Goal: Task Accomplishment & Management: Manage account settings

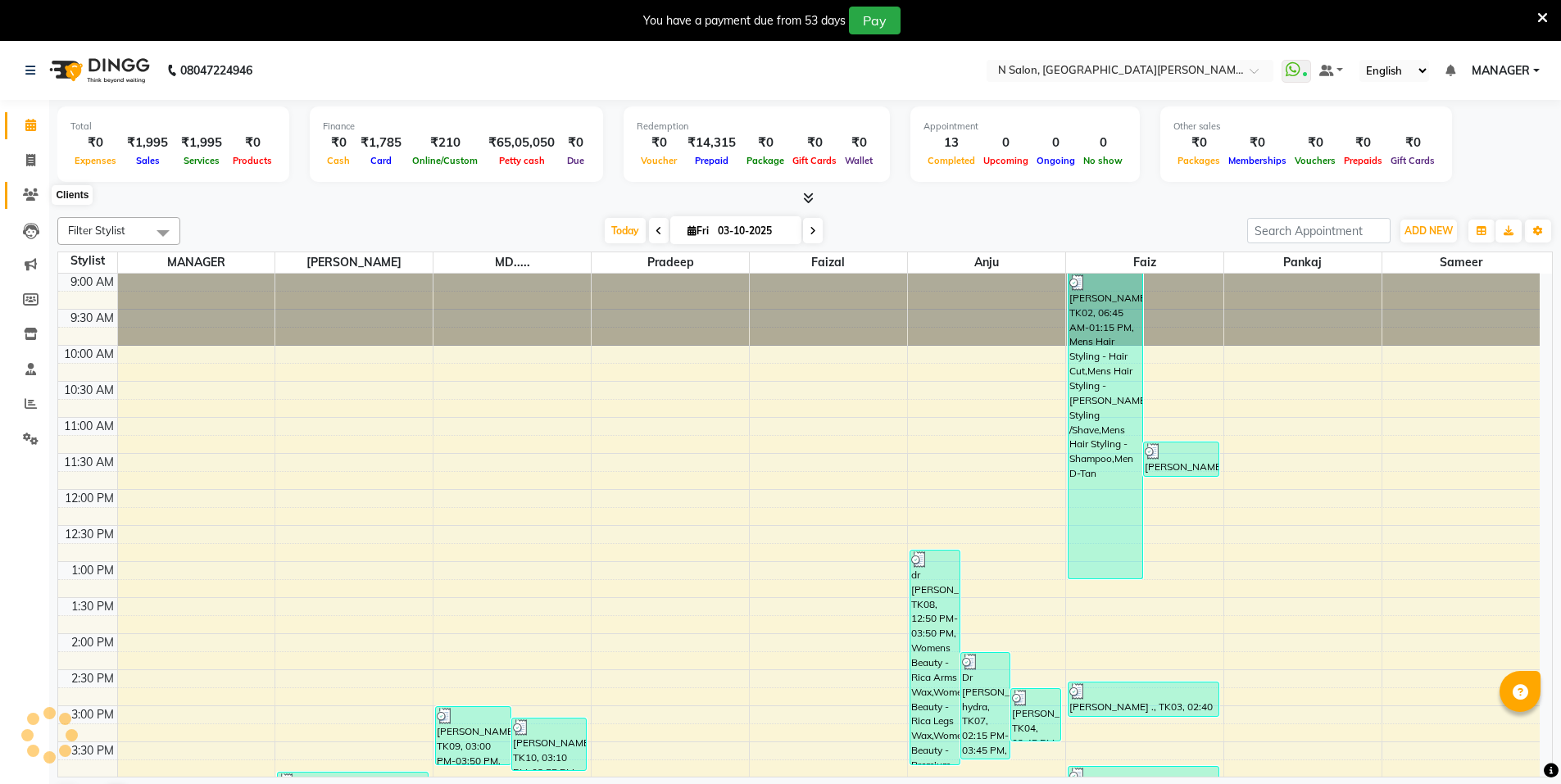
drag, startPoint x: 0, startPoint y: 0, endPoint x: 30, endPoint y: 167, distance: 169.7
click at [39, 195] on span at bounding box center [31, 195] width 29 height 18
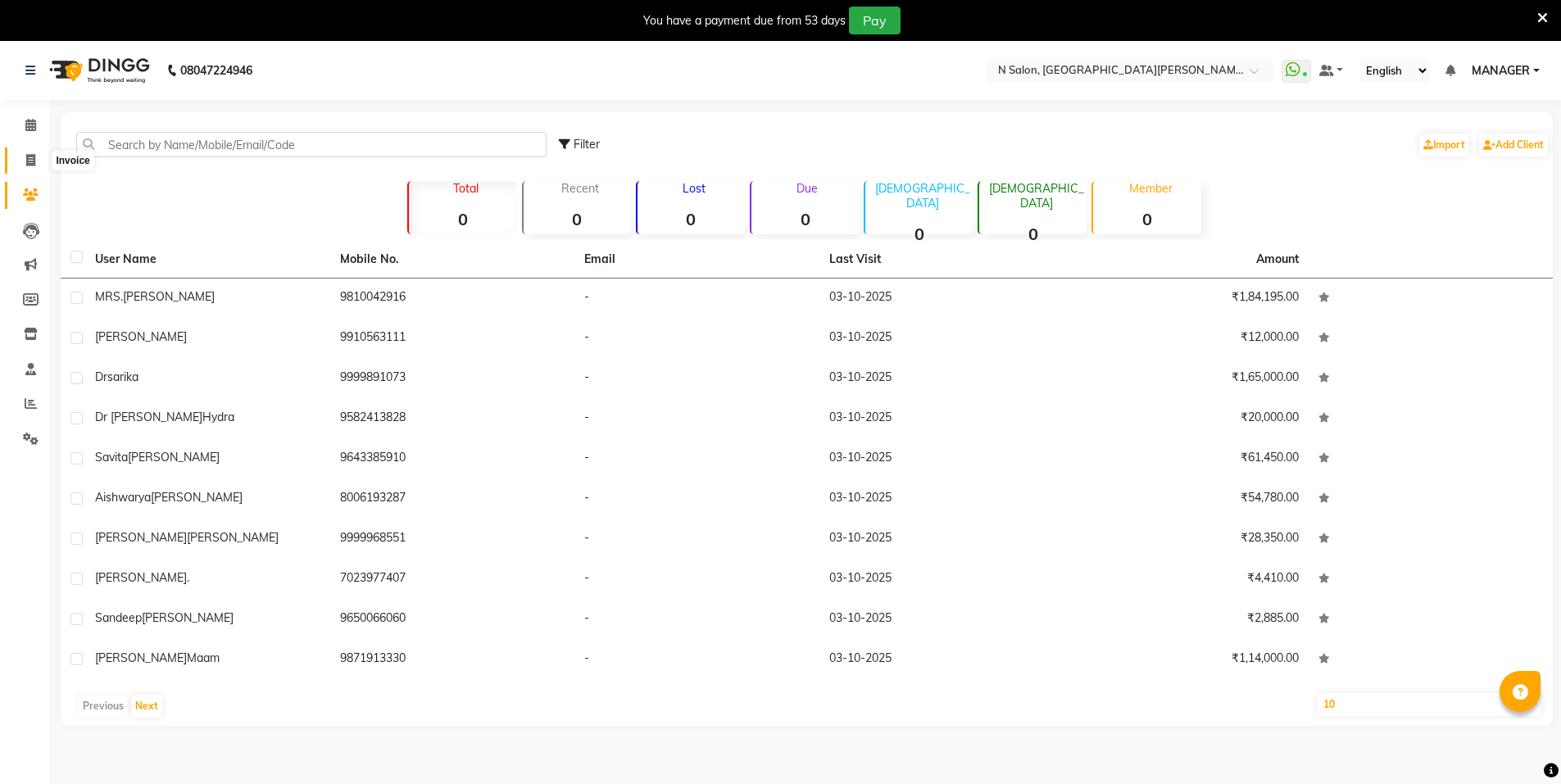
click at [30, 162] on icon at bounding box center [31, 160] width 9 height 12
select select "service"
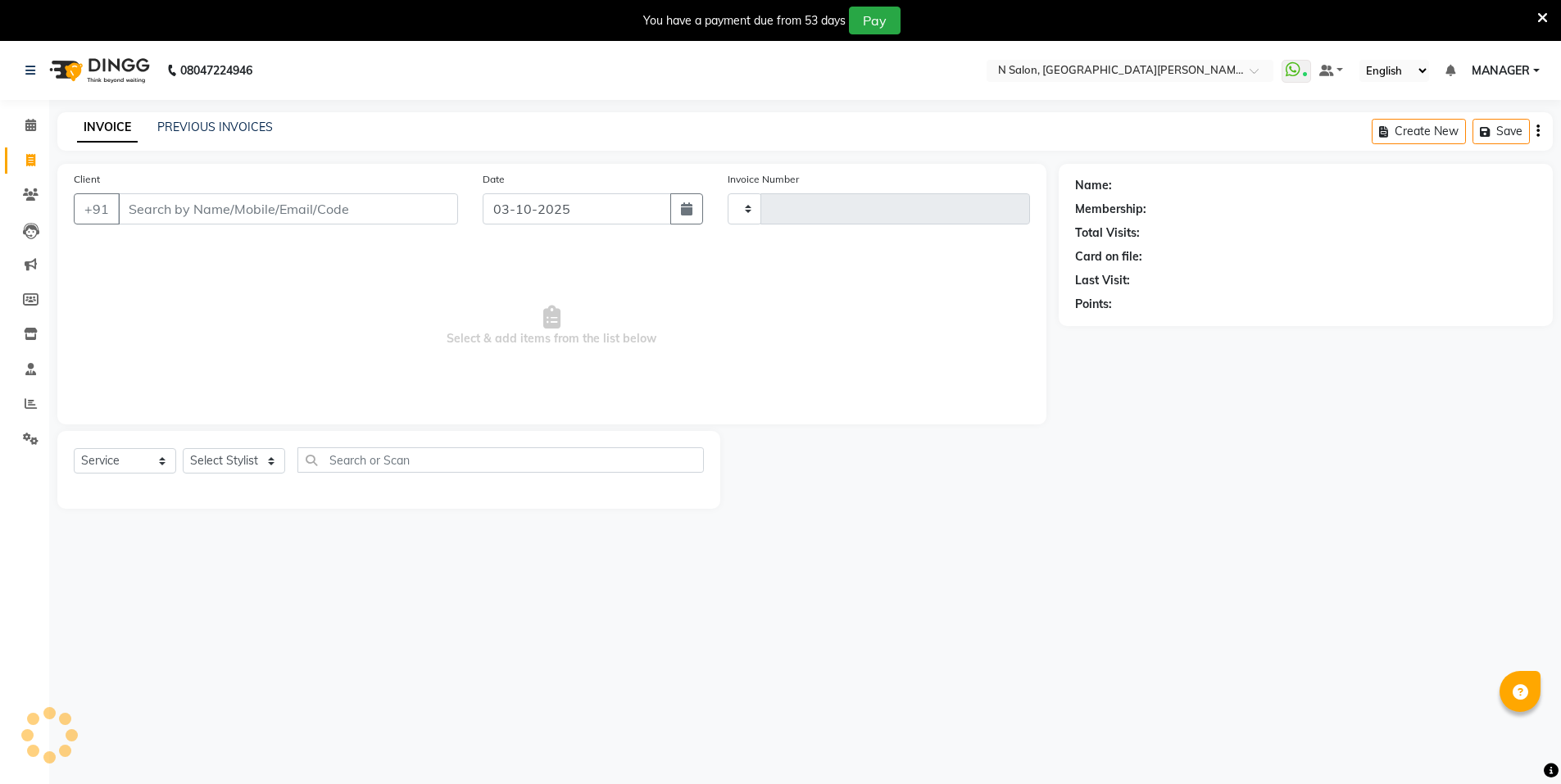
scroll to position [41, 0]
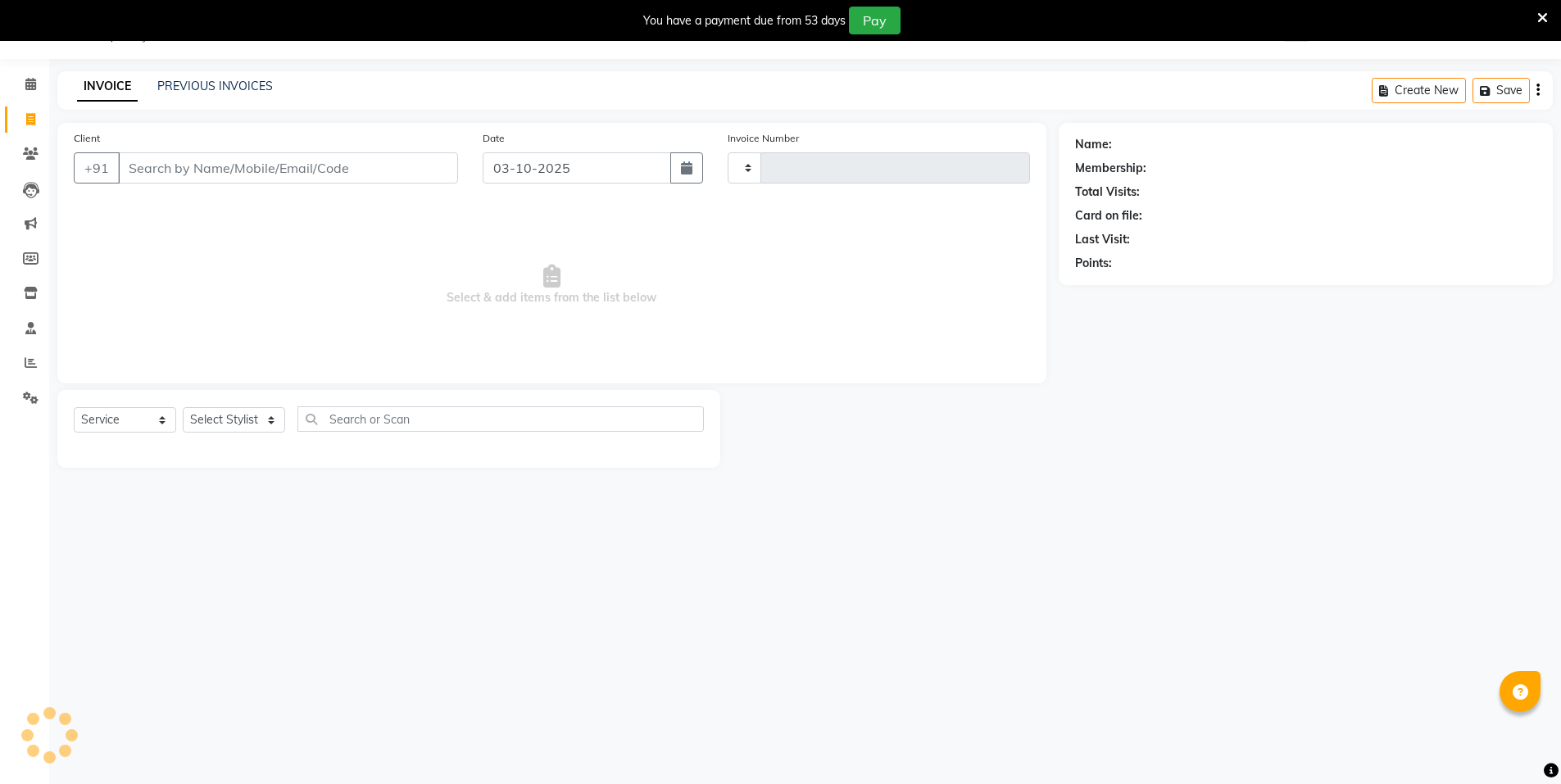
type input "4164"
select select "3472"
select select "P"
click at [195, 178] on input "Client" at bounding box center [287, 167] width 340 height 31
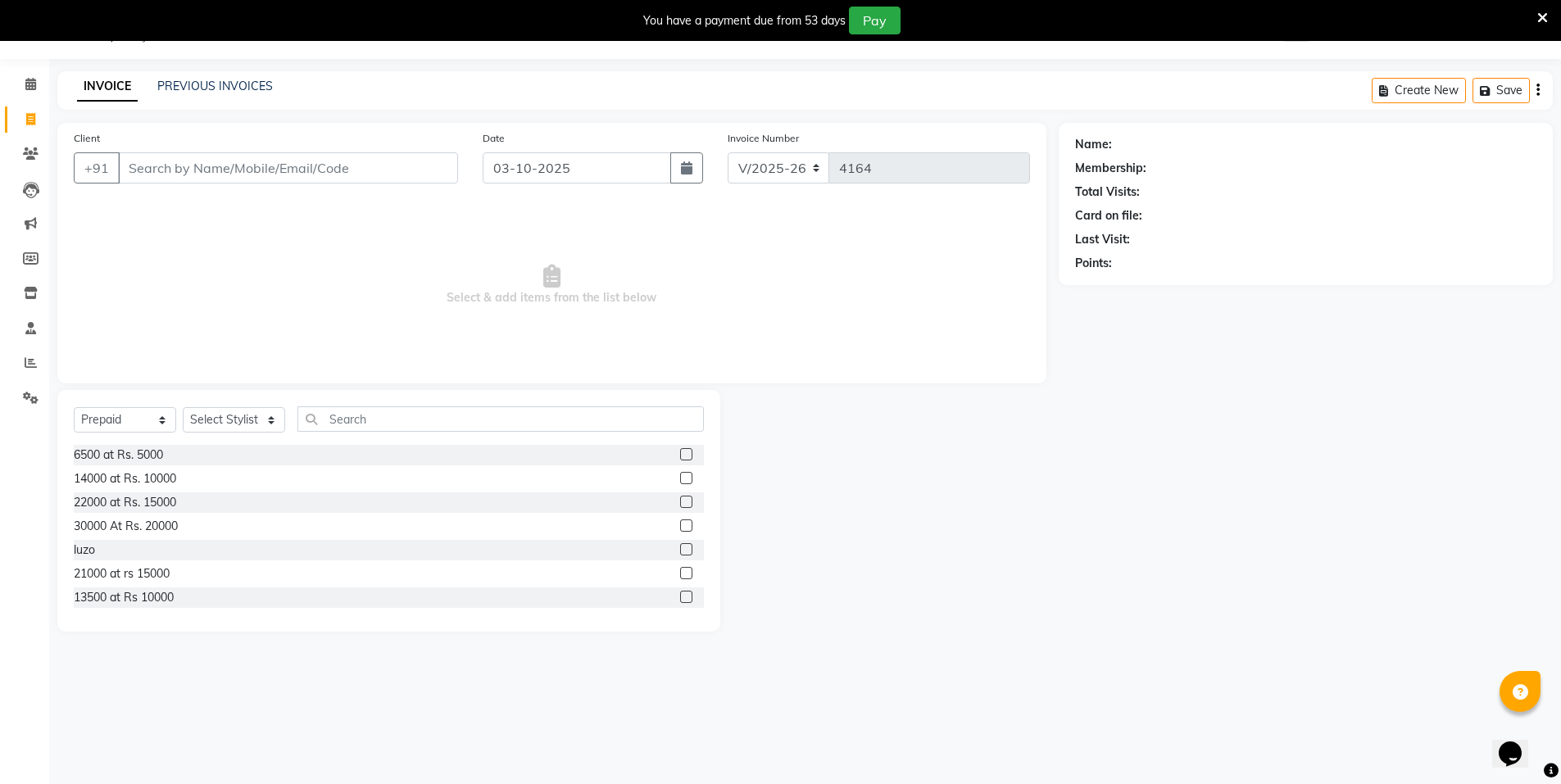
scroll to position [0, 0]
type input "9891199077"
click at [159, 422] on select "Select Service Product Membership Package Voucher Prepaid Gift Card" at bounding box center [125, 419] width 103 height 25
select select "select"
click at [74, 407] on select "Select Service Product Membership Package Voucher Prepaid Gift Card" at bounding box center [125, 419] width 103 height 25
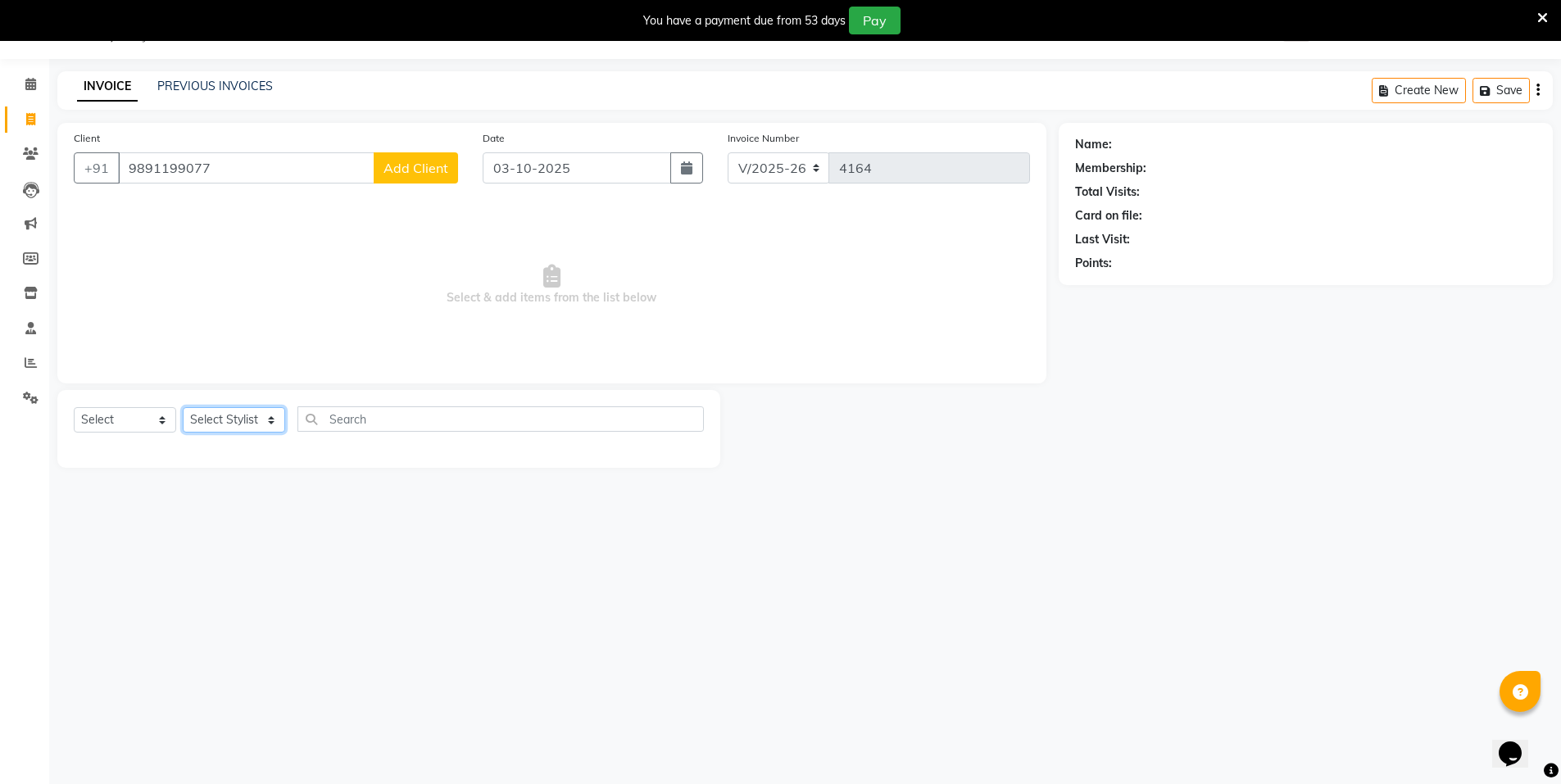
click at [254, 420] on select "Select Stylist Anju Faiz Faizal MANAGER MD..... Pankaj Pradeep Sahil NAWAB same…" at bounding box center [234, 419] width 103 height 25
select select "15674"
click at [183, 407] on select "Select Stylist Anju Faiz Faizal MANAGER MD..... Pankaj Pradeep Sahil NAWAB same…" at bounding box center [234, 419] width 103 height 25
click at [426, 416] on input "text" at bounding box center [500, 418] width 406 height 25
type input "eye"
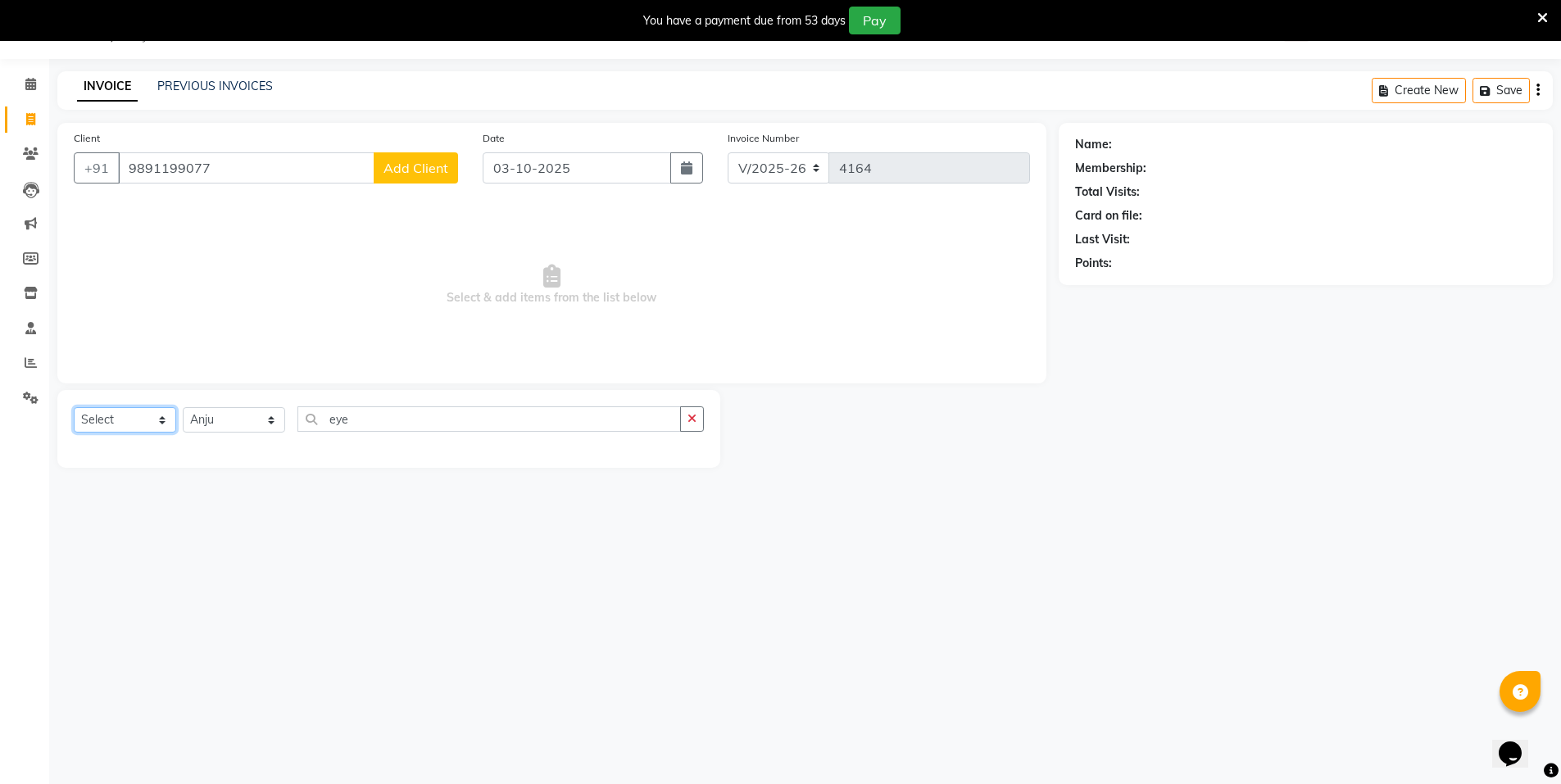
drag, startPoint x: 140, startPoint y: 414, endPoint x: 137, endPoint y: 432, distance: 18.2
click at [140, 414] on select "Select Service Product Membership Package Voucher Prepaid Gift Card" at bounding box center [125, 419] width 103 height 25
select select "service"
click at [74, 407] on select "Select Service Product Membership Package Voucher Prepaid Gift Card" at bounding box center [125, 419] width 103 height 25
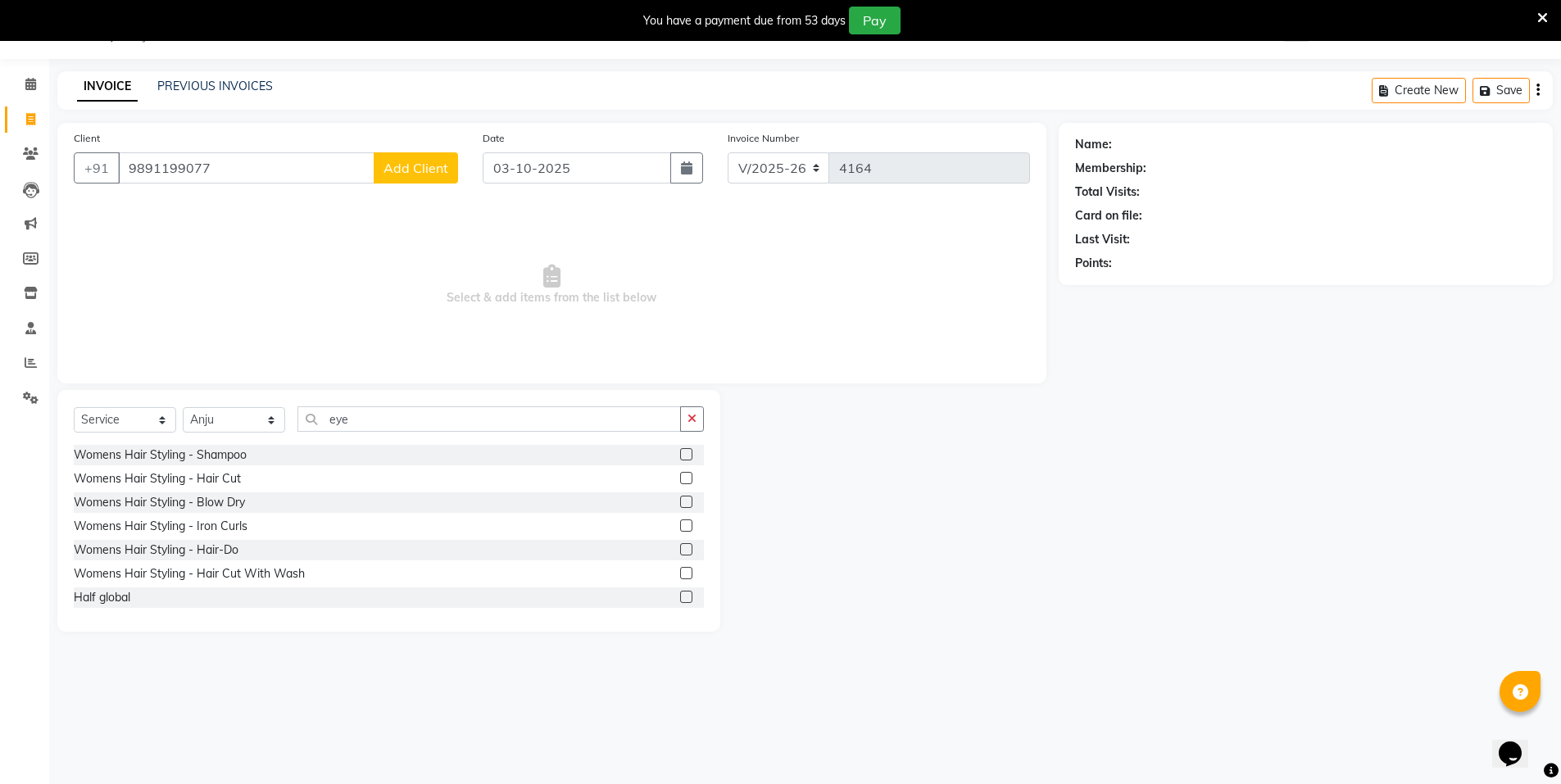
click at [680, 458] on label at bounding box center [686, 454] width 12 height 12
click at [680, 458] on input "checkbox" at bounding box center [686, 455] width 11 height 11
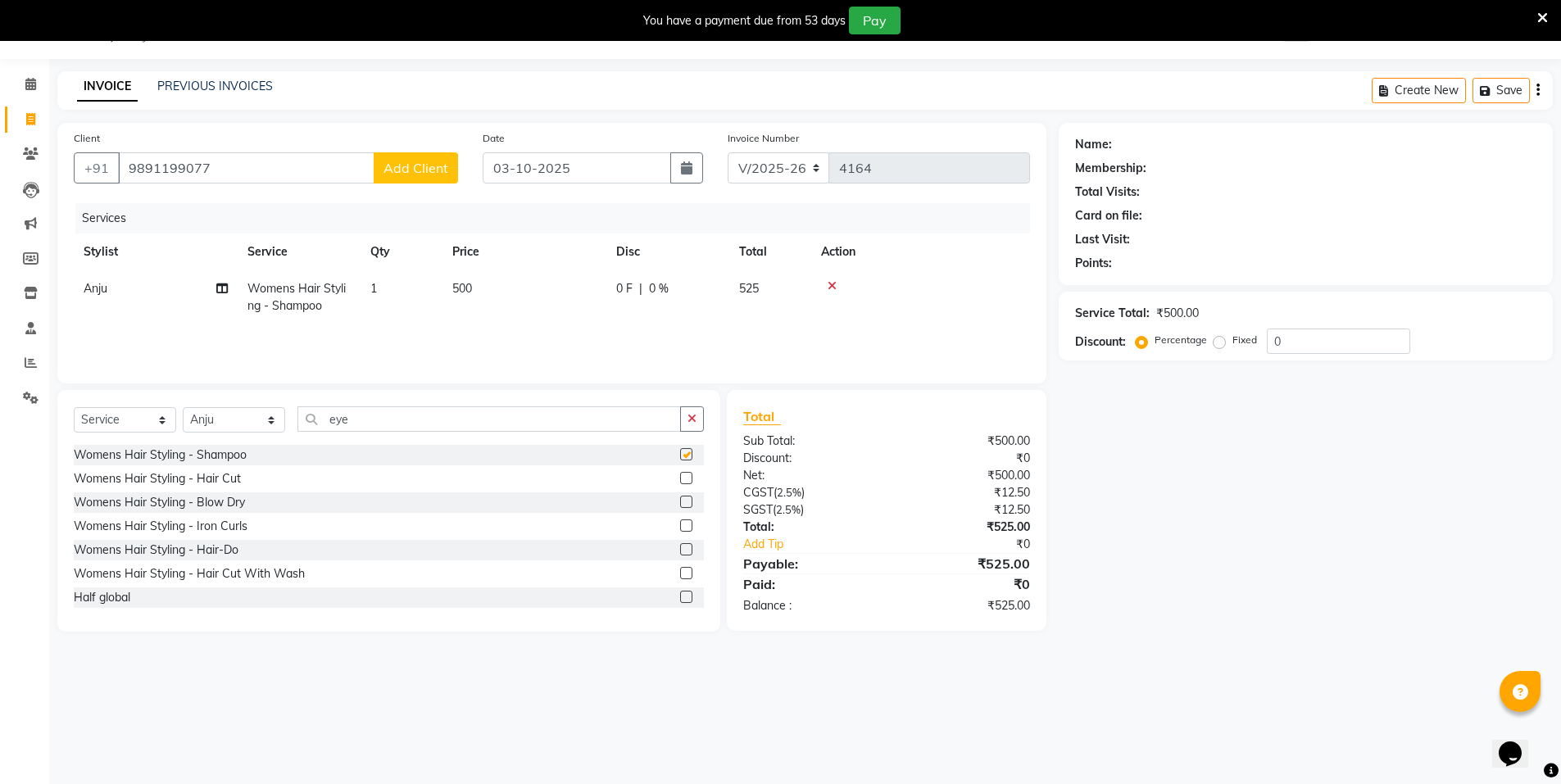
checkbox input "false"
click at [785, 290] on td "525" at bounding box center [770, 298] width 82 height 54
click at [889, 287] on td "525" at bounding box center [875, 305] width 82 height 69
click at [614, 291] on input "500" at bounding box center [601, 293] width 144 height 25
type input "5"
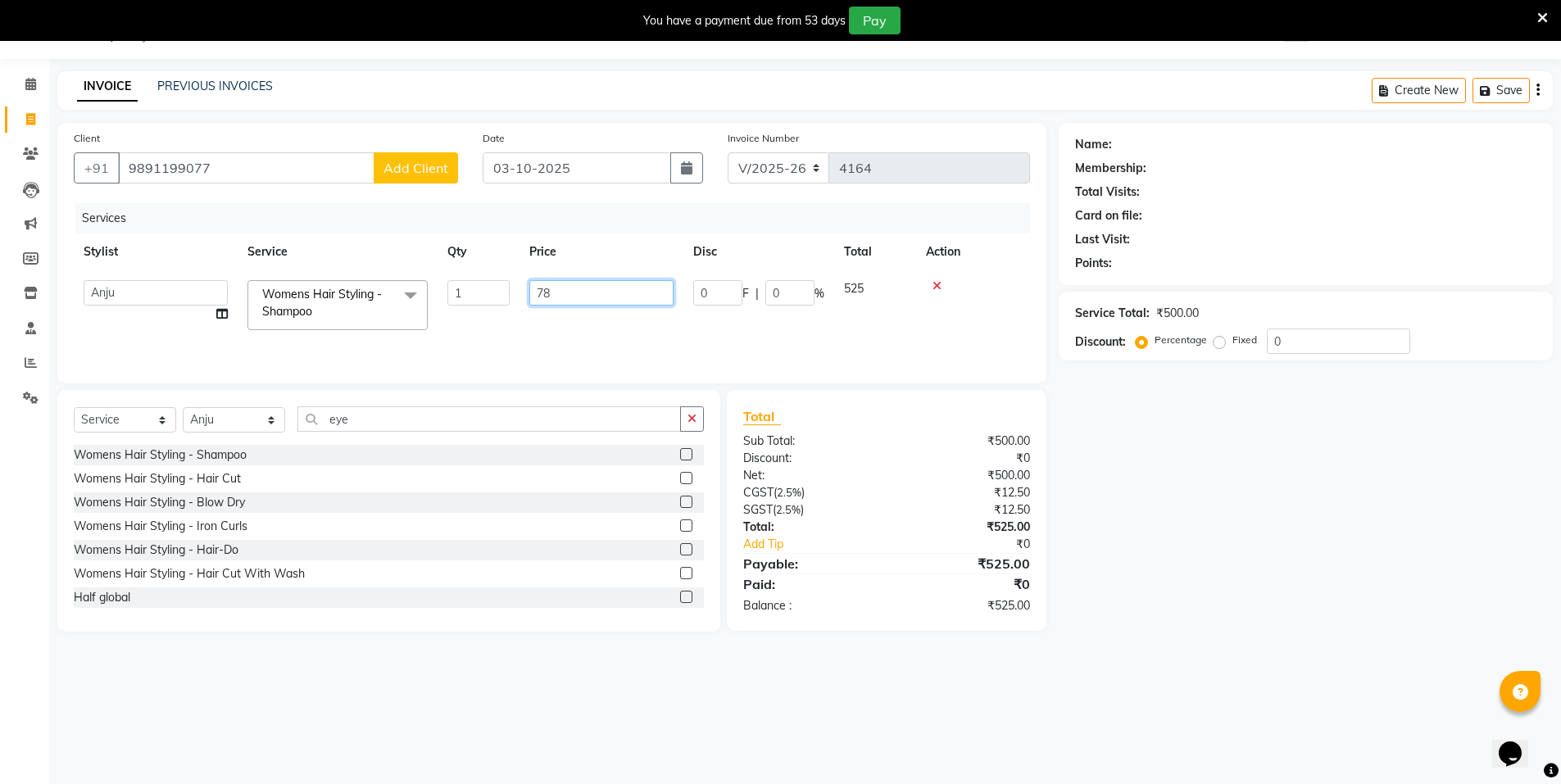
type input "780"
click at [1216, 512] on div "Name: Membership: Total Visits: Card on file: Last Visit: Points: Service Total…" at bounding box center [1312, 377] width 506 height 509
click at [548, 284] on td "780" at bounding box center [525, 298] width 163 height 54
click at [613, 287] on input "780" at bounding box center [601, 293] width 144 height 25
type input "770"
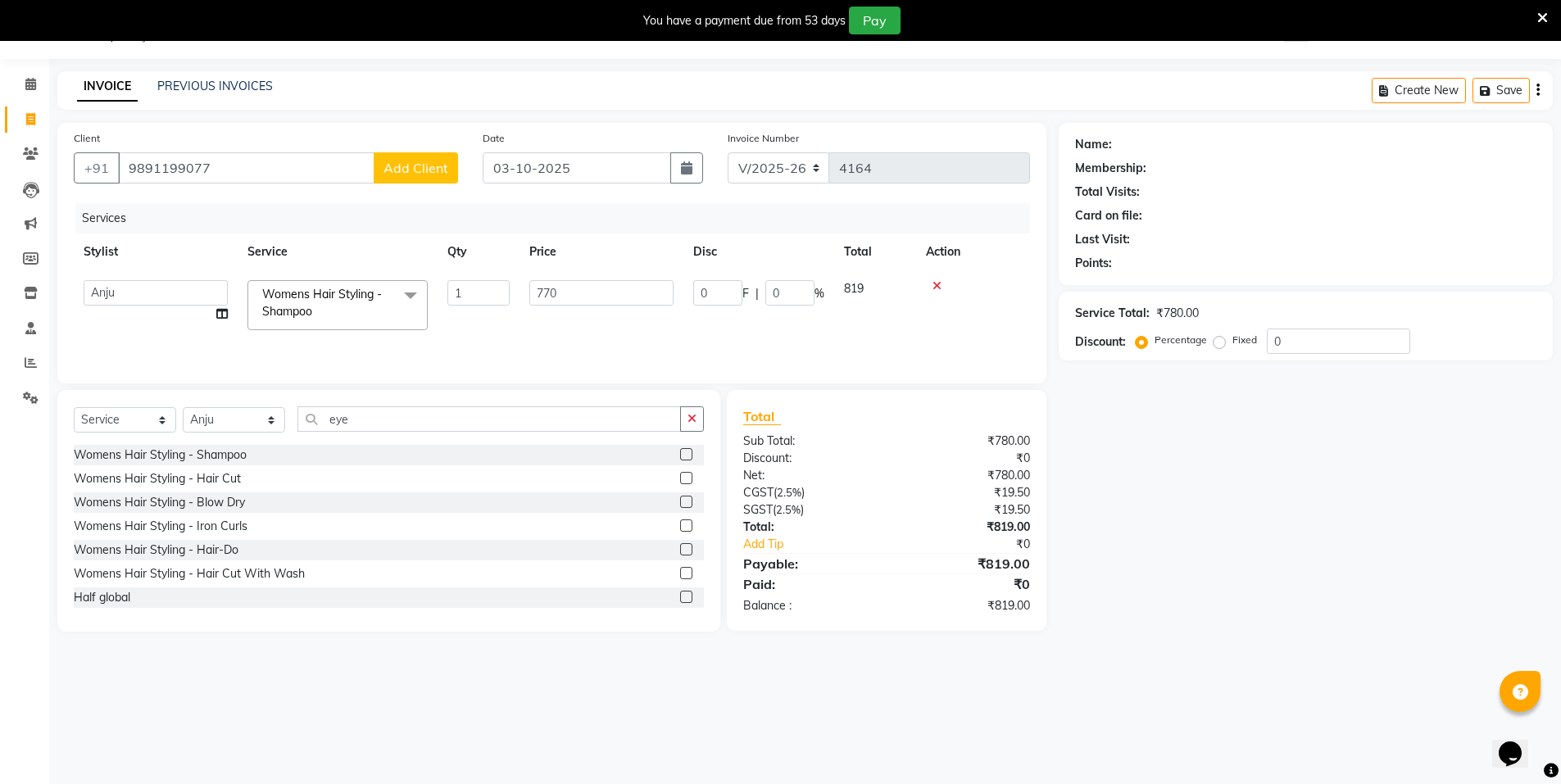
click at [1413, 635] on main "INVOICE PREVIOUS INVOICES Create New Save Client +91 9891199077 Add Client Date…" at bounding box center [805, 364] width 1512 height 585
drag, startPoint x: 551, startPoint y: 285, endPoint x: 487, endPoint y: 308, distance: 68.0
click at [550, 285] on td "770" at bounding box center [525, 298] width 163 height 54
click at [601, 297] on input "770" at bounding box center [601, 293] width 144 height 25
type input "765"
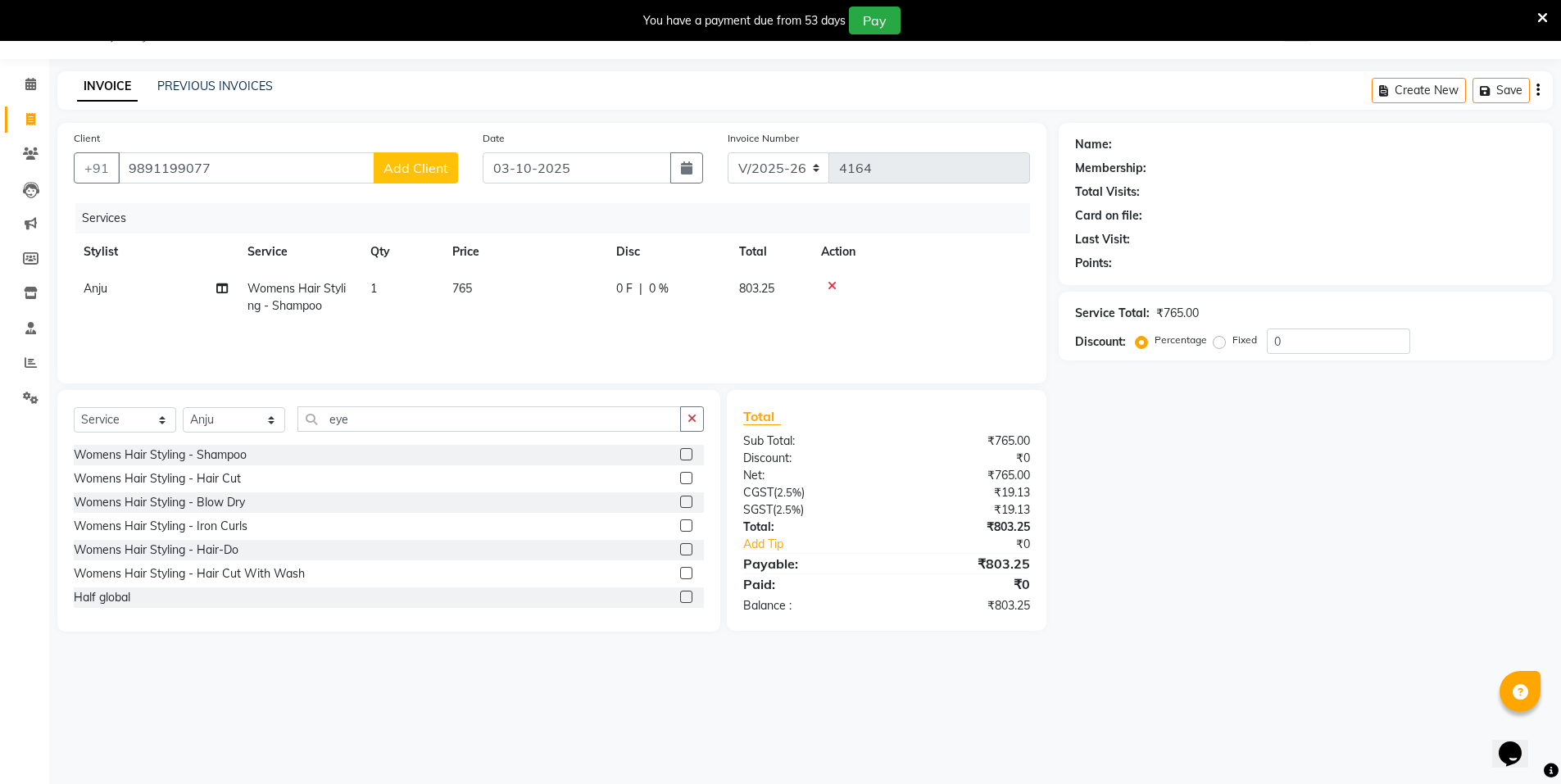
click at [1275, 651] on main "INVOICE PREVIOUS INVOICES Create New Save Client +91 9891199077 Add Client Date…" at bounding box center [805, 364] width 1512 height 585
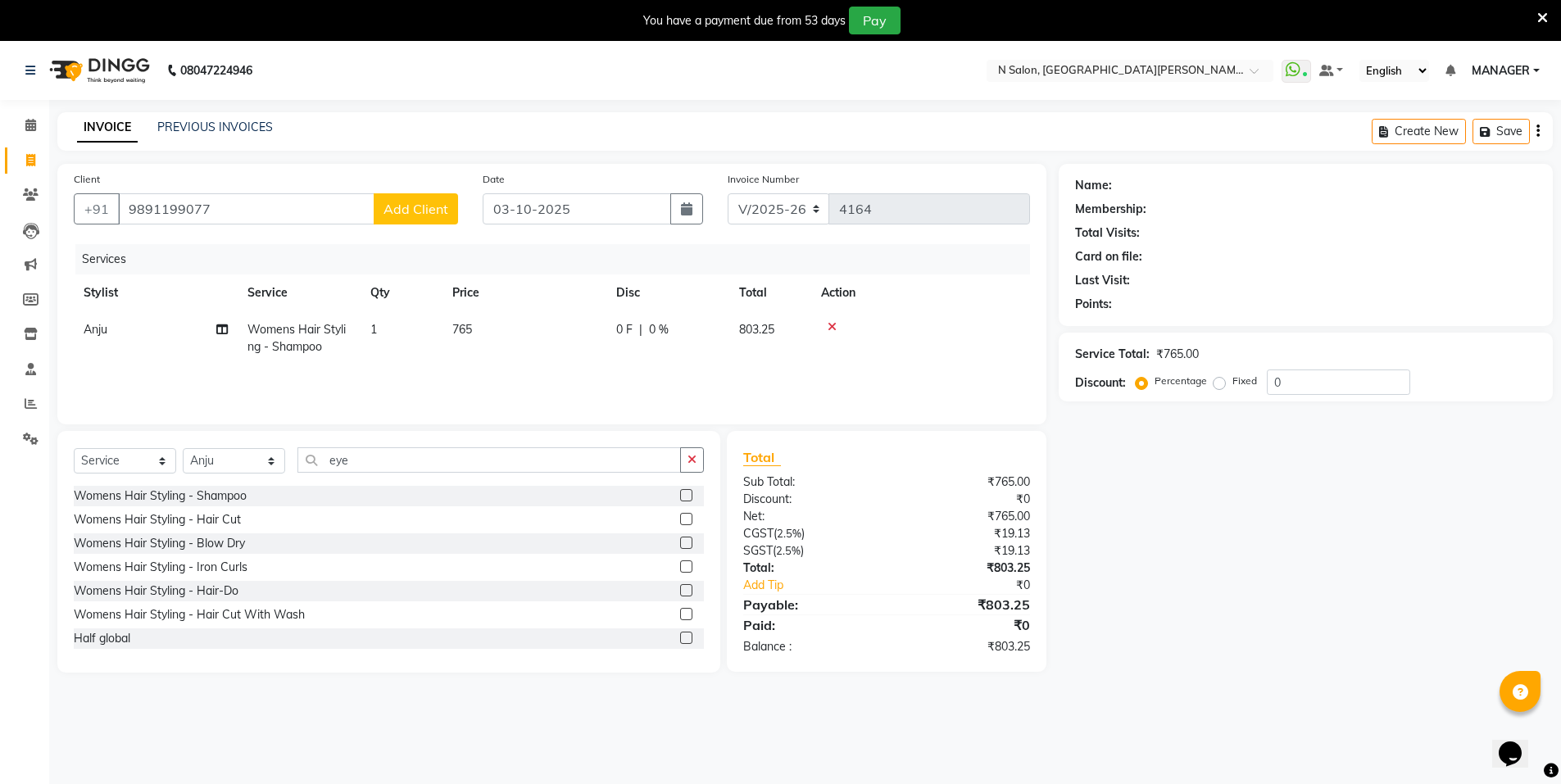
click at [1195, 532] on div "Name: Membership: Total Visits: Card on file: Last Visit: Points: Service Total…" at bounding box center [1312, 417] width 506 height 509
click at [152, 210] on input "9891199077" at bounding box center [246, 208] width 257 height 31
click at [292, 203] on input "98991199077" at bounding box center [246, 208] width 257 height 31
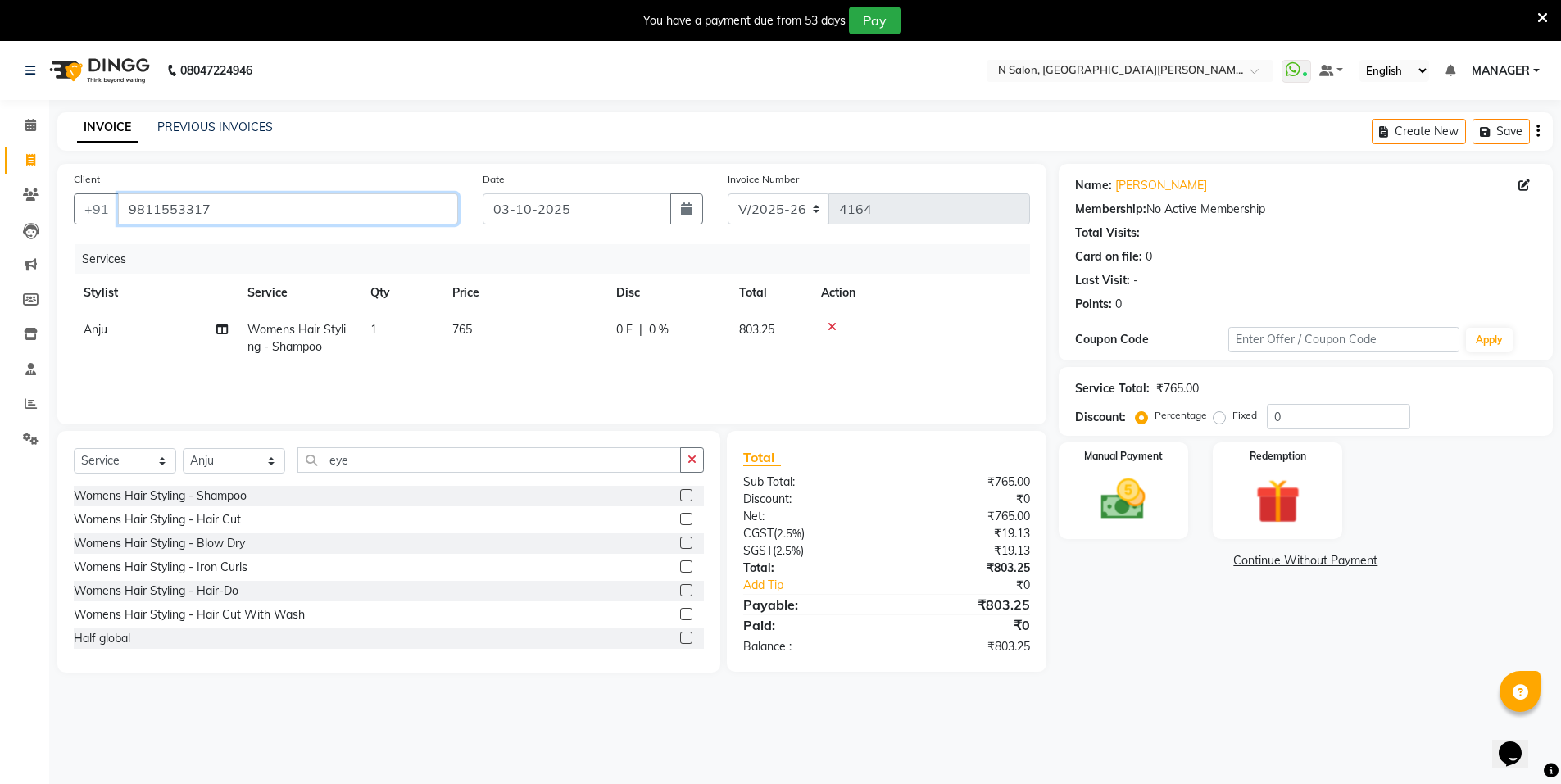
click at [240, 199] on input "9811553317" at bounding box center [287, 208] width 340 height 31
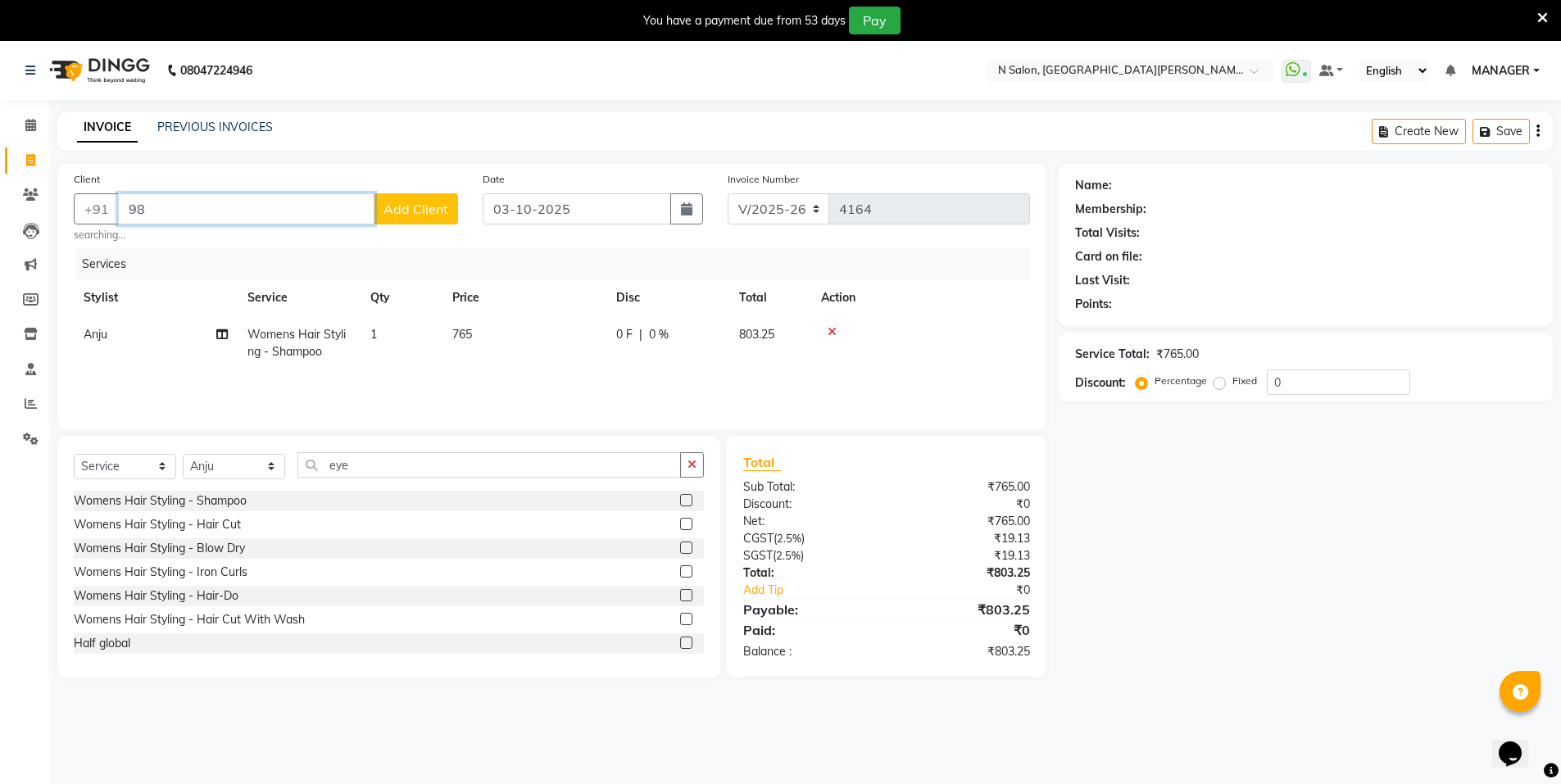
type input "9"
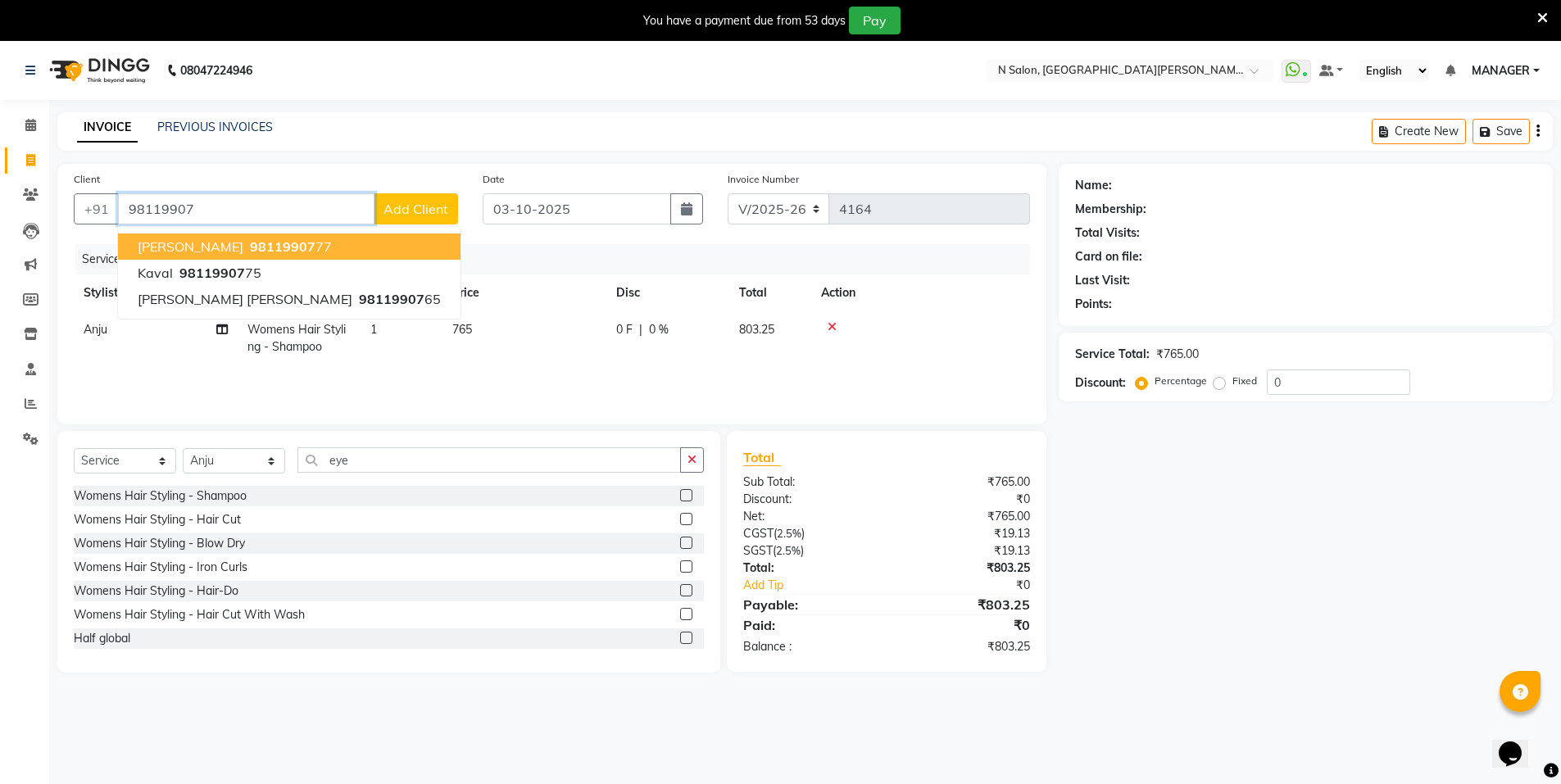
click at [277, 246] on span "98119907" at bounding box center [282, 246] width 66 height 17
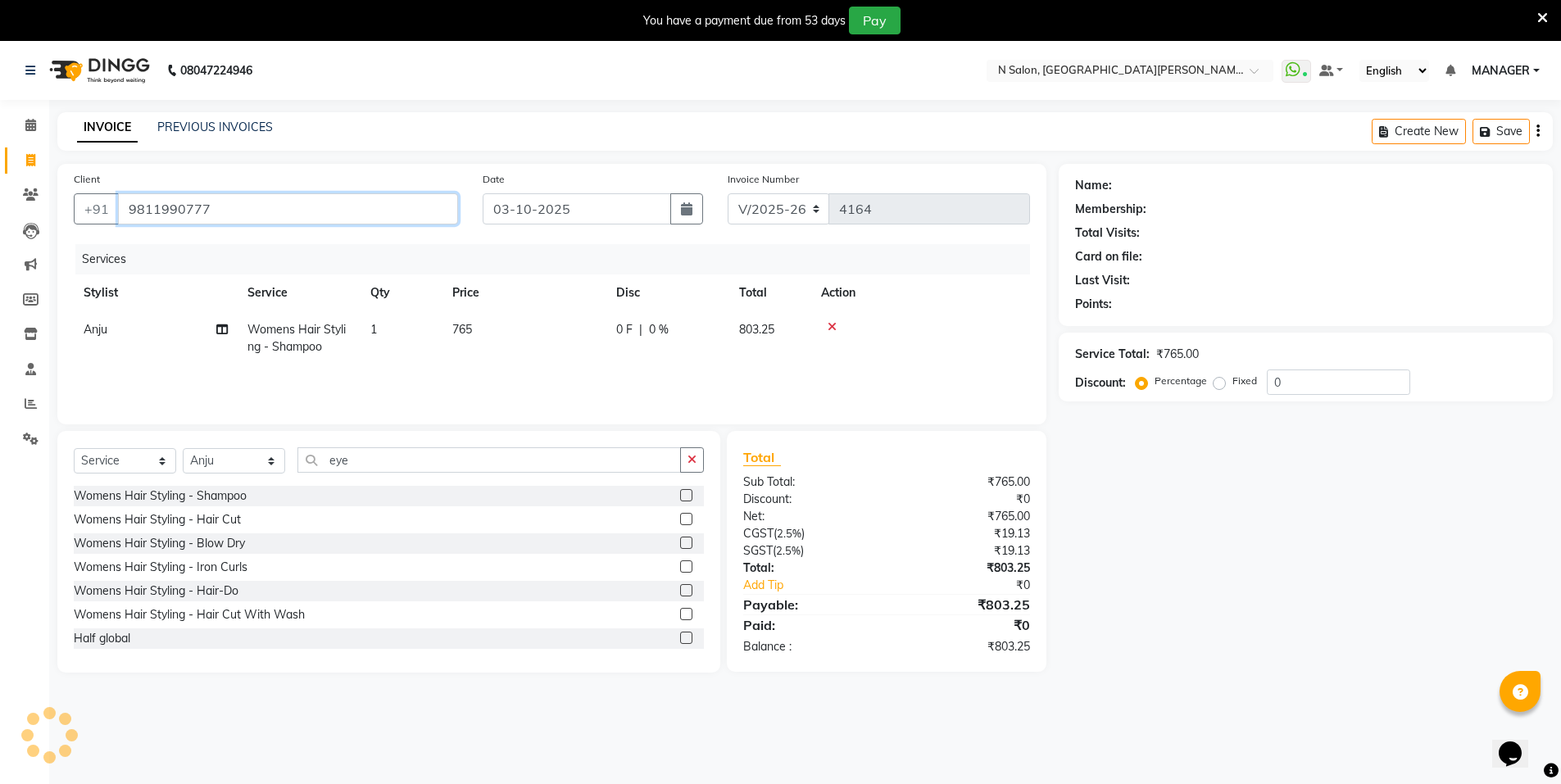
type input "9811990777"
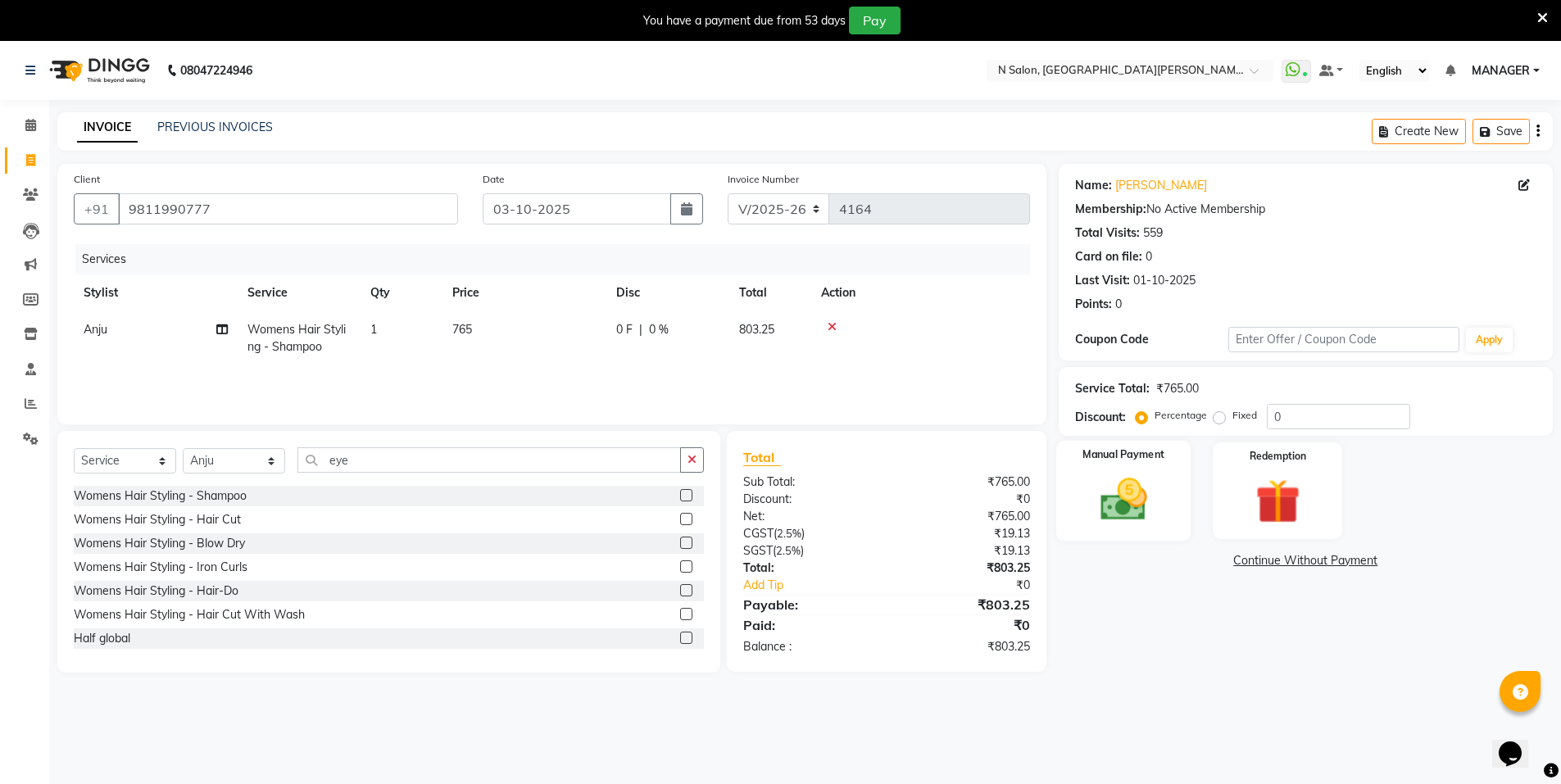
click at [1090, 490] on img at bounding box center [1124, 499] width 76 height 54
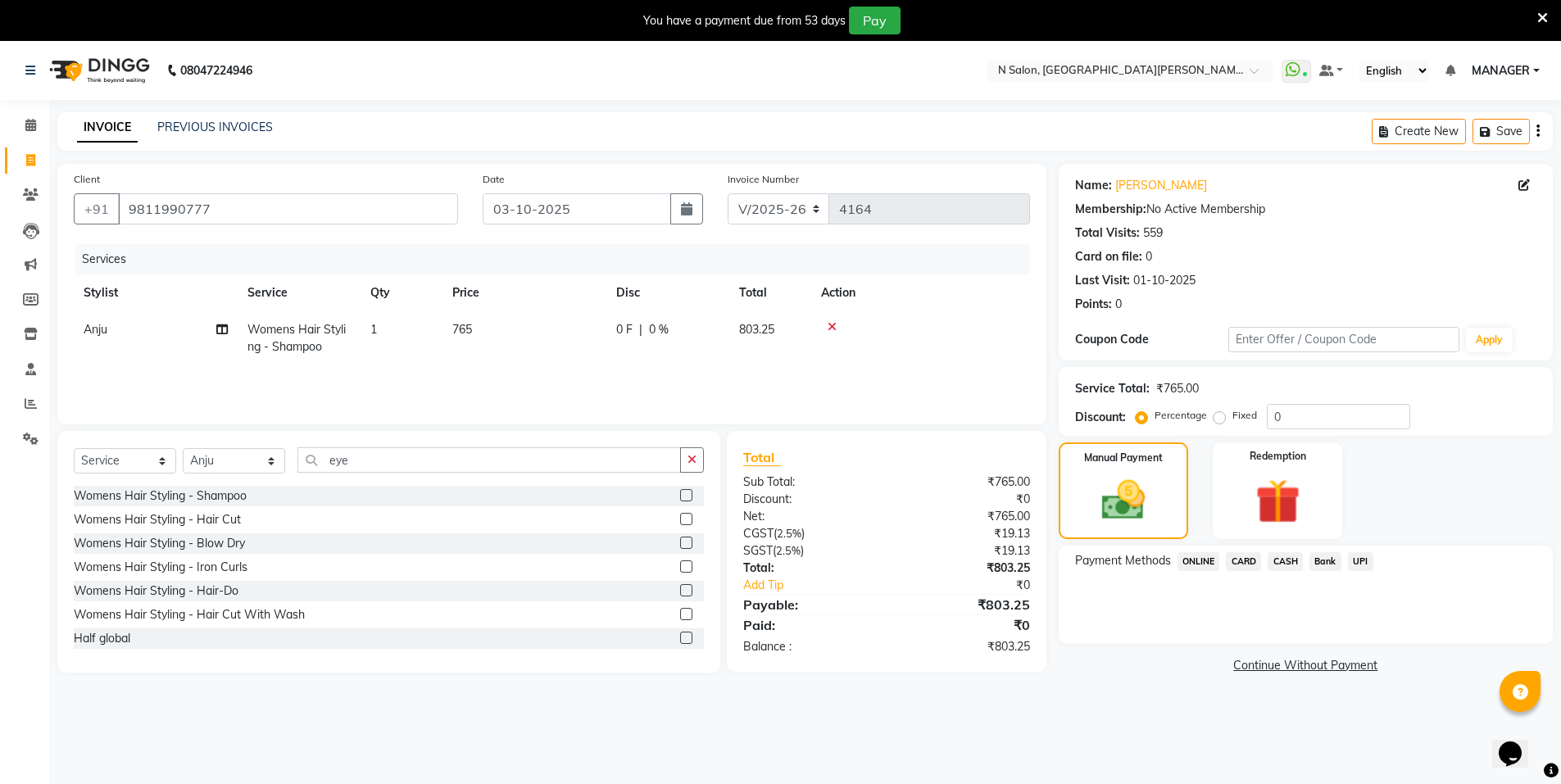
click at [1282, 562] on span "CASH" at bounding box center [1286, 561] width 35 height 18
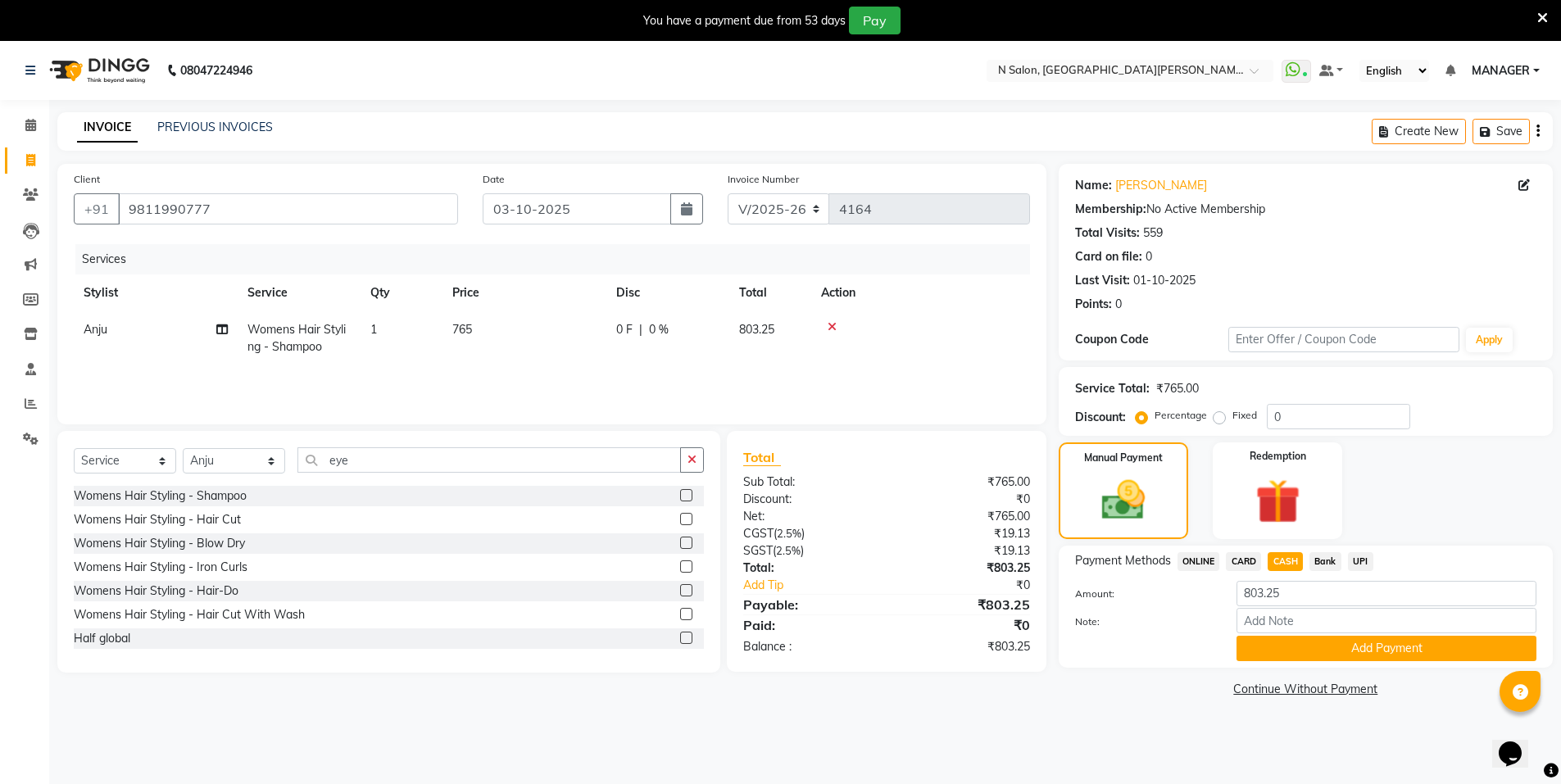
drag, startPoint x: 1366, startPoint y: 650, endPoint x: 1246, endPoint y: 642, distance: 120.3
click at [1340, 649] on button "Add Payment" at bounding box center [1386, 649] width 300 height 25
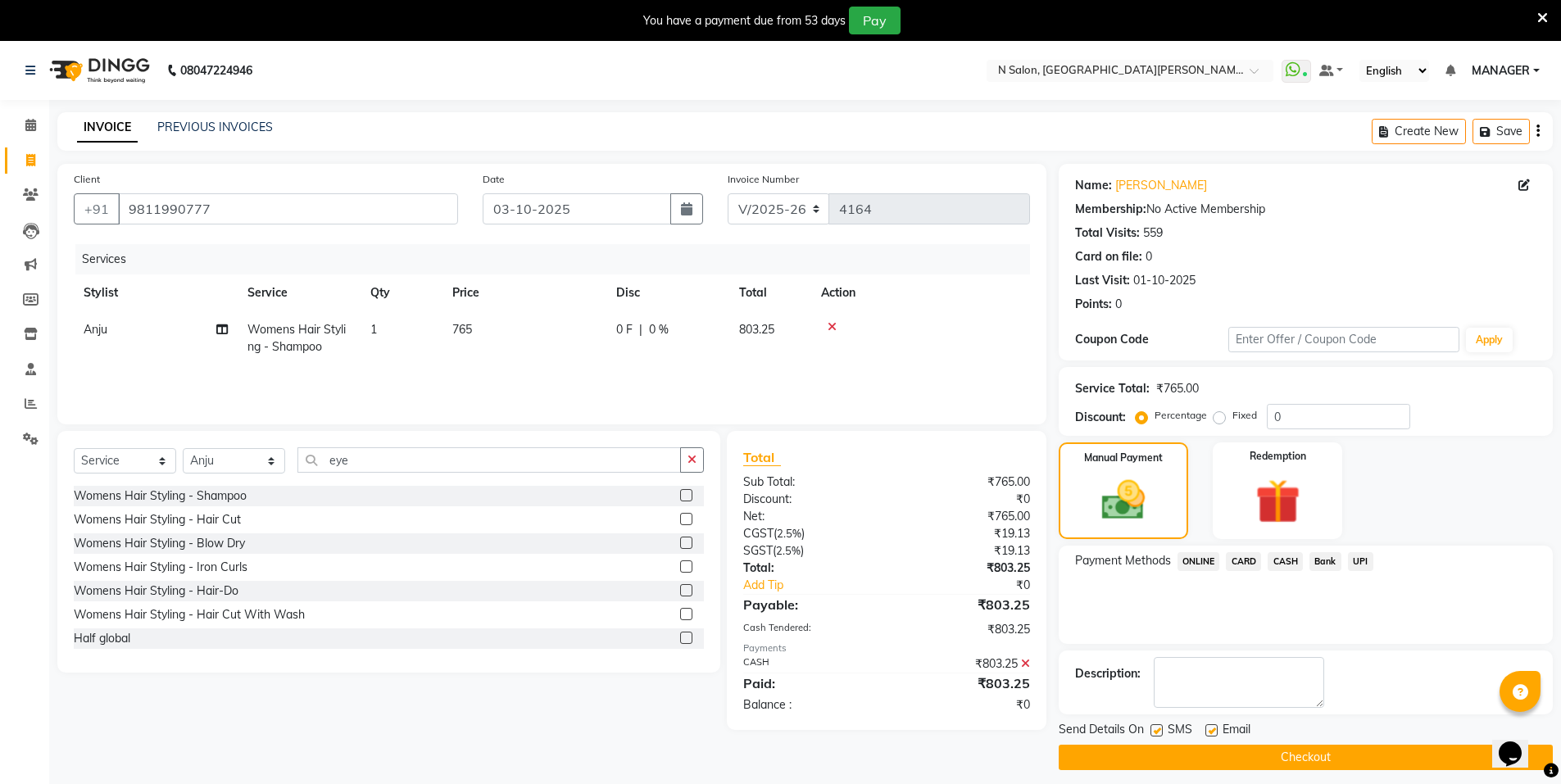
drag, startPoint x: 1298, startPoint y: 758, endPoint x: 1281, endPoint y: 743, distance: 22.7
click at [1294, 746] on button "Checkout" at bounding box center [1306, 758] width 494 height 25
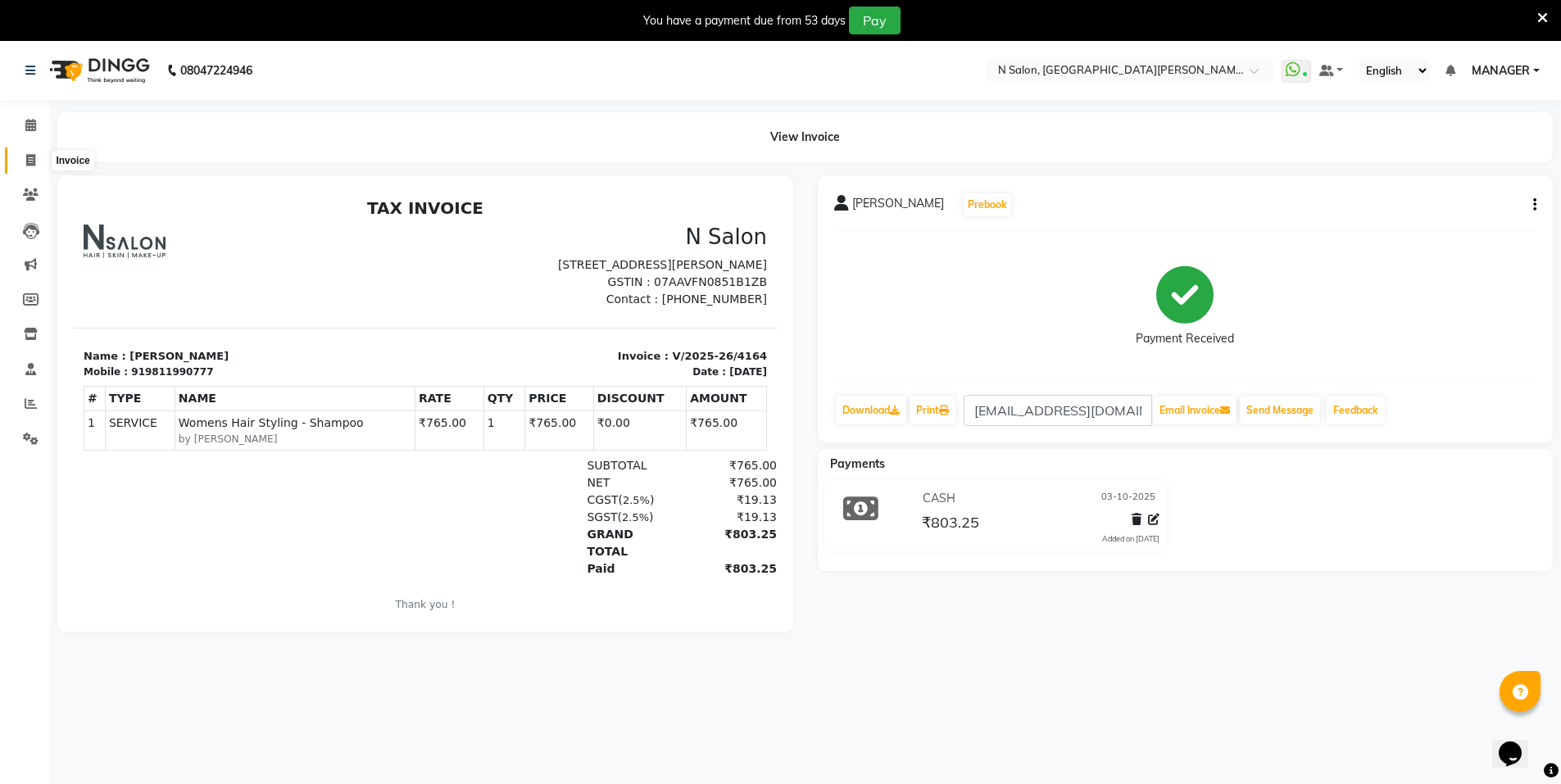
click at [32, 162] on icon at bounding box center [31, 160] width 9 height 12
select select "service"
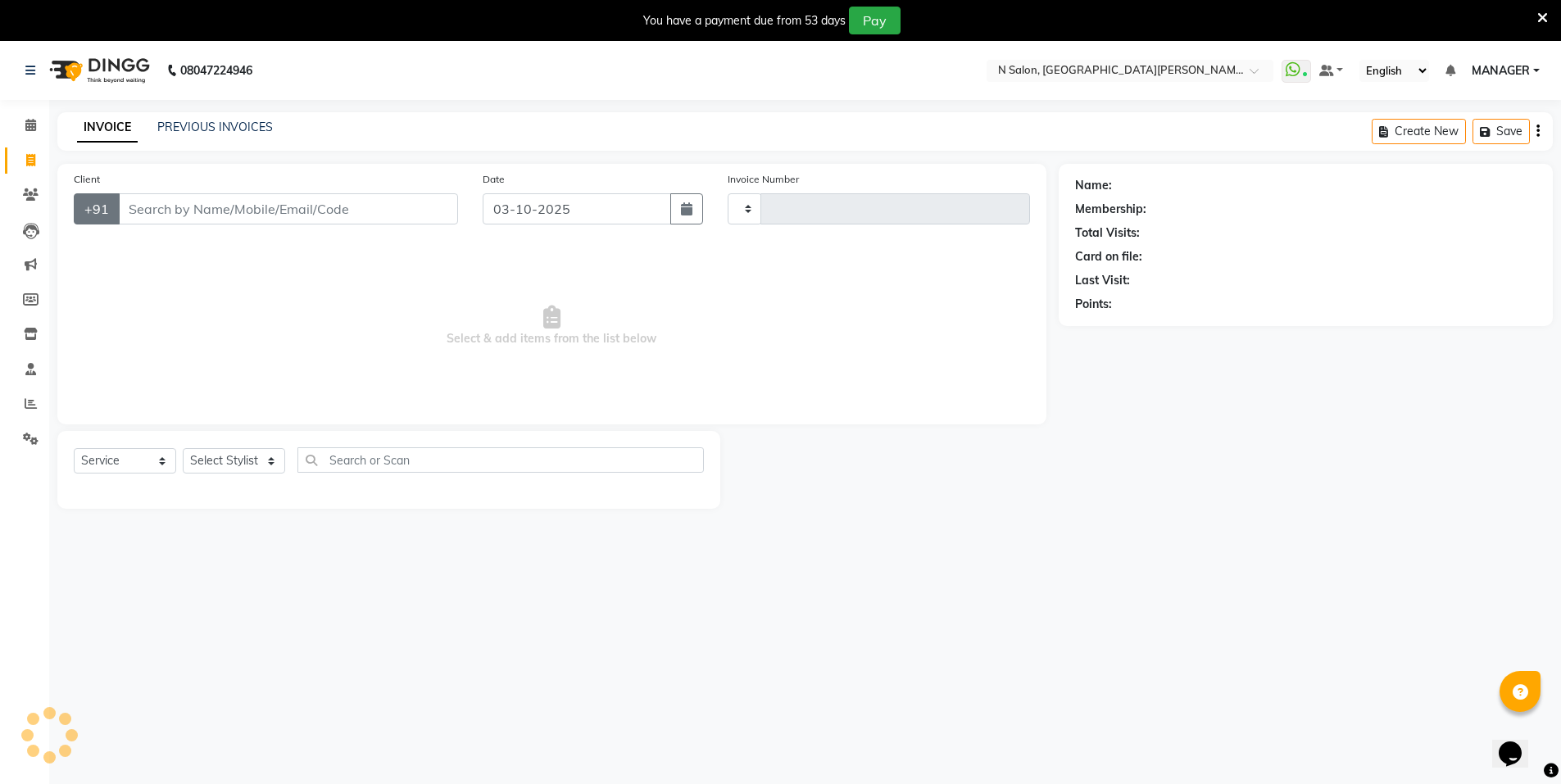
scroll to position [6, 0]
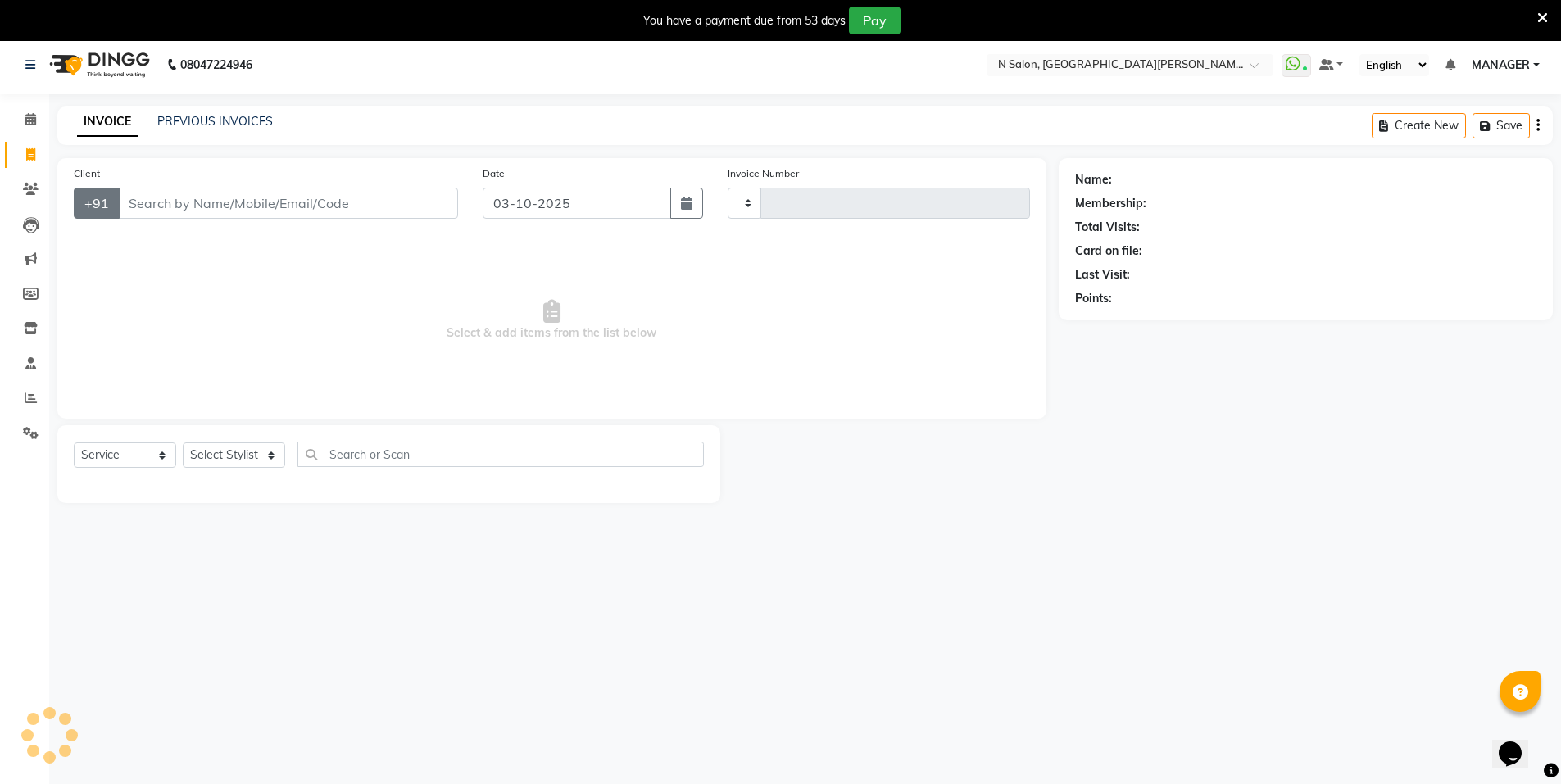
type input "4165"
select select "3472"
click at [151, 201] on input "Client" at bounding box center [287, 203] width 340 height 31
select select "P"
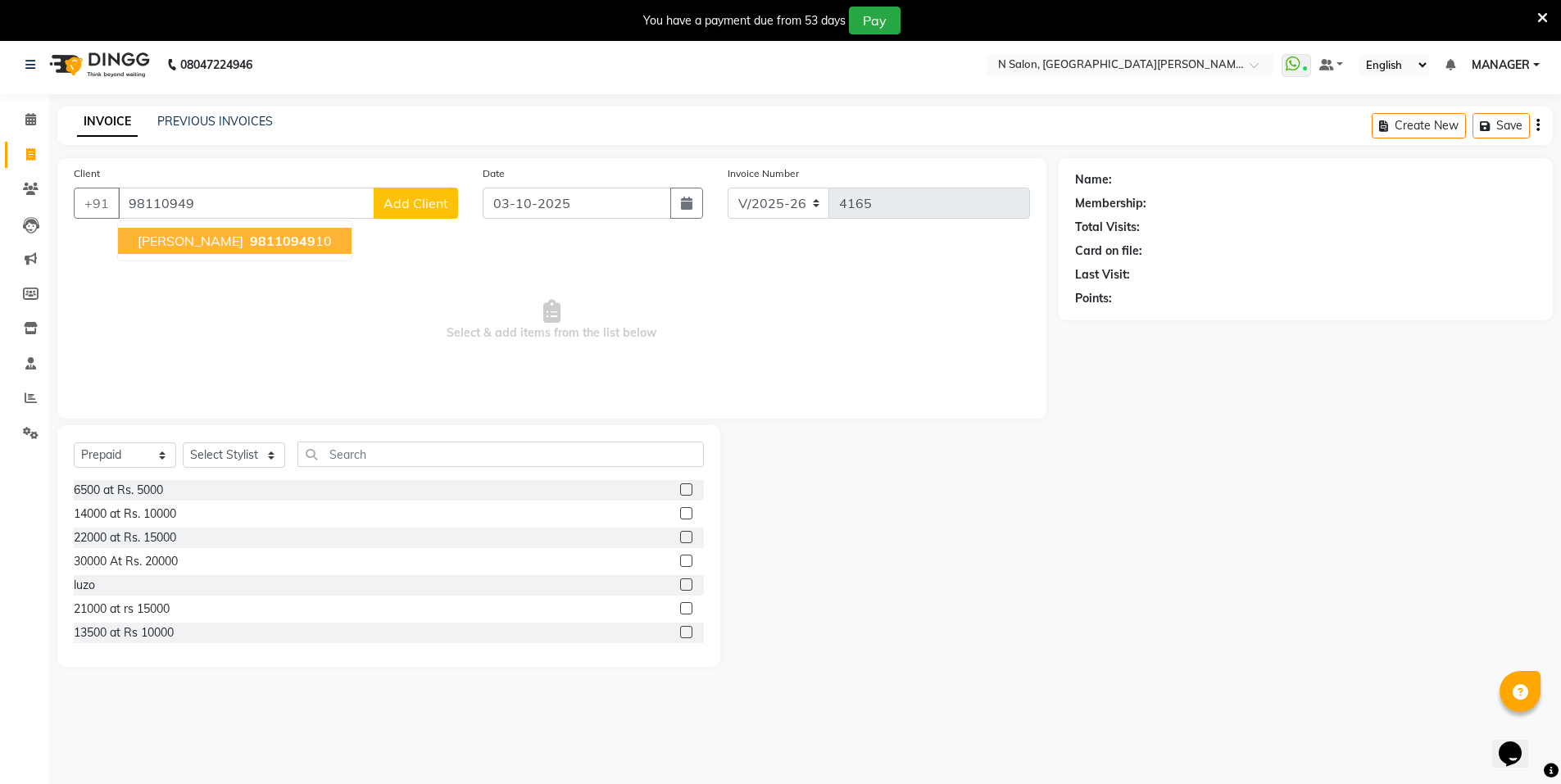
click at [250, 241] on span "98110949" at bounding box center [282, 241] width 66 height 17
type input "9811094910"
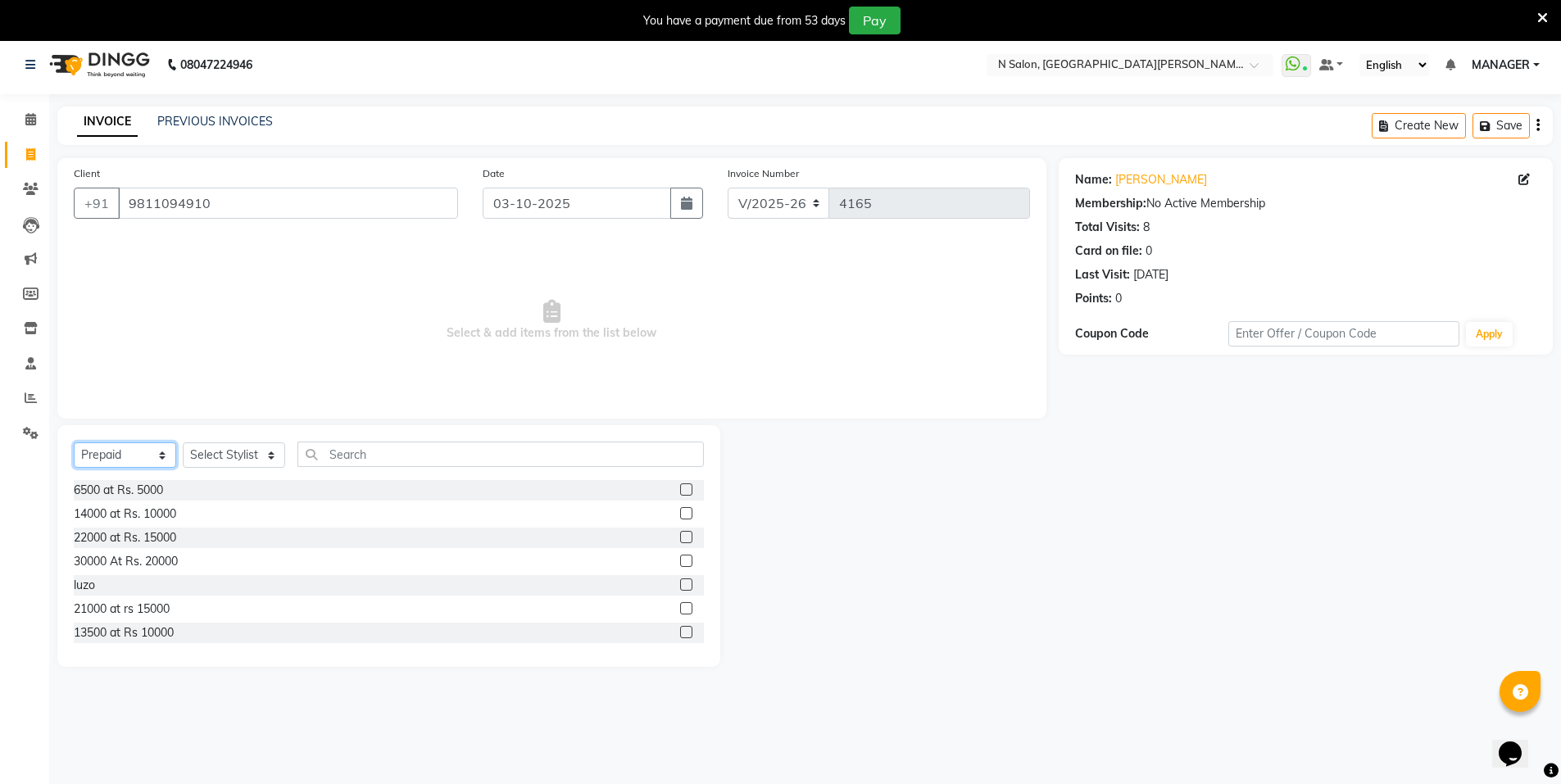
drag, startPoint x: 146, startPoint y: 448, endPoint x: 142, endPoint y: 467, distance: 19.4
click at [144, 455] on select "Select Service Product Membership Package Voucher Prepaid Gift Card" at bounding box center [125, 455] width 103 height 25
select select "service"
click at [74, 443] on select "Select Service Product Membership Package Voucher Prepaid Gift Card" at bounding box center [125, 455] width 103 height 25
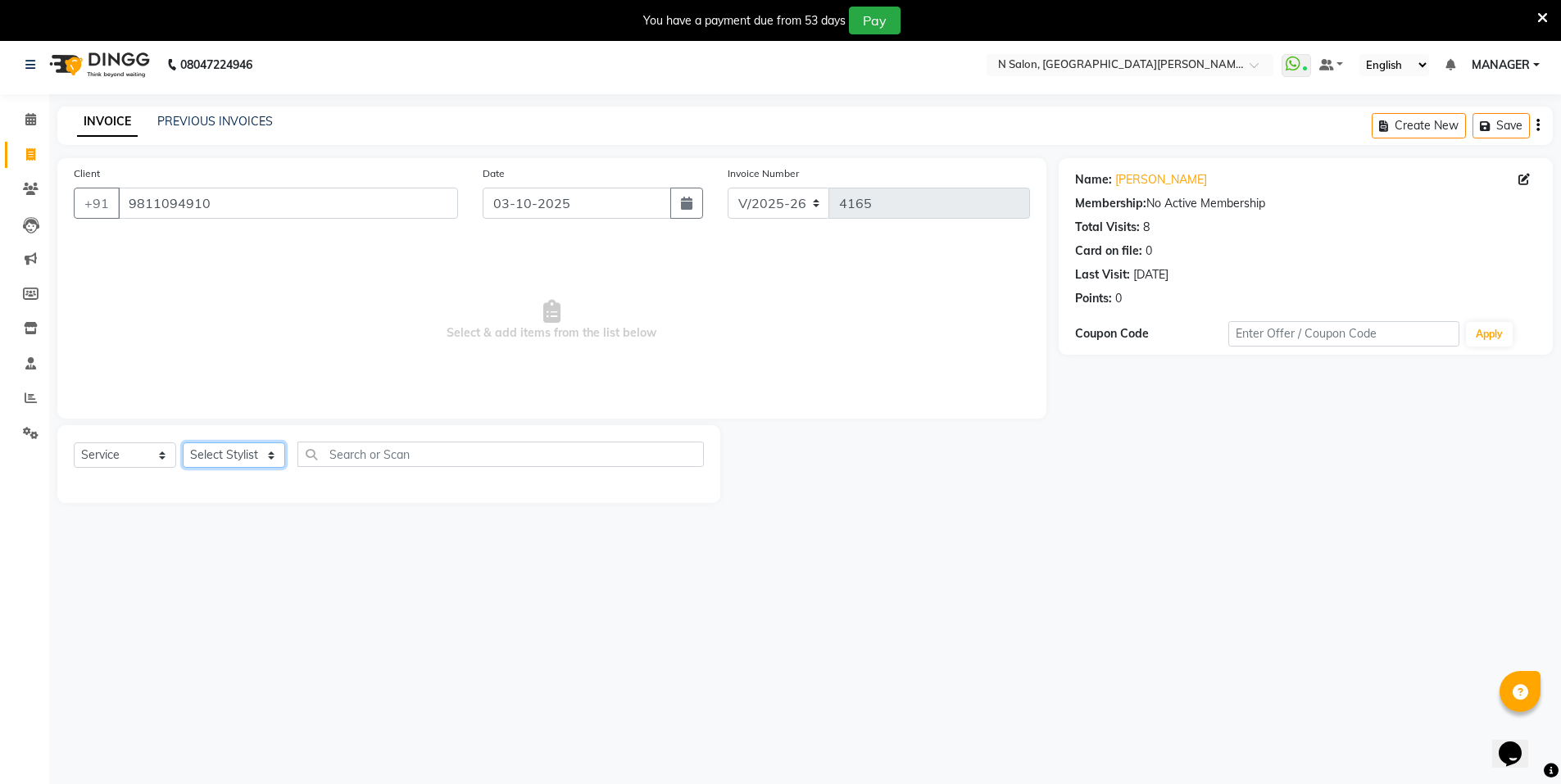
drag, startPoint x: 219, startPoint y: 450, endPoint x: 226, endPoint y: 502, distance: 52.5
click at [221, 459] on select "Select Stylist Anju Faiz Faizal MANAGER MD..... Pankaj Pradeep Sahil NAWAB same…" at bounding box center [234, 455] width 103 height 25
drag, startPoint x: 226, startPoint y: 502, endPoint x: 229, endPoint y: 516, distance: 14.3
click at [227, 511] on main "INVOICE PREVIOUS INVOICES Create New Save Client +91 9811094910 Date 03-10-2025…" at bounding box center [805, 316] width 1512 height 421
click at [232, 543] on div "08047224946 Select Location × N Salon, East Patel Nagar WhatsApp Status ✕ Statu…" at bounding box center [780, 427] width 1561 height 784
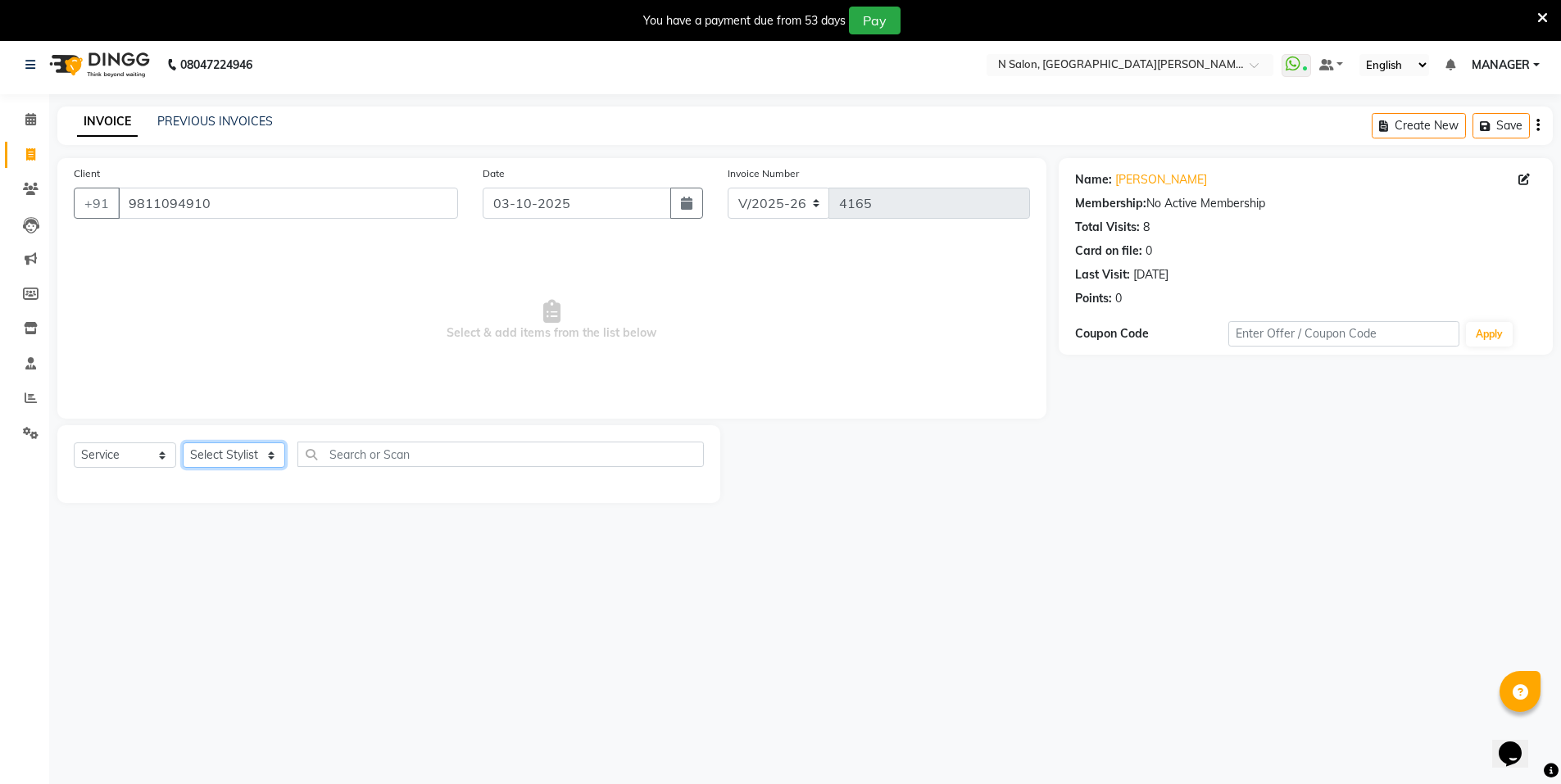
drag, startPoint x: 252, startPoint y: 456, endPoint x: 252, endPoint y: 471, distance: 15.0
click at [252, 471] on div "Select Service Product Membership Package Voucher Prepaid Gift Card Select Styl…" at bounding box center [388, 461] width 630 height 39
select select "15667"
click at [183, 443] on select "Select Stylist Anju Faiz Faizal MANAGER MD..... Pankaj Pradeep Sahil NAWAB same…" at bounding box center [234, 455] width 103 height 25
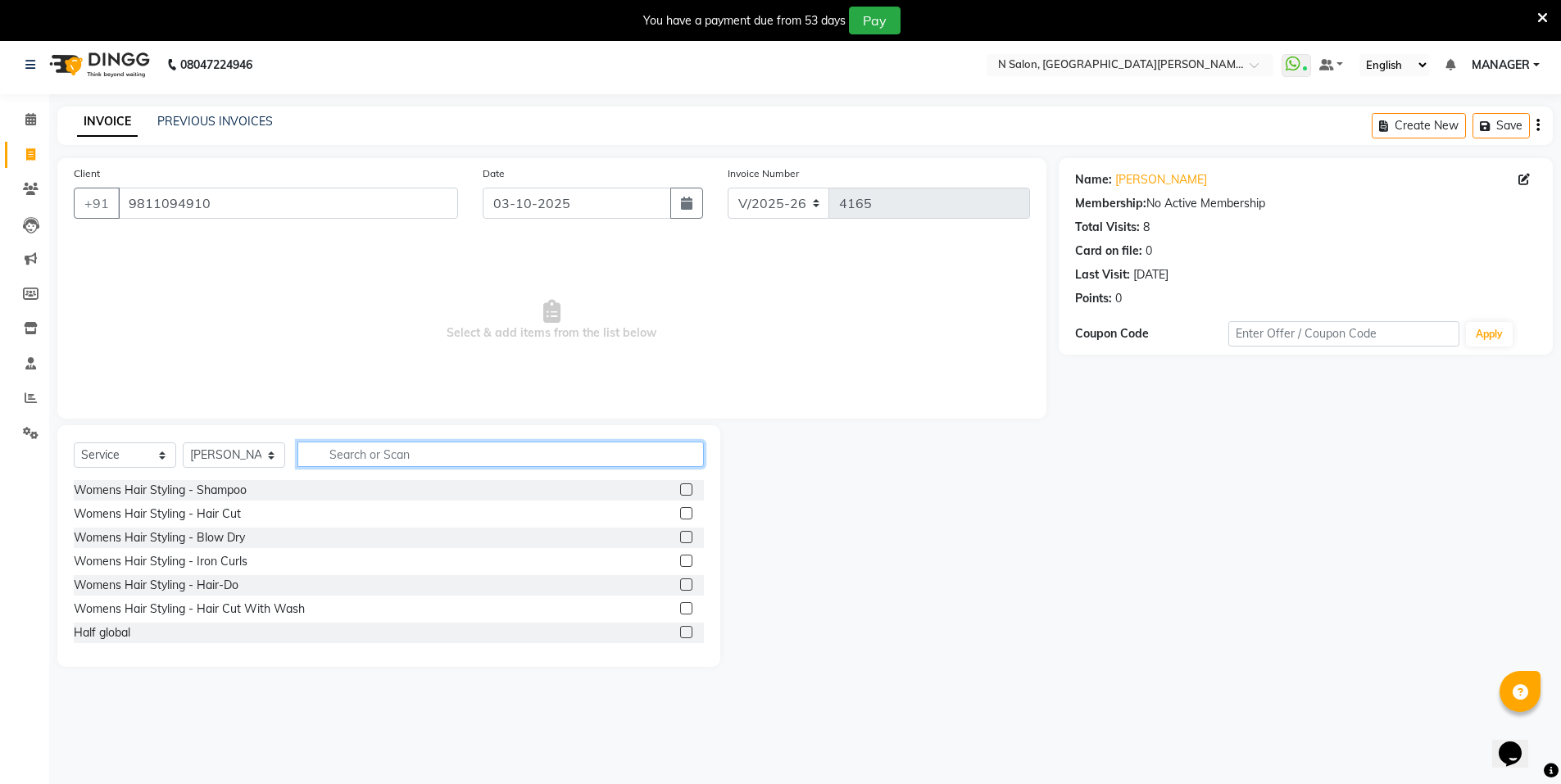
click at [382, 455] on input "text" at bounding box center [500, 454] width 406 height 25
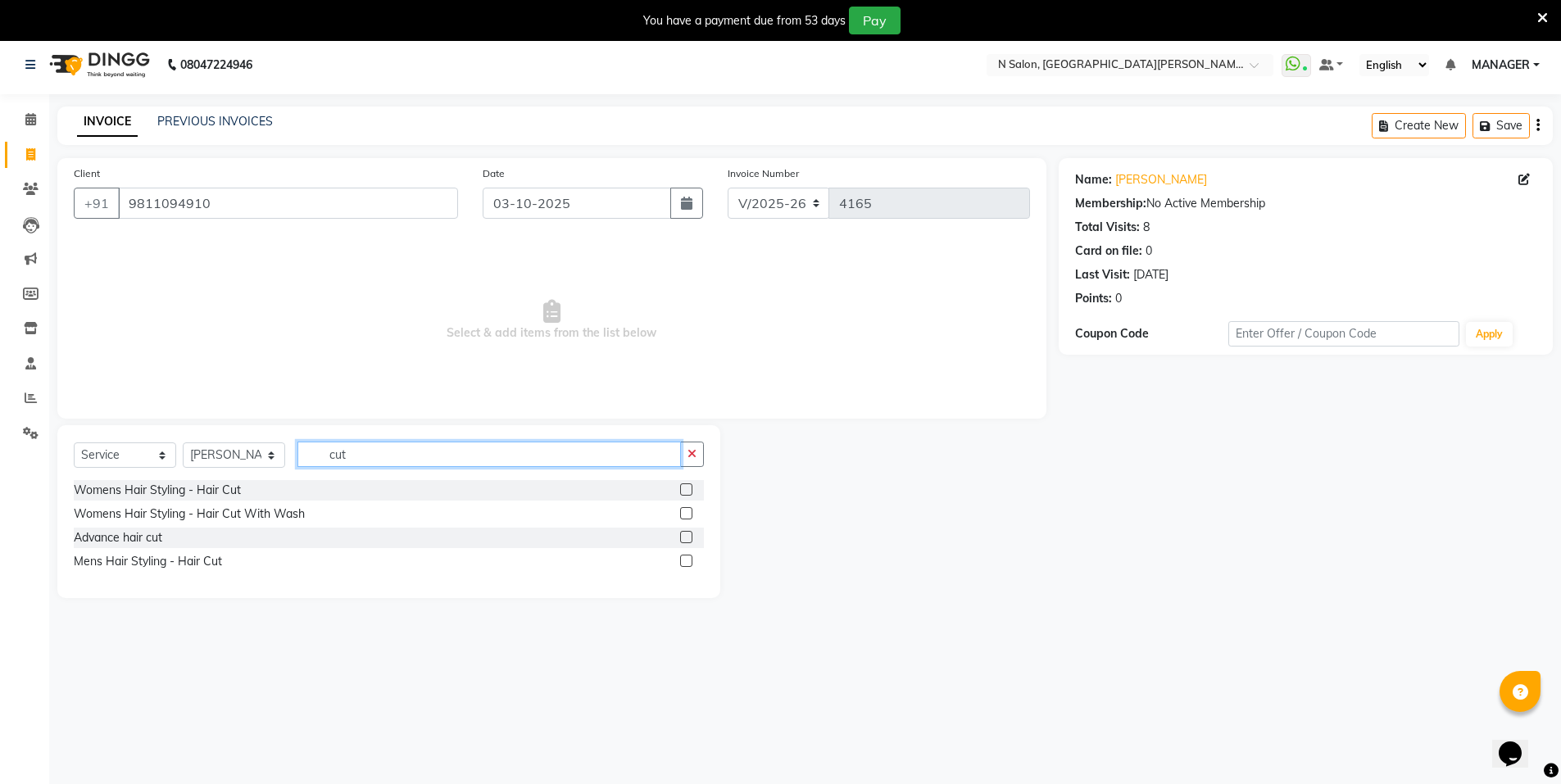
type input "cut"
click at [689, 492] on label at bounding box center [686, 490] width 12 height 12
click at [689, 492] on input "checkbox" at bounding box center [686, 490] width 11 height 11
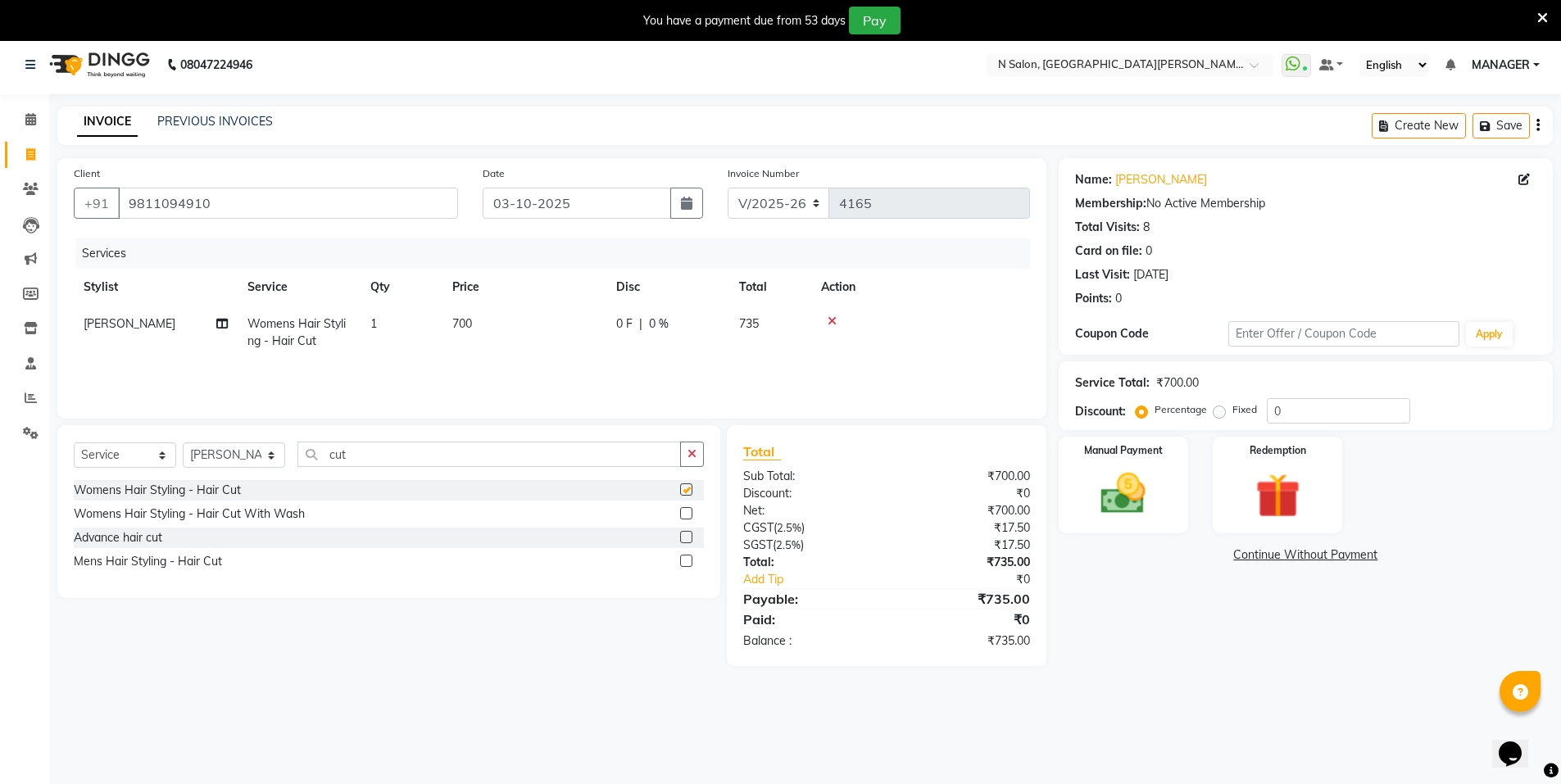
checkbox input "false"
click at [1307, 474] on img at bounding box center [1278, 497] width 76 height 58
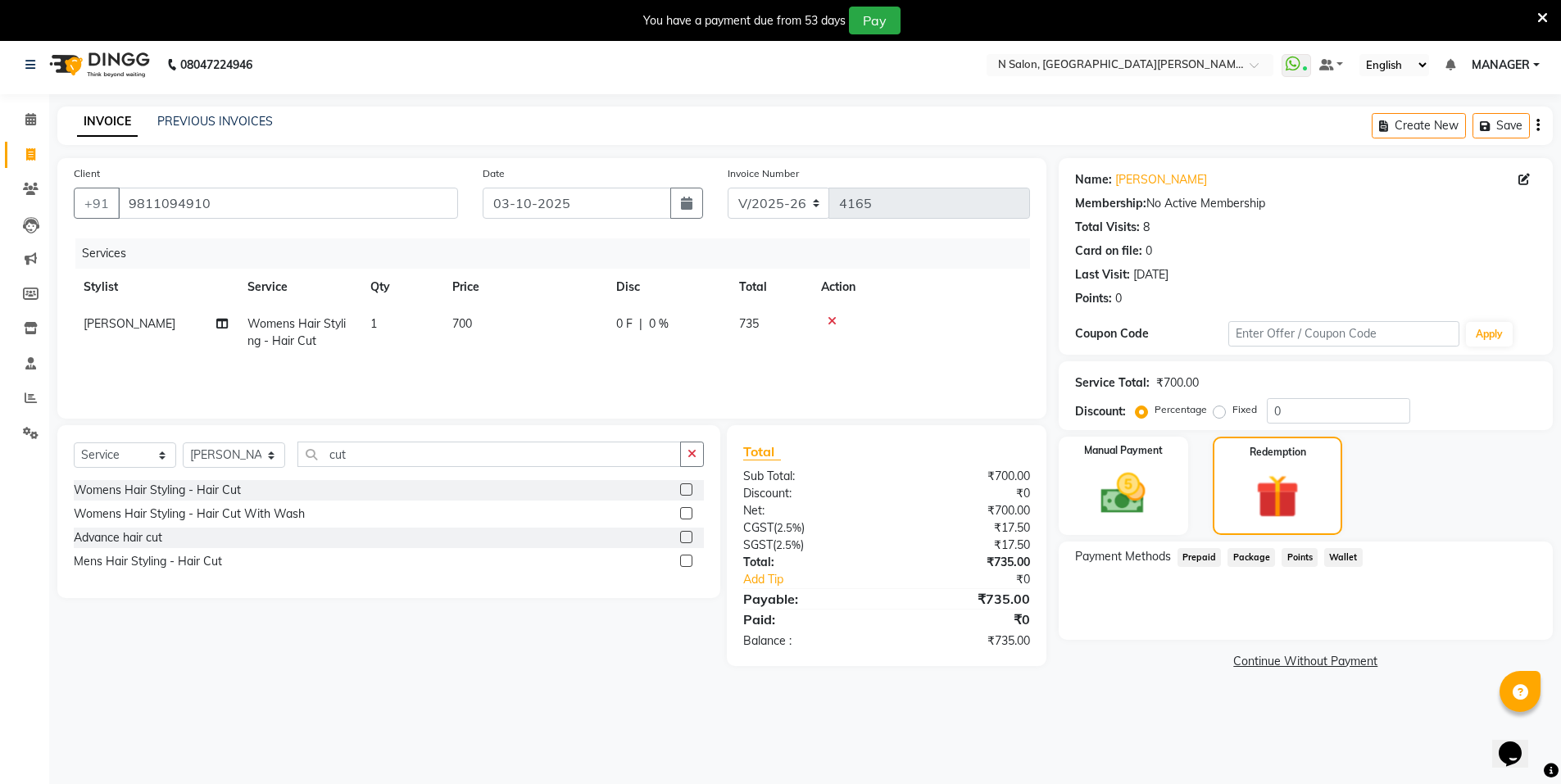
click at [1202, 563] on span "Prepaid" at bounding box center [1200, 557] width 44 height 18
click at [1129, 516] on img at bounding box center [1124, 494] width 76 height 54
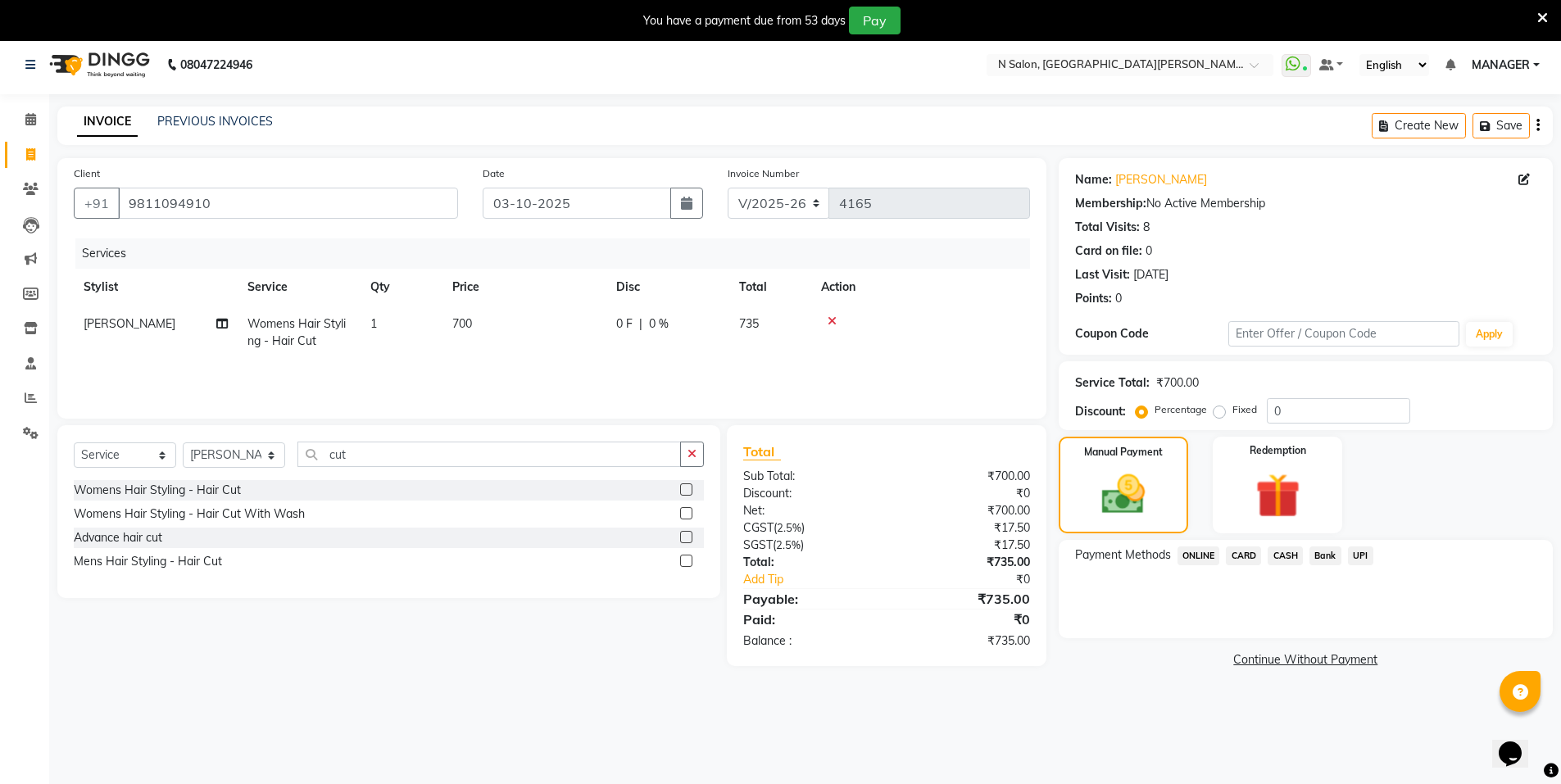
click at [1294, 555] on span "CASH" at bounding box center [1286, 555] width 35 height 18
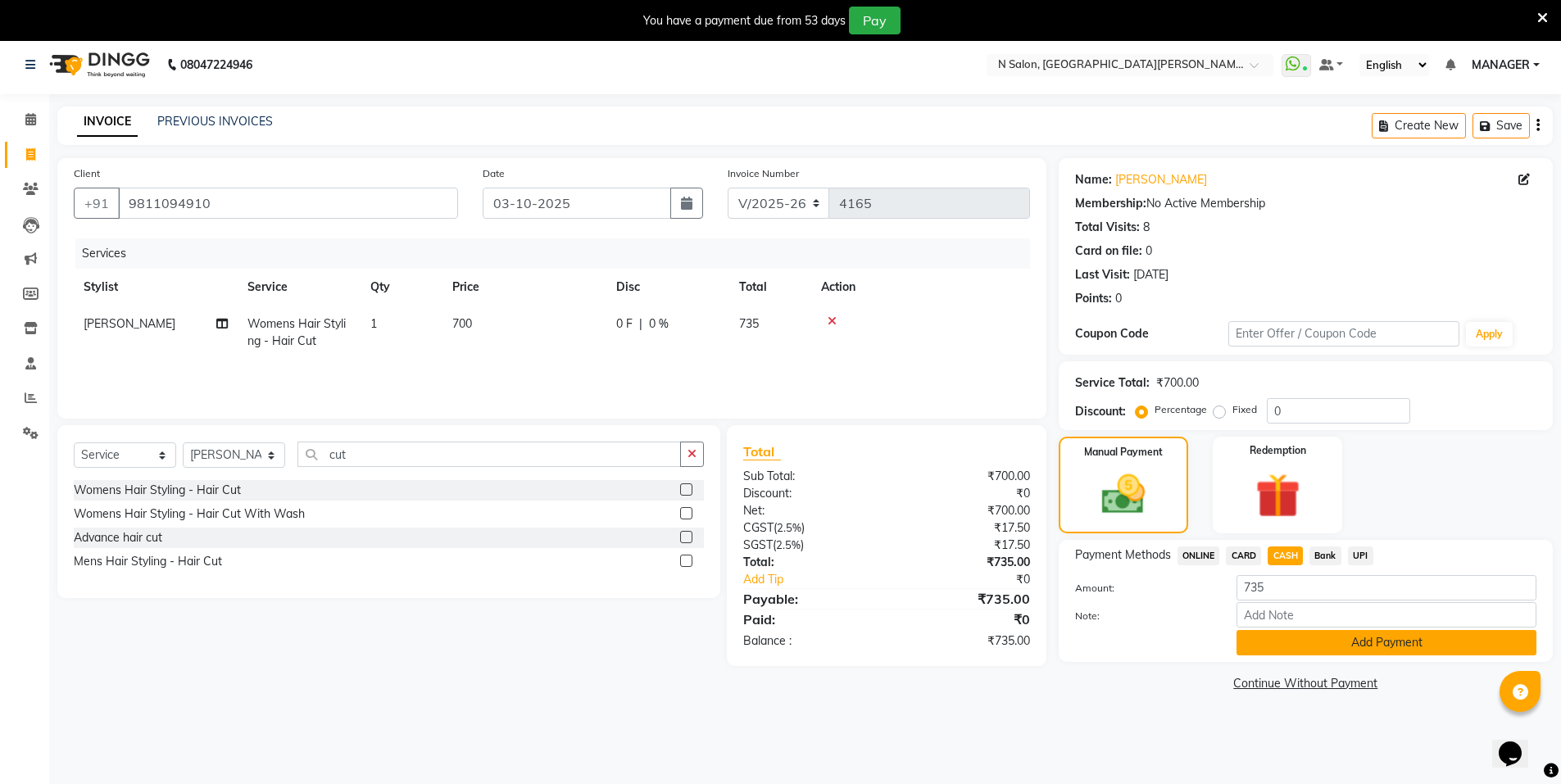
click at [1446, 634] on button "Add Payment" at bounding box center [1386, 642] width 300 height 25
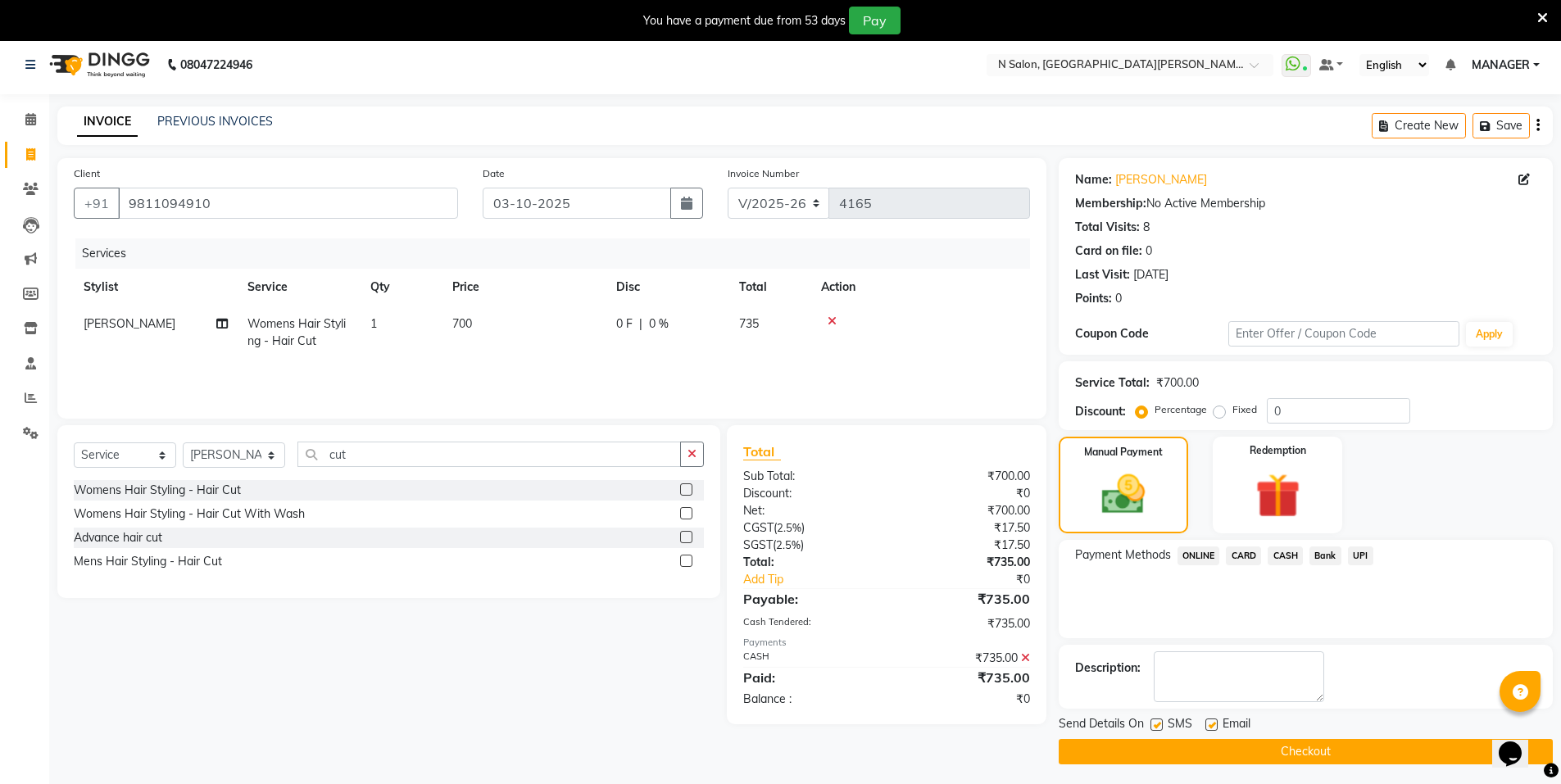
click at [1317, 751] on button "Checkout" at bounding box center [1306, 751] width 494 height 25
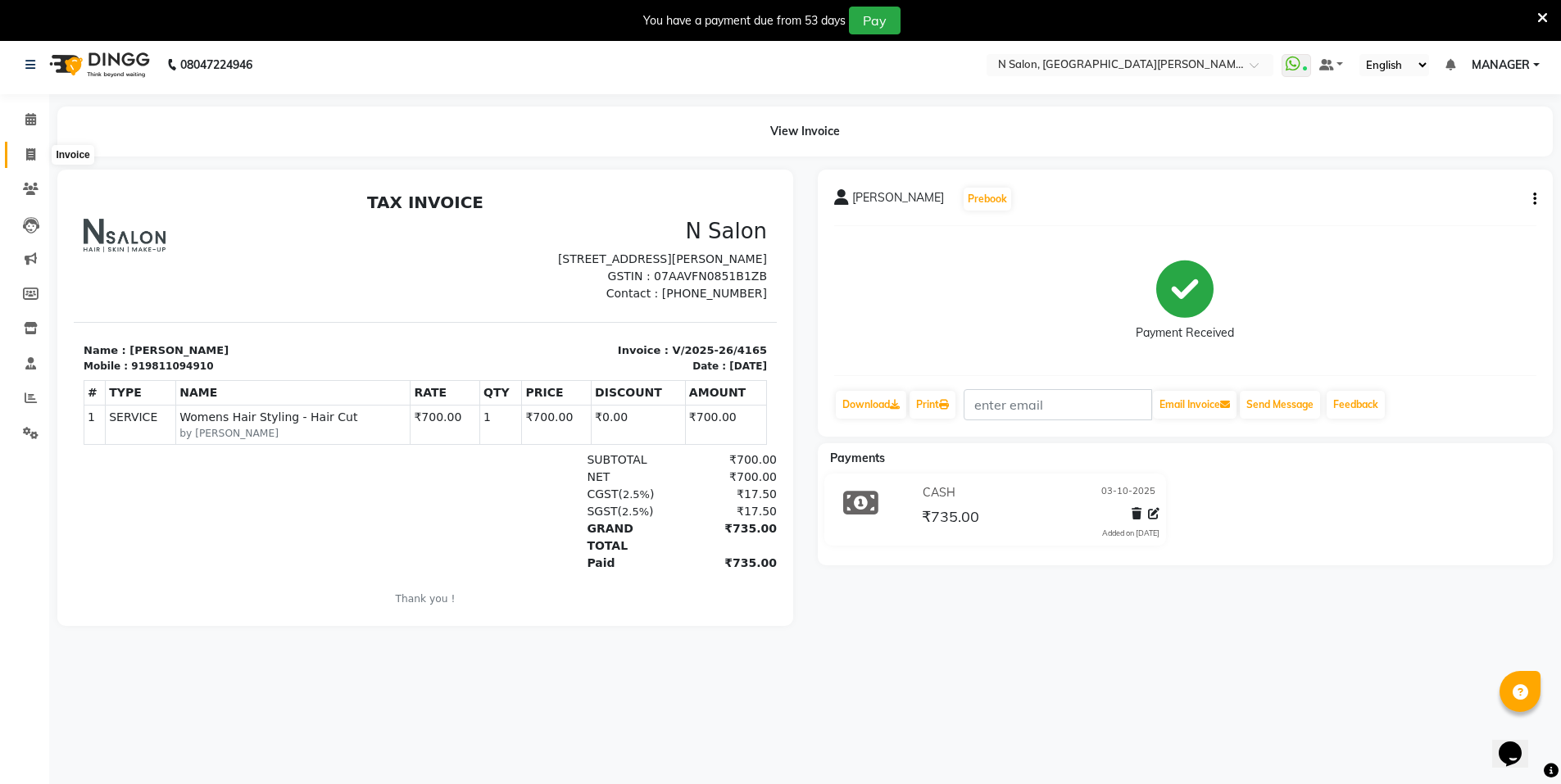
click at [25, 150] on span at bounding box center [31, 155] width 29 height 18
select select "service"
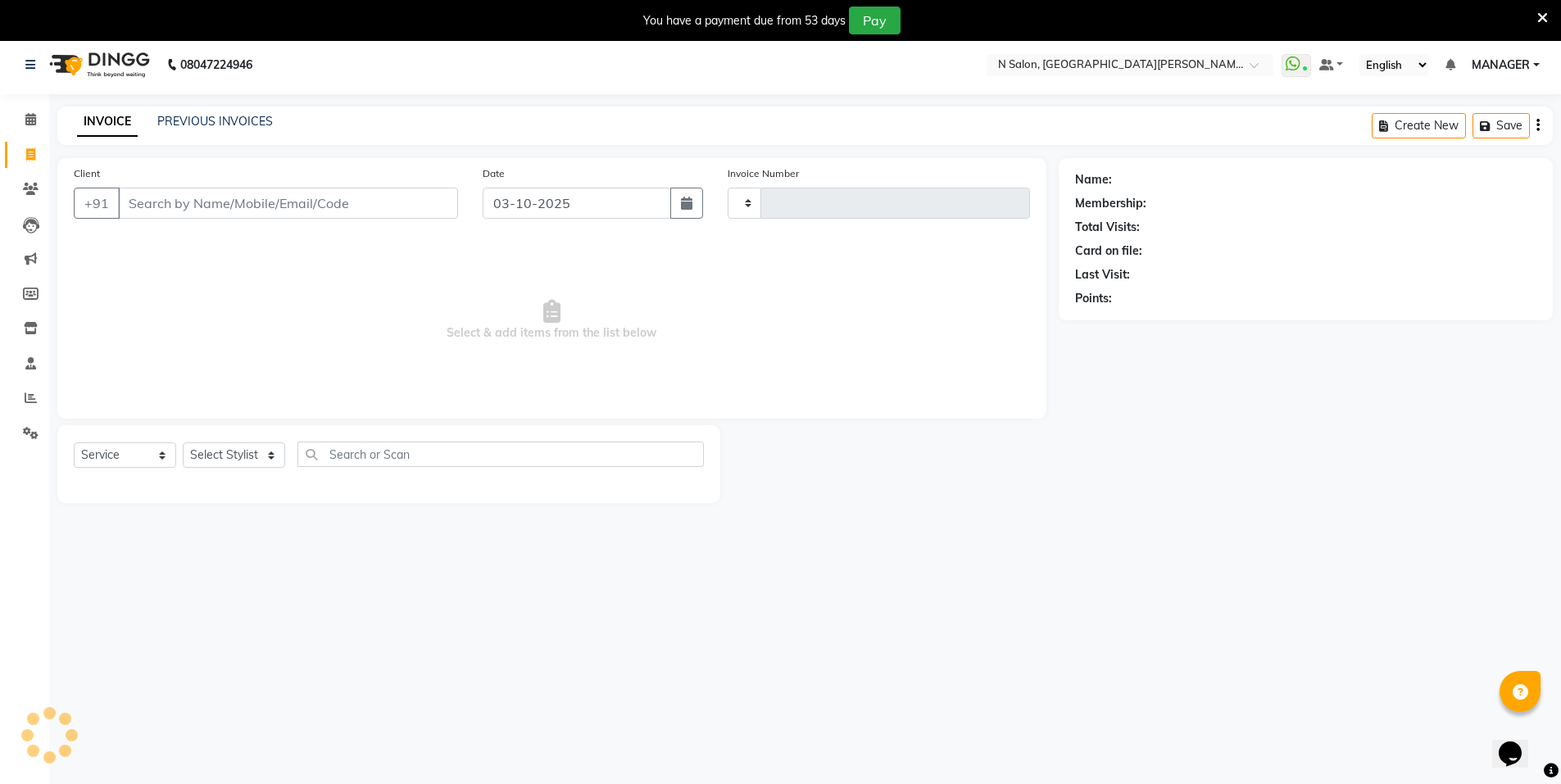
scroll to position [13, 0]
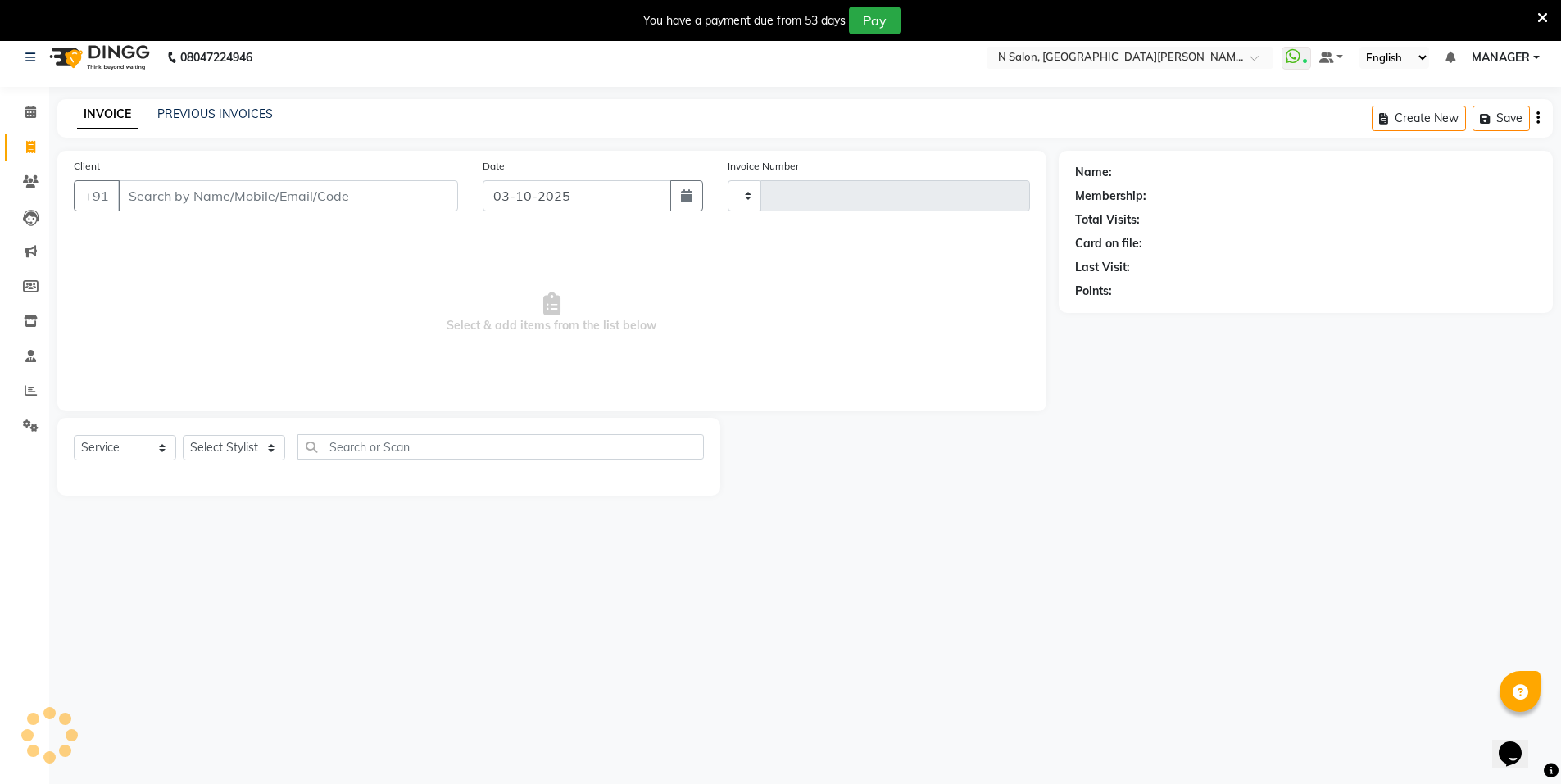
type input "4166"
select select "3472"
select select "P"
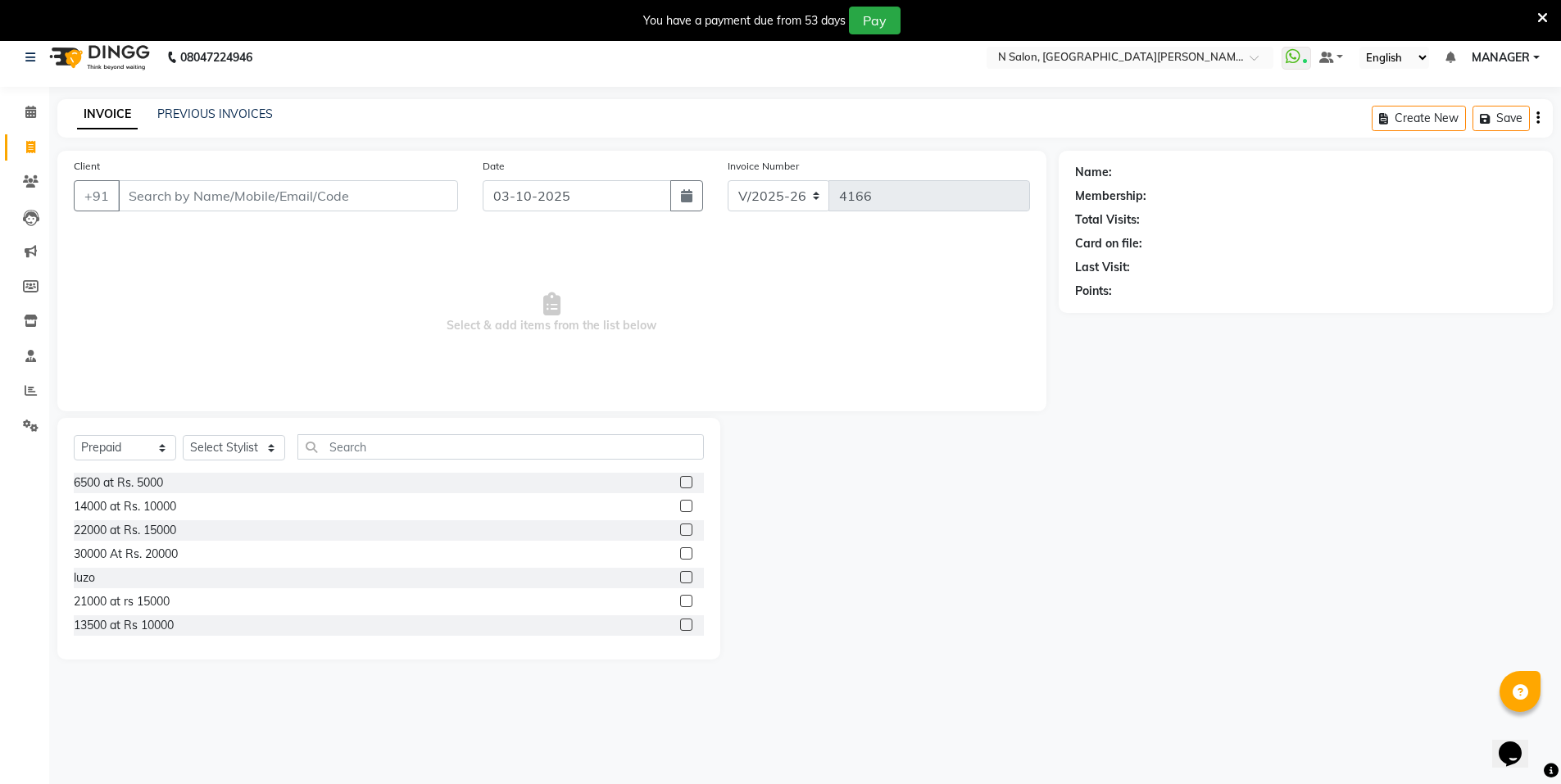
click at [177, 200] on input "Client" at bounding box center [287, 195] width 340 height 31
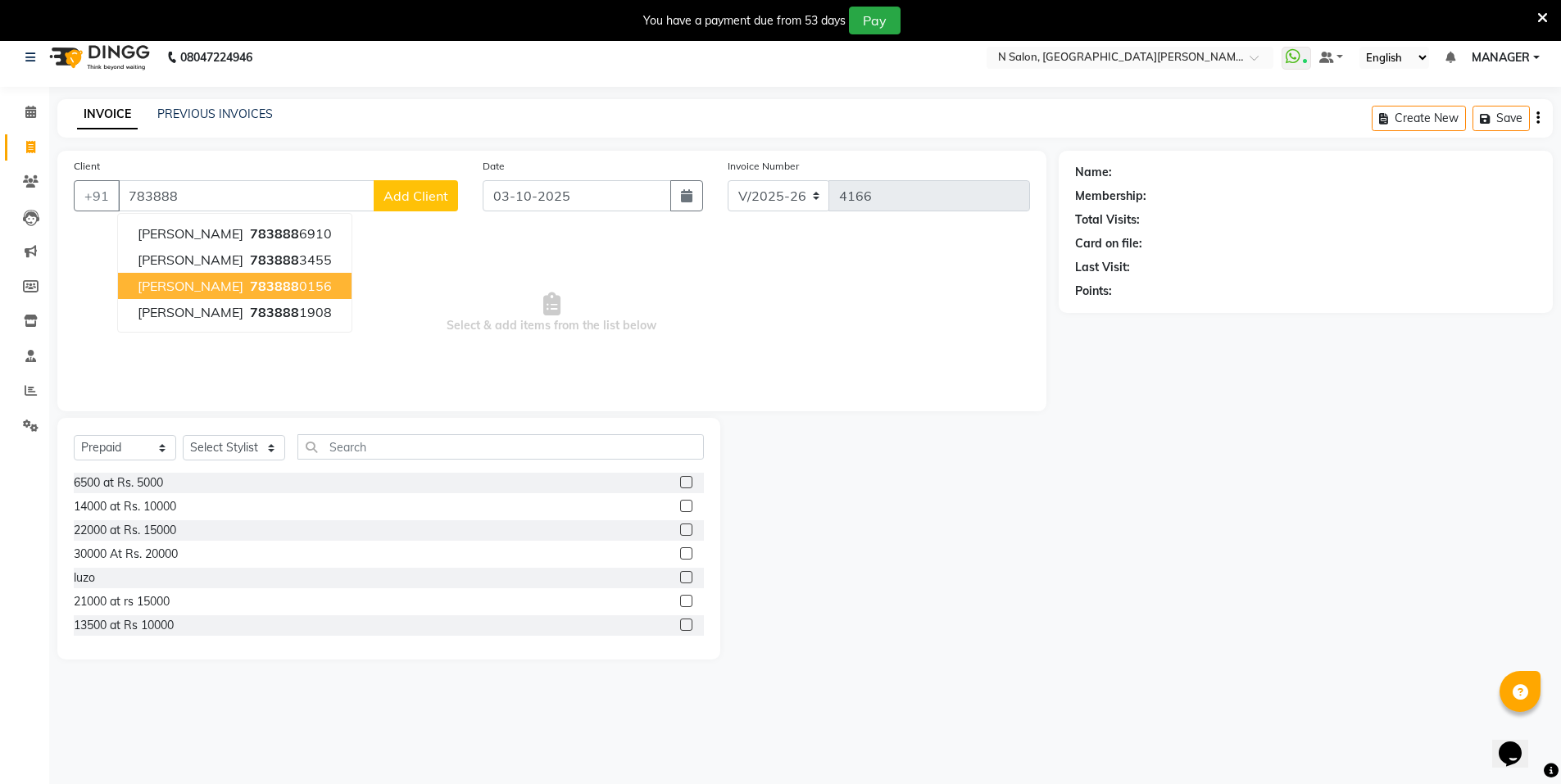
click at [198, 293] on span "Ritu Chatrath" at bounding box center [191, 286] width 105 height 17
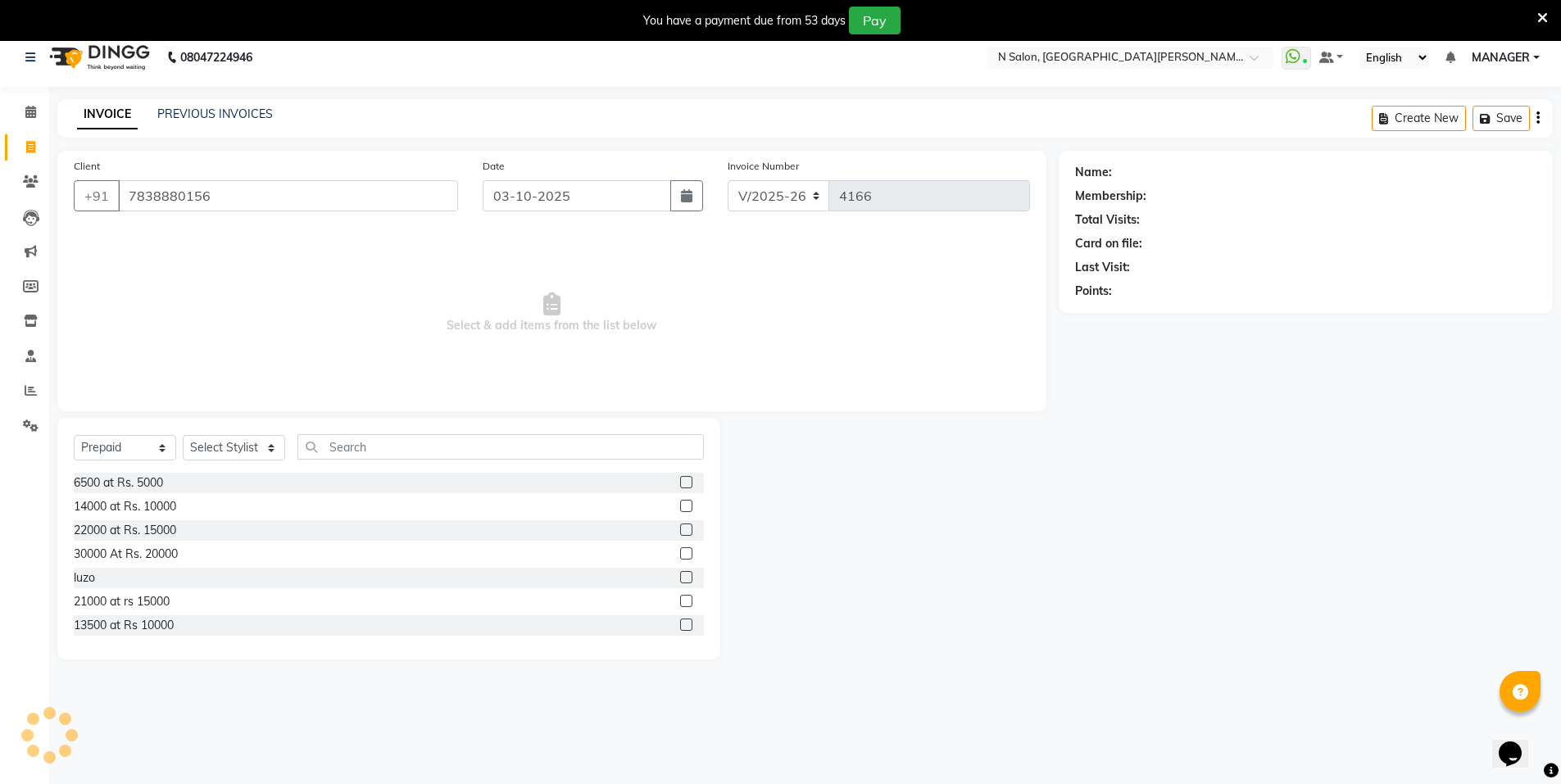
type input "7838880156"
click at [1119, 312] on icon "button" at bounding box center [1121, 315] width 11 height 11
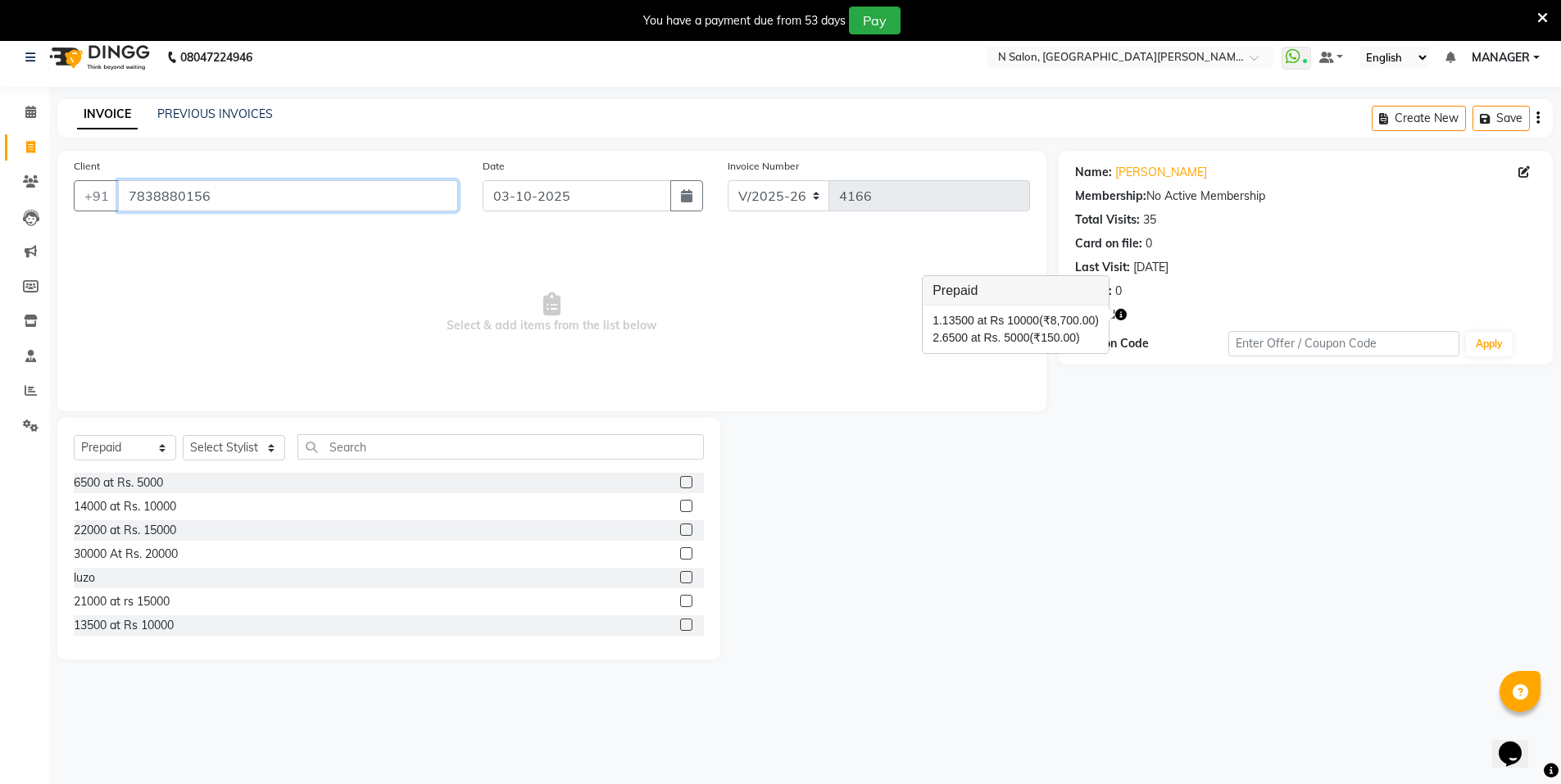
drag, startPoint x: 250, startPoint y: 189, endPoint x: 0, endPoint y: 189, distance: 250.0
click at [0, 189] on app-home "08047224946 Select Location × N Salon, East Patel Nagar WhatsApp Status ✕ Statu…" at bounding box center [780, 356] width 1561 height 657
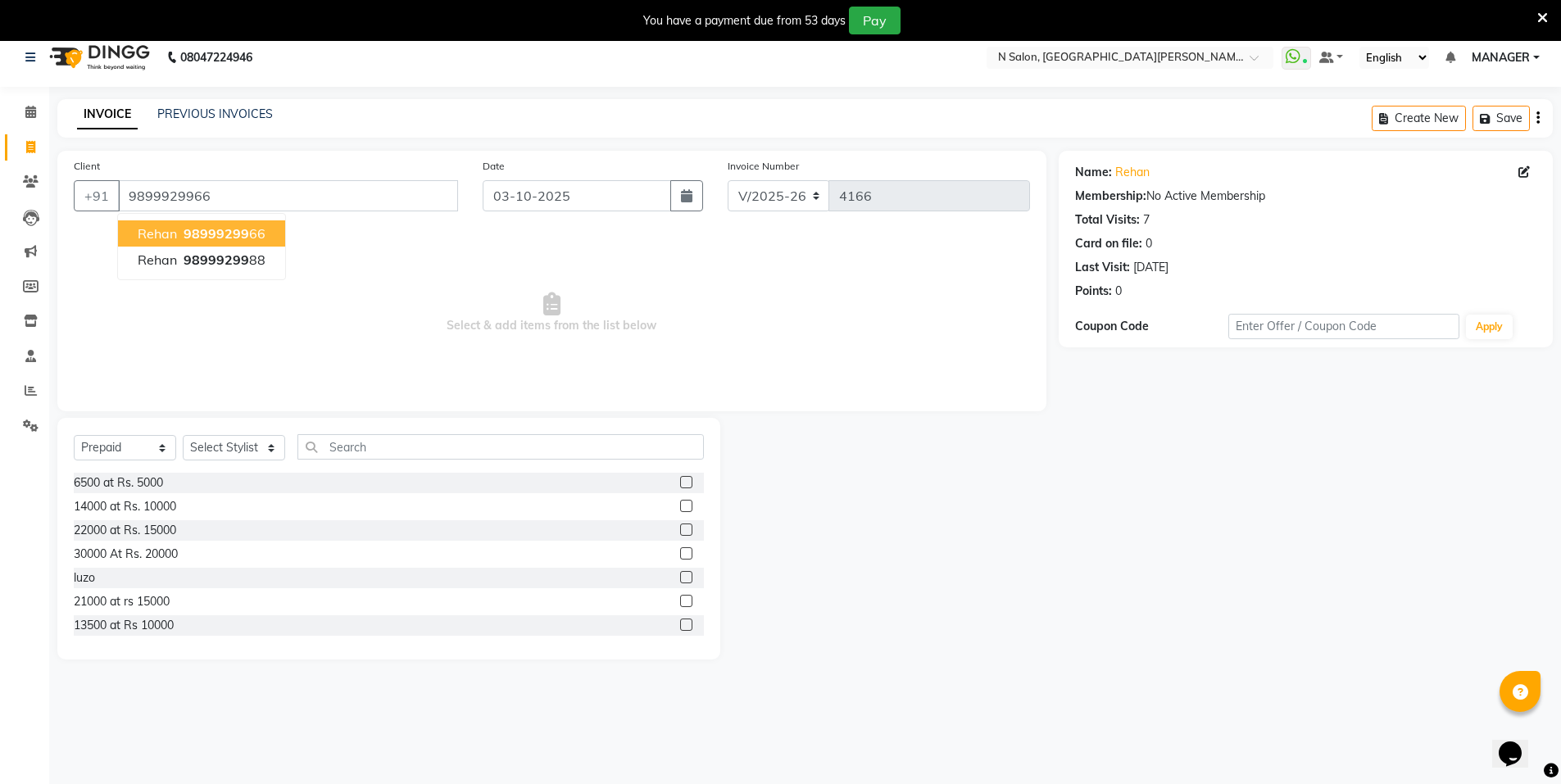
drag, startPoint x: 202, startPoint y: 233, endPoint x: 221, endPoint y: 233, distance: 19.0
click at [221, 233] on span "98999299" at bounding box center [216, 233] width 66 height 17
click at [332, 201] on input "9899929966" at bounding box center [287, 195] width 340 height 31
type input "9899929988"
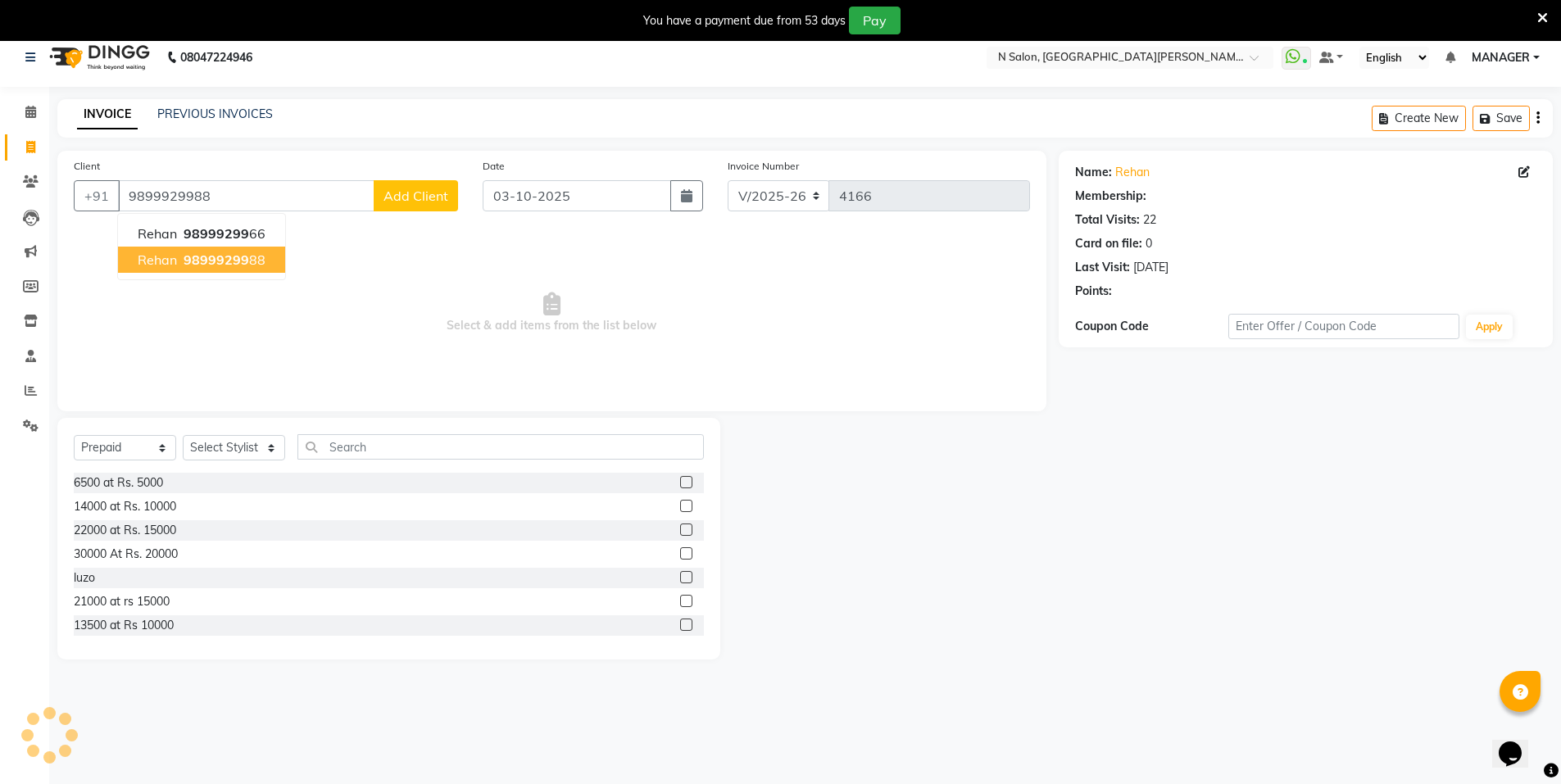
click at [245, 264] on span "98999299" at bounding box center [216, 259] width 66 height 17
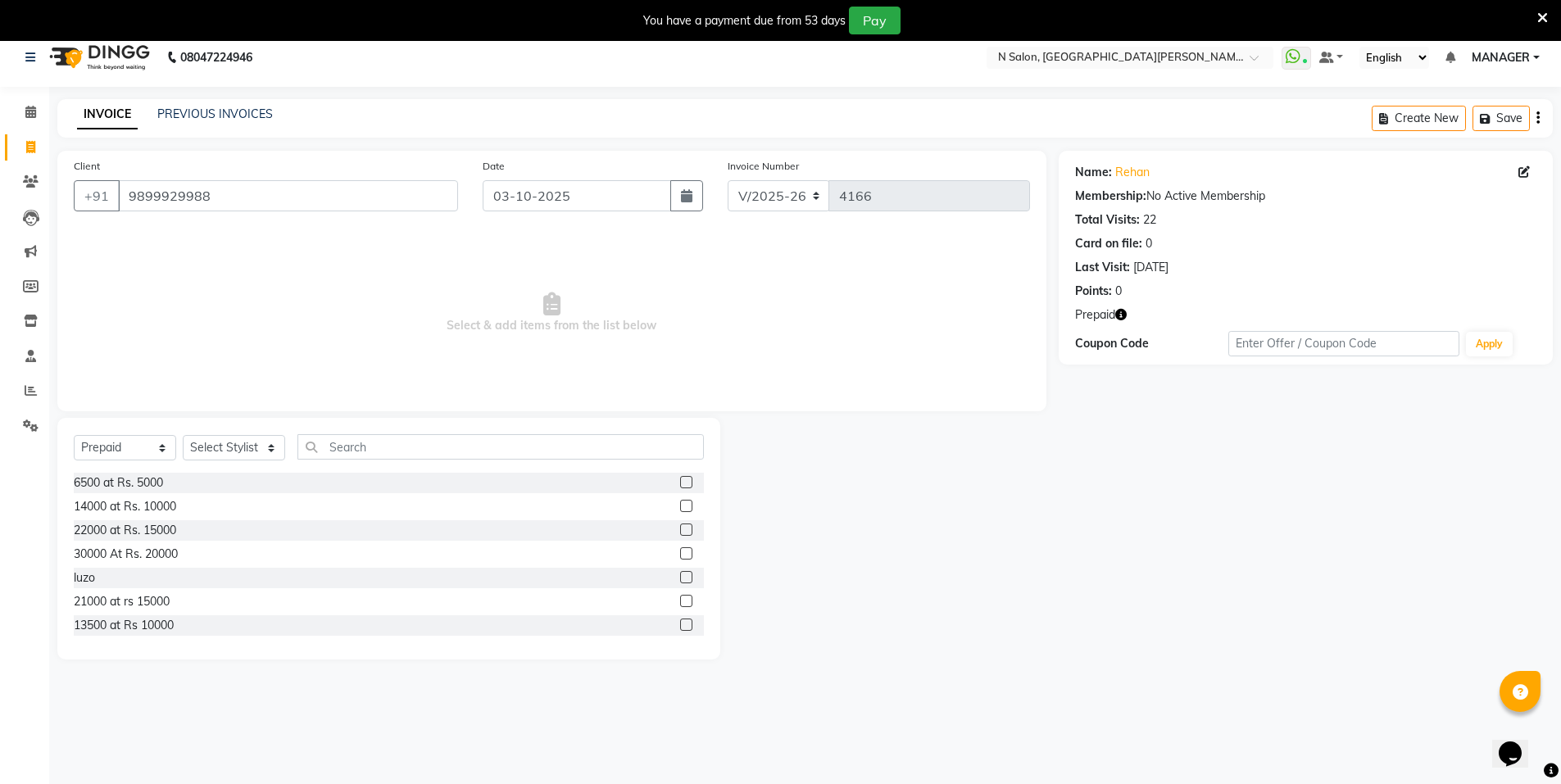
click at [1118, 314] on icon "button" at bounding box center [1121, 315] width 11 height 11
click at [118, 447] on select "Select Service Product Membership Package Voucher Prepaid Gift Card" at bounding box center [125, 447] width 103 height 25
select select "service"
click at [74, 435] on select "Select Service Product Membership Package Voucher Prepaid Gift Card" at bounding box center [125, 447] width 103 height 25
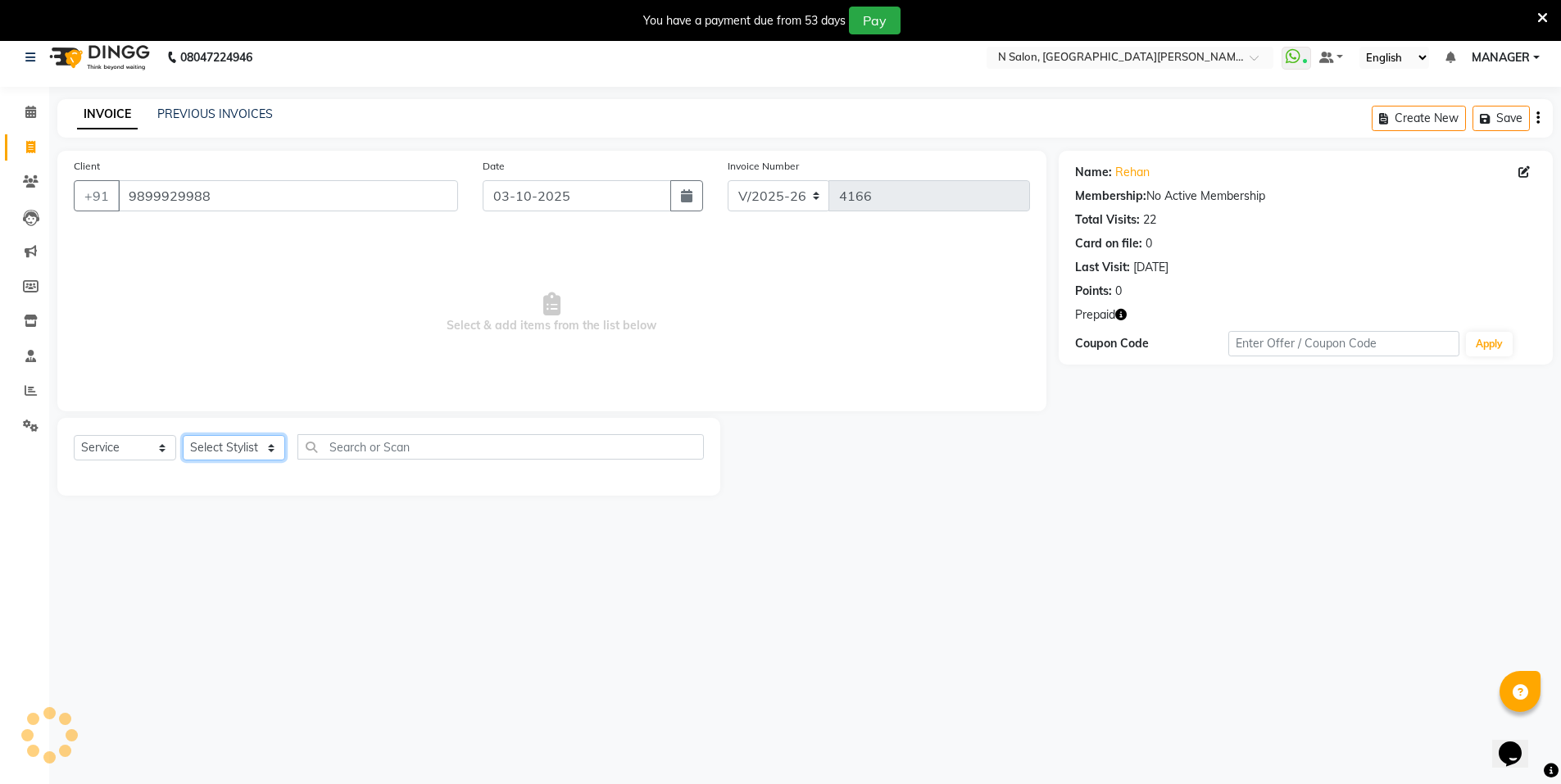
click at [234, 441] on select "Select Stylist Anju Faiz Faizal MANAGER MD..... Pankaj Pradeep Sahil NAWAB same…" at bounding box center [234, 447] width 103 height 25
select select "72439"
click at [183, 435] on select "Select Stylist Anju Faiz Faizal MANAGER MD..... Pankaj Pradeep Sahil NAWAB same…" at bounding box center [234, 447] width 103 height 25
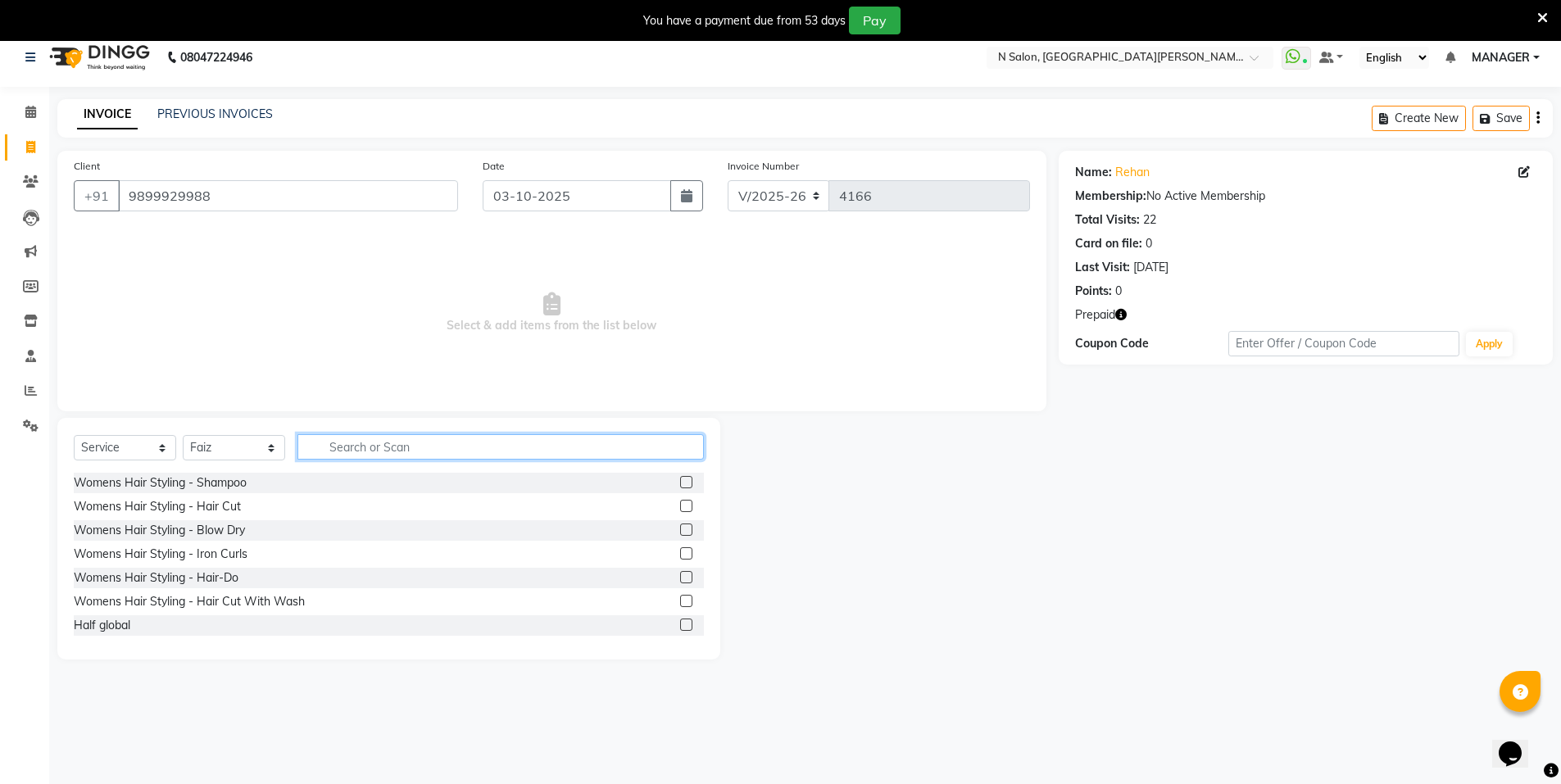
click at [444, 452] on input "text" at bounding box center [500, 446] width 406 height 25
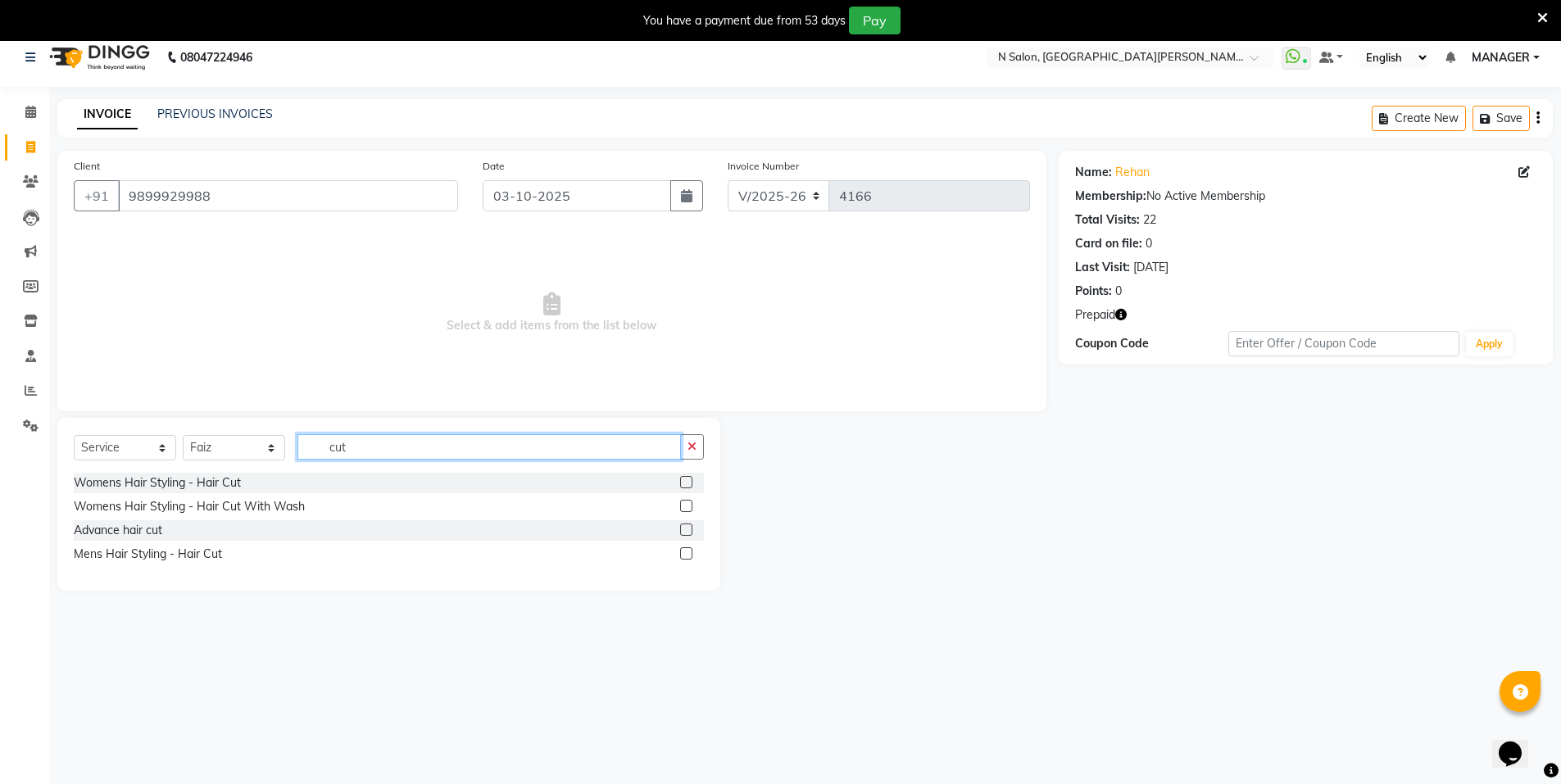
type input "cut"
click at [690, 555] on label at bounding box center [686, 554] width 12 height 12
click at [690, 555] on input "checkbox" at bounding box center [686, 555] width 11 height 11
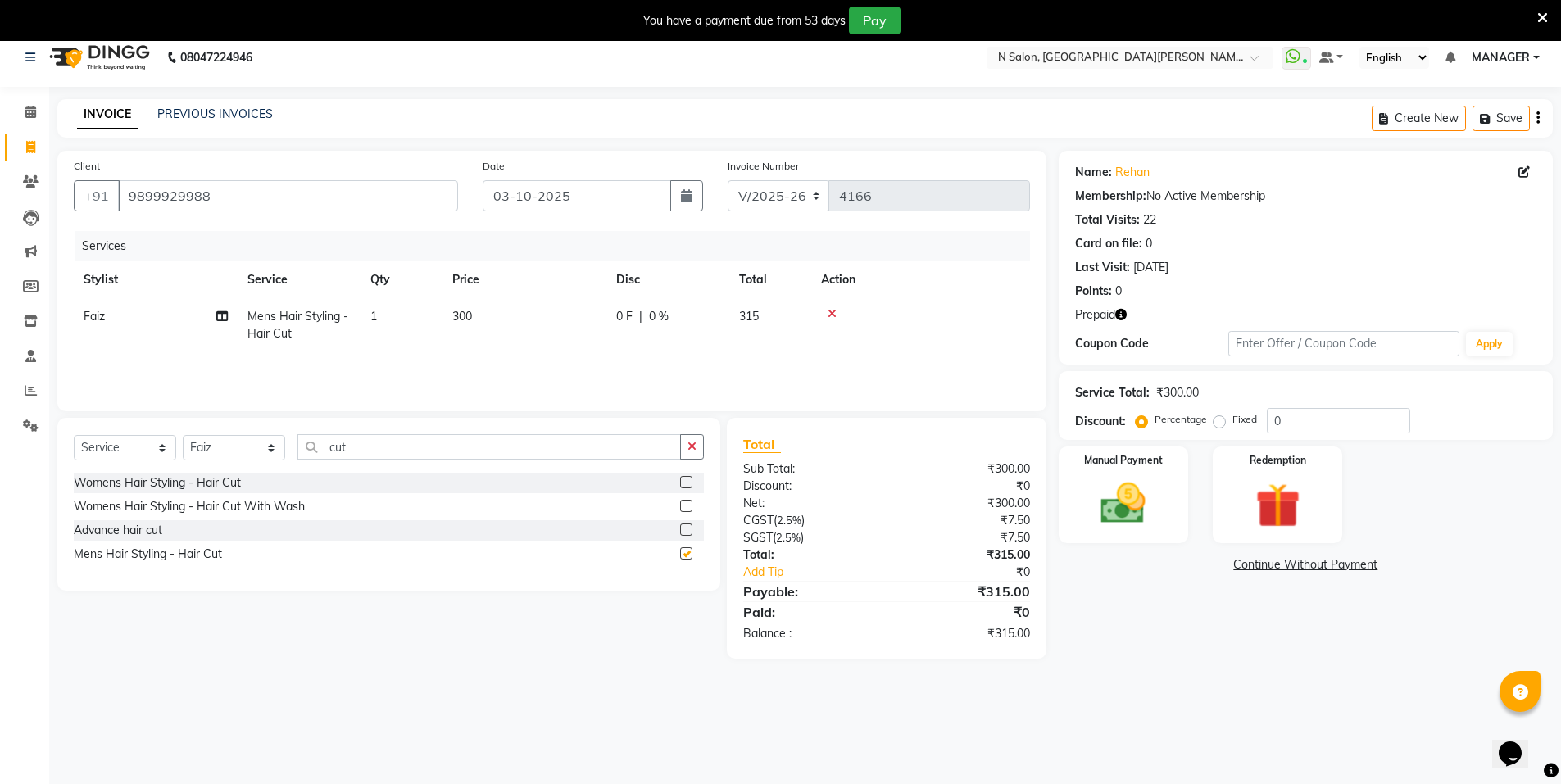
checkbox input "false"
drag, startPoint x: 352, startPoint y: 451, endPoint x: 301, endPoint y: 448, distance: 51.1
click at [301, 448] on input "cut" at bounding box center [489, 446] width 383 height 25
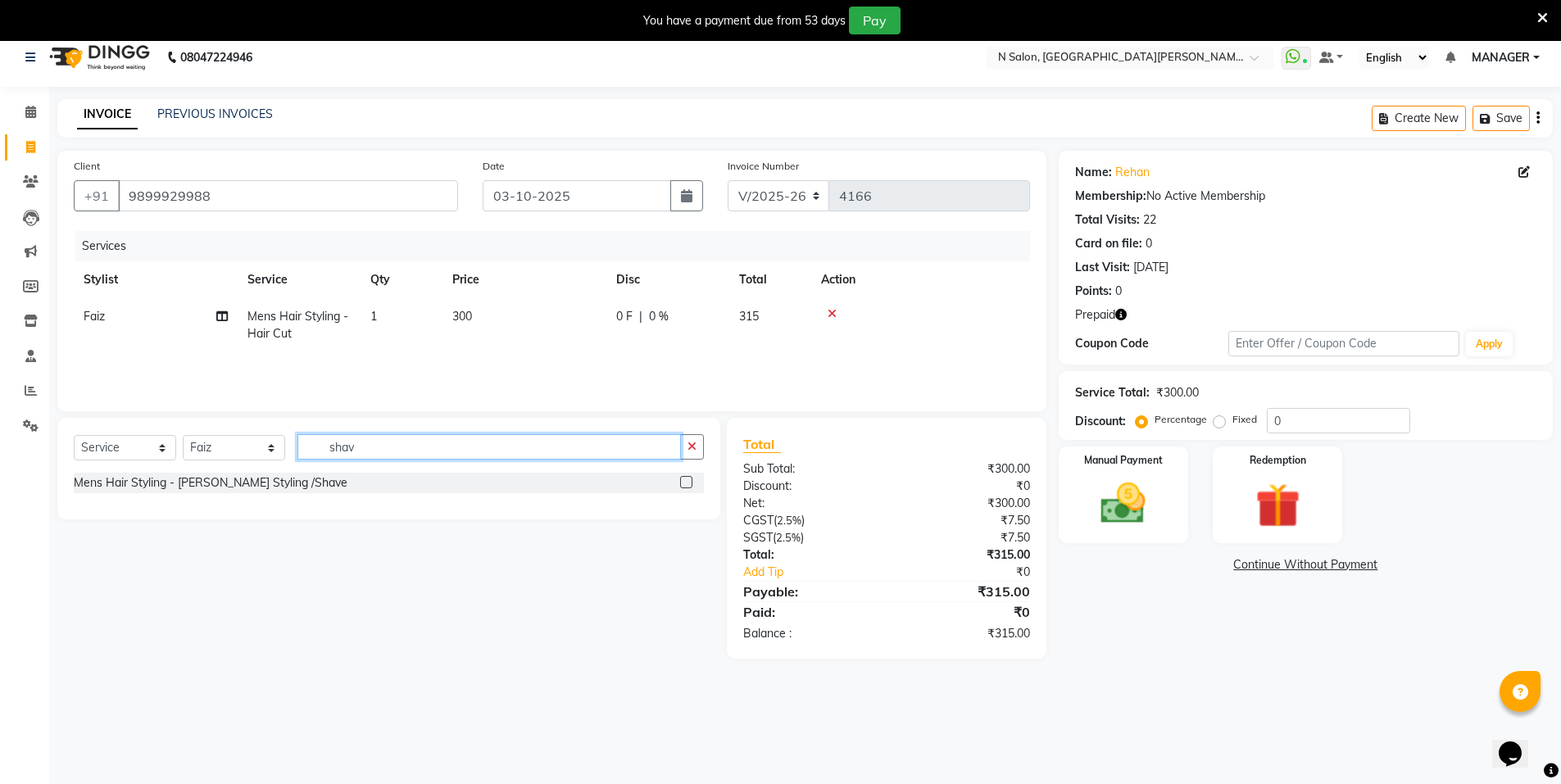
type input "shav"
click at [684, 481] on label at bounding box center [686, 483] width 12 height 12
click at [684, 481] on input "checkbox" at bounding box center [686, 483] width 11 height 11
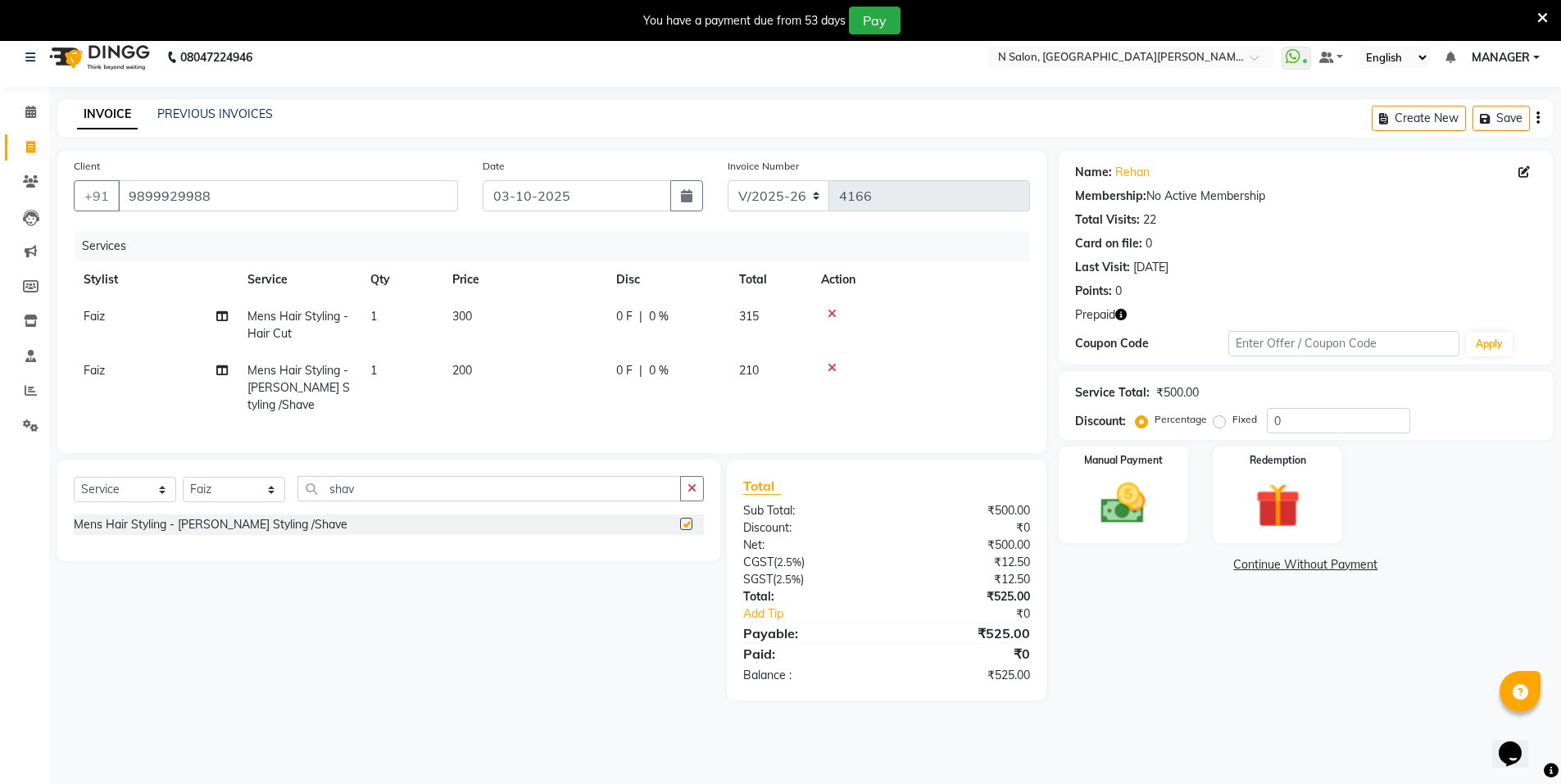
checkbox input "false"
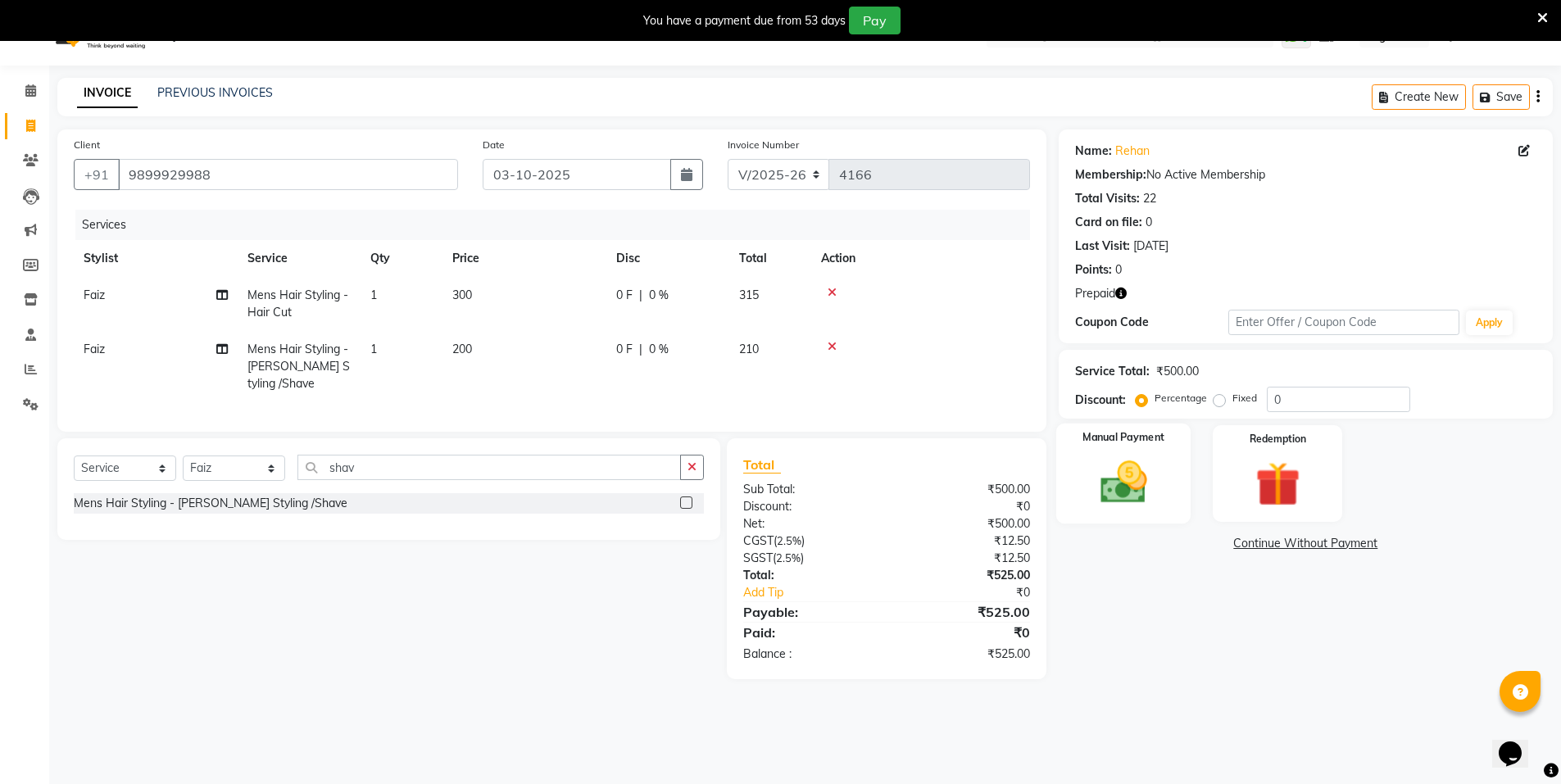
scroll to position [41, 0]
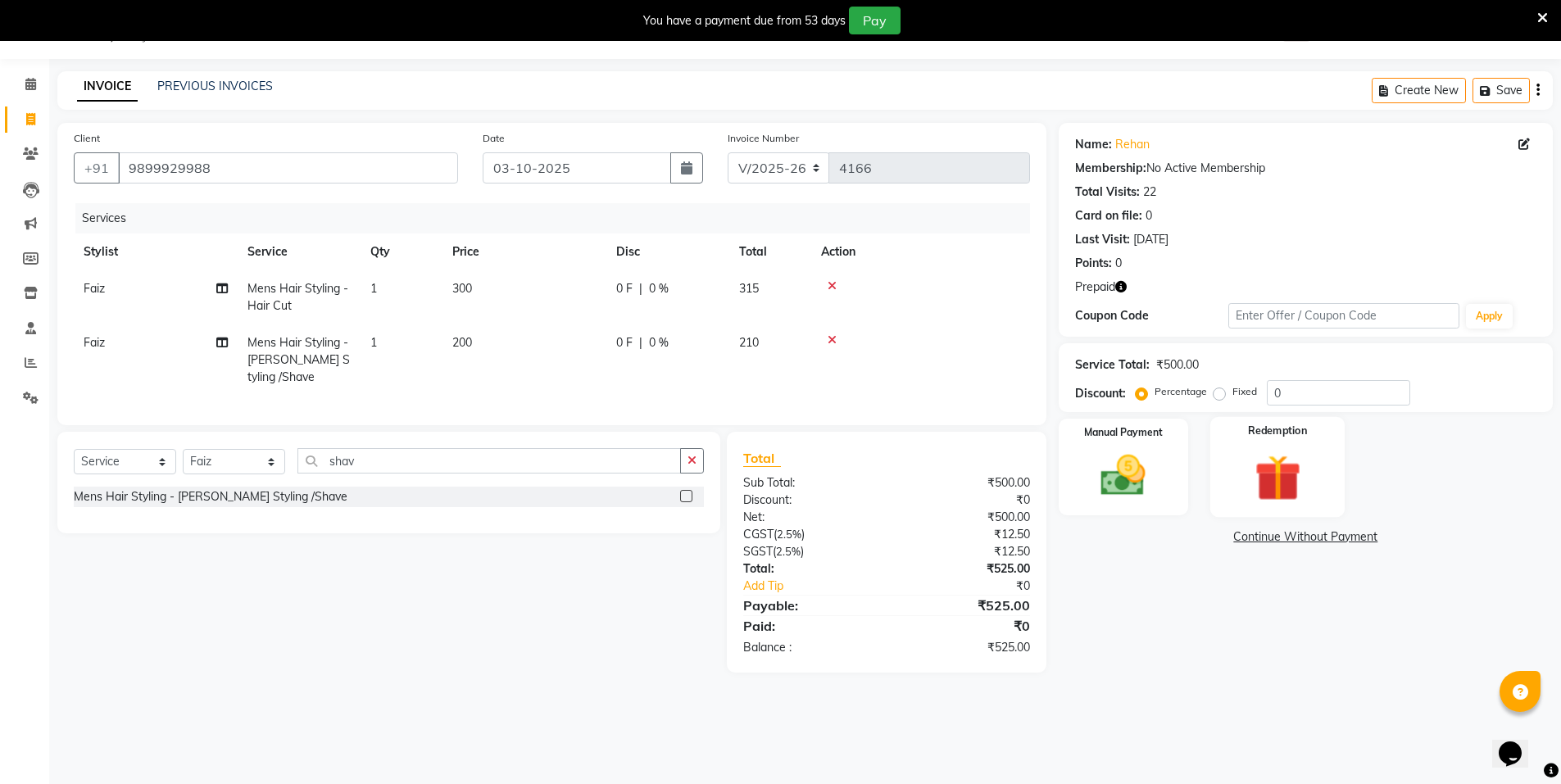
click at [1306, 470] on img at bounding box center [1278, 478] width 76 height 58
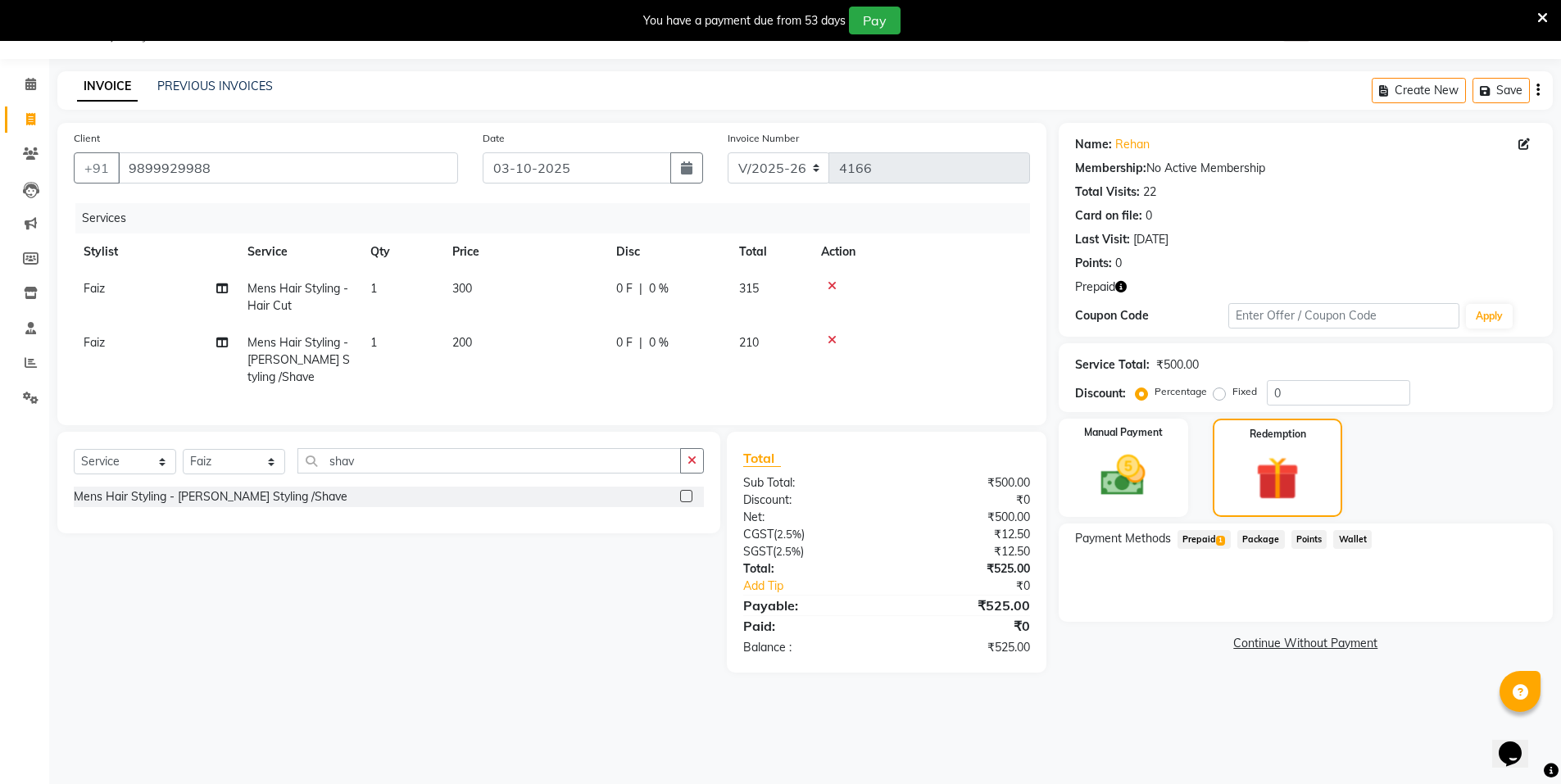
click at [1205, 534] on span "Prepaid 1" at bounding box center [1204, 539] width 54 height 18
click at [1514, 602] on button "Add" at bounding box center [1498, 606] width 60 height 28
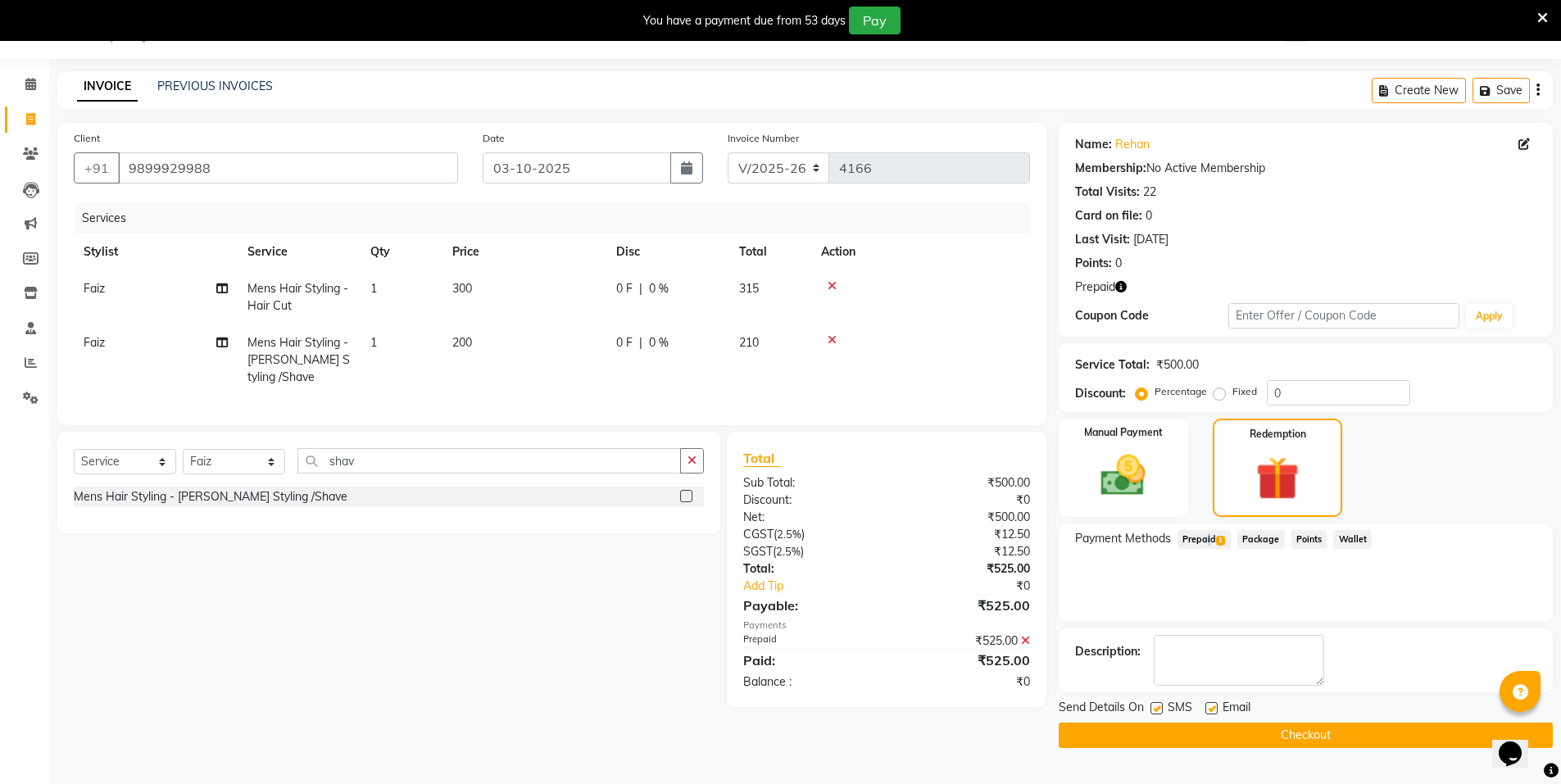
click at [1396, 739] on button "Checkout" at bounding box center [1306, 735] width 494 height 25
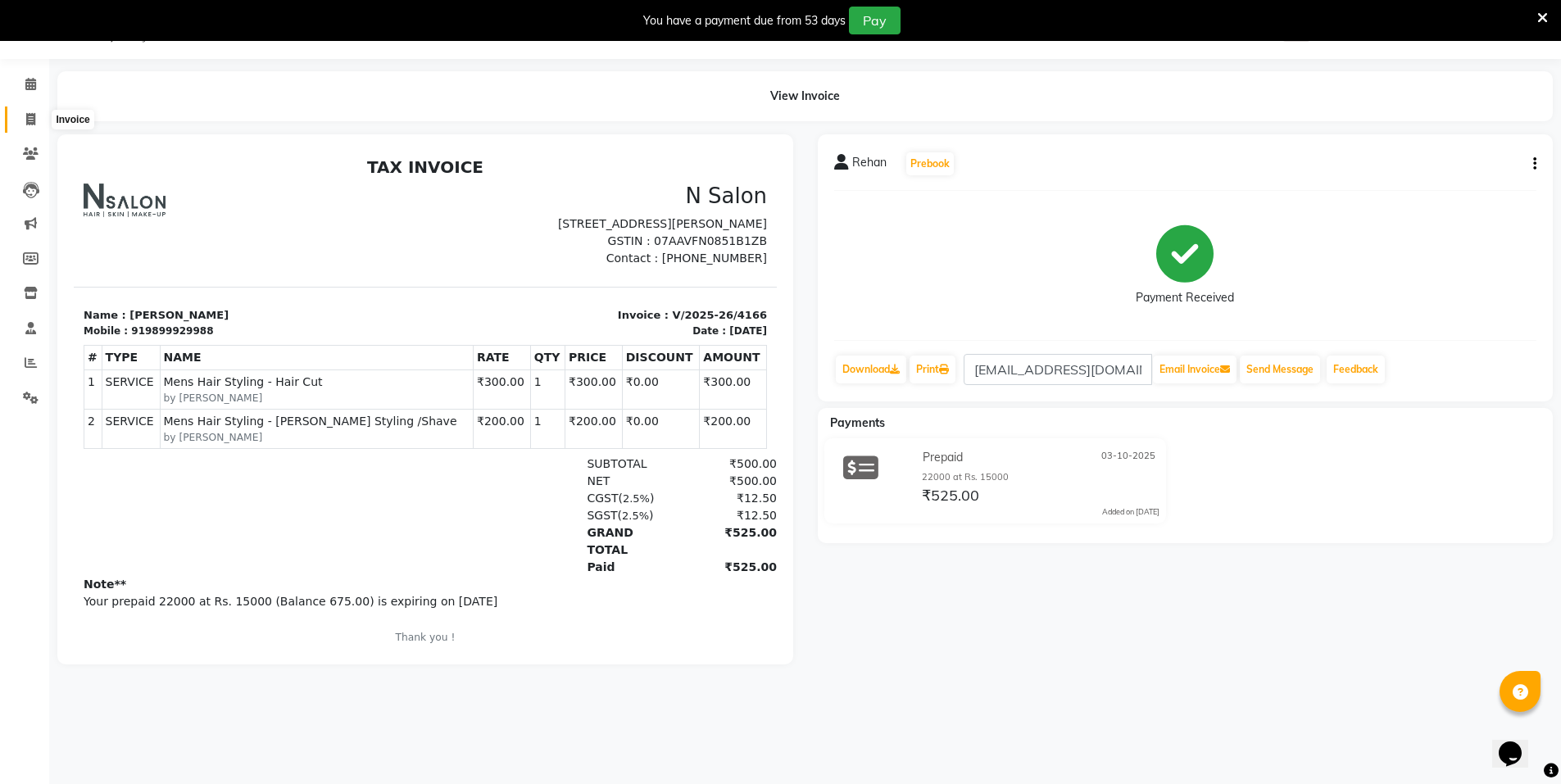
click at [38, 118] on span at bounding box center [31, 120] width 29 height 18
select select "3472"
select select "service"
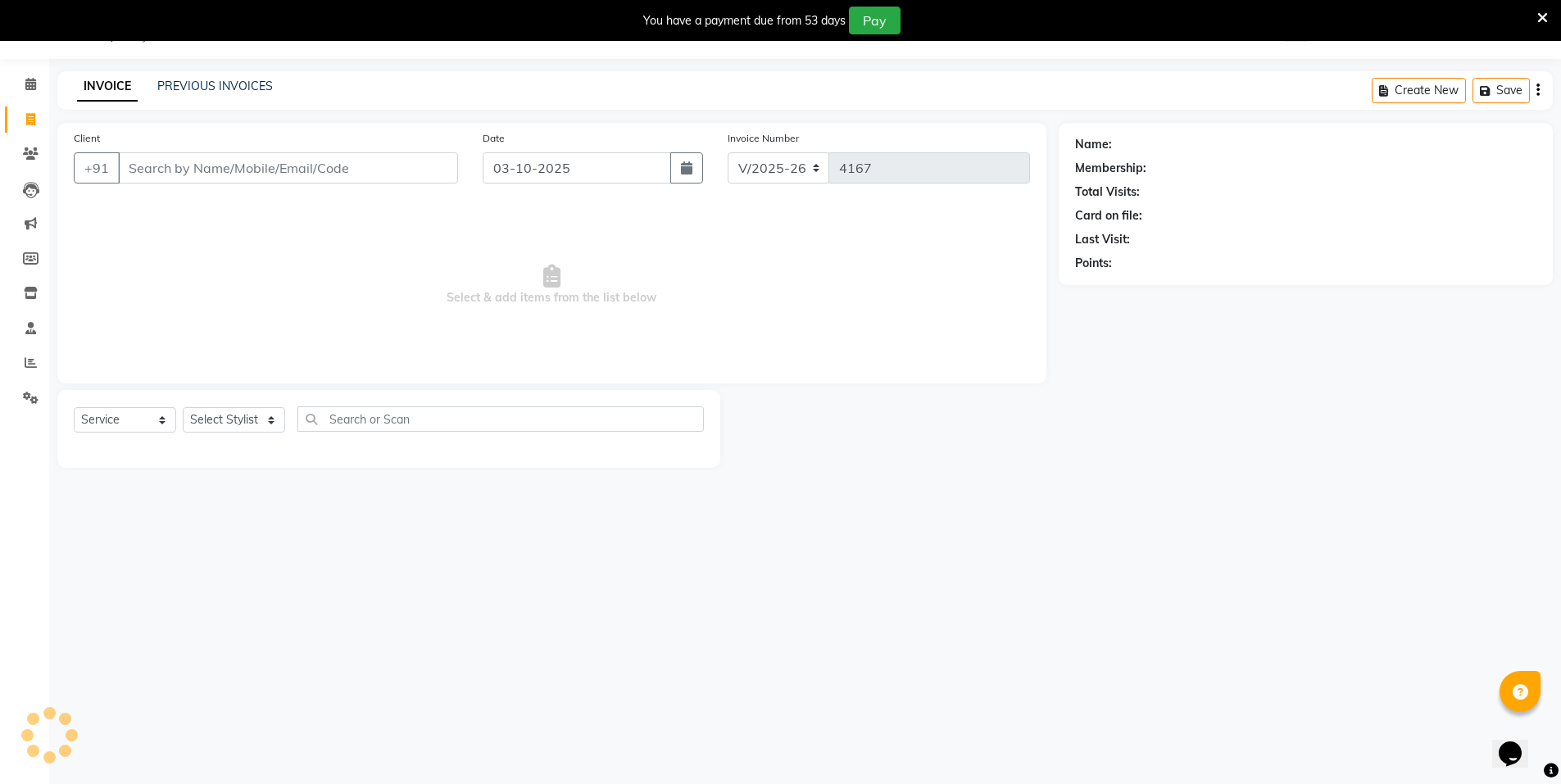
click at [163, 171] on input "Client" at bounding box center [287, 167] width 340 height 31
type input "aak"
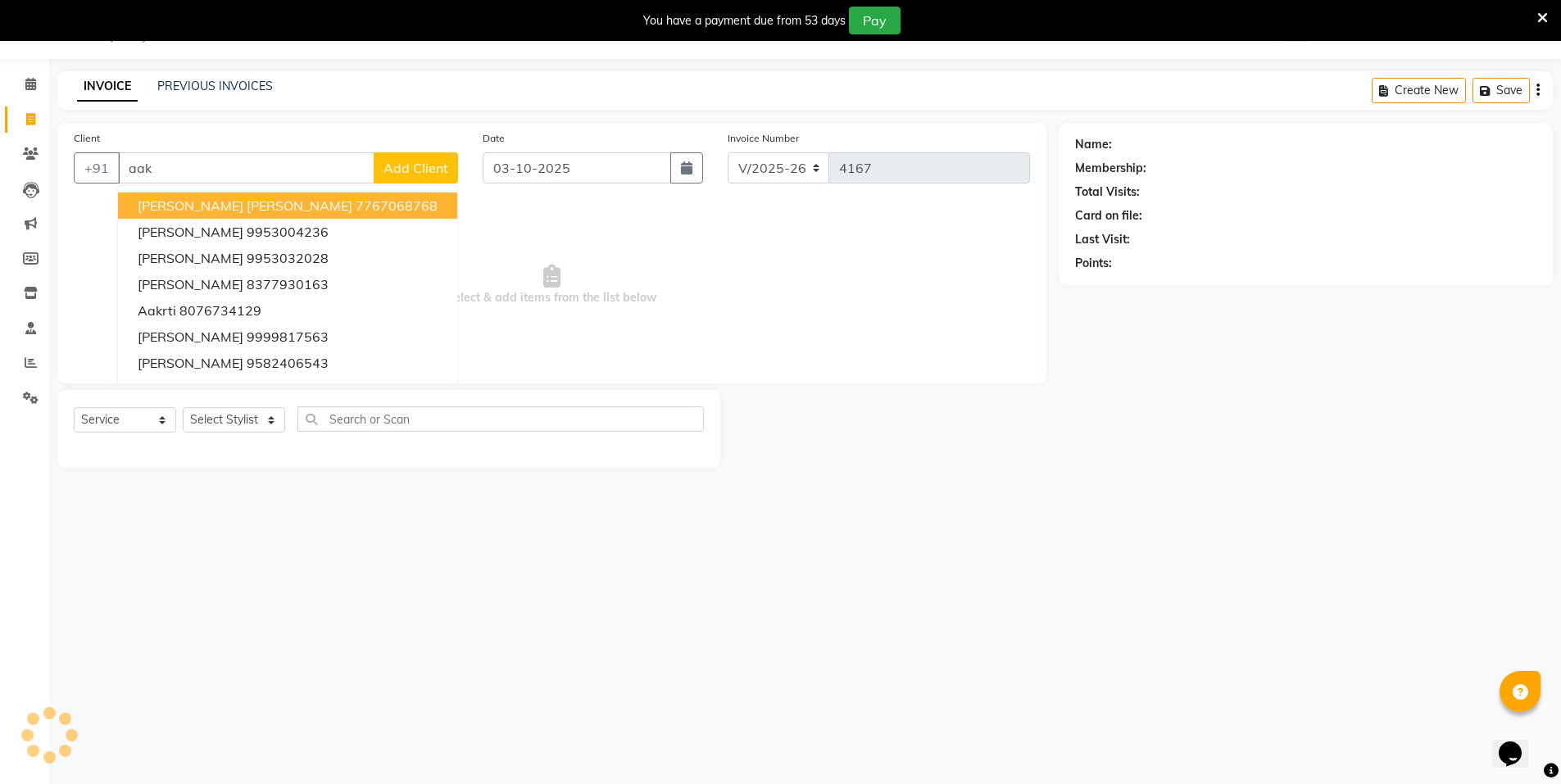
select select "P"
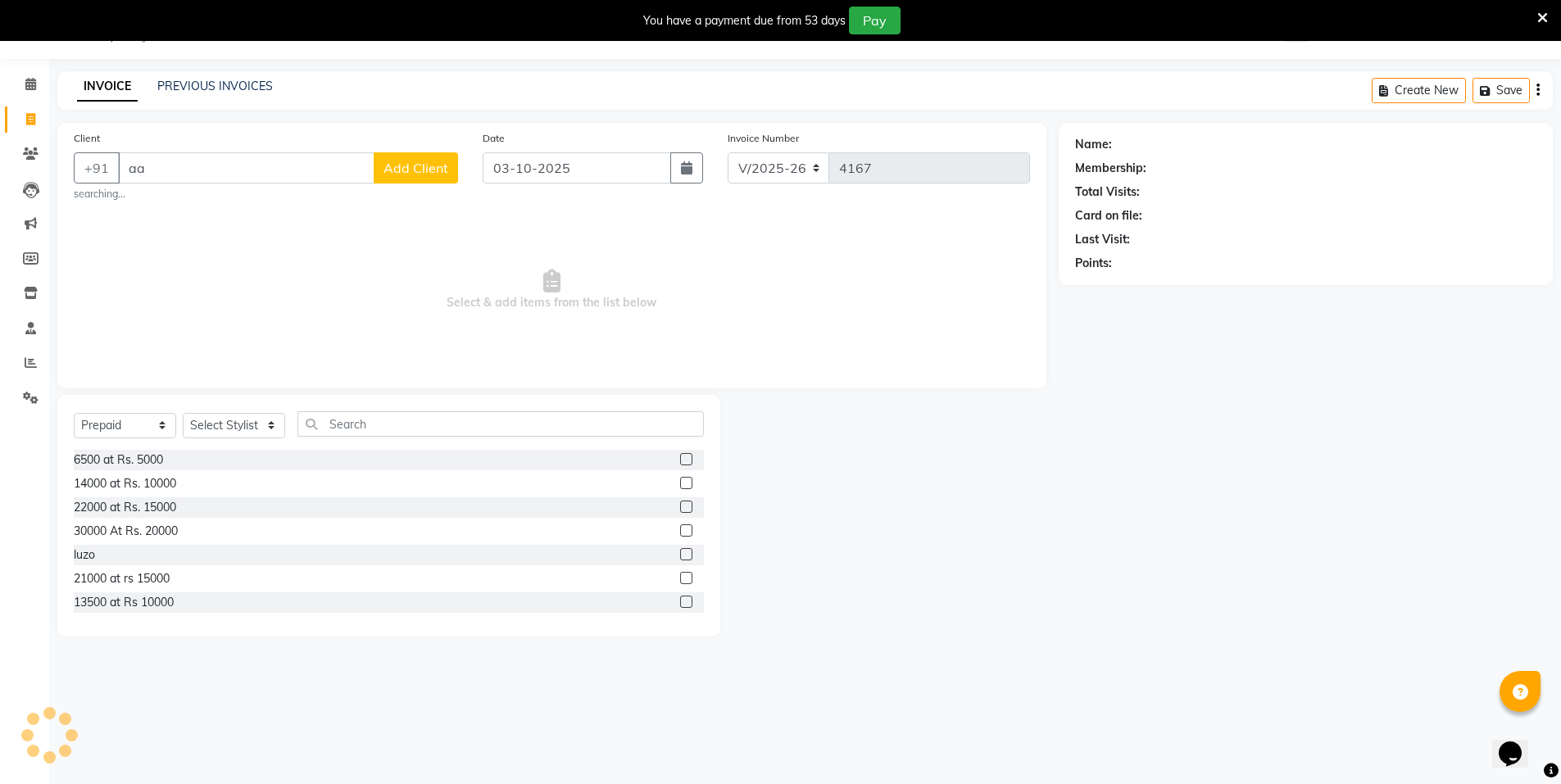
type input "a"
type input "k"
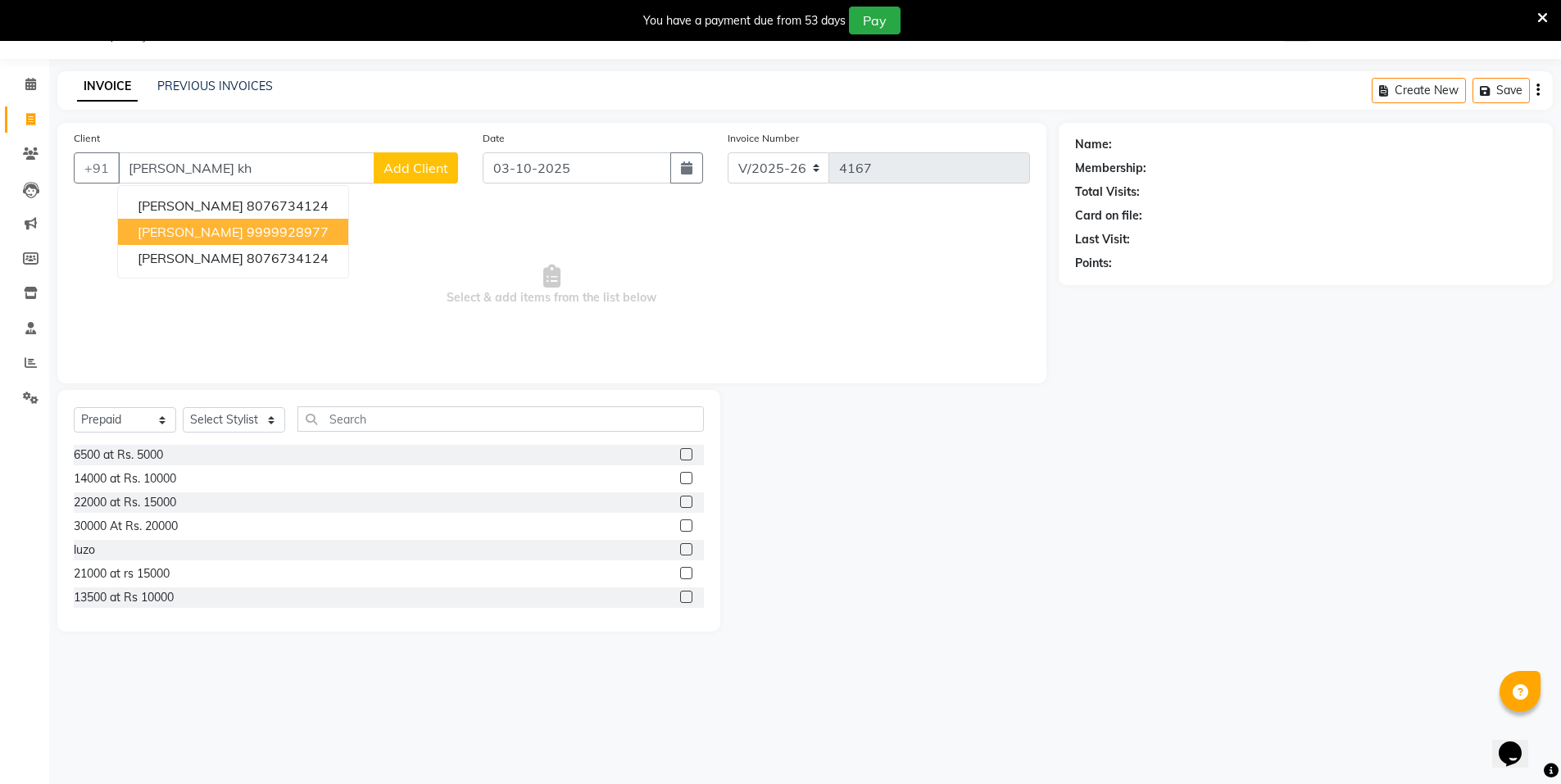
click at [247, 229] on ngb-highlight "9999928977" at bounding box center [287, 232] width 82 height 17
type input "9999928977"
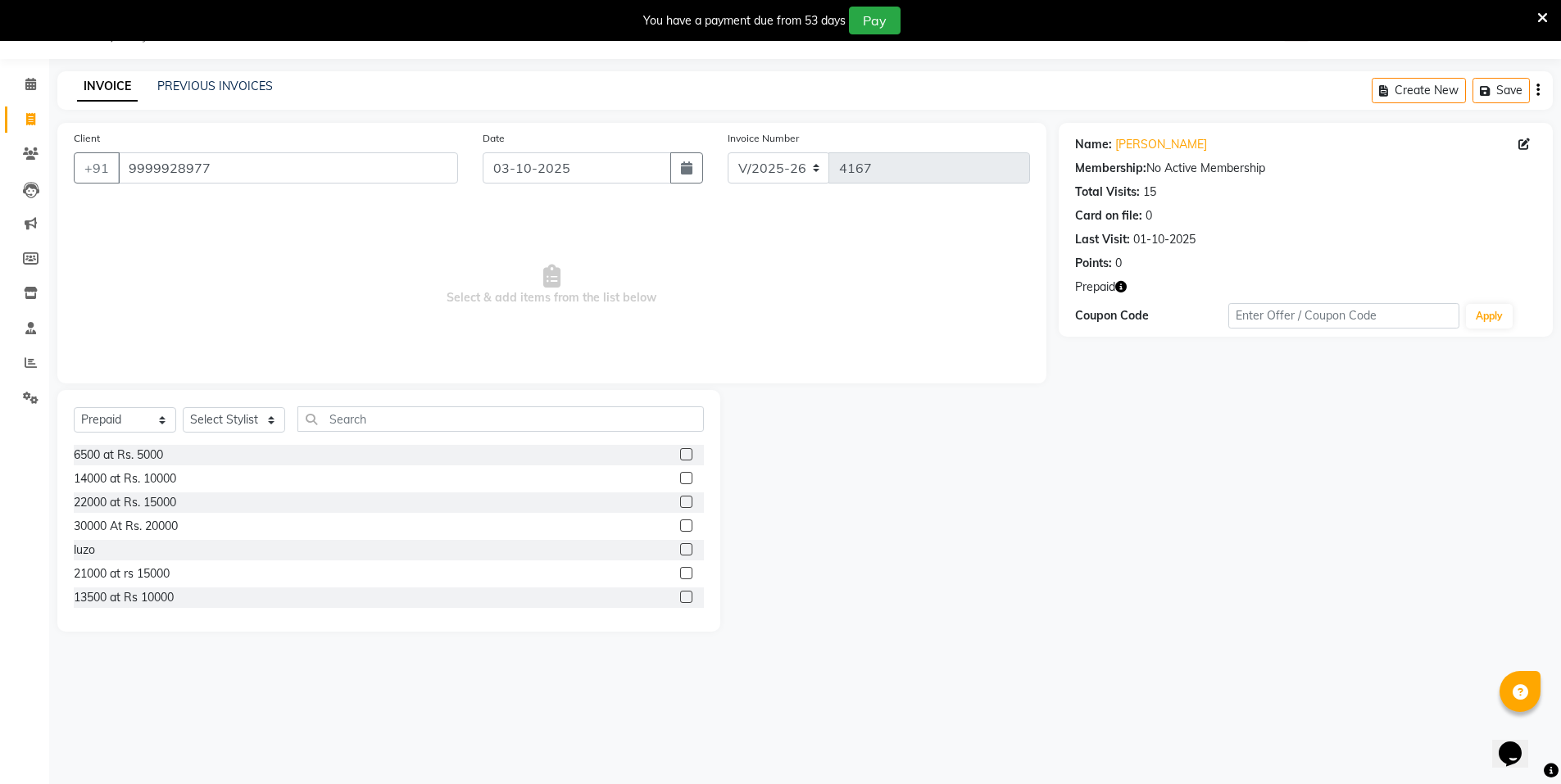
click at [1118, 292] on button "button" at bounding box center [1121, 287] width 11 height 18
click at [142, 418] on select "Select Service Product Membership Package Voucher Prepaid Gift Card" at bounding box center [125, 419] width 103 height 25
select select "service"
click at [74, 407] on select "Select Service Product Membership Package Voucher Prepaid Gift Card" at bounding box center [125, 419] width 103 height 25
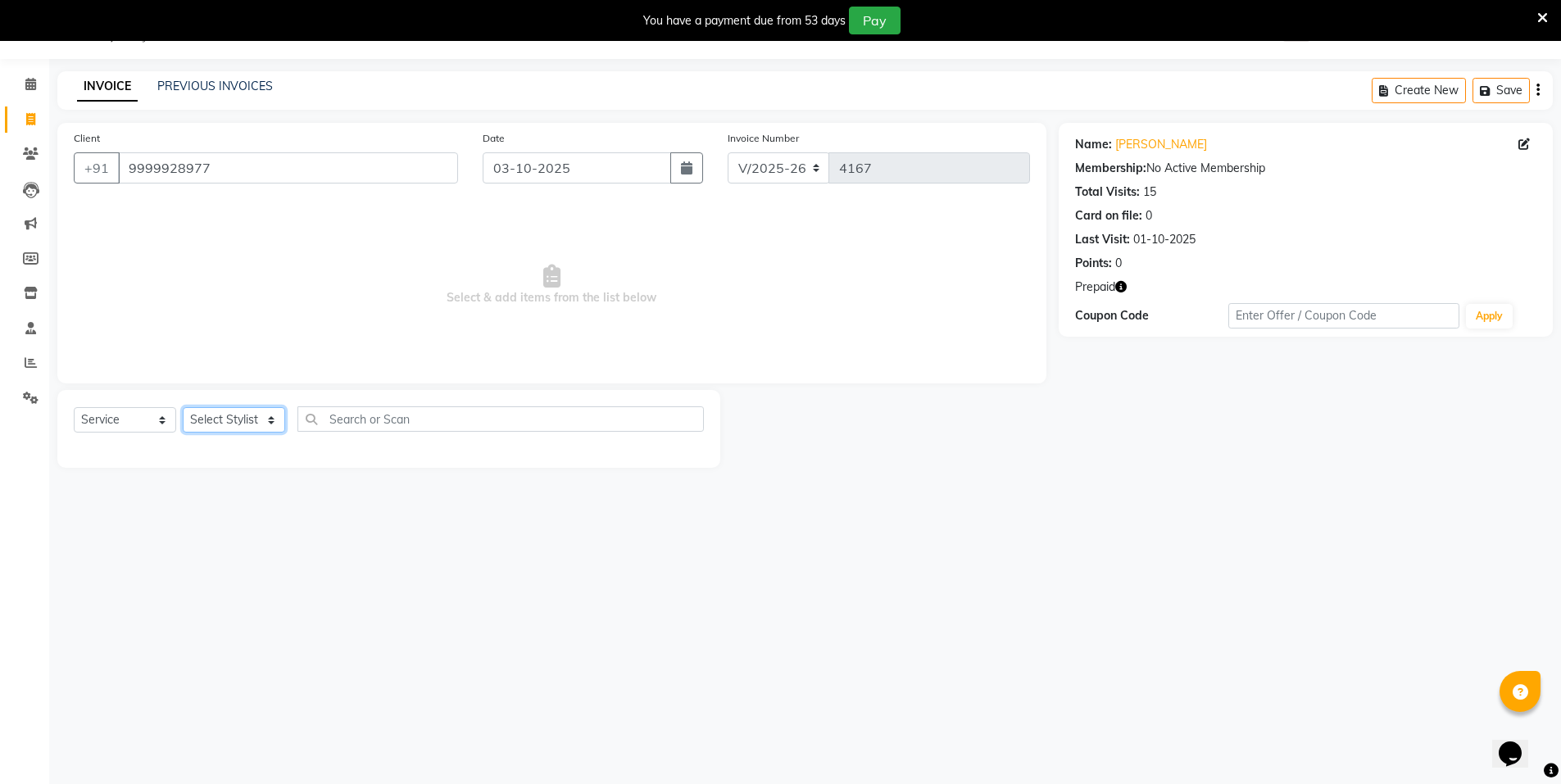
click at [265, 419] on select "Select Stylist Anju Faiz Faizal MANAGER MD..... Pankaj Pradeep Sahil NAWAB same…" at bounding box center [234, 419] width 103 height 25
select select "15668"
click at [183, 407] on select "Select Stylist Anju Faiz Faizal MANAGER MD..... Pankaj Pradeep Sahil NAWAB same…" at bounding box center [234, 419] width 103 height 25
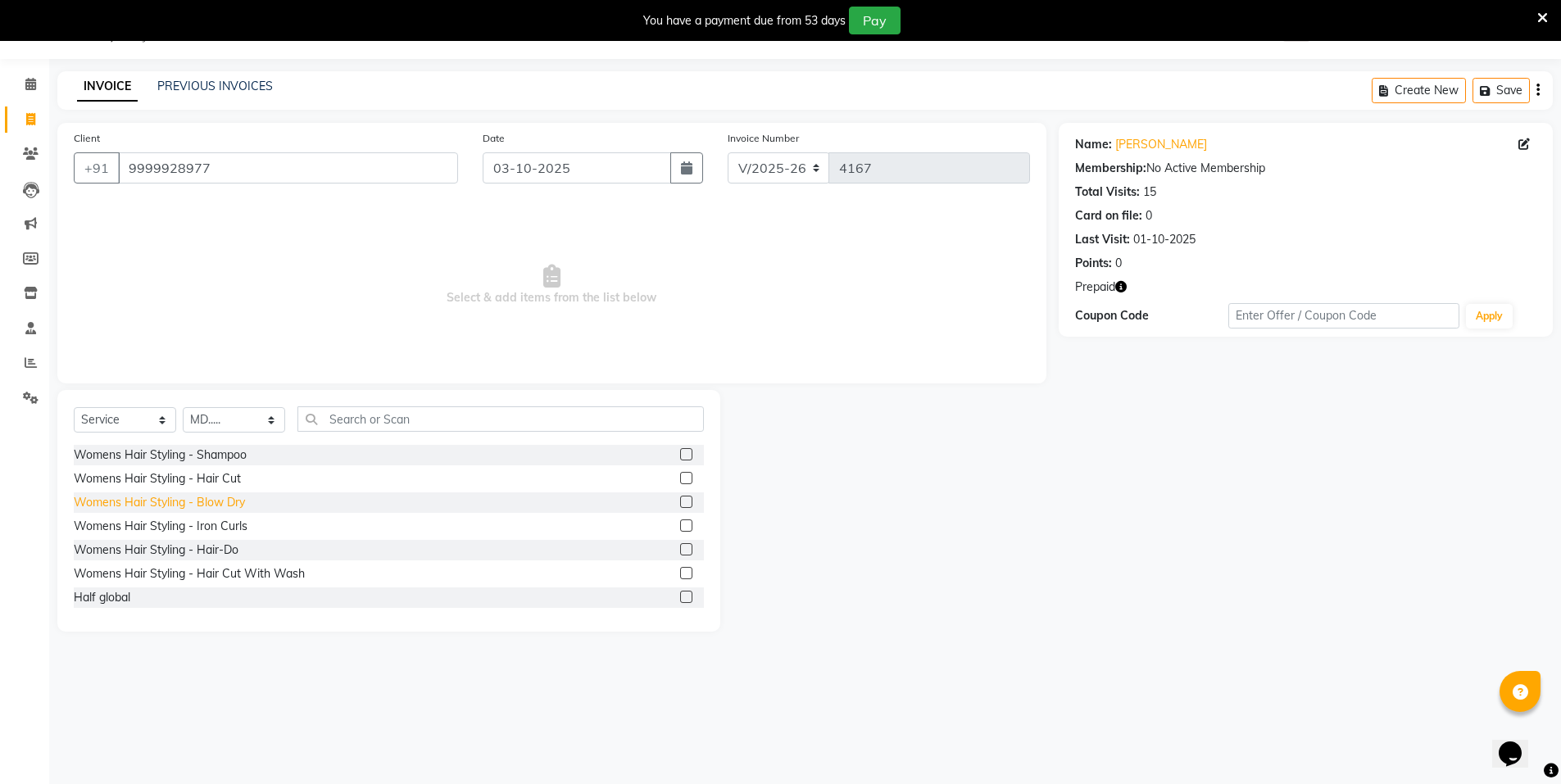
click at [236, 500] on div "Womens Hair Styling - Blow Dry" at bounding box center [159, 503] width 171 height 18
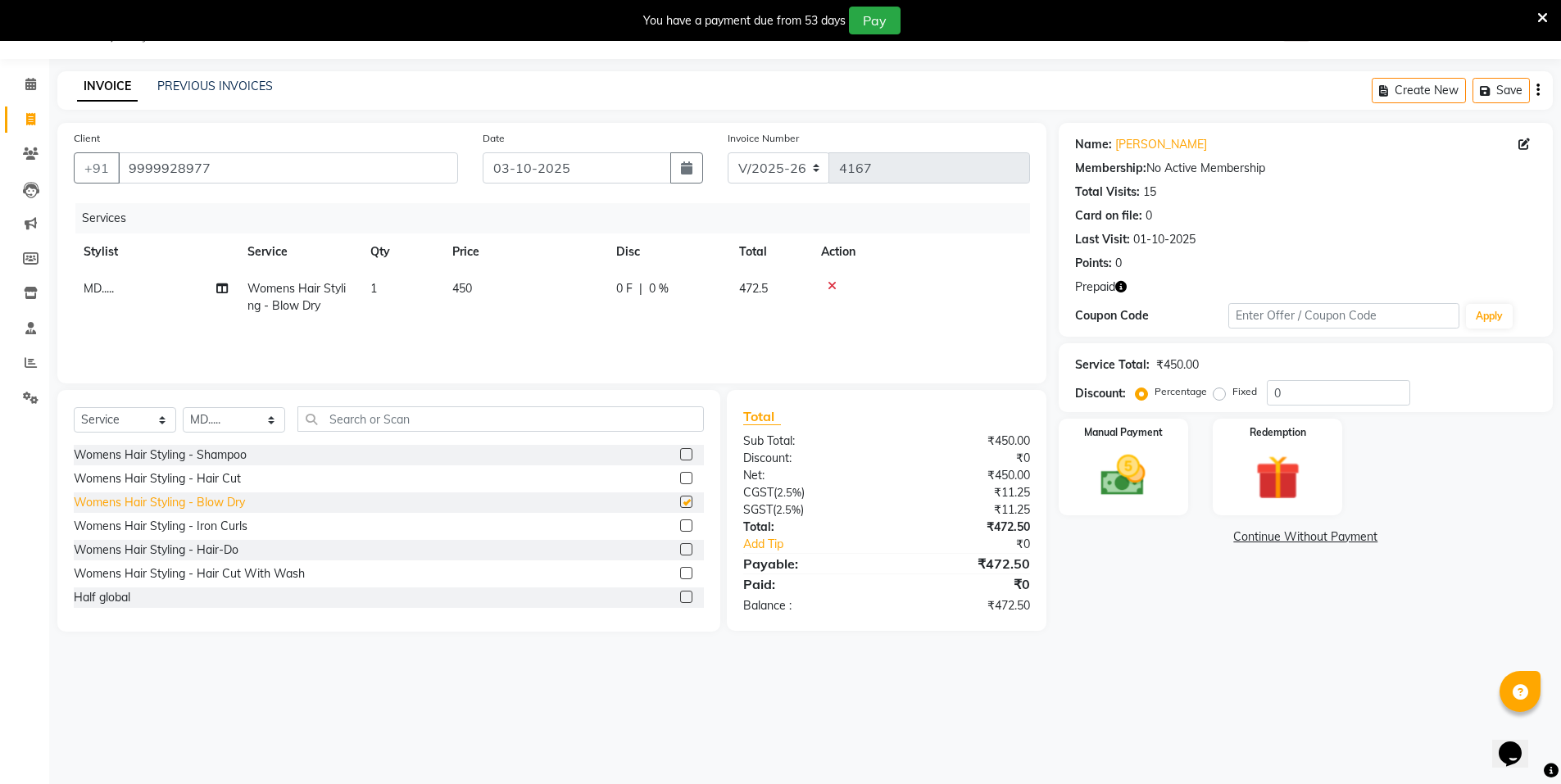
checkbox input "false"
click at [1153, 476] on img at bounding box center [1124, 475] width 76 height 54
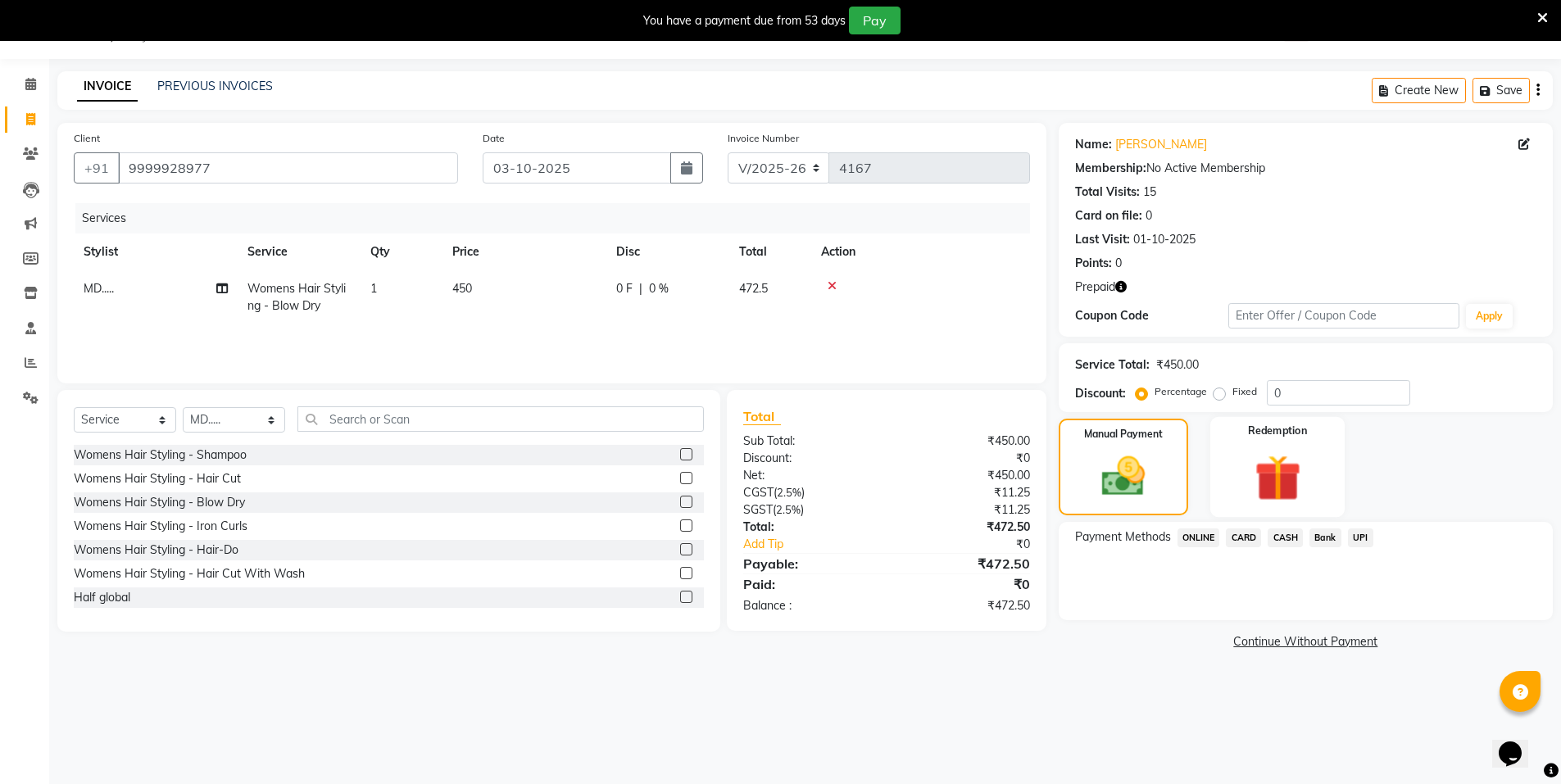
click at [1261, 453] on img at bounding box center [1278, 478] width 76 height 58
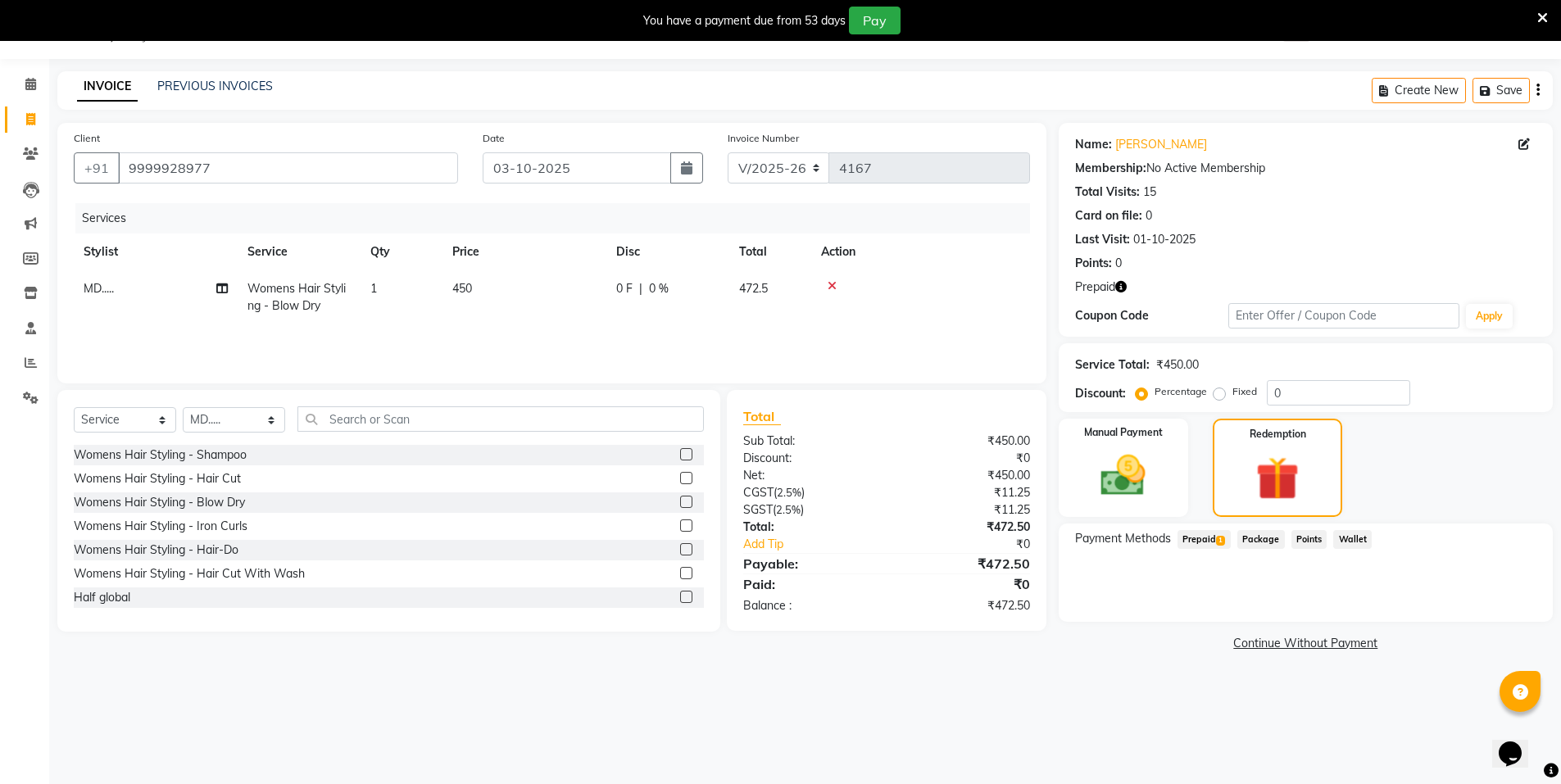
click at [1209, 530] on span "Prepaid 1" at bounding box center [1204, 539] width 54 height 18
click at [1482, 606] on button "Add" at bounding box center [1498, 606] width 60 height 28
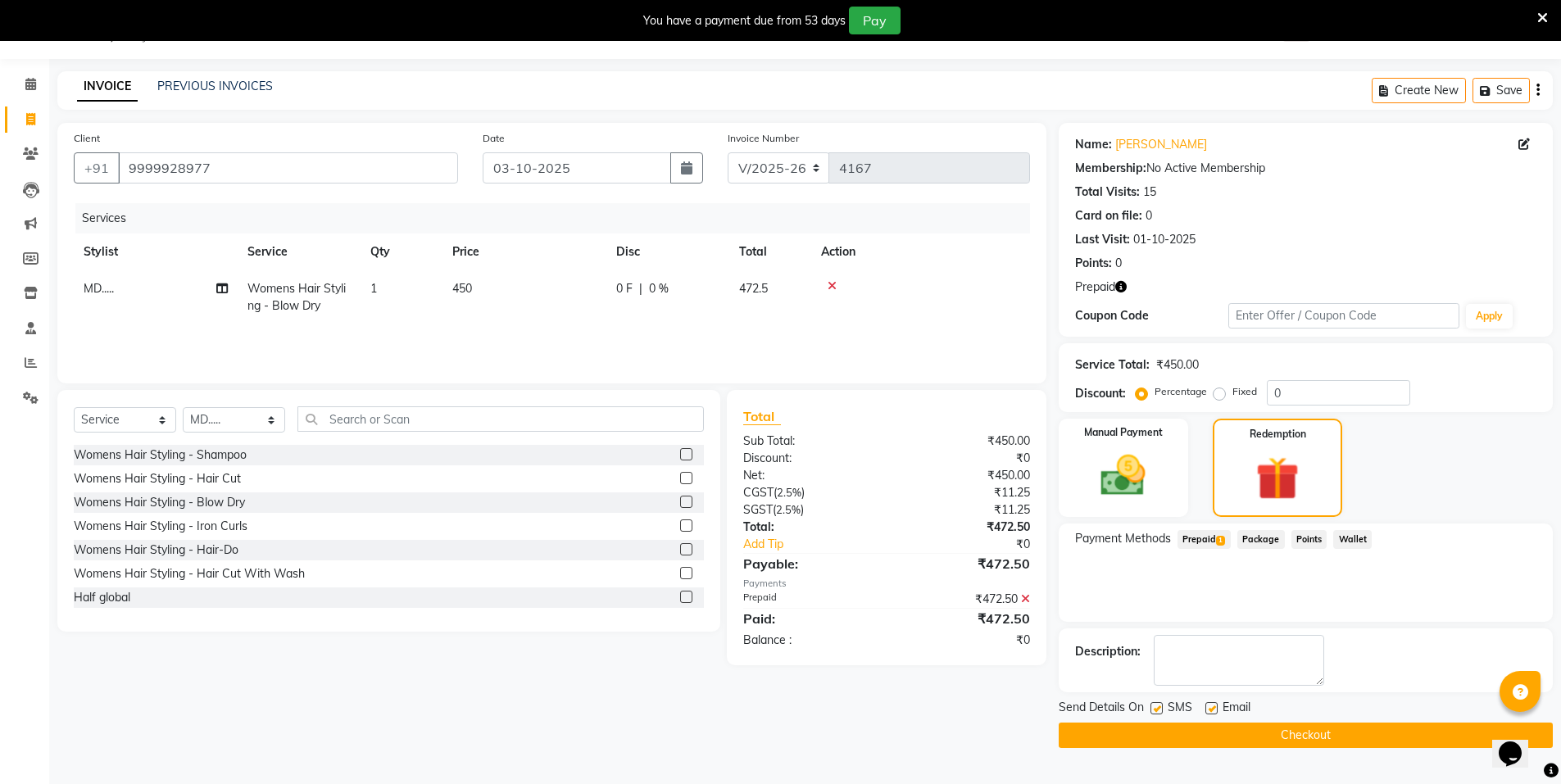
click at [1347, 738] on button "Checkout" at bounding box center [1306, 735] width 494 height 25
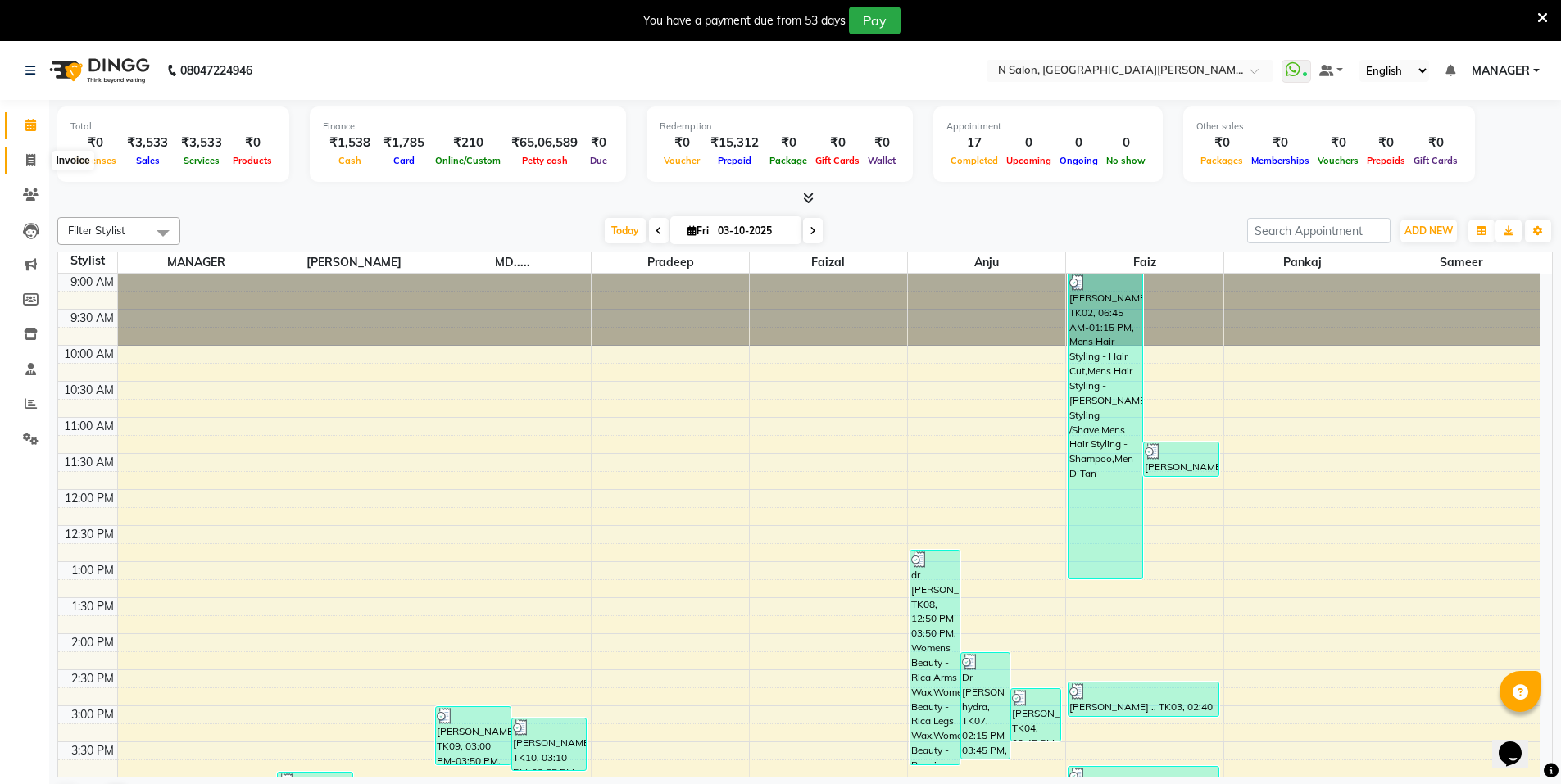
click at [35, 161] on icon at bounding box center [31, 160] width 9 height 12
select select "service"
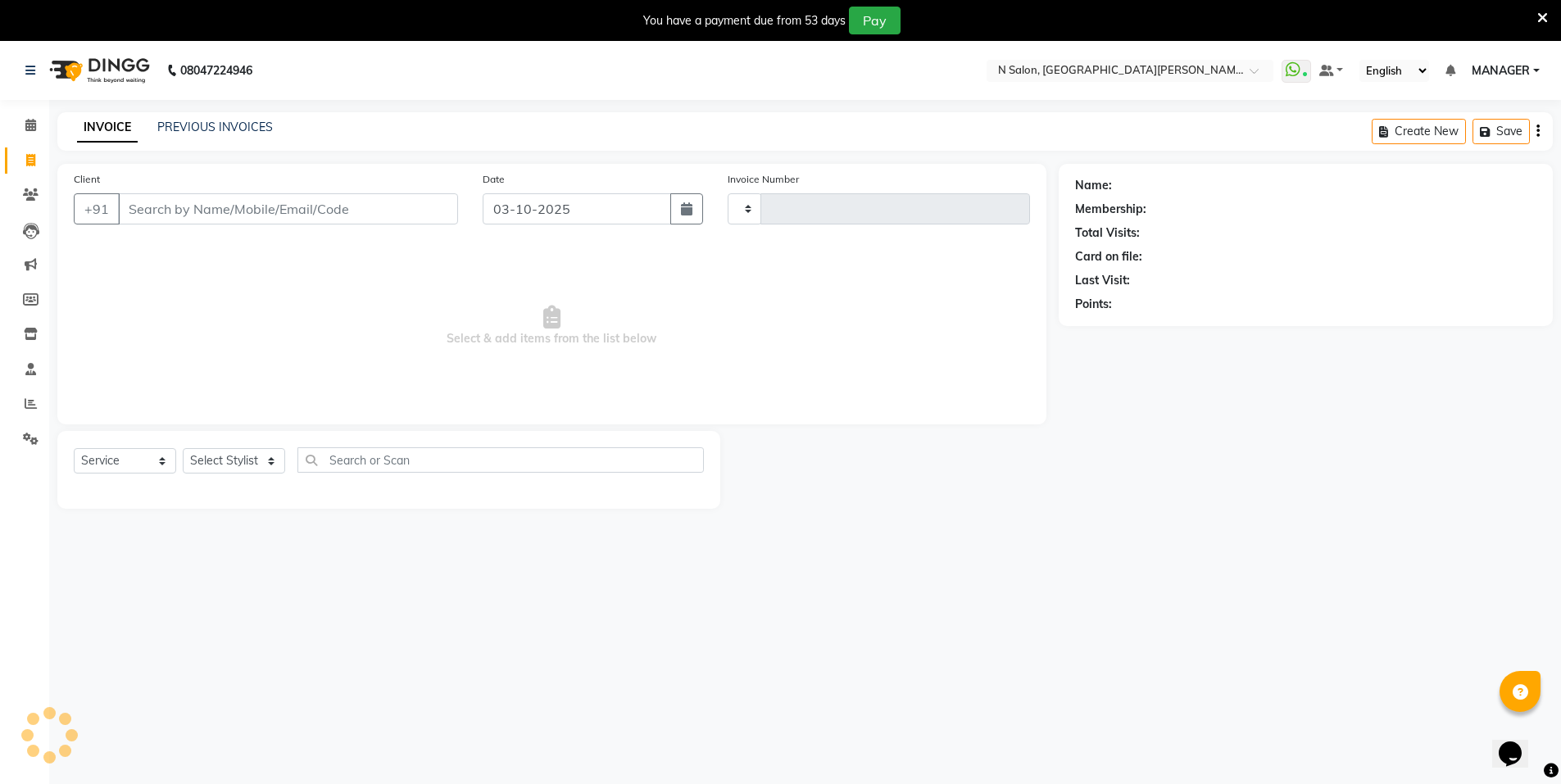
type input "4168"
select select "3472"
click at [154, 221] on input "Client" at bounding box center [287, 208] width 340 height 31
select select "P"
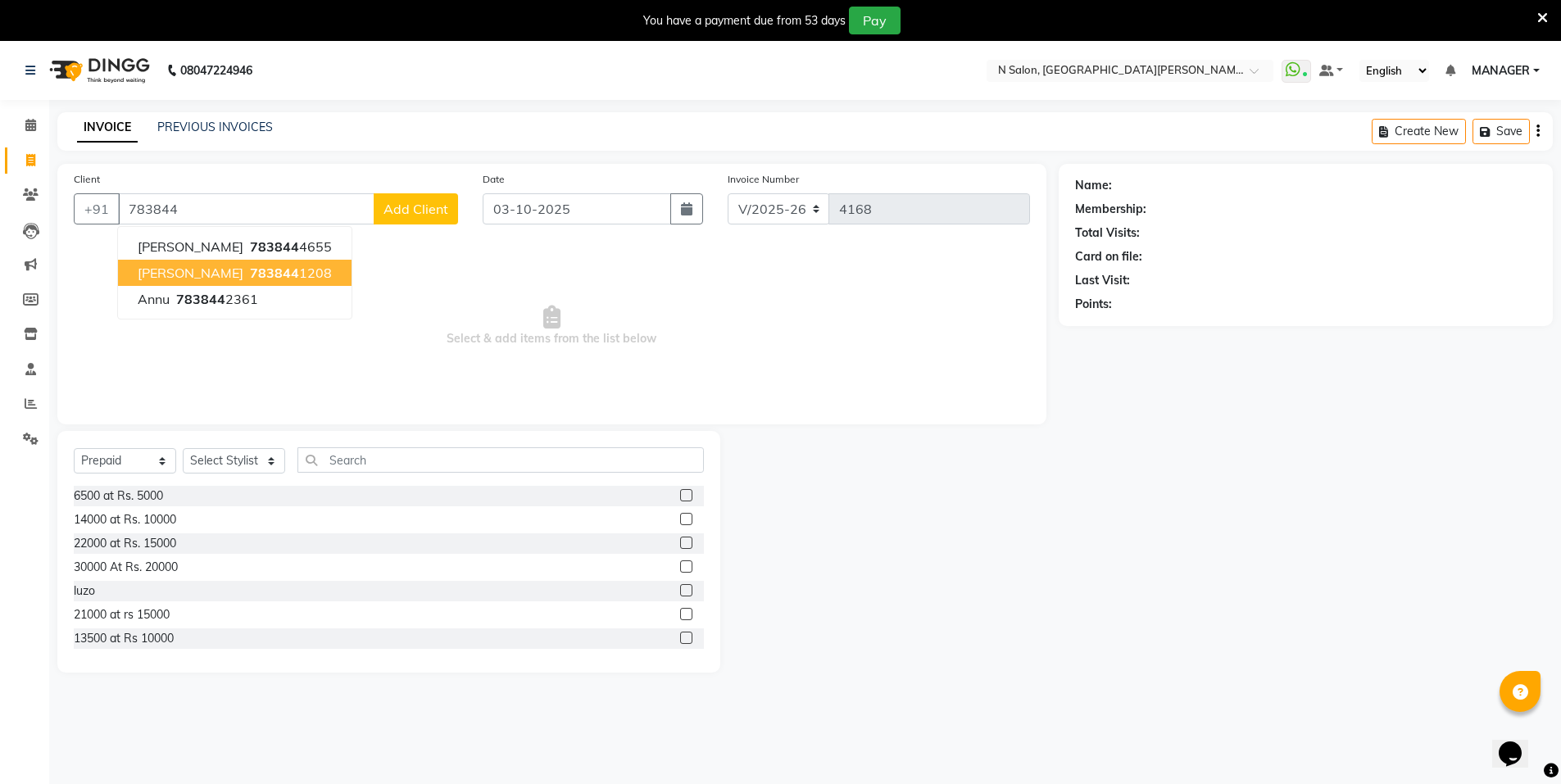
click at [288, 272] on ngb-highlight "783844 1208" at bounding box center [289, 272] width 85 height 17
type input "7838441208"
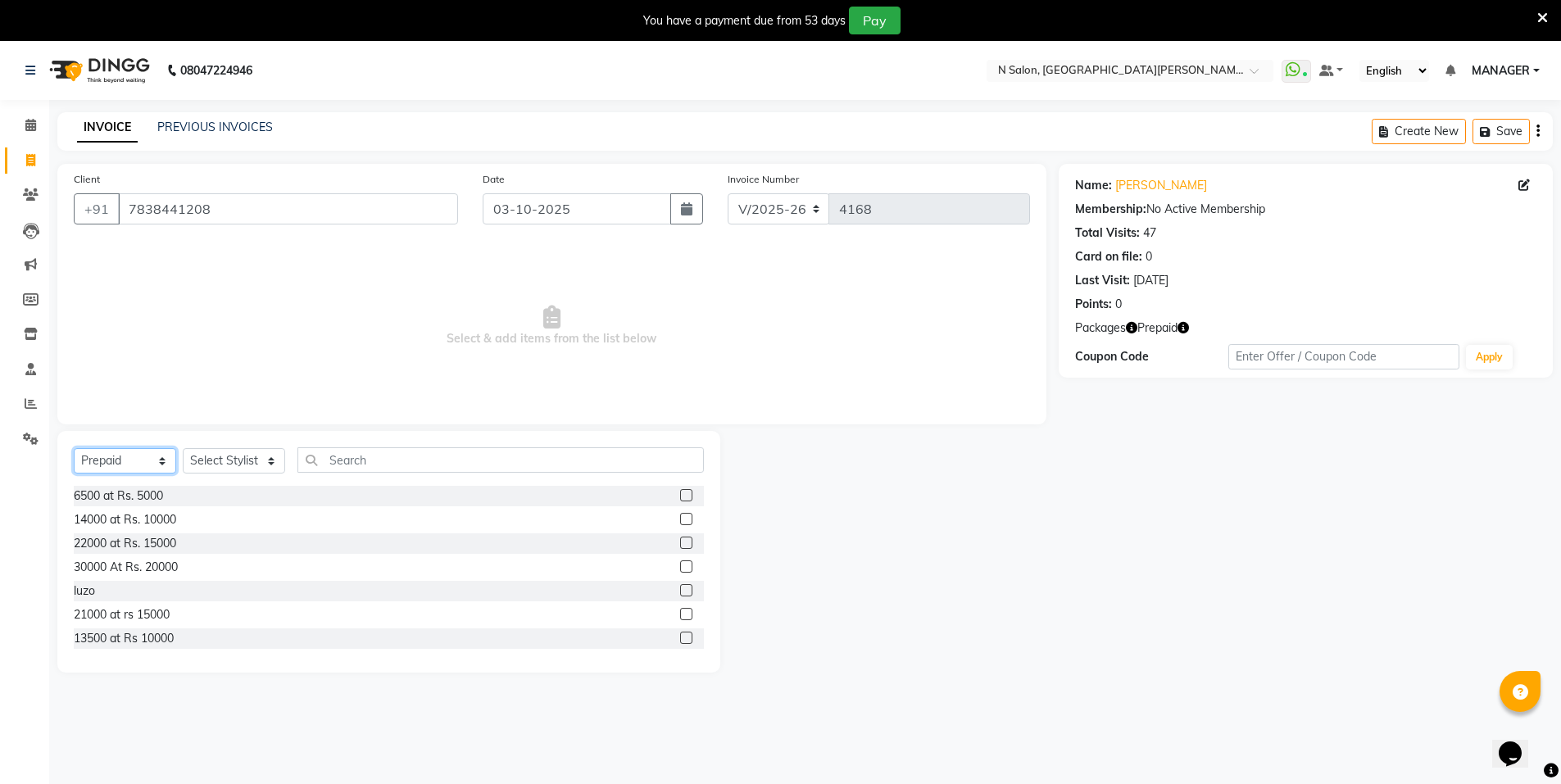
click at [154, 465] on select "Select Service Product Membership Package Voucher Prepaid Gift Card" at bounding box center [125, 461] width 103 height 25
select select "service"
click at [74, 448] on select "Select Service Product Membership Package Voucher Prepaid Gift Card" at bounding box center [125, 461] width 103 height 25
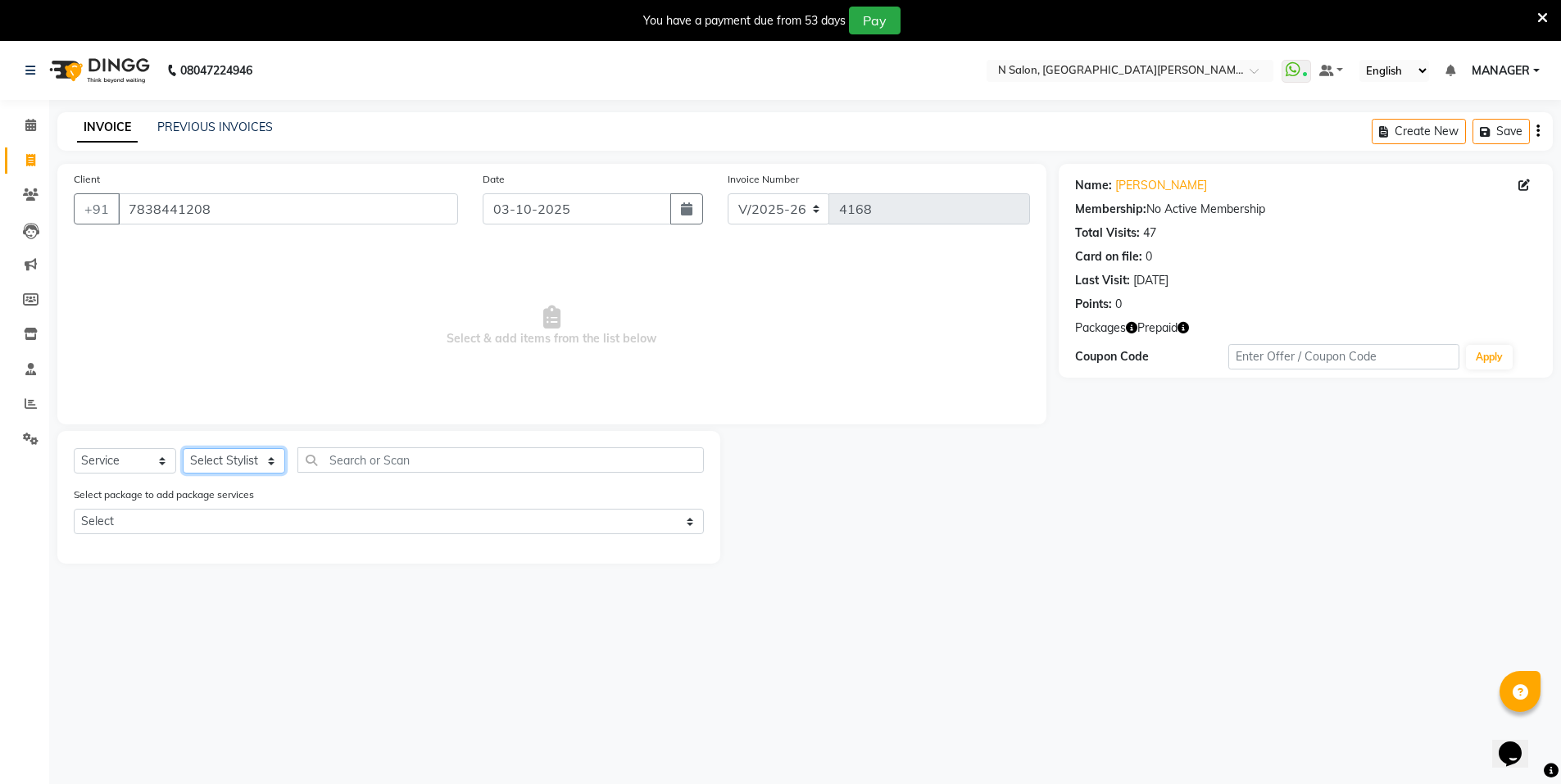
click at [230, 457] on select "Select Stylist Anju Faiz Faizal MANAGER MD..... Pankaj Pradeep Sahil NAWAB same…" at bounding box center [234, 461] width 103 height 25
select select "15667"
click at [183, 448] on select "Select Stylist Anju Faiz Faizal MANAGER MD..... Pankaj Pradeep Sahil NAWAB same…" at bounding box center [234, 461] width 103 height 25
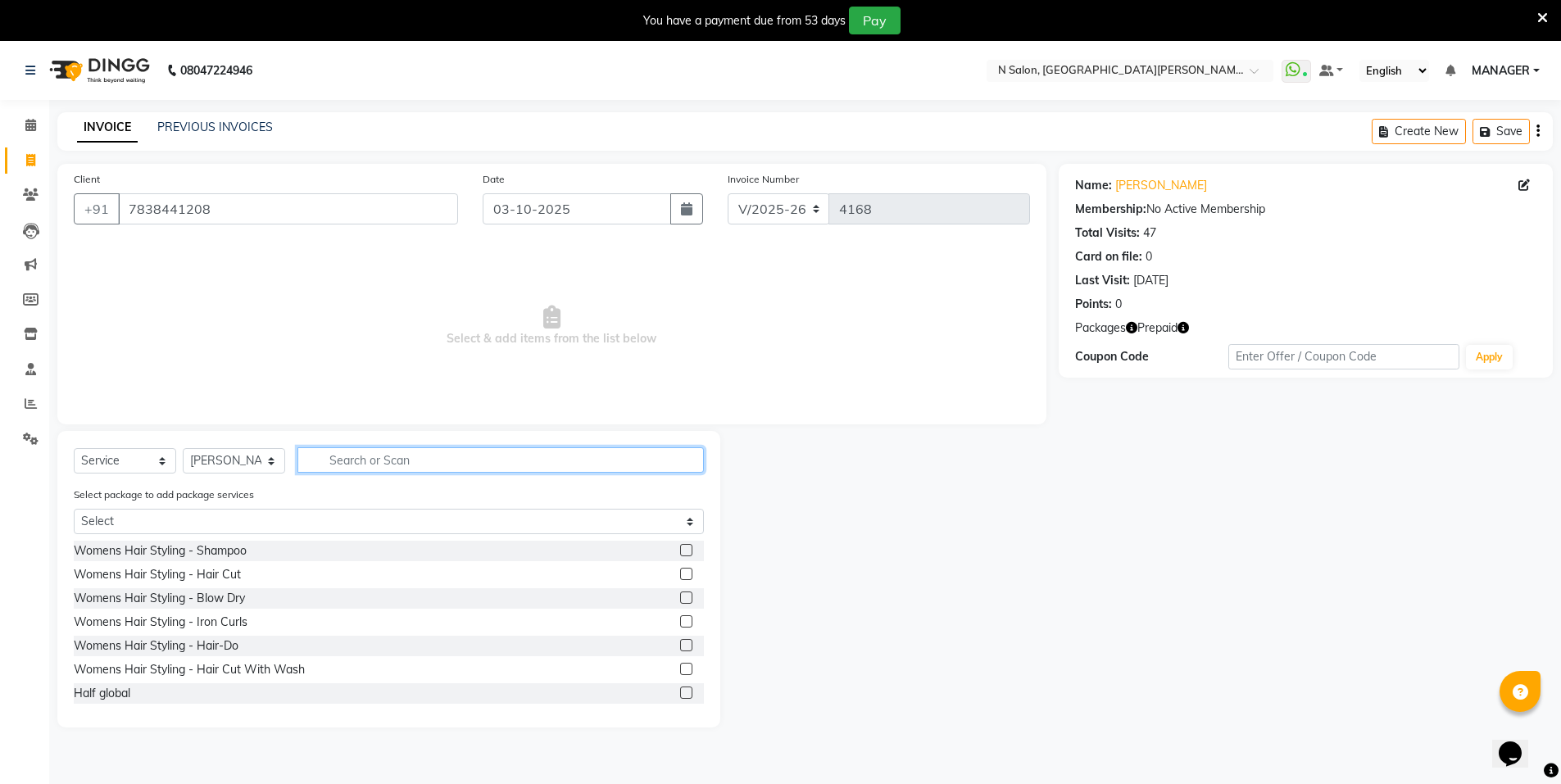
click at [370, 468] on input "text" at bounding box center [500, 460] width 406 height 25
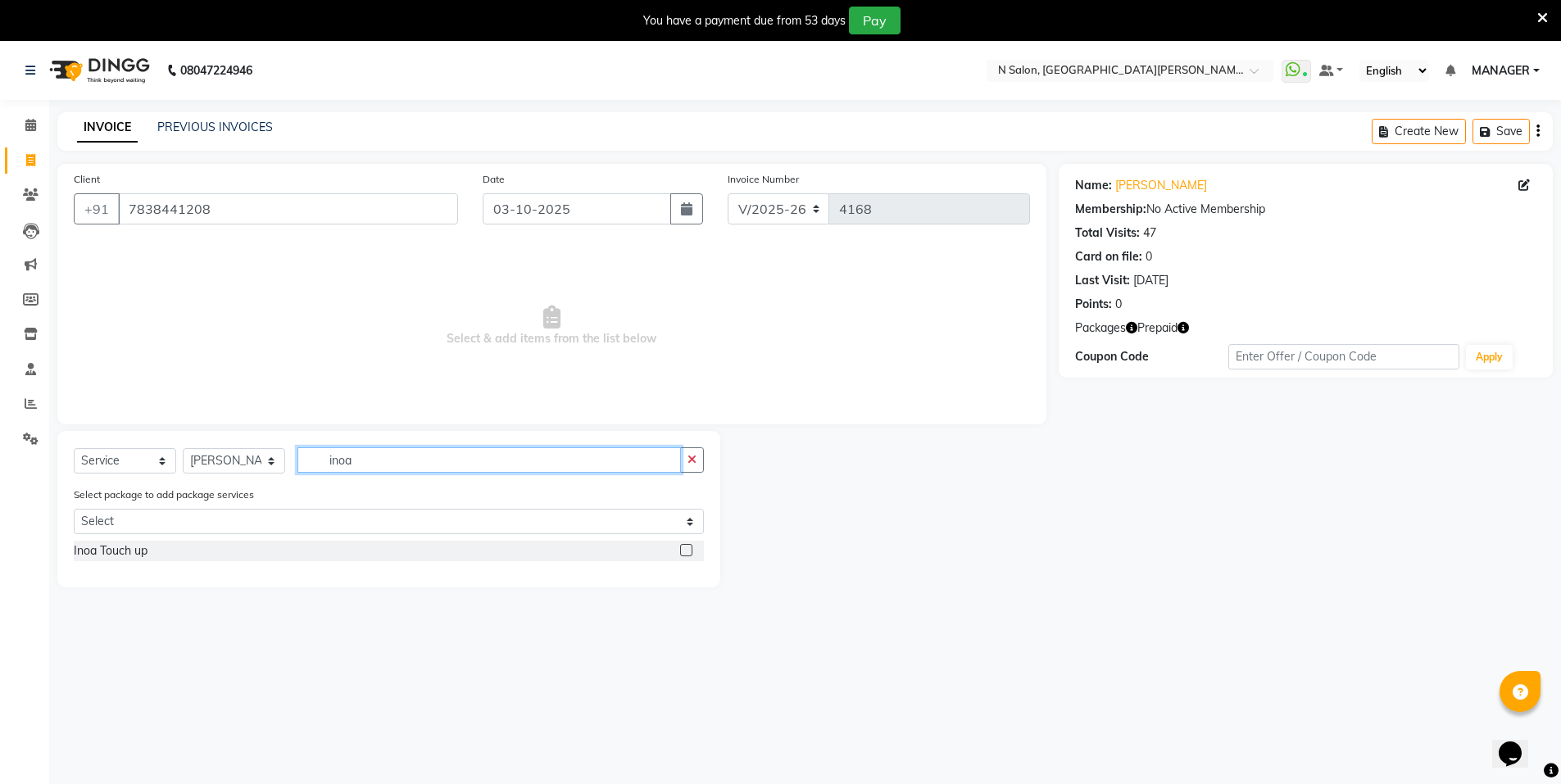
type input "inoa"
drag, startPoint x: 702, startPoint y: 547, endPoint x: 683, endPoint y: 555, distance: 20.6
click at [693, 551] on div at bounding box center [692, 550] width 24 height 20
click at [683, 555] on label at bounding box center [686, 550] width 12 height 12
click at [683, 555] on input "checkbox" at bounding box center [686, 551] width 11 height 11
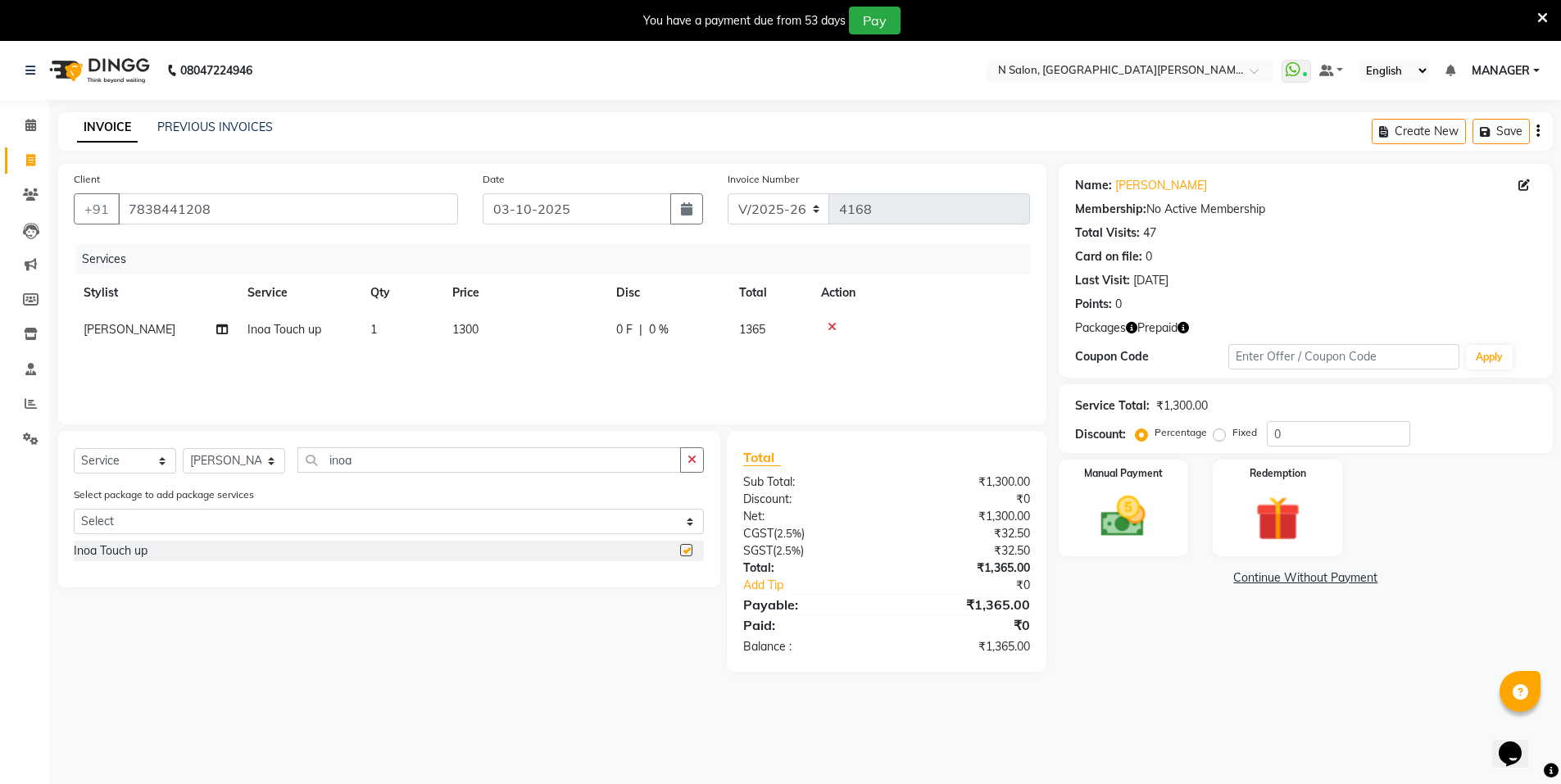
checkbox input "false"
click at [508, 301] on th "Price" at bounding box center [525, 293] width 163 height 37
click at [533, 334] on td "1300" at bounding box center [525, 330] width 163 height 37
select select "15667"
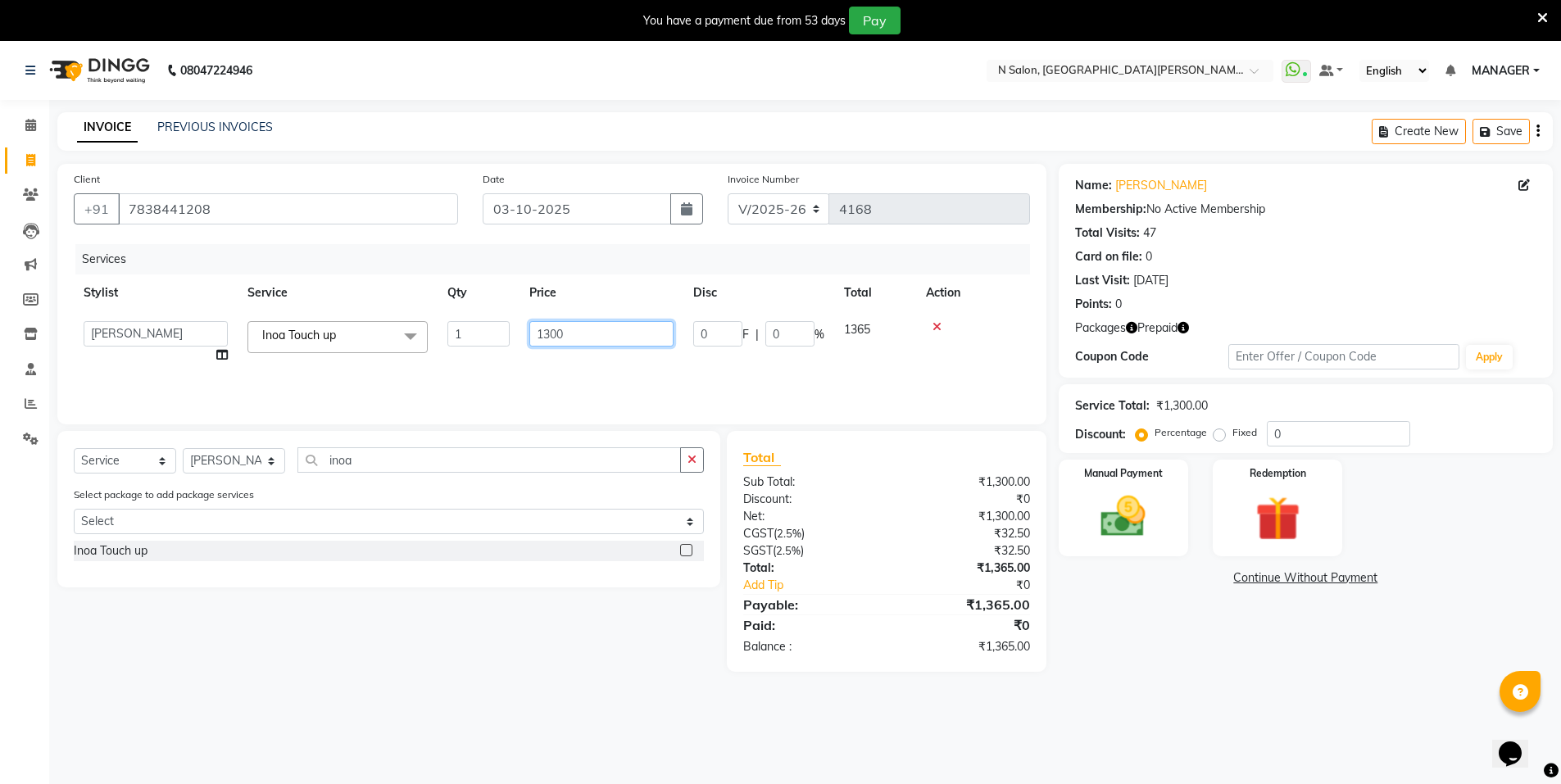
click at [581, 334] on input "1300" at bounding box center [601, 334] width 144 height 25
type input "1"
type input "900"
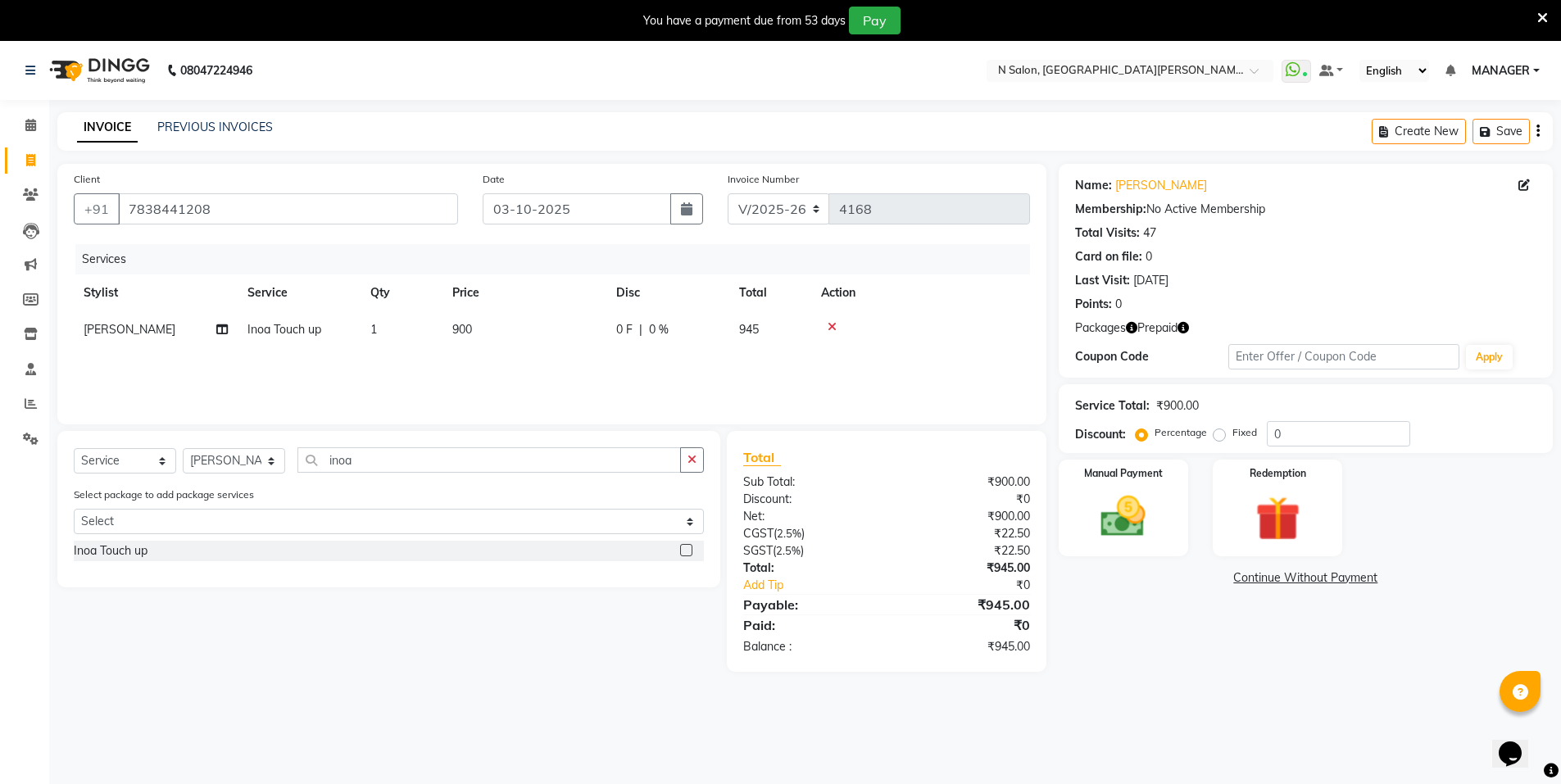
click at [1137, 628] on div "Name: Sahiba Percy Membership: No Active Membership Total Visits: 47 Card on fi…" at bounding box center [1312, 417] width 506 height 508
click at [1312, 514] on img at bounding box center [1278, 519] width 76 height 58
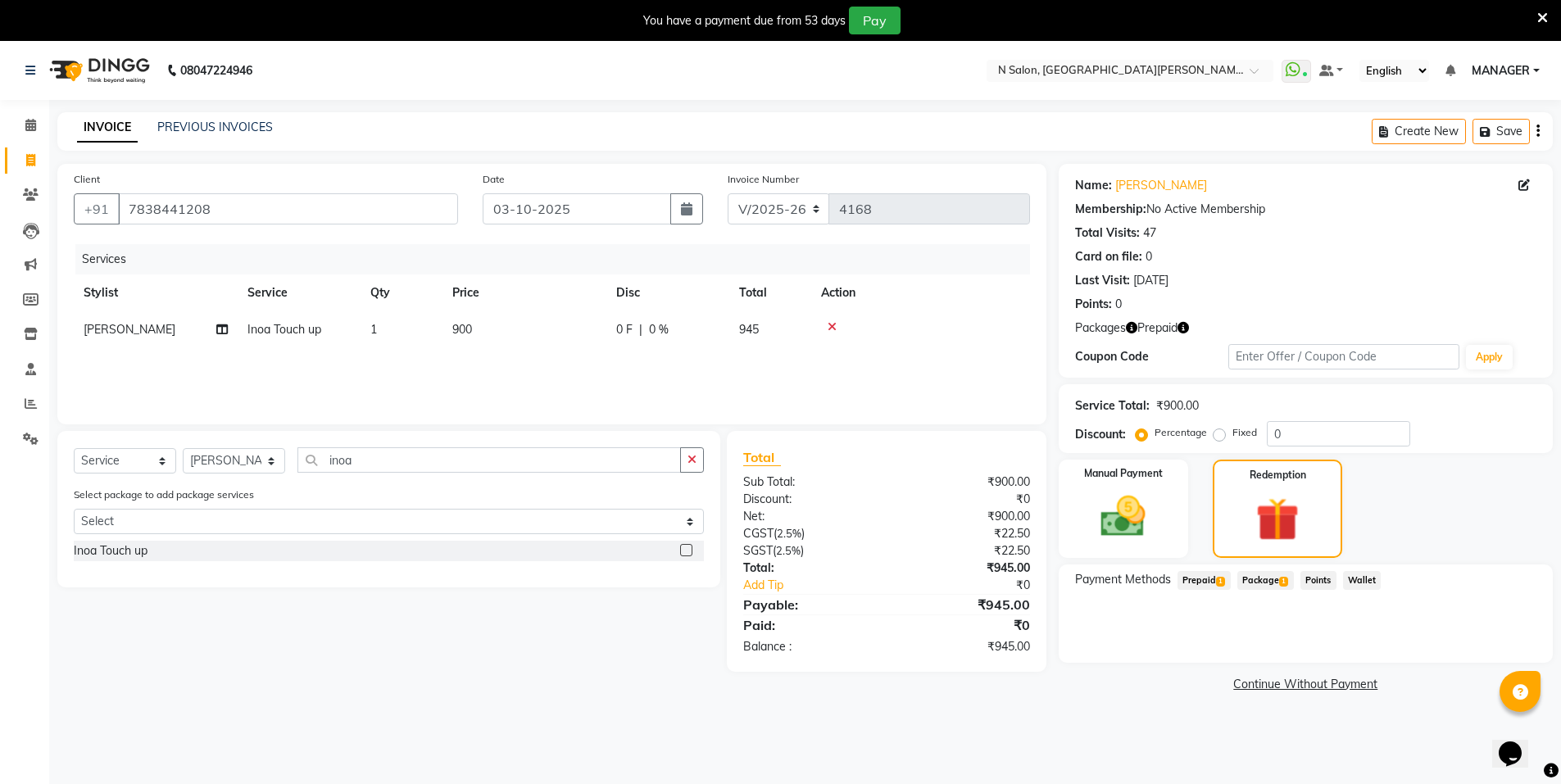
click at [1219, 580] on span "1" at bounding box center [1221, 581] width 9 height 10
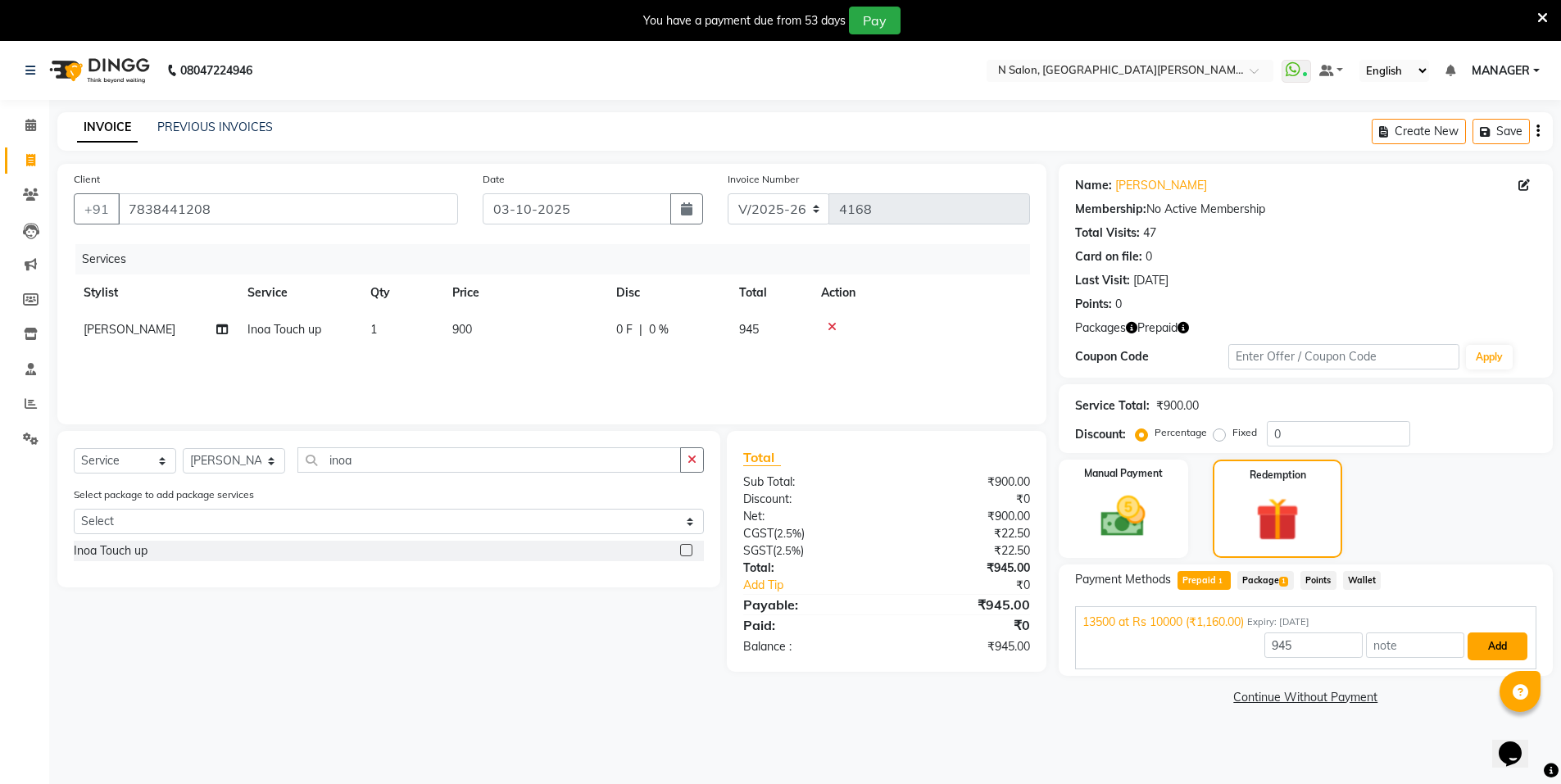
click at [1507, 645] on button "Add" at bounding box center [1498, 647] width 60 height 28
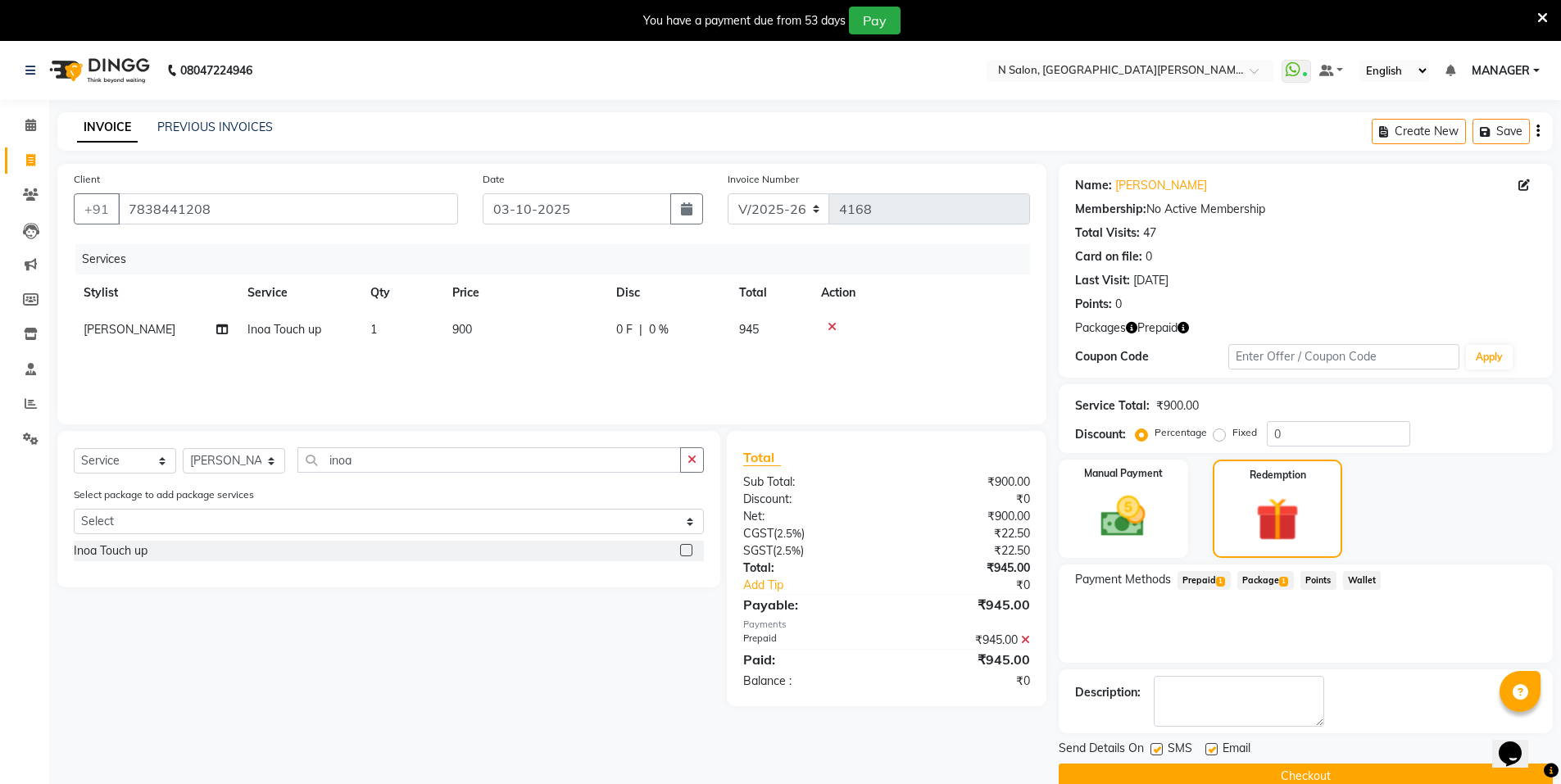
click at [1238, 772] on button "Checkout" at bounding box center [1306, 776] width 494 height 25
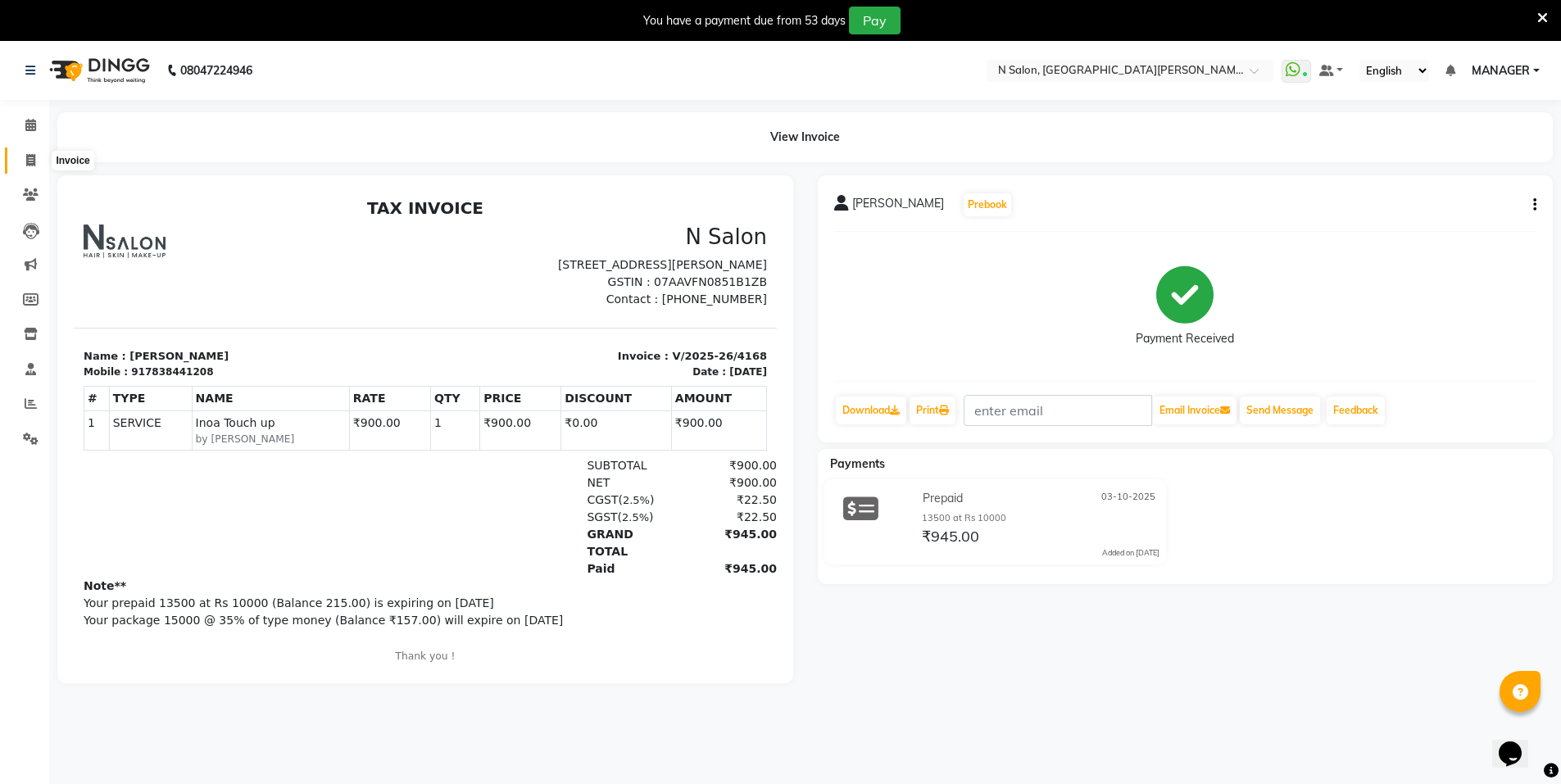
click at [37, 154] on span at bounding box center [31, 161] width 29 height 18
select select "service"
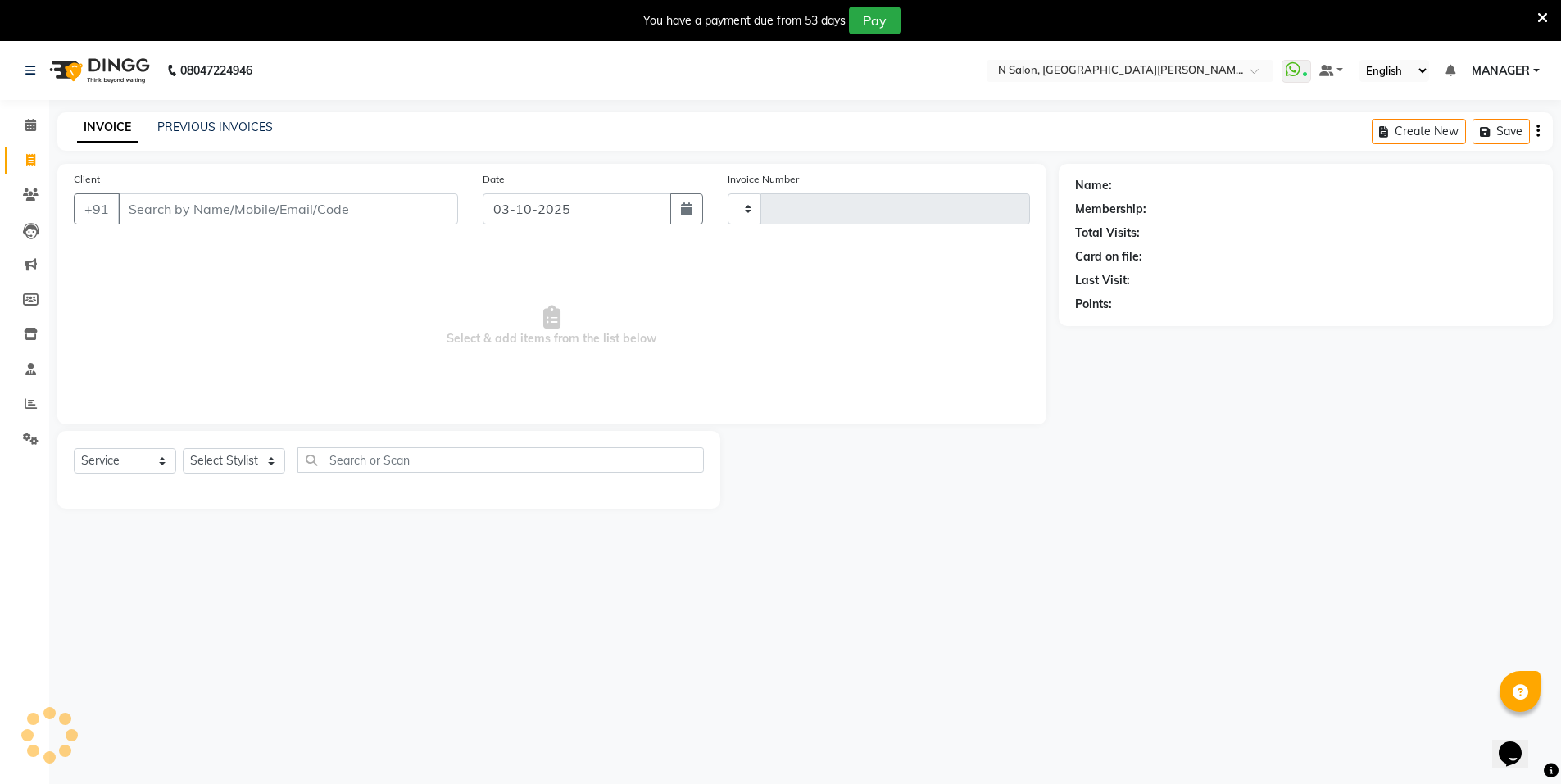
scroll to position [41, 0]
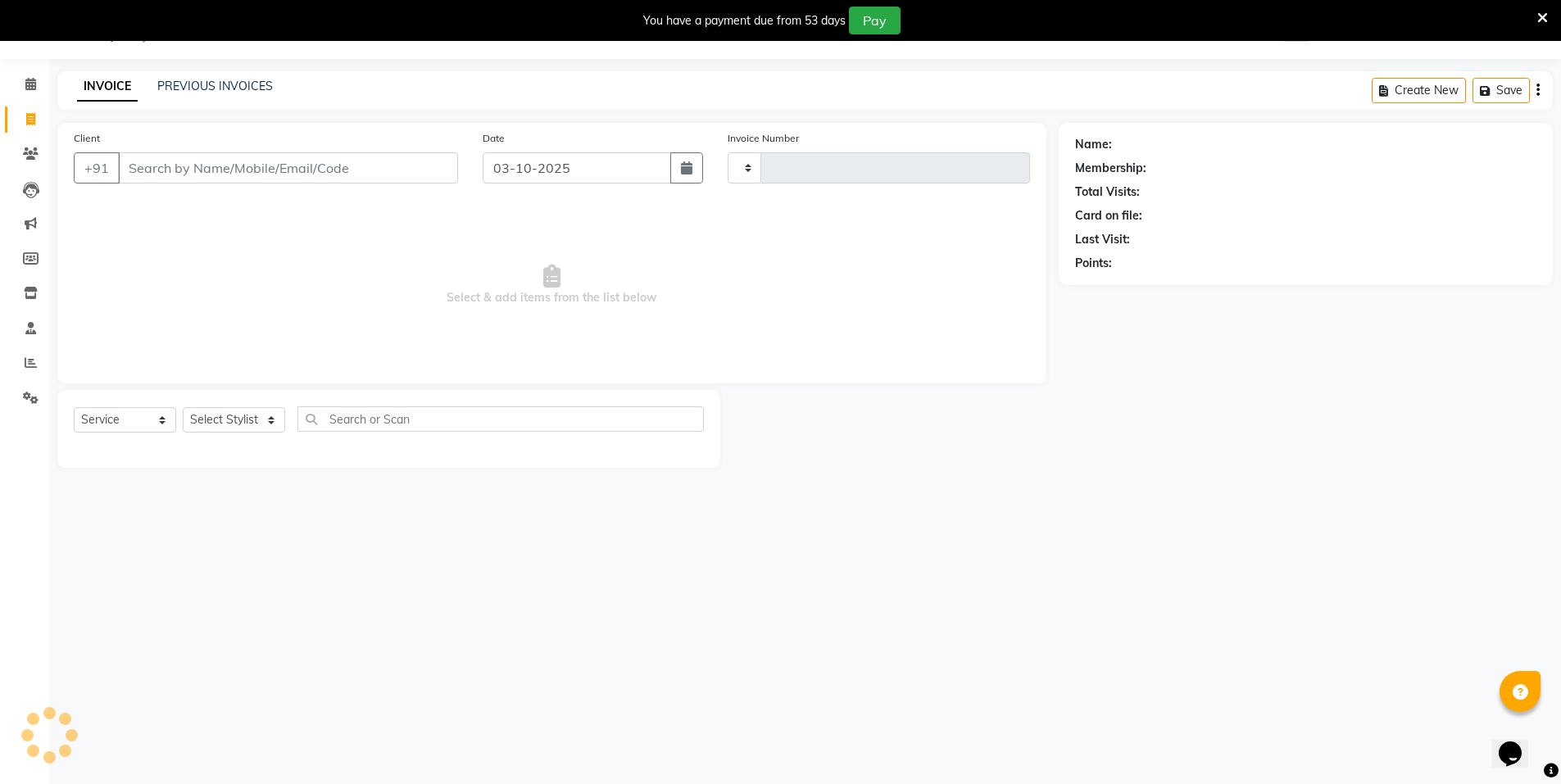
type input "4169"
select select "3472"
select select "P"
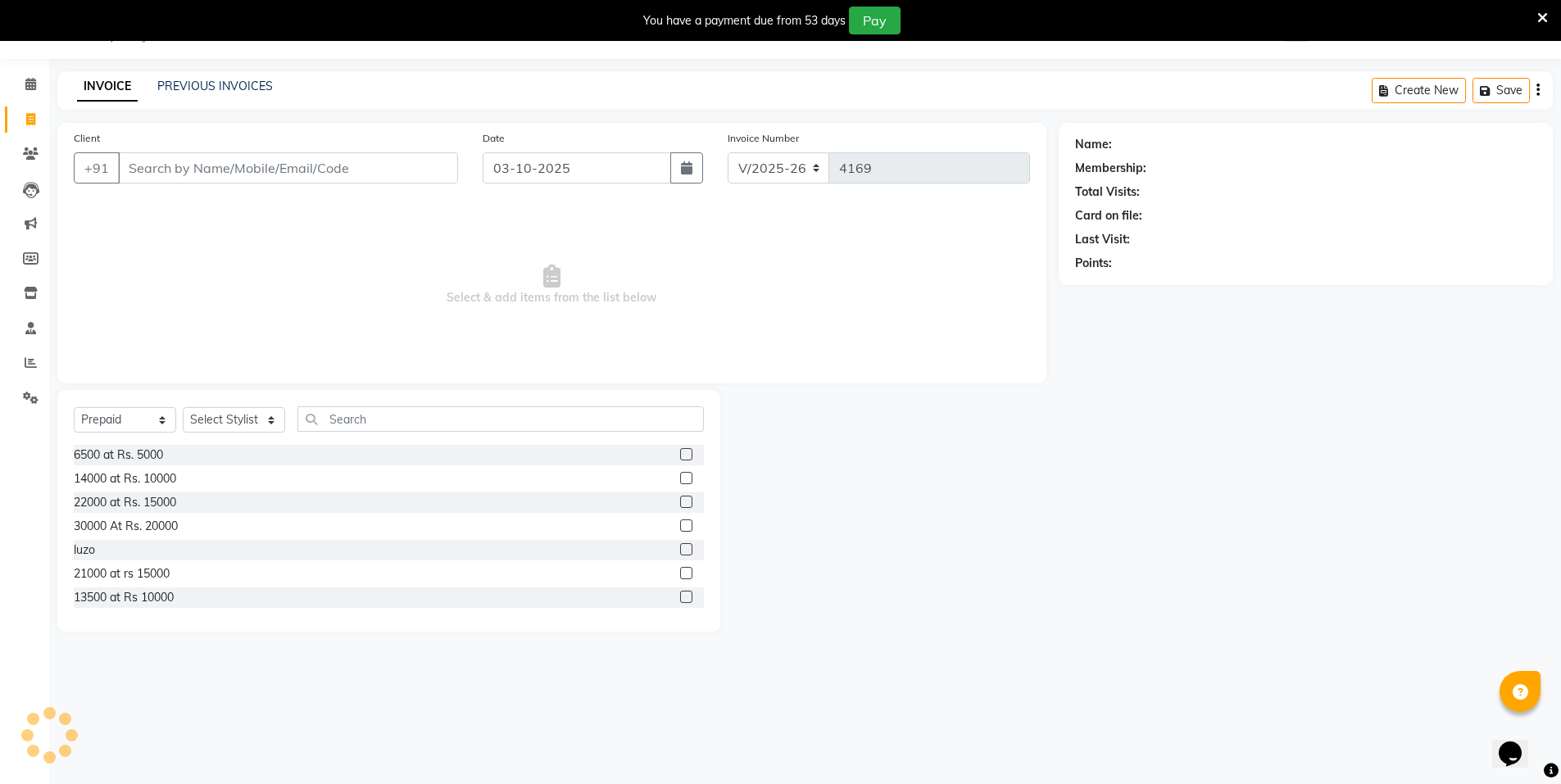
click at [164, 170] on input "Client" at bounding box center [287, 167] width 340 height 31
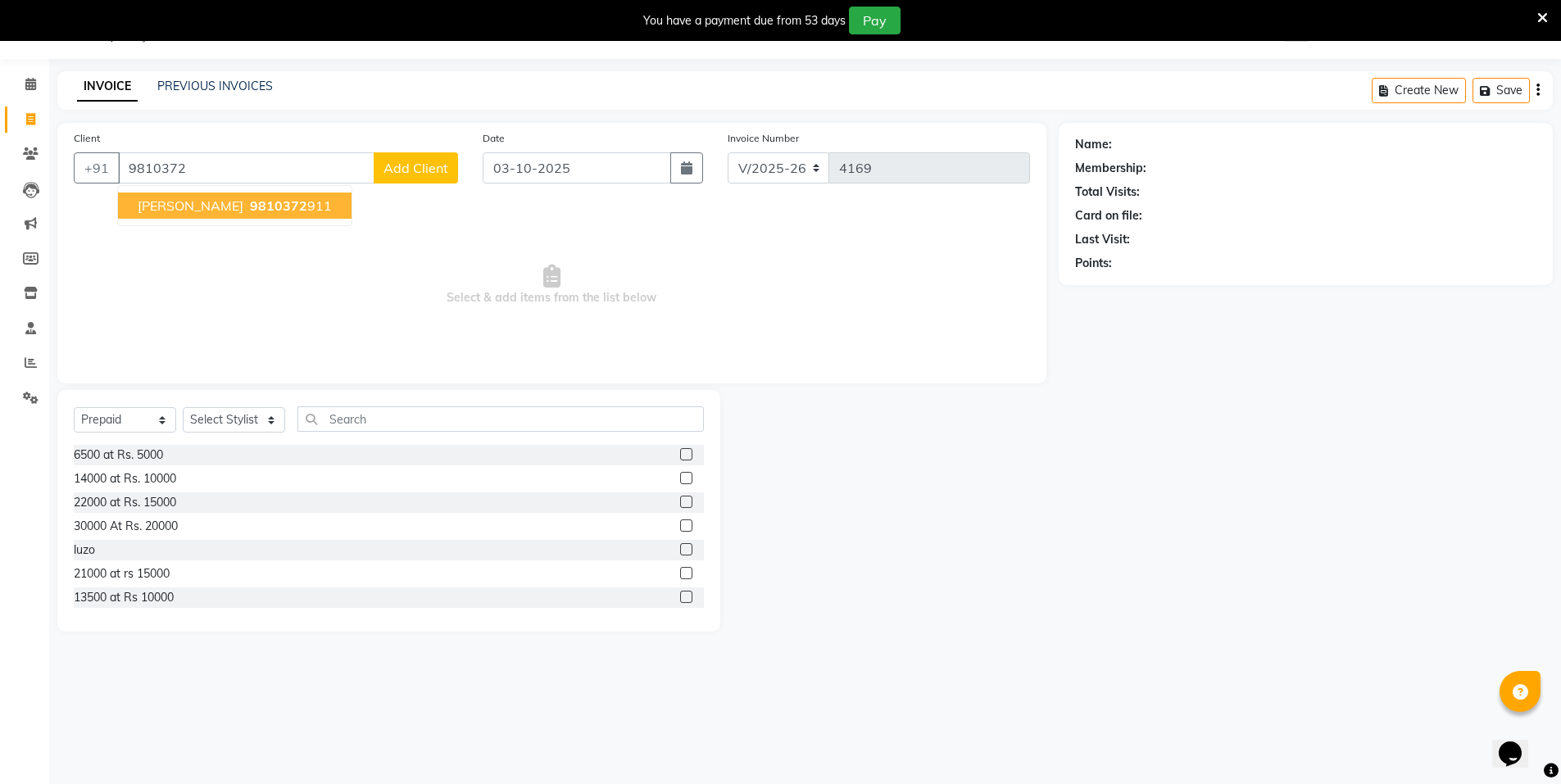
click at [250, 206] on span "9810372" at bounding box center [278, 206] width 57 height 17
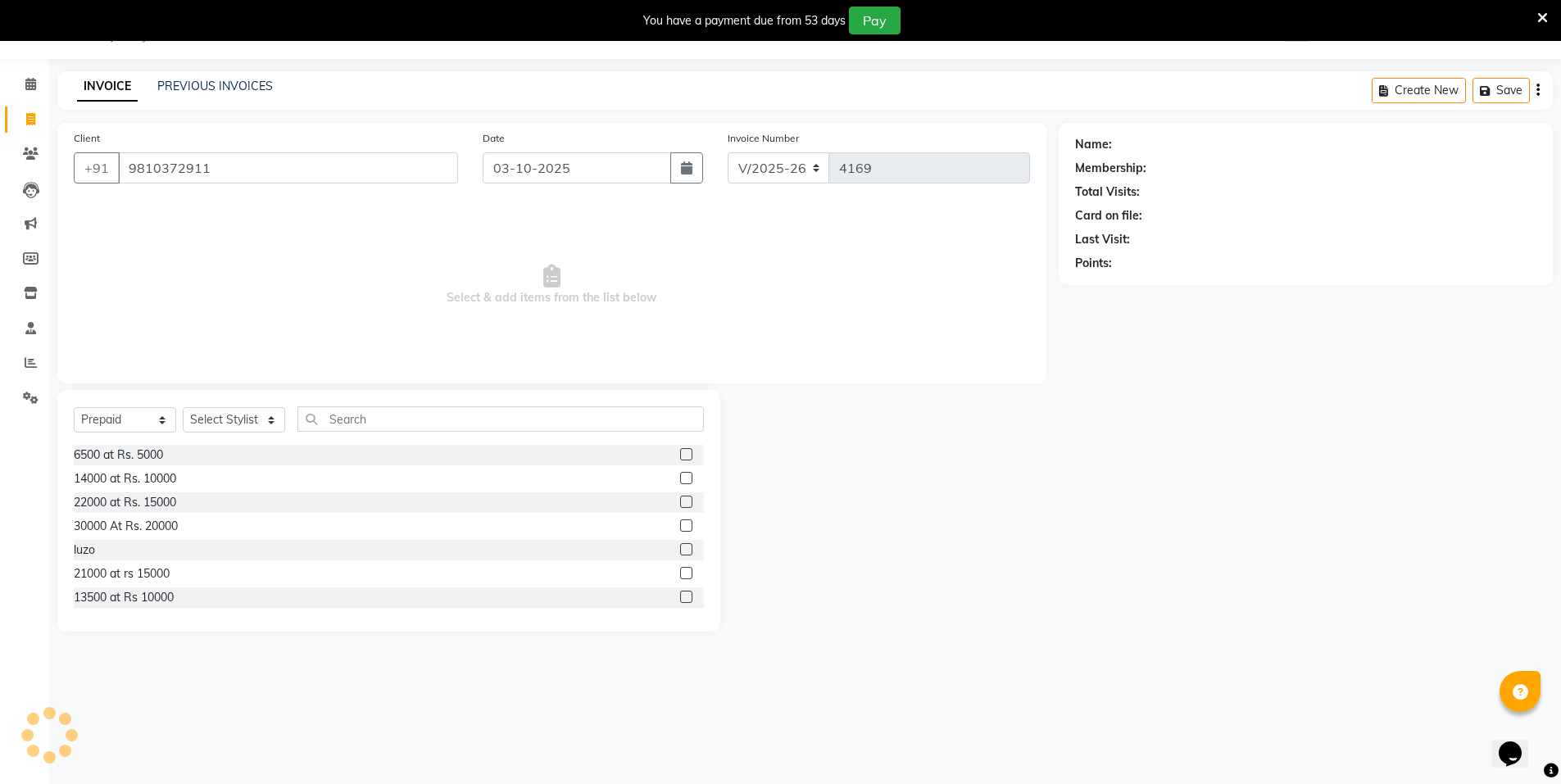
type input "9810372911"
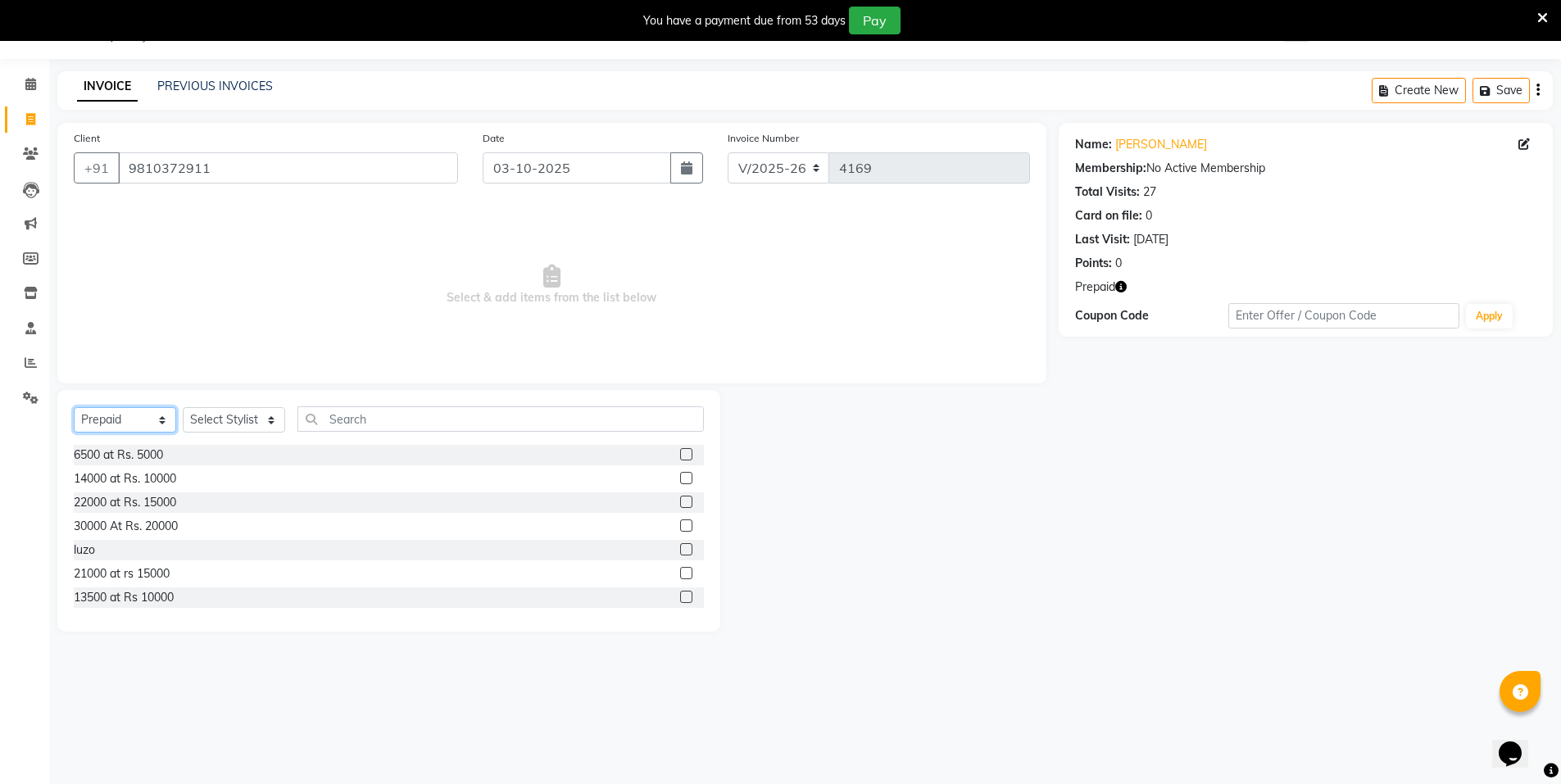
click at [154, 425] on select "Select Service Product Membership Package Voucher Prepaid Gift Card" at bounding box center [125, 419] width 103 height 25
click at [255, 419] on select "Select Stylist Anju Faiz Faizal MANAGER MD..... Pankaj Pradeep Sahil NAWAB same…" at bounding box center [234, 419] width 103 height 25
select select "15670"
click at [183, 407] on select "Select Stylist Anju Faiz Faizal MANAGER MD..... Pankaj Pradeep Sahil NAWAB same…" at bounding box center [234, 419] width 103 height 25
click at [330, 429] on input "text" at bounding box center [500, 418] width 406 height 25
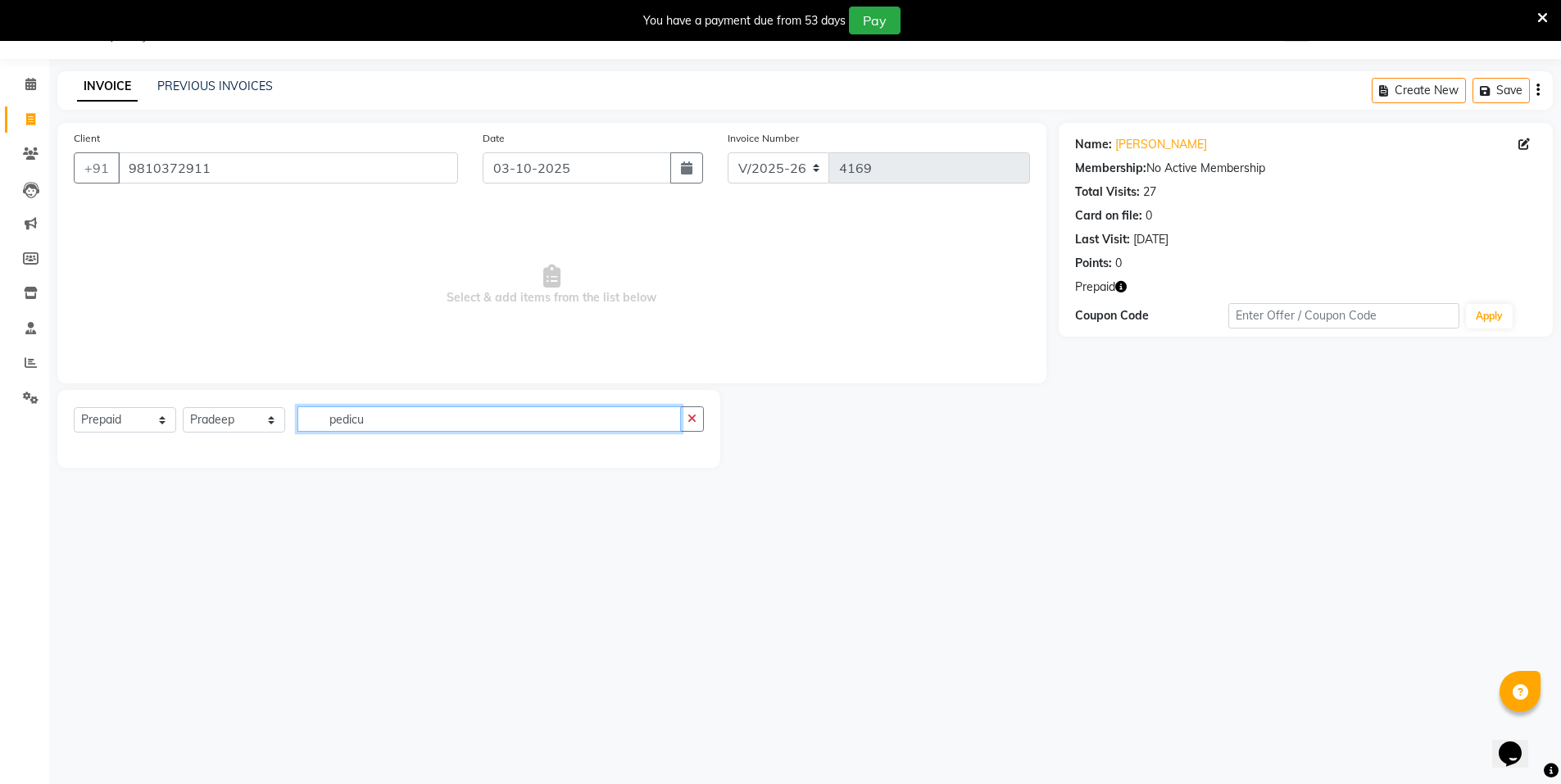
click at [421, 431] on input "pedicu" at bounding box center [489, 418] width 383 height 25
type input "p"
click at [376, 426] on input "bomb" at bounding box center [489, 418] width 383 height 25
type input "b"
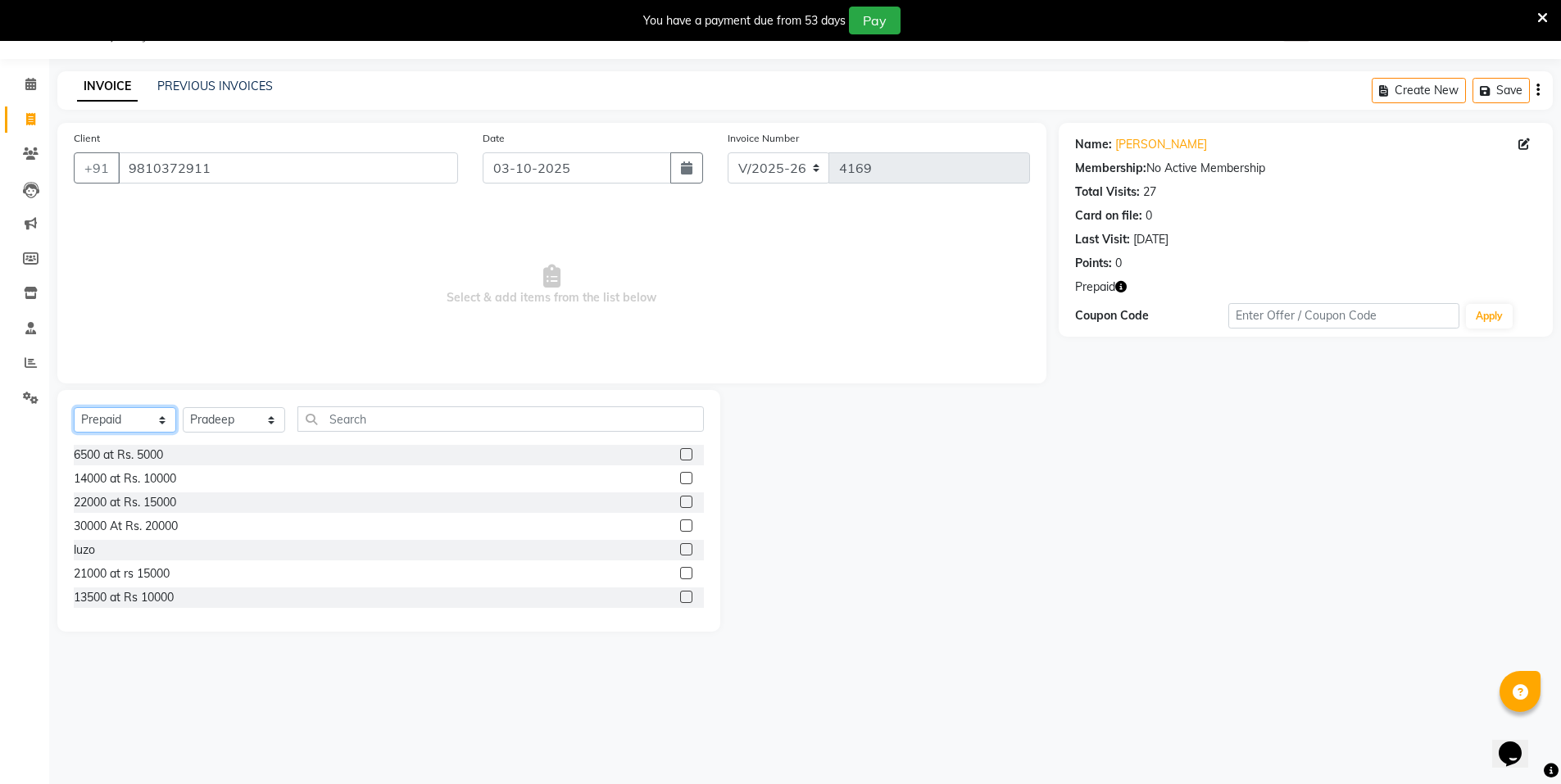
click at [149, 424] on select "Select Service Product Membership Package Voucher Prepaid Gift Card" at bounding box center [125, 419] width 103 height 25
select select "service"
click at [74, 407] on select "Select Service Product Membership Package Voucher Prepaid Gift Card" at bounding box center [125, 419] width 103 height 25
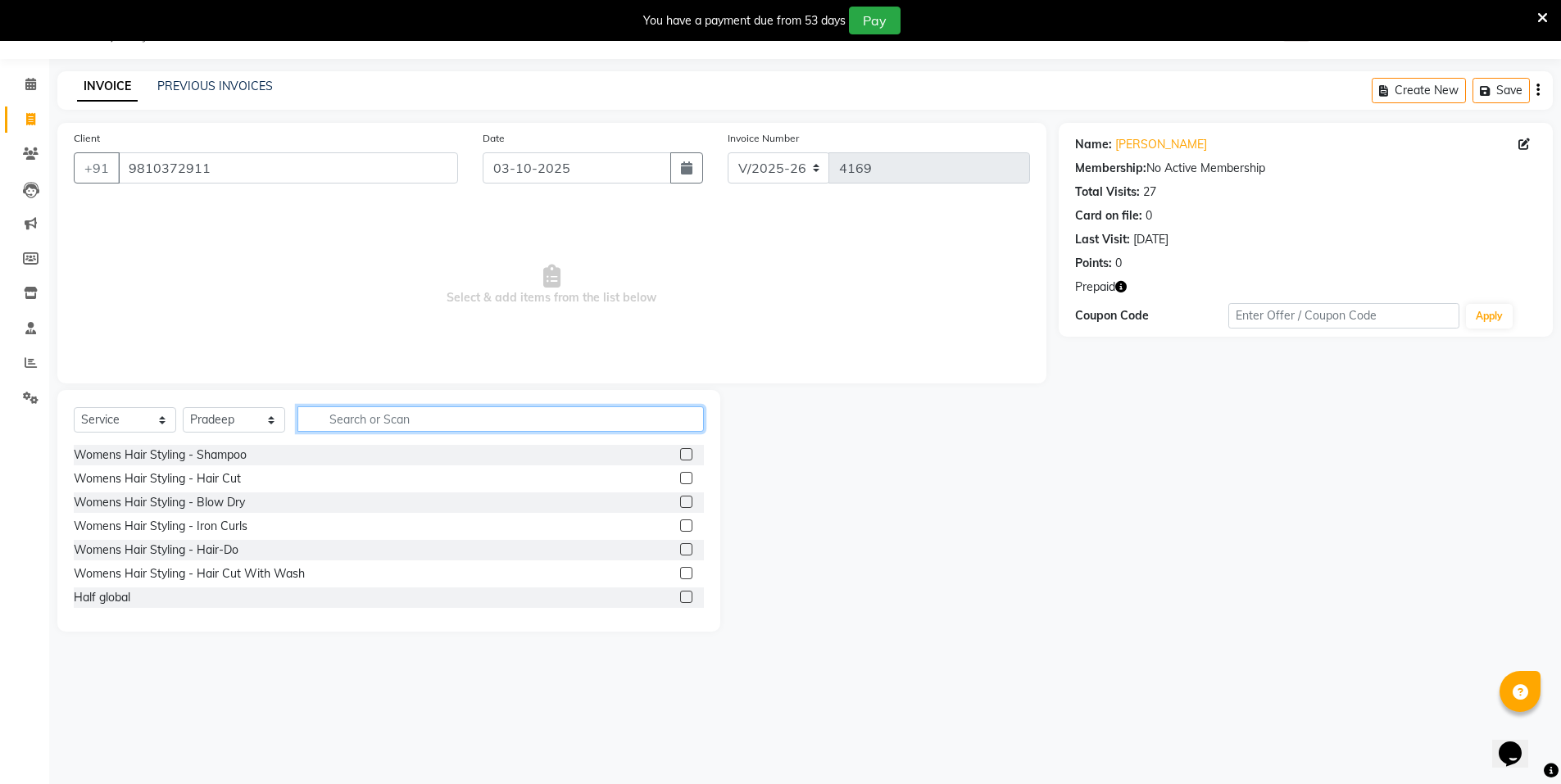
drag, startPoint x: 348, startPoint y: 418, endPoint x: 332, endPoint y: 419, distance: 16.0
click at [345, 418] on input "text" at bounding box center [500, 418] width 406 height 25
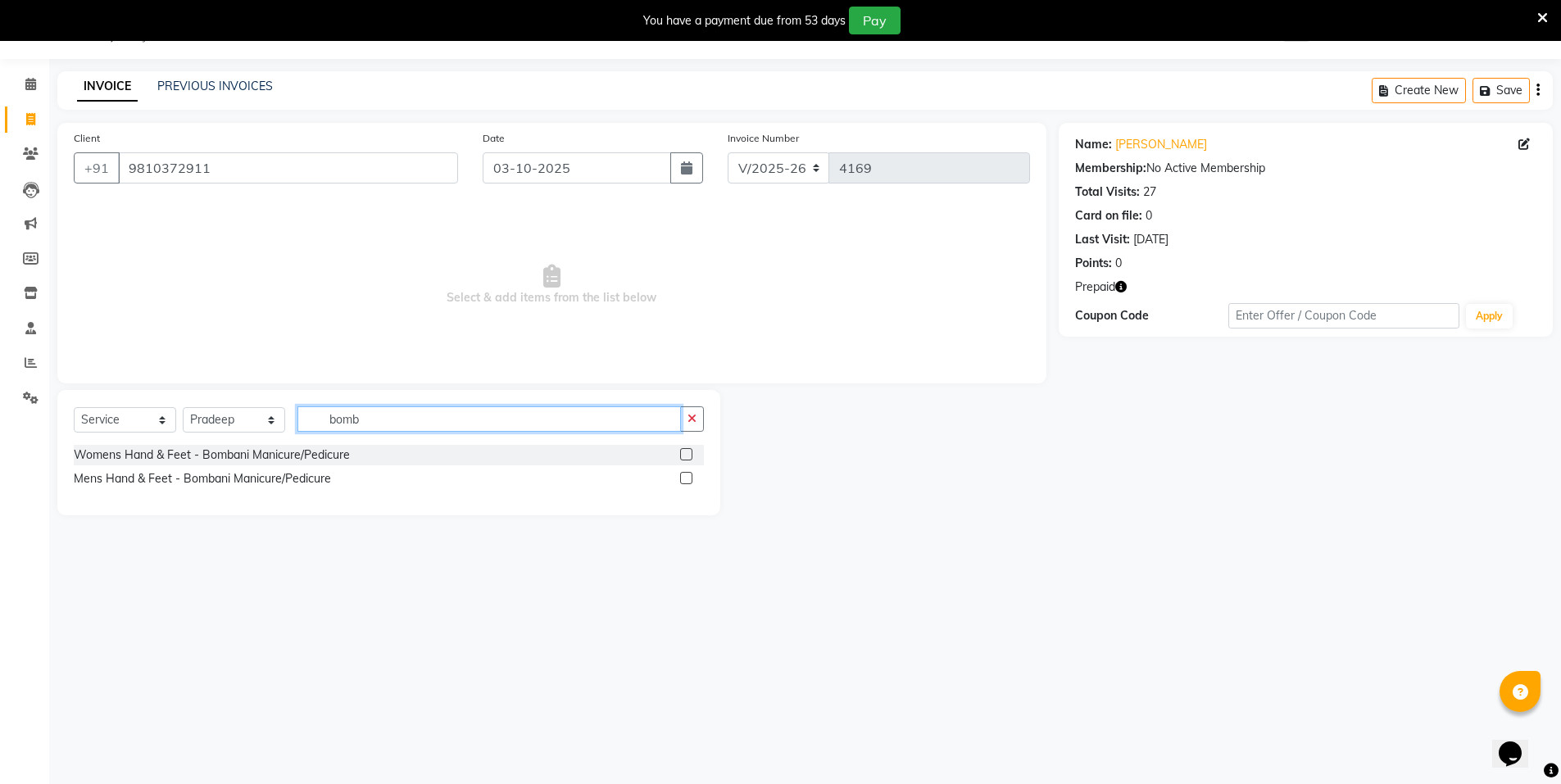
type input "bomb"
click at [683, 452] on label at bounding box center [686, 454] width 12 height 12
click at [683, 452] on input "checkbox" at bounding box center [686, 455] width 11 height 11
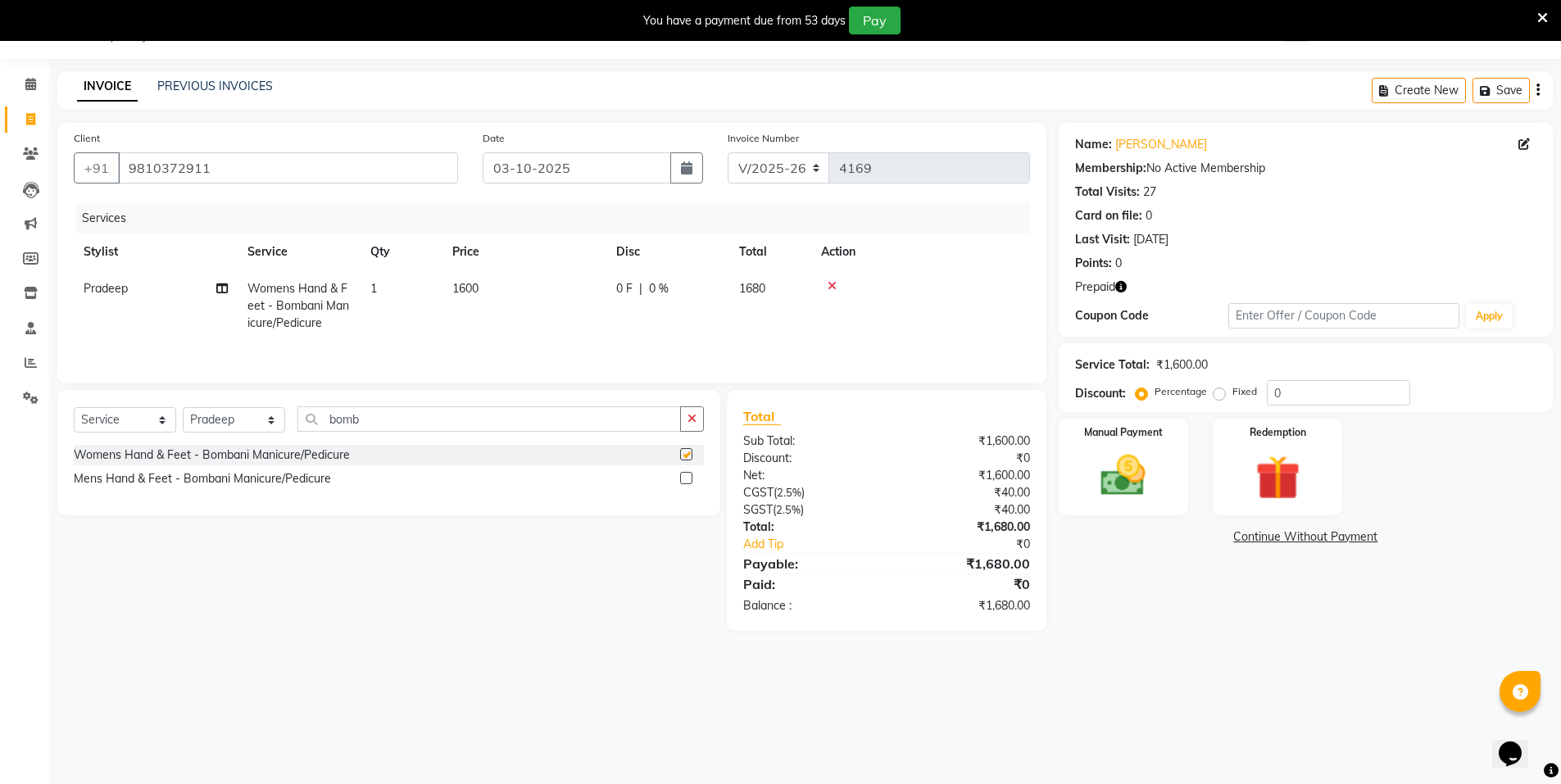
checkbox input "false"
click at [1300, 469] on img at bounding box center [1278, 478] width 76 height 58
click at [1212, 540] on span "Prepaid 1" at bounding box center [1204, 539] width 54 height 18
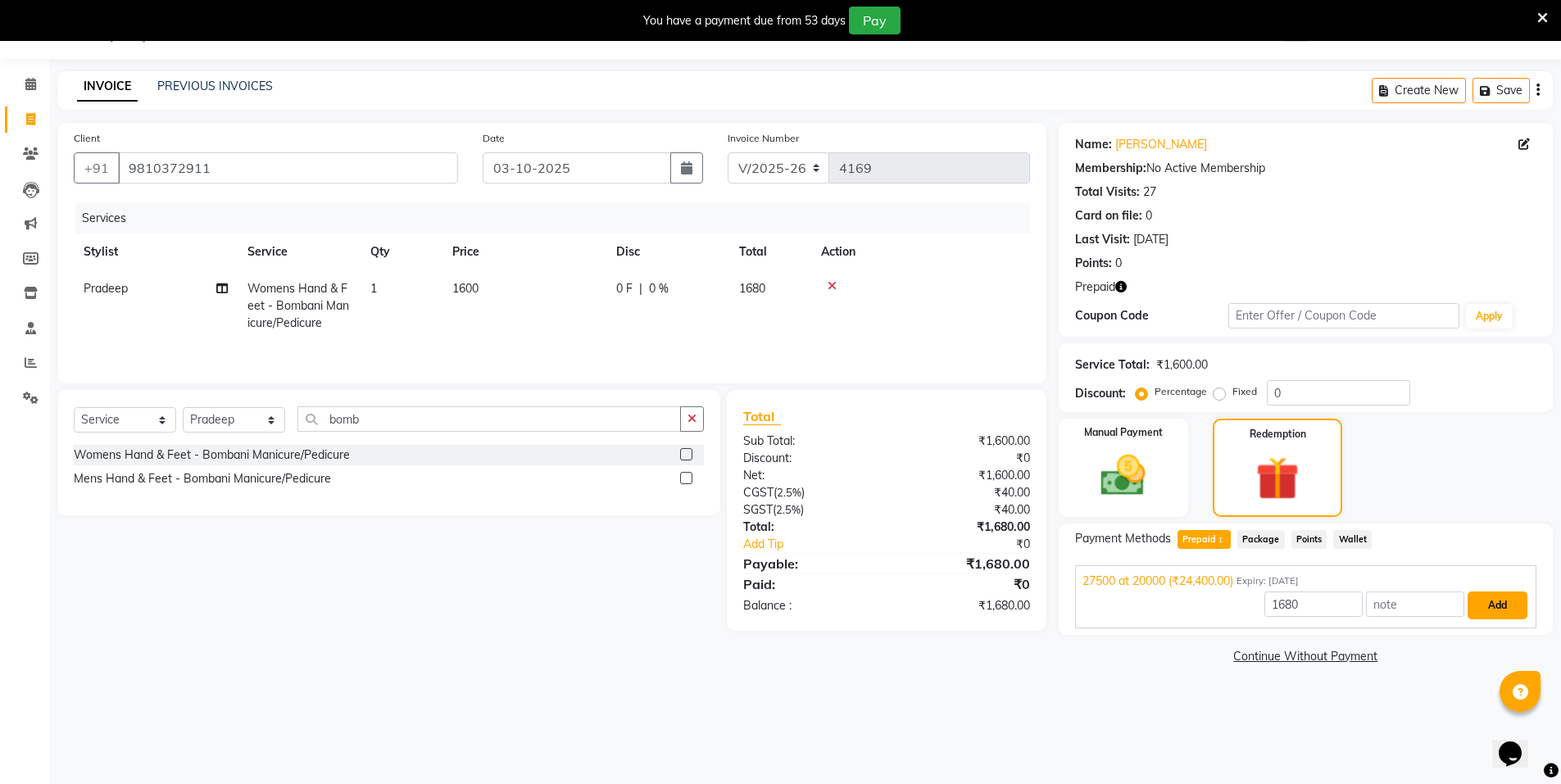
click at [1504, 608] on button "Add" at bounding box center [1498, 606] width 60 height 28
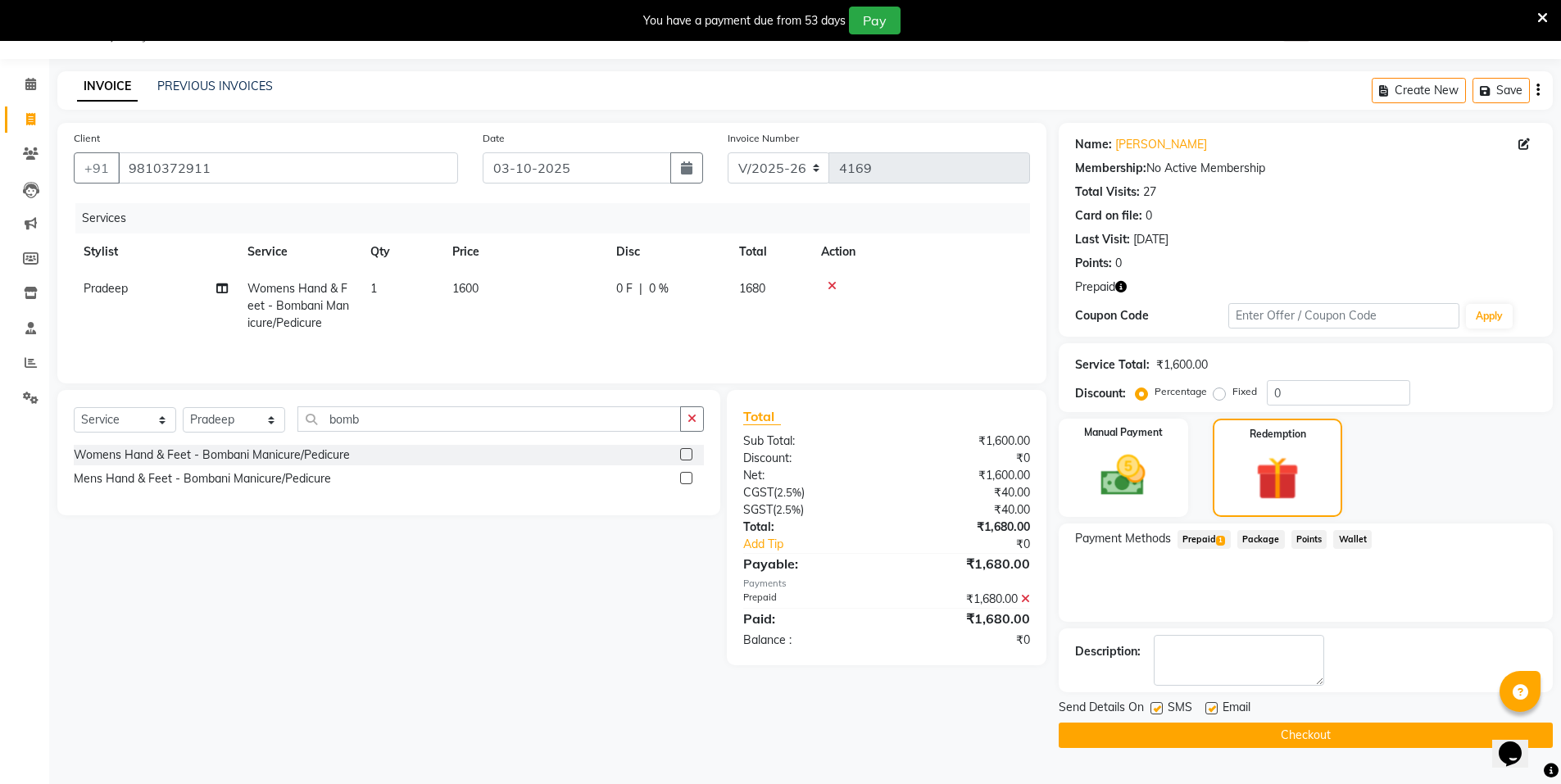
click at [1275, 730] on button "Checkout" at bounding box center [1306, 735] width 494 height 25
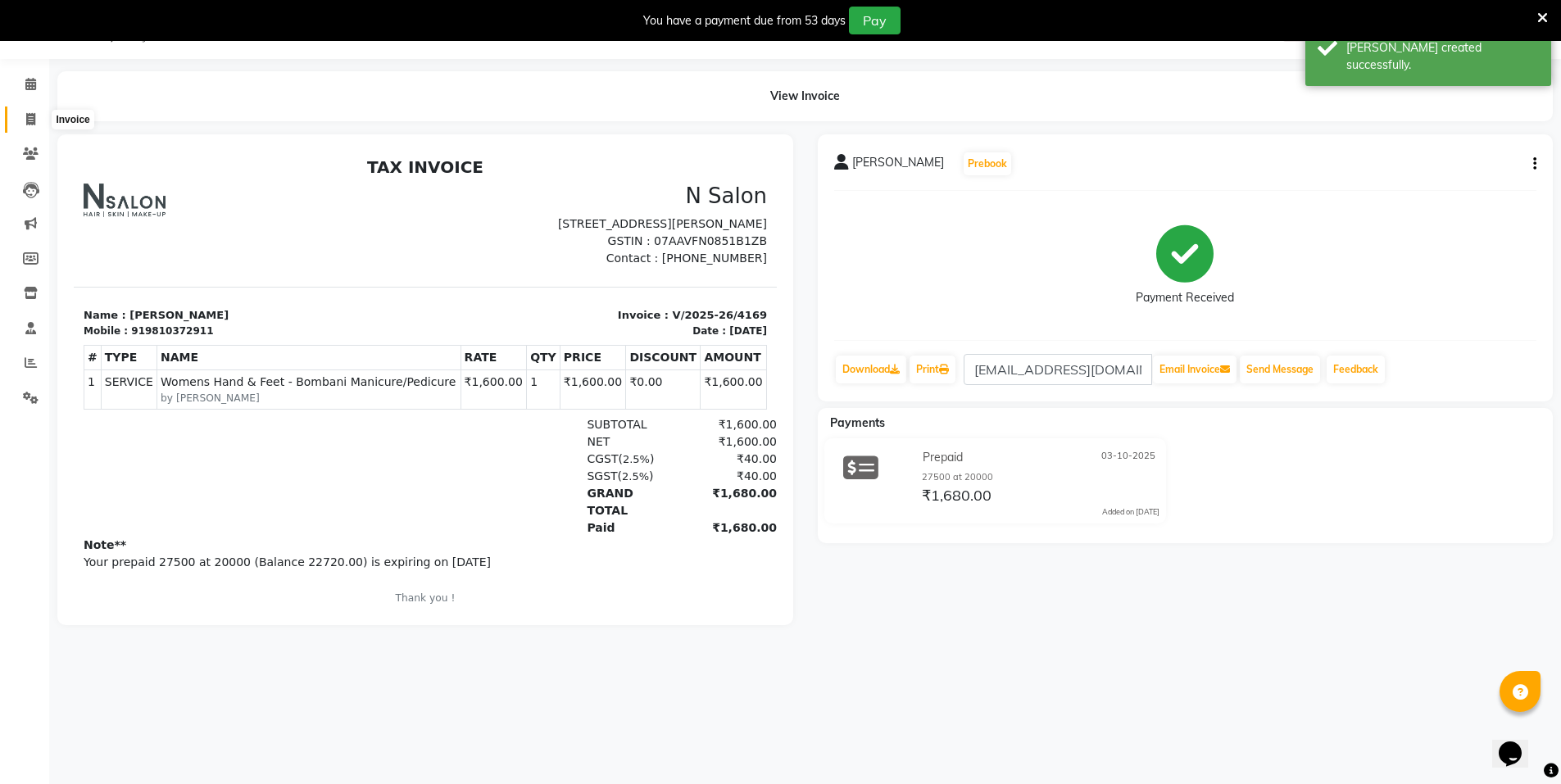
drag, startPoint x: 28, startPoint y: 115, endPoint x: 34, endPoint y: 132, distance: 18.0
click at [28, 115] on icon at bounding box center [31, 120] width 9 height 12
select select "service"
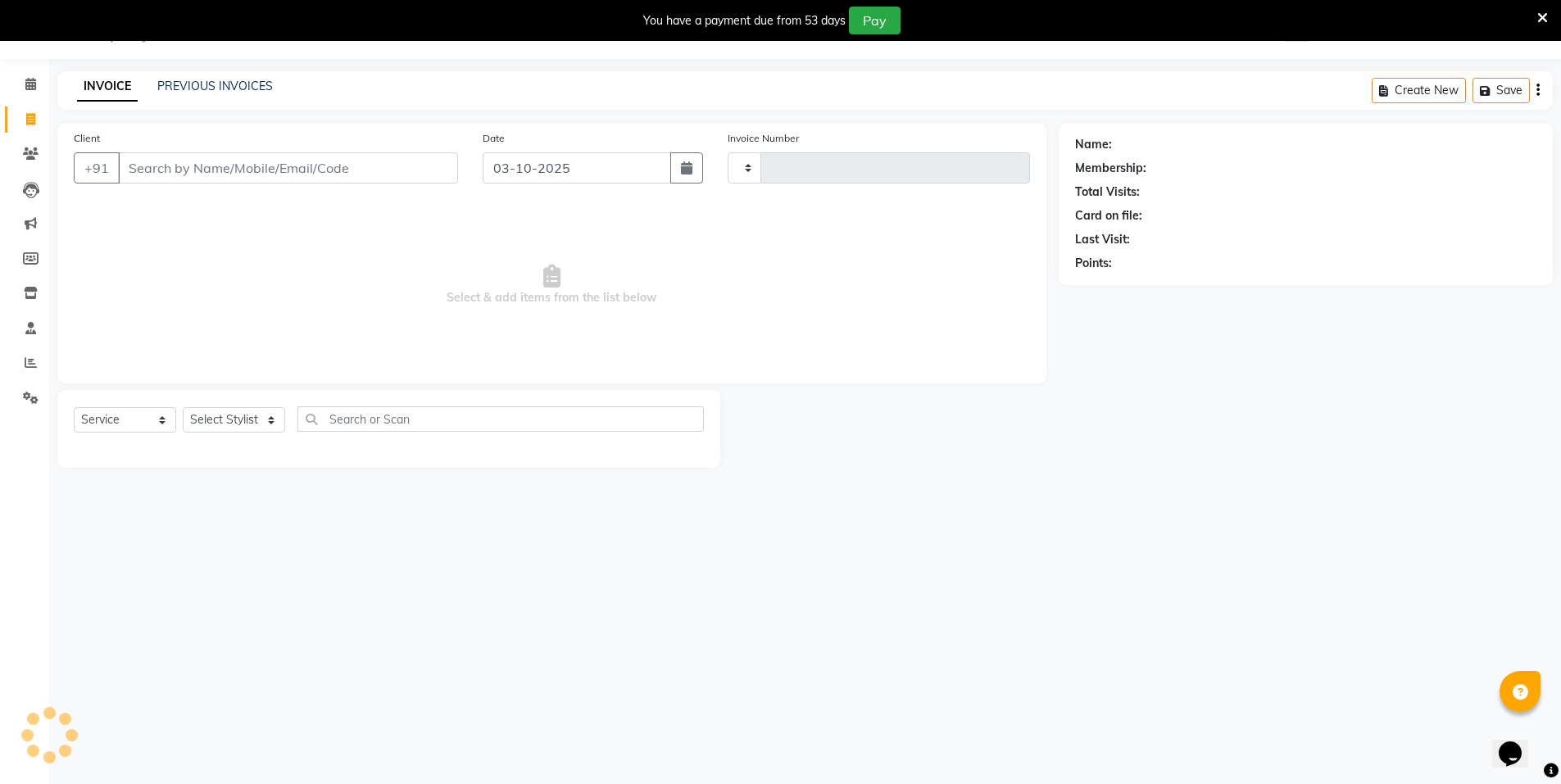
click at [171, 168] on input "Client" at bounding box center [287, 167] width 340 height 31
type input "4170"
select select "3472"
select select "P"
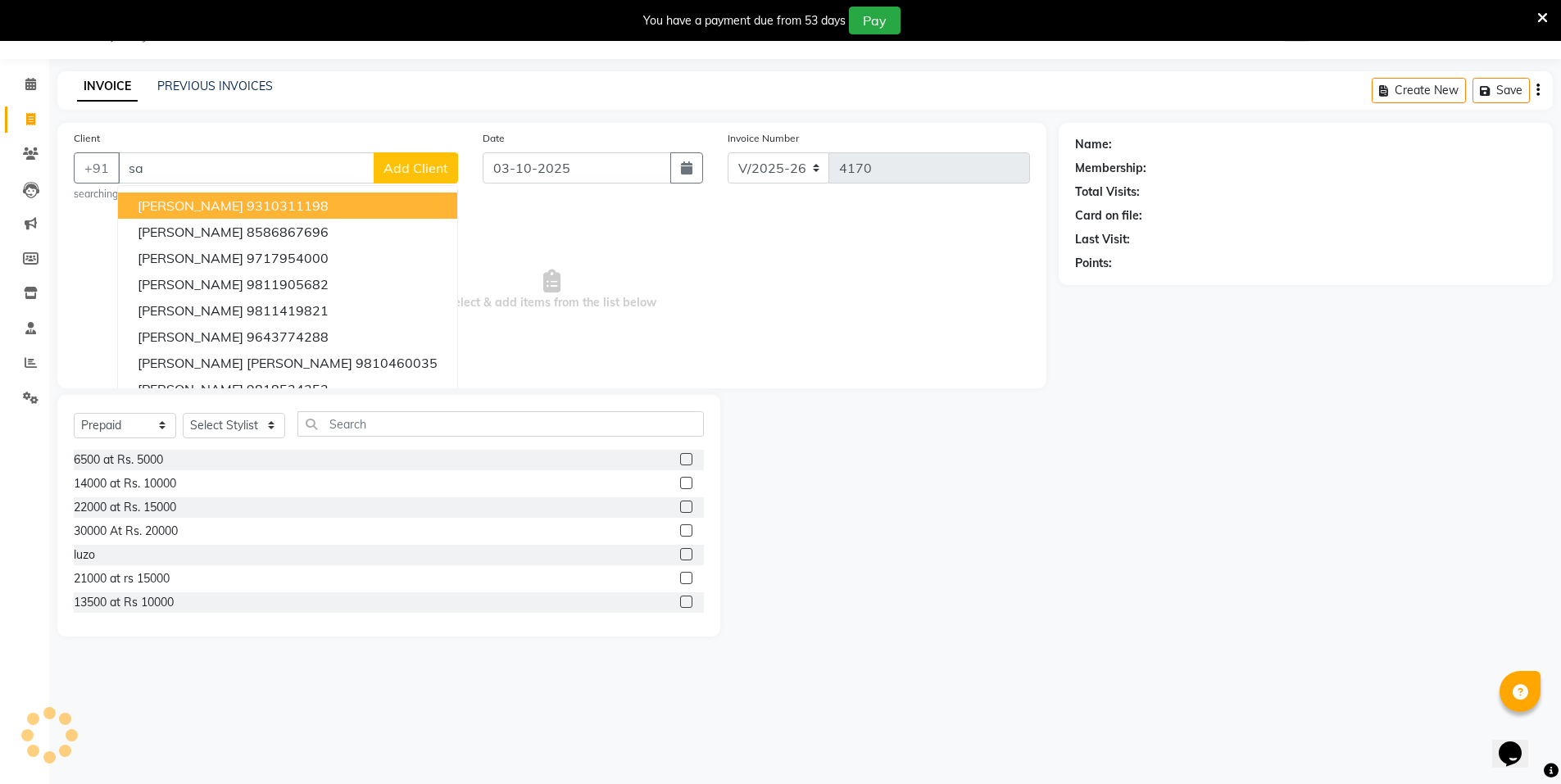
type input "s"
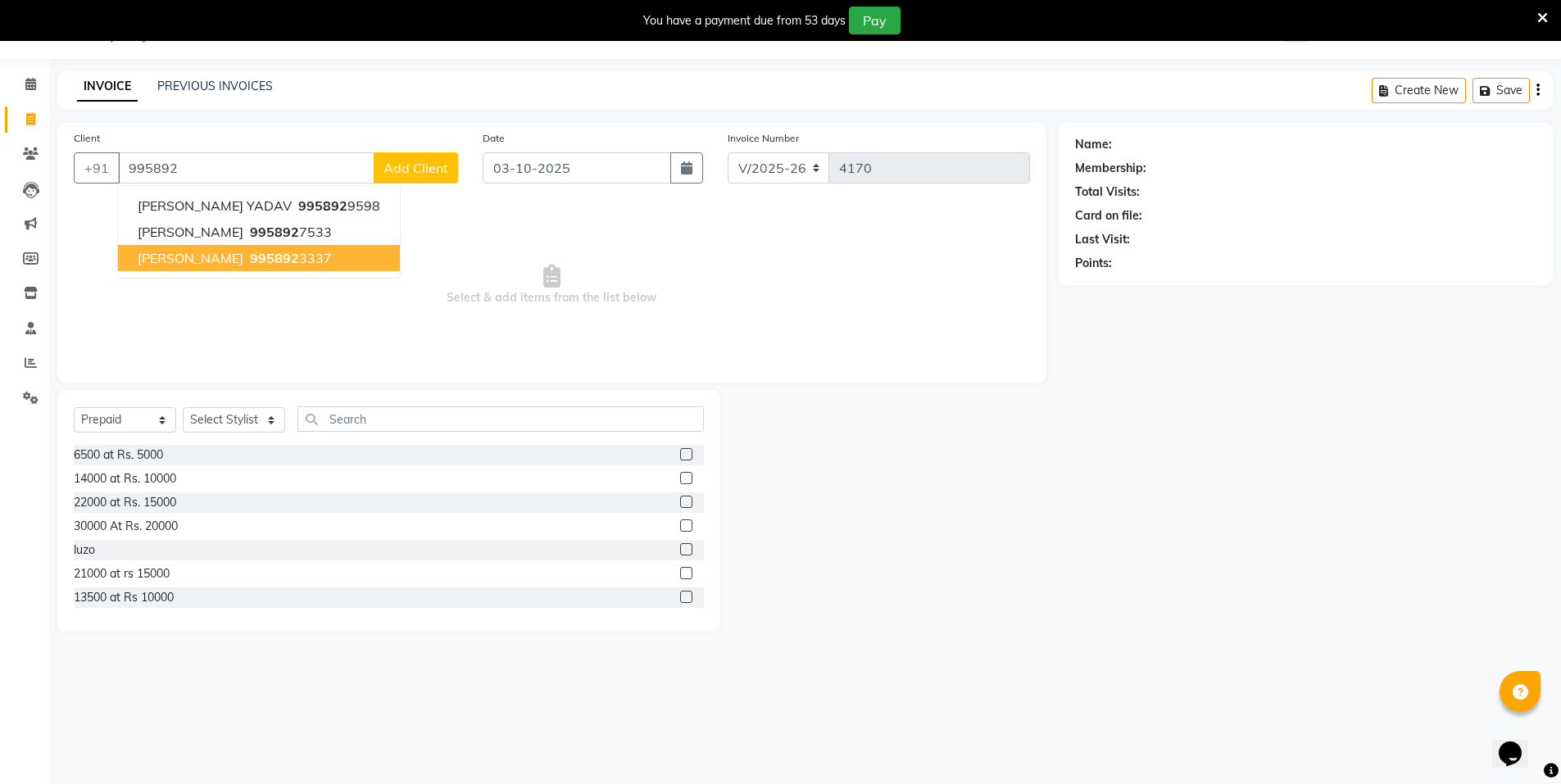
click at [222, 259] on span "Sangeeta Wahi" at bounding box center [191, 258] width 105 height 17
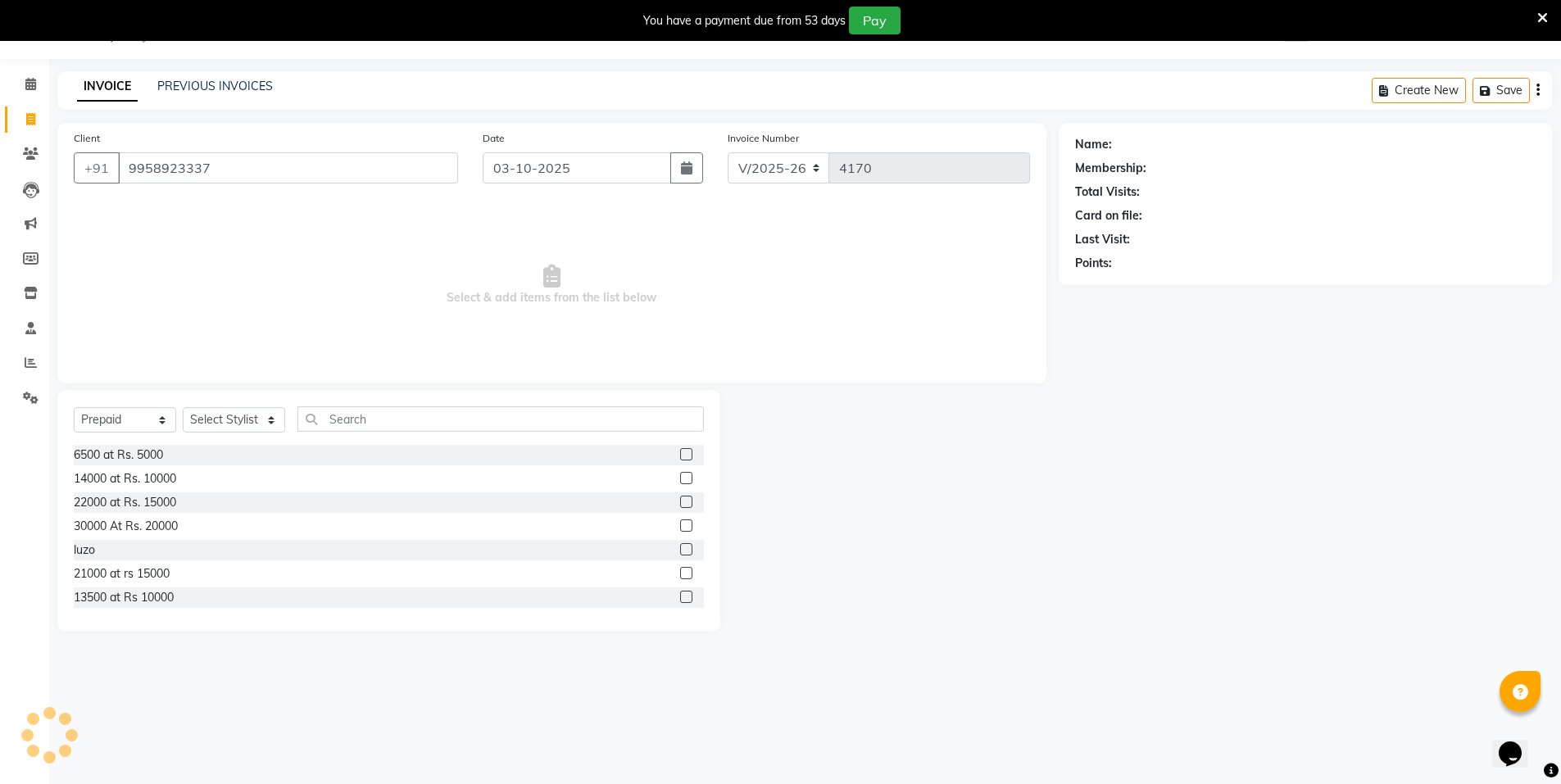
type input "9958923337"
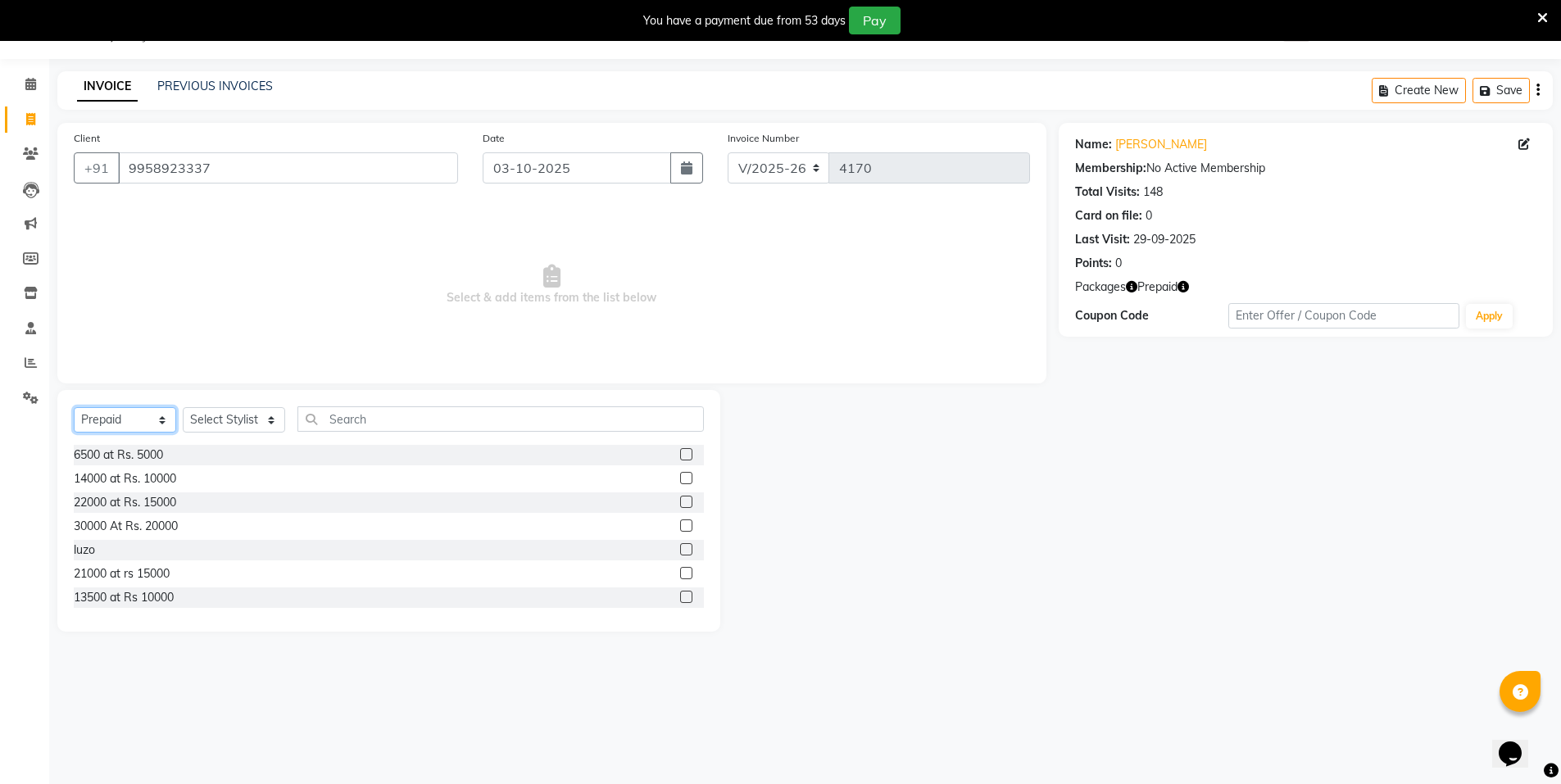
click at [153, 418] on select "Select Service Product Membership Package Voucher Prepaid Gift Card" at bounding box center [125, 419] width 103 height 25
select select "service"
click at [74, 407] on select "Select Service Product Membership Package Voucher Prepaid Gift Card" at bounding box center [125, 419] width 103 height 25
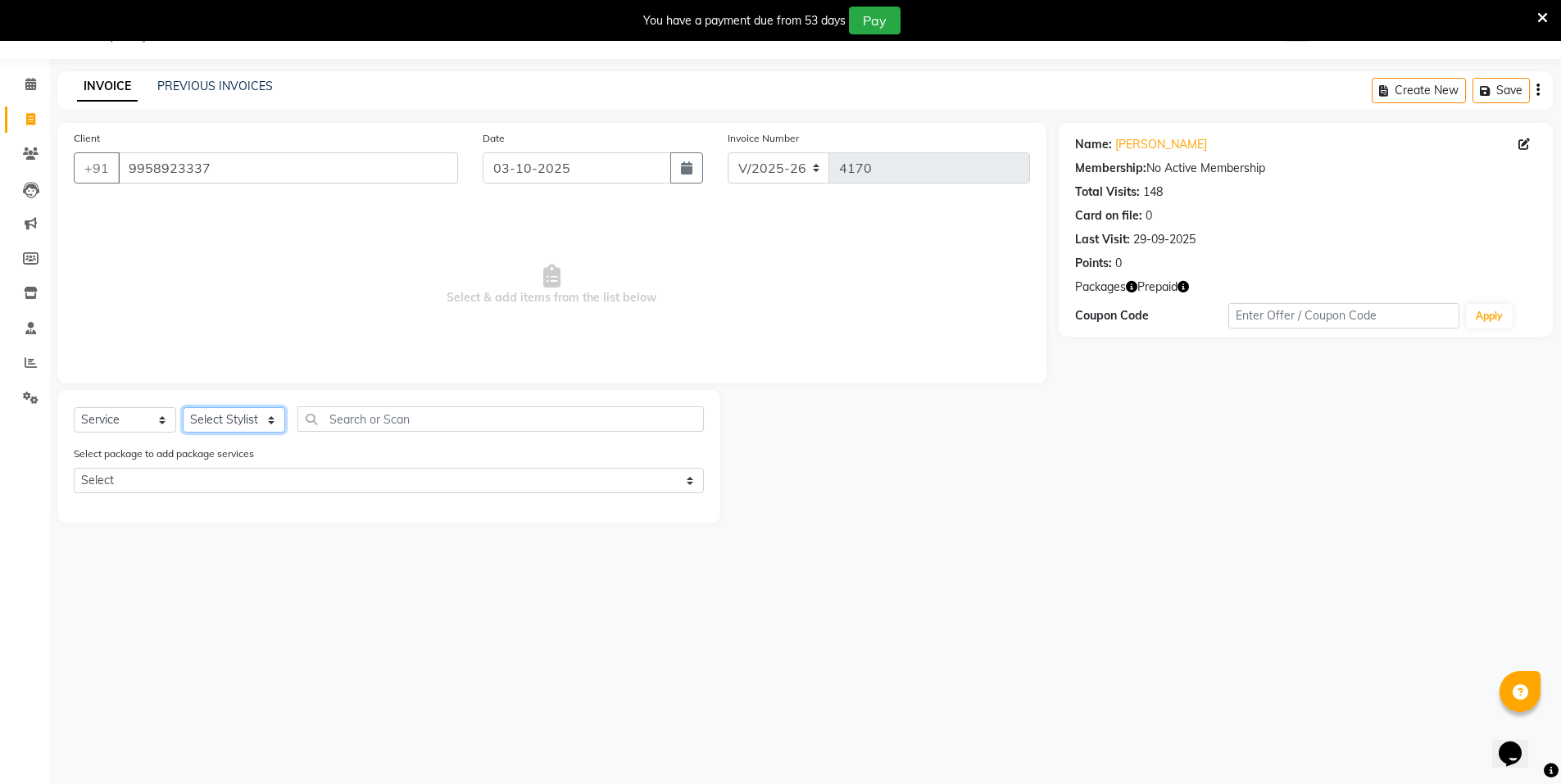
click at [242, 414] on select "Select Stylist Anju Faiz Faizal MANAGER MD..... Pankaj Pradeep Sahil NAWAB same…" at bounding box center [234, 419] width 103 height 25
select select "15670"
click at [183, 407] on select "Select Stylist Anju Faiz Faizal MANAGER MD..... Pankaj Pradeep Sahil NAWAB same…" at bounding box center [234, 419] width 103 height 25
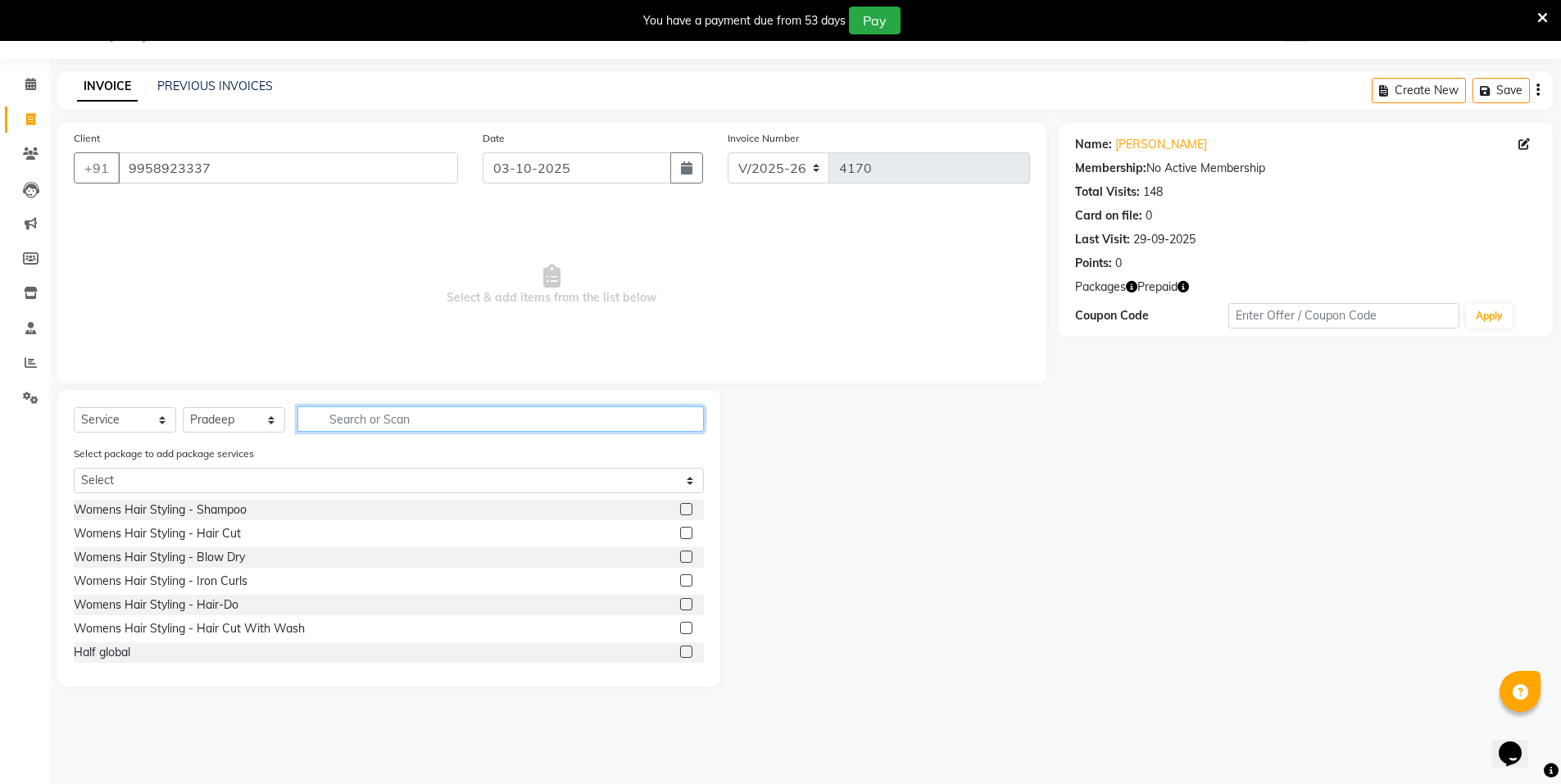
click at [360, 423] on input "text" at bounding box center [500, 418] width 406 height 25
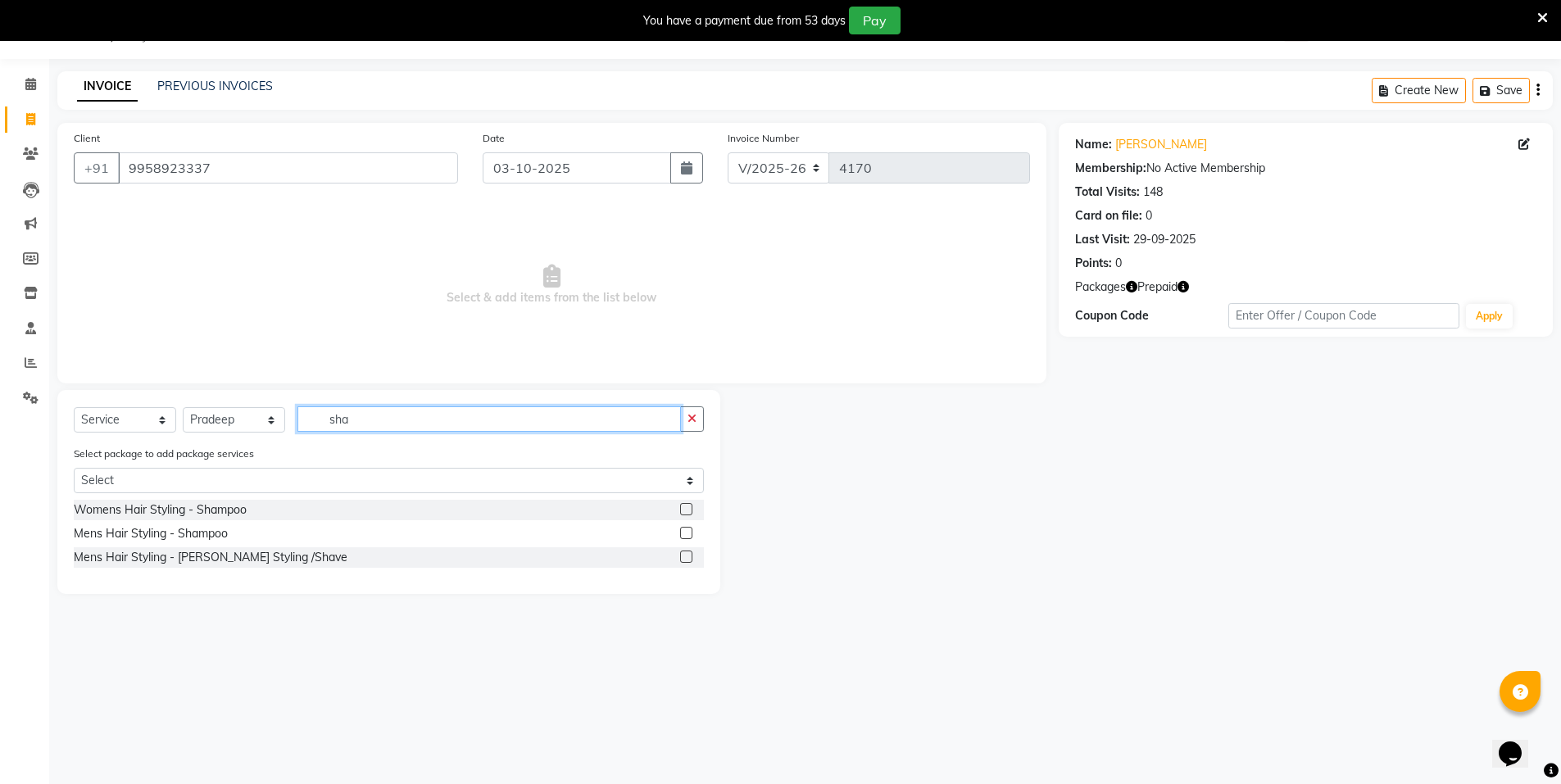
type input "sha"
click at [691, 512] on label at bounding box center [686, 510] width 12 height 12
click at [691, 512] on input "checkbox" at bounding box center [686, 510] width 11 height 11
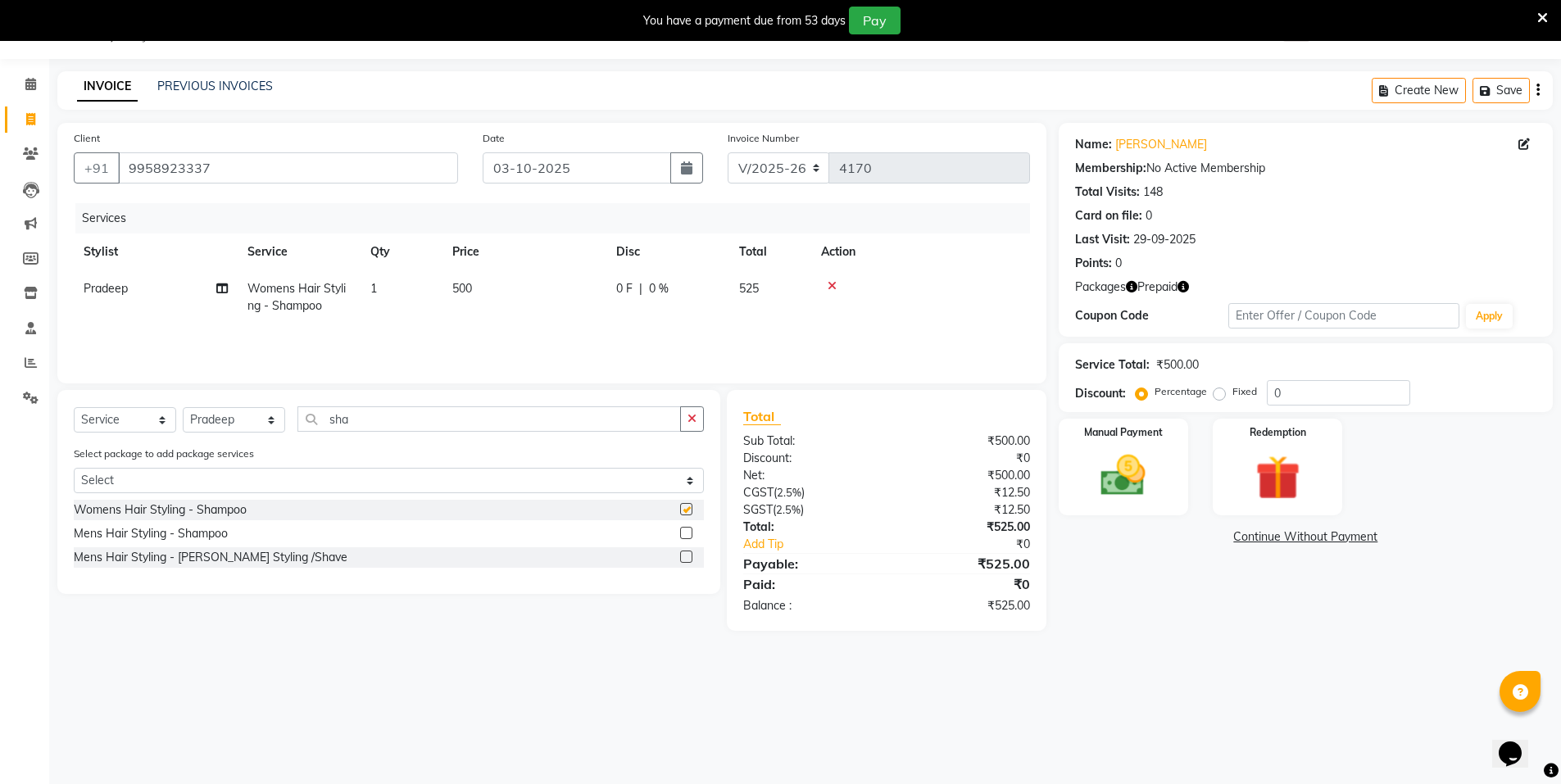
checkbox input "false"
click at [532, 280] on td "500" at bounding box center [525, 298] width 163 height 54
select select "15670"
click at [583, 296] on input "500" at bounding box center [601, 293] width 144 height 25
type input "5"
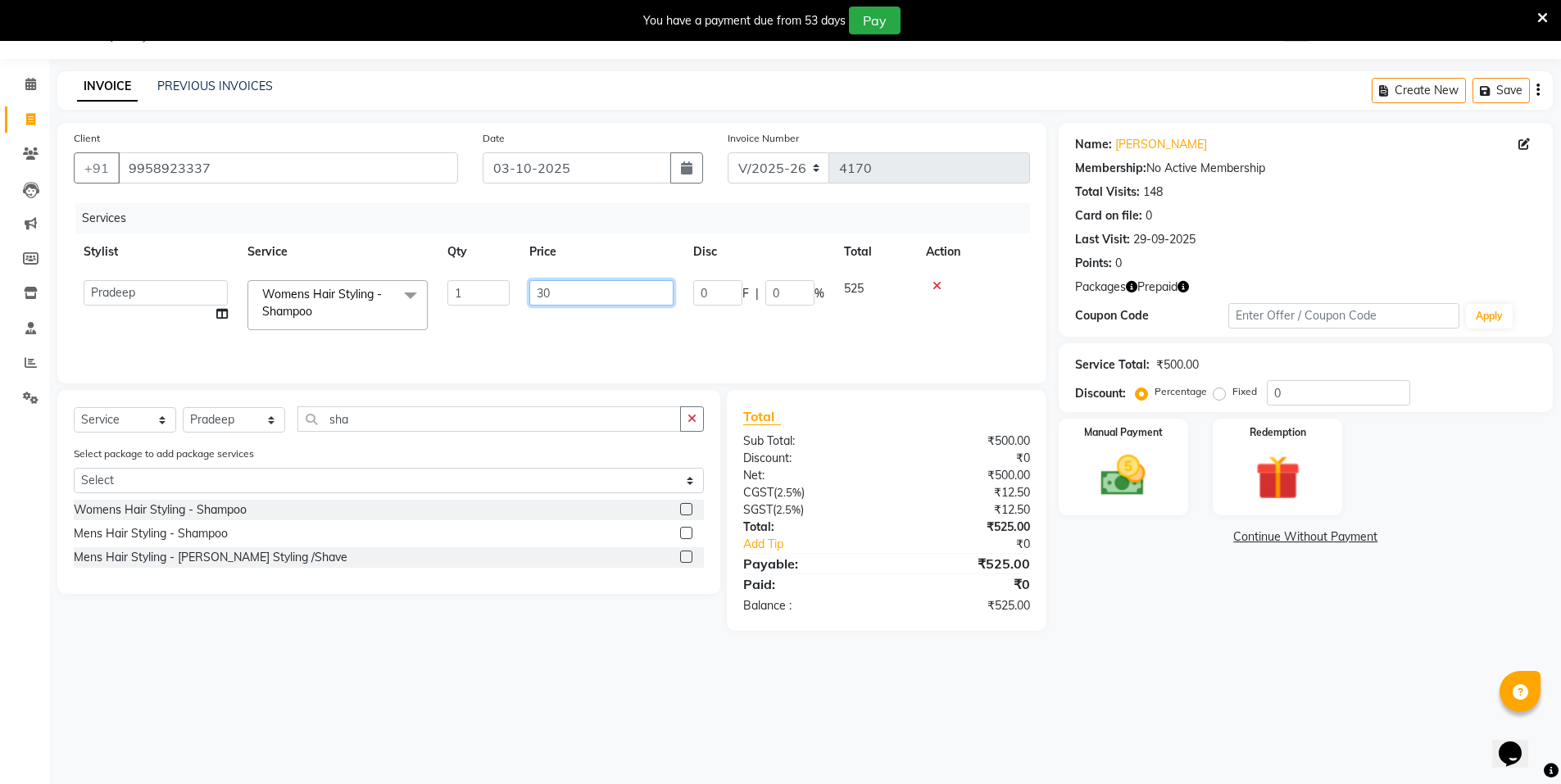
type input "300"
drag, startPoint x: 1391, startPoint y: 746, endPoint x: 1106, endPoint y: 457, distance: 405.9
click at [1352, 686] on div "08047224946 Select Location × N Salon, East Patel Nagar WhatsApp Status ✕ Statu…" at bounding box center [780, 392] width 1561 height 784
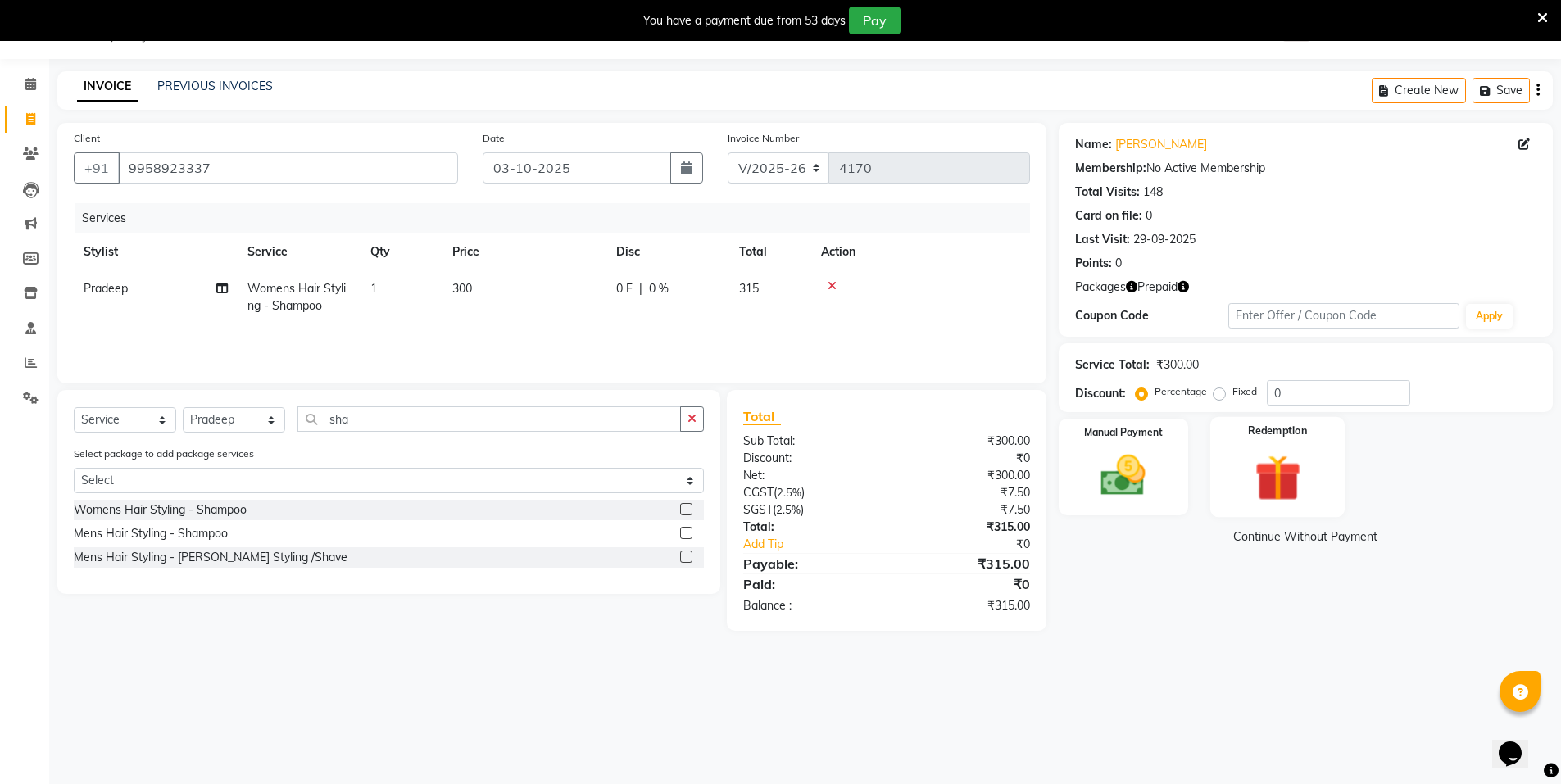
click at [1271, 480] on img at bounding box center [1278, 478] width 76 height 58
click at [1270, 541] on span "Package 1" at bounding box center [1266, 539] width 56 height 18
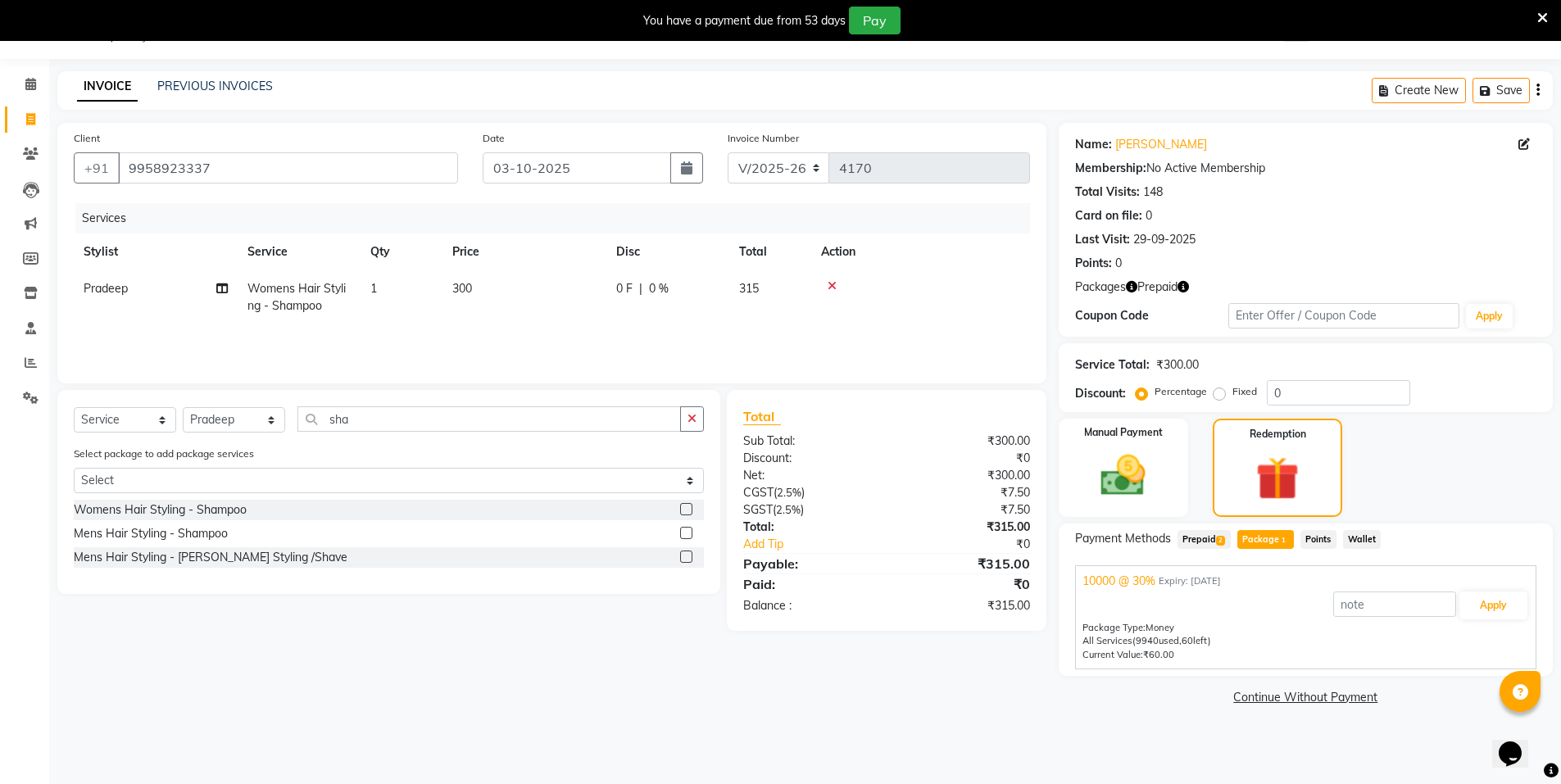
click at [1208, 541] on span "Prepaid 2" at bounding box center [1204, 539] width 54 height 18
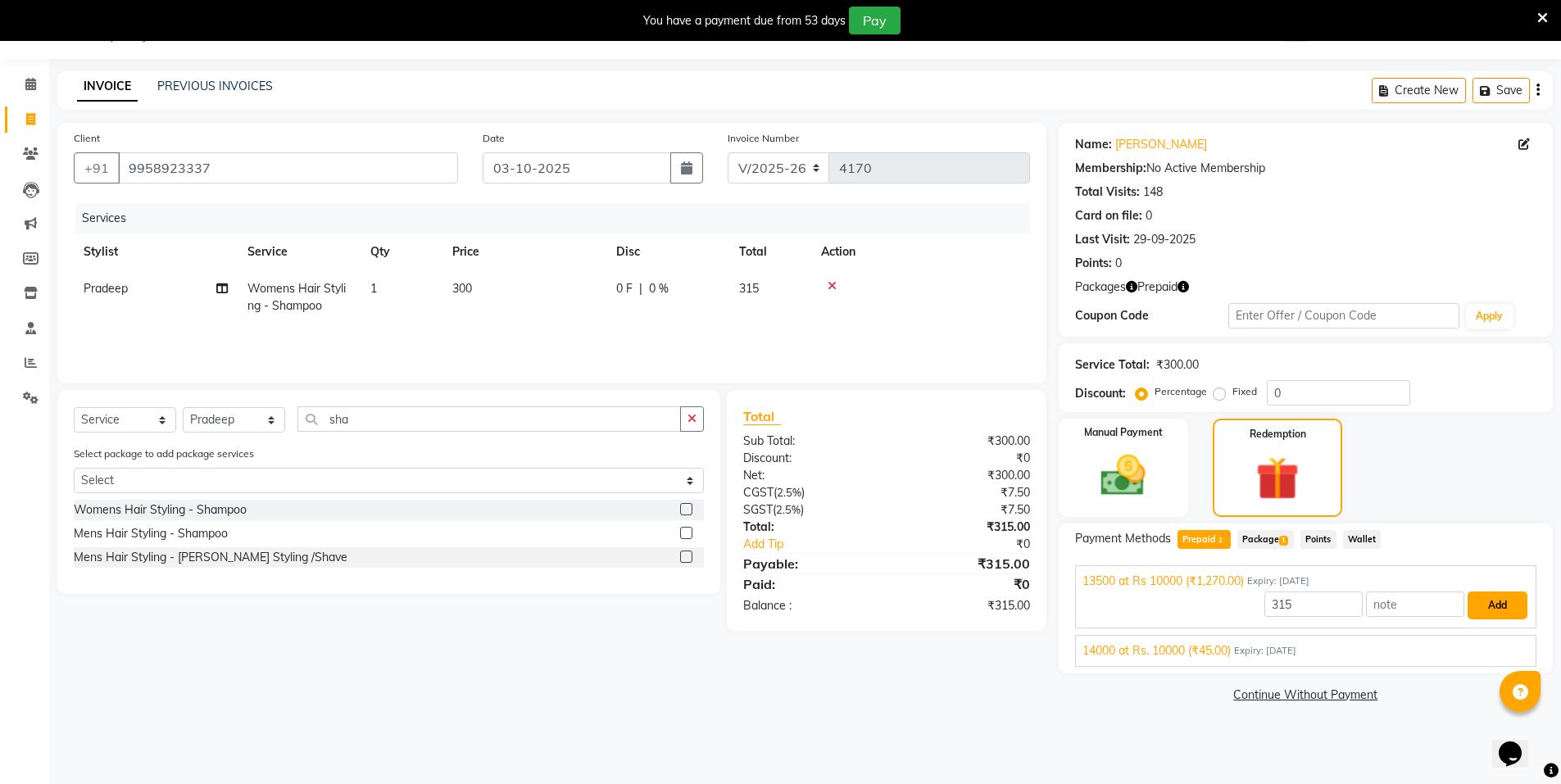
click at [1498, 611] on button "Add" at bounding box center [1498, 606] width 60 height 28
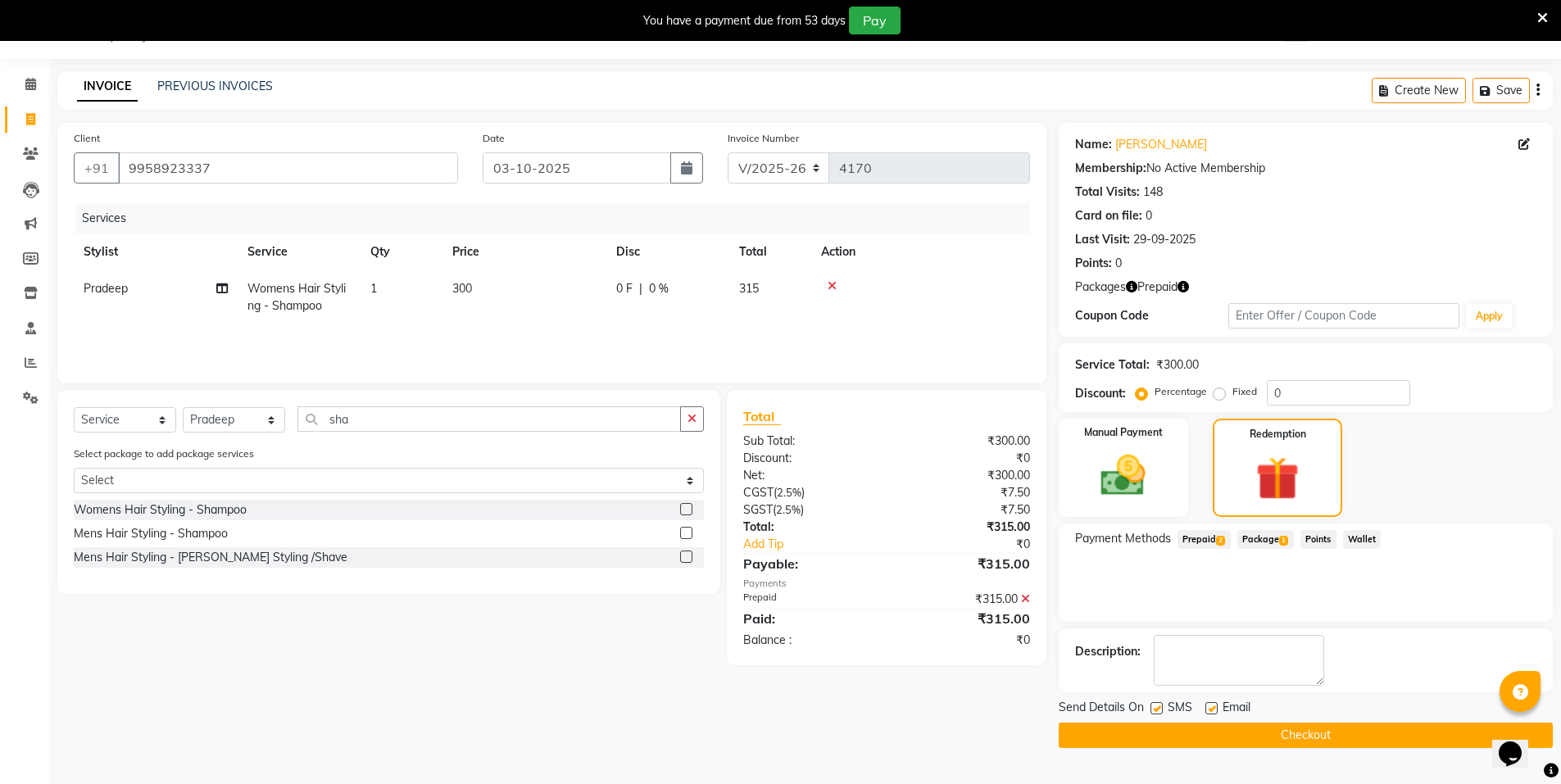
click at [1311, 738] on button "Checkout" at bounding box center [1306, 735] width 494 height 25
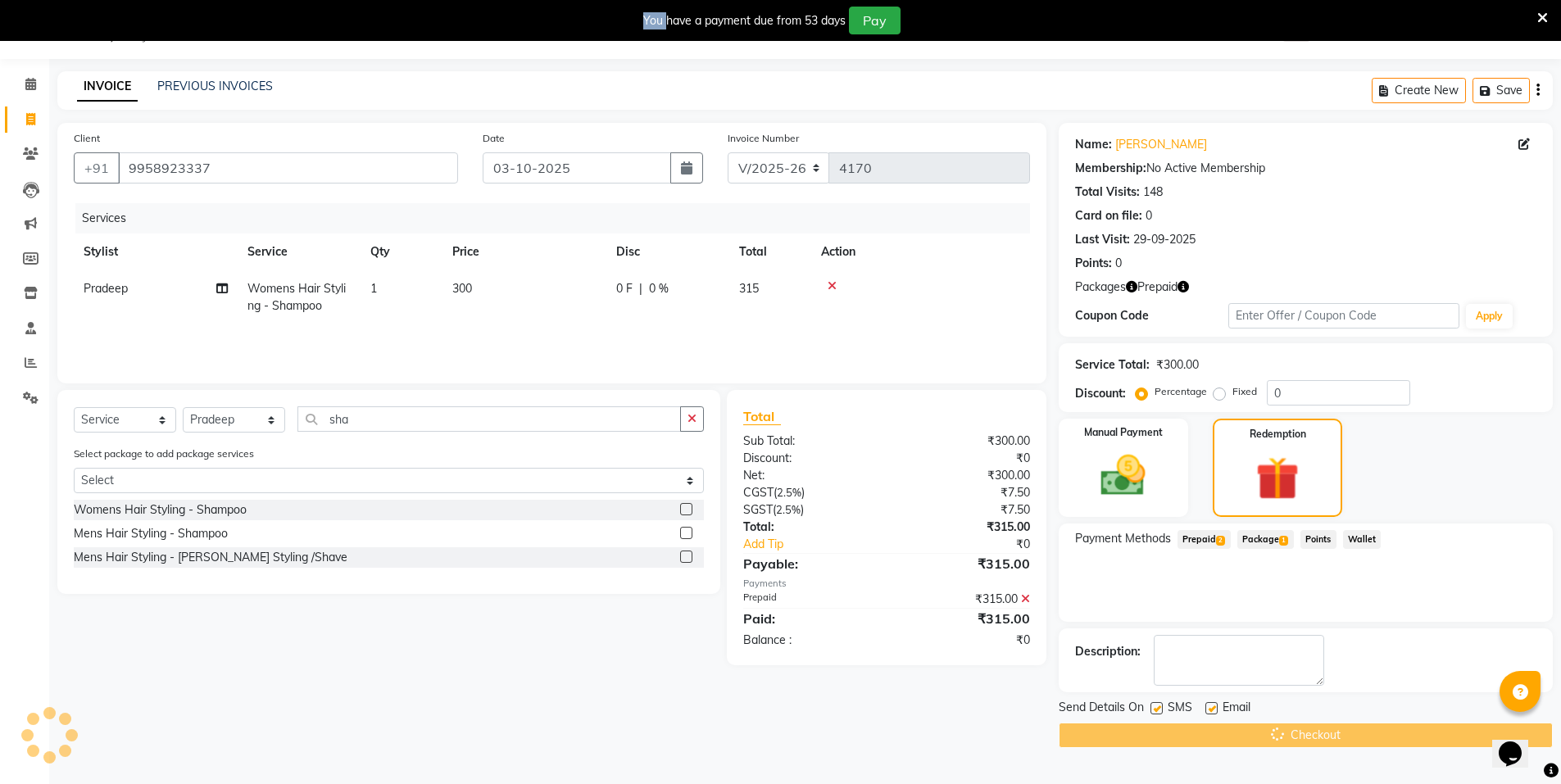
click at [1311, 738] on div "Checkout" at bounding box center [1306, 735] width 494 height 25
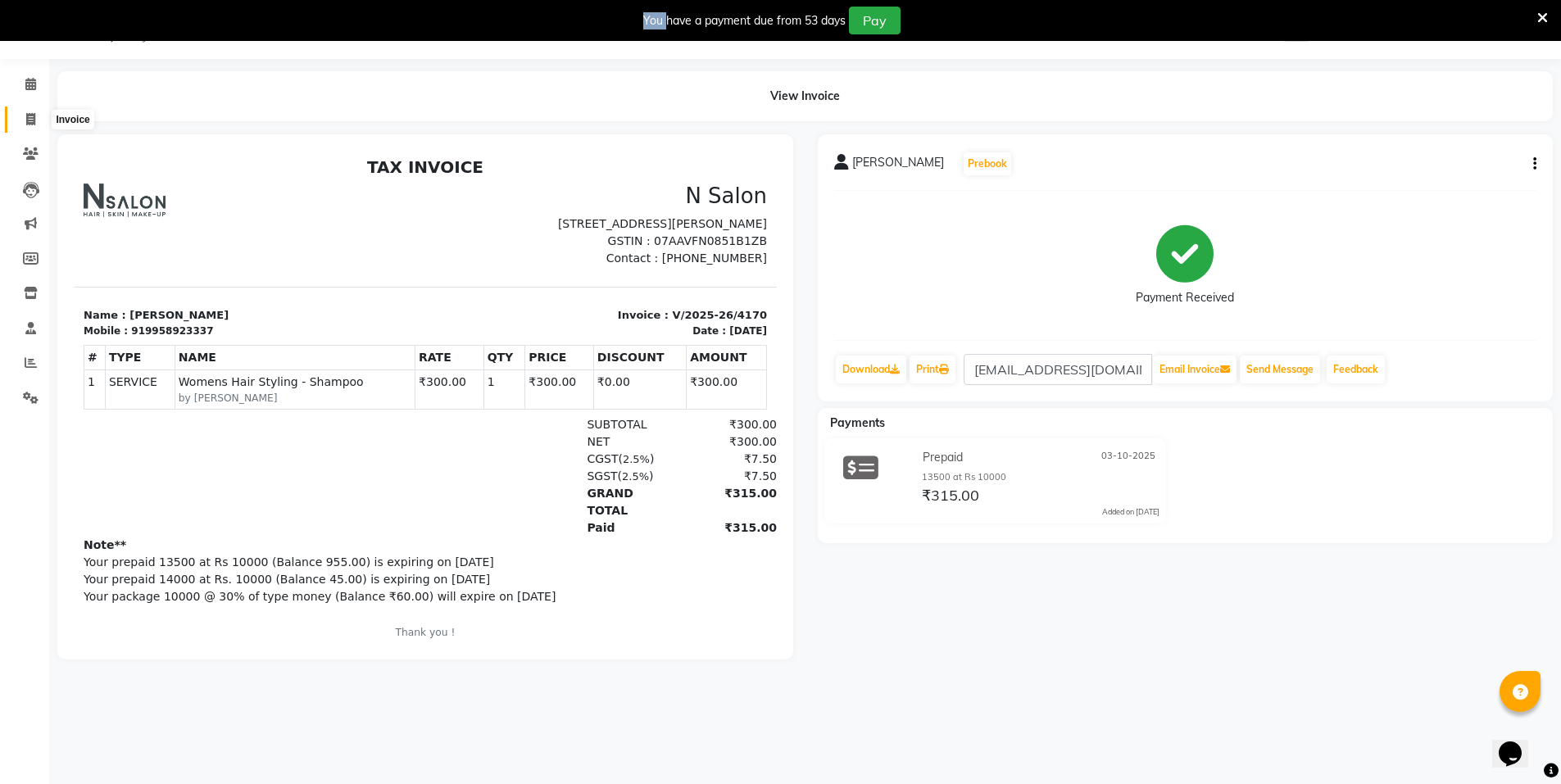
click at [27, 111] on span at bounding box center [31, 120] width 29 height 18
select select "service"
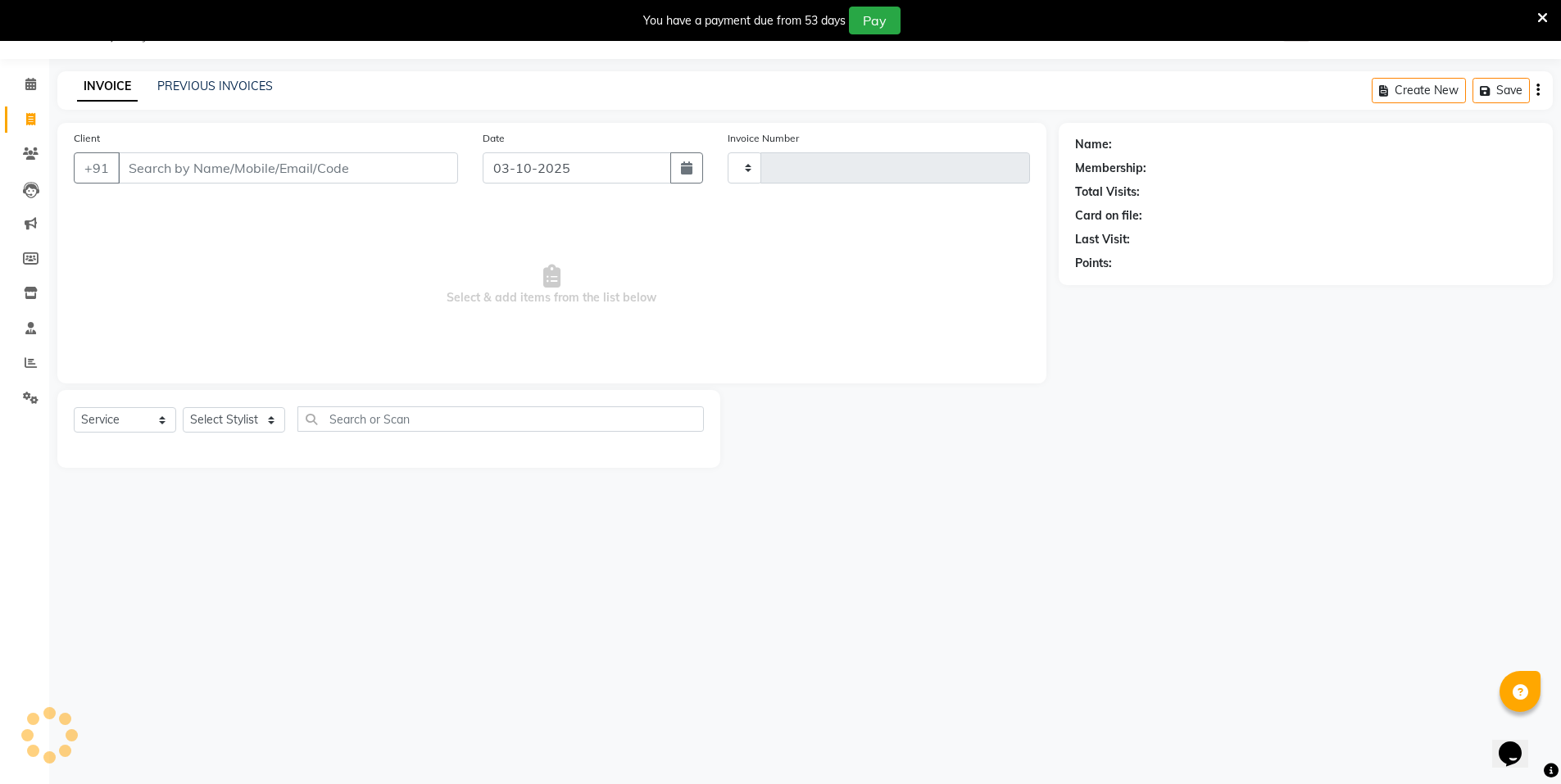
type input "4171"
select select "3472"
select select "P"
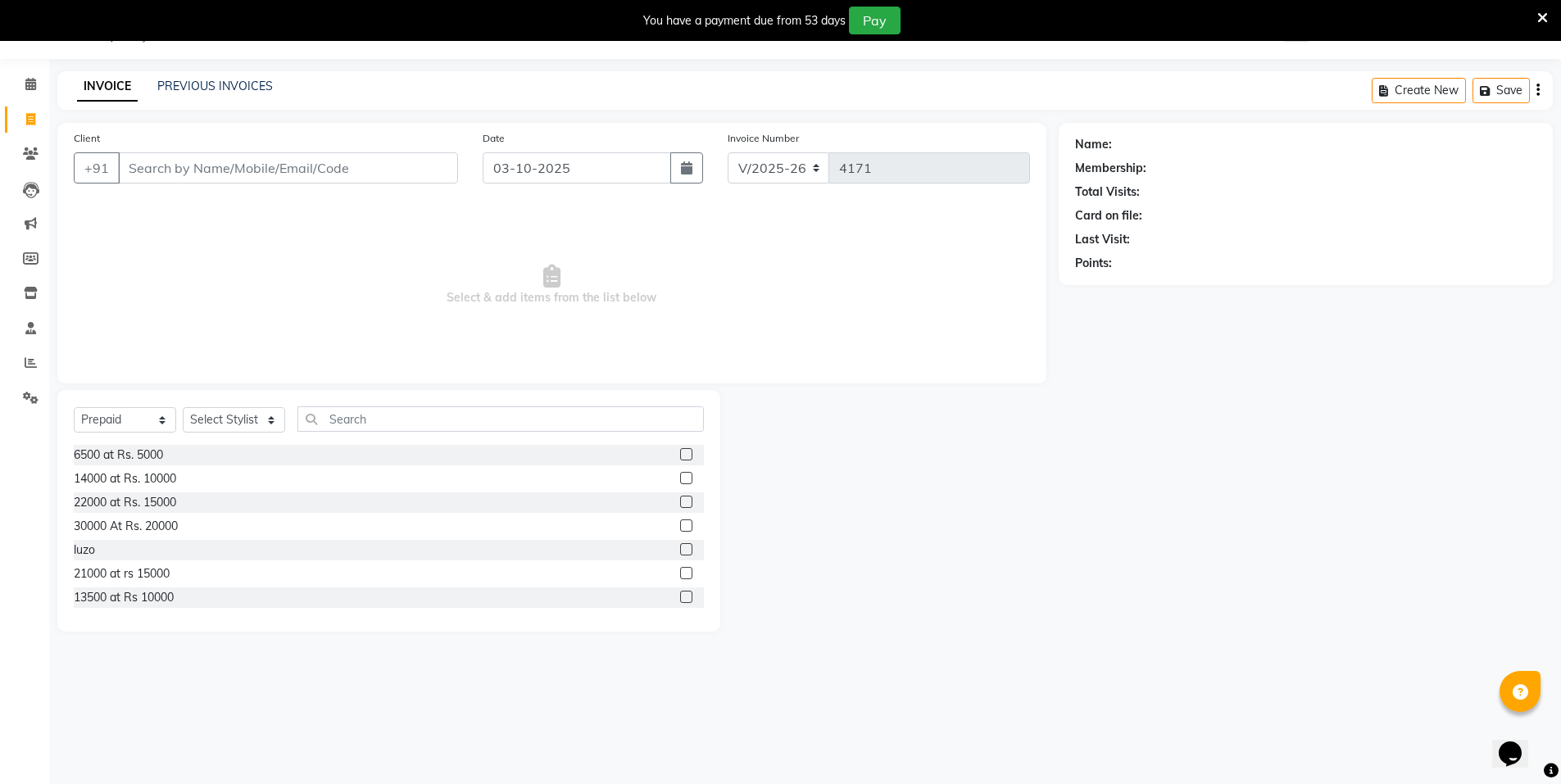
click at [170, 167] on input "Client" at bounding box center [287, 167] width 340 height 31
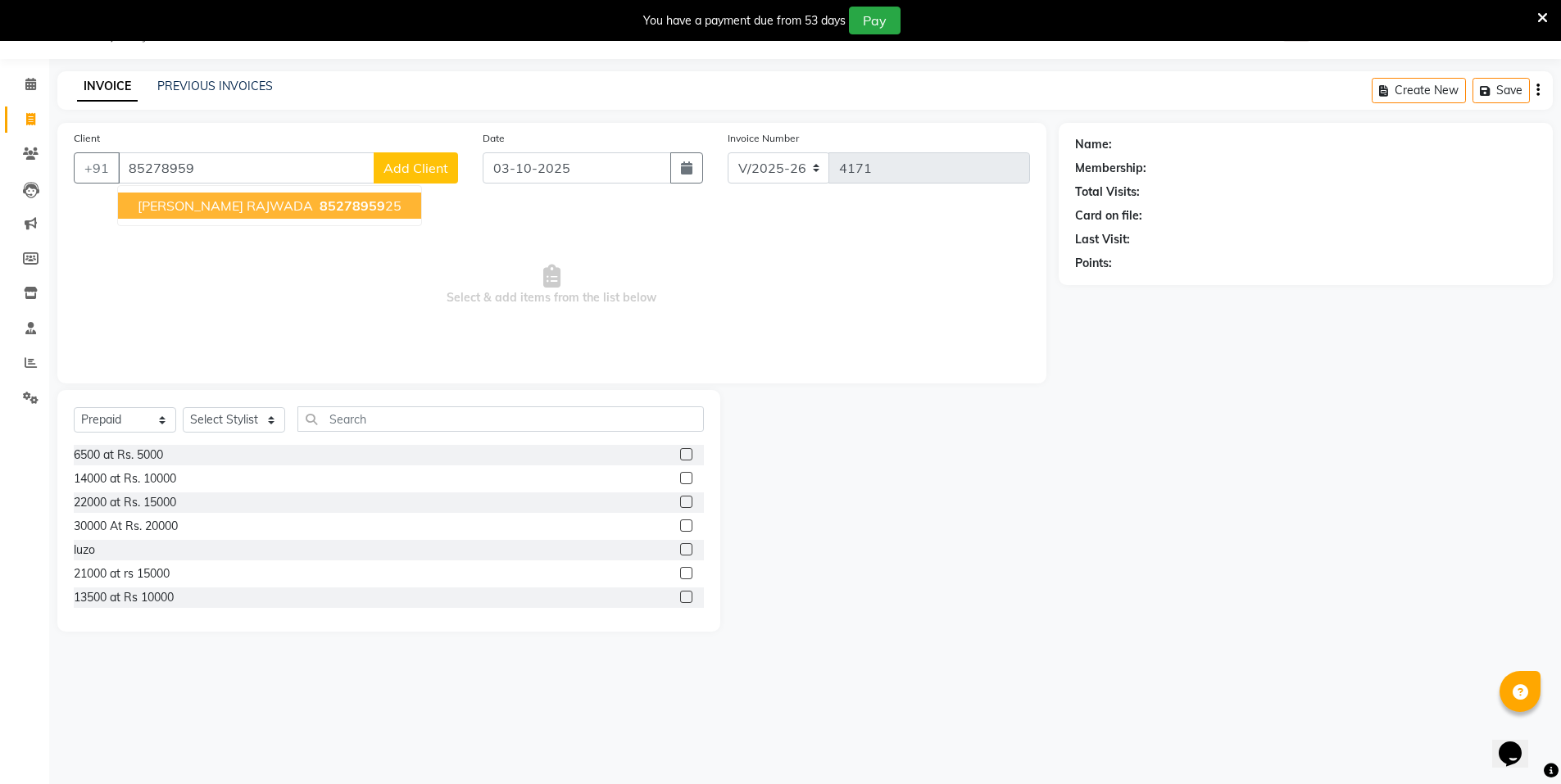
click at [175, 213] on span "Parul RAJWADA" at bounding box center [226, 206] width 176 height 17
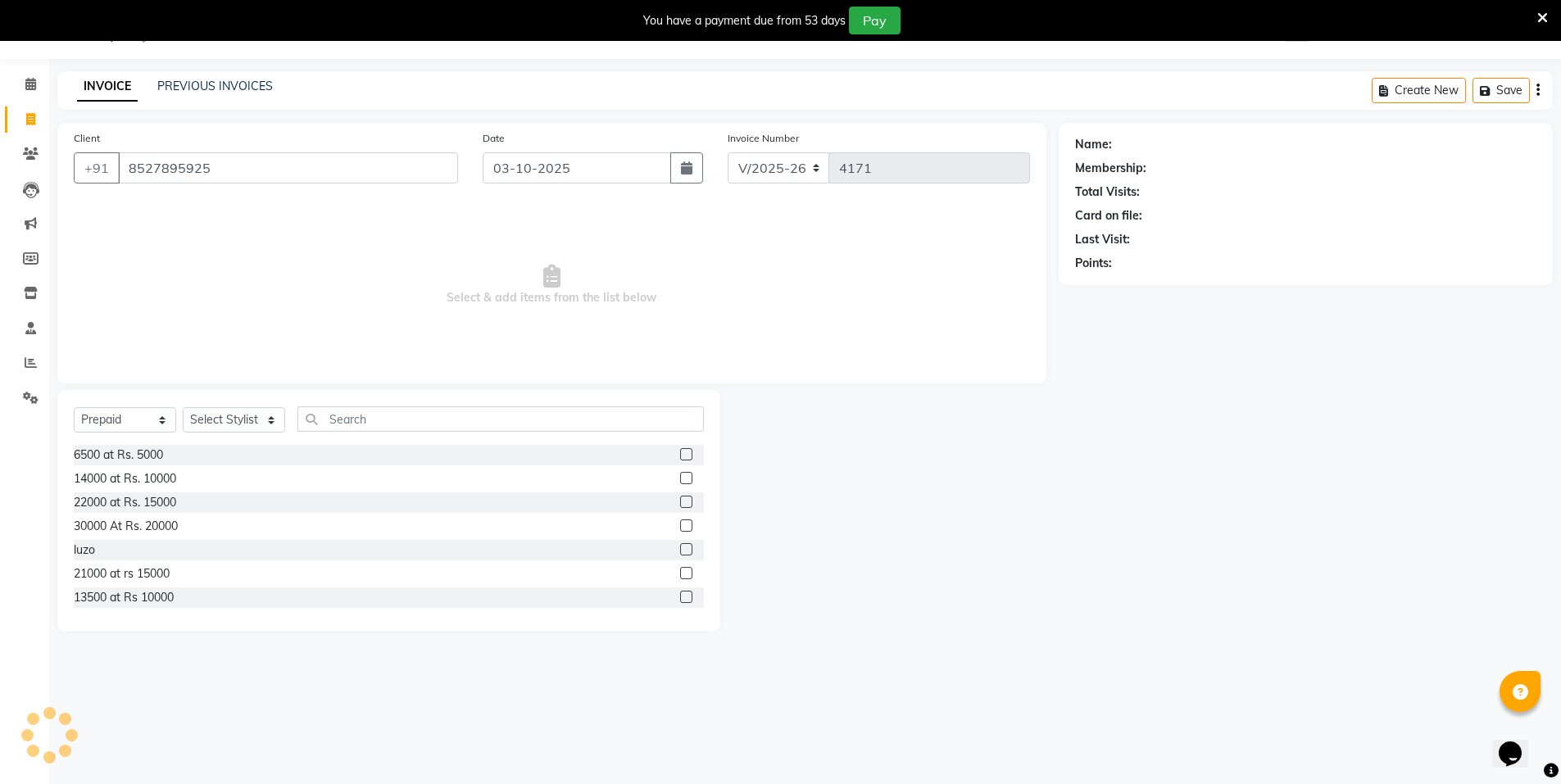
type input "8527895925"
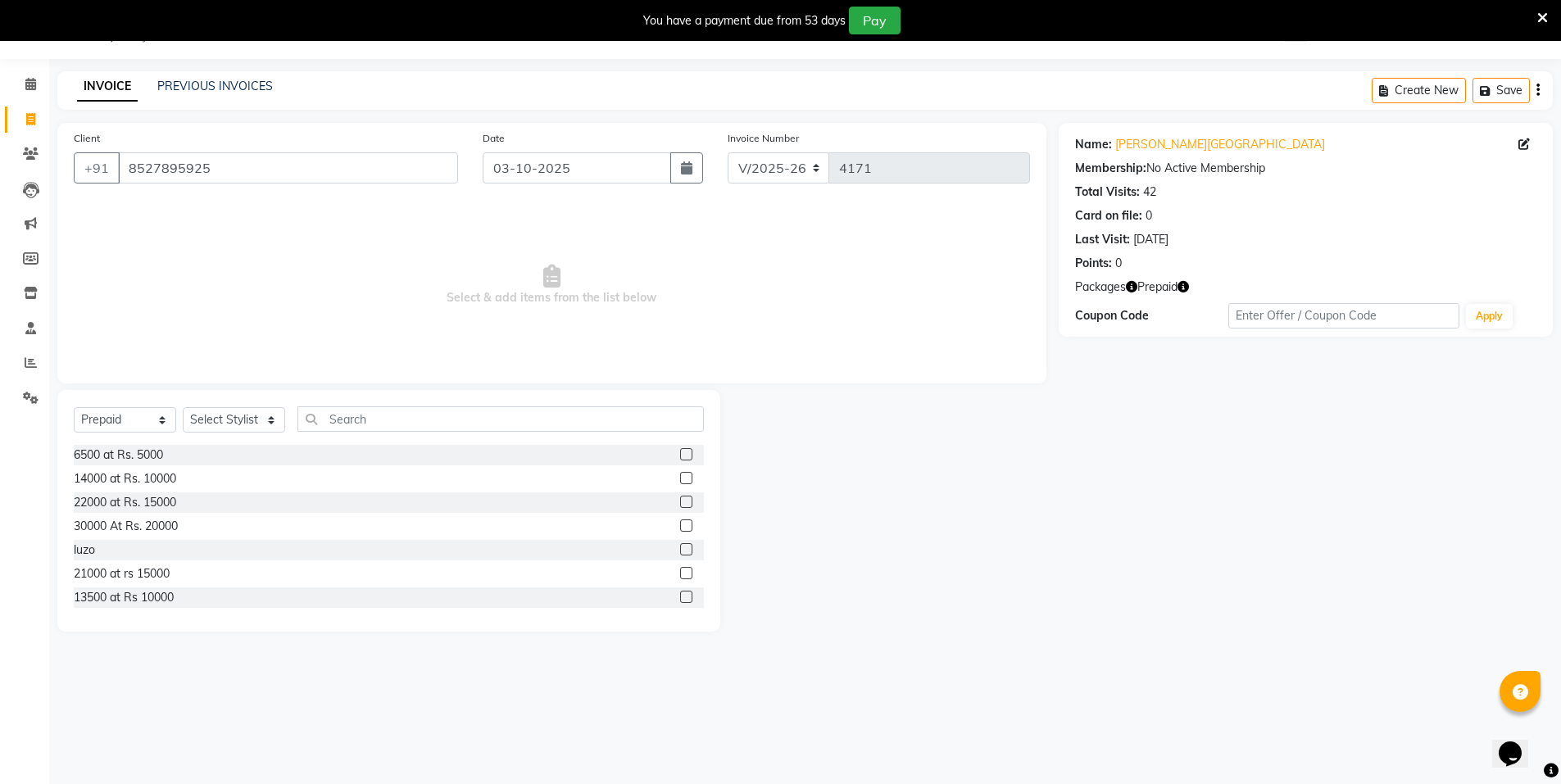
click at [1183, 279] on button "button" at bounding box center [1183, 287] width 11 height 18
click at [1189, 381] on div "Name: Parul Rajwada Membership: No Active Membership Total Visits: 42 Card on f…" at bounding box center [1312, 377] width 506 height 509
click at [1127, 283] on div "Packages Prepaid" at bounding box center [1305, 287] width 461 height 18
click at [1132, 283] on icon "button" at bounding box center [1131, 287] width 11 height 11
click at [1183, 286] on icon "button" at bounding box center [1183, 287] width 11 height 11
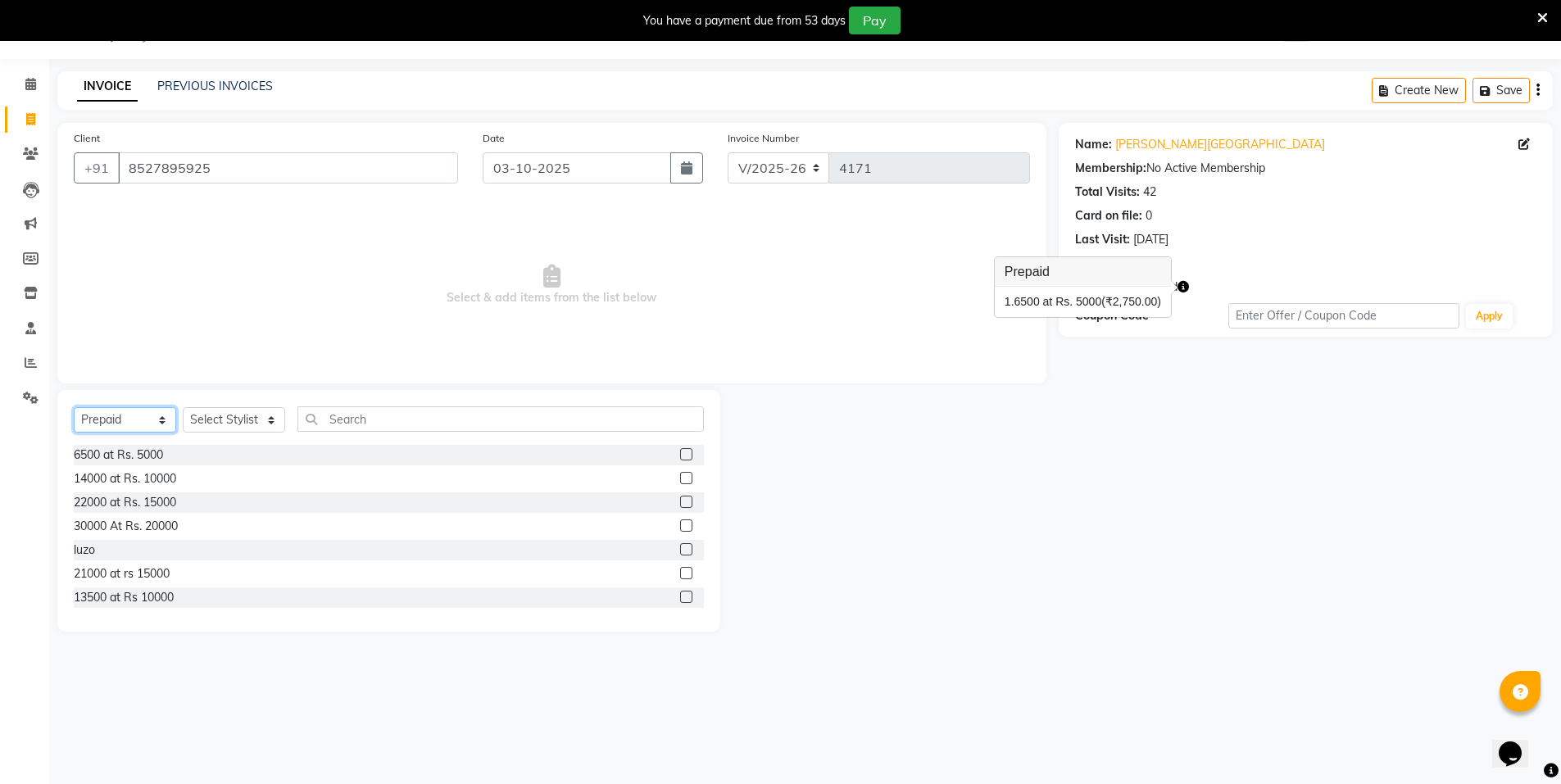
click at [118, 415] on select "Select Service Product Membership Package Voucher Prepaid Gift Card" at bounding box center [125, 419] width 103 height 25
select select "service"
click at [74, 407] on select "Select Service Product Membership Package Voucher Prepaid Gift Card" at bounding box center [125, 419] width 103 height 25
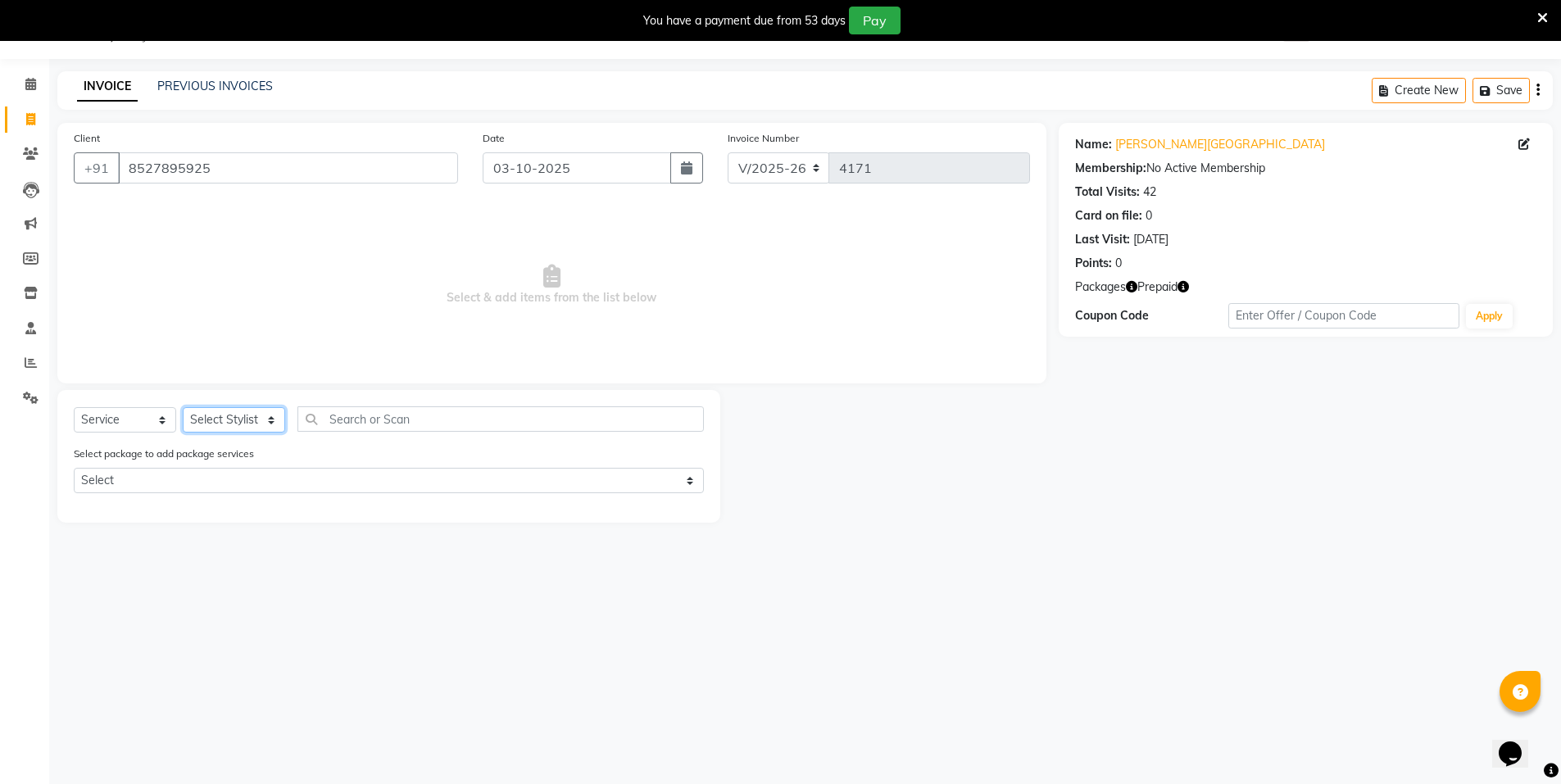
click at [237, 419] on select "Select Stylist Anju Faiz Faizal MANAGER MD..... Pankaj Pradeep Sahil NAWAB same…" at bounding box center [234, 419] width 103 height 25
select select "72439"
click at [183, 407] on select "Select Stylist Anju Faiz Faizal MANAGER MD..... Pankaj Pradeep Sahil NAWAB same…" at bounding box center [234, 419] width 103 height 25
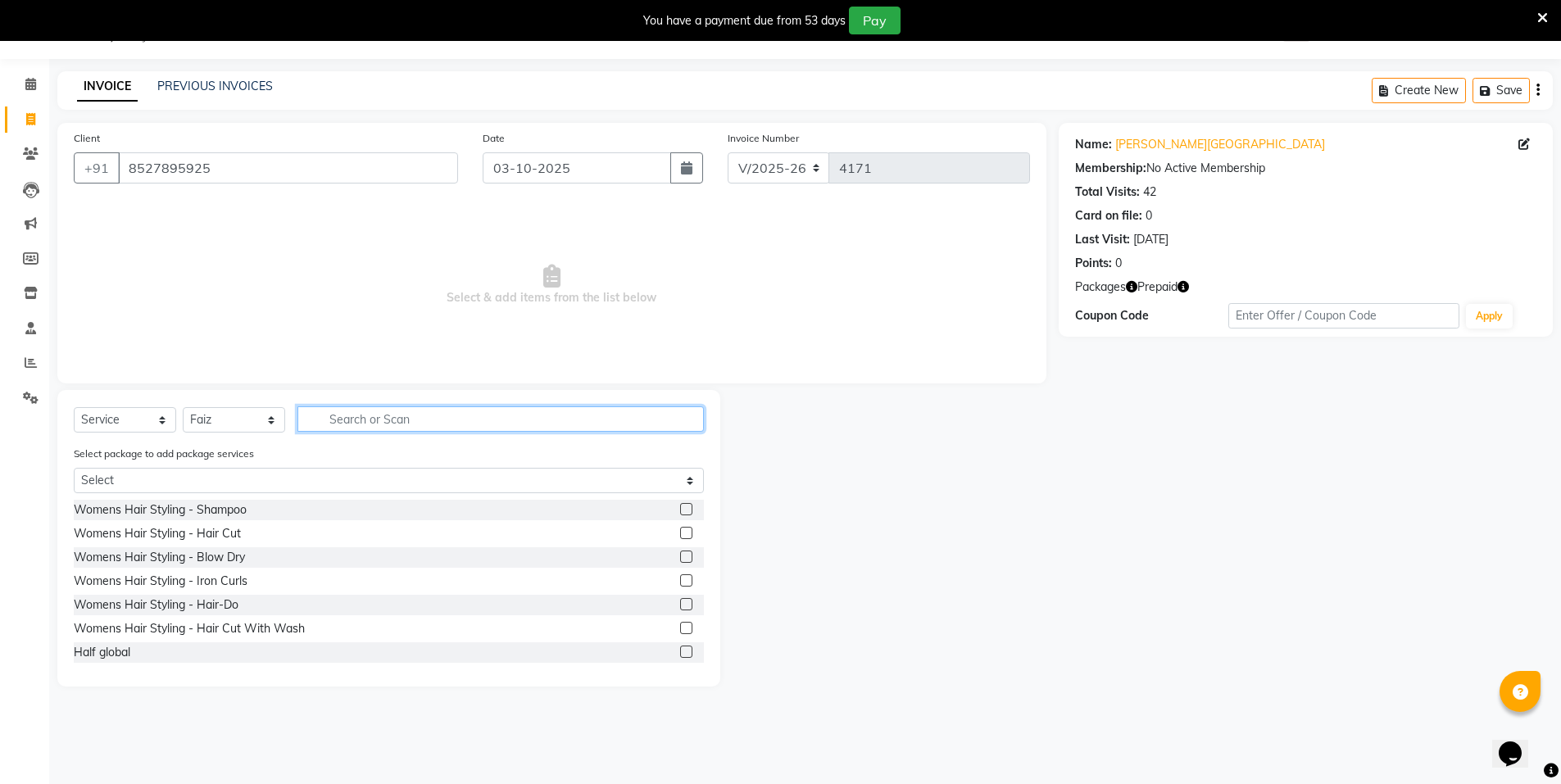
click at [350, 421] on input "text" at bounding box center [500, 418] width 406 height 25
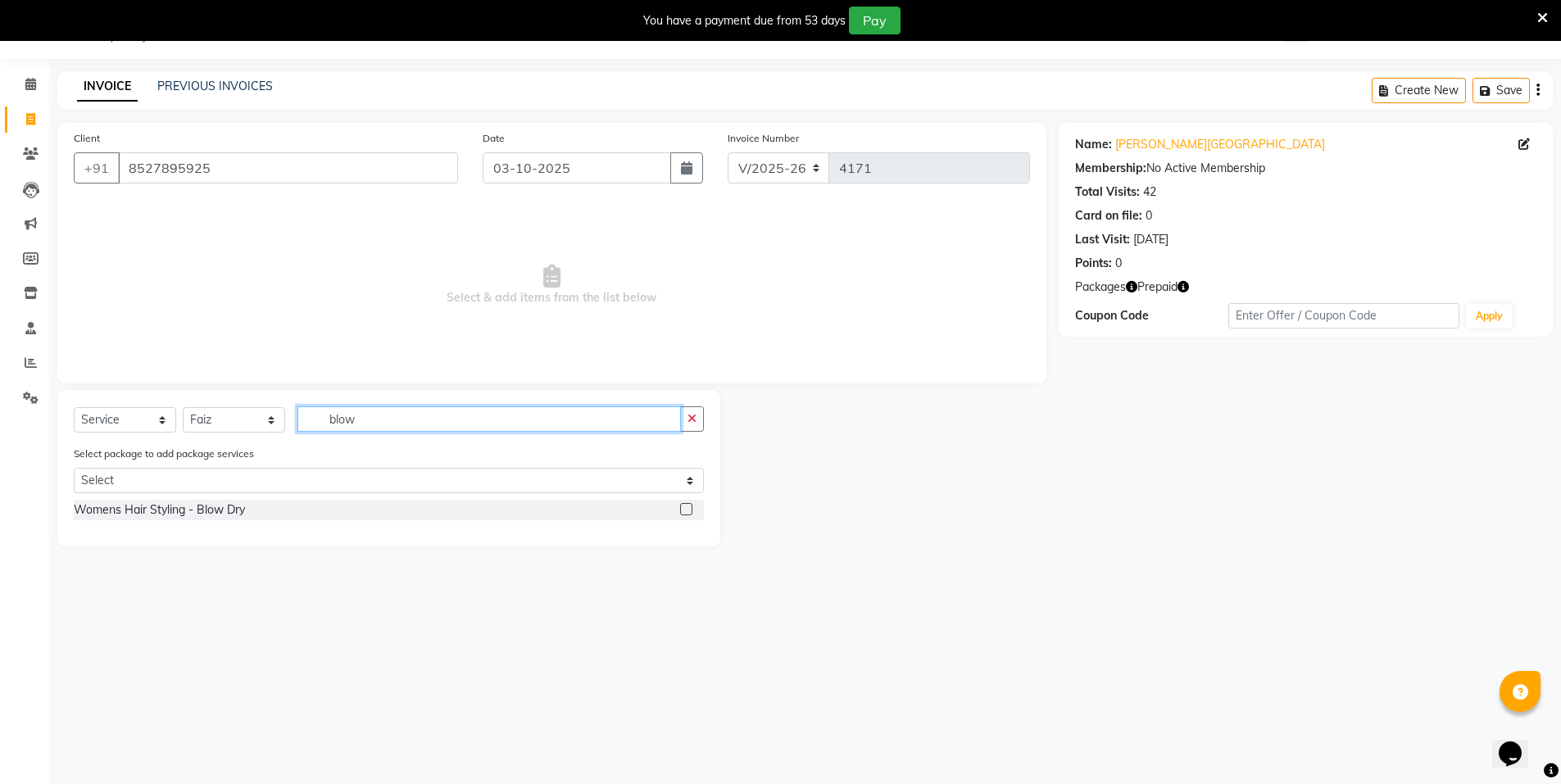
type input "blow"
click at [686, 508] on label at bounding box center [686, 510] width 12 height 12
click at [686, 508] on input "checkbox" at bounding box center [686, 510] width 11 height 11
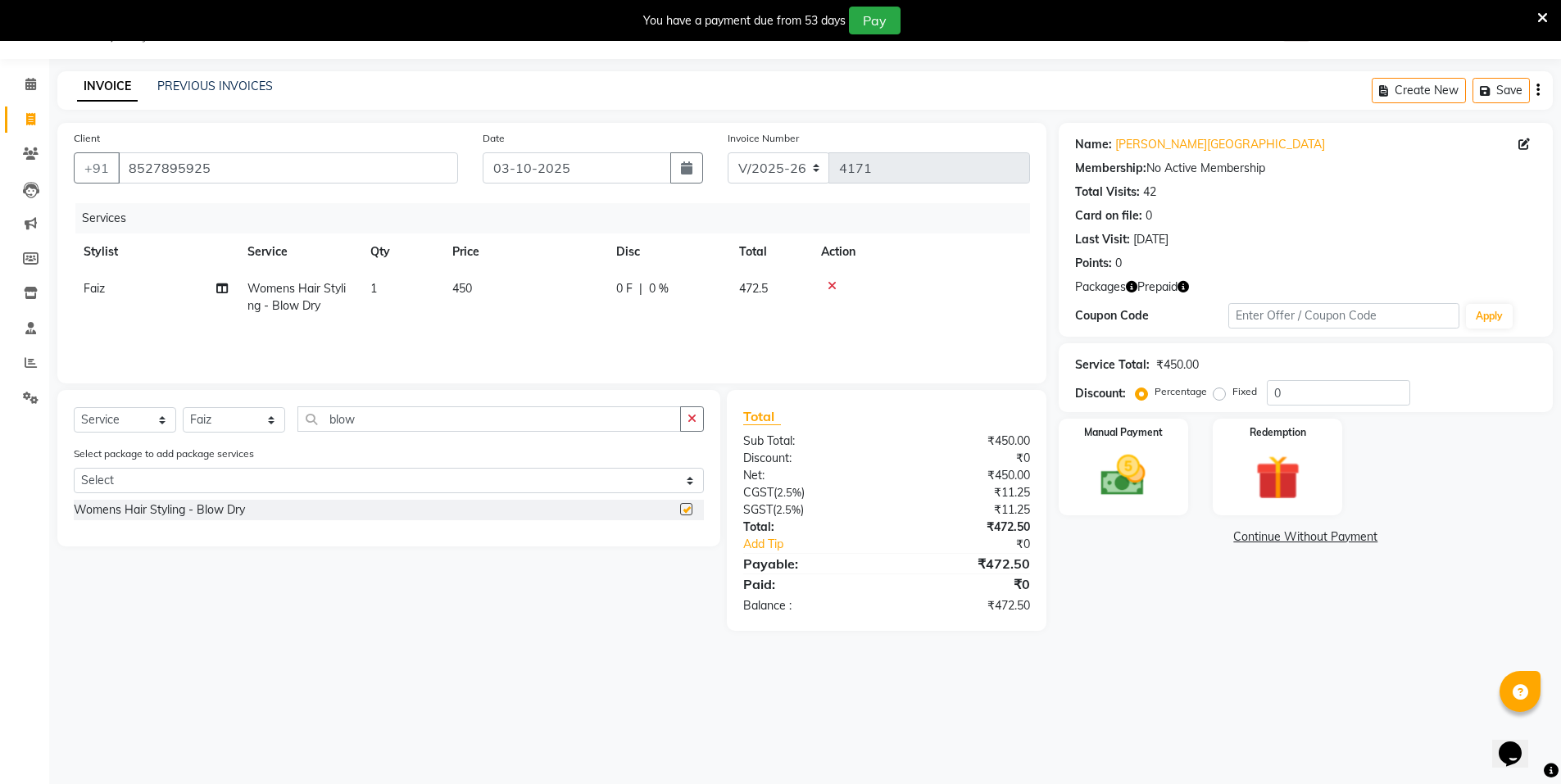
checkbox input "false"
drag, startPoint x: 349, startPoint y: 429, endPoint x: 269, endPoint y: 441, distance: 80.9
click at [286, 439] on div "Select Service Product Membership Package Voucher Prepaid Gift Card Select Styl…" at bounding box center [388, 425] width 630 height 39
type input "shampoo"
click at [684, 501] on div at bounding box center [692, 510] width 24 height 20
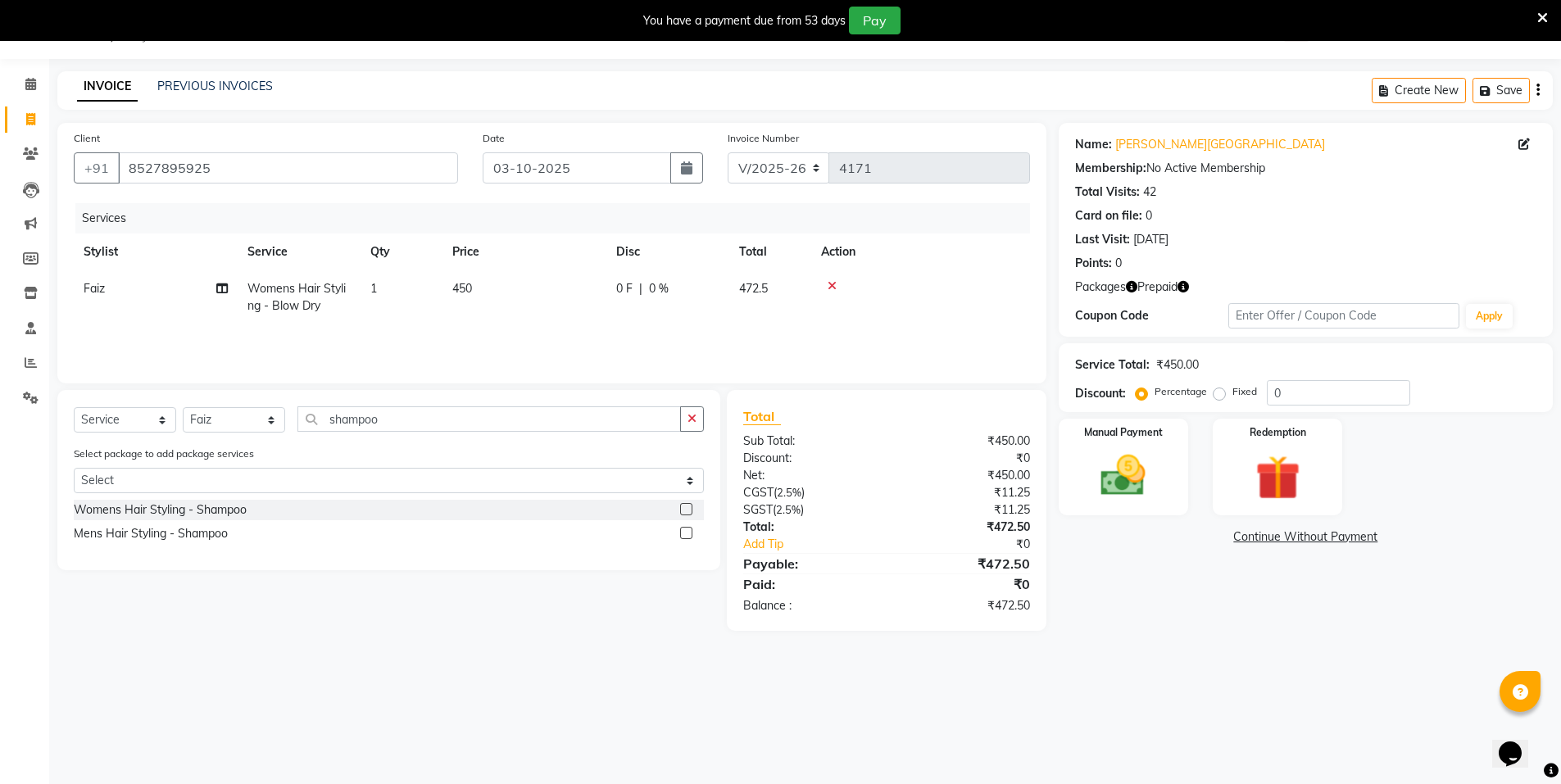
click at [681, 504] on label at bounding box center [686, 510] width 12 height 12
click at [681, 505] on input "checkbox" at bounding box center [686, 510] width 11 height 11
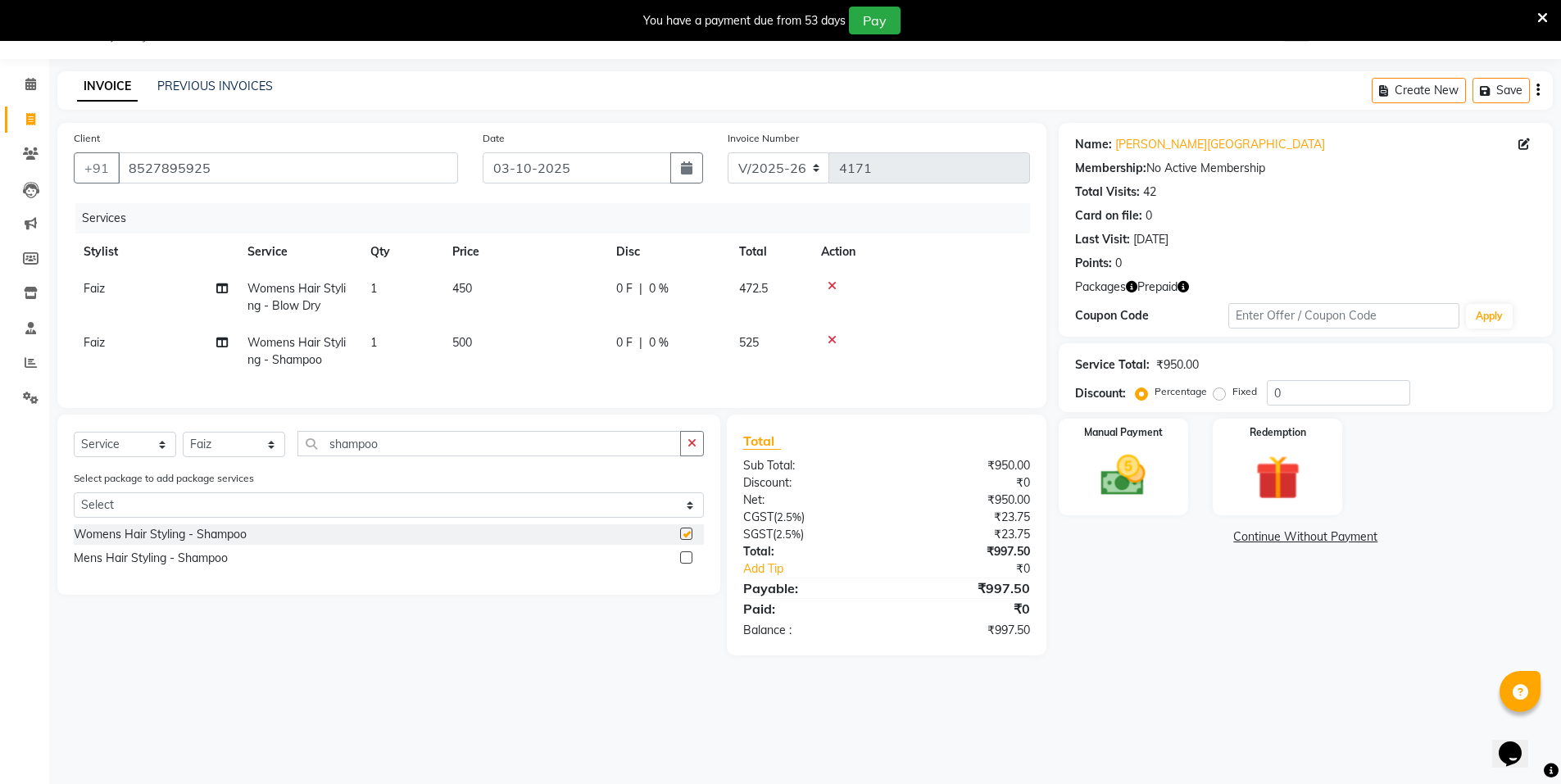
checkbox input "false"
click at [831, 344] on icon at bounding box center [832, 339] width 9 height 11
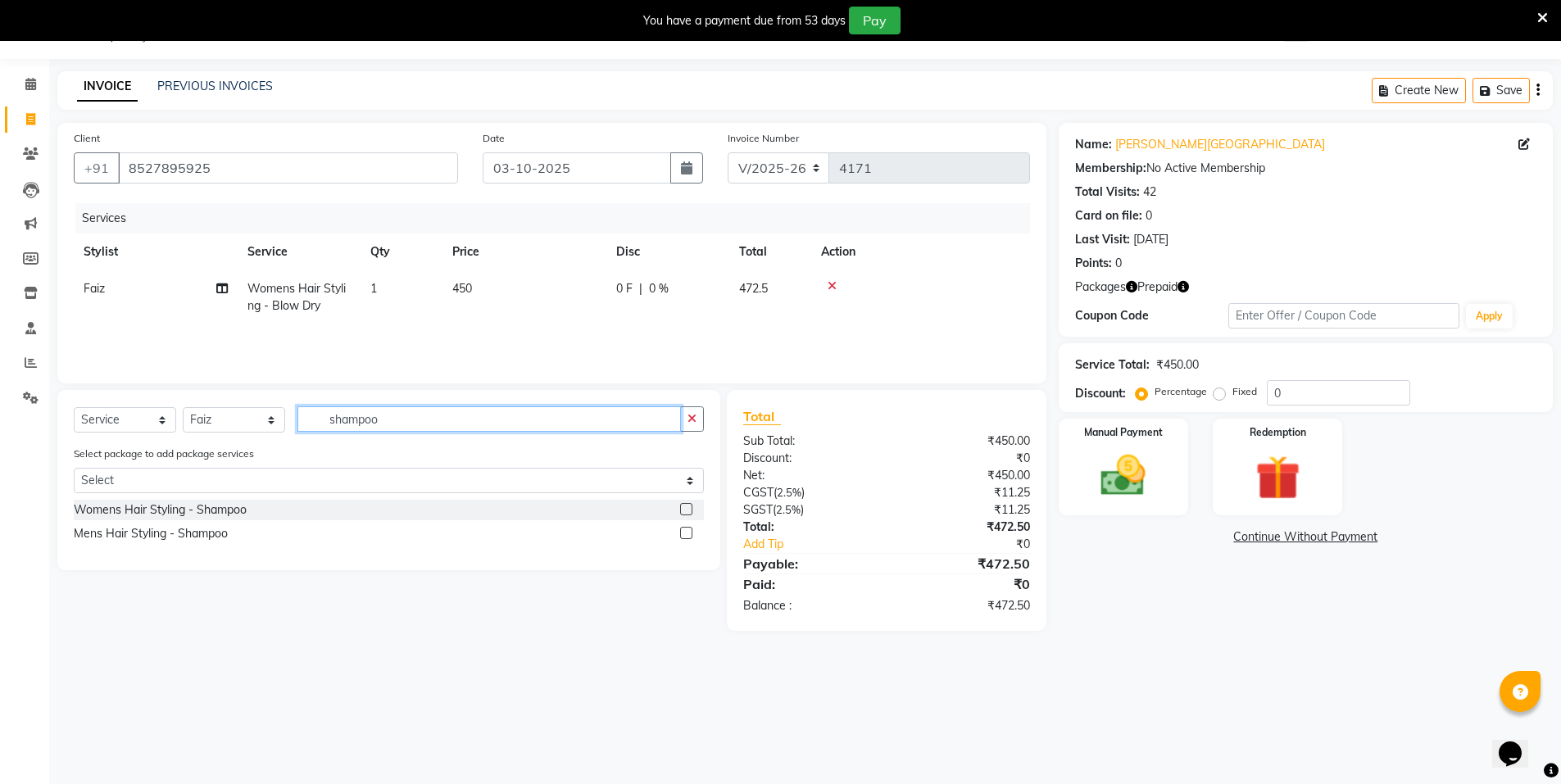
click at [490, 418] on input "shampoo" at bounding box center [489, 418] width 383 height 25
type input "s"
type input "wash"
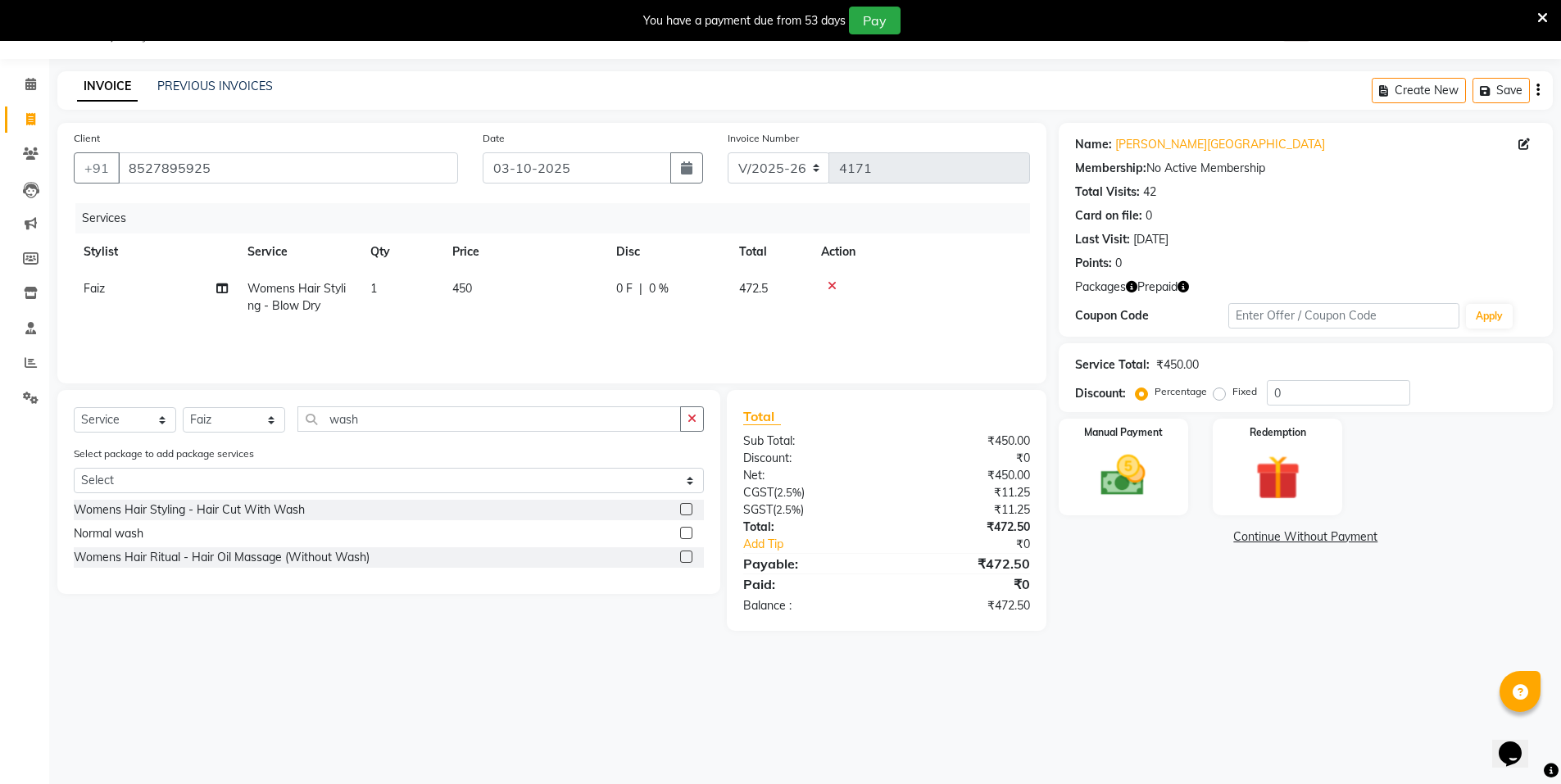
click at [689, 532] on label at bounding box center [686, 534] width 12 height 12
click at [689, 532] on input "checkbox" at bounding box center [686, 534] width 11 height 11
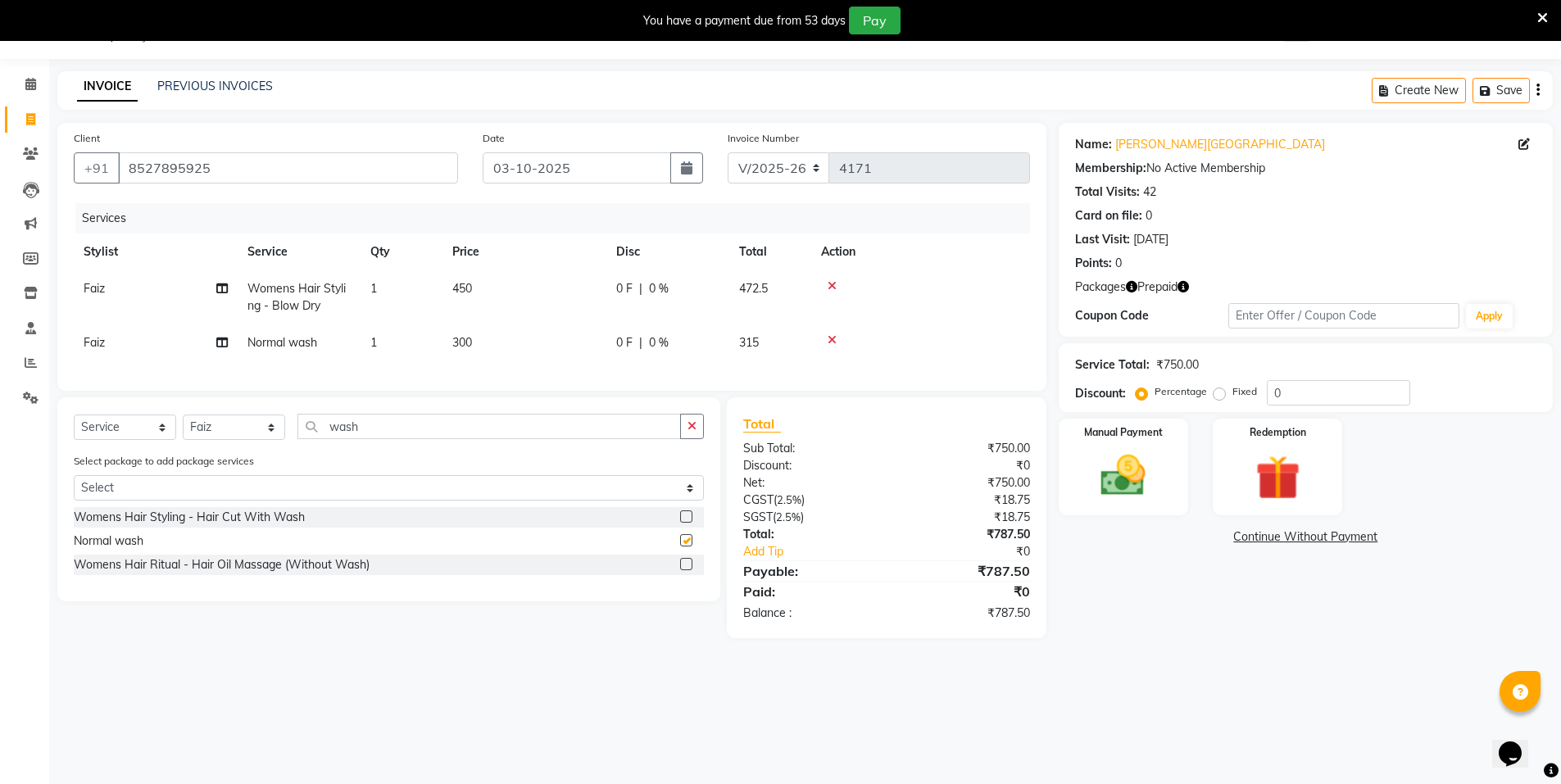
checkbox input "false"
click at [1282, 471] on img at bounding box center [1278, 478] width 76 height 58
click at [1209, 541] on span "Prepaid 1" at bounding box center [1204, 539] width 54 height 18
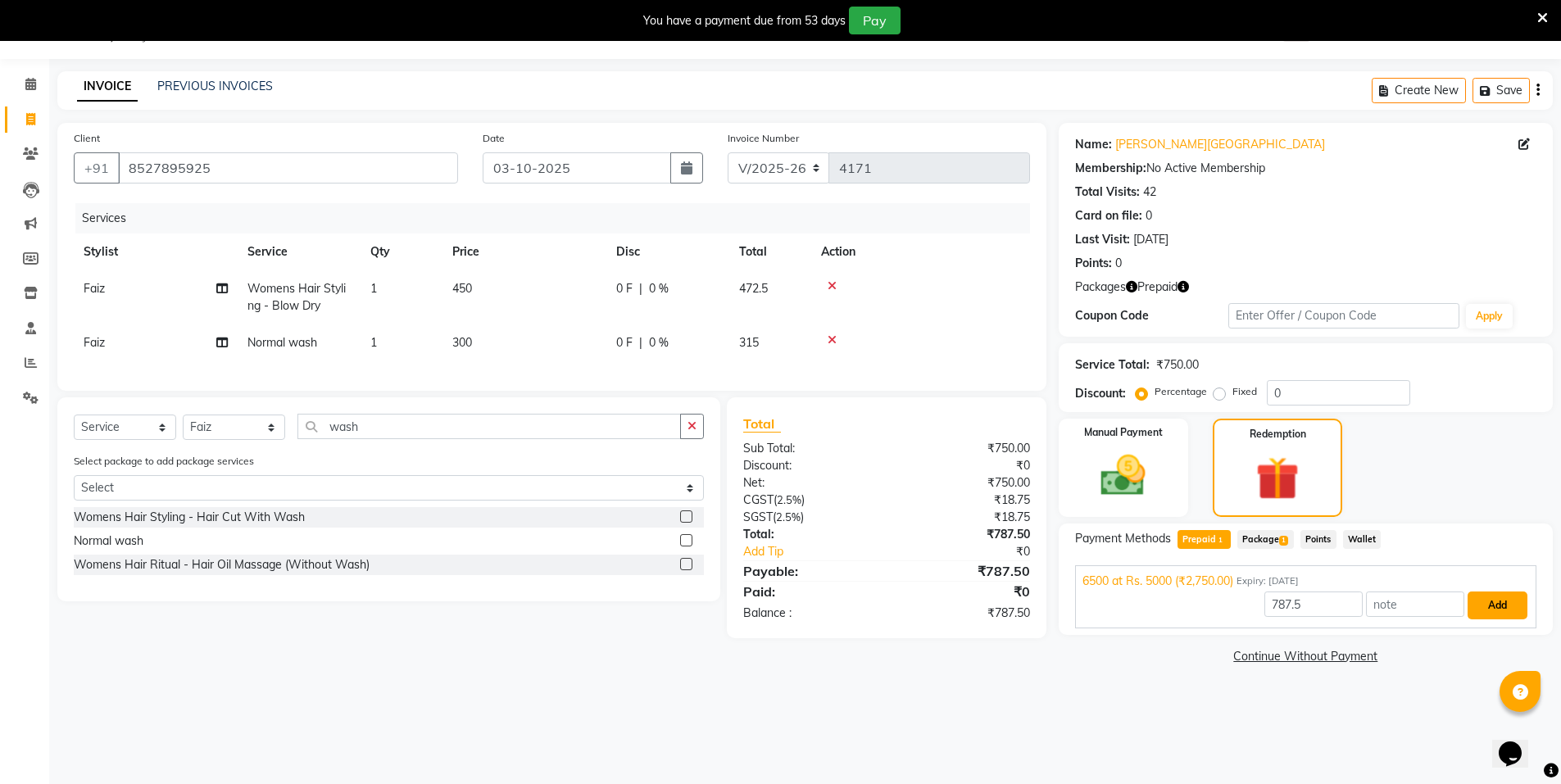
click at [1493, 610] on button "Add" at bounding box center [1498, 606] width 60 height 28
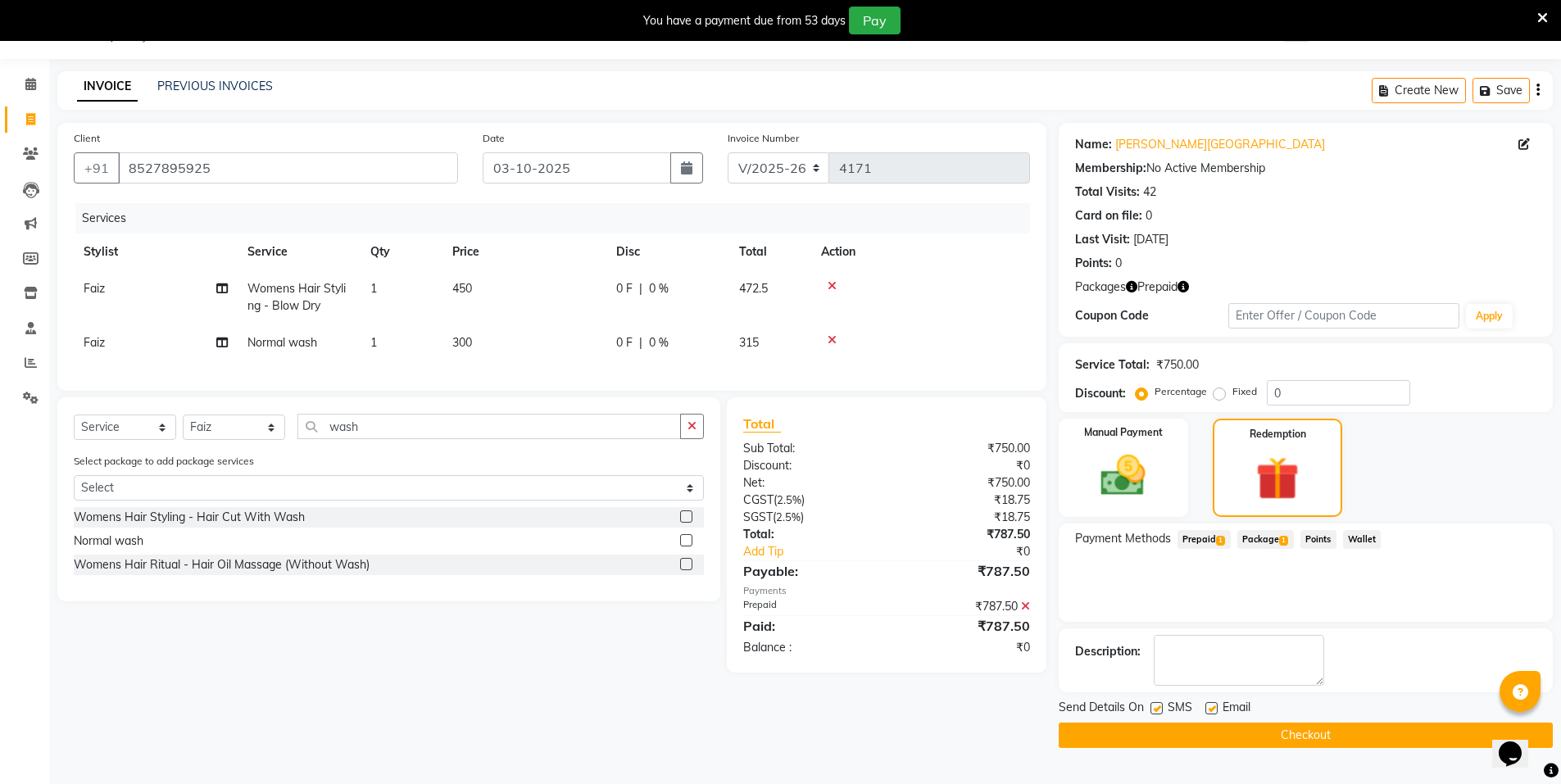
click at [1408, 729] on button "Checkout" at bounding box center [1306, 735] width 494 height 25
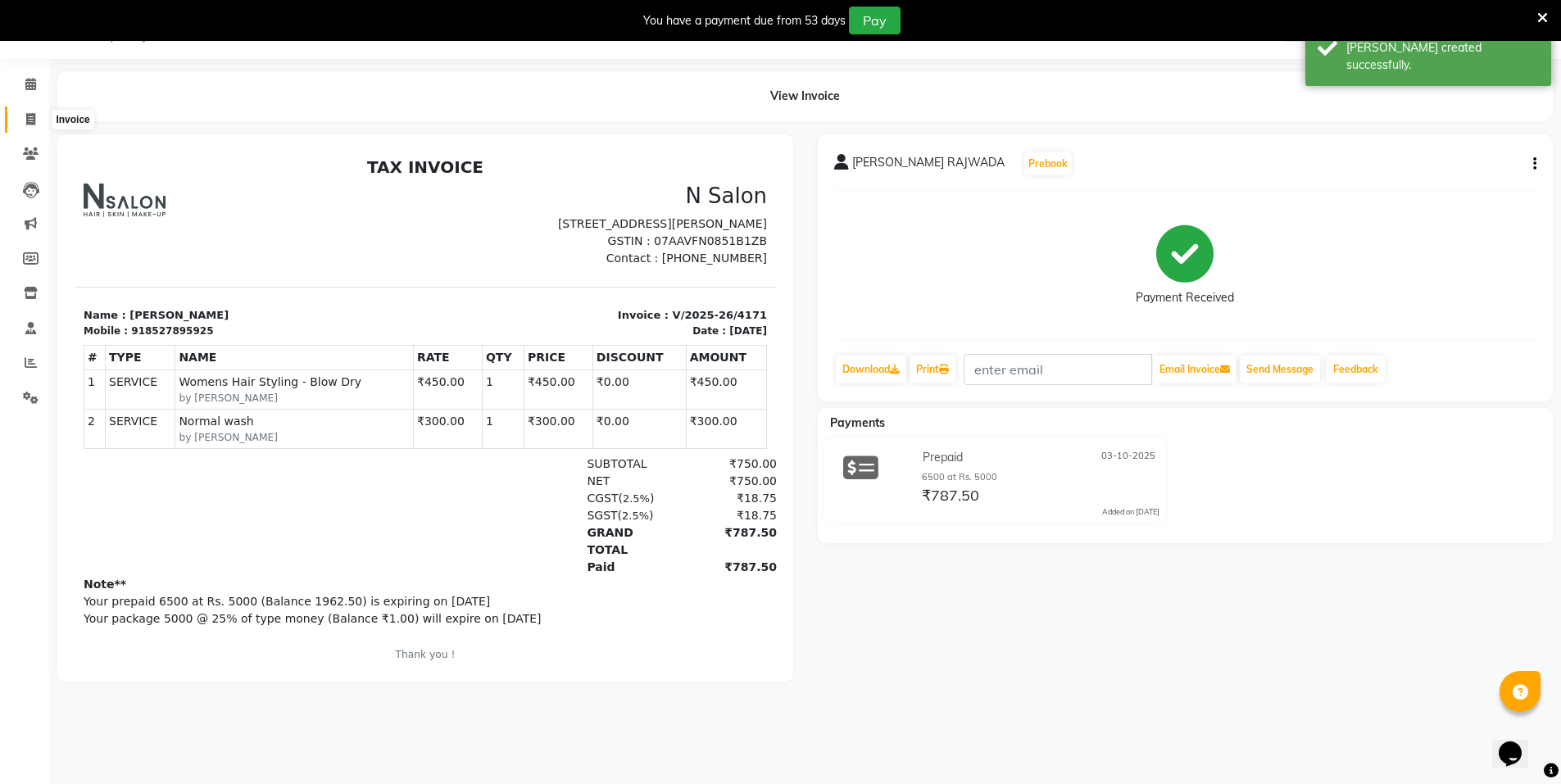
click at [27, 119] on icon at bounding box center [31, 120] width 9 height 12
select select "service"
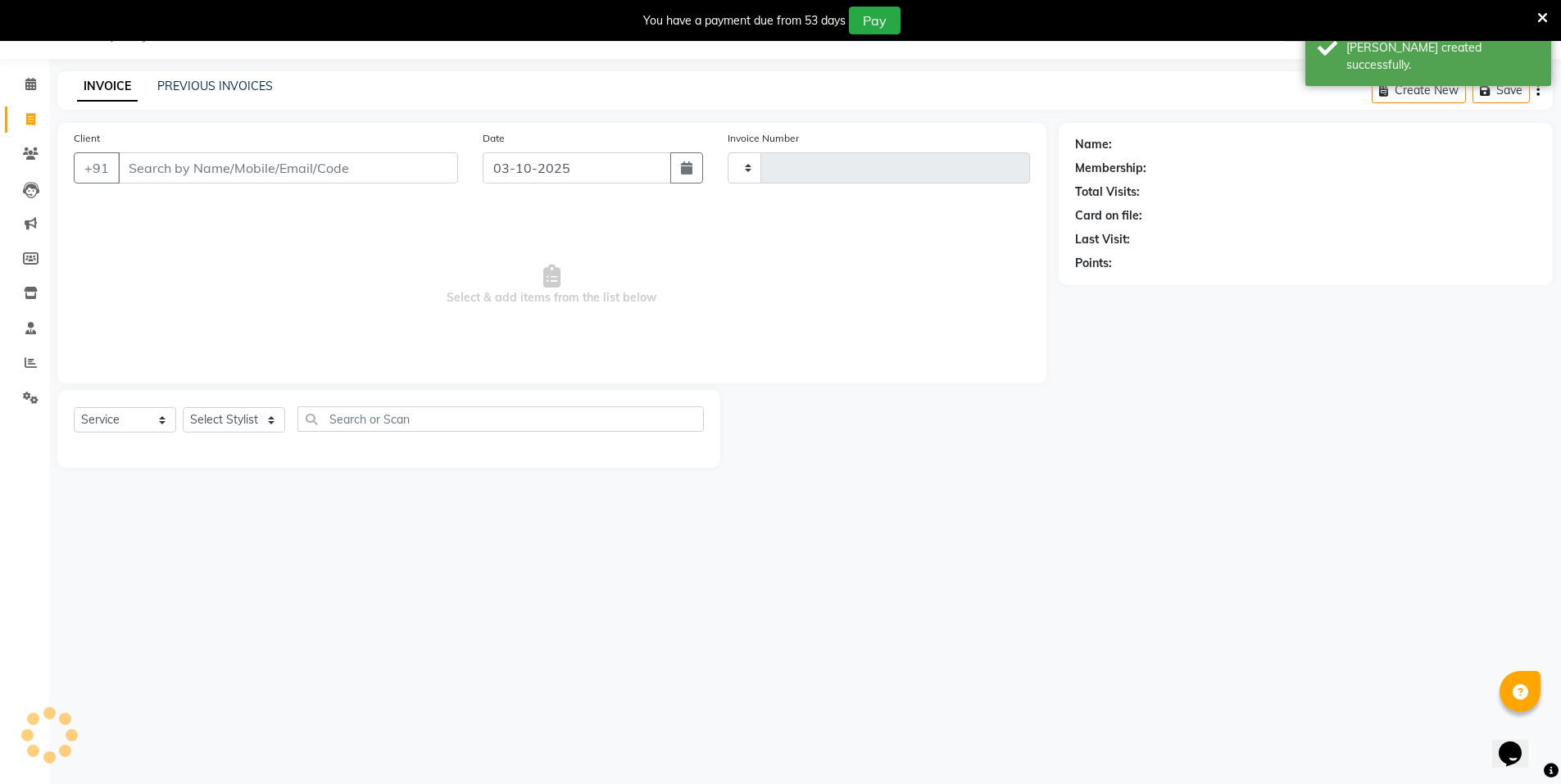
type input "4172"
select select "3472"
select select "P"
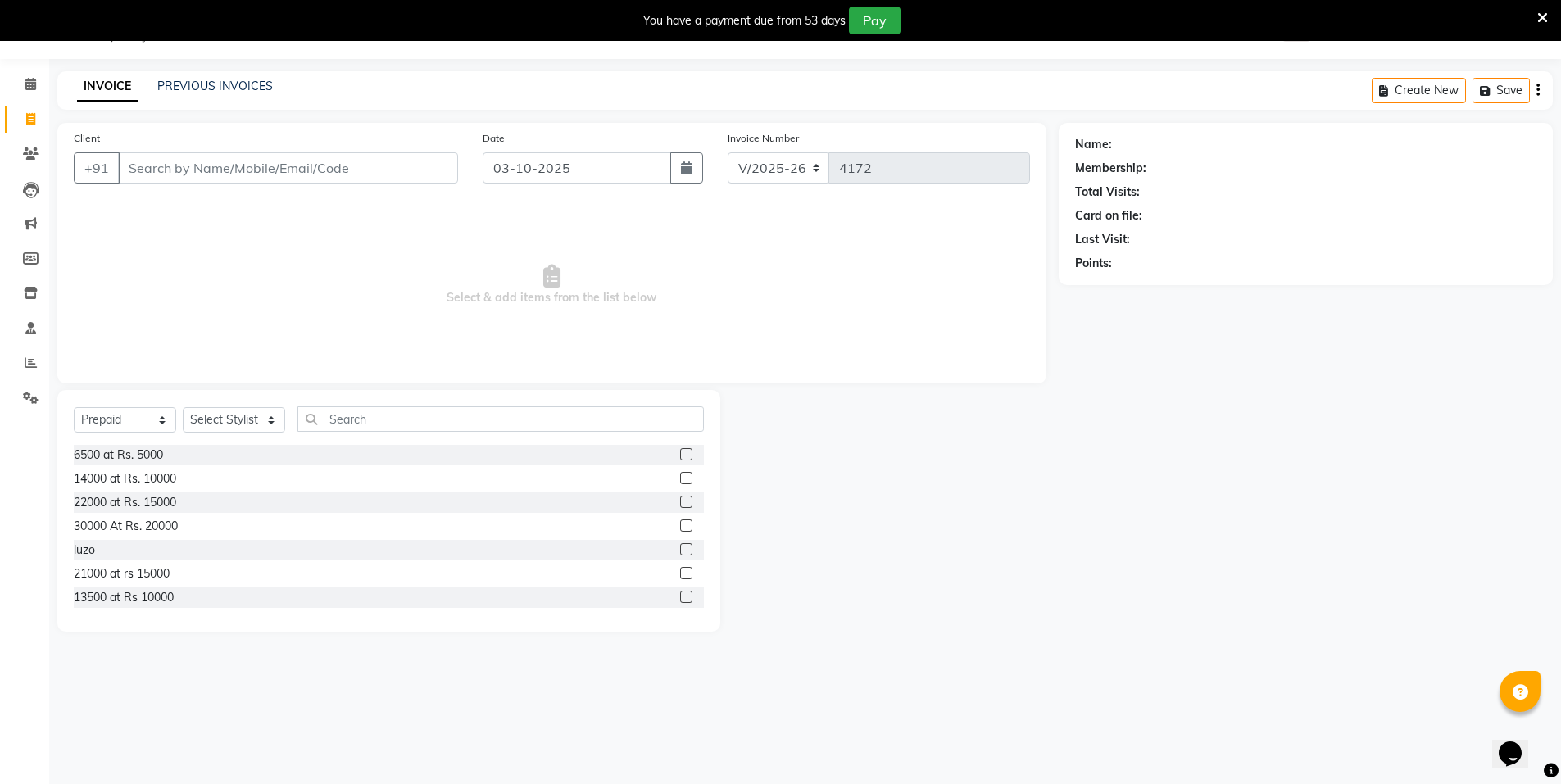
click at [1539, 21] on icon at bounding box center [1543, 18] width 11 height 15
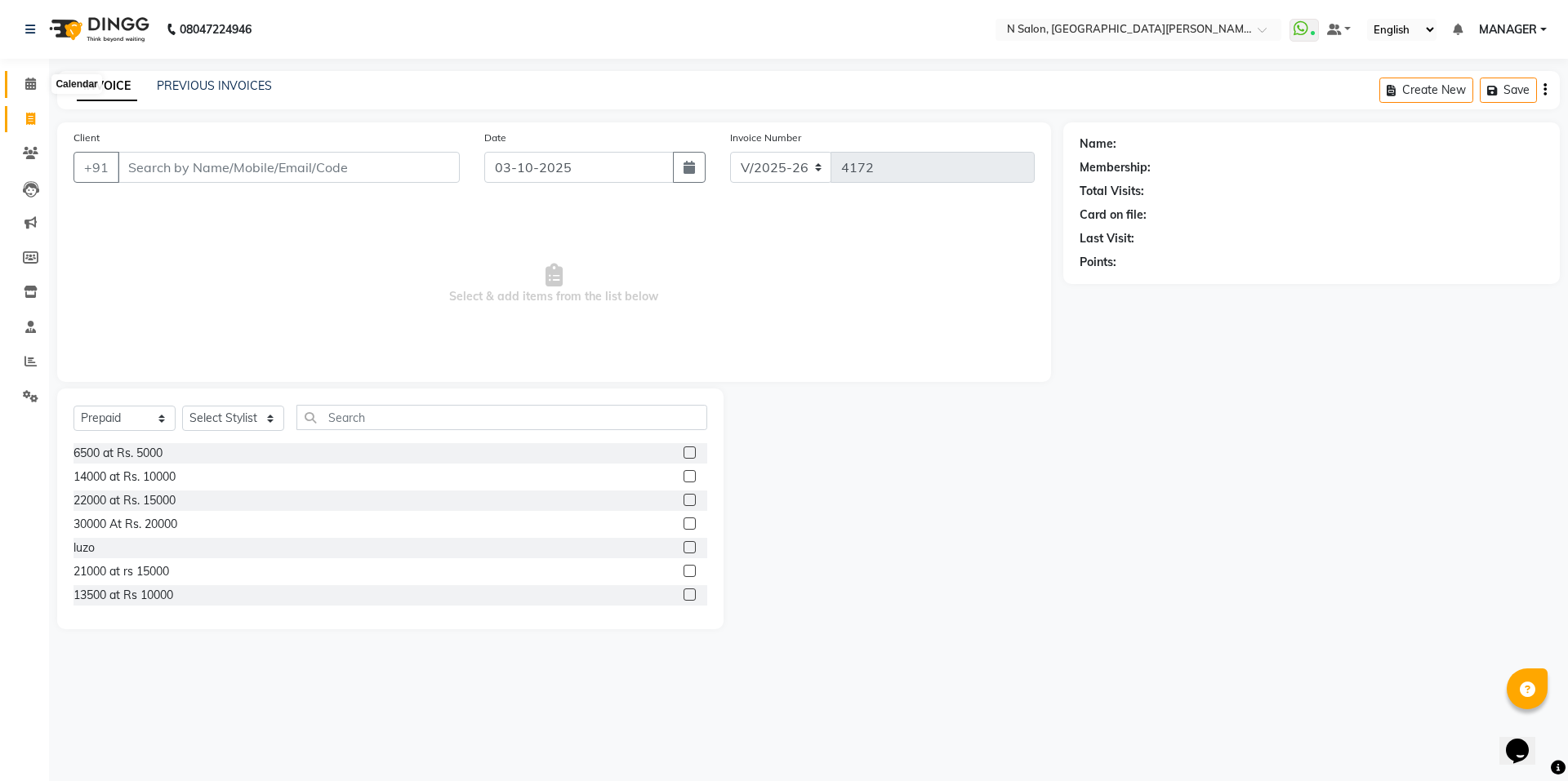
click at [21, 84] on span at bounding box center [31, 84] width 29 height 18
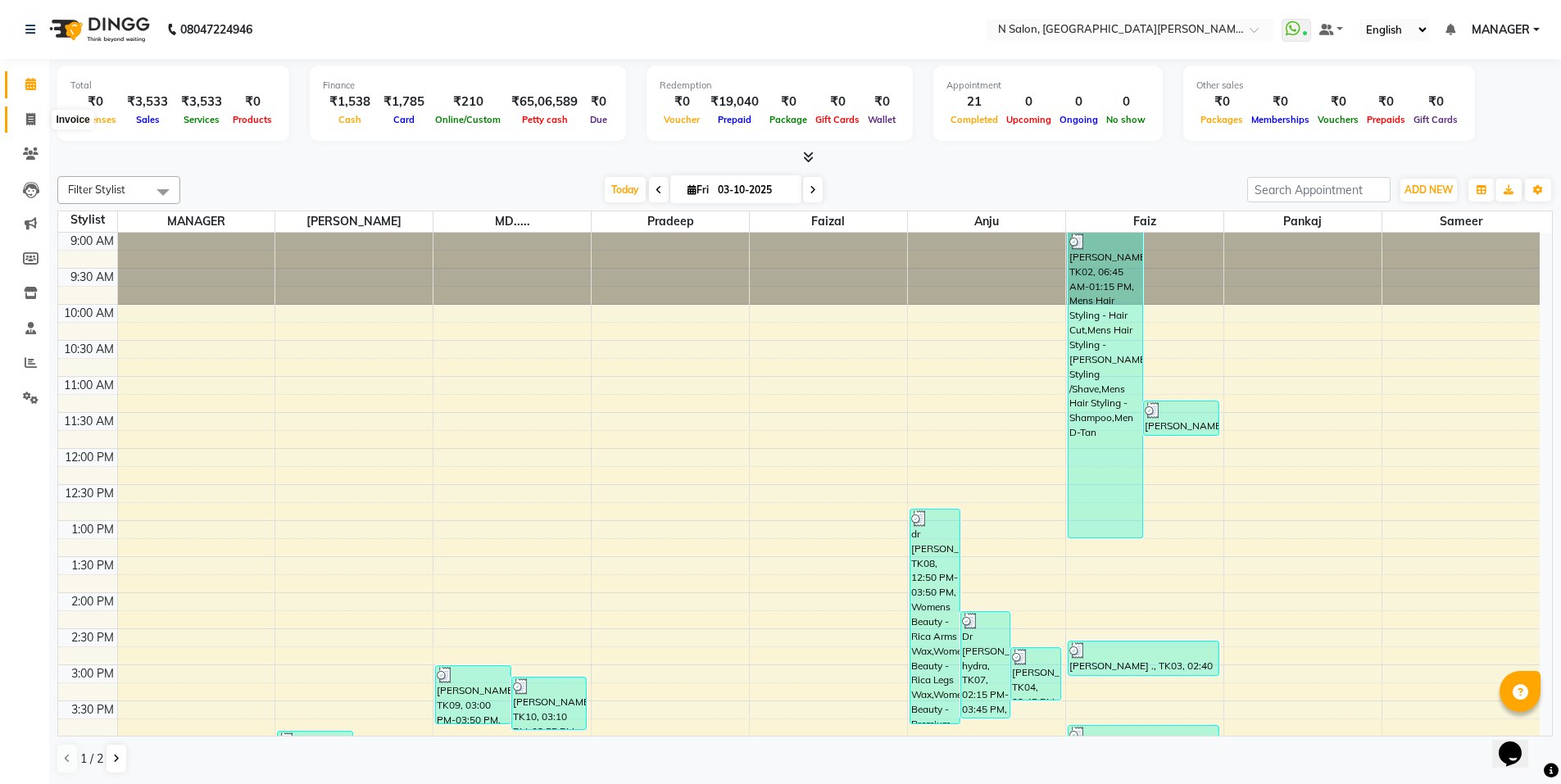
click at [31, 121] on icon at bounding box center [31, 120] width 9 height 12
select select "service"
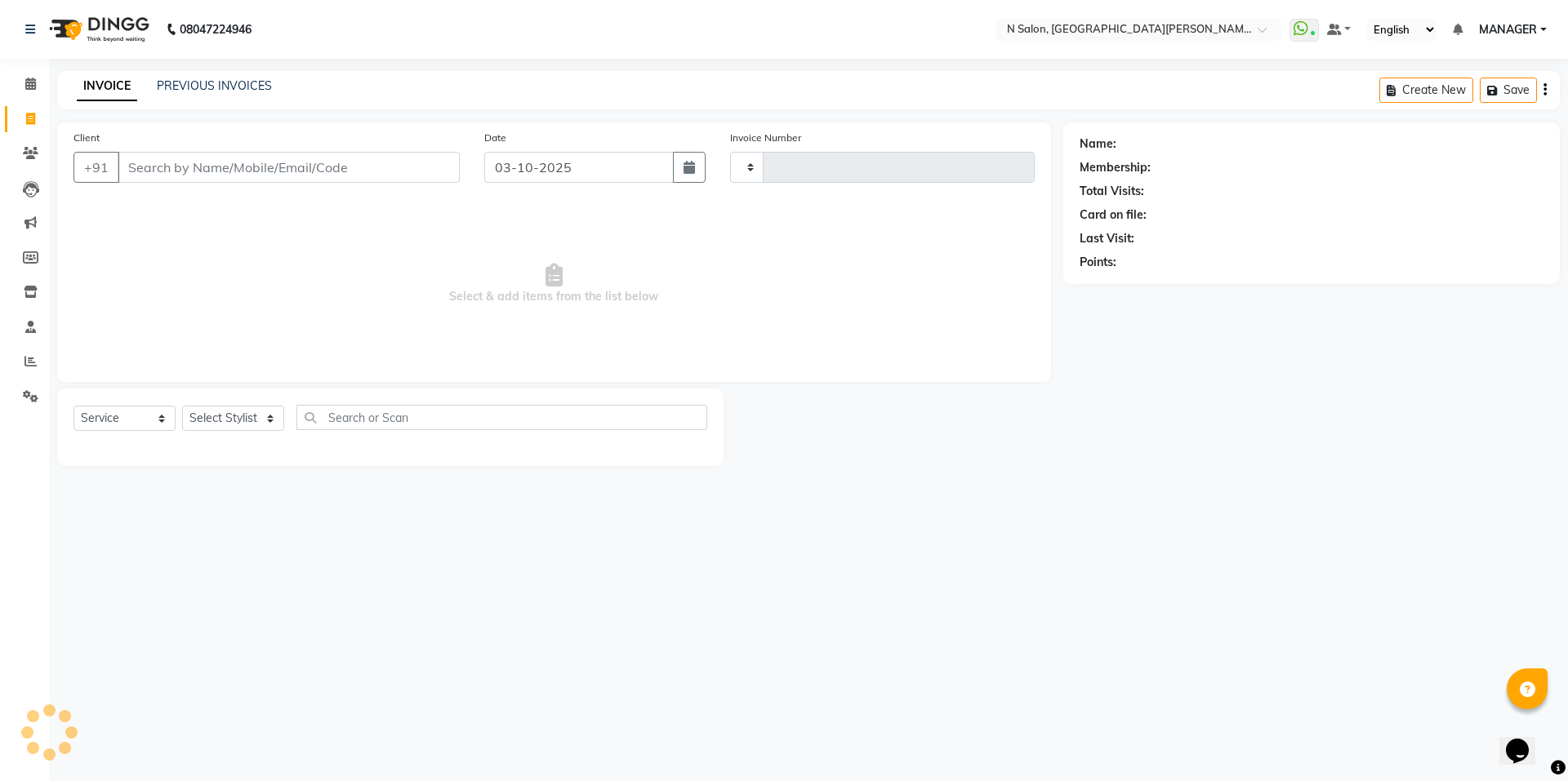
type input "4172"
select select "3472"
select select "P"
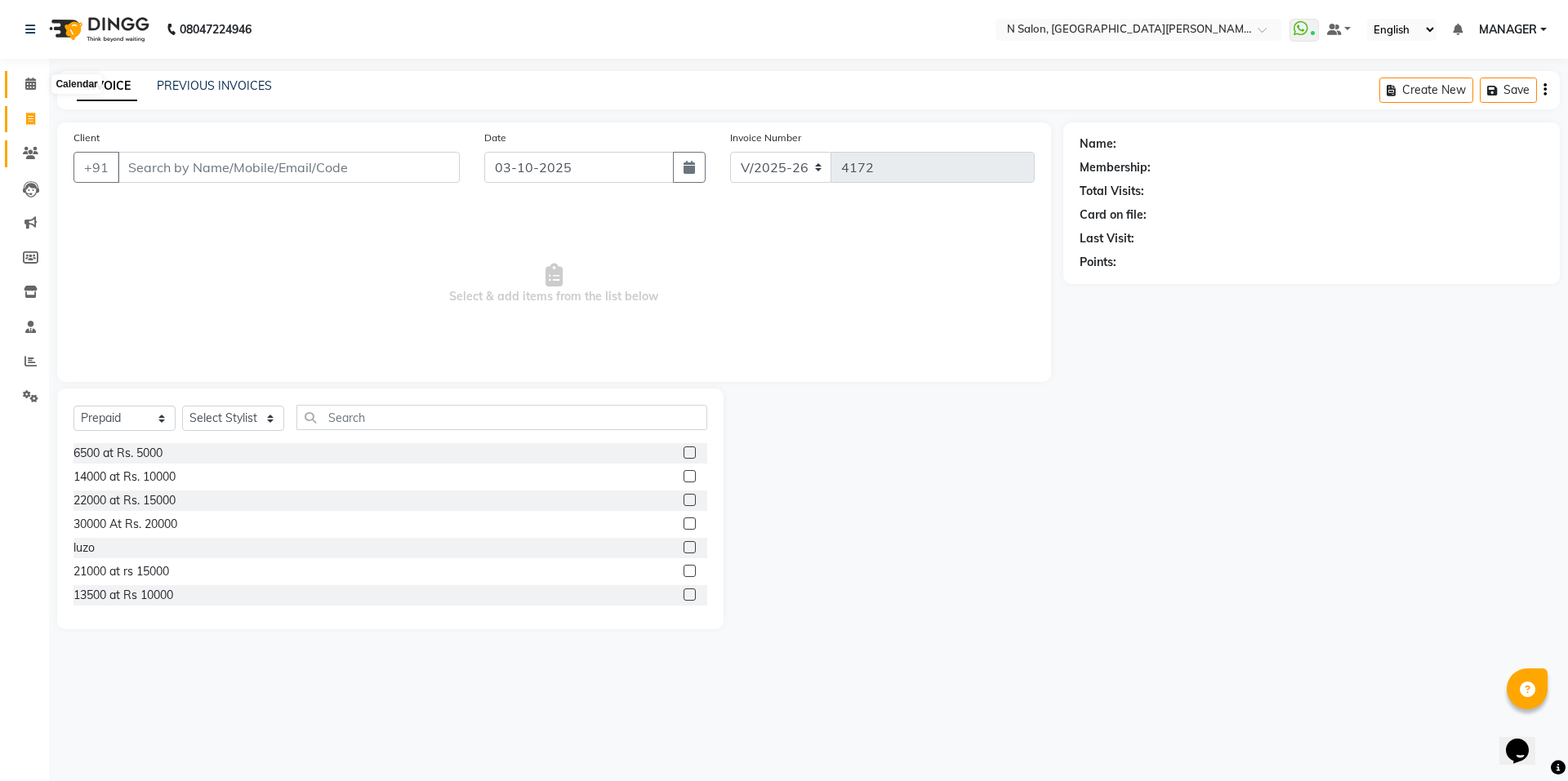
drag, startPoint x: 35, startPoint y: 88, endPoint x: 34, endPoint y: 158, distance: 70.0
click at [35, 88] on icon at bounding box center [31, 84] width 11 height 12
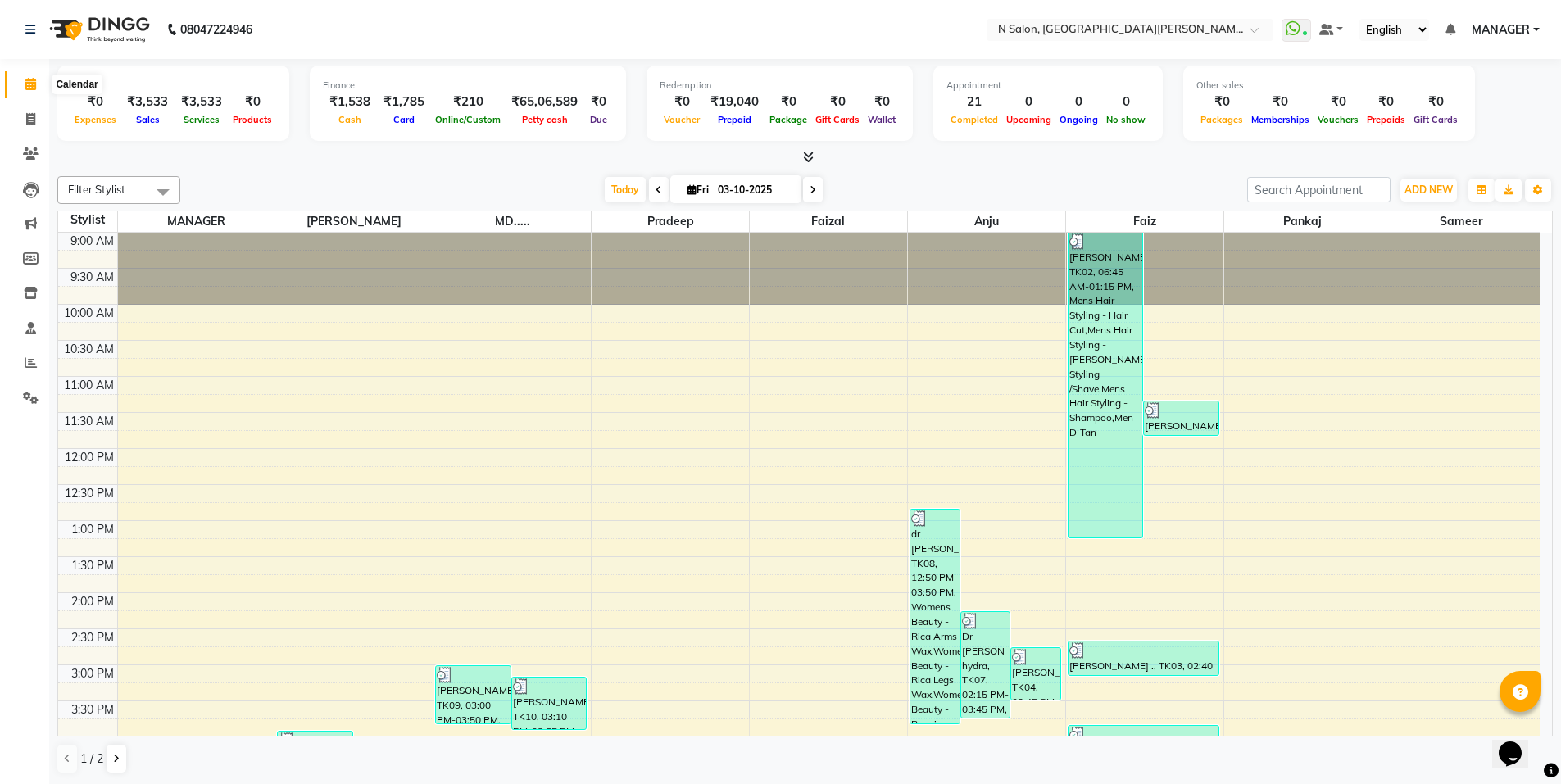
click at [30, 85] on icon at bounding box center [31, 84] width 11 height 12
click at [804, 155] on icon at bounding box center [809, 157] width 11 height 12
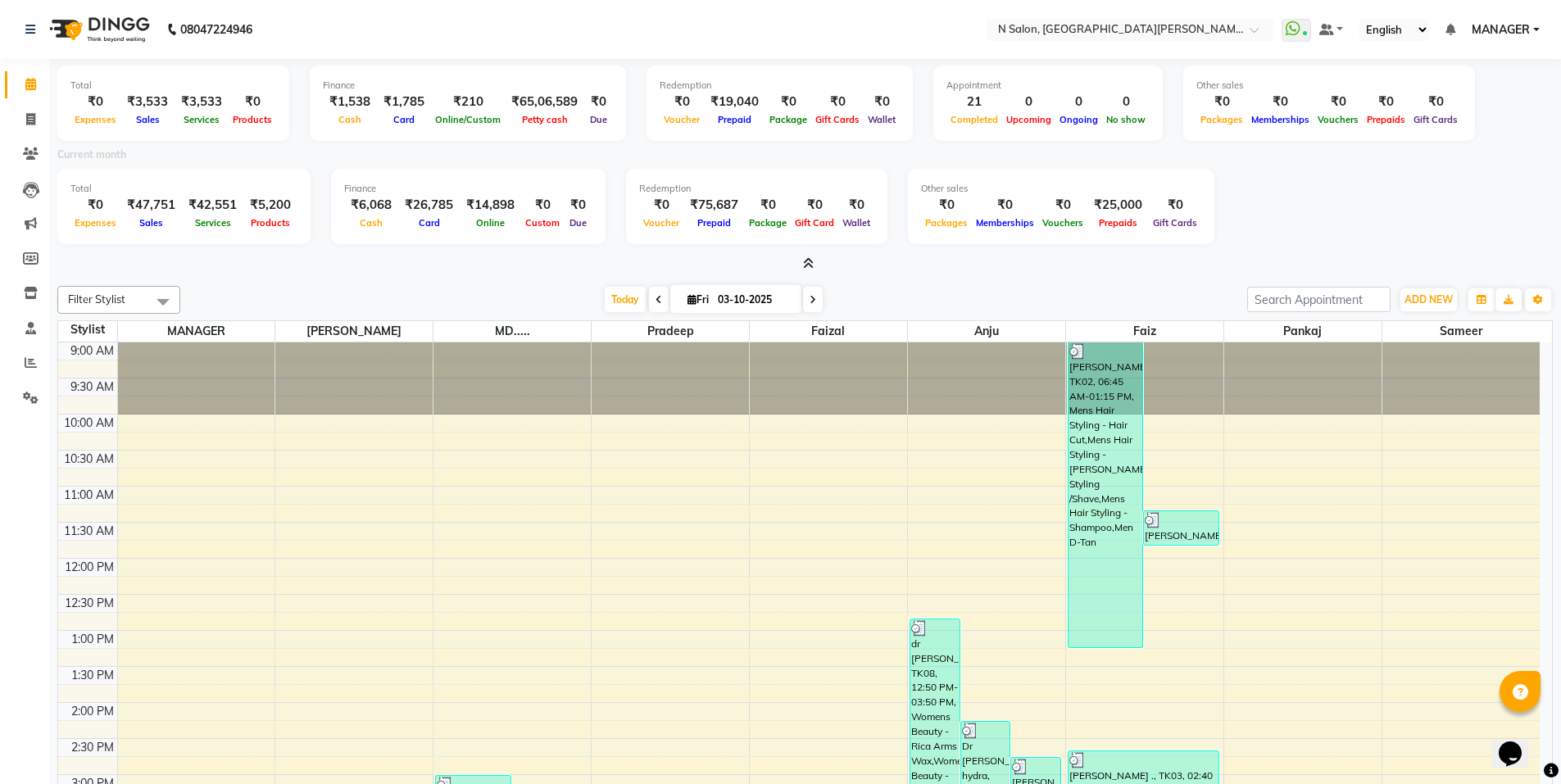
click at [812, 262] on icon at bounding box center [809, 264] width 11 height 12
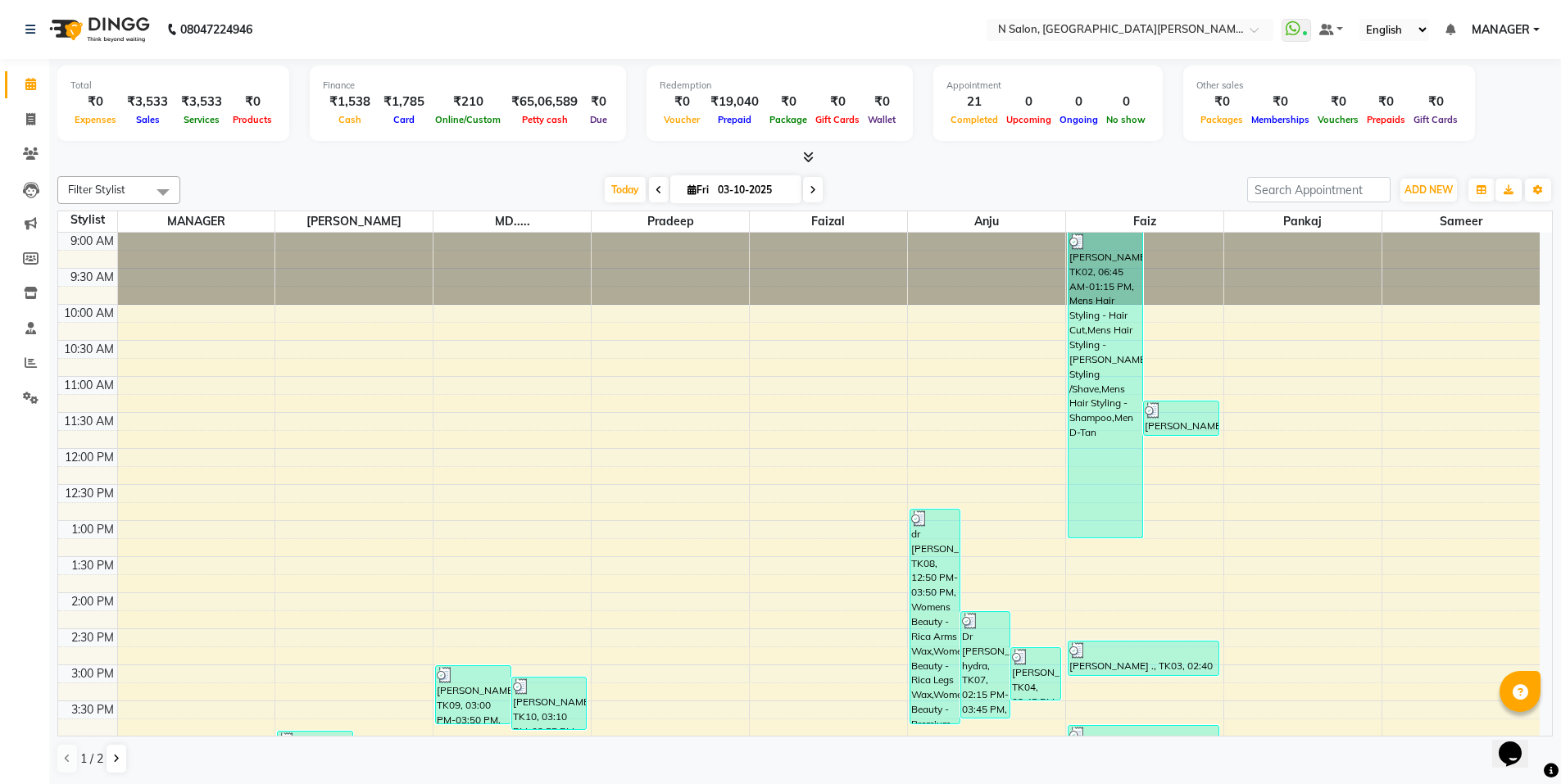
click at [809, 158] on icon at bounding box center [809, 157] width 11 height 12
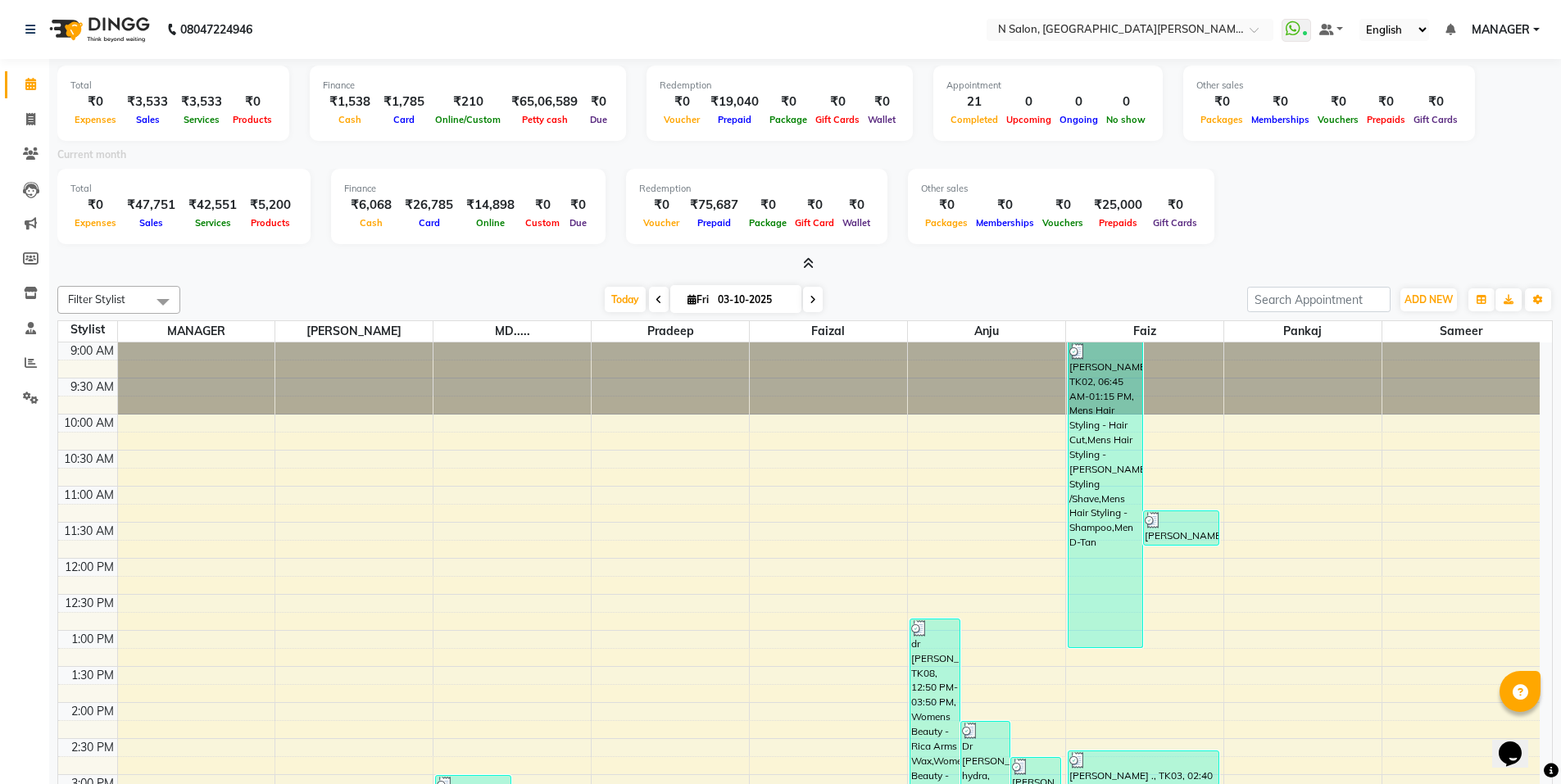
click at [802, 261] on span at bounding box center [805, 265] width 18 height 18
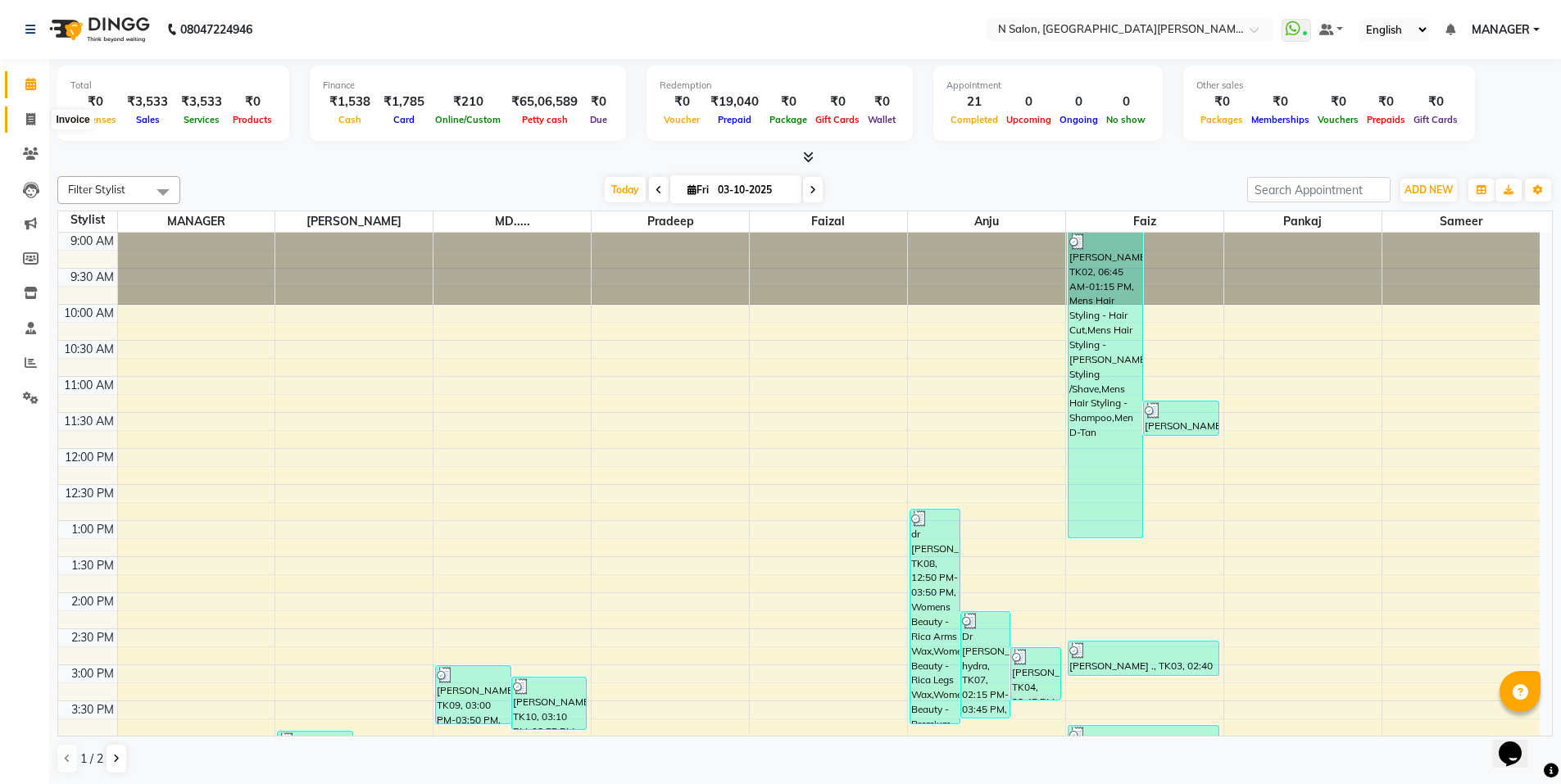
click at [26, 115] on icon at bounding box center [31, 120] width 9 height 12
select select "service"
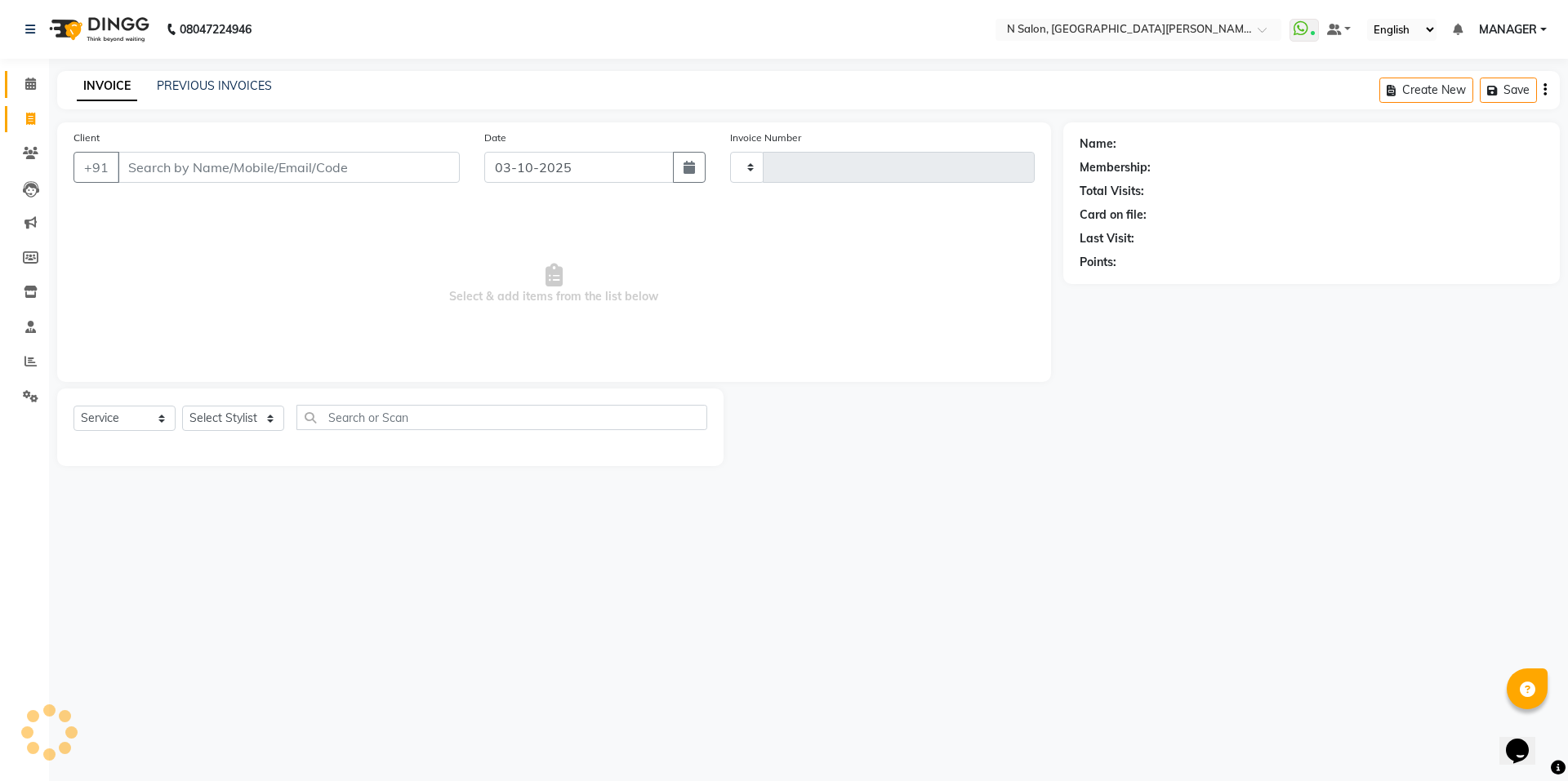
type input "4172"
select select "3472"
click at [30, 84] on icon at bounding box center [31, 84] width 11 height 12
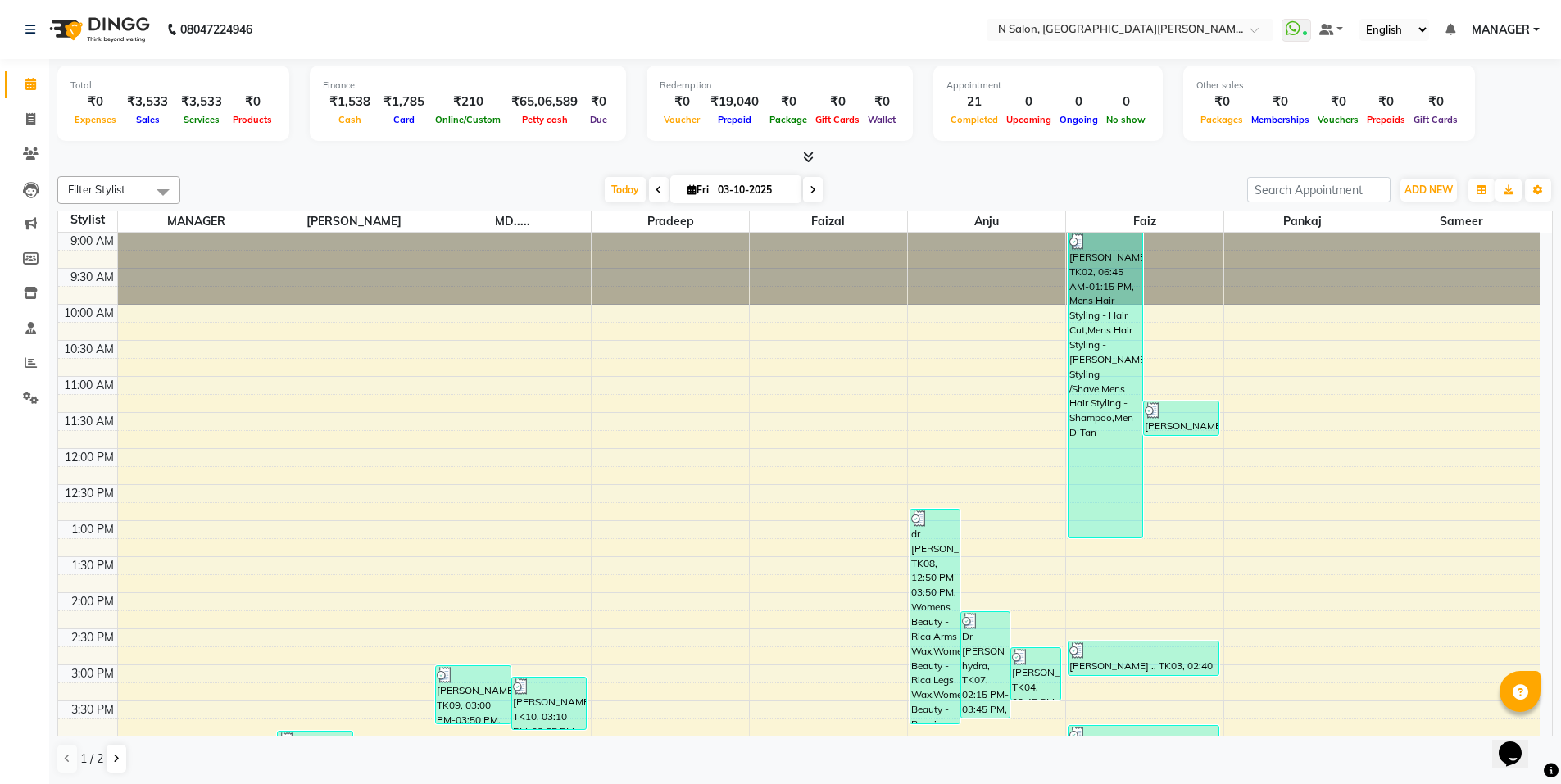
click at [809, 153] on icon at bounding box center [809, 157] width 11 height 12
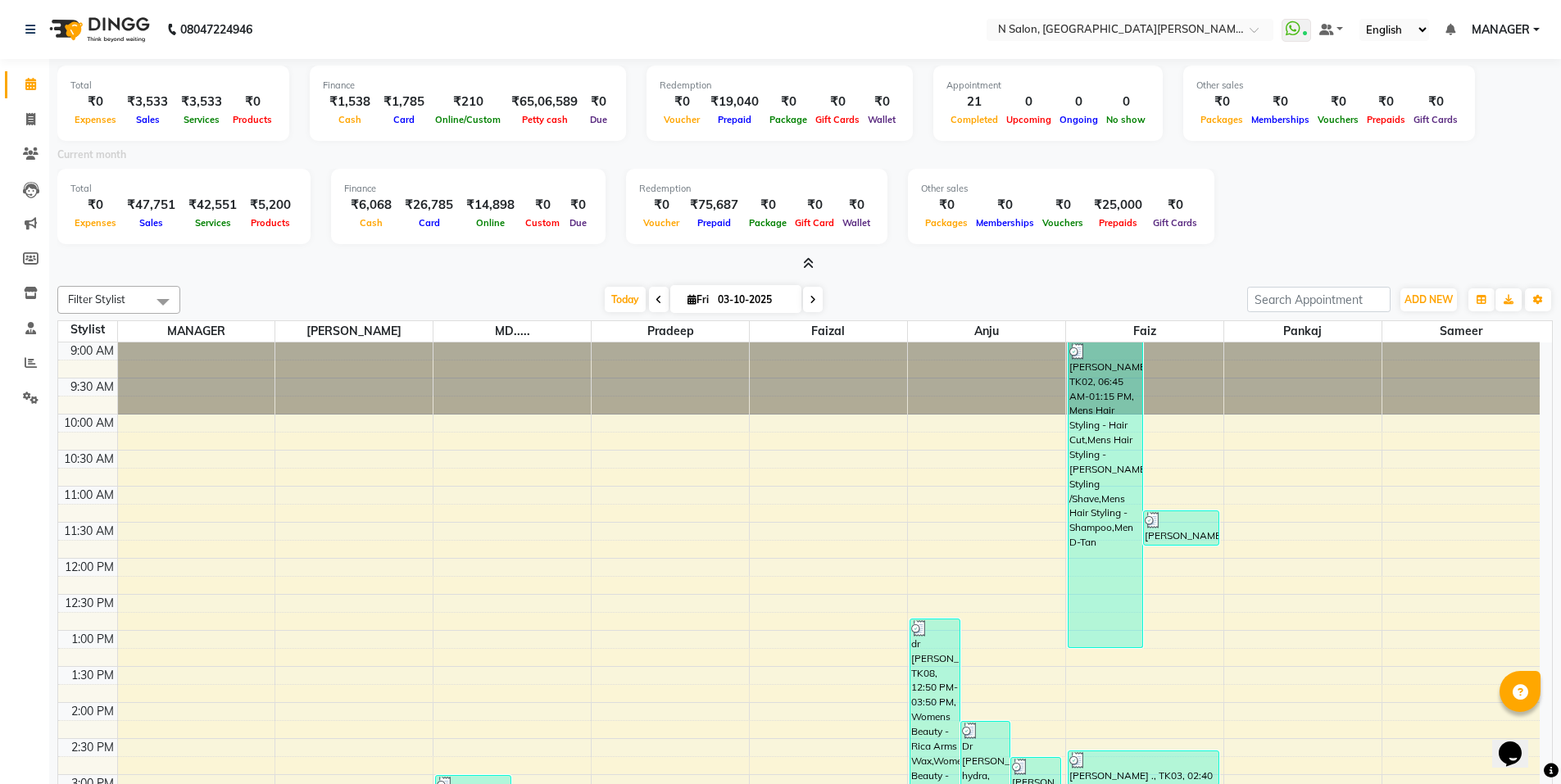
click at [812, 267] on icon at bounding box center [809, 264] width 11 height 12
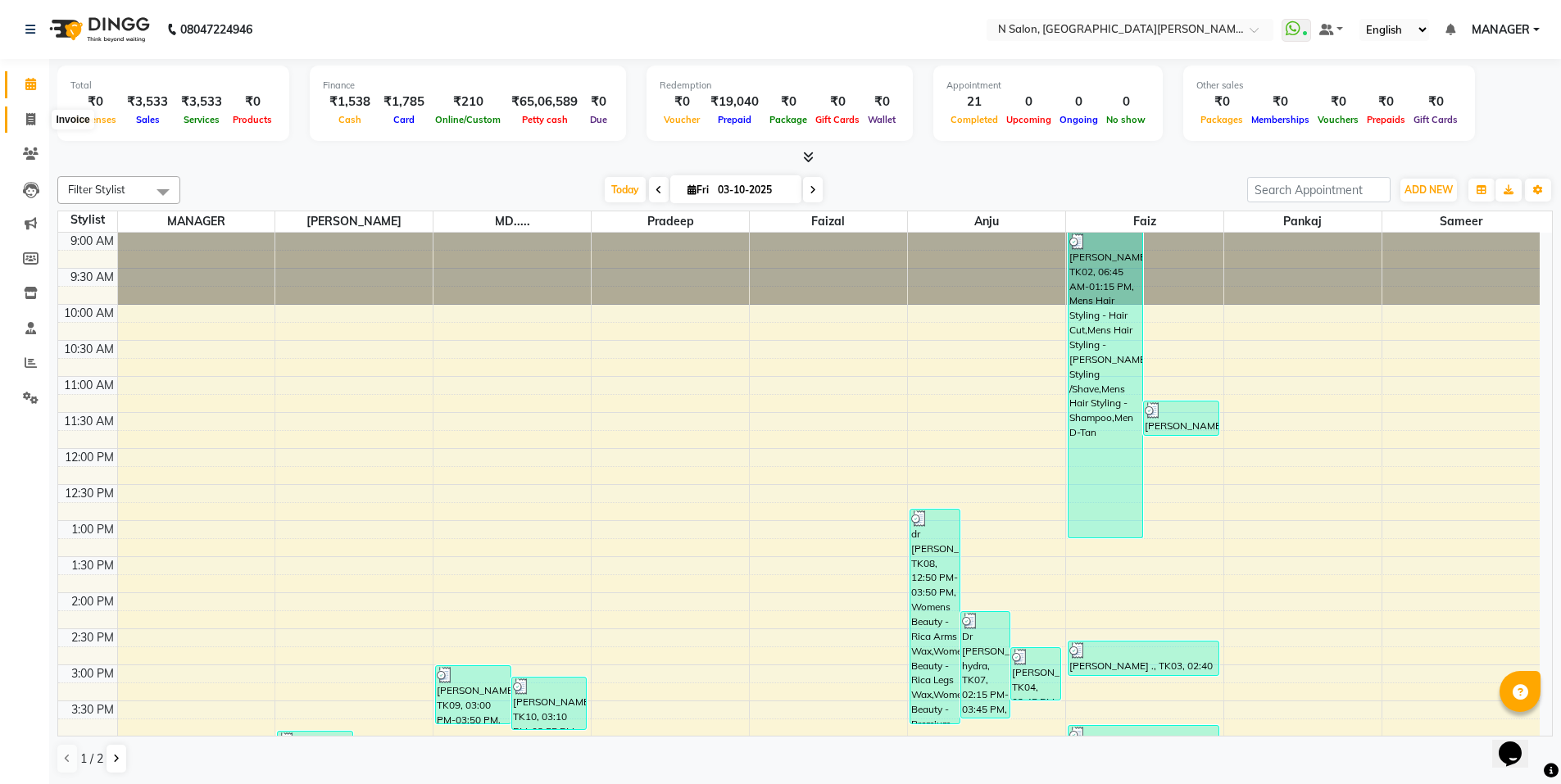
drag, startPoint x: 29, startPoint y: 120, endPoint x: 80, endPoint y: 120, distance: 51.0
click at [31, 120] on icon at bounding box center [31, 120] width 9 height 12
select select "service"
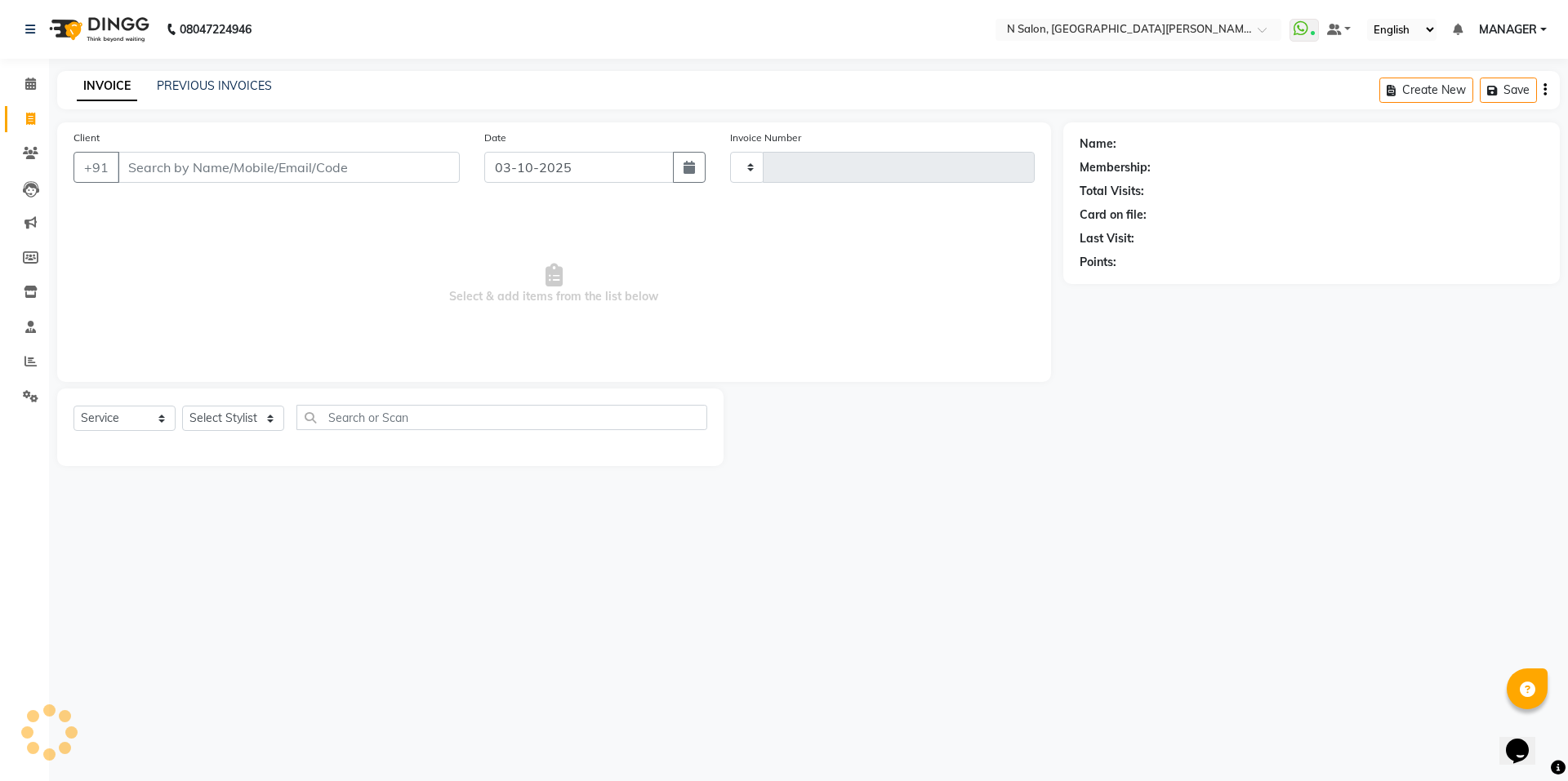
type input "4172"
select select "3472"
select select "P"
click at [184, 157] on input "Client" at bounding box center [288, 166] width 343 height 31
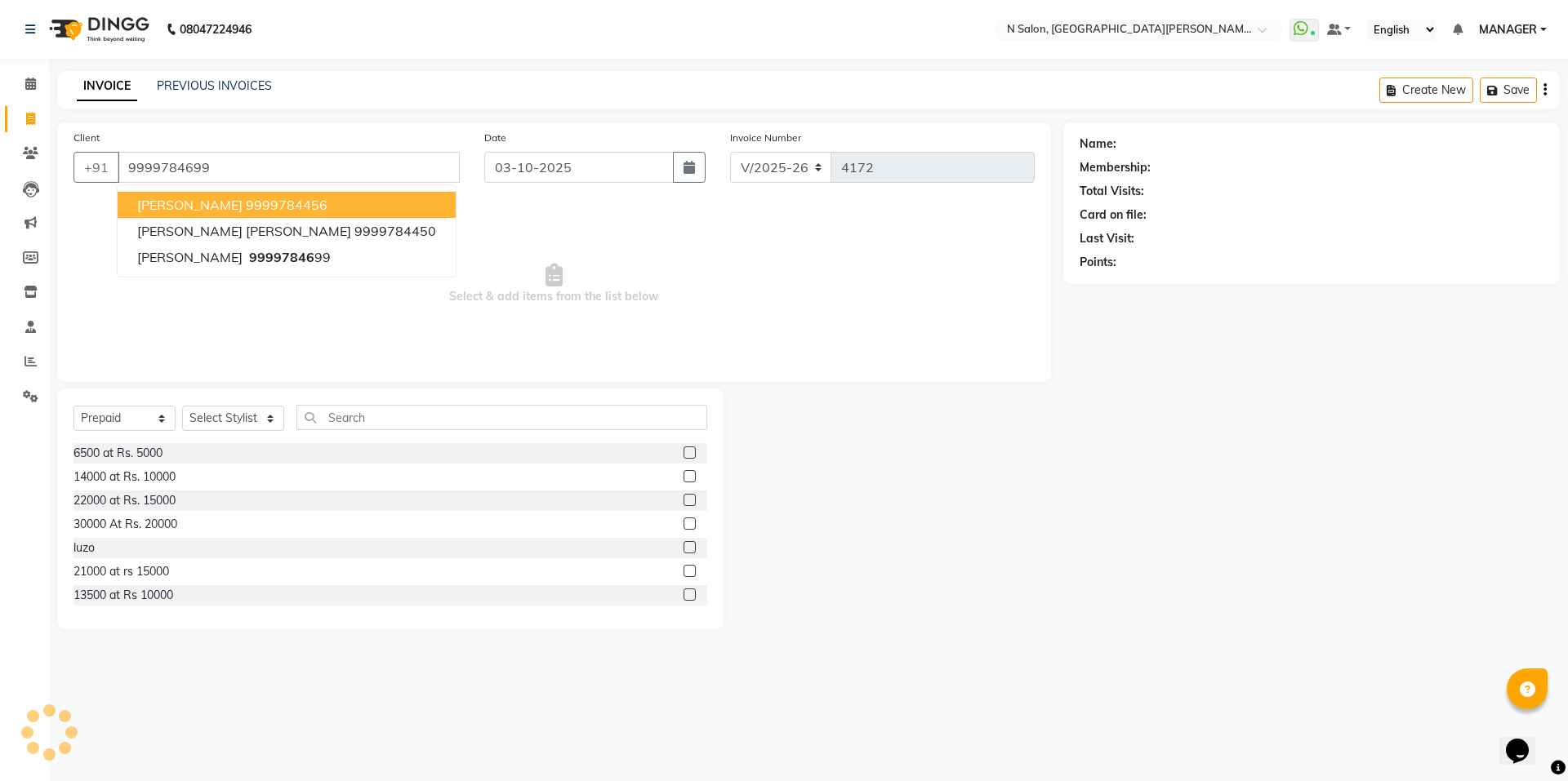
type input "9999784699"
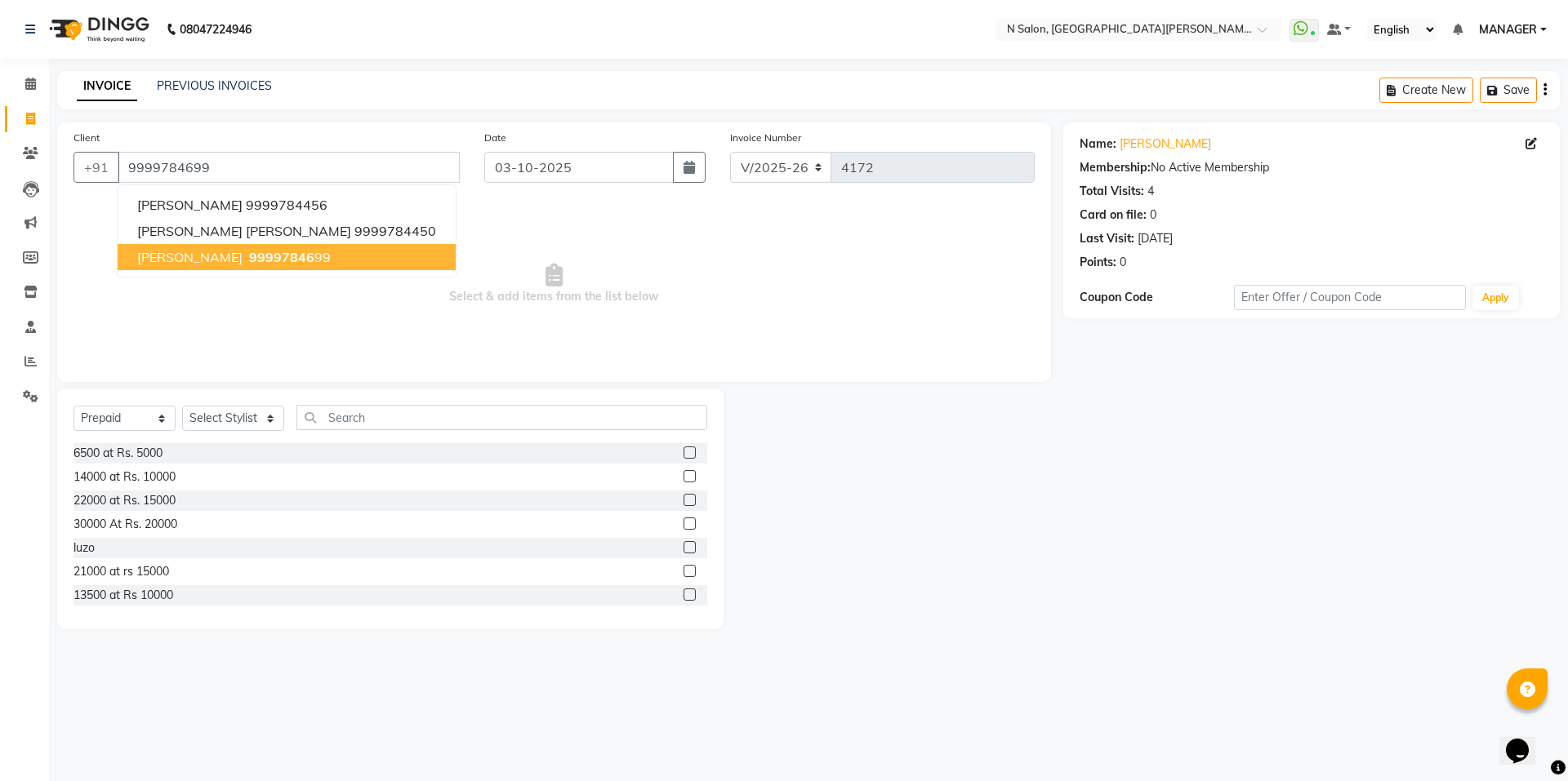
click at [249, 256] on span "99997846" at bounding box center [281, 257] width 66 height 17
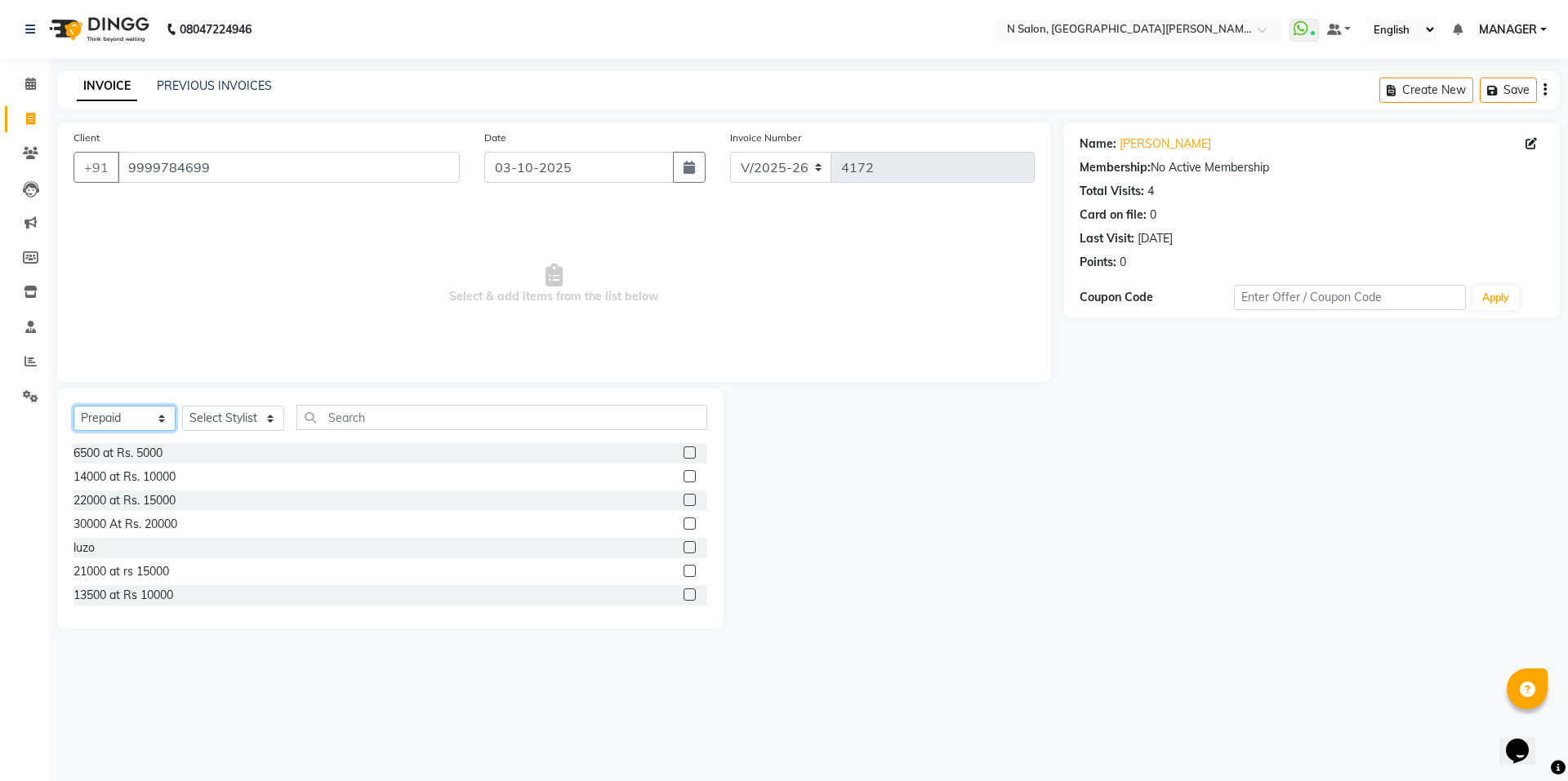
click at [119, 418] on select "Select Service Product Membership Package Voucher Prepaid Gift Card" at bounding box center [124, 418] width 102 height 25
select select "service"
click at [74, 405] on select "Select Service Product Membership Package Voucher Prepaid Gift Card" at bounding box center [124, 418] width 102 height 25
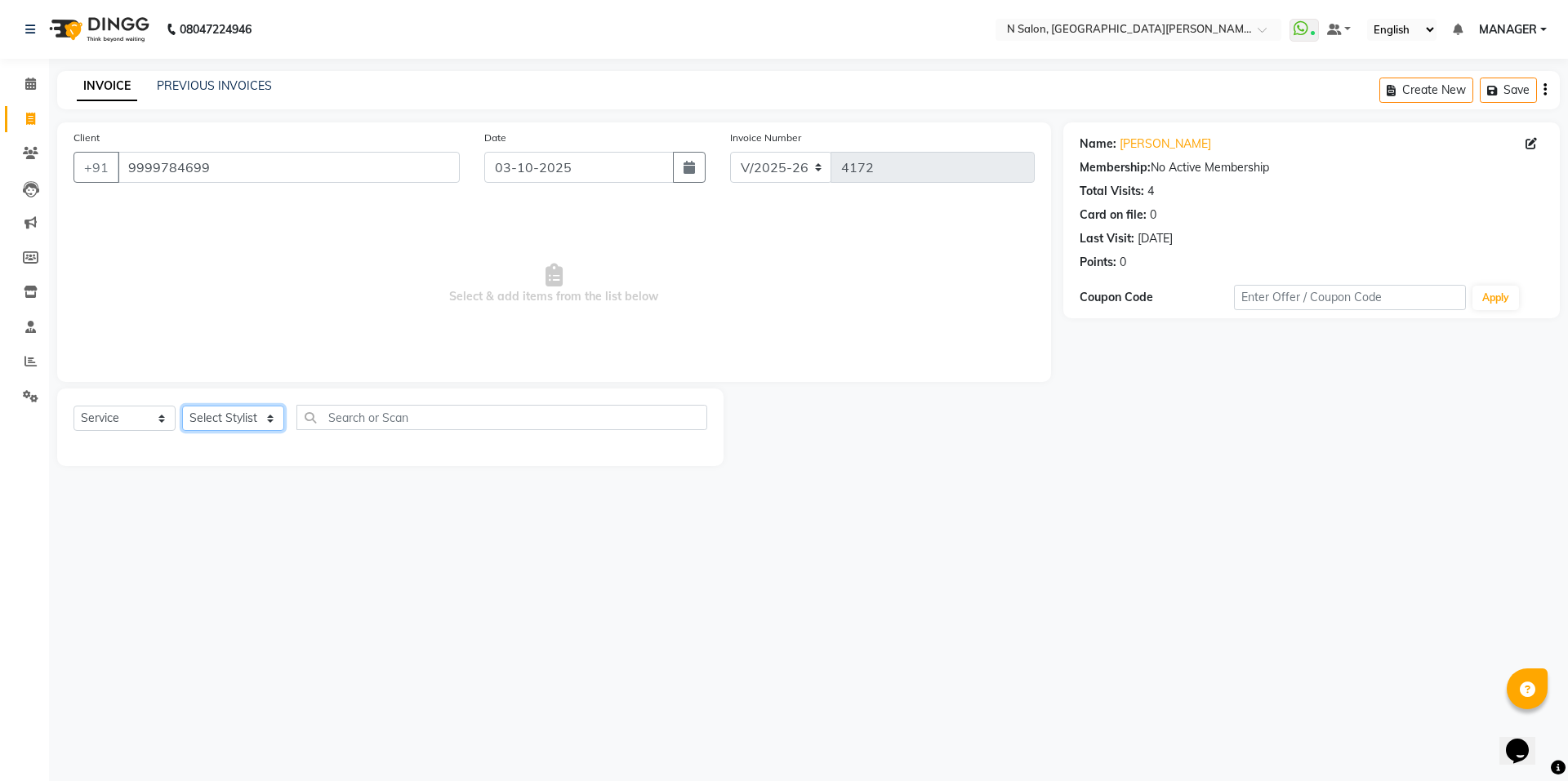
click at [201, 424] on select "Select Stylist Anju Faiz Faizal MANAGER MD..... Pankaj Pradeep Sahil NAWAB same…" at bounding box center [233, 418] width 102 height 25
select select "15667"
click at [182, 405] on select "Select Stylist Anju Faiz Faizal MANAGER MD..... Pankaj Pradeep Sahil NAWAB same…" at bounding box center [233, 418] width 102 height 25
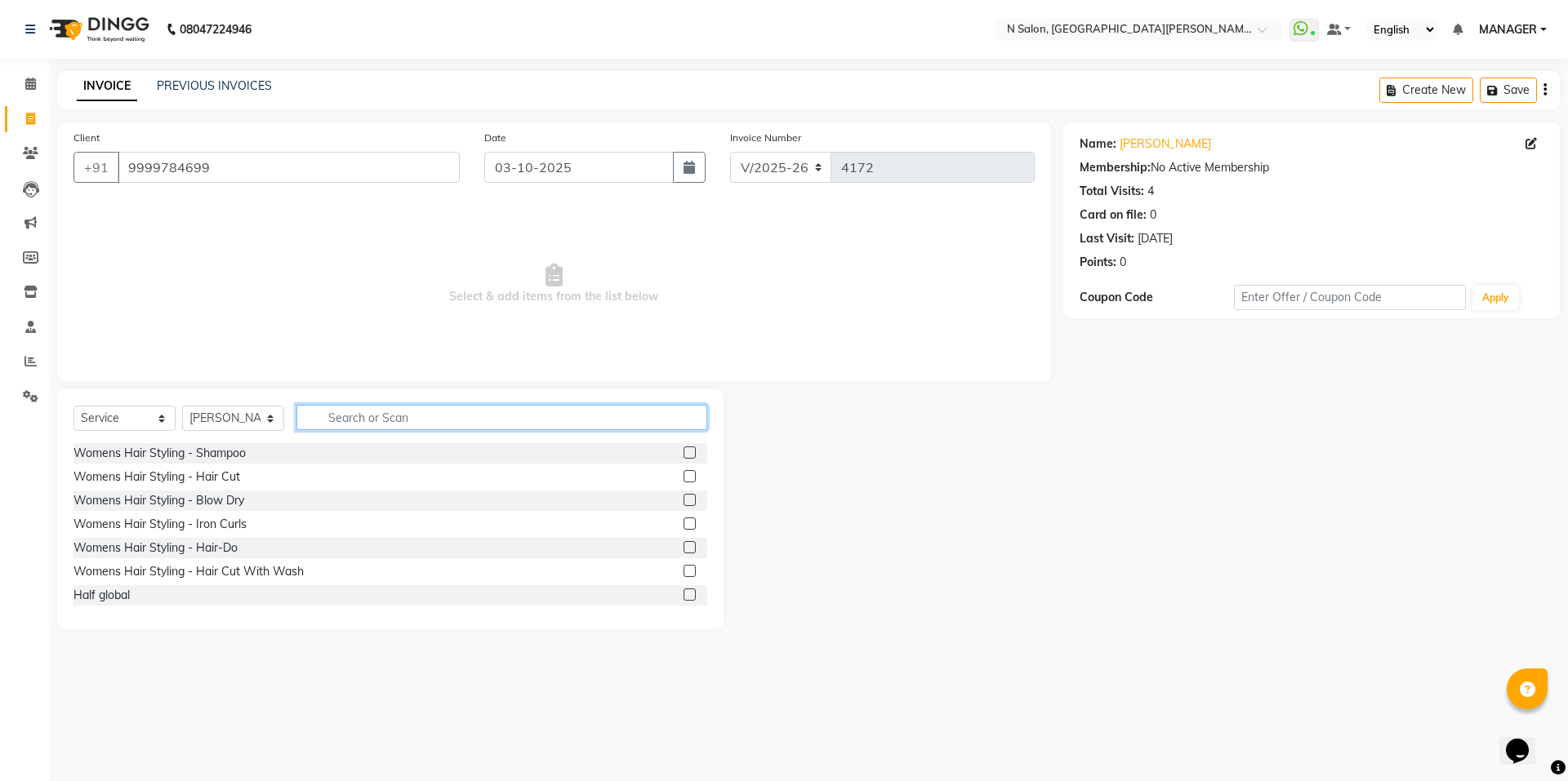
click at [377, 419] on input "text" at bounding box center [501, 417] width 411 height 25
click at [683, 476] on label at bounding box center [689, 476] width 12 height 12
click at [683, 476] on input "checkbox" at bounding box center [689, 477] width 11 height 11
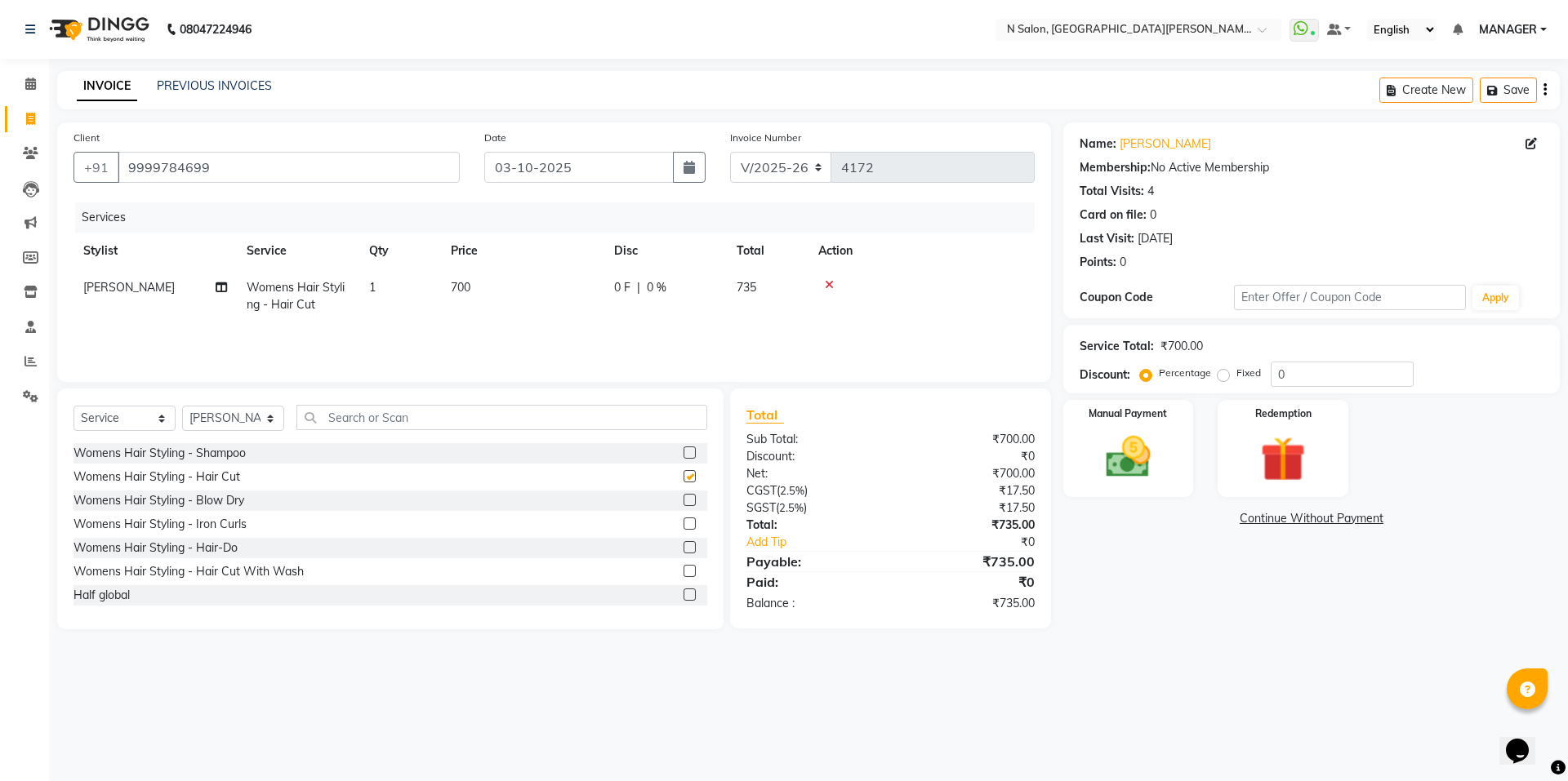
checkbox input "false"
click at [1183, 466] on div "Manual Payment" at bounding box center [1127, 448] width 136 height 101
click at [1210, 518] on span "ONLINE" at bounding box center [1203, 519] width 42 height 18
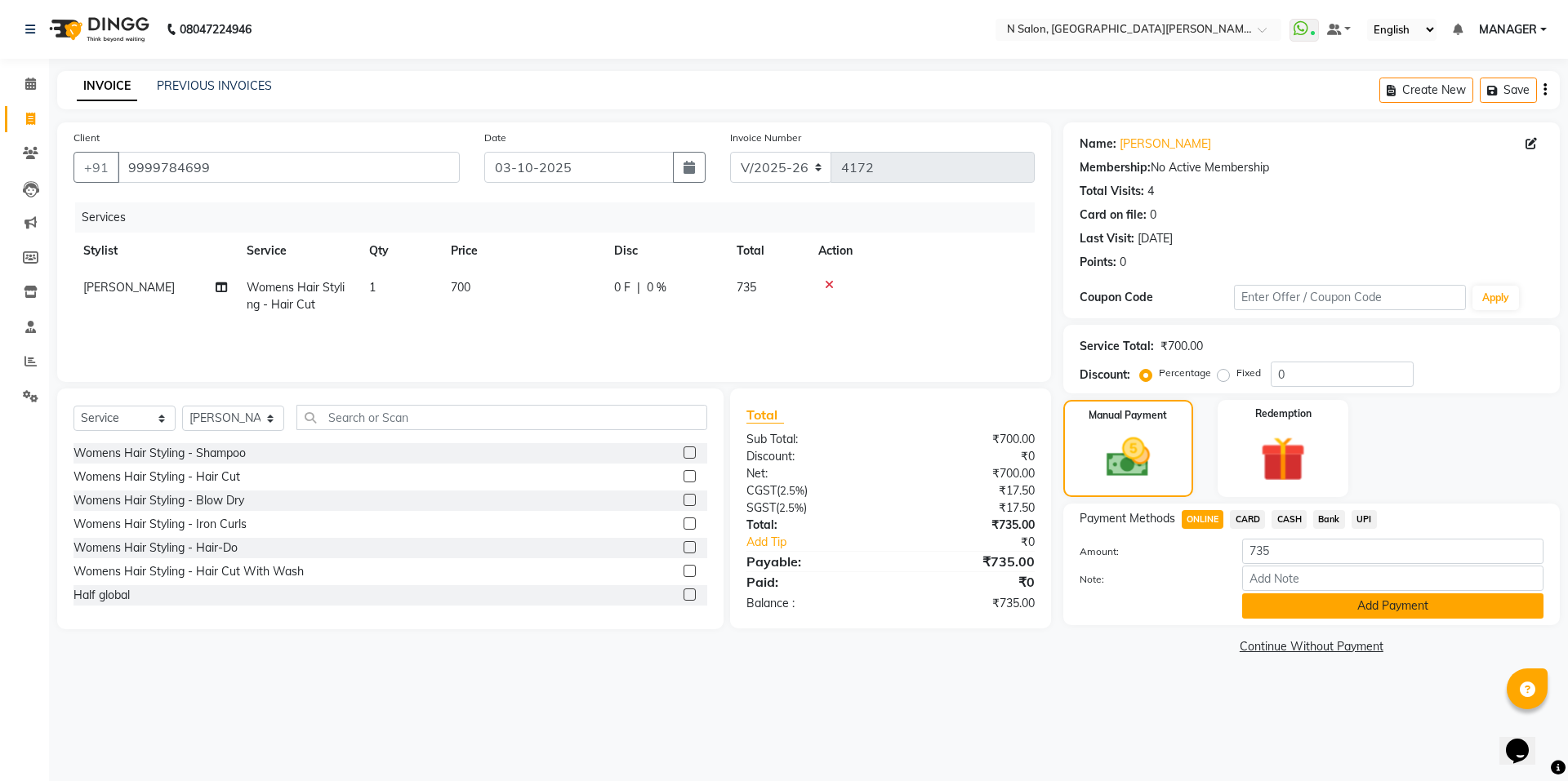
click at [1341, 615] on button "Add Payment" at bounding box center [1393, 606] width 301 height 25
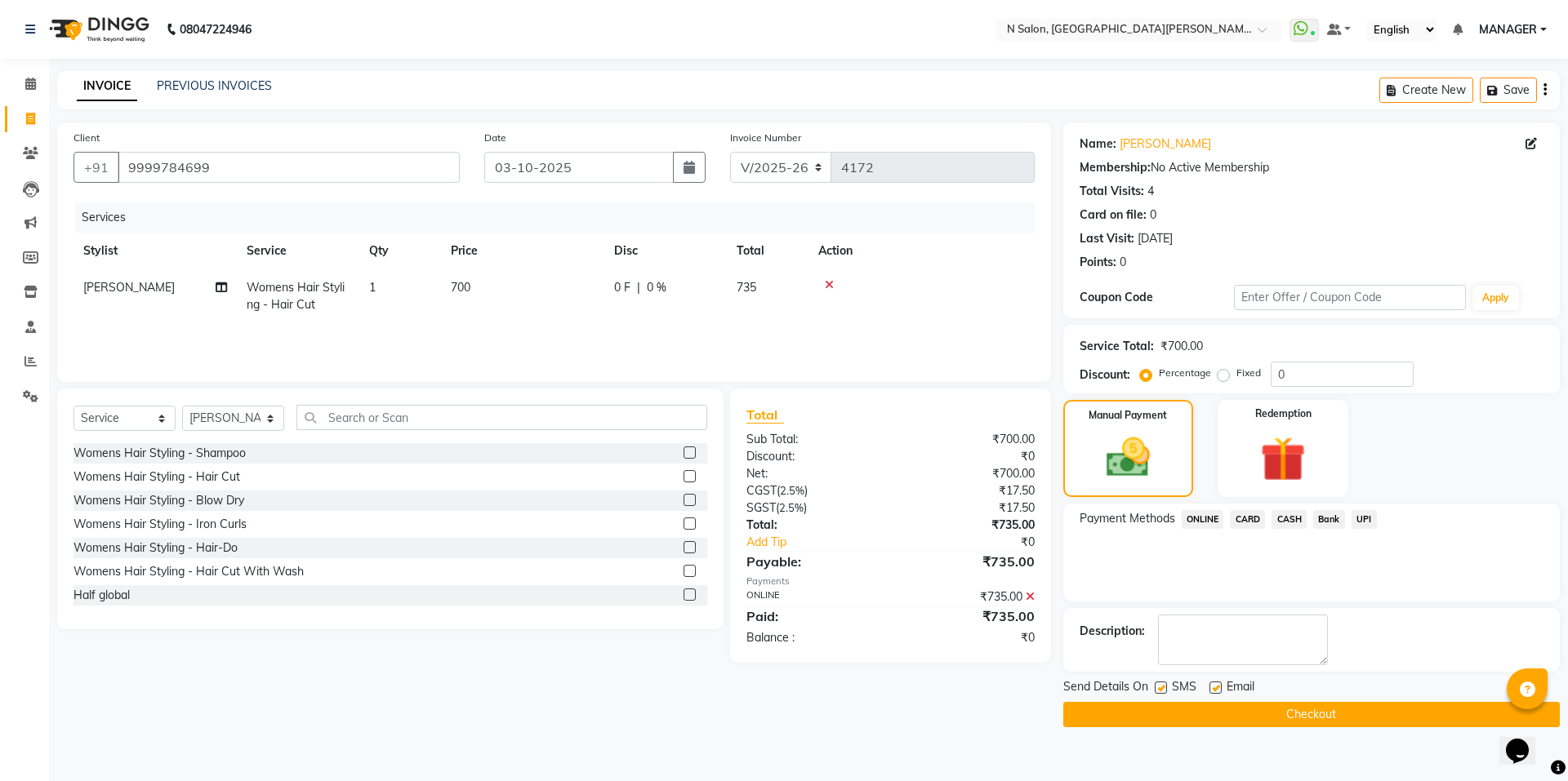
click at [1324, 720] on button "Checkout" at bounding box center [1311, 714] width 497 height 25
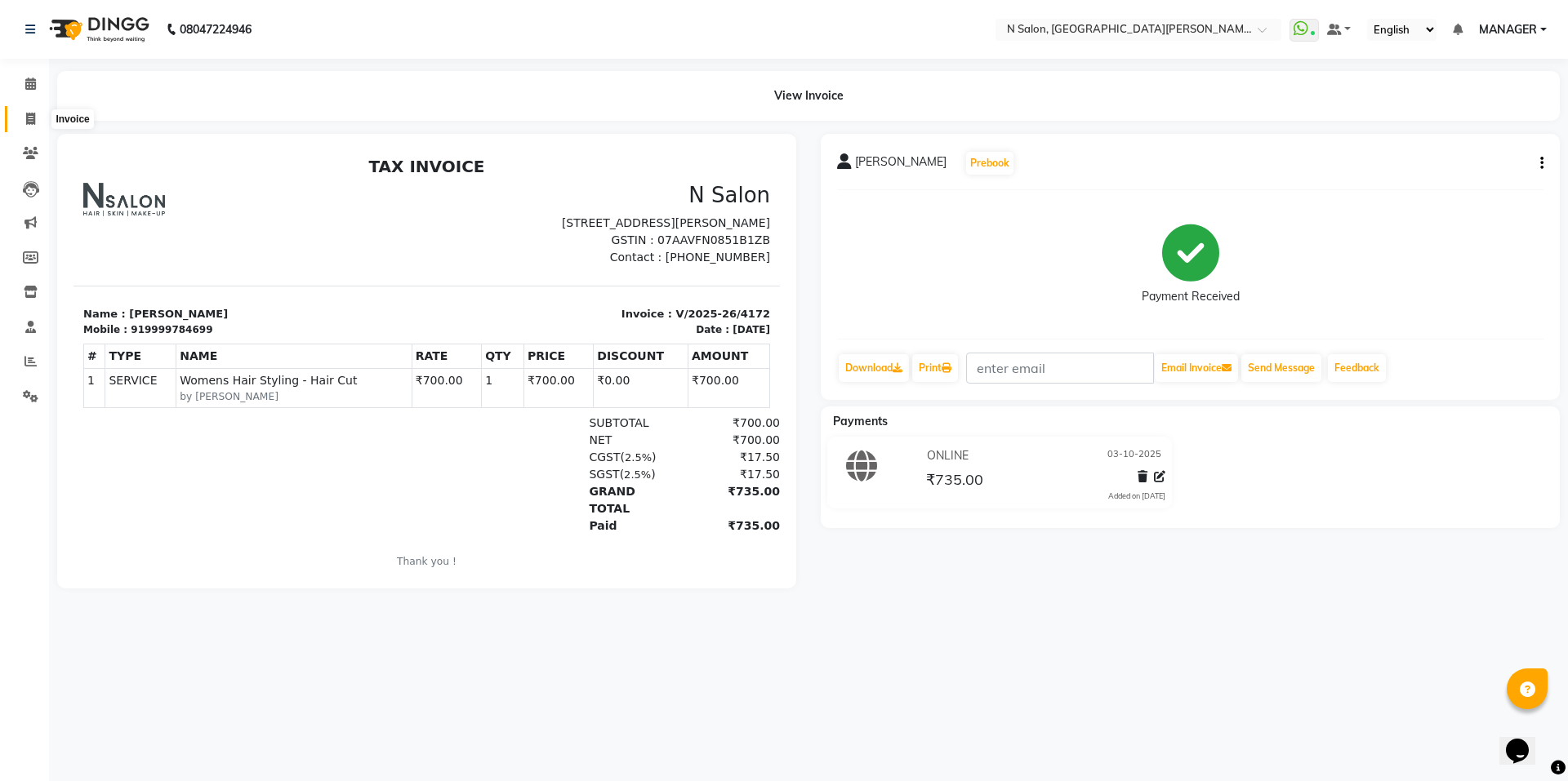
drag, startPoint x: 29, startPoint y: 116, endPoint x: 75, endPoint y: 113, distance: 46.1
click at [29, 116] on icon at bounding box center [31, 119] width 9 height 12
select select "service"
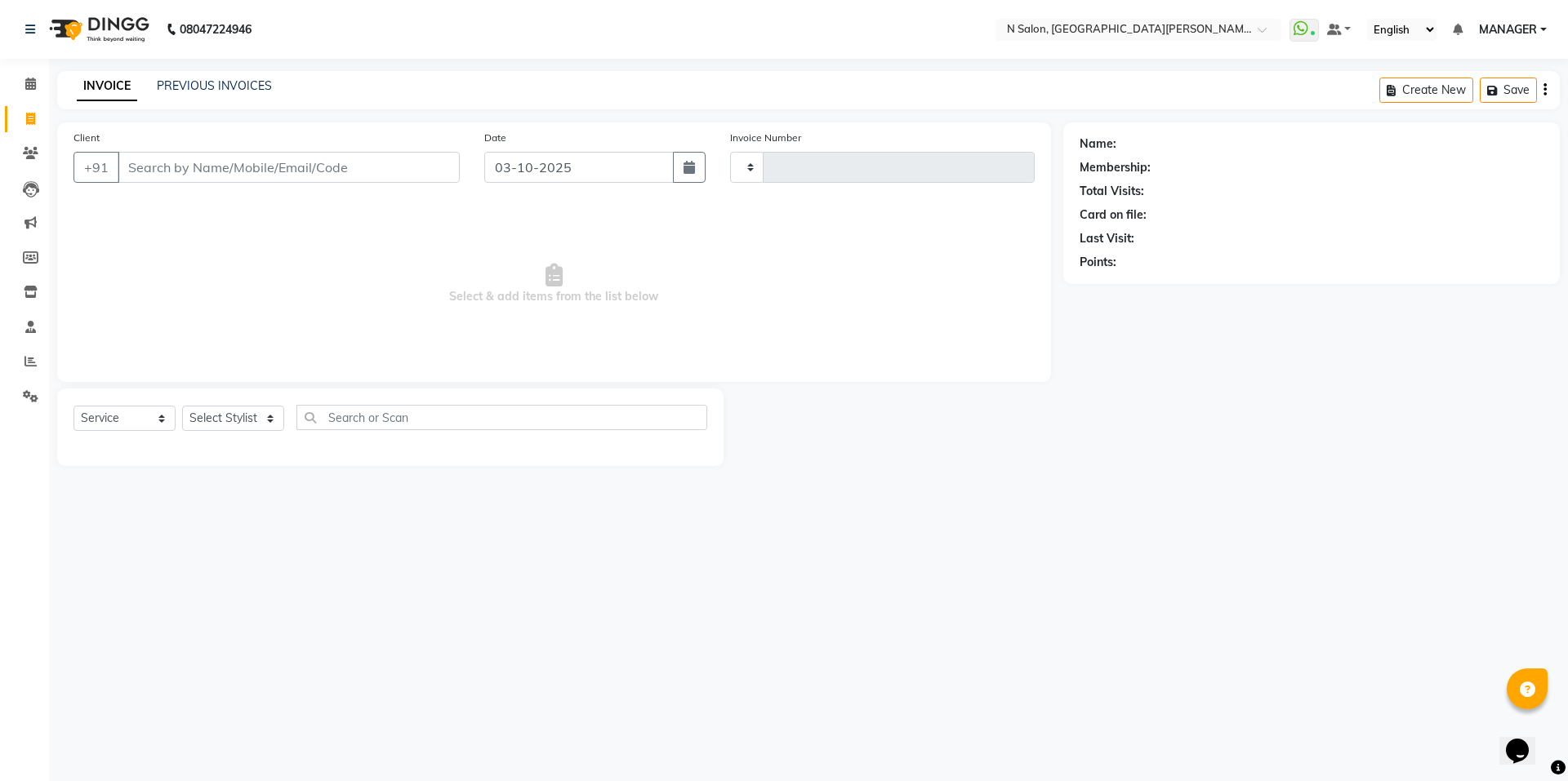
type input "4173"
select select "3472"
select select "P"
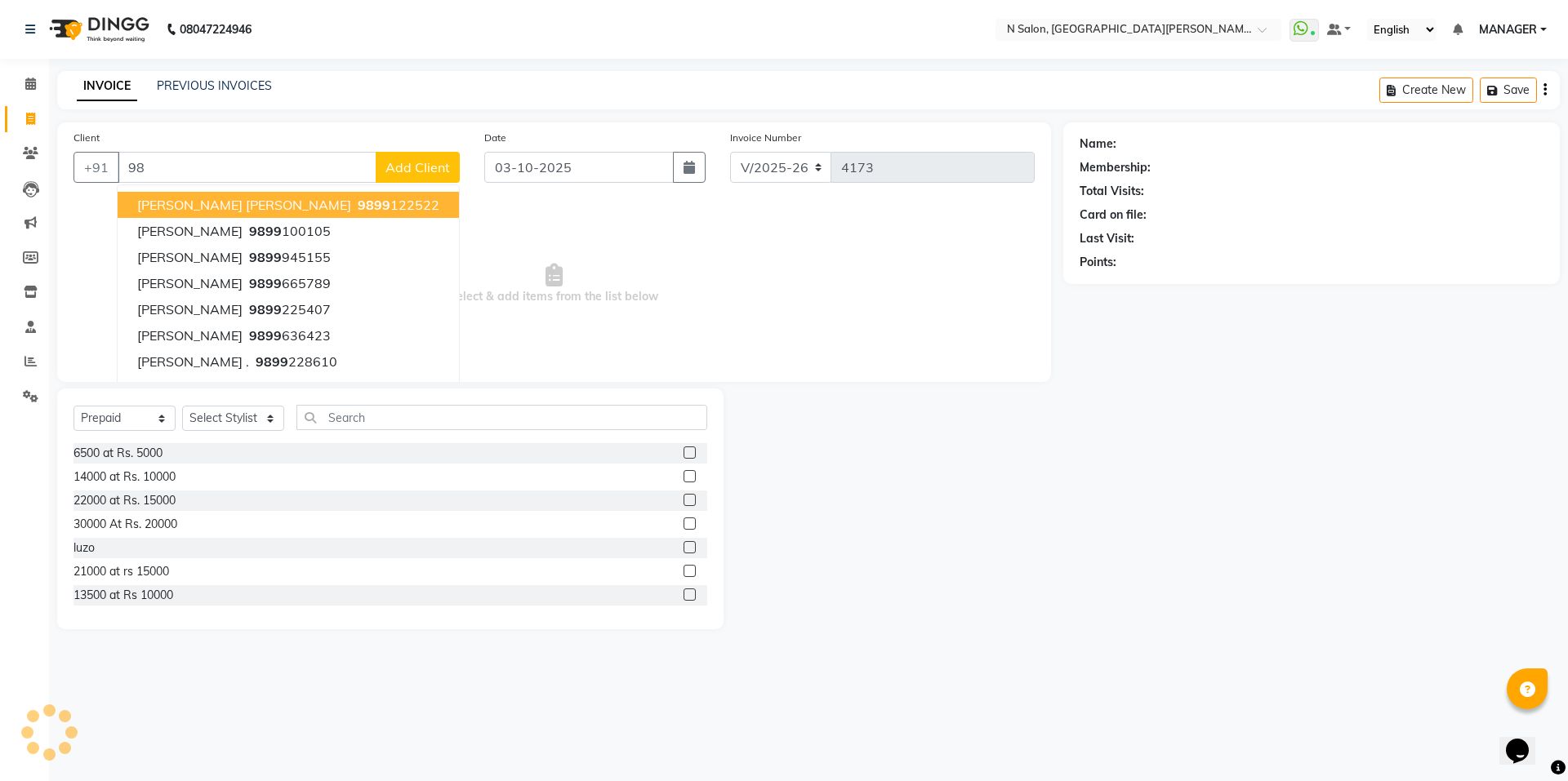
type input "9"
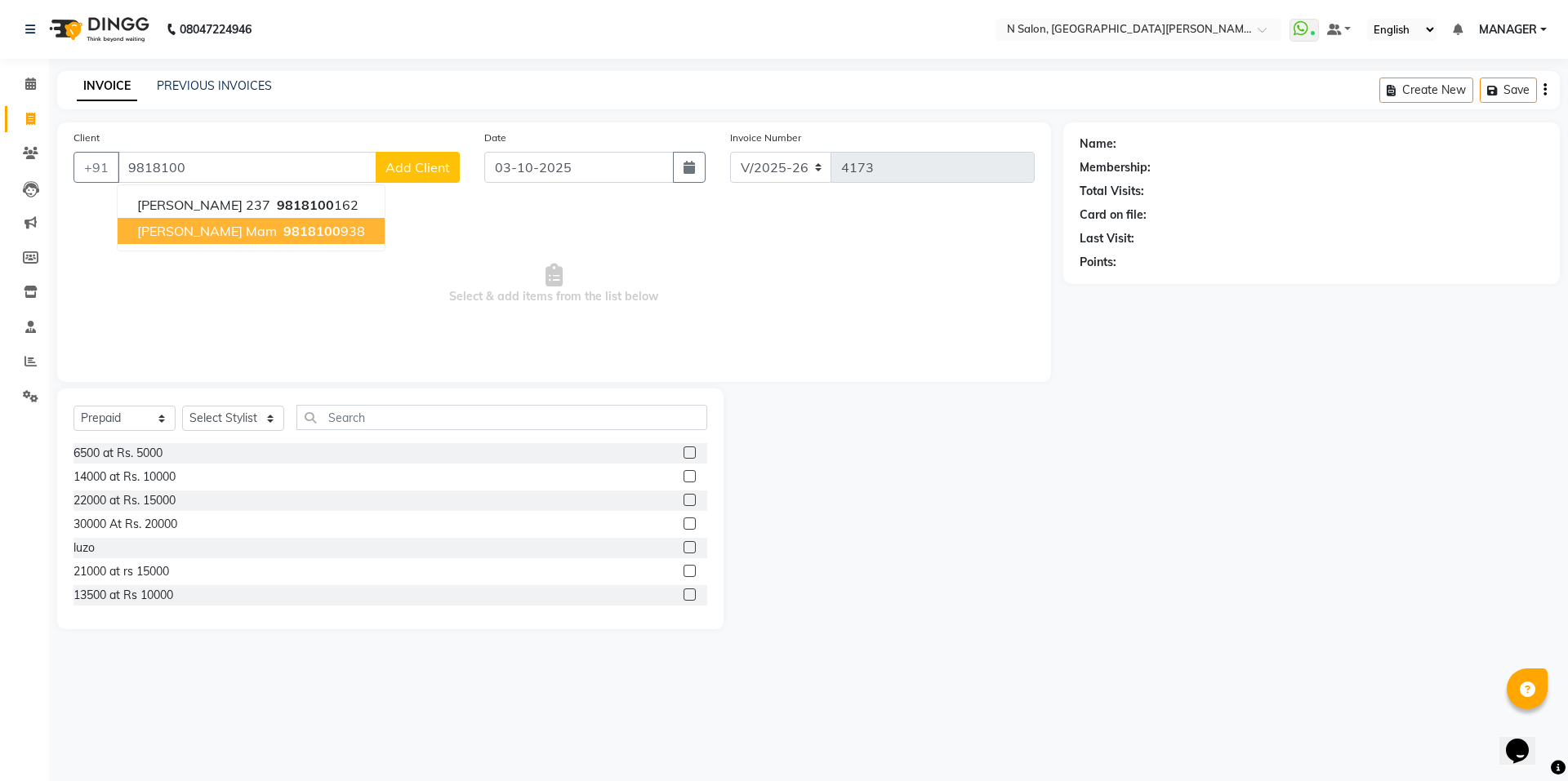
click at [284, 233] on span "9818100" at bounding box center [312, 231] width 57 height 17
type input "9818100938"
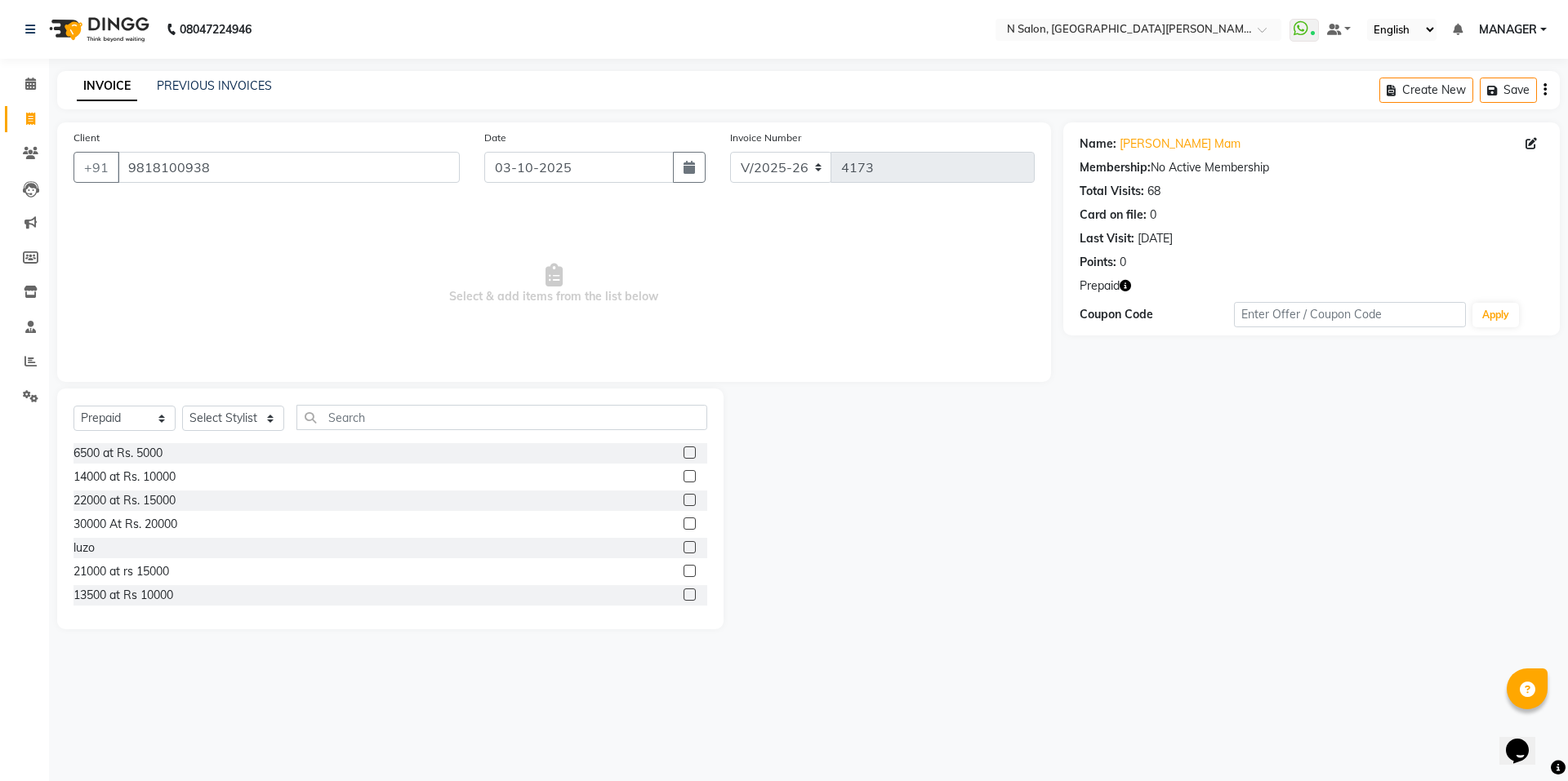
drag, startPoint x: 1122, startPoint y: 288, endPoint x: 1141, endPoint y: 291, distance: 19.2
click at [1126, 288] on icon "button" at bounding box center [1125, 285] width 11 height 11
drag, startPoint x: 266, startPoint y: 167, endPoint x: 14, endPoint y: 174, distance: 252.1
click at [14, 174] on app-home "08047224946 Select Location × N Salon, East Patel Nagar WhatsApp Status ✕ Statu…" at bounding box center [784, 327] width 1568 height 654
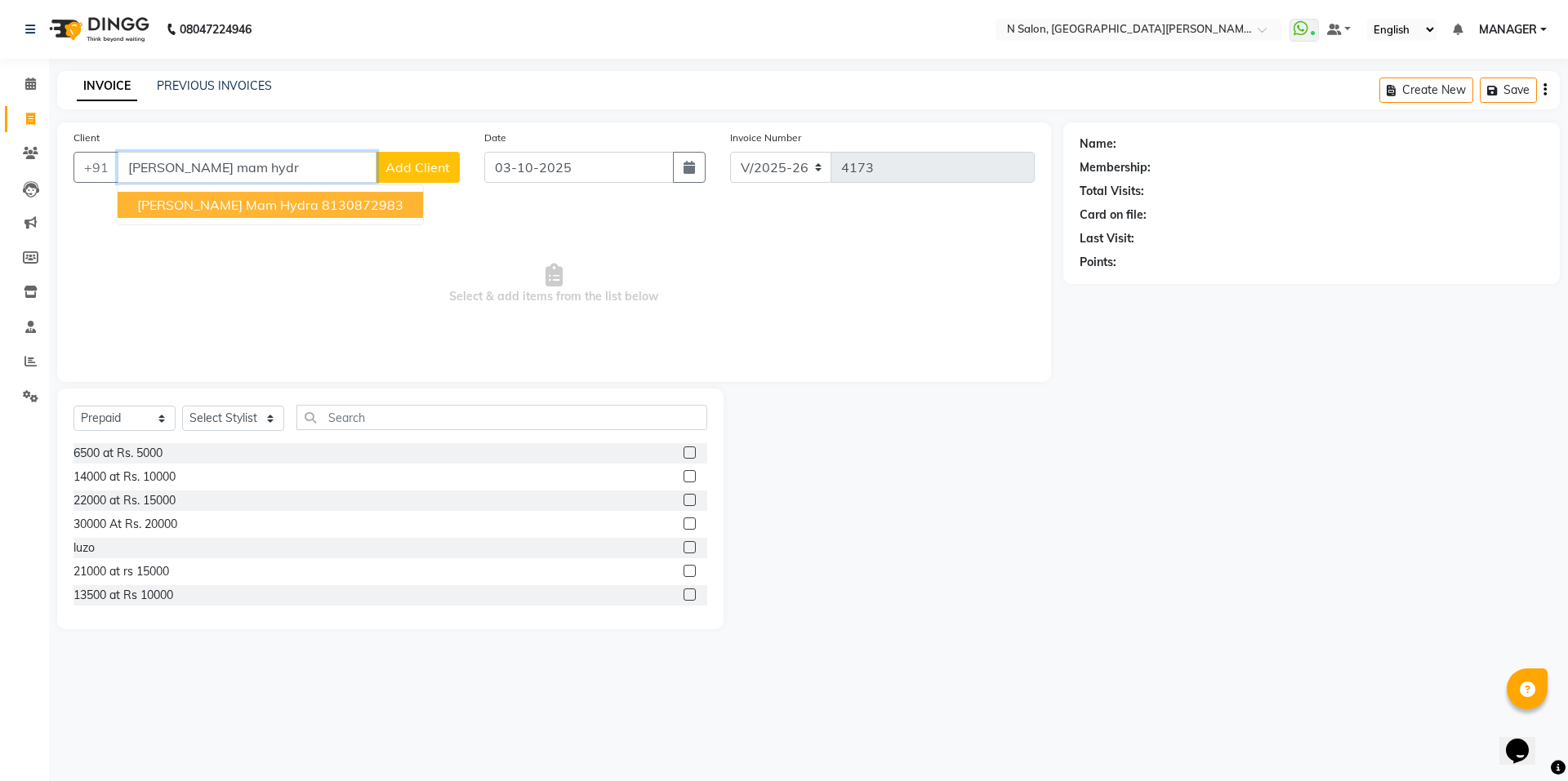
click at [321, 201] on ngb-highlight "8130872983" at bounding box center [362, 205] width 81 height 17
type input "8130872983"
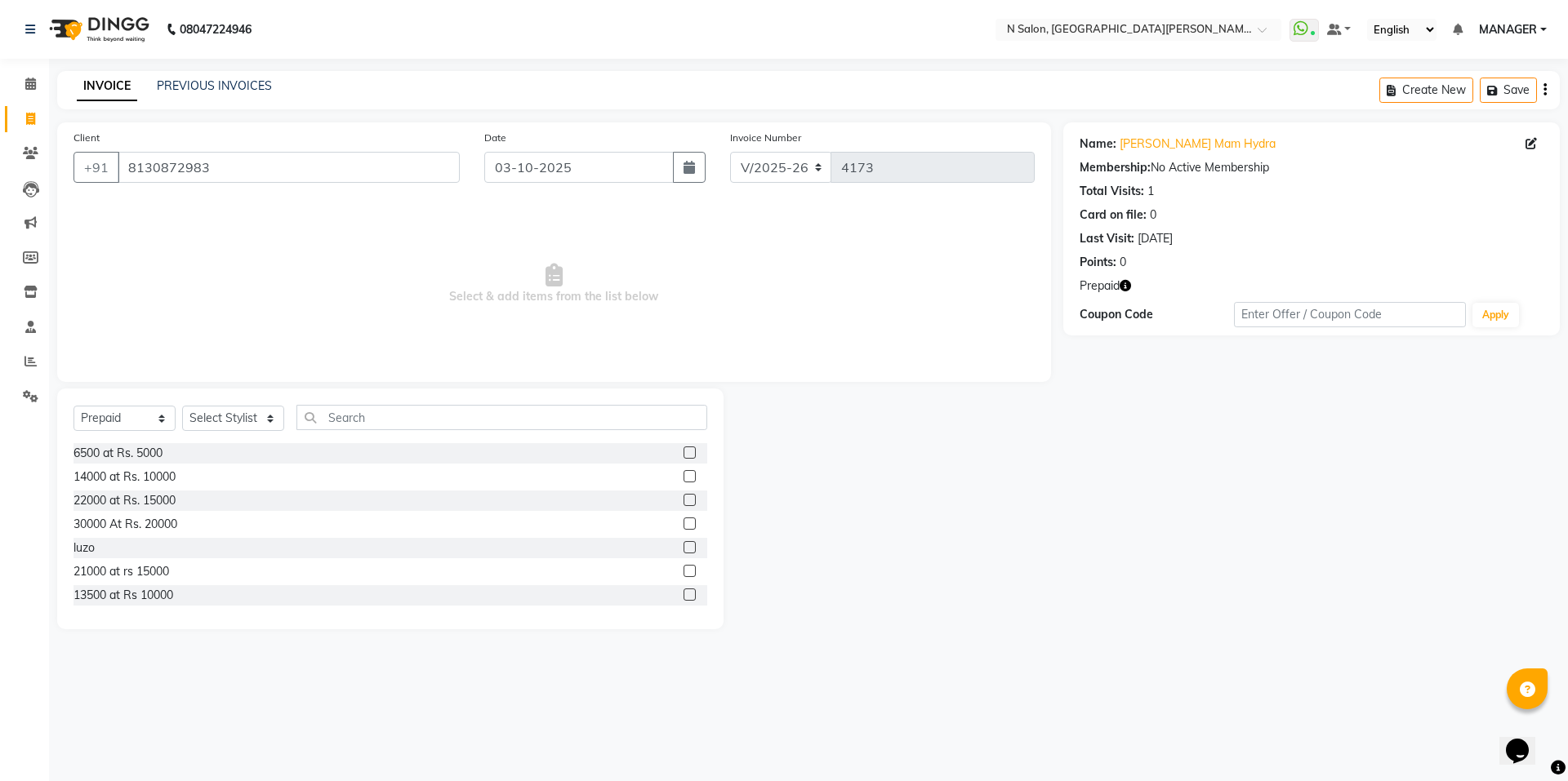
click at [1129, 284] on icon "button" at bounding box center [1125, 285] width 11 height 11
drag, startPoint x: 1179, startPoint y: 420, endPoint x: 265, endPoint y: 418, distance: 914.0
click at [1021, 418] on div "Client +91 8130872983 Date 03-10-2025 Invoice Number V/2025 V/2025-26 4173 Sele…" at bounding box center [809, 376] width 1528 height 507
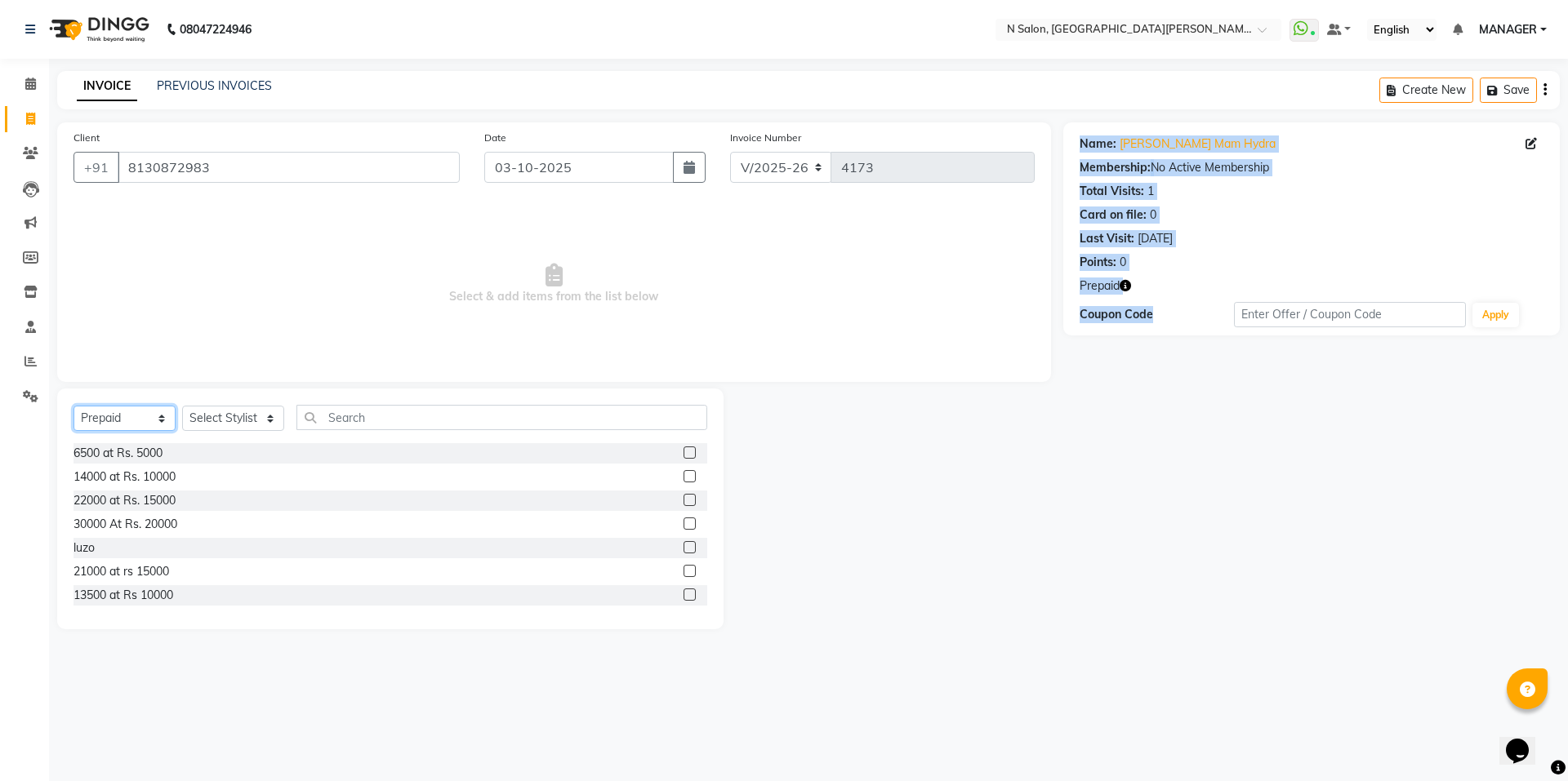
drag, startPoint x: 138, startPoint y: 414, endPoint x: 138, endPoint y: 429, distance: 15.0
click at [138, 423] on select "Select Service Product Membership Package Voucher Prepaid Gift Card" at bounding box center [124, 418] width 102 height 25
select select "service"
click at [74, 405] on select "Select Service Product Membership Package Voucher Prepaid Gift Card" at bounding box center [124, 418] width 102 height 25
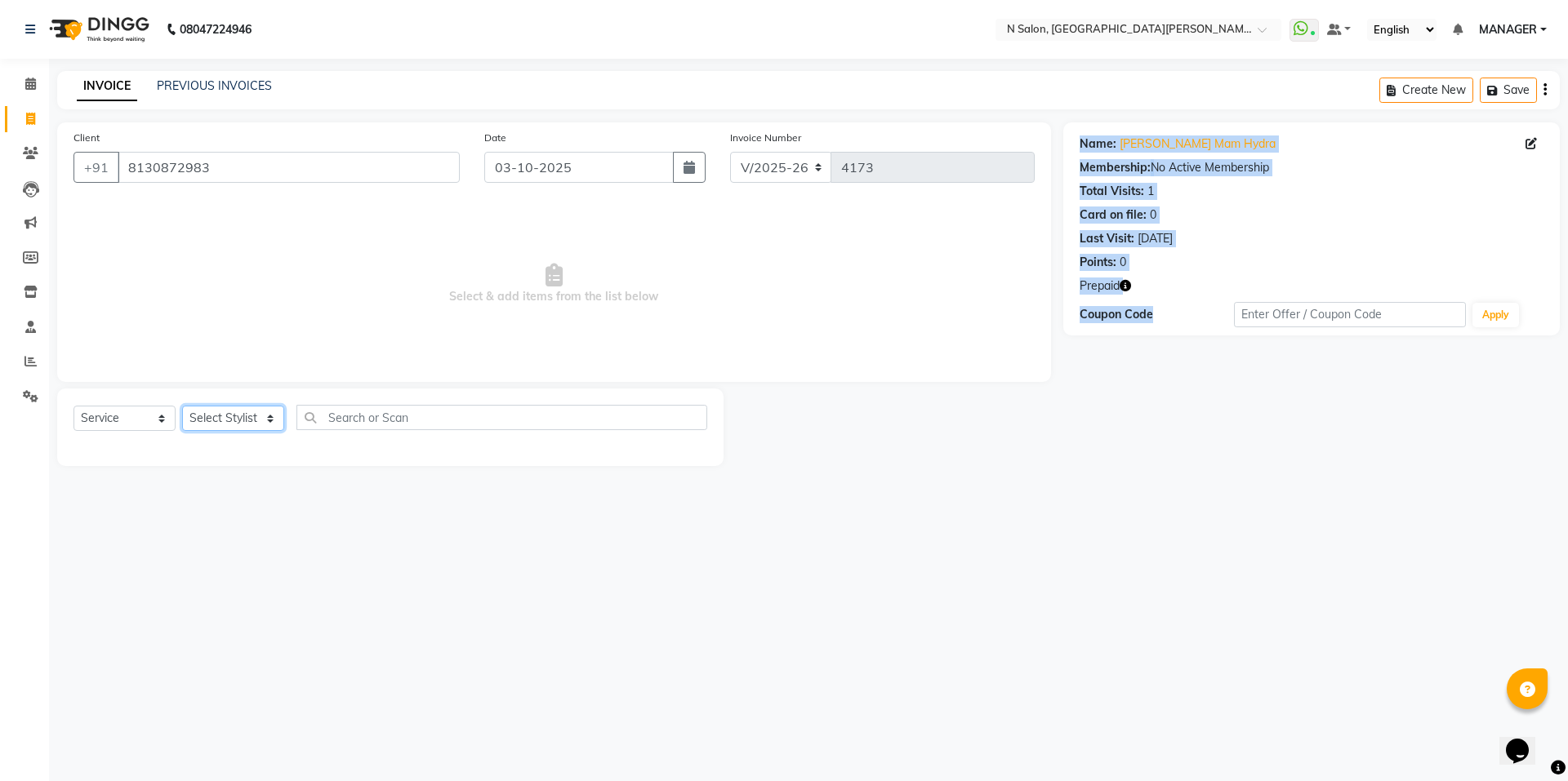
drag, startPoint x: 203, startPoint y: 416, endPoint x: 218, endPoint y: 423, distance: 16.6
click at [207, 416] on select "Select Stylist Anju Faiz Faizal MANAGER MD..... Pankaj Pradeep Sahil NAWAB same…" at bounding box center [233, 418] width 102 height 25
select select "15674"
click at [182, 405] on select "Select Stylist Anju Faiz Faizal MANAGER MD..... Pankaj Pradeep Sahil NAWAB same…" at bounding box center [233, 418] width 102 height 25
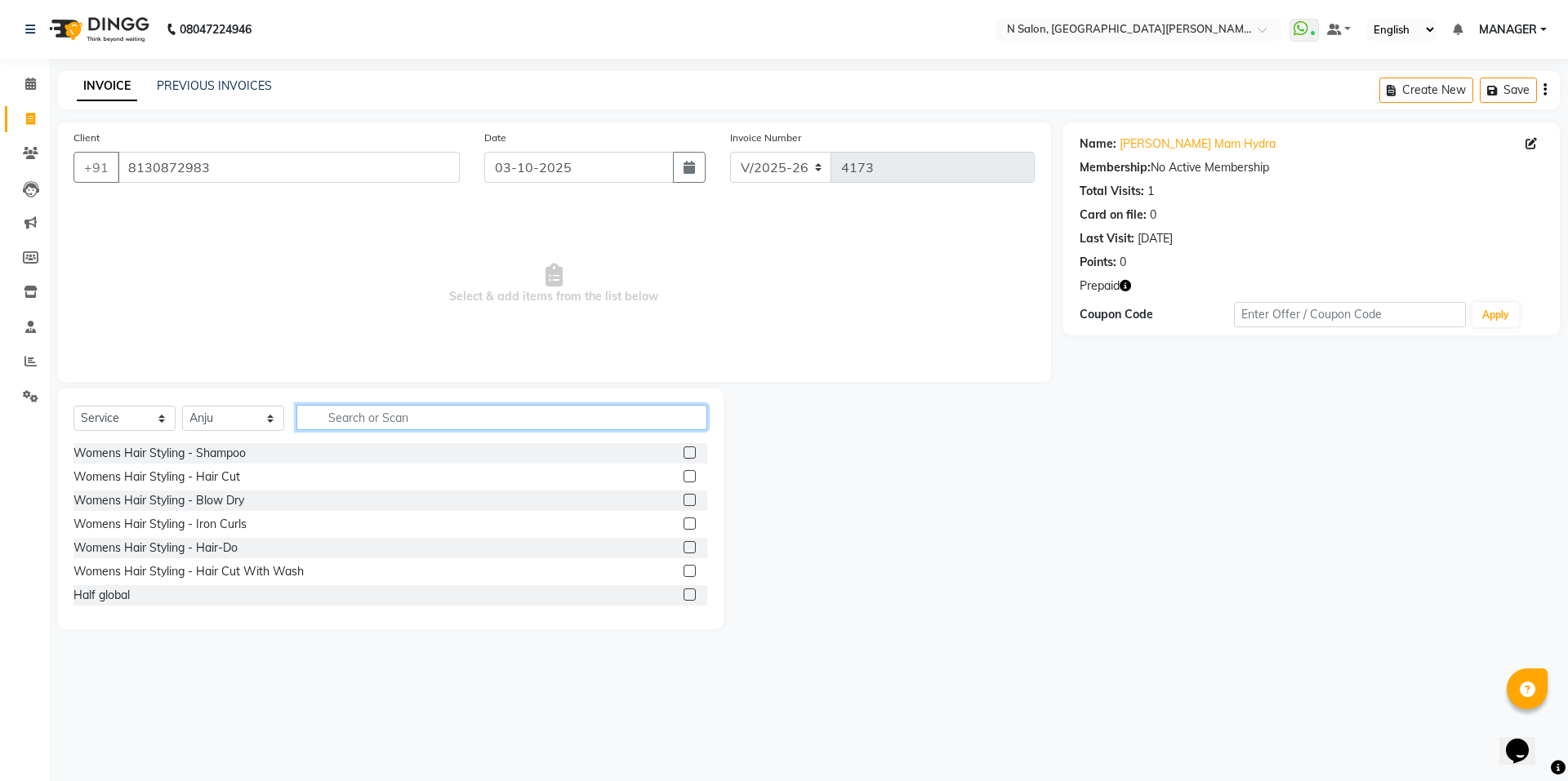
click at [337, 420] on input "text" at bounding box center [501, 417] width 411 height 25
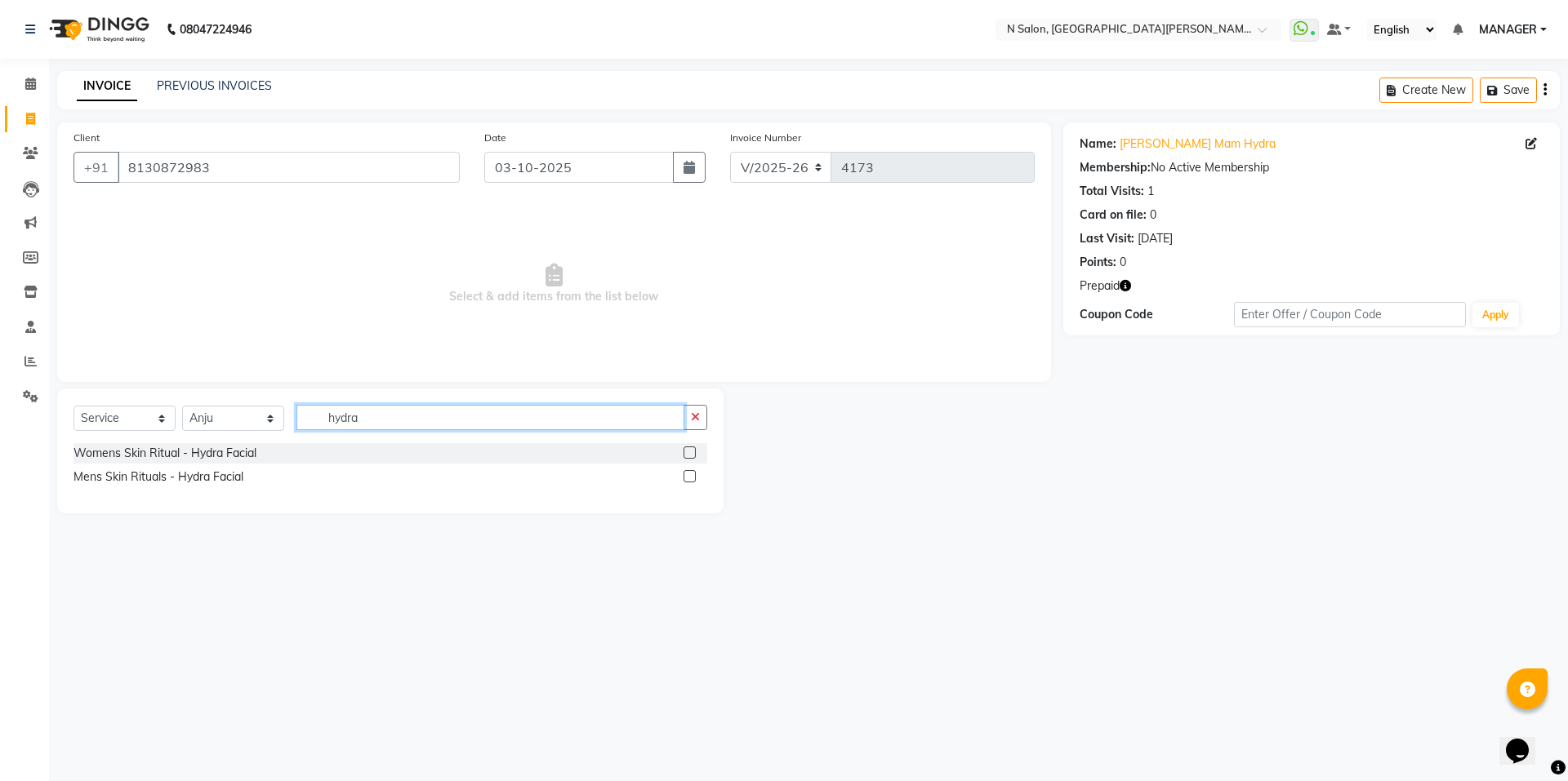
type input "hydra"
click at [689, 450] on label at bounding box center [689, 453] width 12 height 12
click at [689, 450] on input "checkbox" at bounding box center [689, 454] width 11 height 11
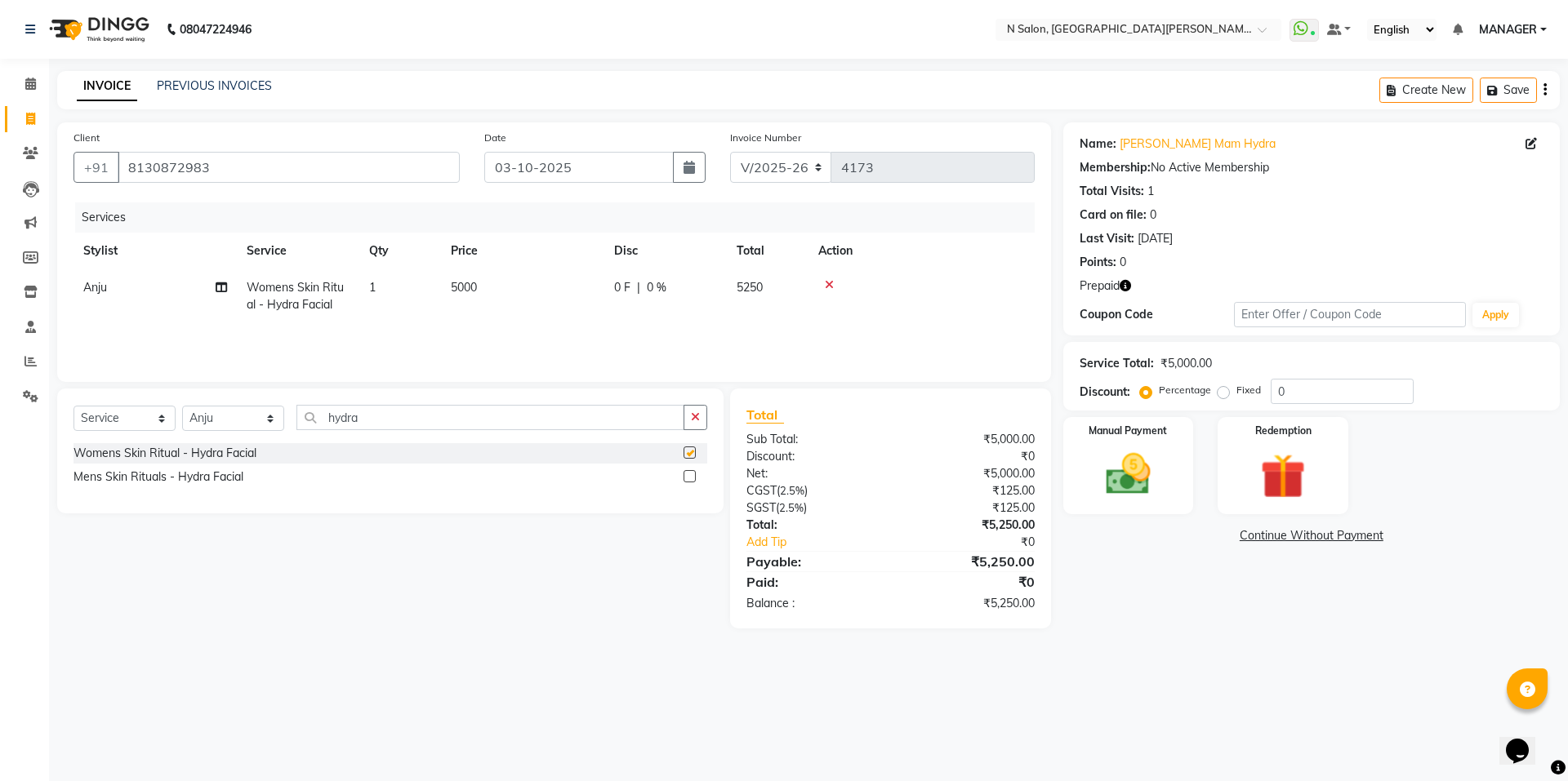
checkbox input "false"
drag, startPoint x: 453, startPoint y: 418, endPoint x: 214, endPoint y: 428, distance: 239.2
click at [214, 428] on div "Select Service Product Membership Package Voucher Prepaid Gift Card Select Styl…" at bounding box center [391, 424] width 634 height 39
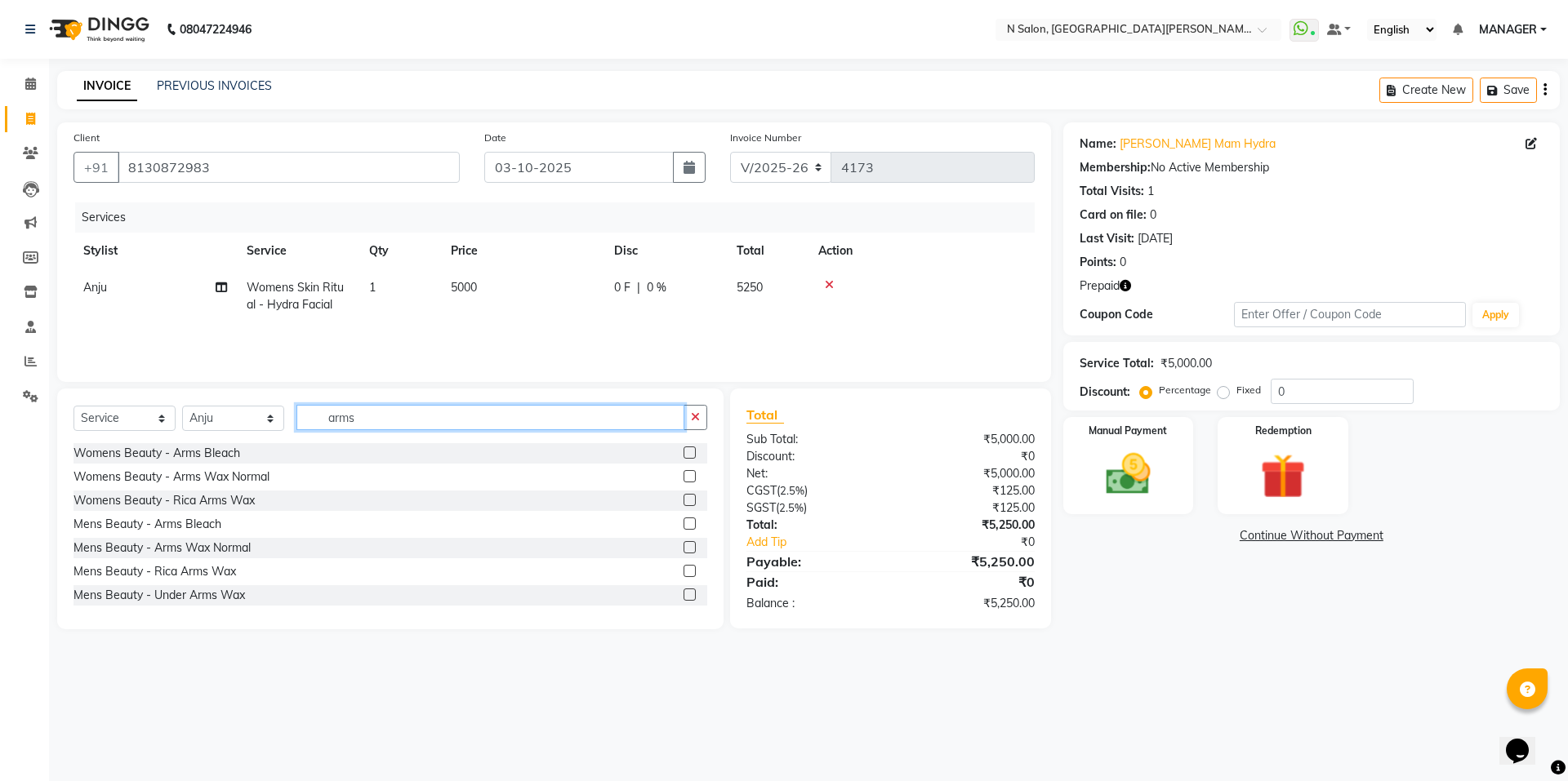
type input "arms"
drag, startPoint x: 675, startPoint y: 500, endPoint x: 667, endPoint y: 505, distance: 9.4
click at [683, 502] on label at bounding box center [689, 500] width 12 height 12
click at [683, 502] on input "checkbox" at bounding box center [689, 501] width 11 height 11
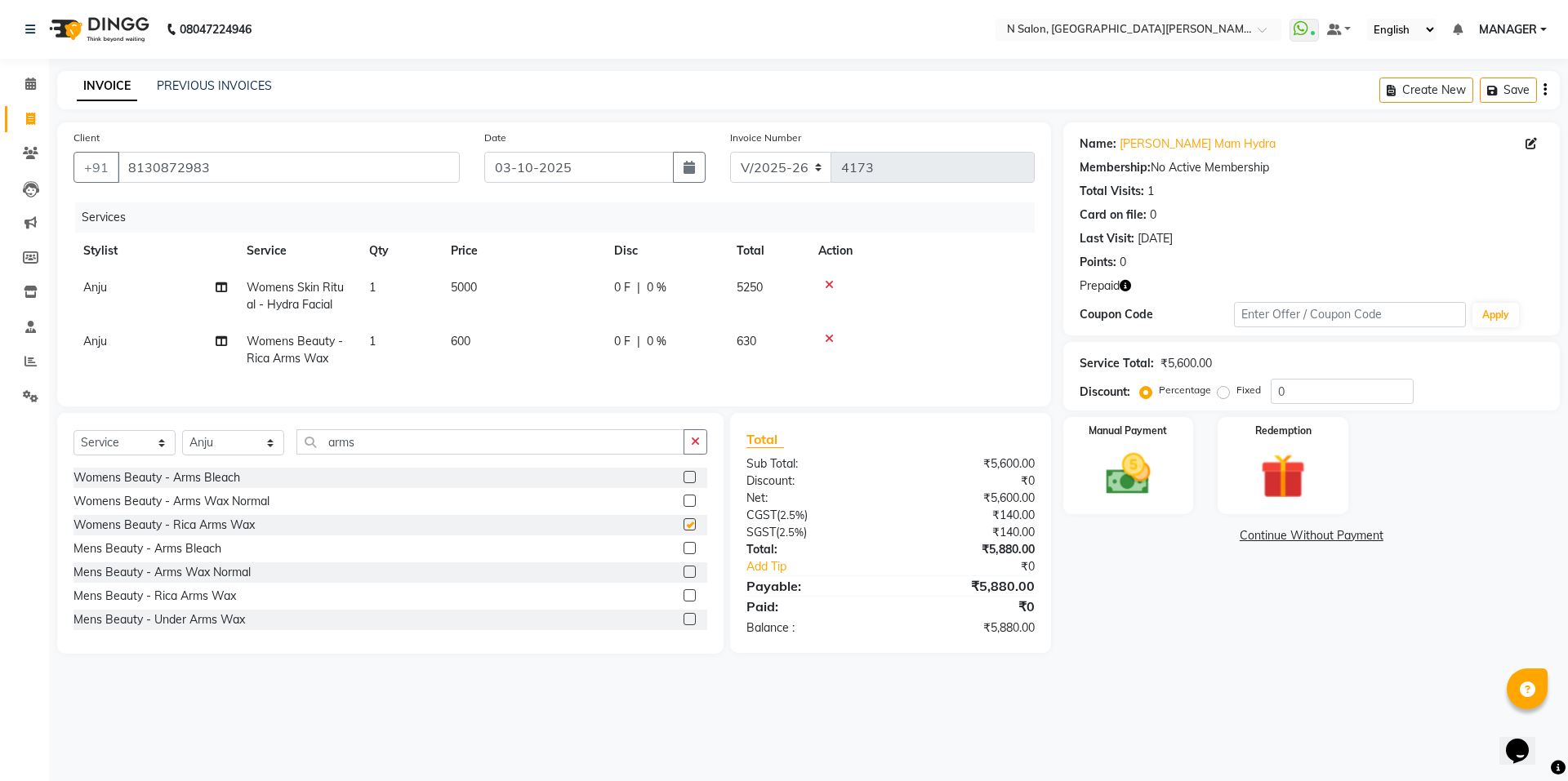
checkbox input "false"
click at [382, 468] on div "Select Service Product Membership Package Voucher Prepaid Gift Card Select Styl…" at bounding box center [391, 448] width 634 height 39
drag, startPoint x: 377, startPoint y: 458, endPoint x: 257, endPoint y: 471, distance: 120.7
click at [257, 468] on div "Select Service Product Membership Package Voucher Prepaid Gift Card Select Styl…" at bounding box center [391, 448] width 634 height 39
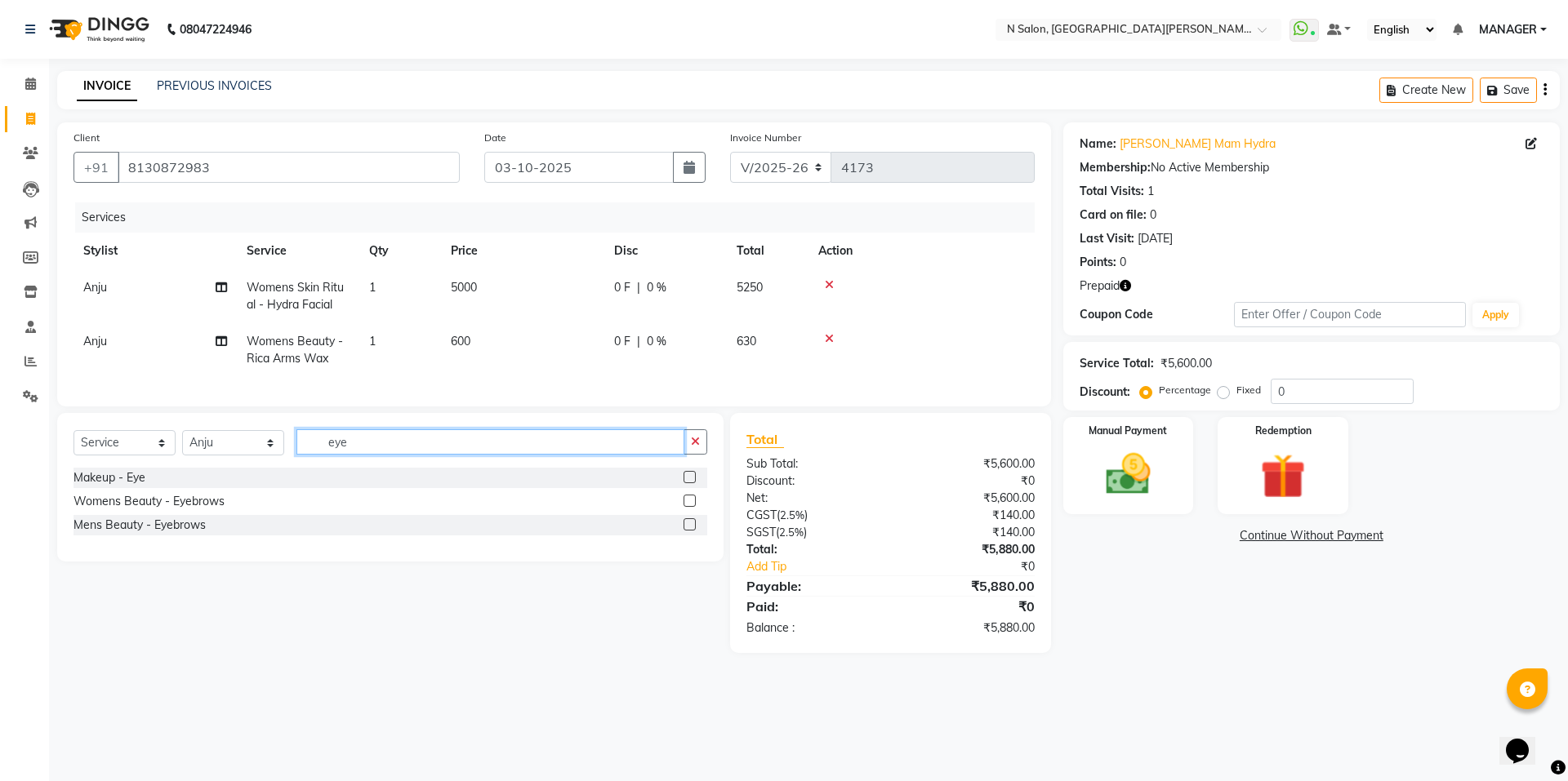
type input "eye"
click at [827, 340] on icon at bounding box center [830, 338] width 9 height 11
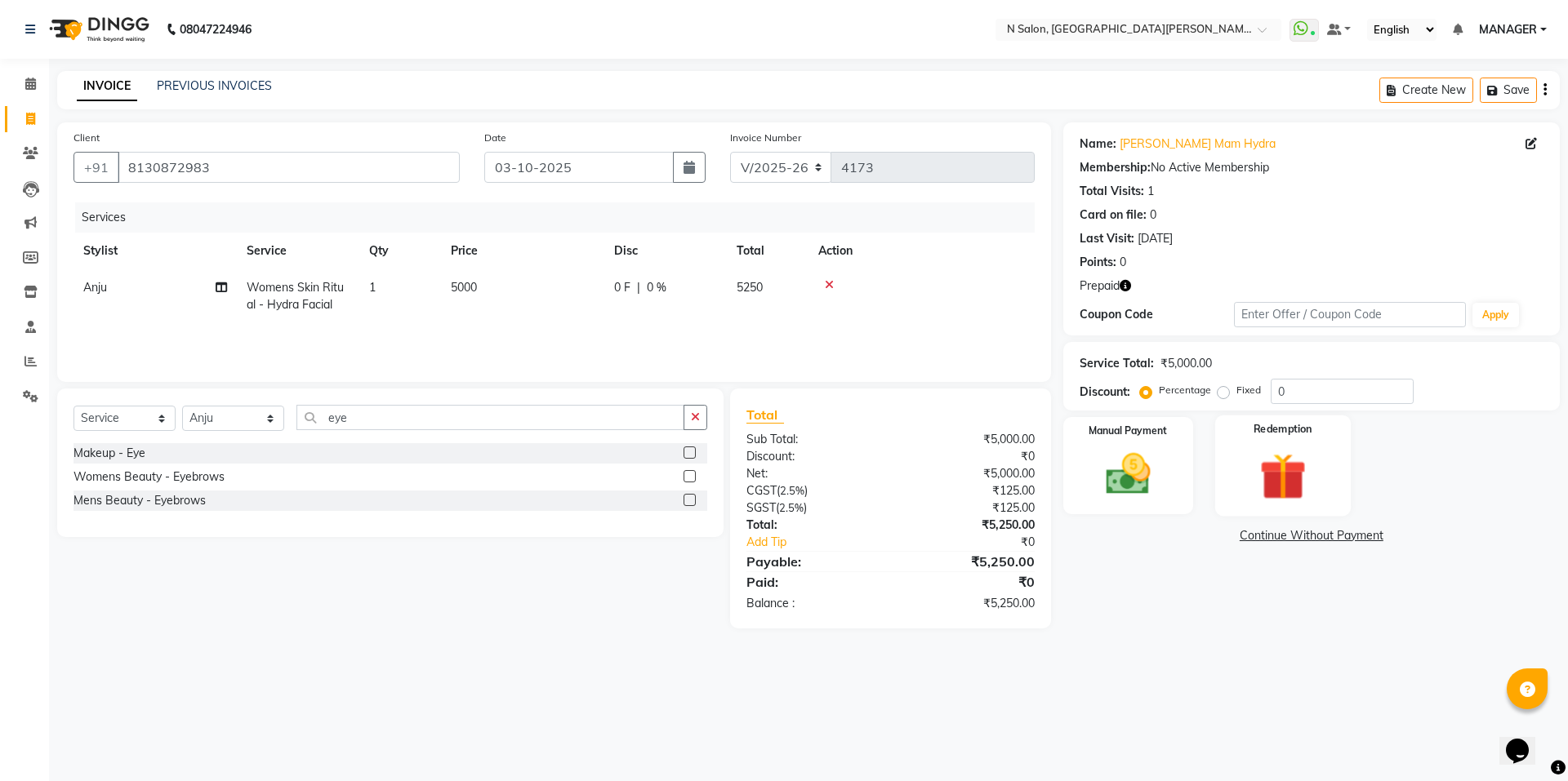
click at [1283, 453] on img at bounding box center [1282, 476] width 76 height 58
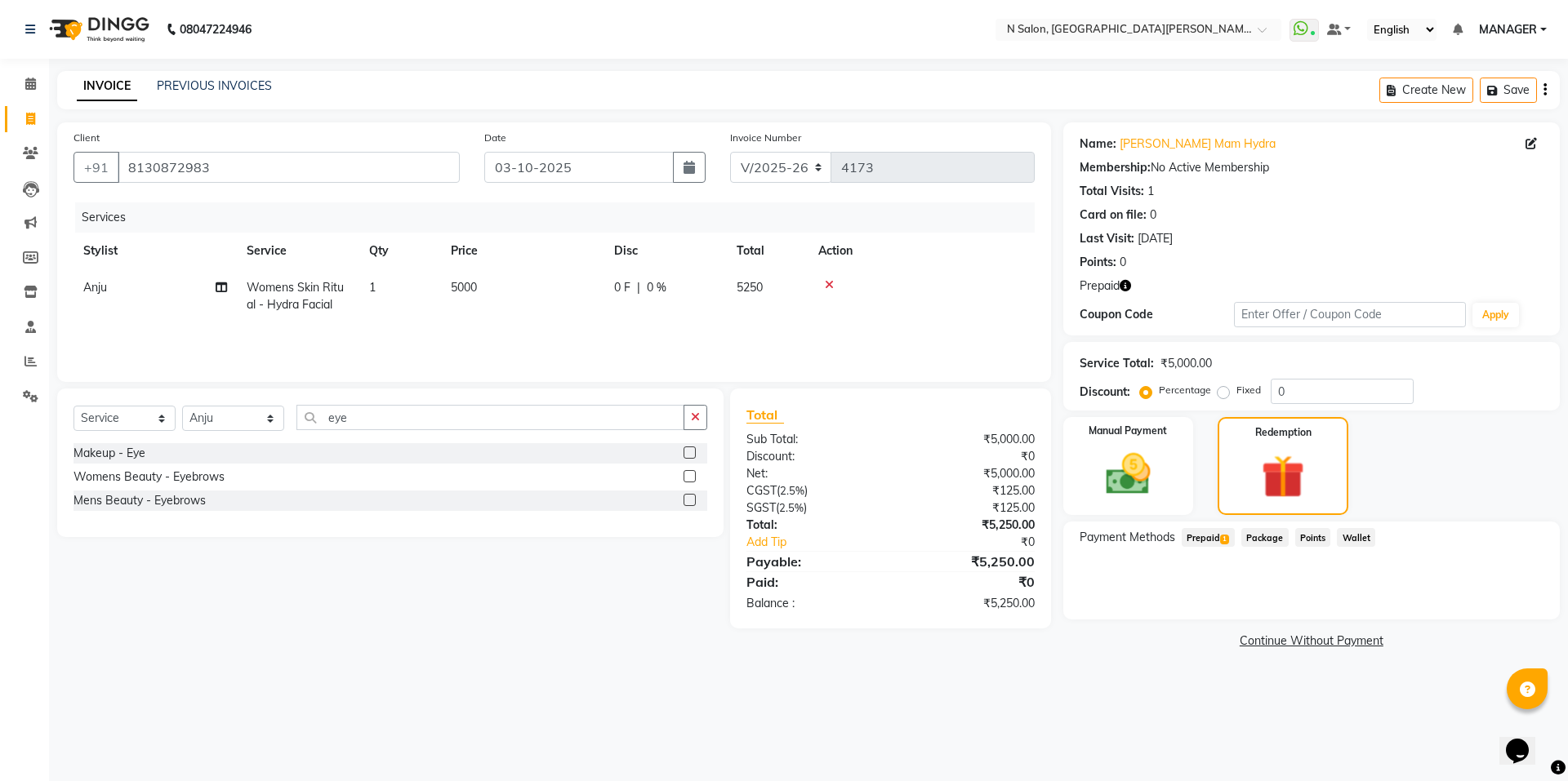
click at [1223, 538] on span "1" at bounding box center [1225, 539] width 9 height 10
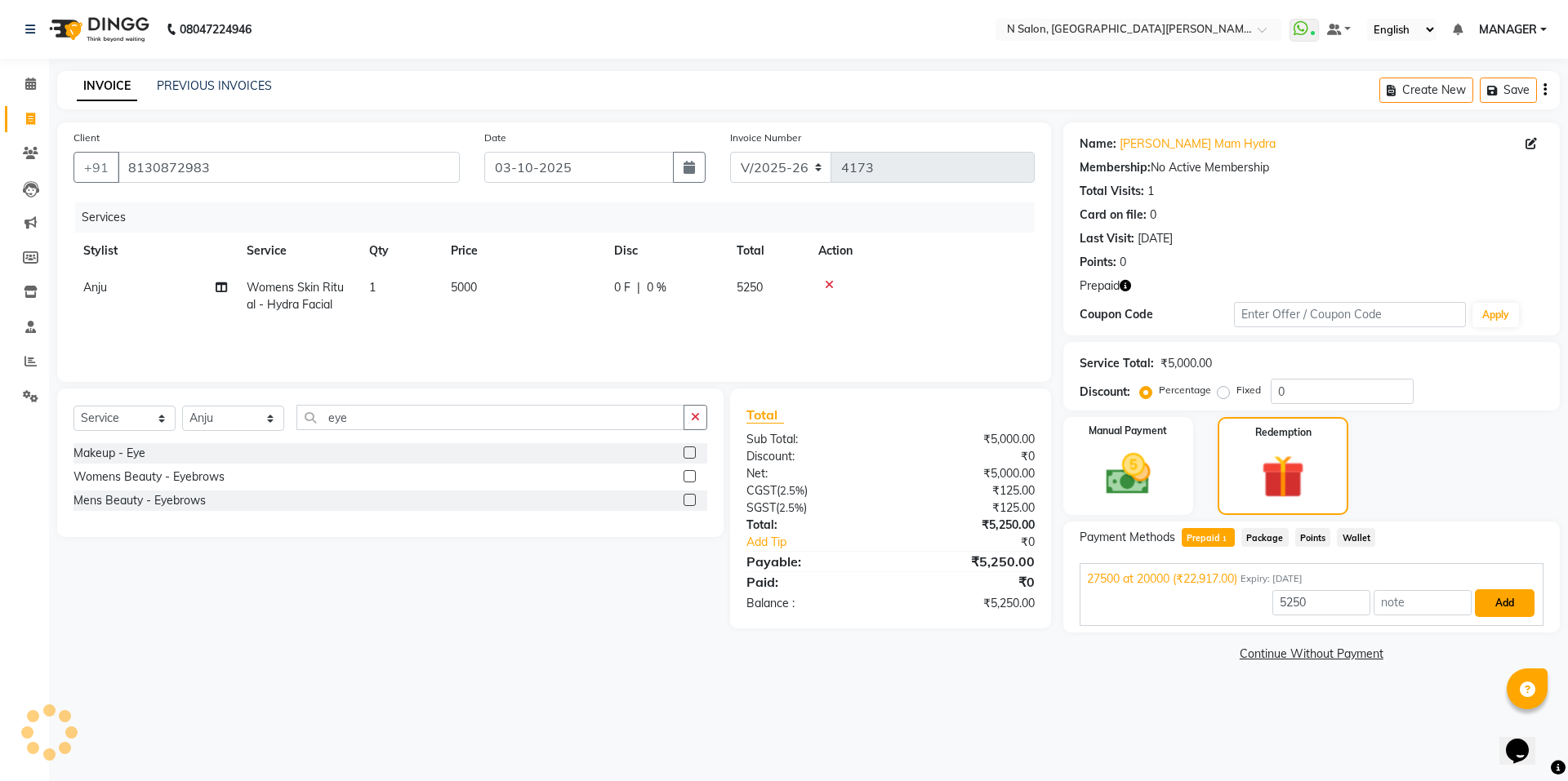
click at [1486, 603] on button "Add" at bounding box center [1505, 603] width 60 height 28
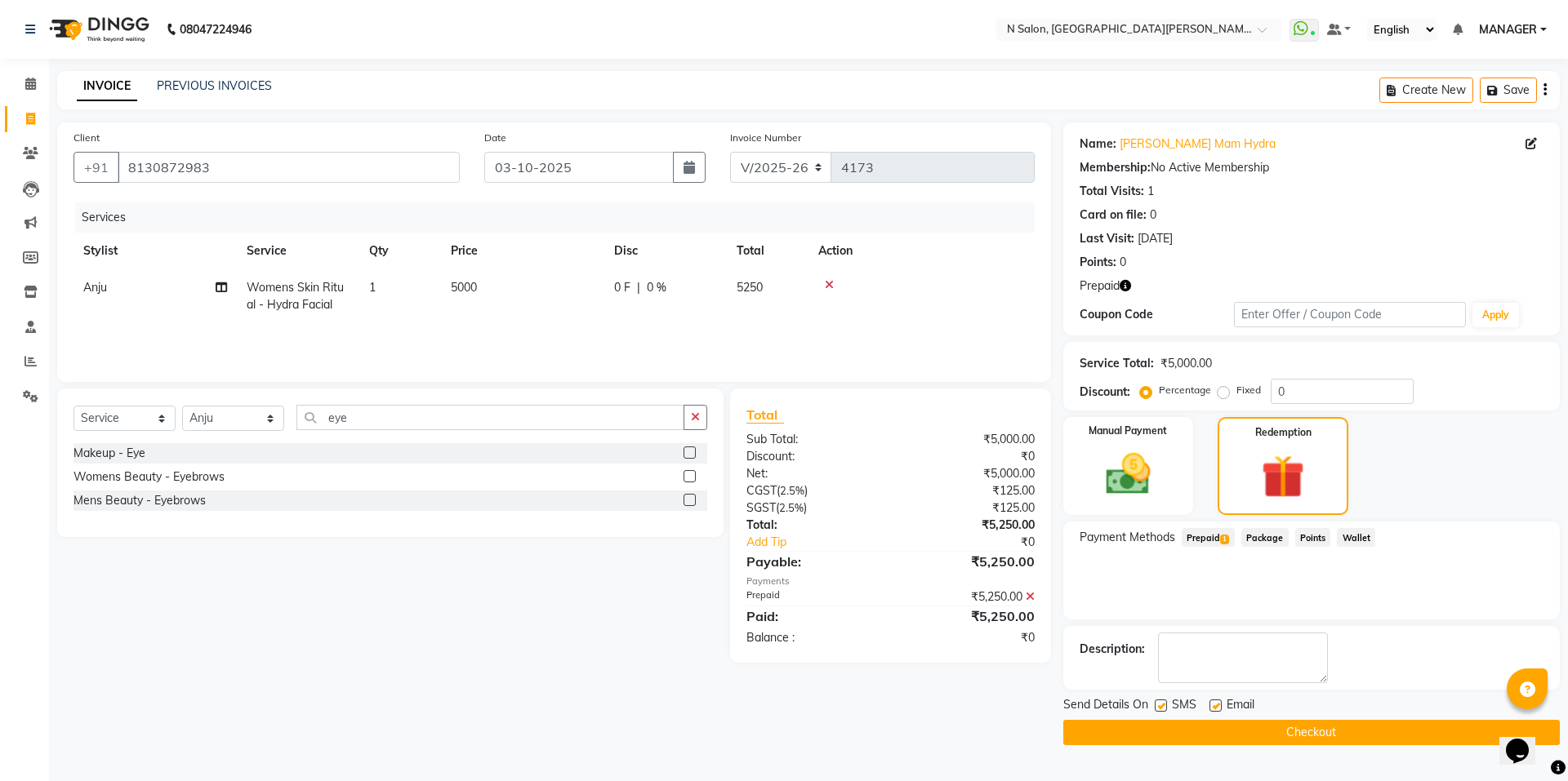
click at [1282, 729] on button "Checkout" at bounding box center [1311, 732] width 497 height 25
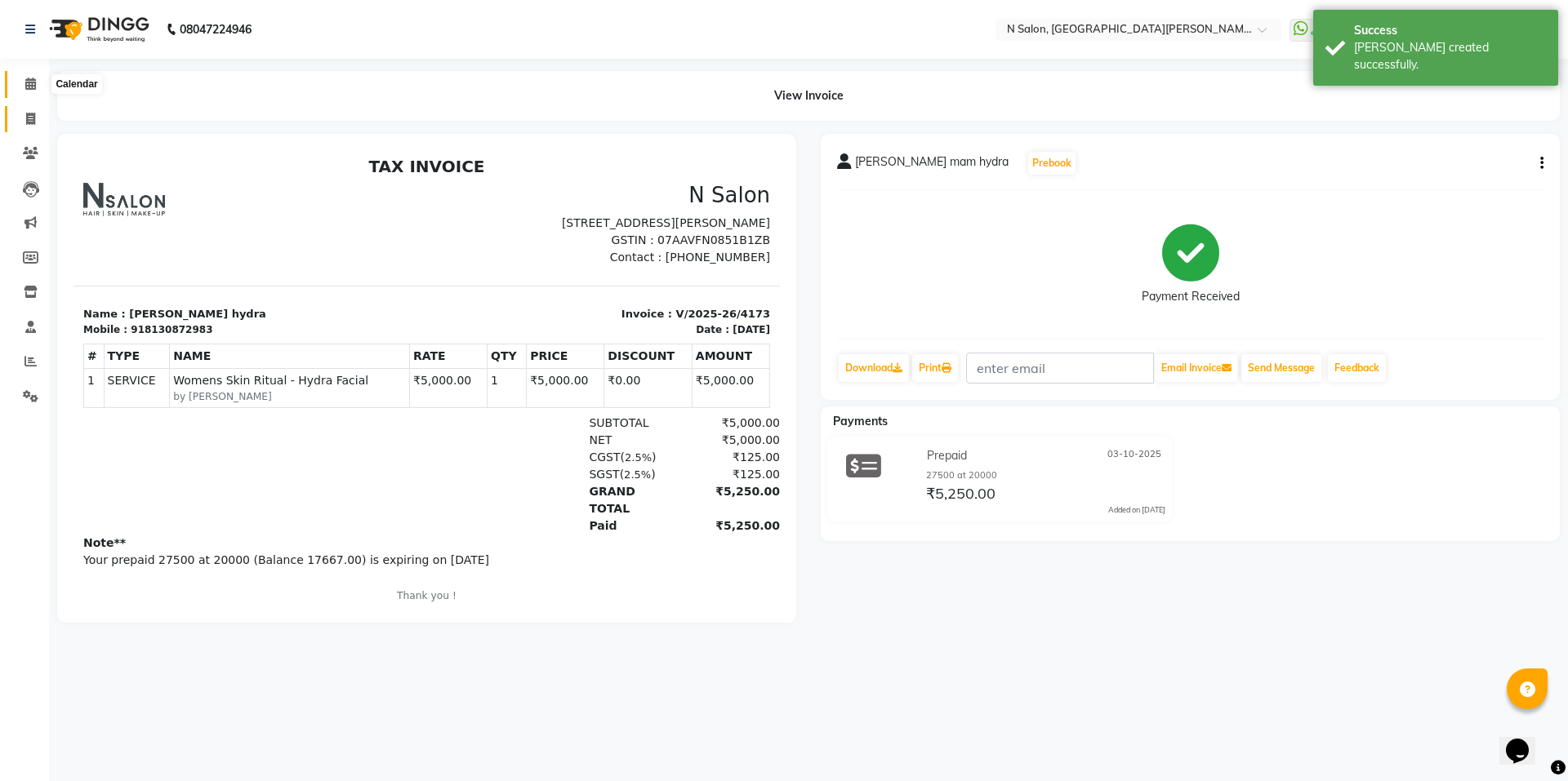
drag, startPoint x: 28, startPoint y: 84, endPoint x: 31, endPoint y: 125, distance: 41.1
click at [28, 84] on icon at bounding box center [31, 84] width 11 height 12
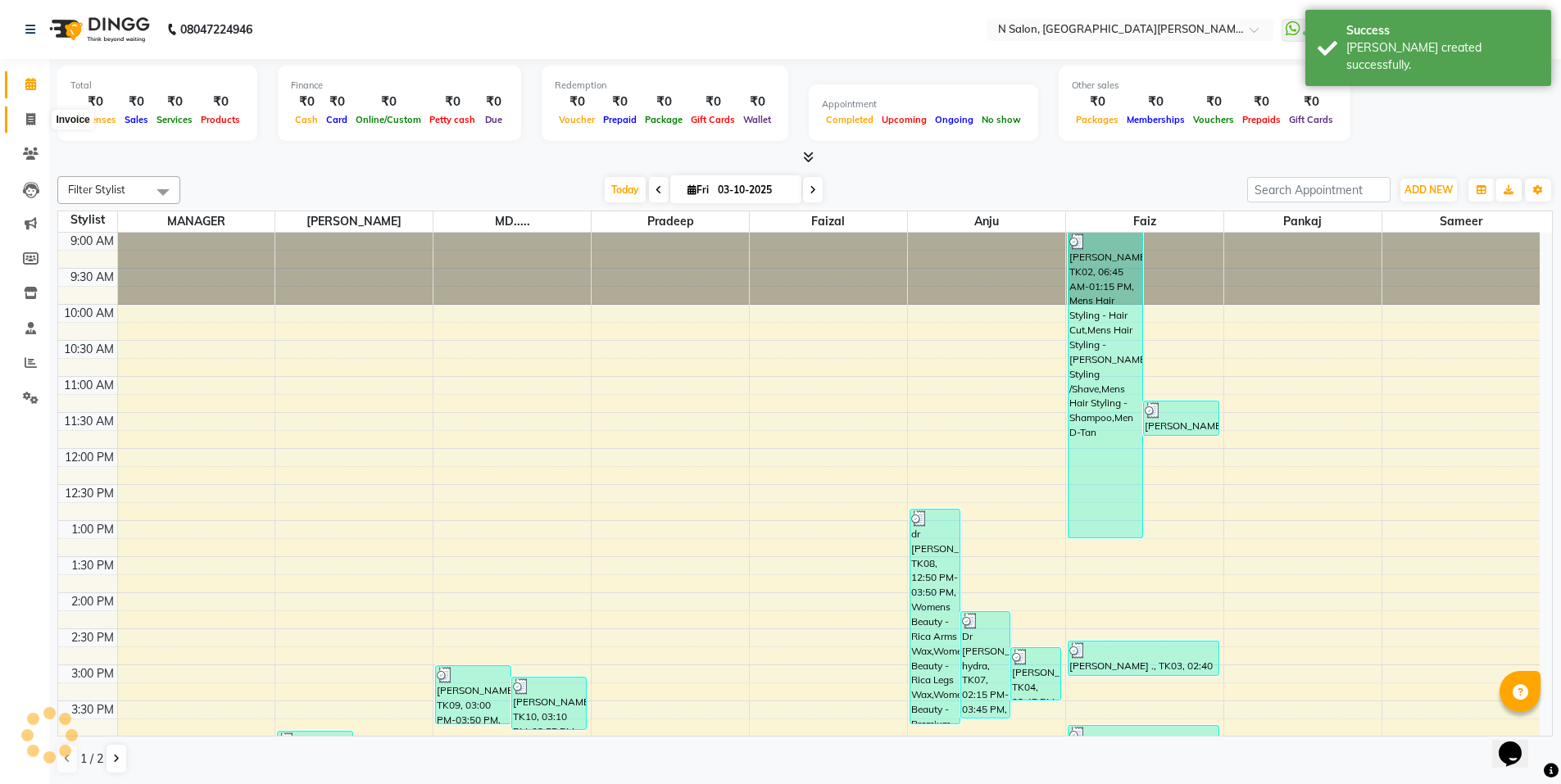
click at [27, 127] on span at bounding box center [31, 120] width 29 height 18
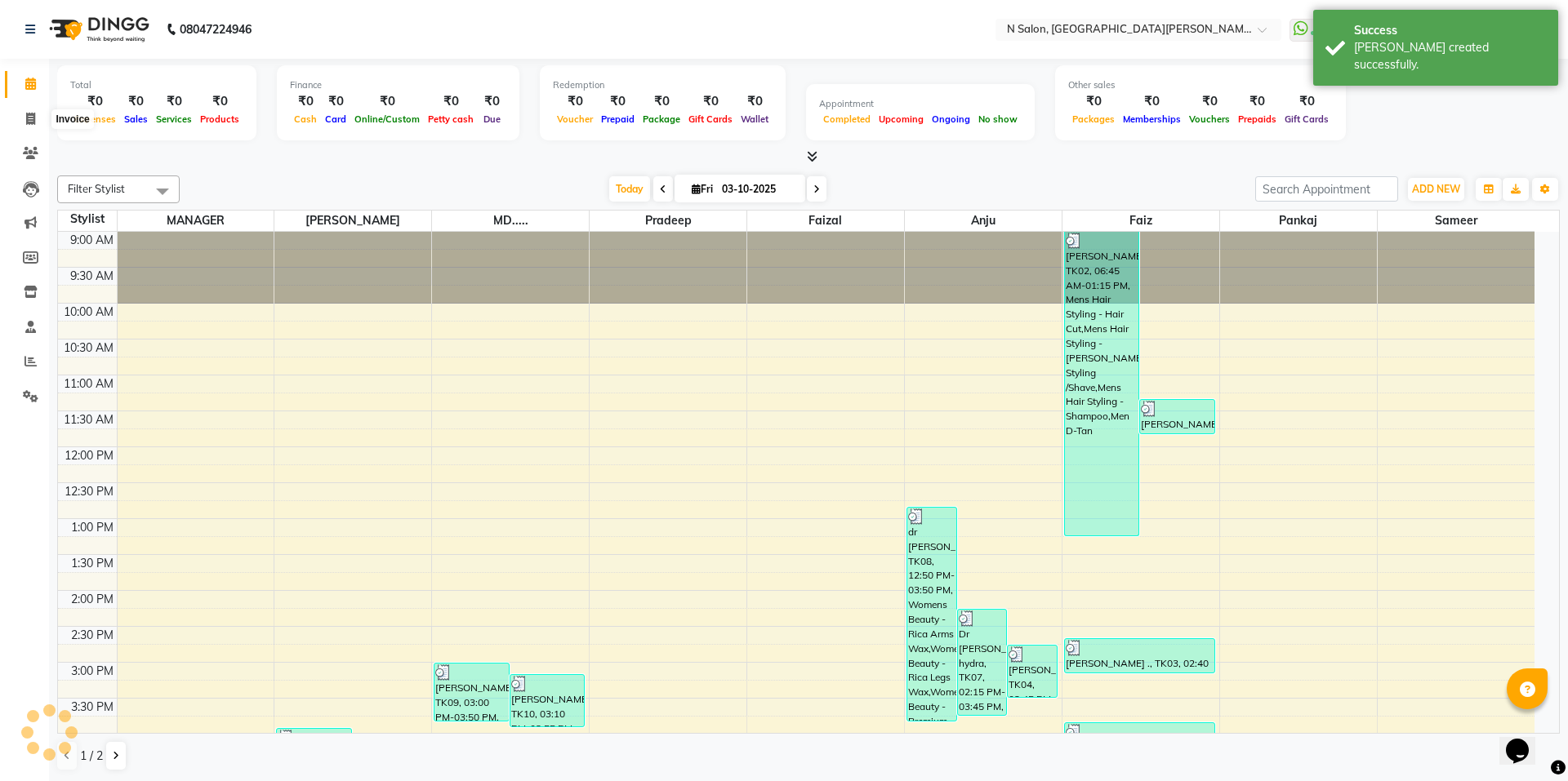
select select "service"
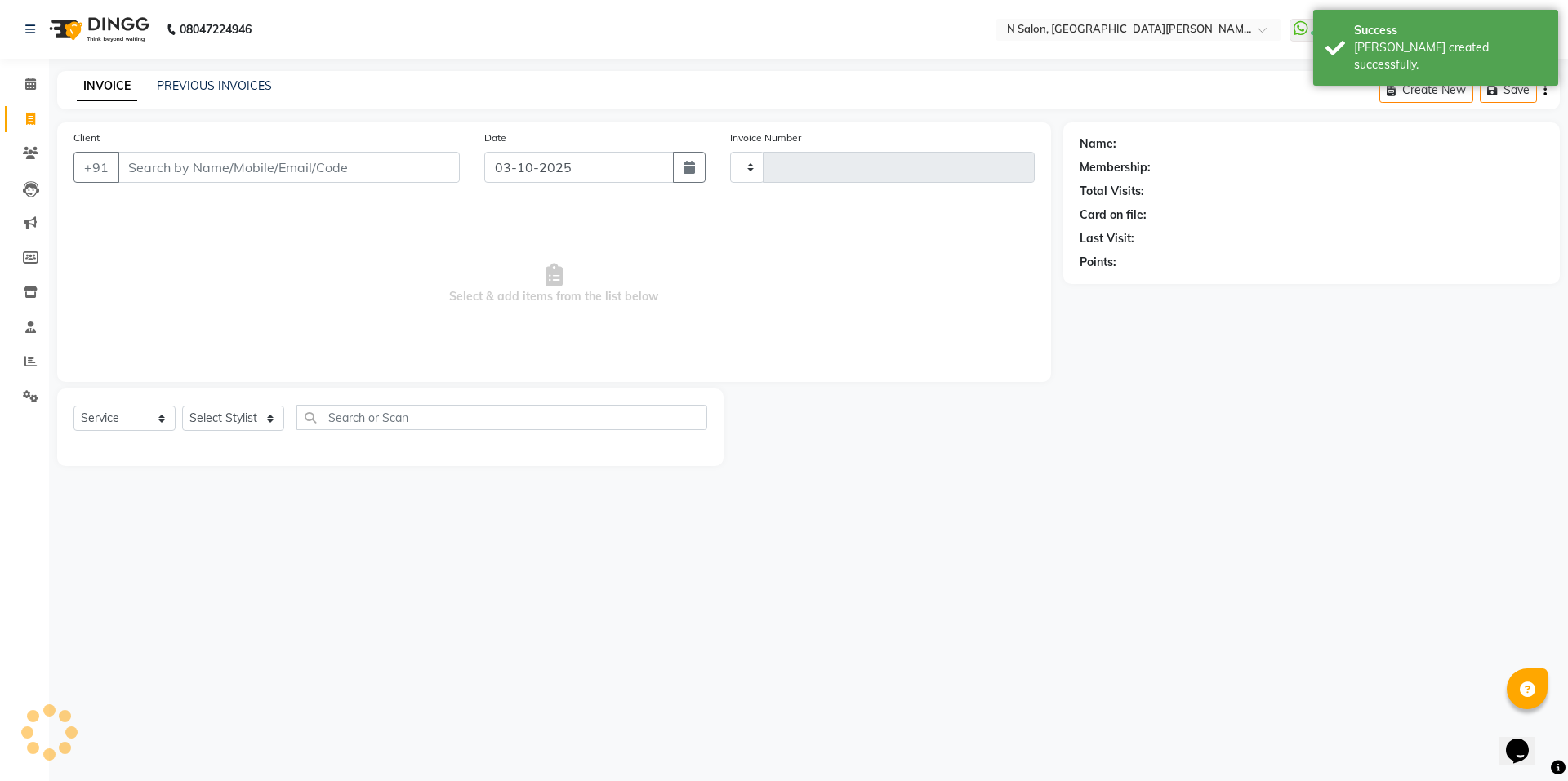
type input "4174"
select select "3472"
select select "P"
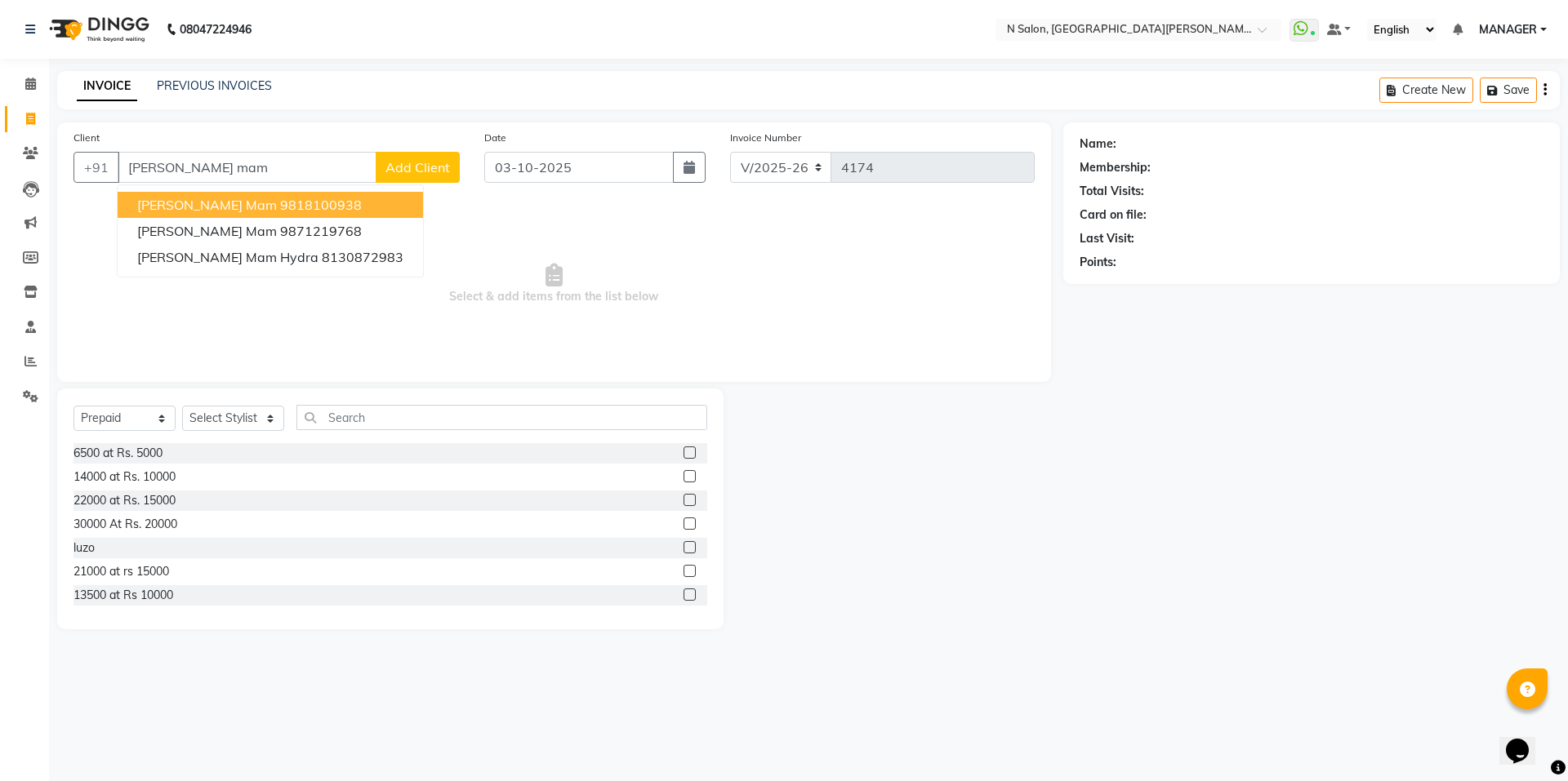
click at [280, 200] on ngb-highlight "9818100938" at bounding box center [321, 205] width 81 height 17
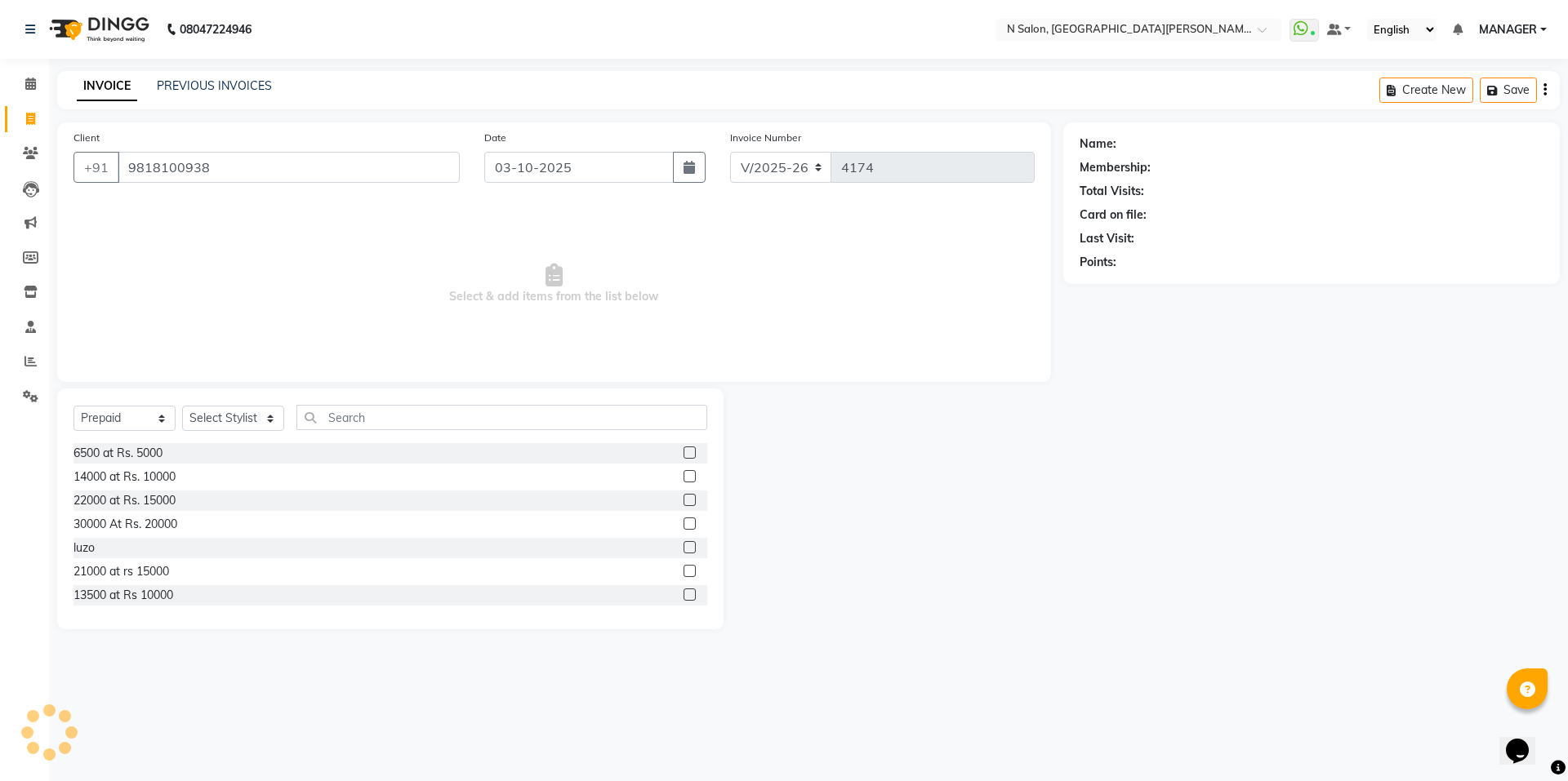
type input "9818100938"
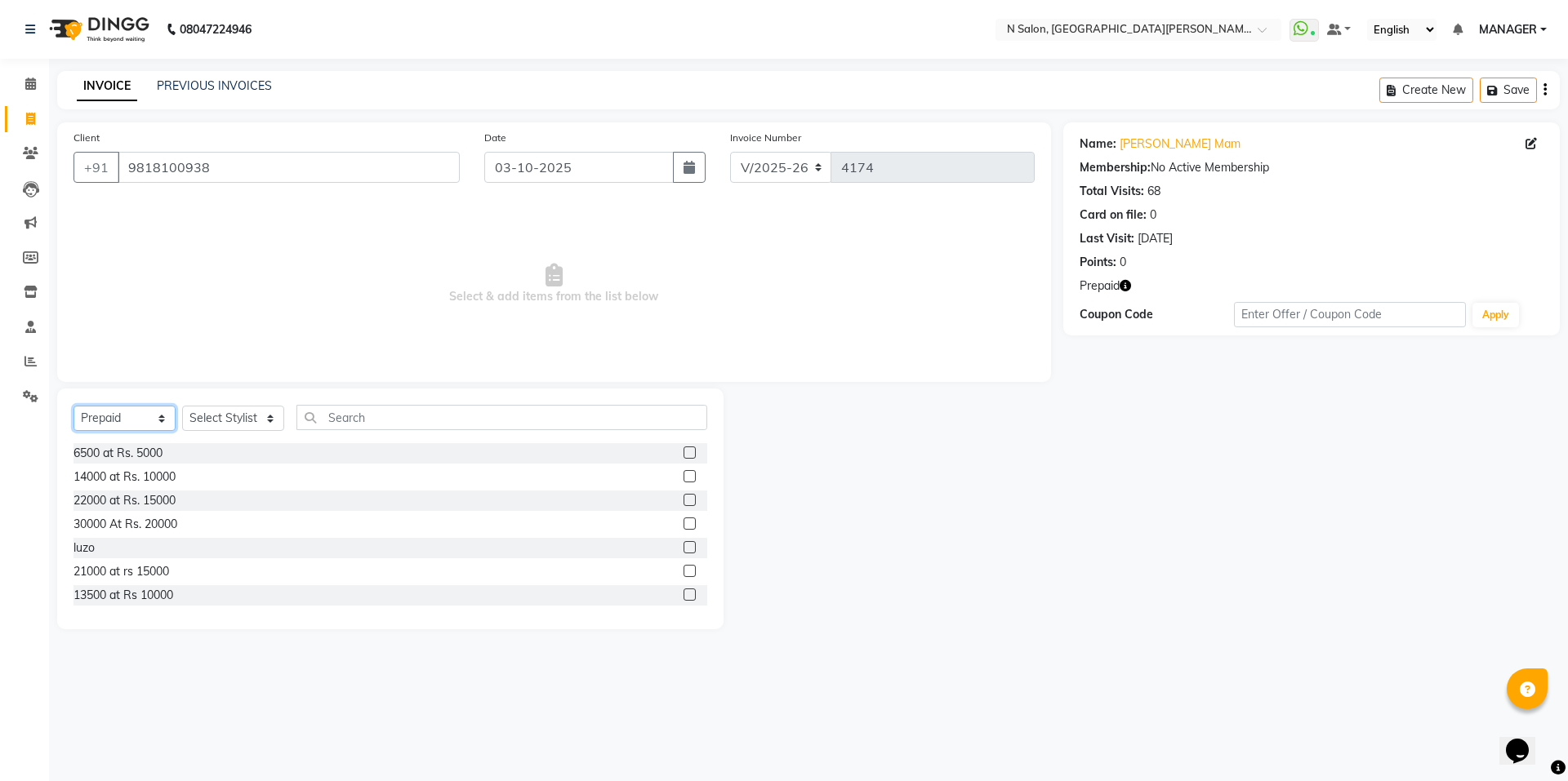
click at [136, 415] on select "Select Service Product Membership Package Voucher Prepaid Gift Card" at bounding box center [124, 418] width 102 height 25
select select "service"
click at [74, 405] on select "Select Service Product Membership Package Voucher Prepaid Gift Card" at bounding box center [124, 418] width 102 height 25
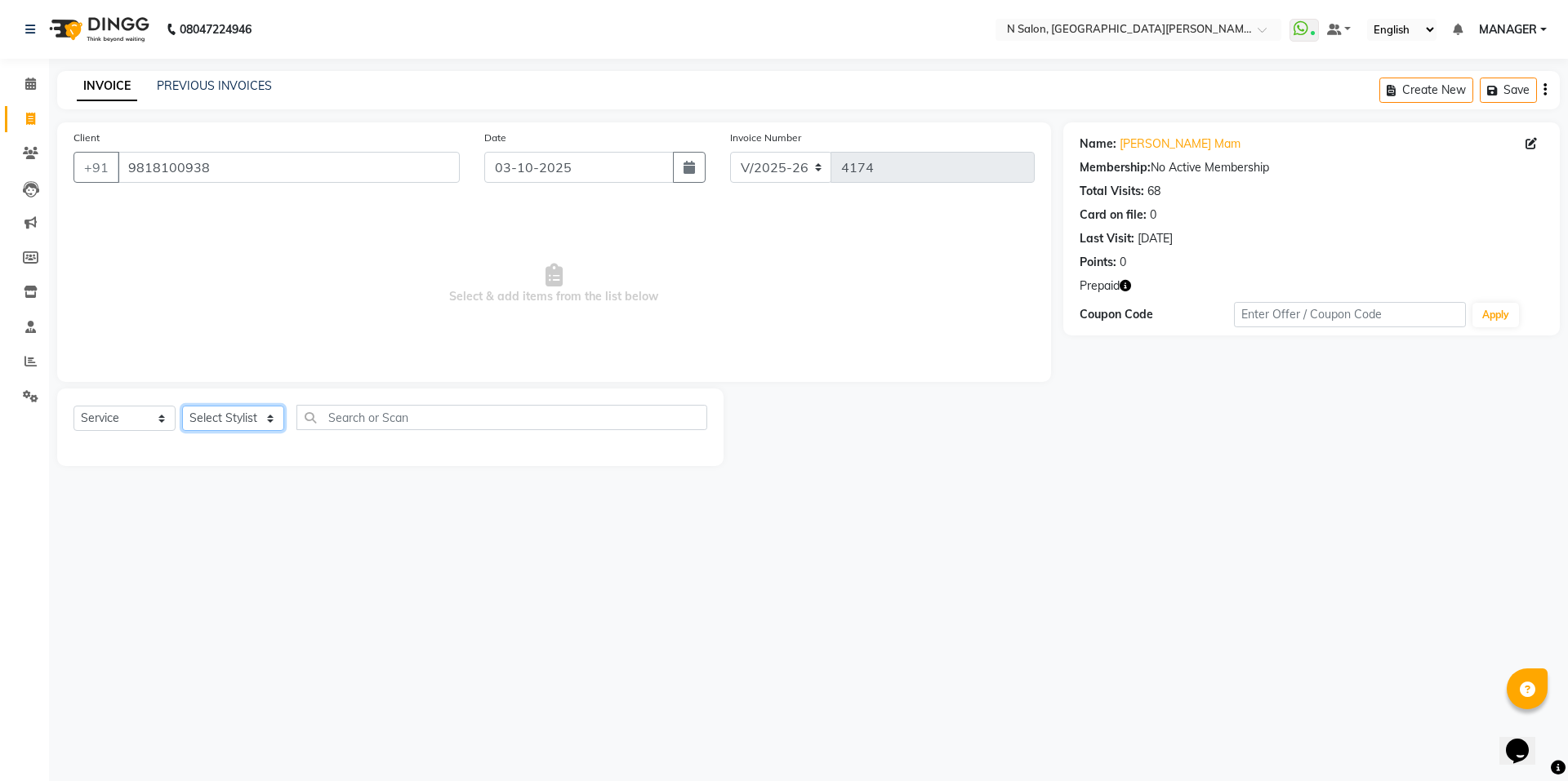
drag, startPoint x: 225, startPoint y: 410, endPoint x: 230, endPoint y: 419, distance: 10.3
click at [227, 411] on select "Select Stylist Anju Faiz Faizal MANAGER MD..... Pankaj Pradeep Sahil NAWAB same…" at bounding box center [233, 418] width 102 height 25
select select "15674"
click at [182, 405] on select "Select Stylist Anju Faiz Faizal MANAGER MD..... Pankaj Pradeep Sahil NAWAB same…" at bounding box center [233, 418] width 102 height 25
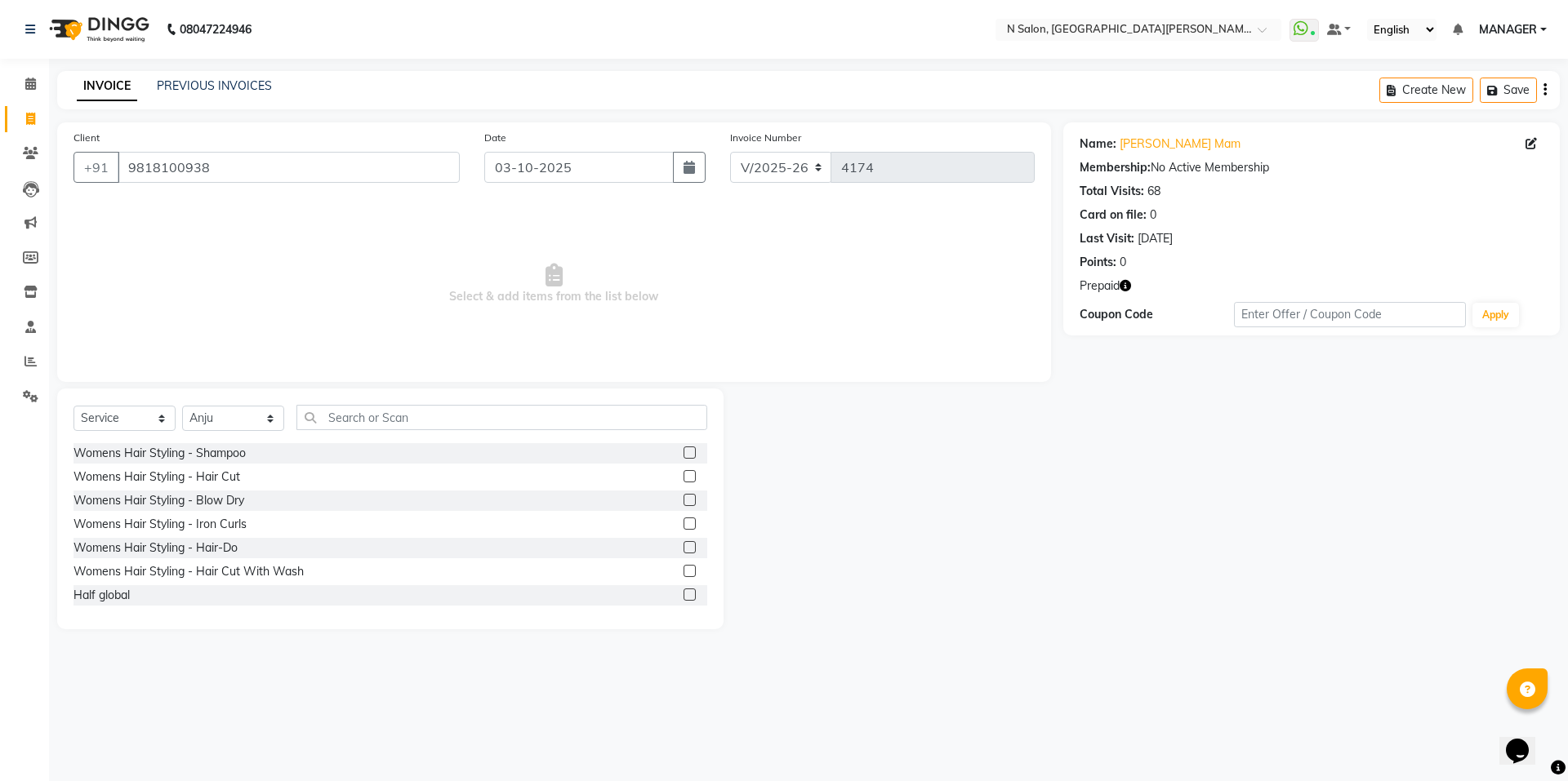
click at [420, 393] on div "Select Service Product Membership Package Voucher Prepaid Gift Card Select Styl…" at bounding box center [390, 509] width 667 height 241
click at [422, 413] on input "text" at bounding box center [501, 417] width 411 height 25
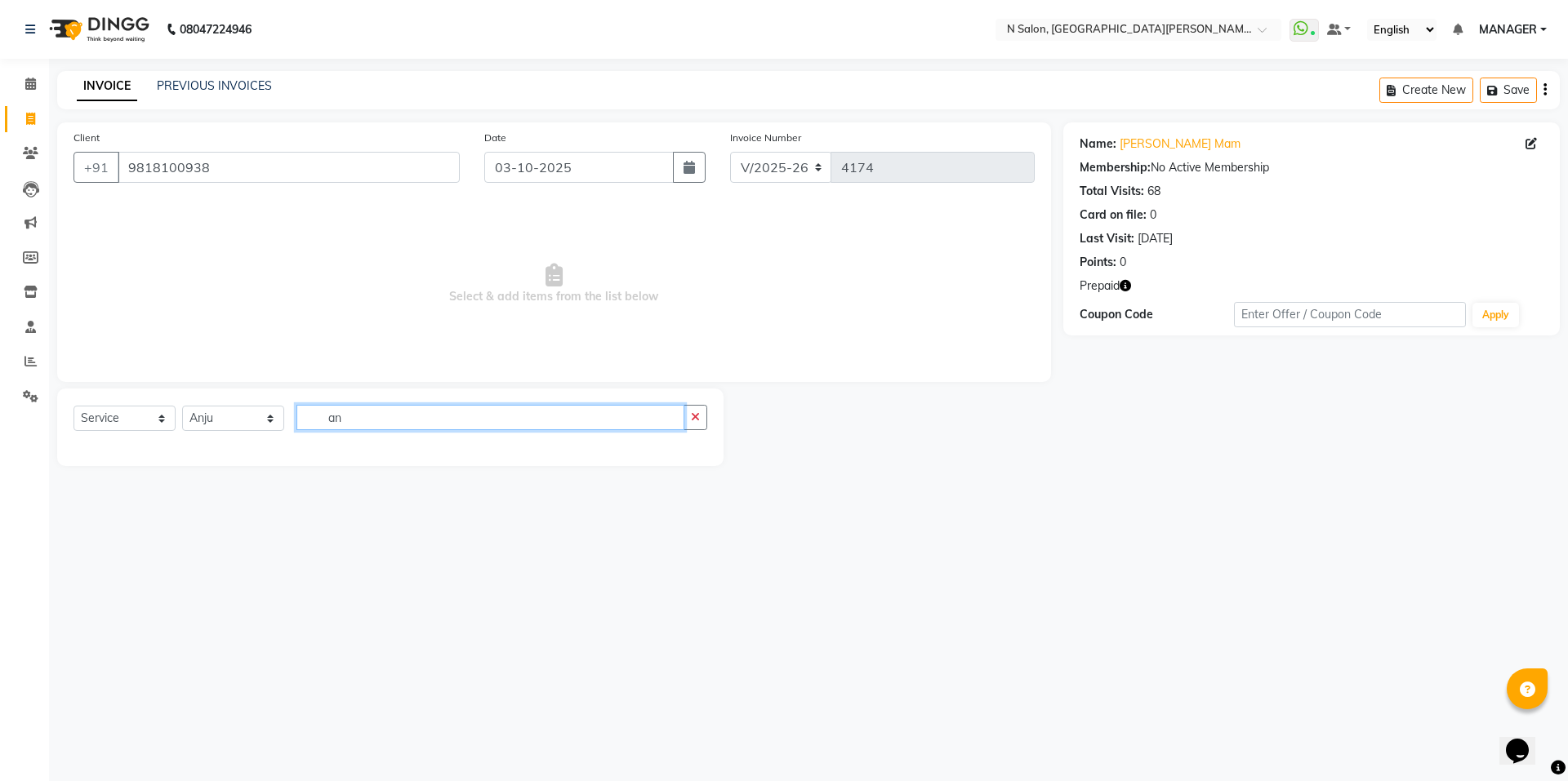
type input "a"
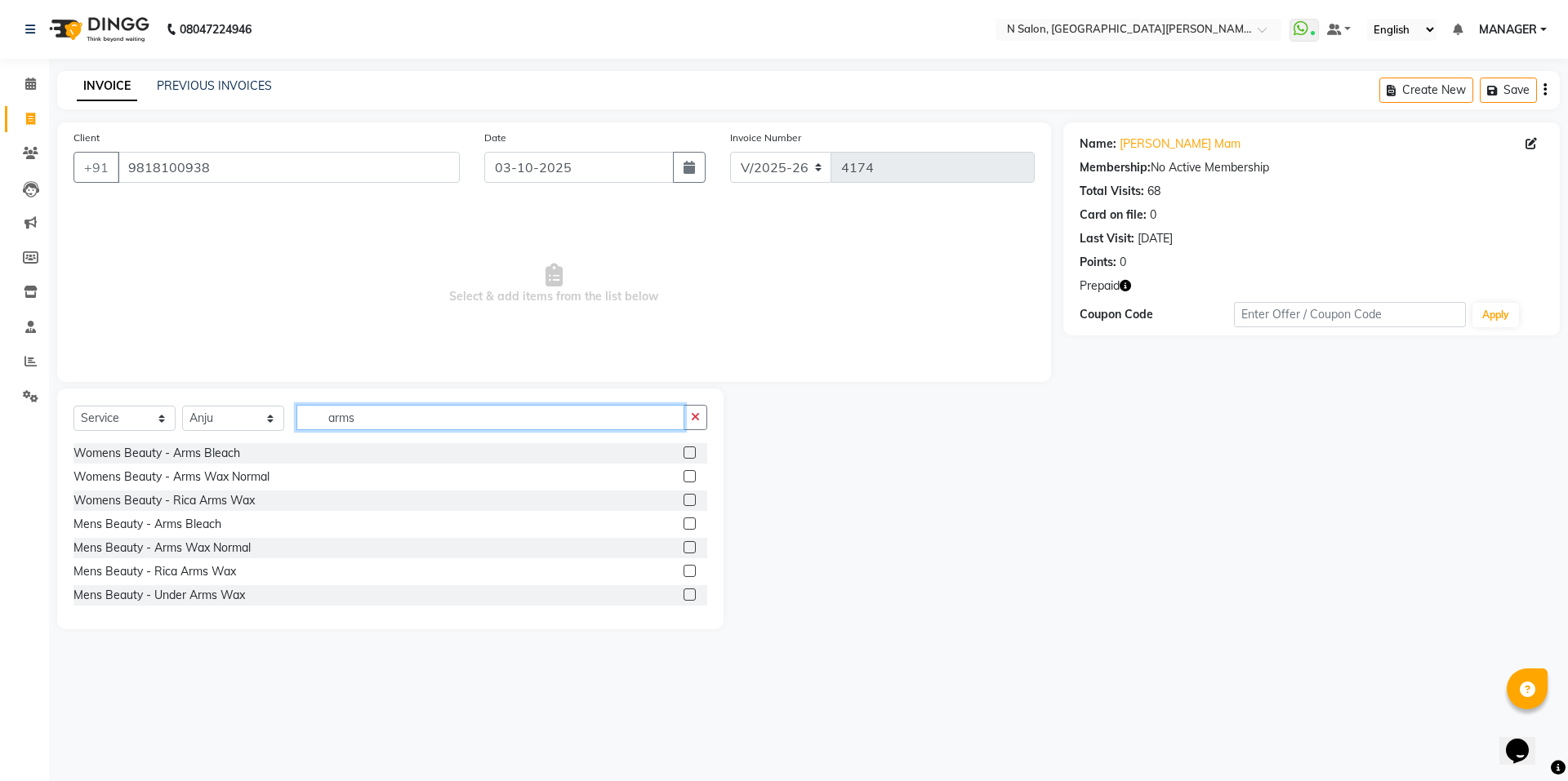
type input "arms"
click at [683, 504] on label at bounding box center [689, 500] width 12 height 12
click at [683, 504] on input "checkbox" at bounding box center [689, 501] width 11 height 11
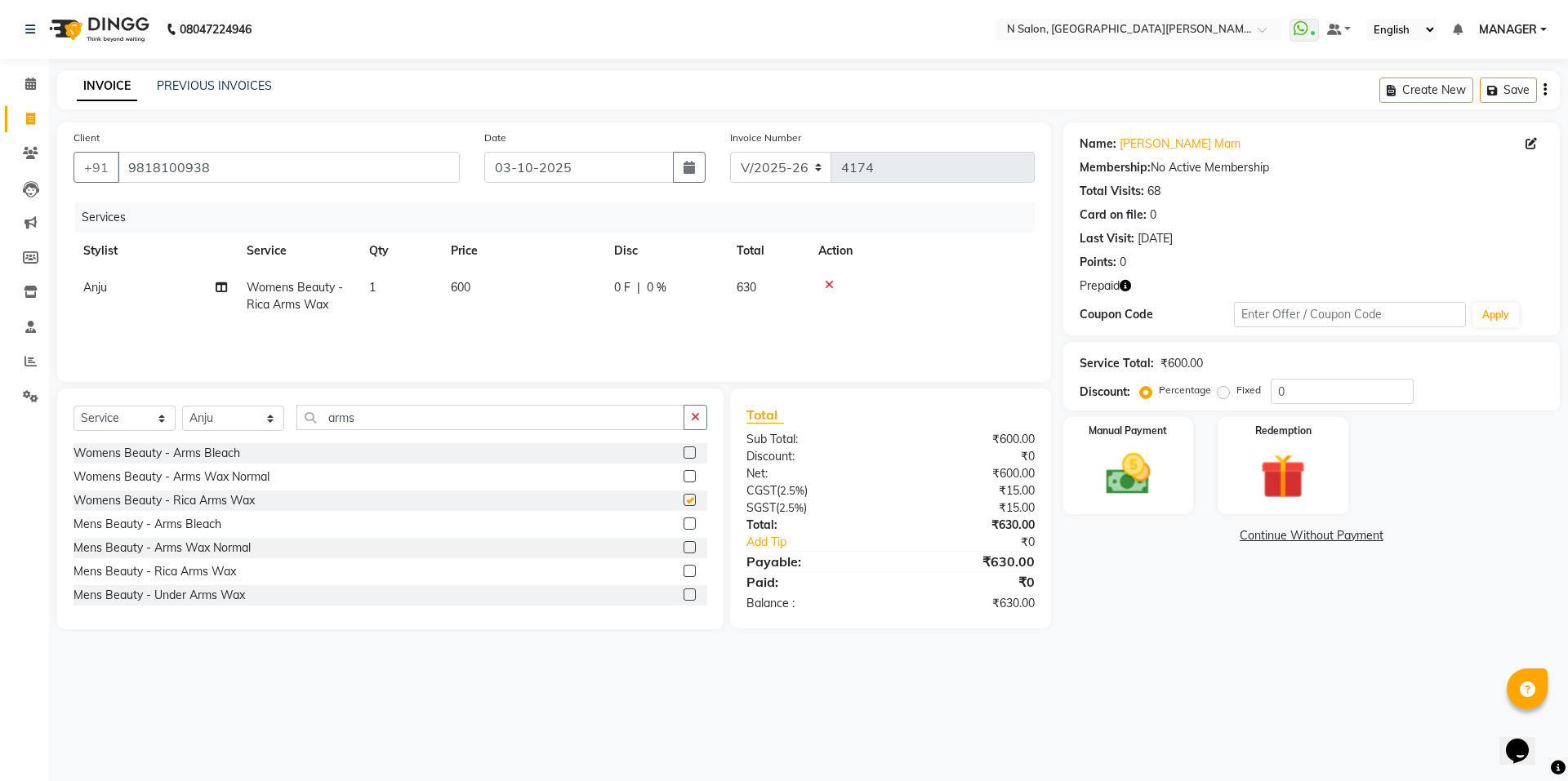
checkbox input "false"
drag, startPoint x: 428, startPoint y: 418, endPoint x: 267, endPoint y: 447, distance: 163.6
click at [267, 447] on div "Select Service Product Membership Package Voucher Prepaid Gift Card Select Styl…" at bounding box center [390, 509] width 667 height 241
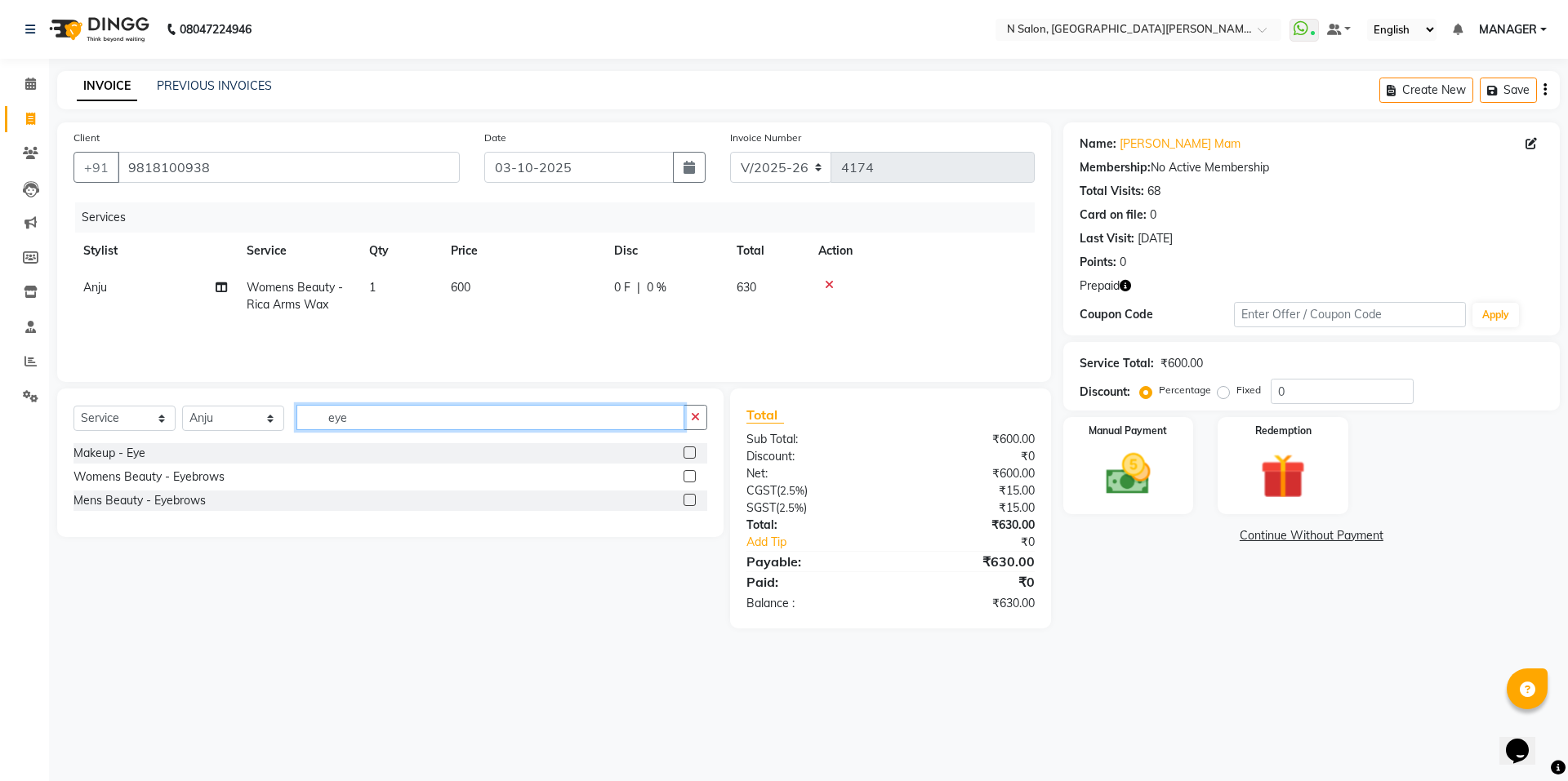
type input "eye"
click at [690, 472] on label at bounding box center [689, 476] width 12 height 12
click at [690, 472] on input "checkbox" at bounding box center [689, 477] width 11 height 11
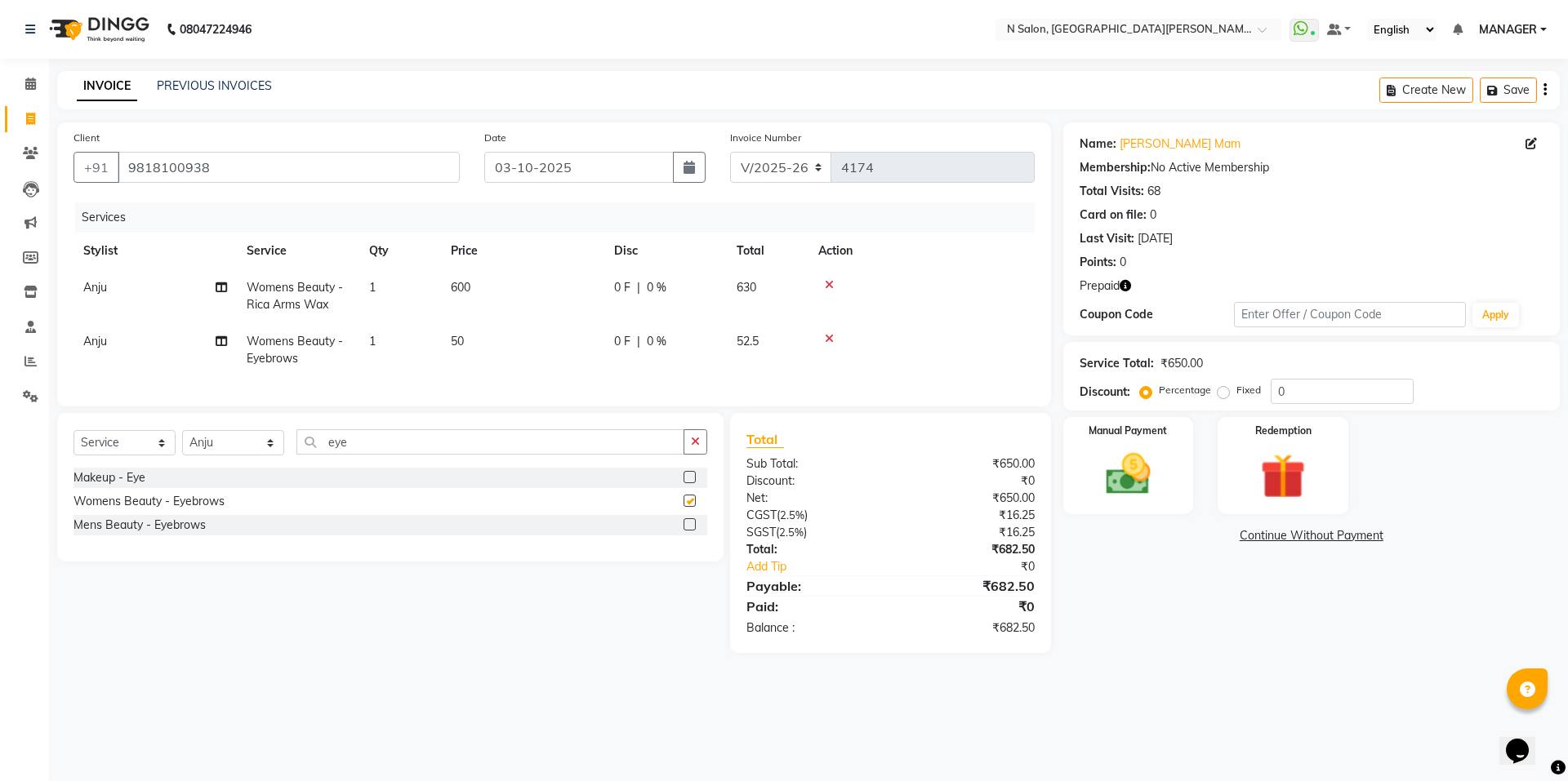
checkbox input "false"
drag, startPoint x: 371, startPoint y: 455, endPoint x: 282, endPoint y: 475, distance: 91.2
click at [282, 468] on div "Select Service Product Membership Package Voucher Prepaid Gift Card Select Styl…" at bounding box center [391, 448] width 634 height 39
type input "upp"
click at [689, 507] on label at bounding box center [689, 501] width 12 height 12
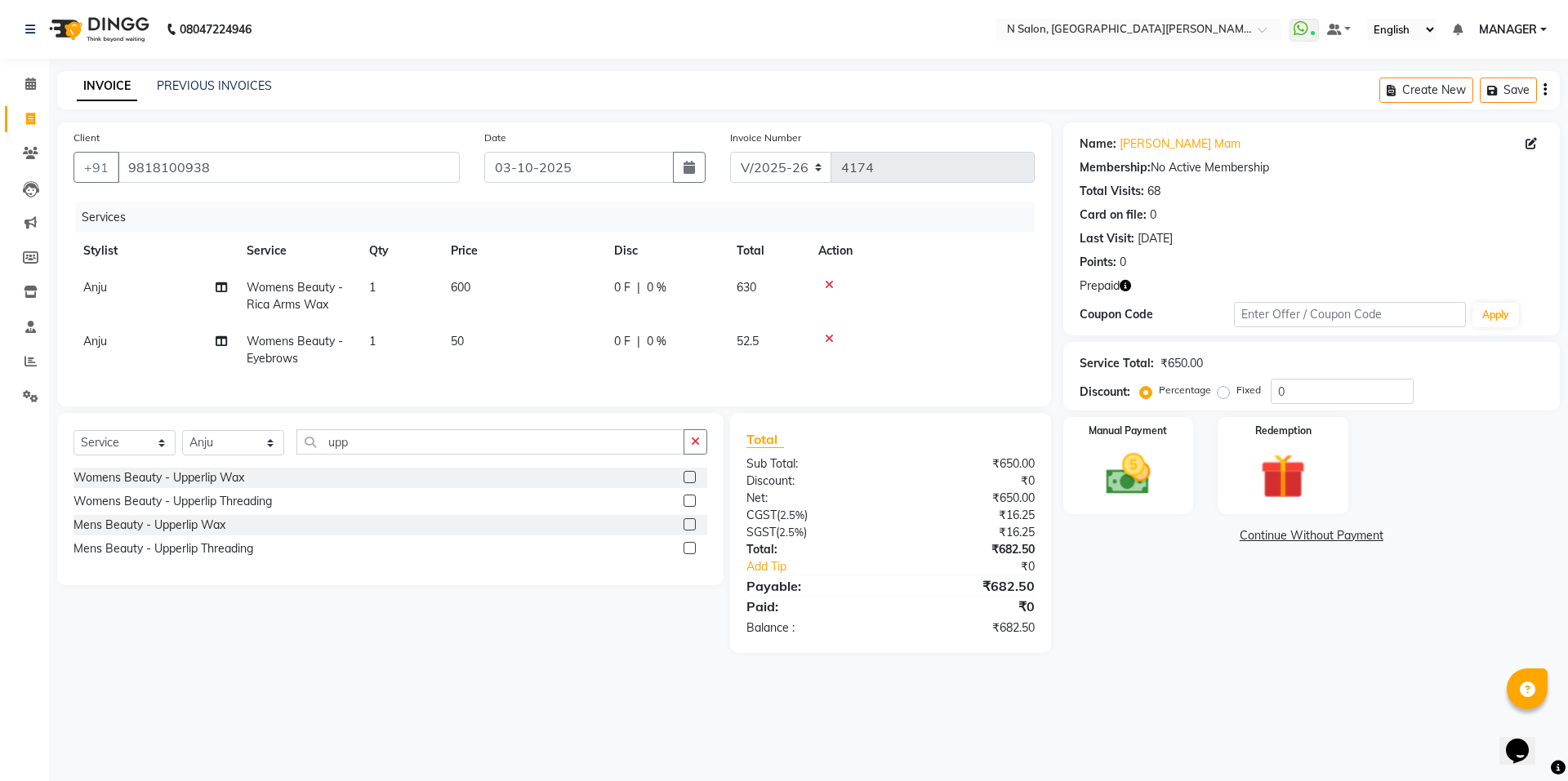
click at [689, 507] on input "checkbox" at bounding box center [689, 502] width 11 height 11
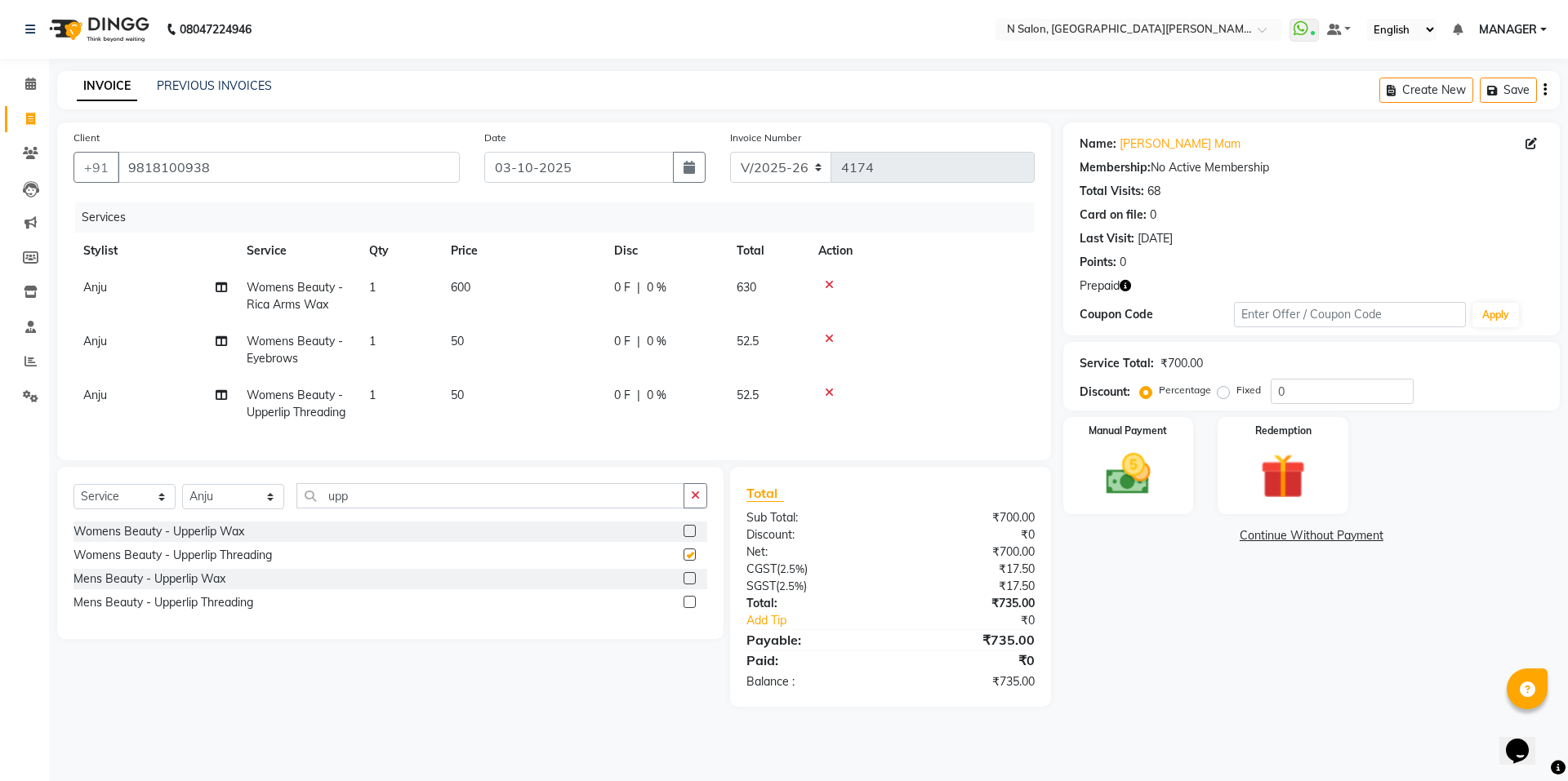
checkbox input "false"
click at [1179, 473] on div "Manual Payment" at bounding box center [1127, 466] width 136 height 101
drag, startPoint x: 1122, startPoint y: 284, endPoint x: 1141, endPoint y: 292, distance: 20.6
click at [1123, 285] on icon "button" at bounding box center [1125, 285] width 11 height 11
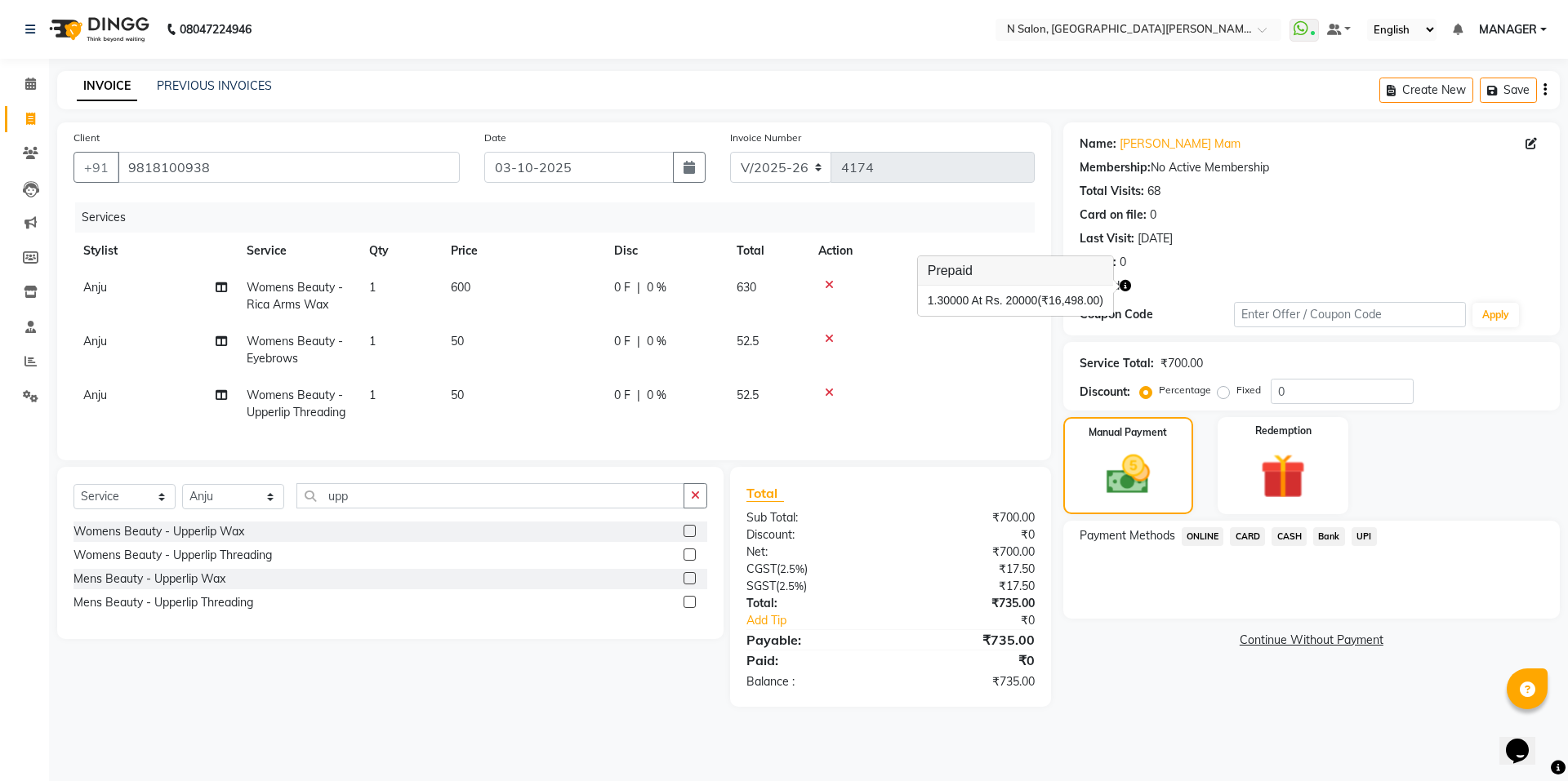
drag, startPoint x: 1218, startPoint y: 351, endPoint x: 1252, endPoint y: 412, distance: 69.8
click at [1218, 351] on div "Service Total: ₹700.00 Discount: Percentage Fixed 0" at bounding box center [1312, 376] width 464 height 55
click at [1284, 454] on img at bounding box center [1282, 476] width 76 height 58
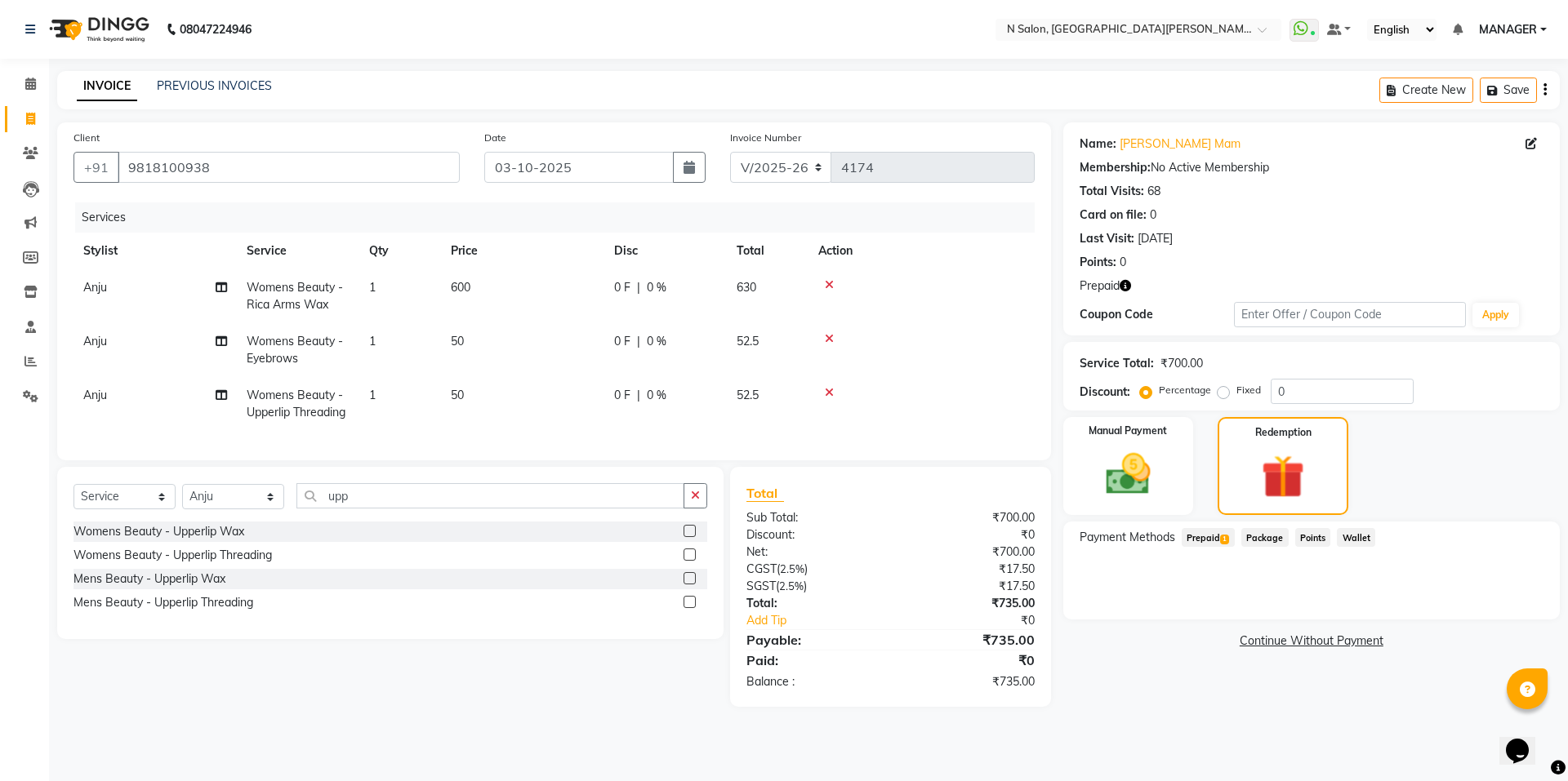
click at [1214, 538] on span "Prepaid 1" at bounding box center [1208, 537] width 53 height 18
click at [1520, 602] on button "Add" at bounding box center [1505, 603] width 60 height 28
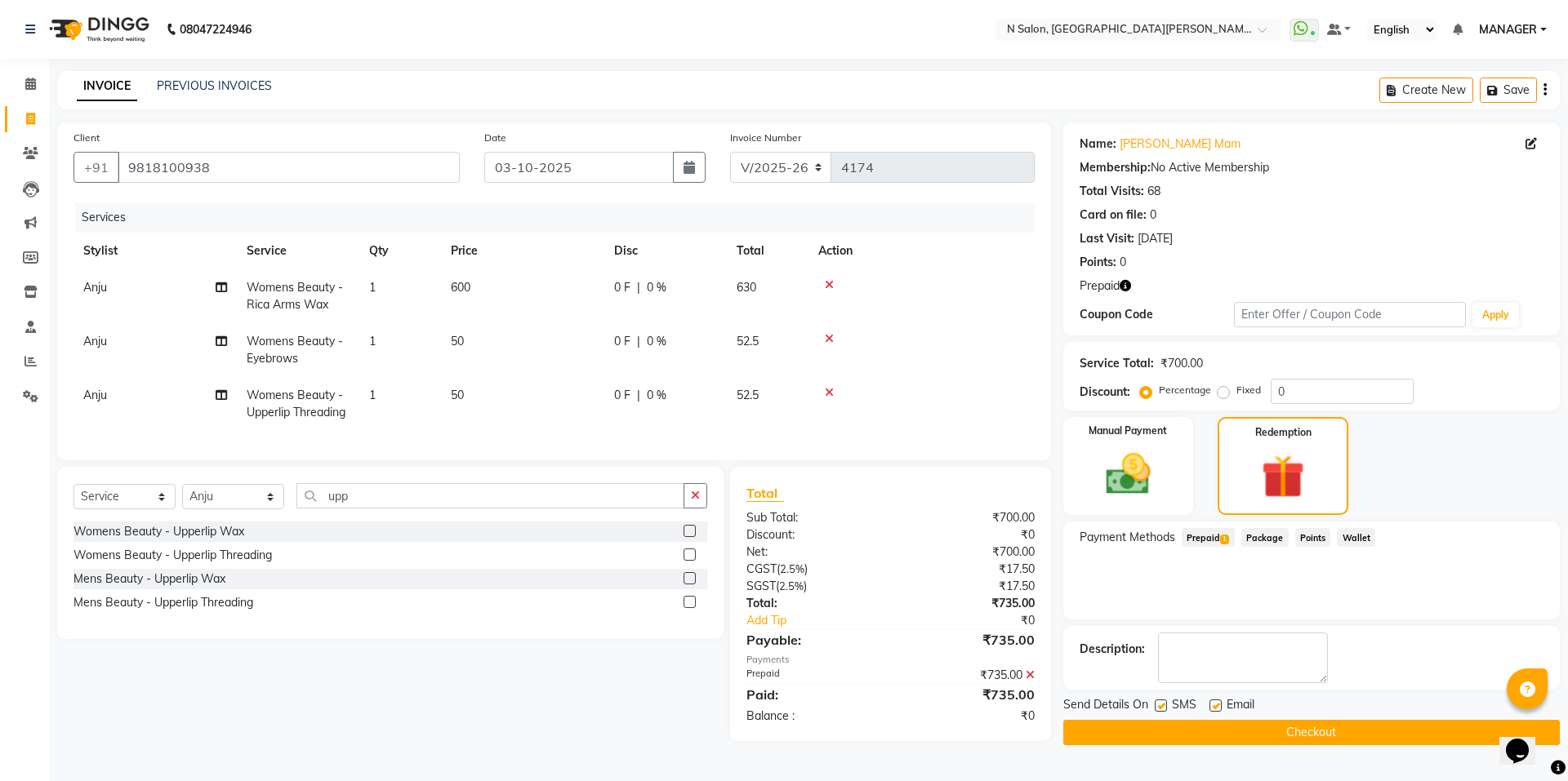
click at [1276, 728] on button "Checkout" at bounding box center [1311, 732] width 497 height 25
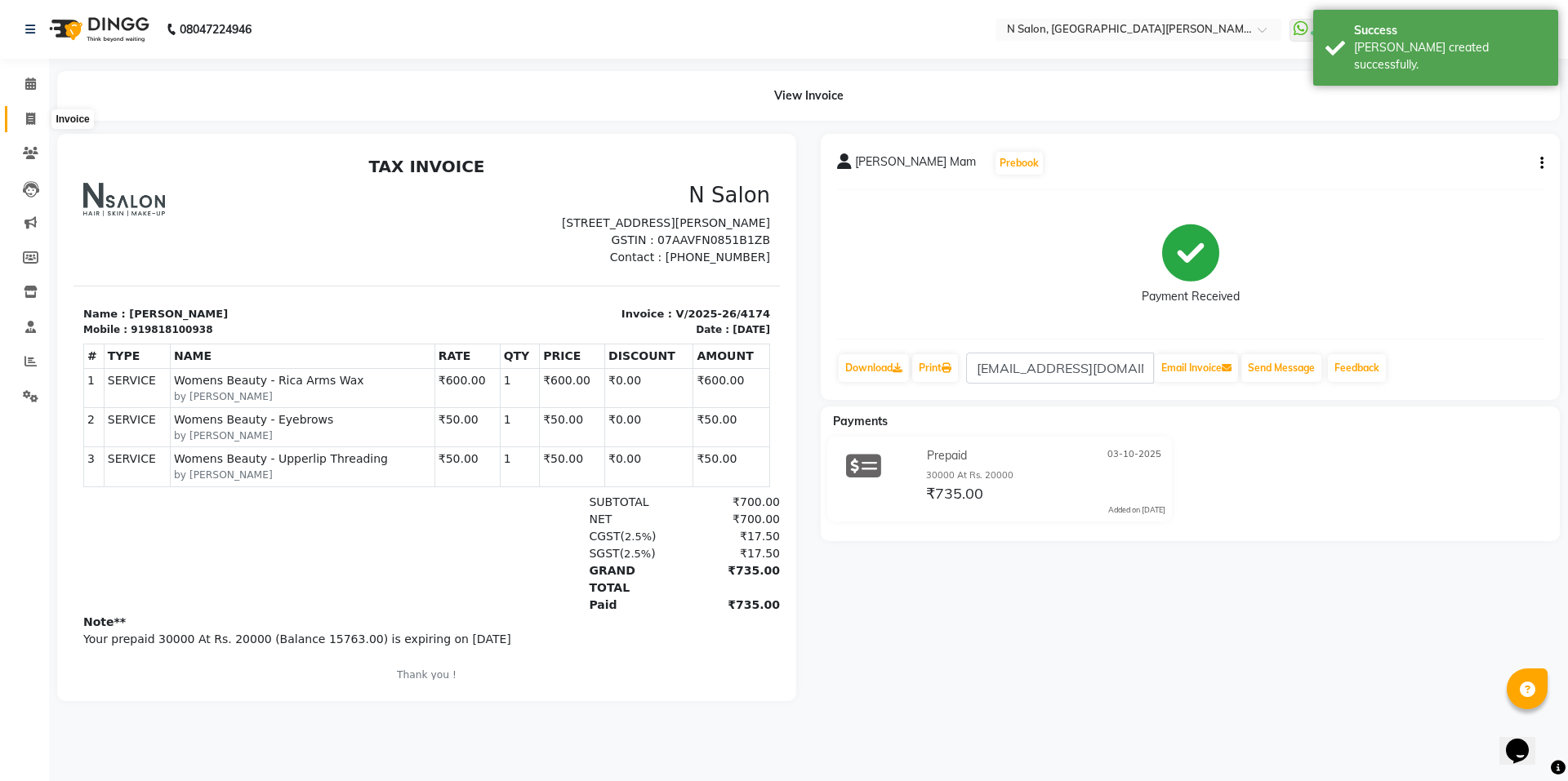
drag, startPoint x: 35, startPoint y: 115, endPoint x: 65, endPoint y: 107, distance: 31.0
click at [35, 115] on icon at bounding box center [31, 119] width 9 height 12
select select "service"
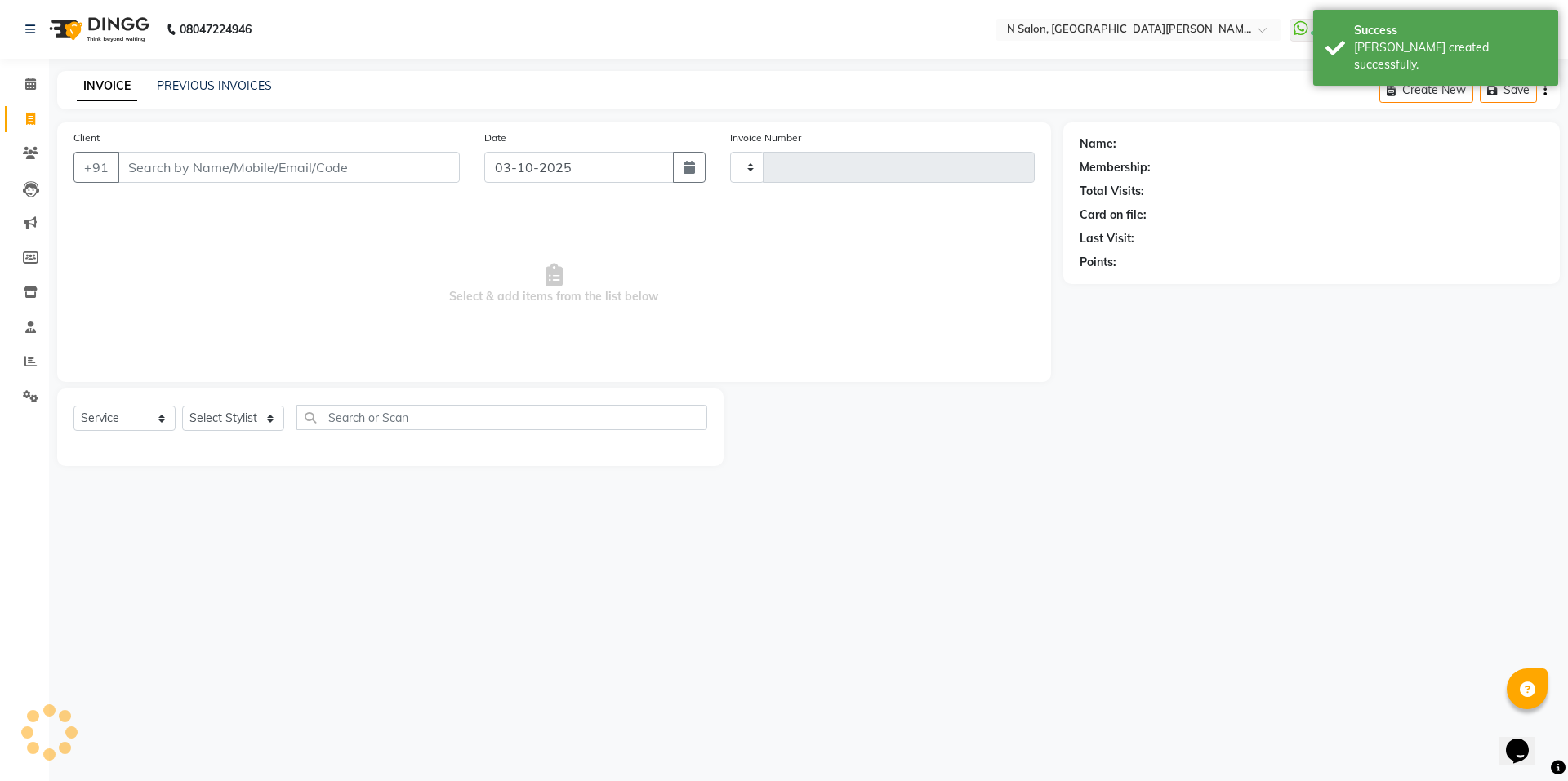
type input "4175"
select select "3472"
select select "P"
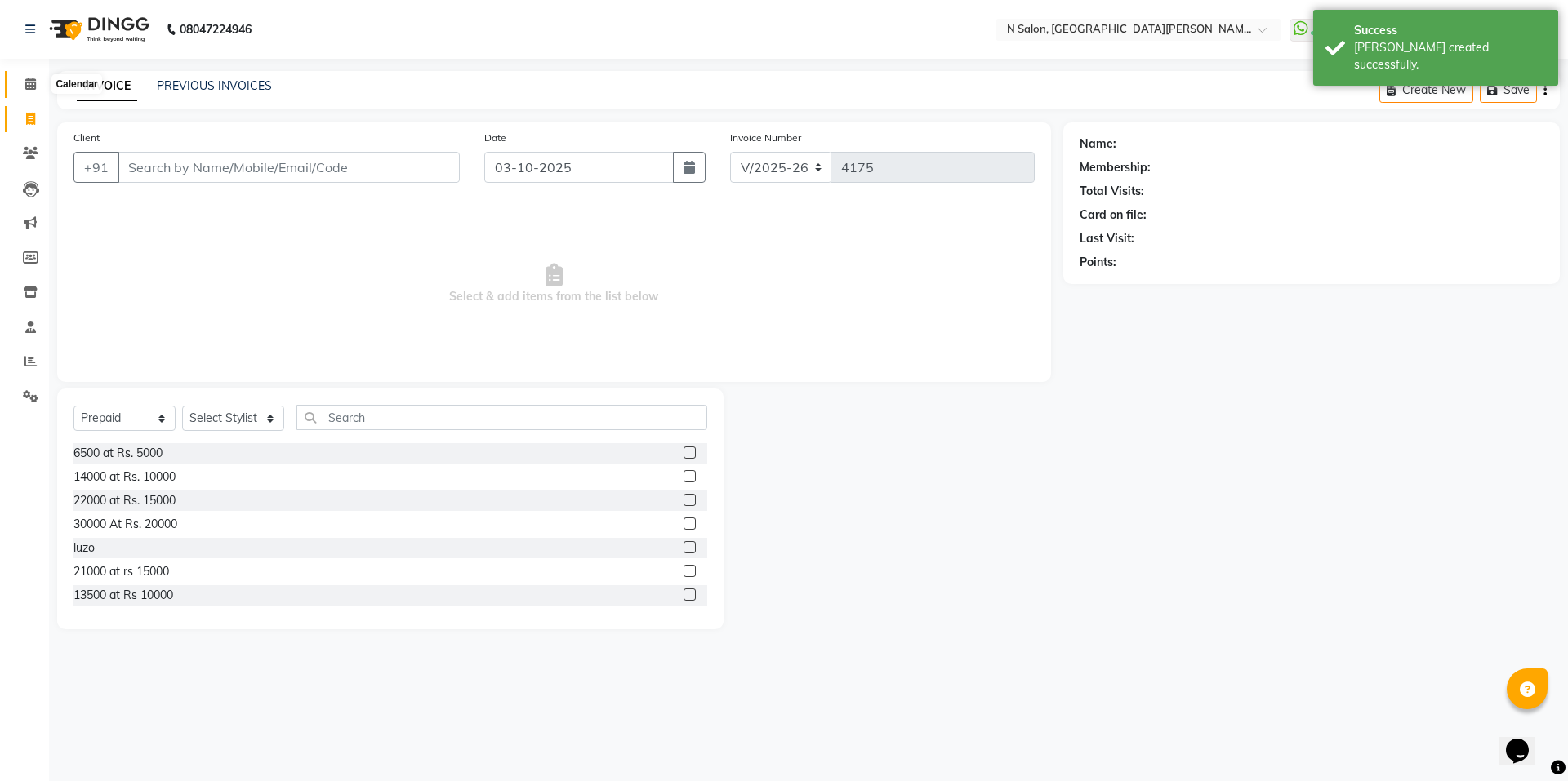
click at [26, 89] on icon at bounding box center [31, 84] width 11 height 12
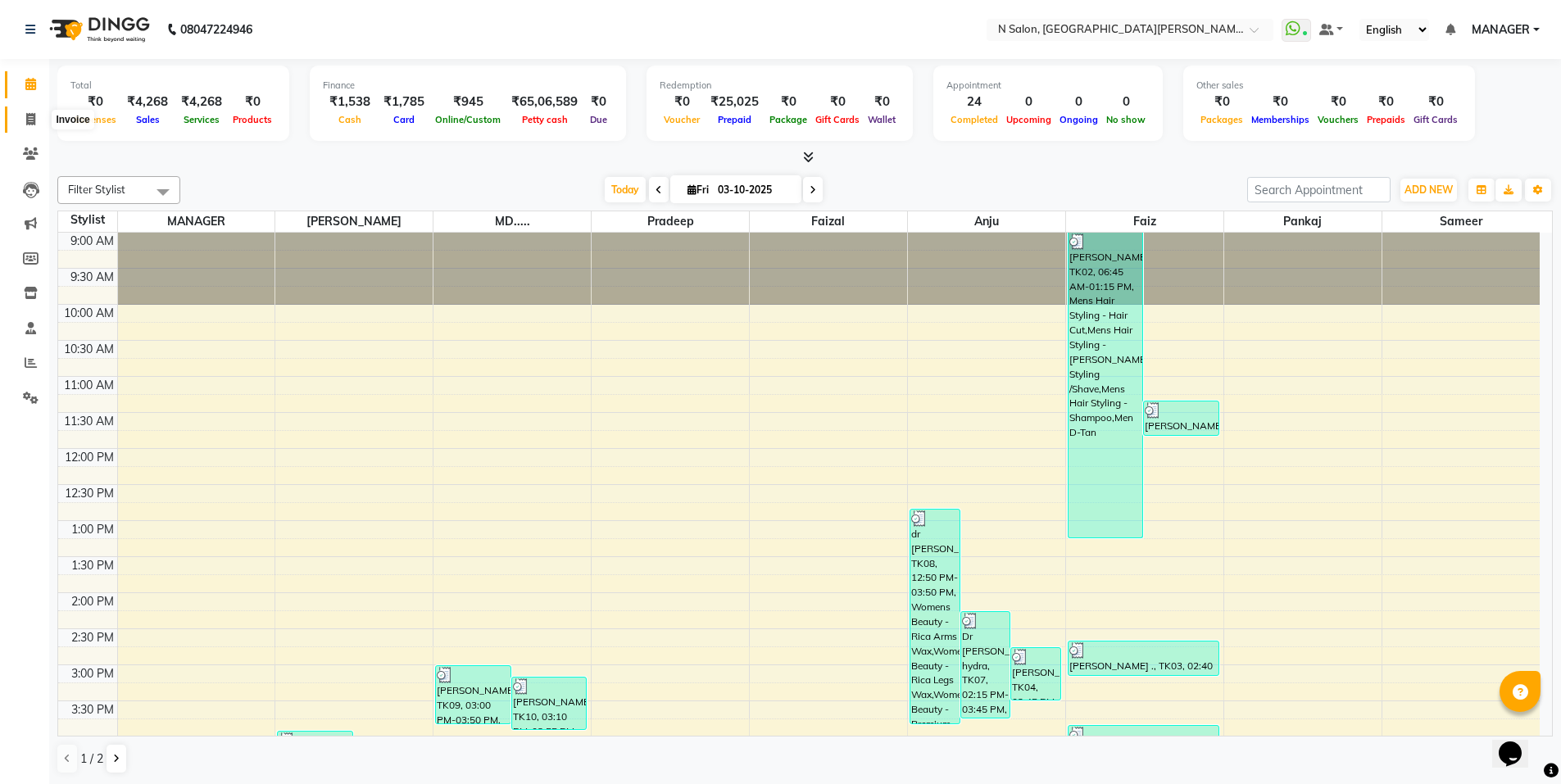
click at [24, 121] on span at bounding box center [31, 120] width 29 height 18
select select "service"
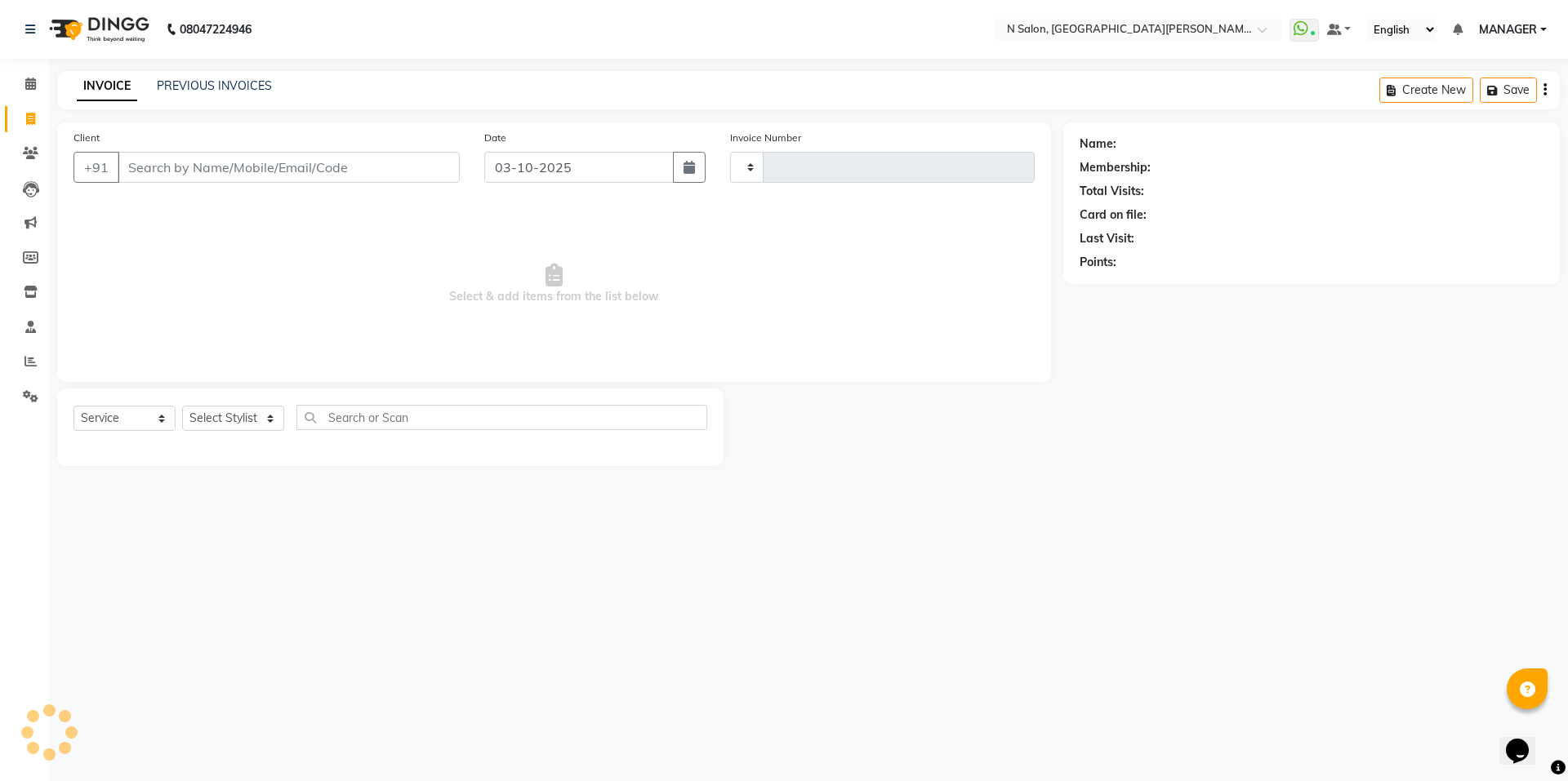
type input "4175"
select select "3472"
select select "P"
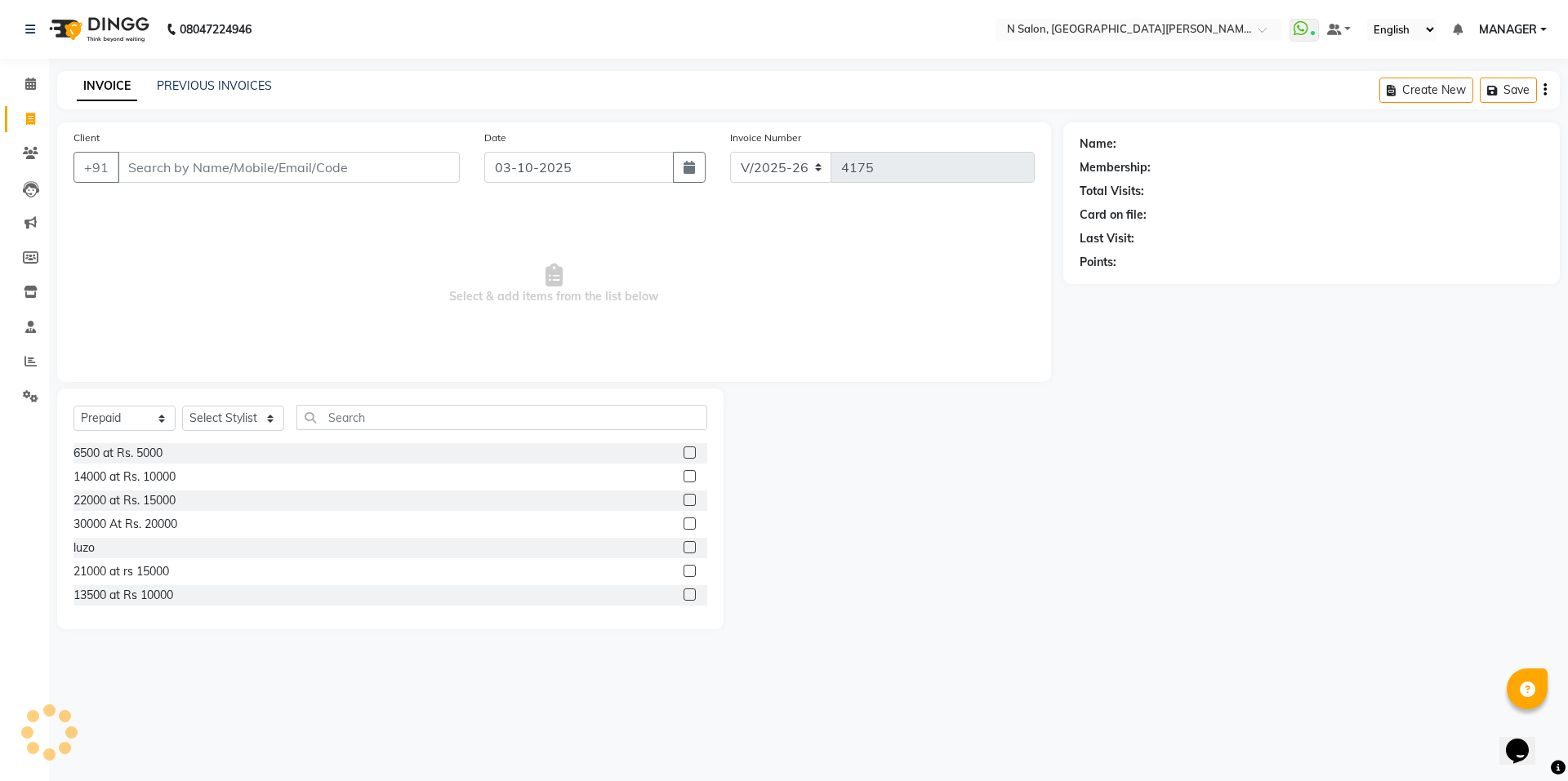
drag, startPoint x: 344, startPoint y: 186, endPoint x: 344, endPoint y: 174, distance: 12.0
click at [344, 184] on div "Client +91" at bounding box center [266, 162] width 411 height 67
click at [344, 169] on input "Client" at bounding box center [288, 166] width 343 height 31
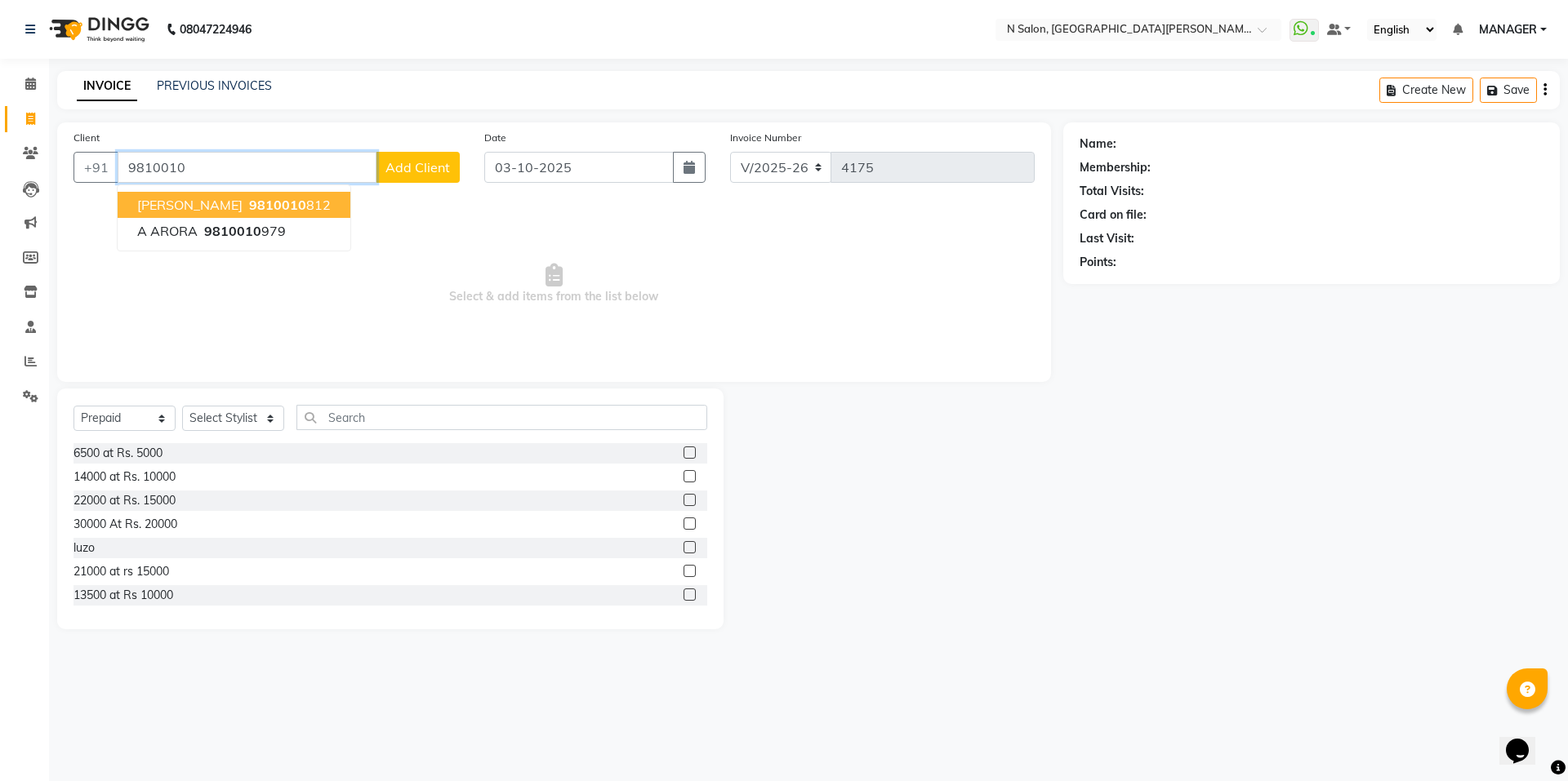
click at [249, 201] on span "9810010" at bounding box center [277, 205] width 57 height 17
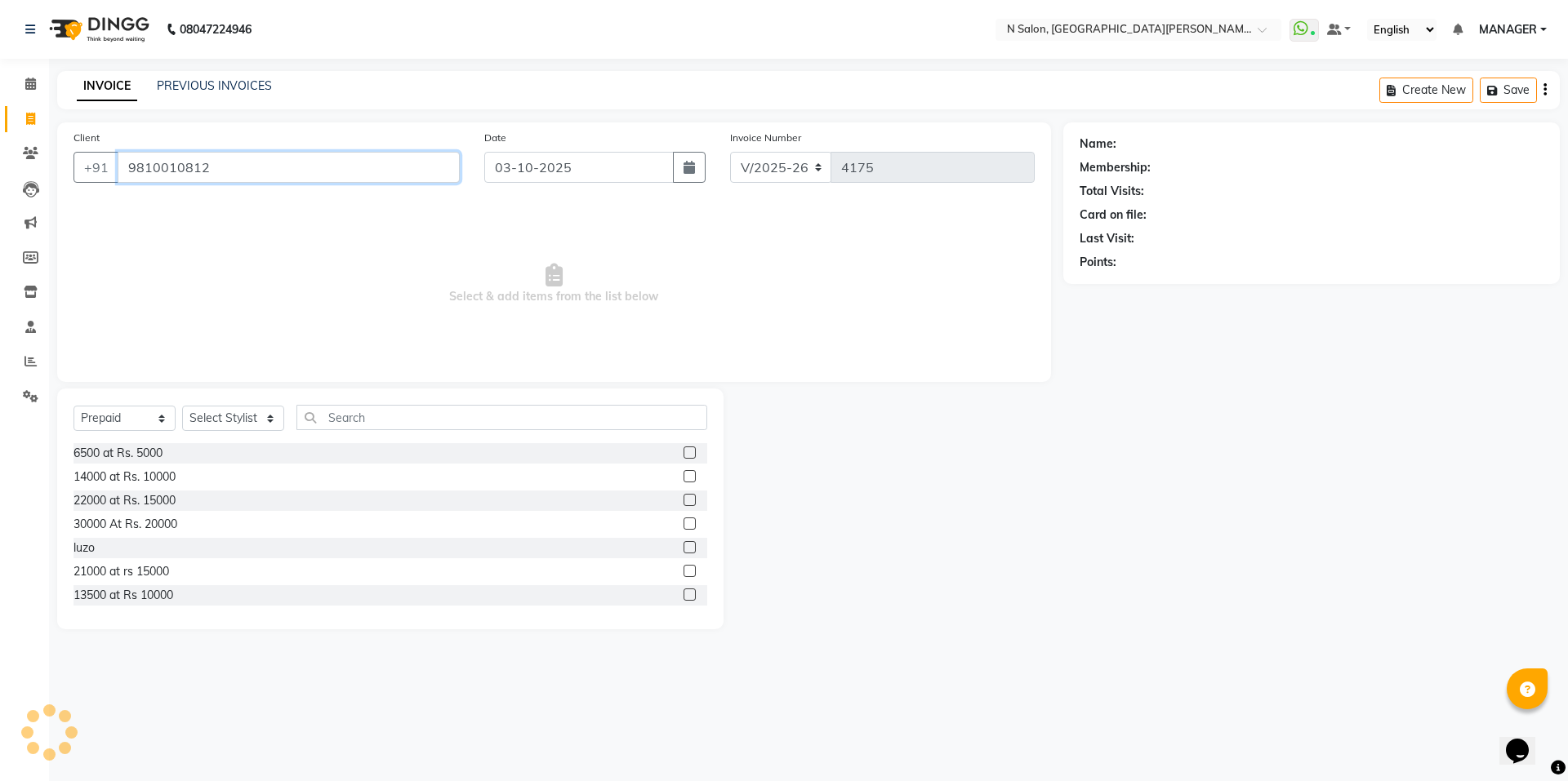
type input "9810010812"
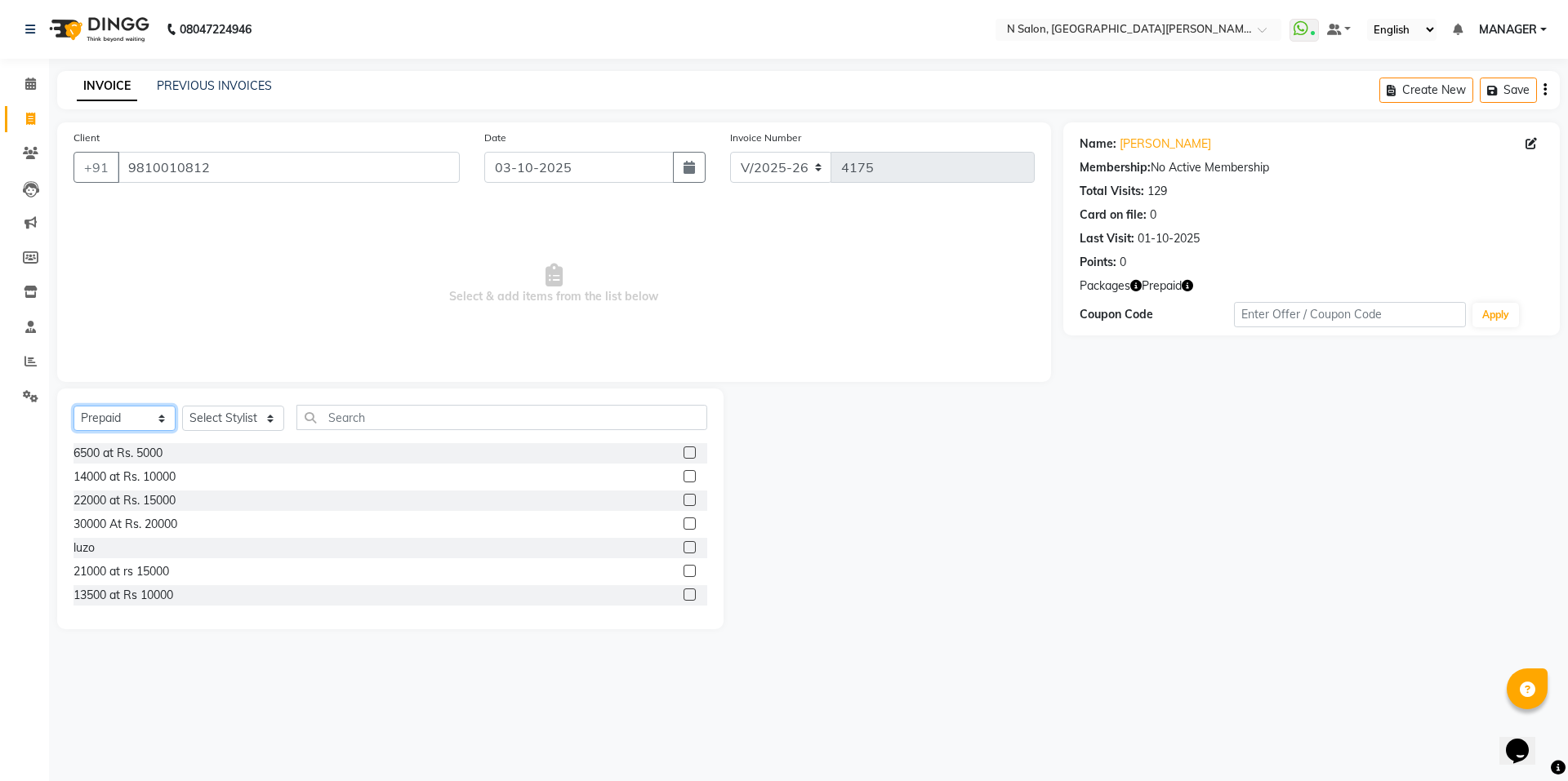
drag, startPoint x: 132, startPoint y: 421, endPoint x: 133, endPoint y: 429, distance: 8.1
click at [132, 421] on select "Select Service Product Membership Package Voucher Prepaid Gift Card" at bounding box center [124, 418] width 102 height 25
select select "service"
click at [74, 405] on select "Select Service Product Membership Package Voucher Prepaid Gift Card" at bounding box center [124, 418] width 102 height 25
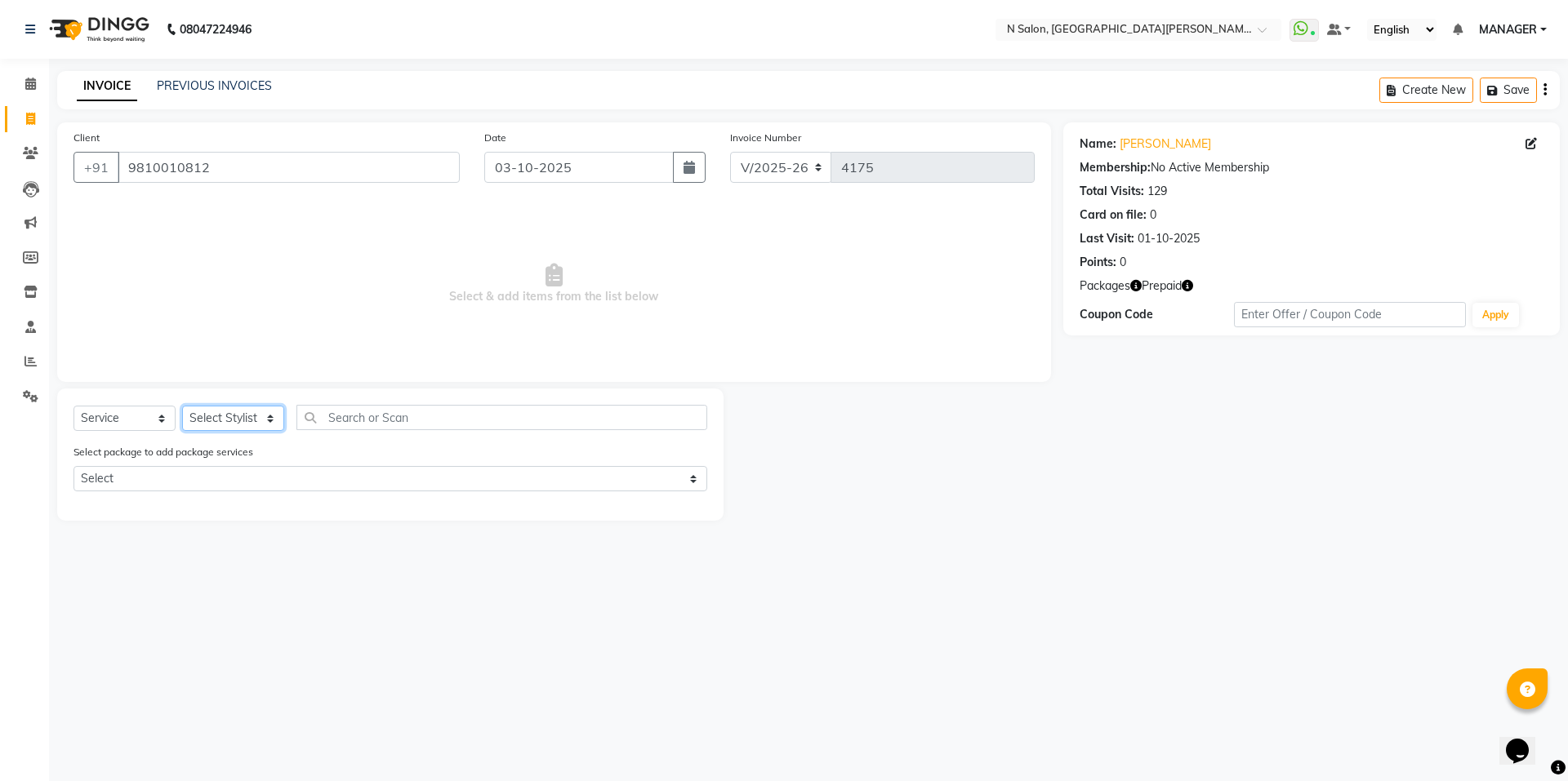
click at [207, 426] on select "Select Stylist Anju Faiz Faizal MANAGER MD..... Pankaj Pradeep Sahil NAWAB same…" at bounding box center [233, 418] width 102 height 25
select select "15674"
click at [182, 405] on select "Select Stylist Anju Faiz Faizal MANAGER MD..... Pankaj Pradeep Sahil NAWAB same…" at bounding box center [233, 418] width 102 height 25
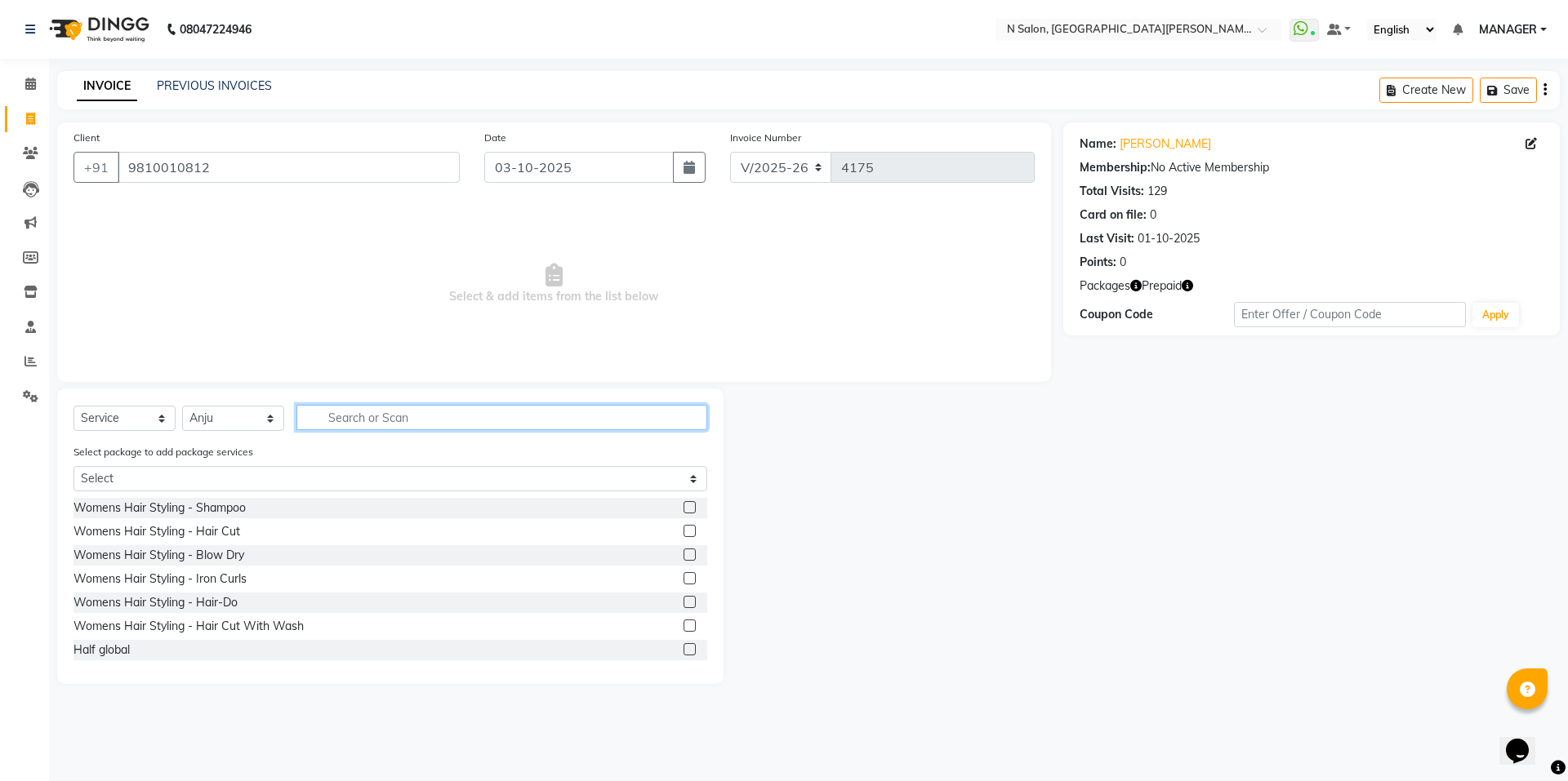
click at [333, 421] on input "text" at bounding box center [501, 417] width 411 height 25
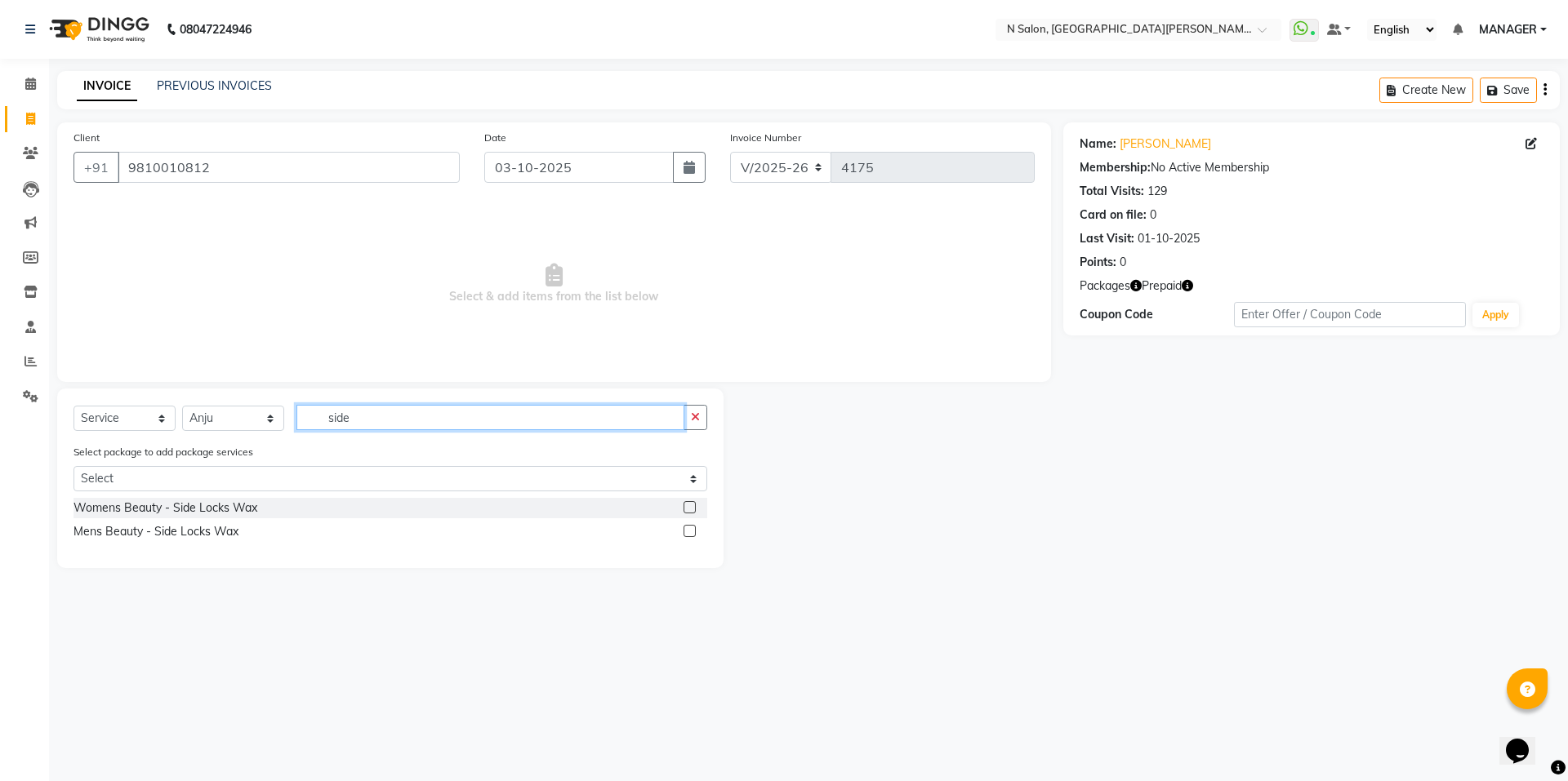
type input "side"
click at [690, 506] on label at bounding box center [689, 508] width 12 height 12
click at [690, 506] on input "checkbox" at bounding box center [689, 508] width 11 height 11
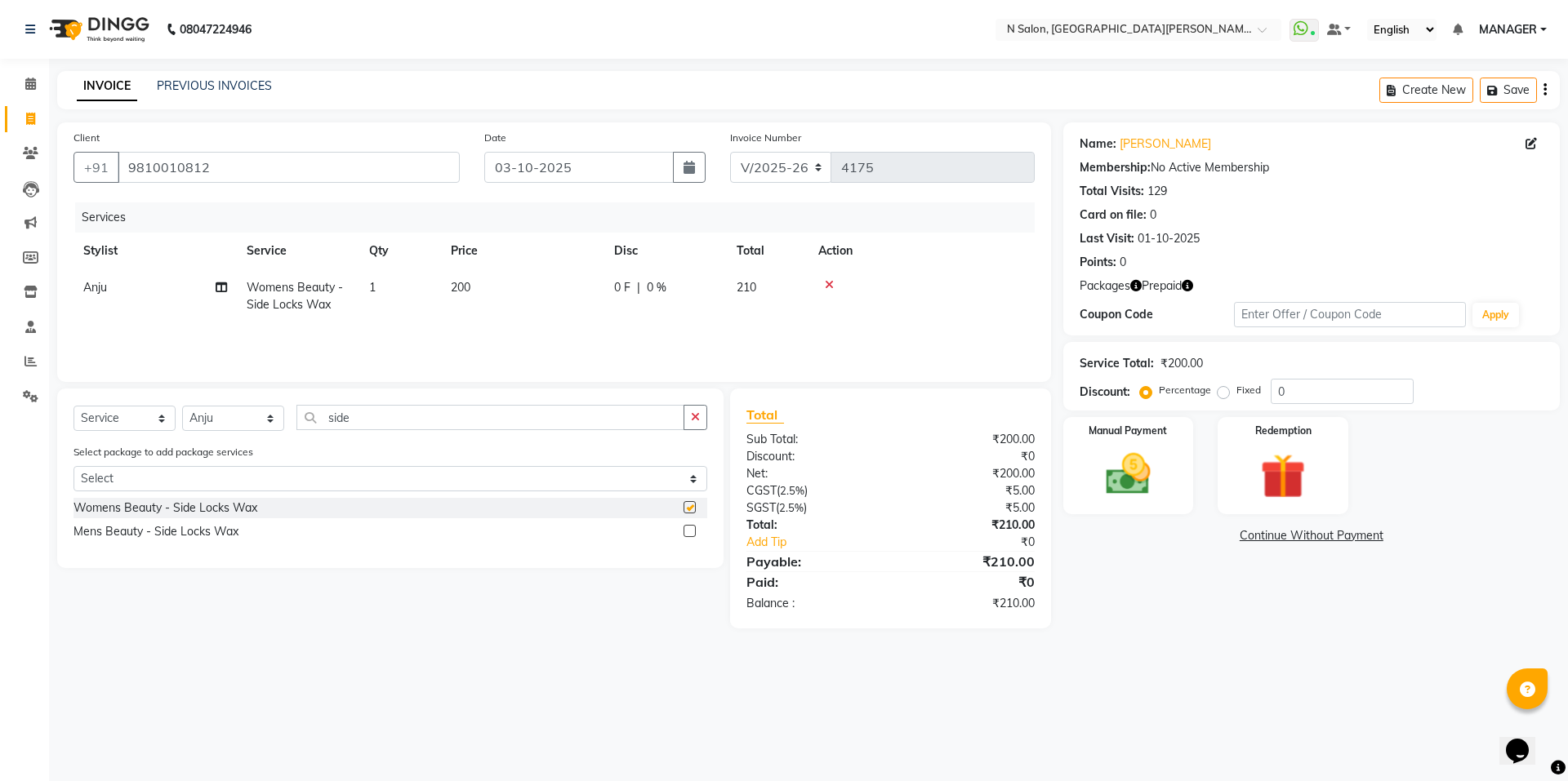
checkbox input "false"
drag, startPoint x: 393, startPoint y: 412, endPoint x: 297, endPoint y: 432, distance: 98.1
click at [297, 432] on div "Select Service Product Membership Package Voucher Prepaid Gift Card Select Styl…" at bounding box center [391, 424] width 634 height 39
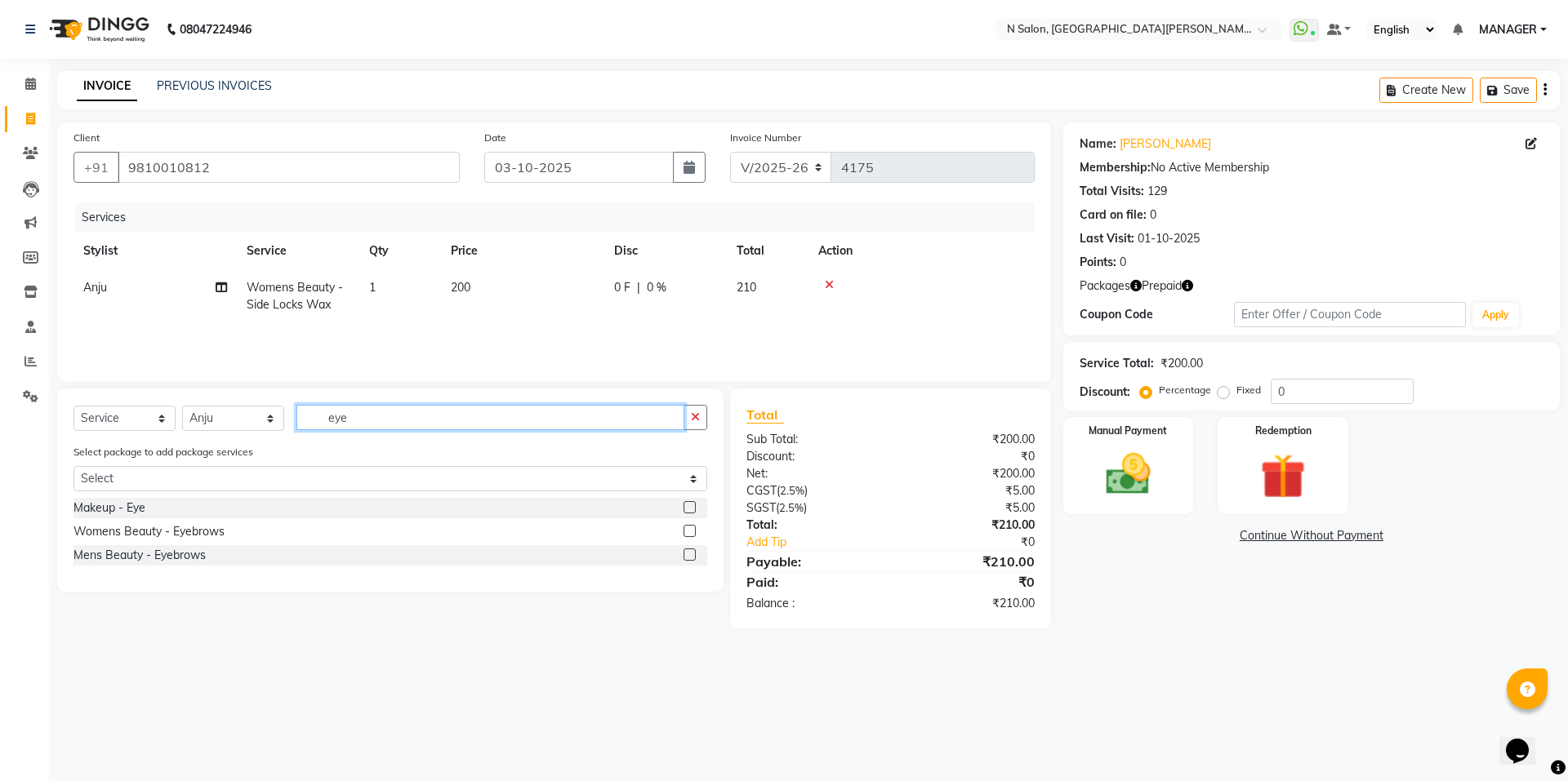
type input "eye"
drag, startPoint x: 690, startPoint y: 531, endPoint x: 425, endPoint y: 442, distance: 279.5
click at [687, 531] on label at bounding box center [689, 531] width 12 height 12
click at [687, 531] on input "checkbox" at bounding box center [689, 531] width 11 height 11
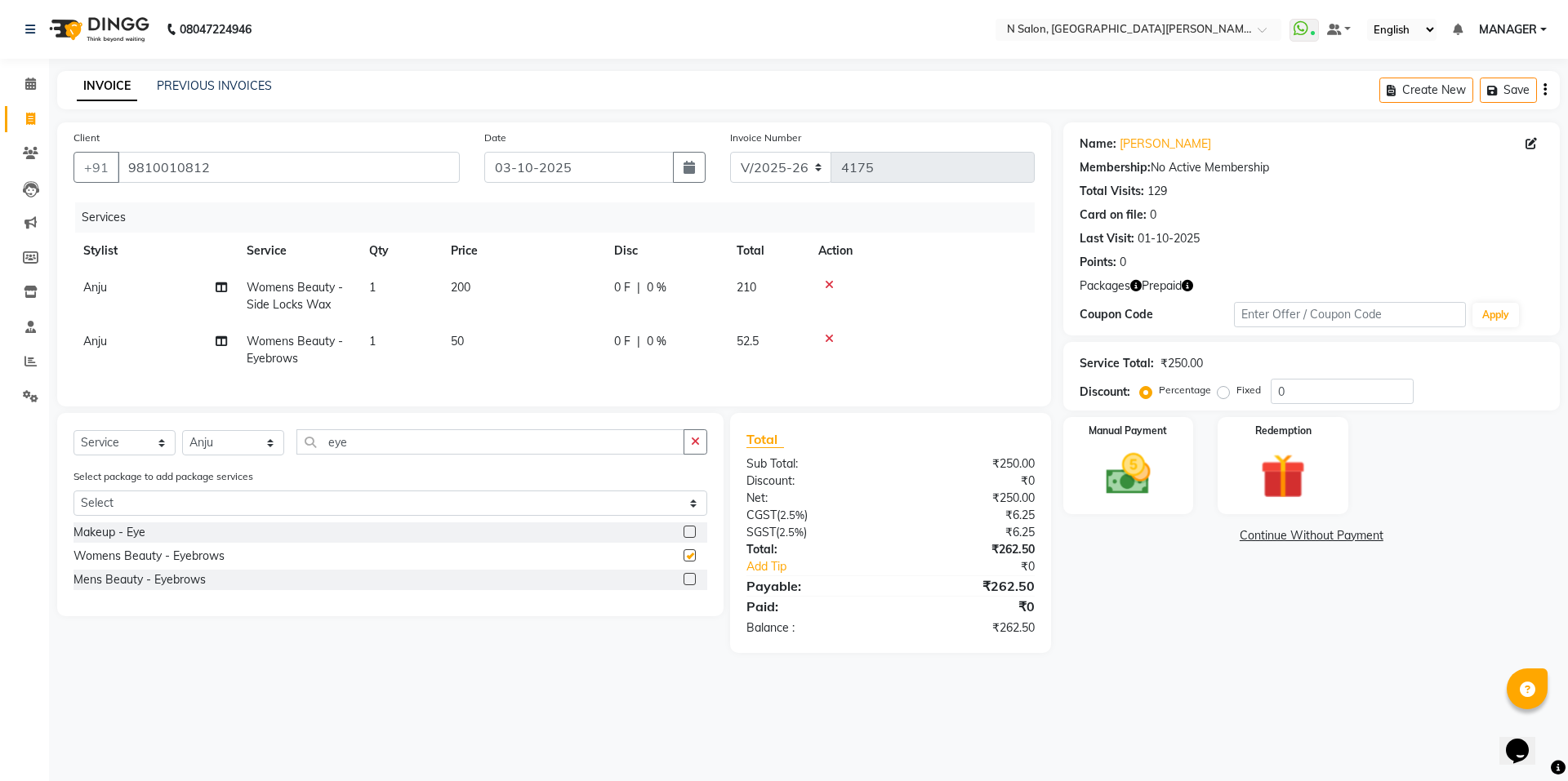
checkbox input "false"
drag, startPoint x: 390, startPoint y: 454, endPoint x: 226, endPoint y: 463, distance: 164.2
click at [226, 463] on div "Select Service Product Membership Package Voucher Prepaid Gift Card Select Styl…" at bounding box center [391, 448] width 634 height 39
type input "upp"
click at [689, 538] on label at bounding box center [689, 532] width 12 height 12
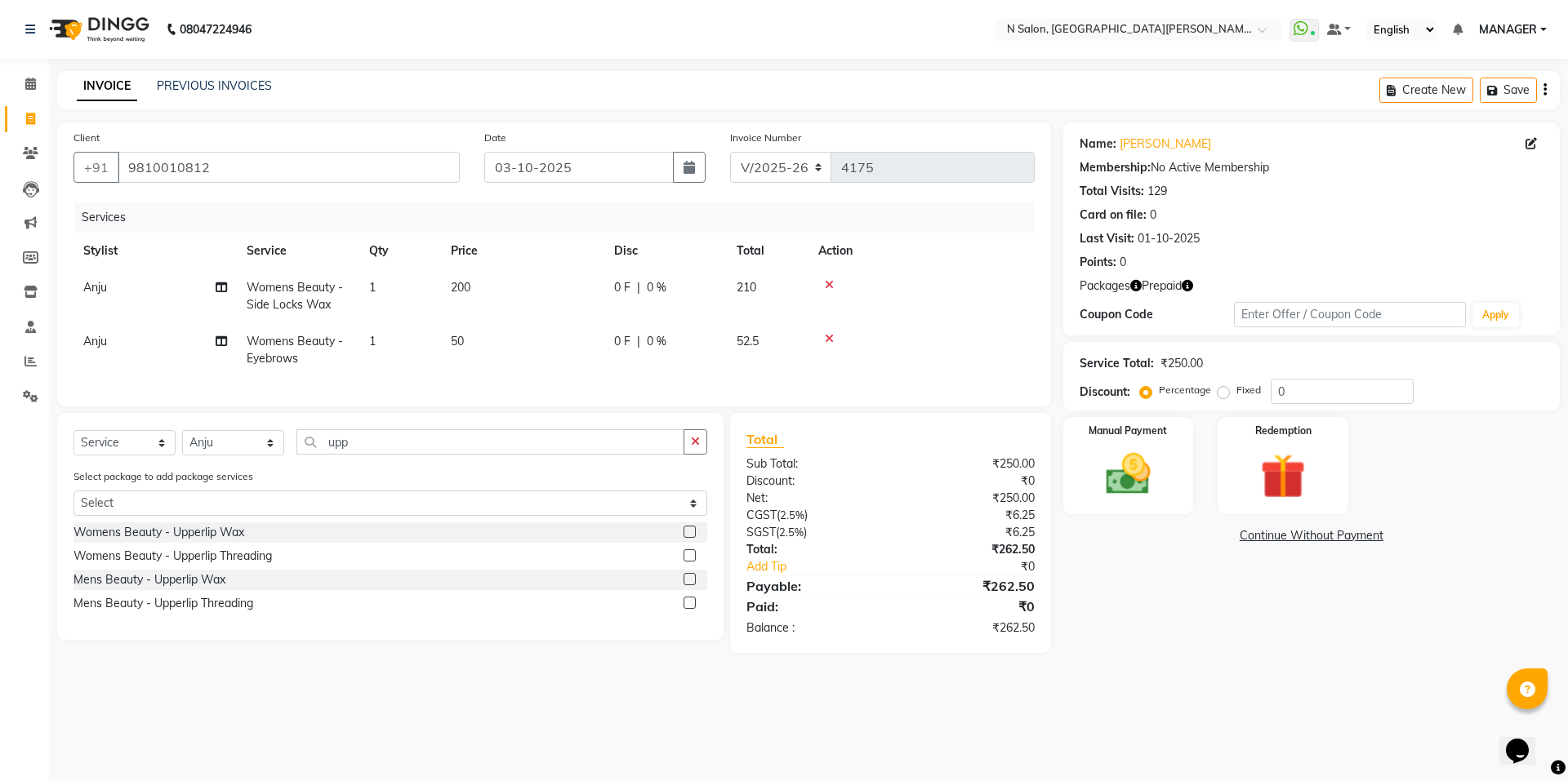
click at [689, 538] on input "checkbox" at bounding box center [689, 532] width 11 height 11
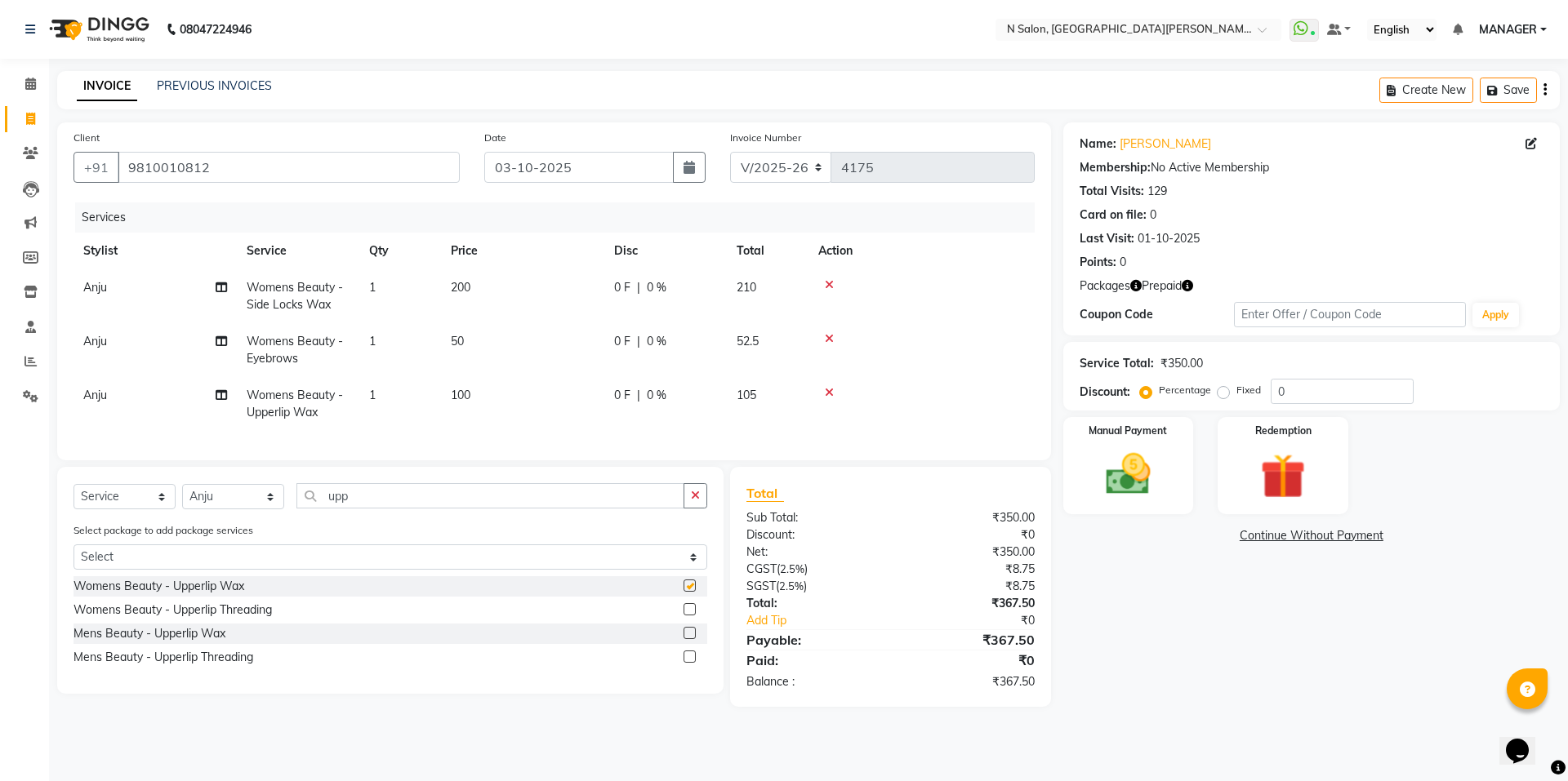
checkbox input "false"
drag, startPoint x: 461, startPoint y: 515, endPoint x: 240, endPoint y: 519, distance: 221.0
click at [240, 519] on div "Select Service Product Membership Package Voucher Prepaid Gift Card Select Styl…" at bounding box center [391, 503] width 634 height 39
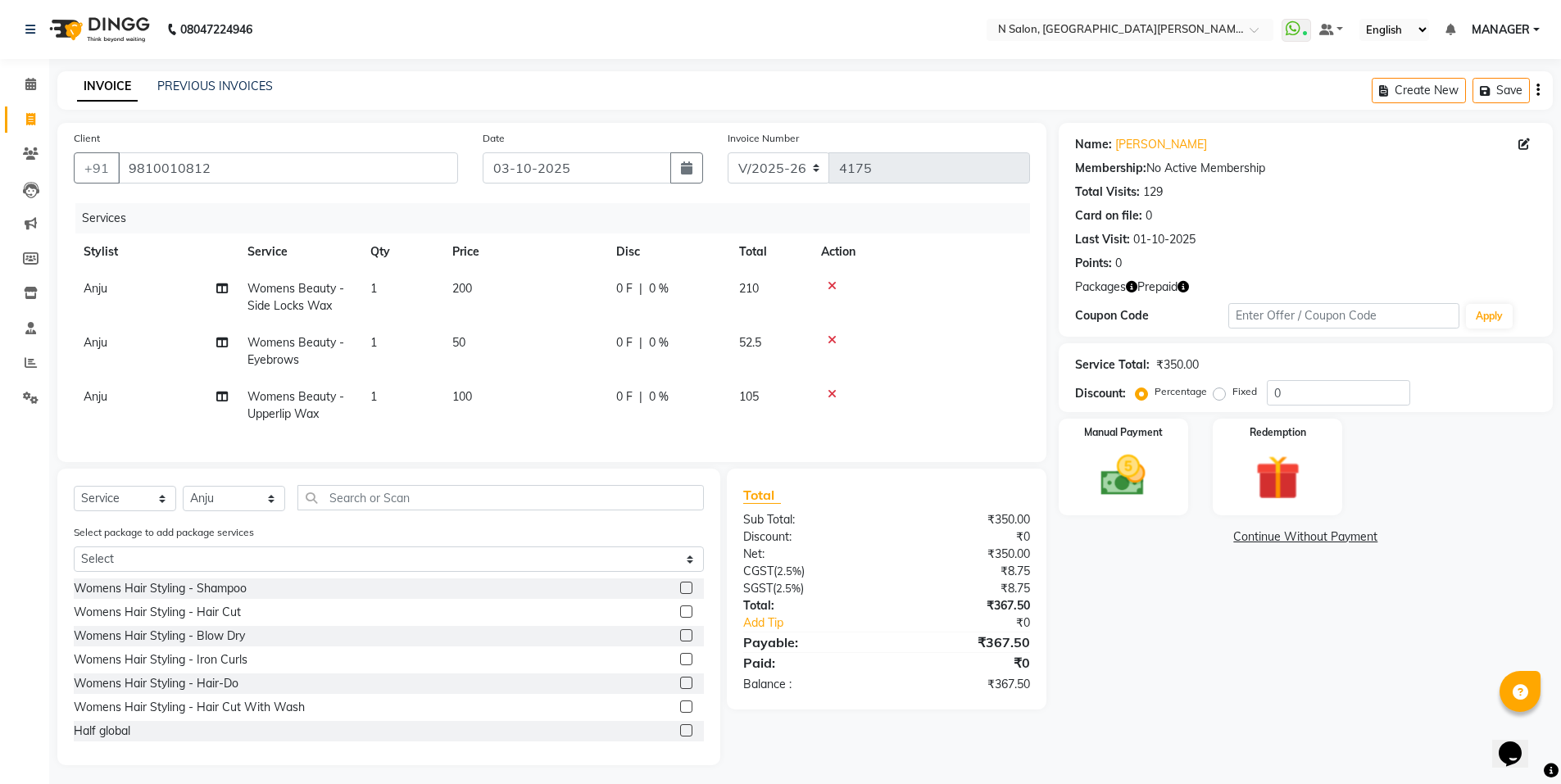
drag, startPoint x: 831, startPoint y: 392, endPoint x: 809, endPoint y: 402, distance: 24.2
click at [831, 393] on icon at bounding box center [832, 394] width 9 height 11
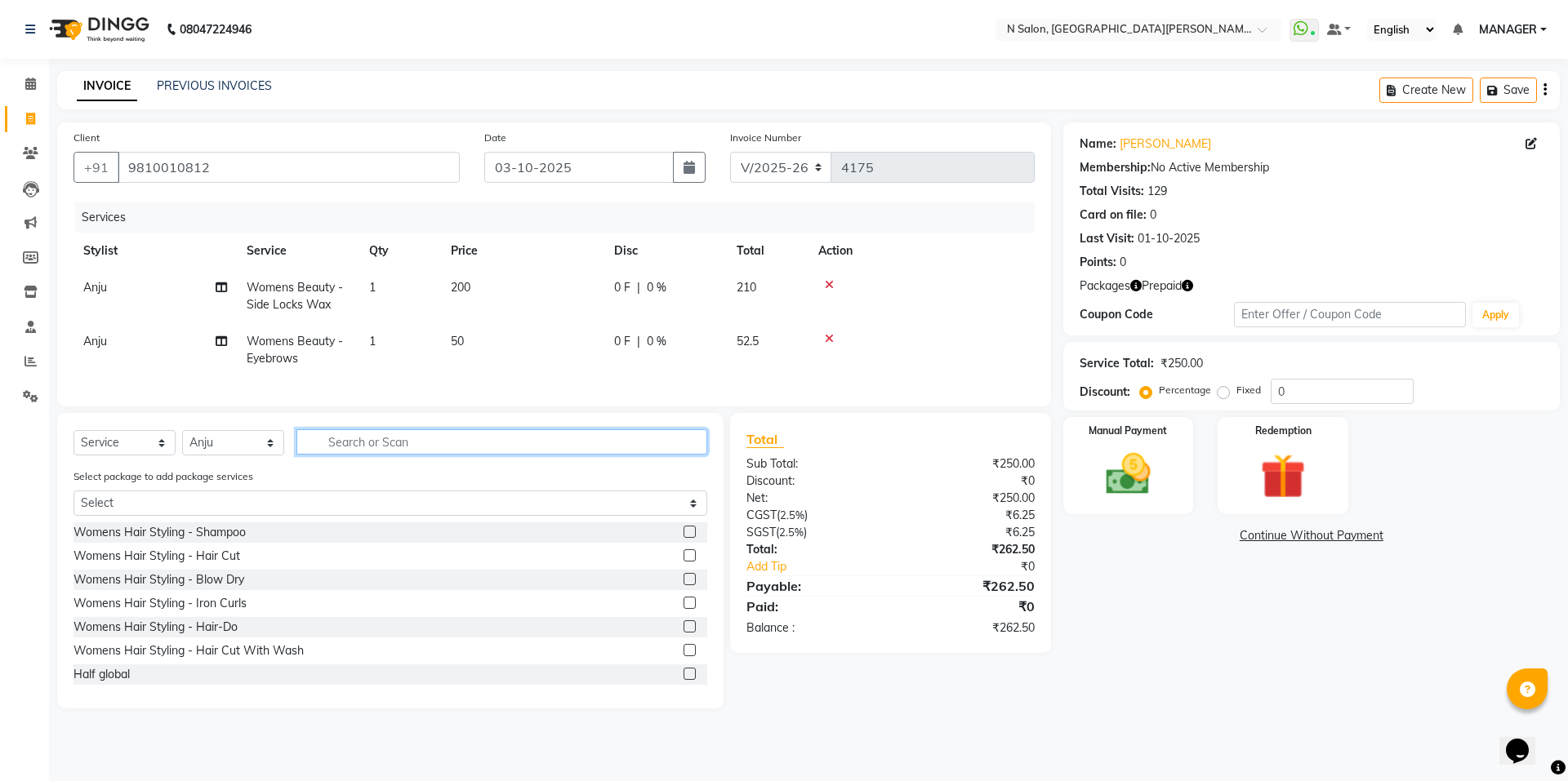
click at [466, 454] on input "text" at bounding box center [501, 441] width 411 height 25
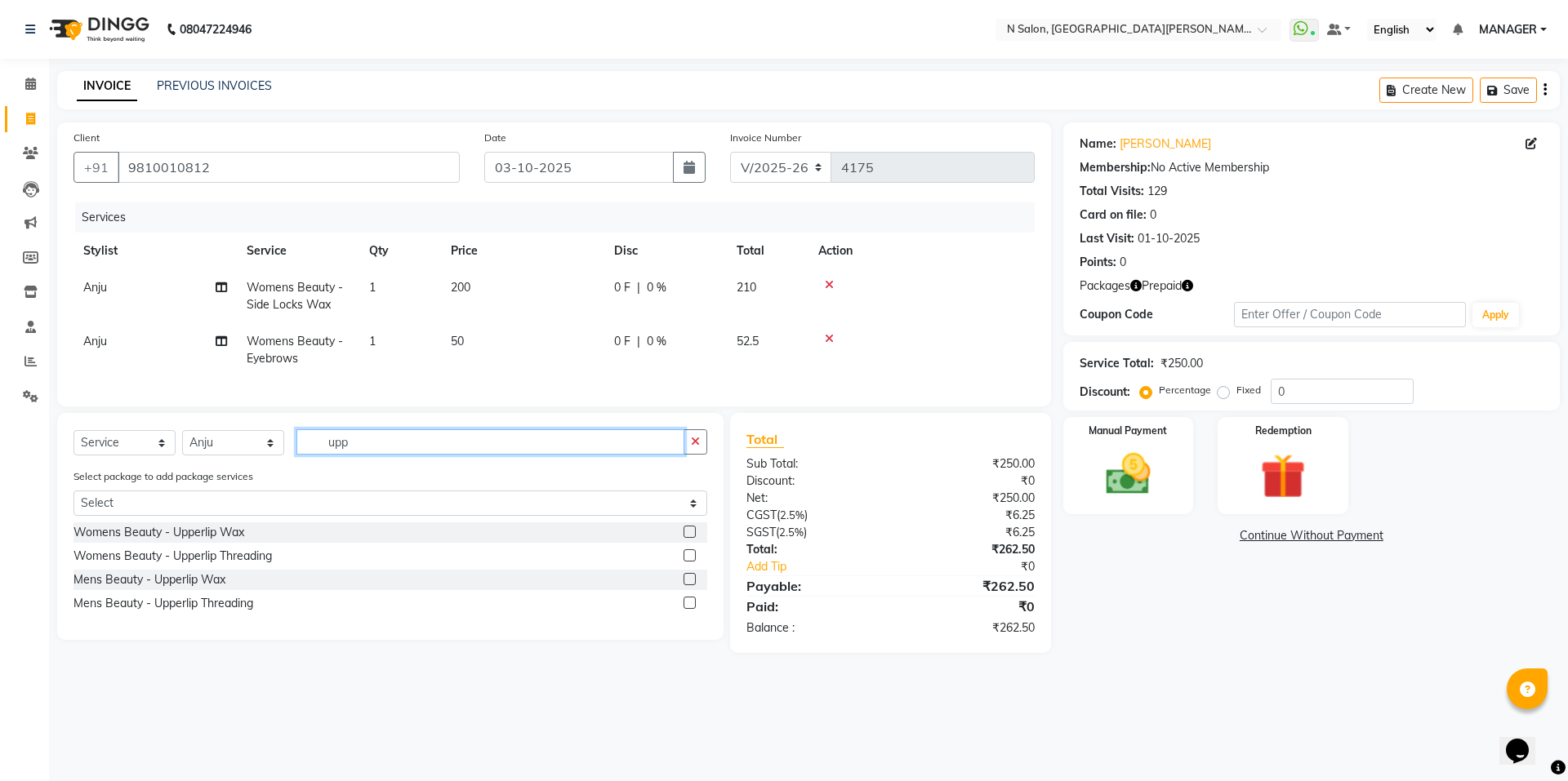
type input "upp"
click at [687, 562] on label at bounding box center [689, 556] width 12 height 12
click at [687, 562] on input "checkbox" at bounding box center [689, 556] width 11 height 11
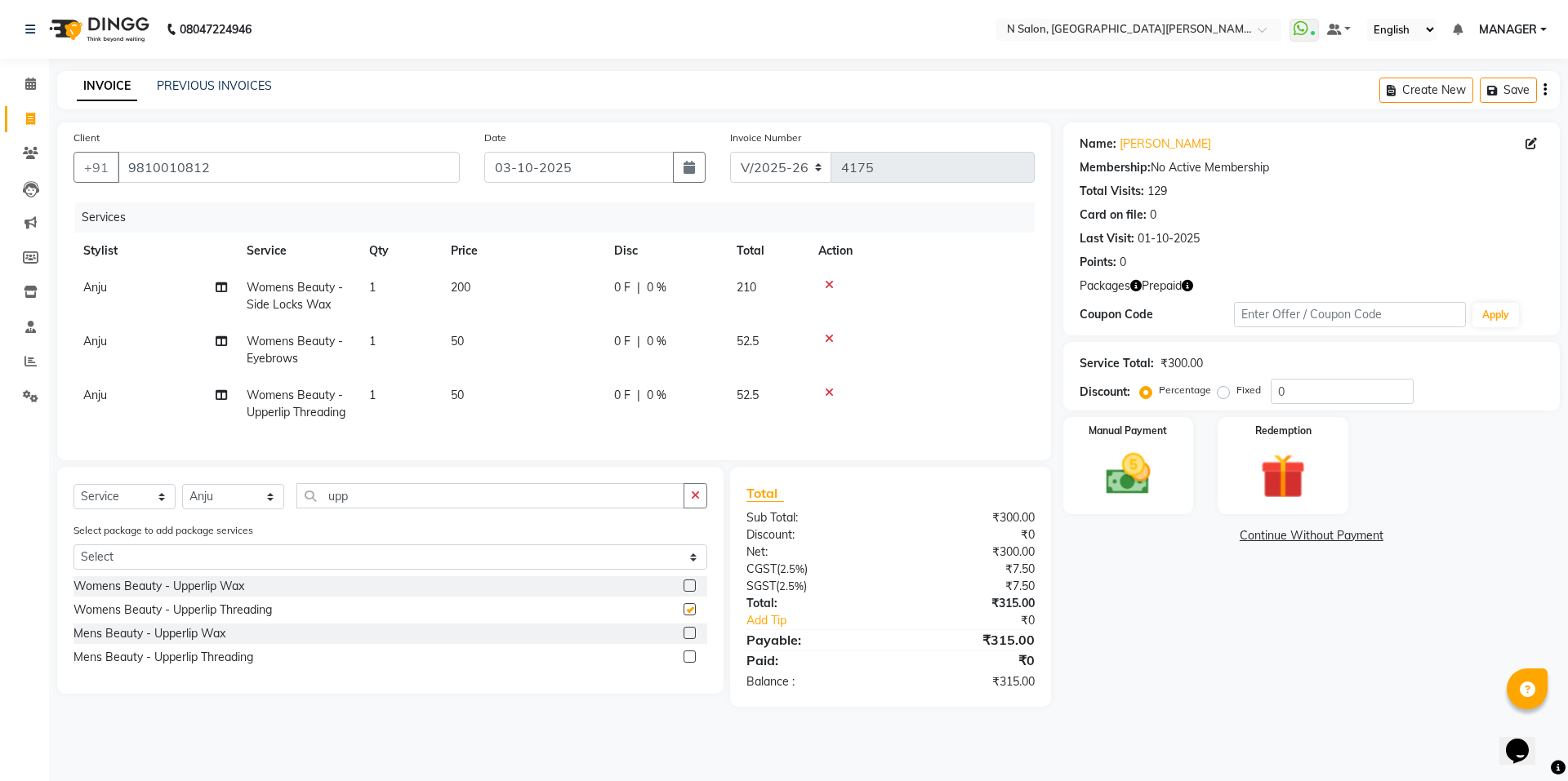
checkbox input "false"
drag, startPoint x: 412, startPoint y: 502, endPoint x: 230, endPoint y: 515, distance: 182.5
click at [230, 515] on div "Select Service Product Membership Package Voucher Prepaid Gift Card Select Styl…" at bounding box center [391, 503] width 634 height 39
type input "fore"
drag, startPoint x: 692, startPoint y: 623, endPoint x: 679, endPoint y: 627, distance: 13.6
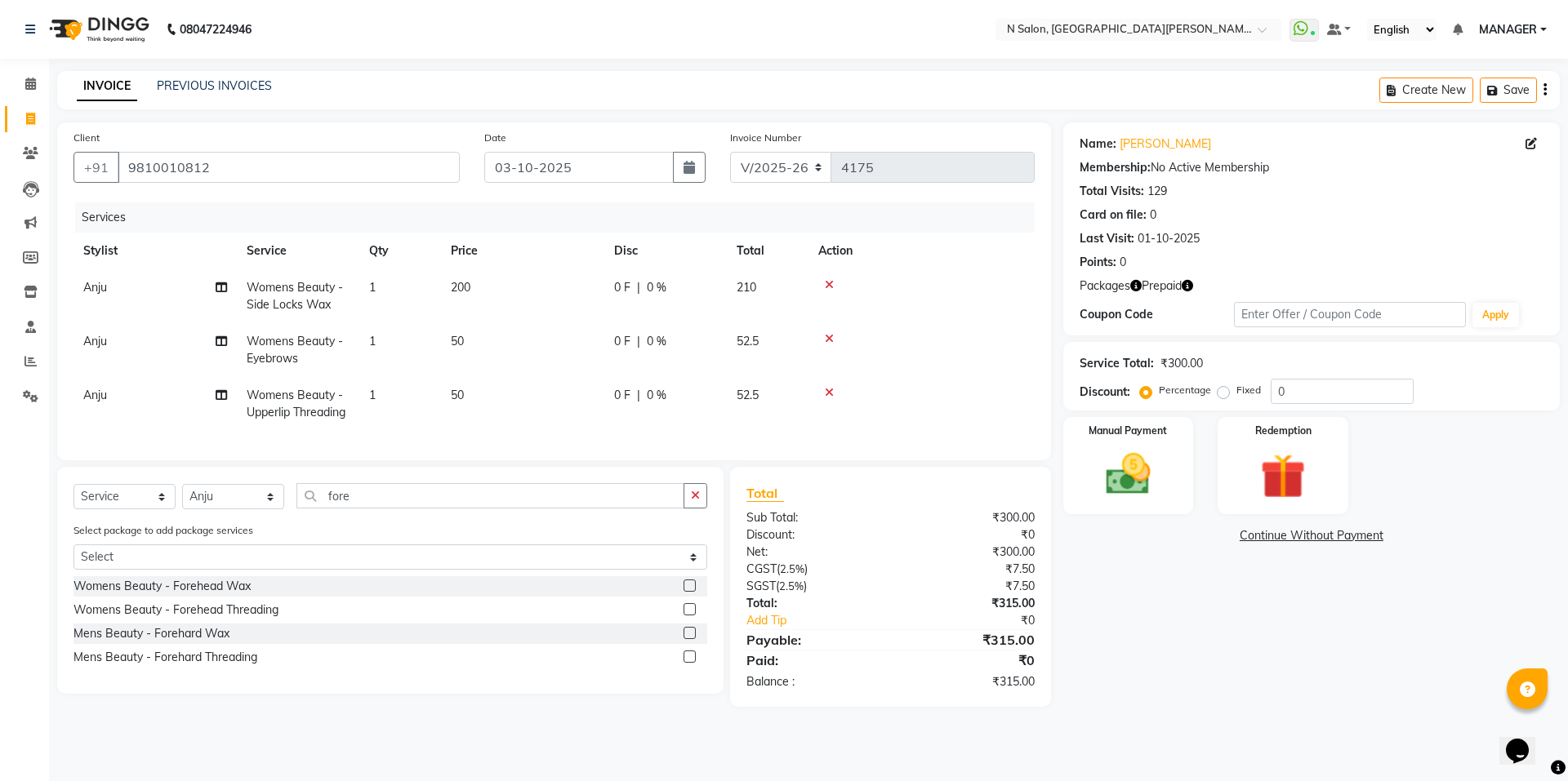
click at [688, 616] on label at bounding box center [689, 609] width 12 height 12
click at [688, 616] on input "checkbox" at bounding box center [689, 610] width 11 height 11
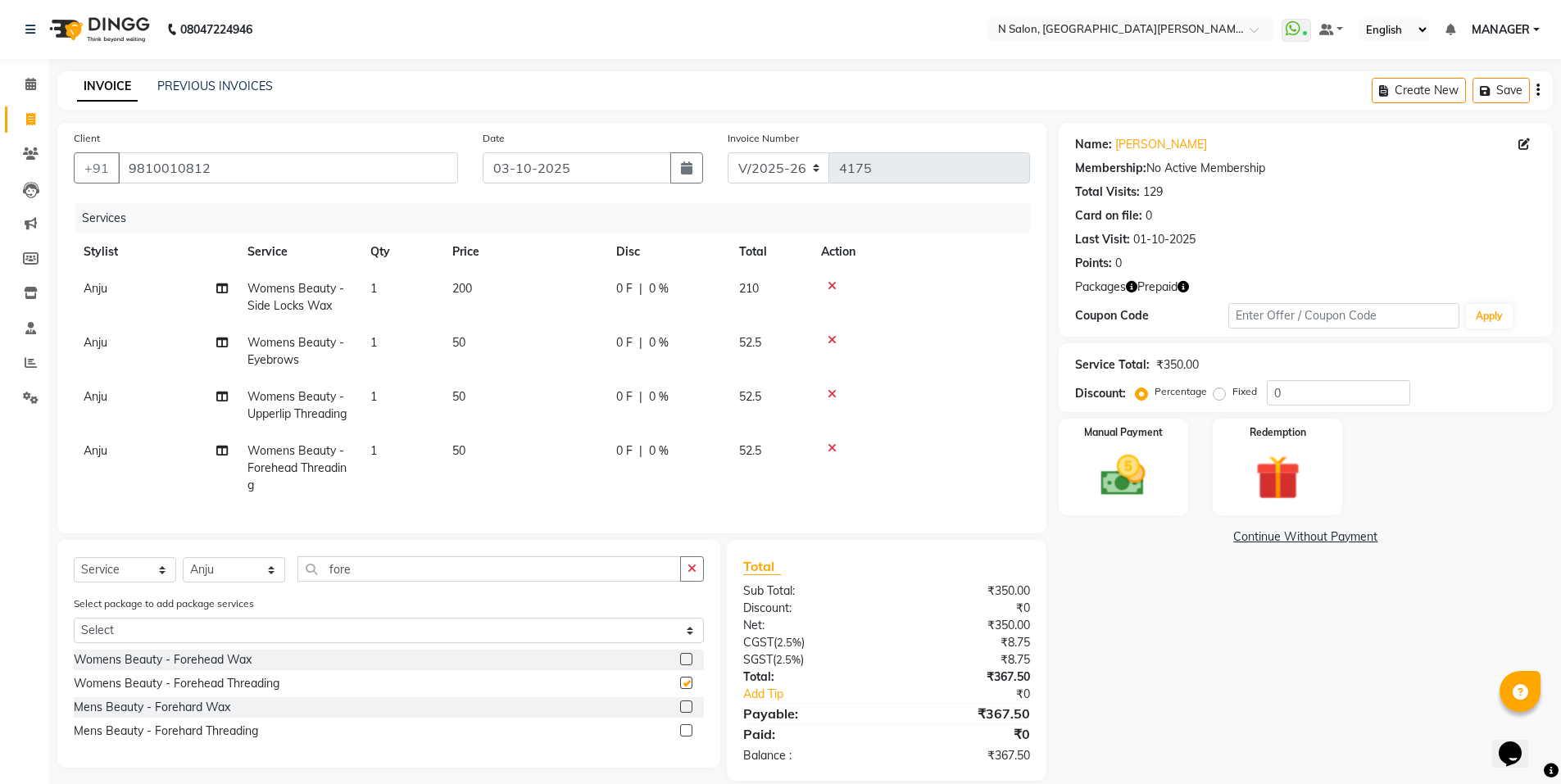
checkbox input "false"
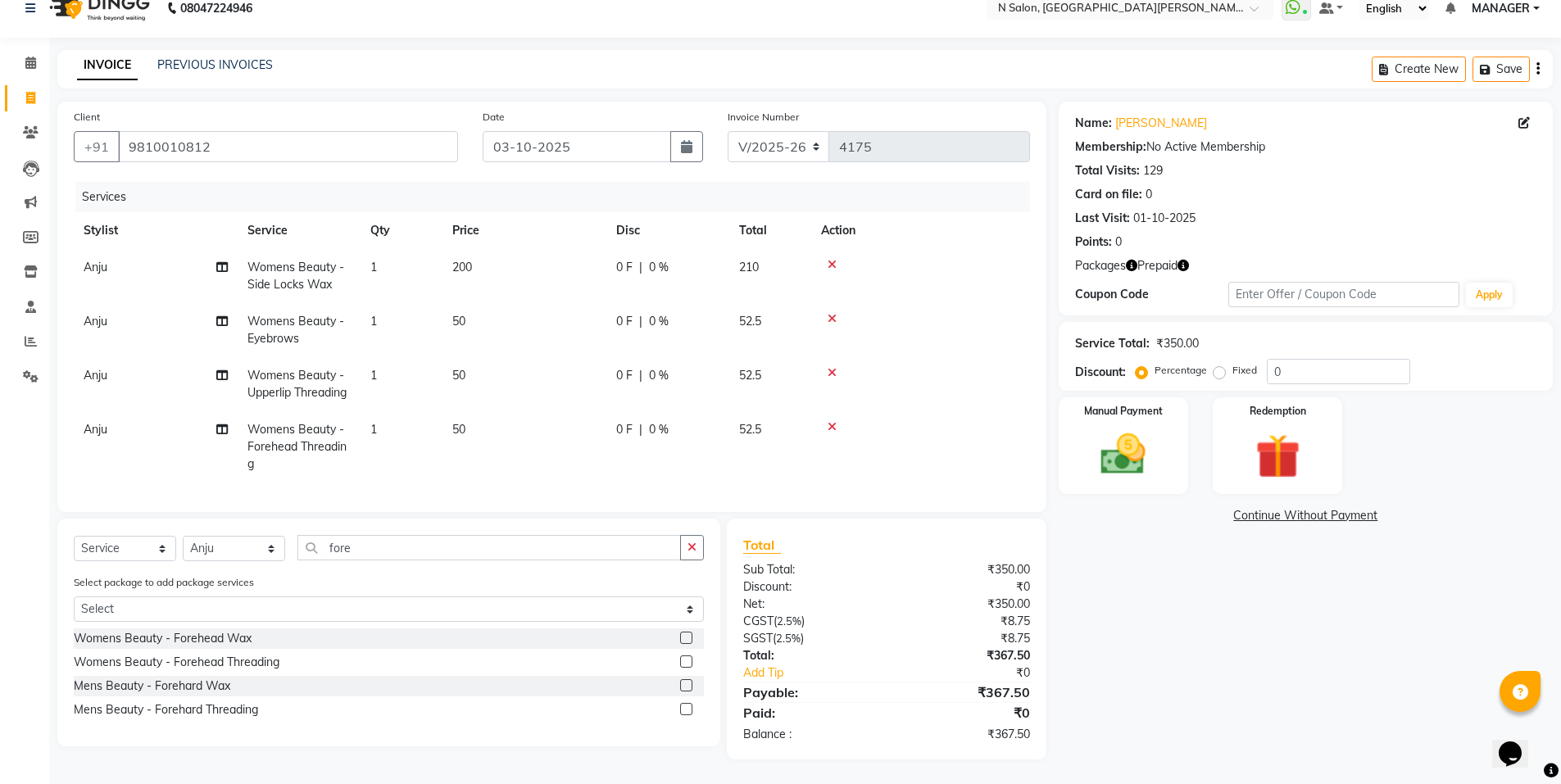
click at [1186, 260] on icon "button" at bounding box center [1183, 265] width 11 height 11
click at [1223, 258] on div "Packages Prepaid" at bounding box center [1305, 266] width 461 height 18
click at [1260, 408] on div "Redemption" at bounding box center [1278, 446] width 135 height 101
click at [1220, 515] on span "2" at bounding box center [1221, 519] width 9 height 10
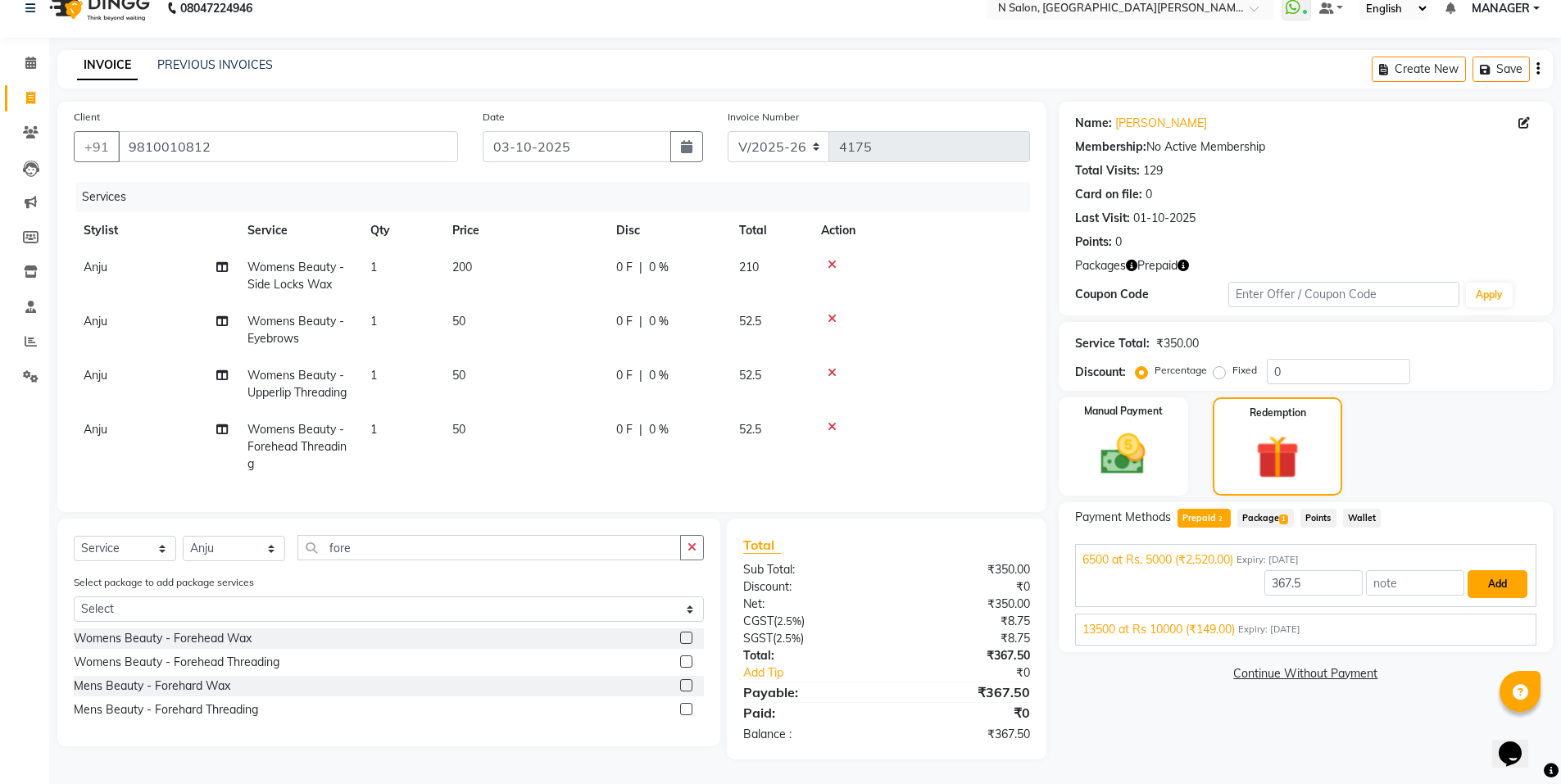
click at [1511, 575] on button "Add" at bounding box center [1498, 584] width 60 height 28
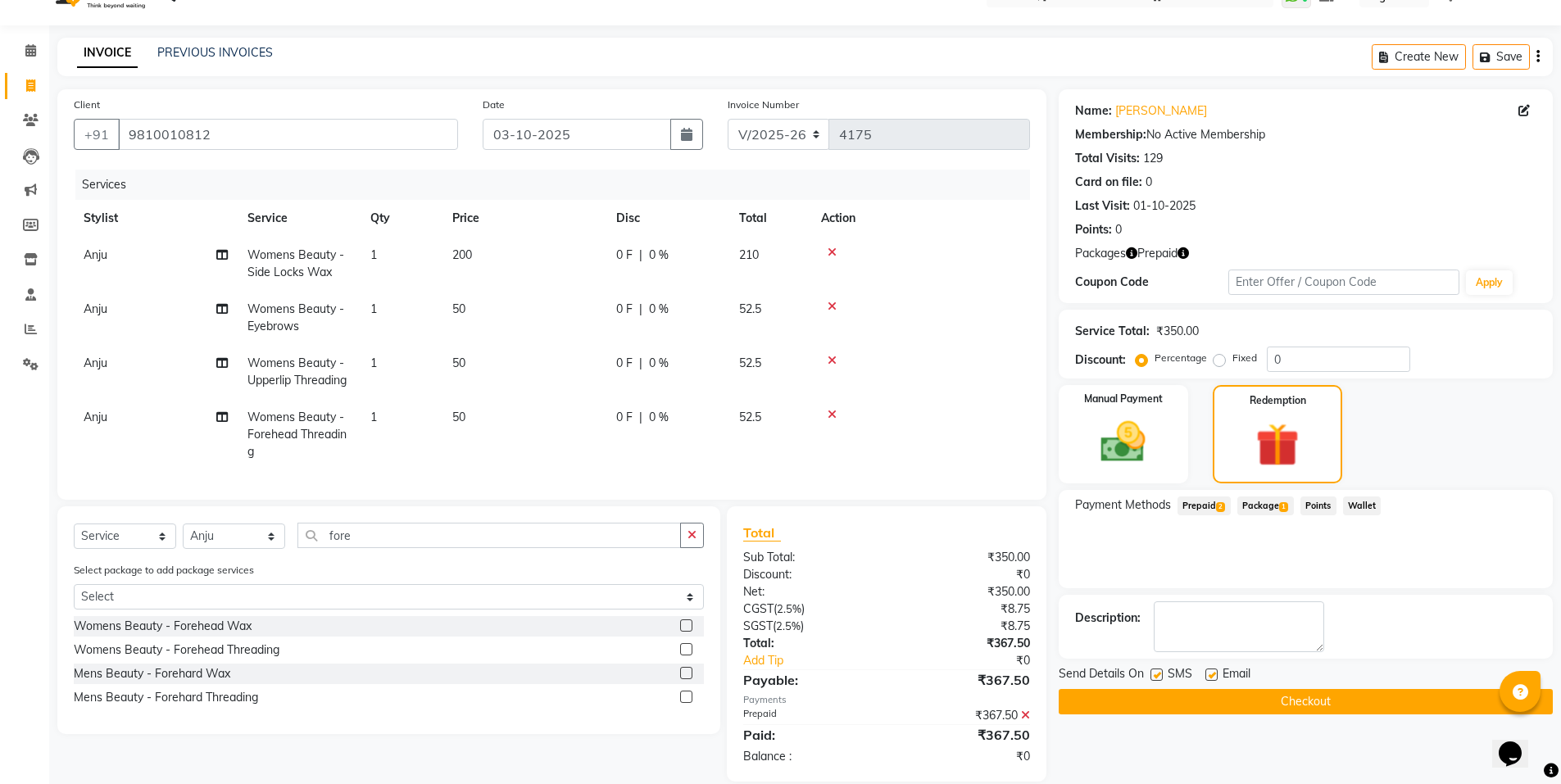
scroll to position [68, 0]
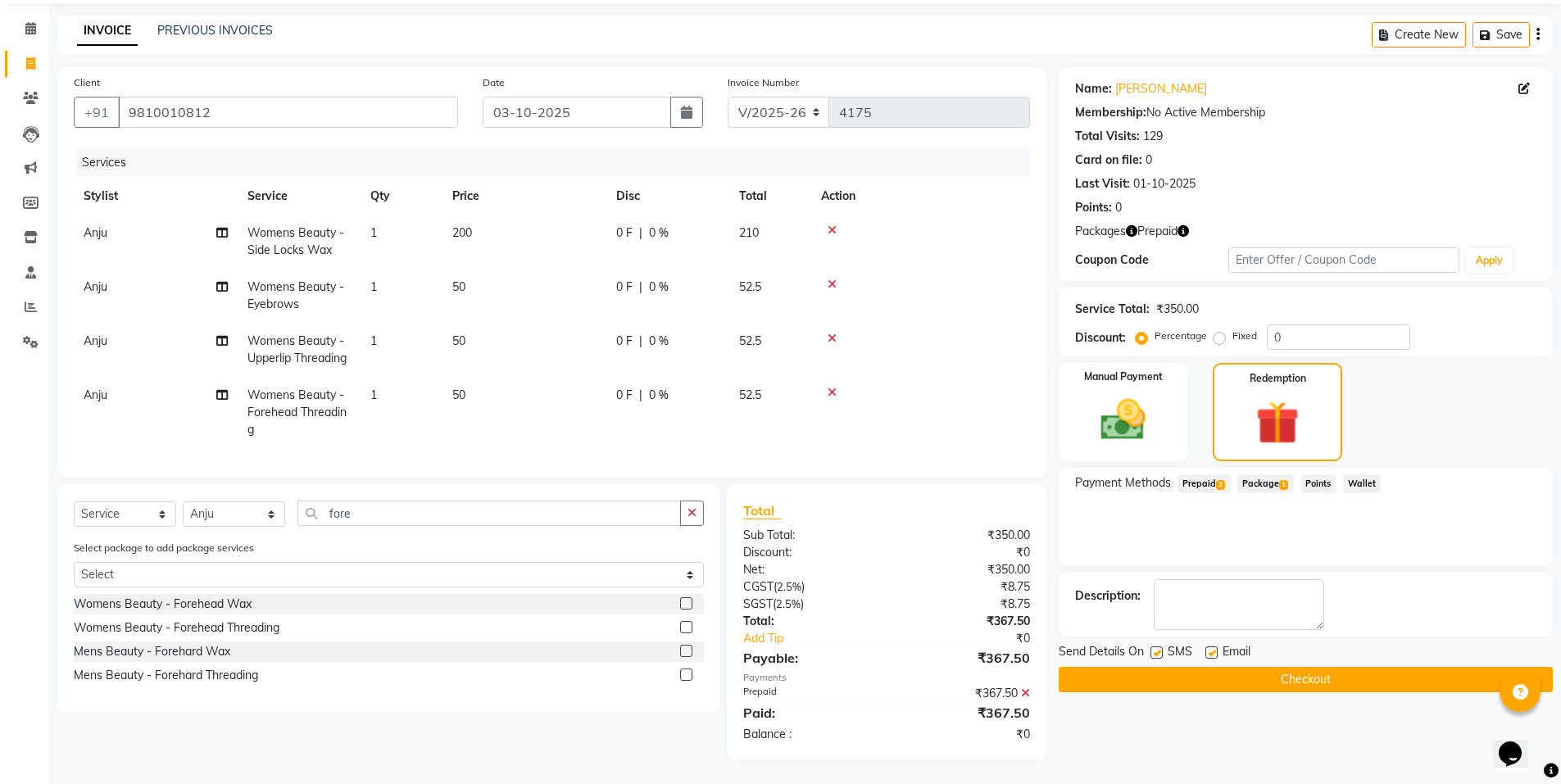
click at [1314, 667] on button "Checkout" at bounding box center [1306, 679] width 494 height 25
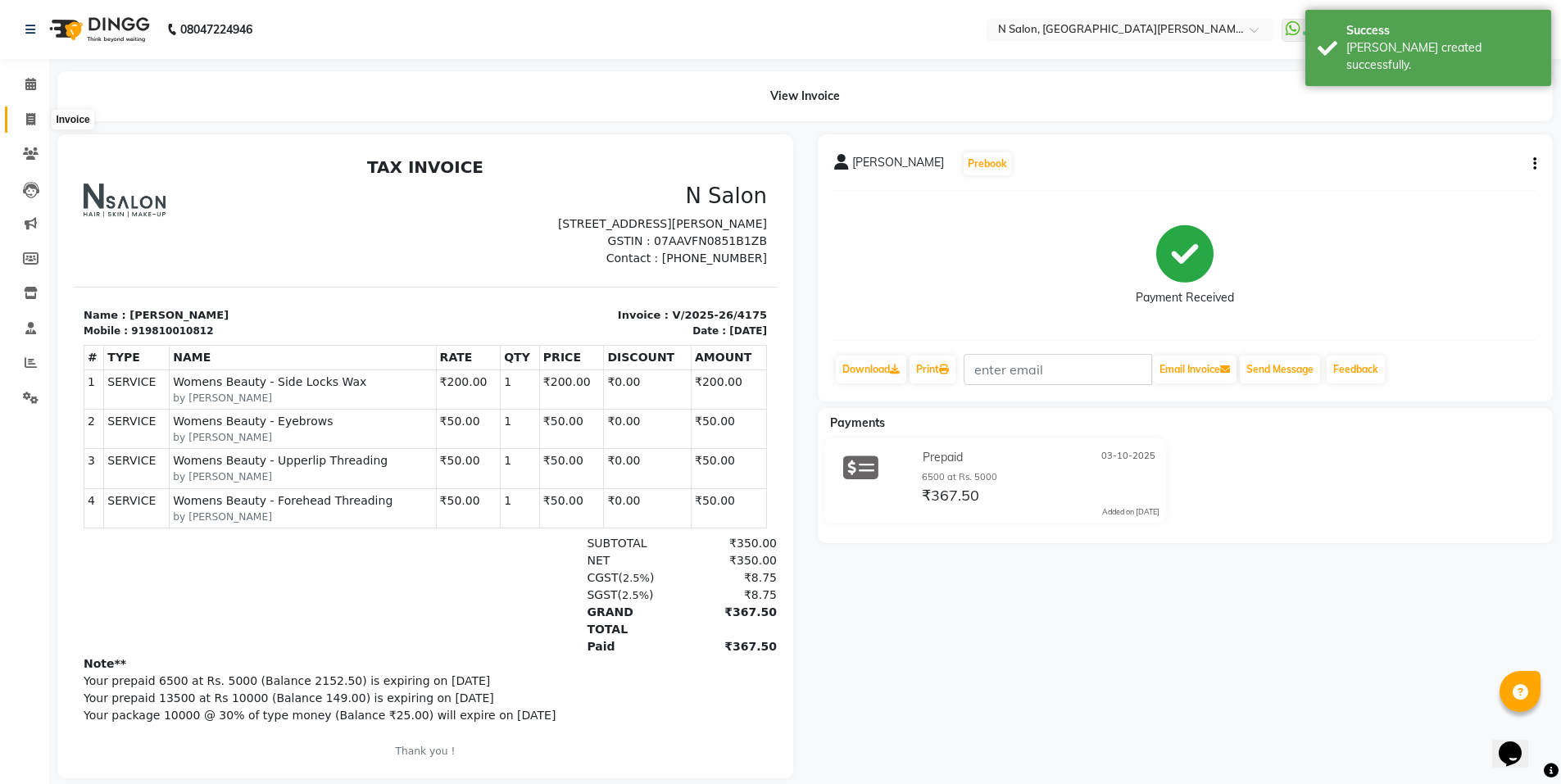
drag, startPoint x: 27, startPoint y: 114, endPoint x: 86, endPoint y: 119, distance: 59.2
click at [27, 114] on icon at bounding box center [31, 120] width 9 height 12
select select "service"
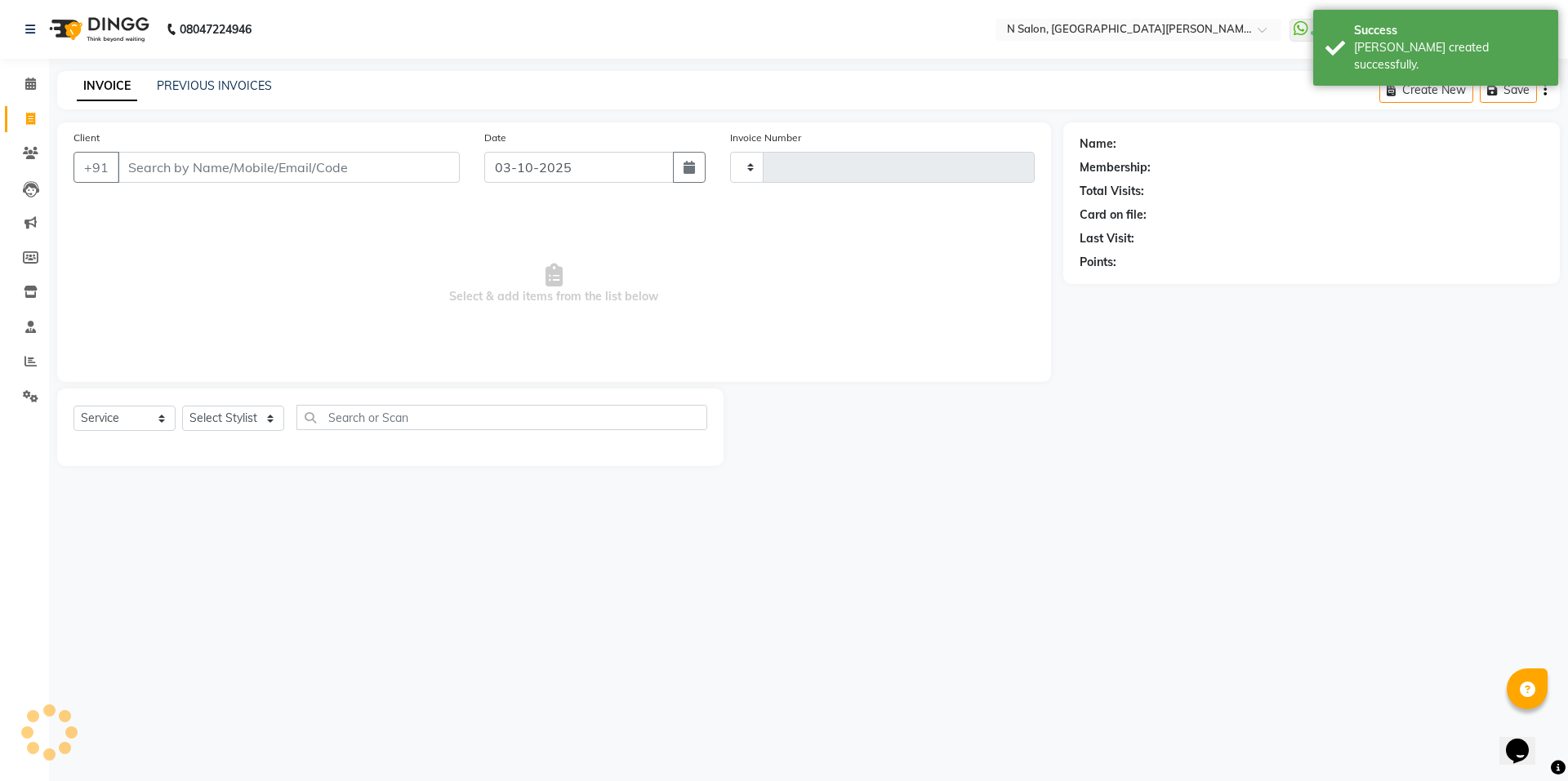
type input "4176"
select select "3472"
select select "P"
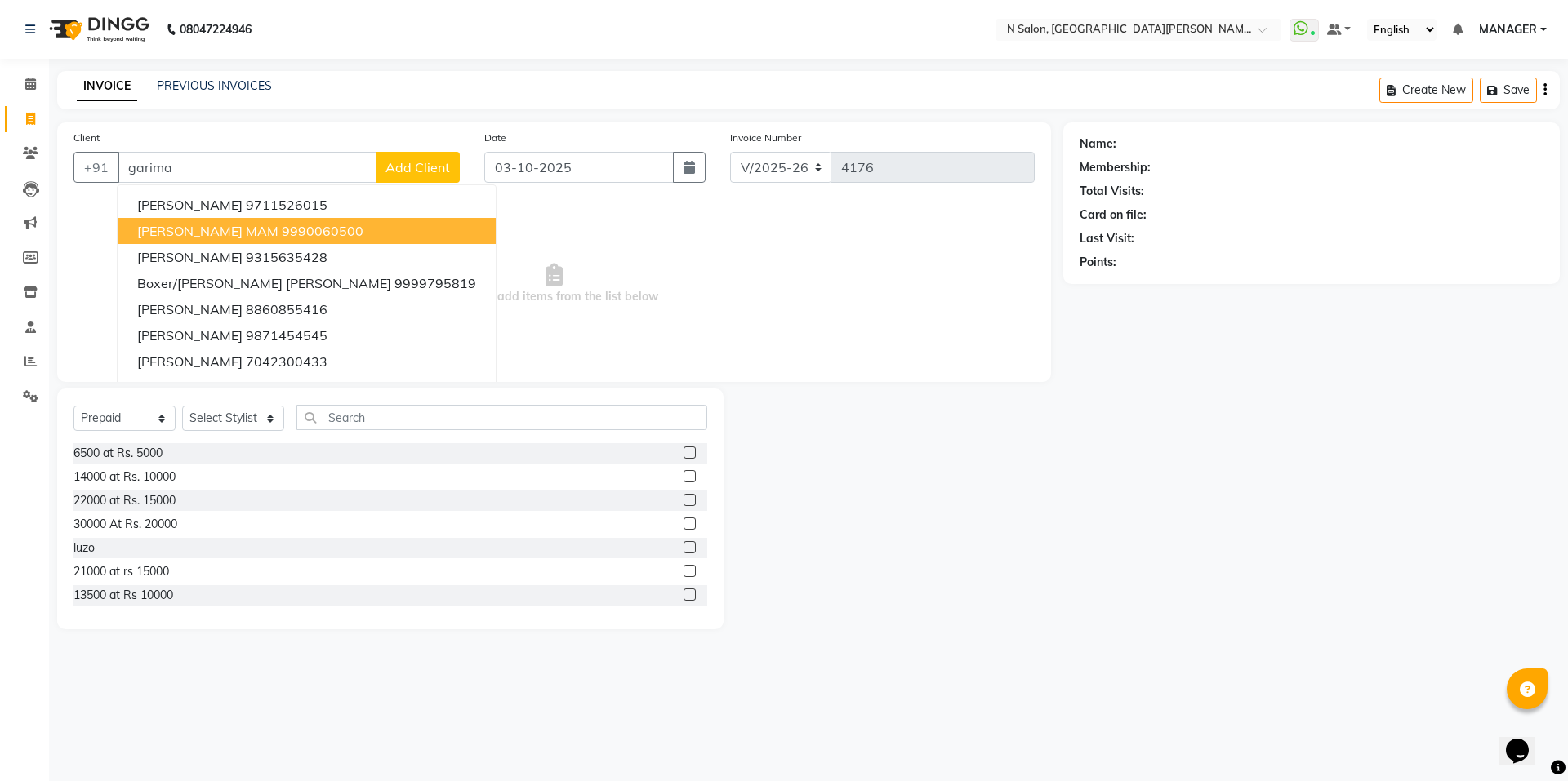
click at [219, 229] on button "Garima MAM 9990060500" at bounding box center [307, 231] width 378 height 26
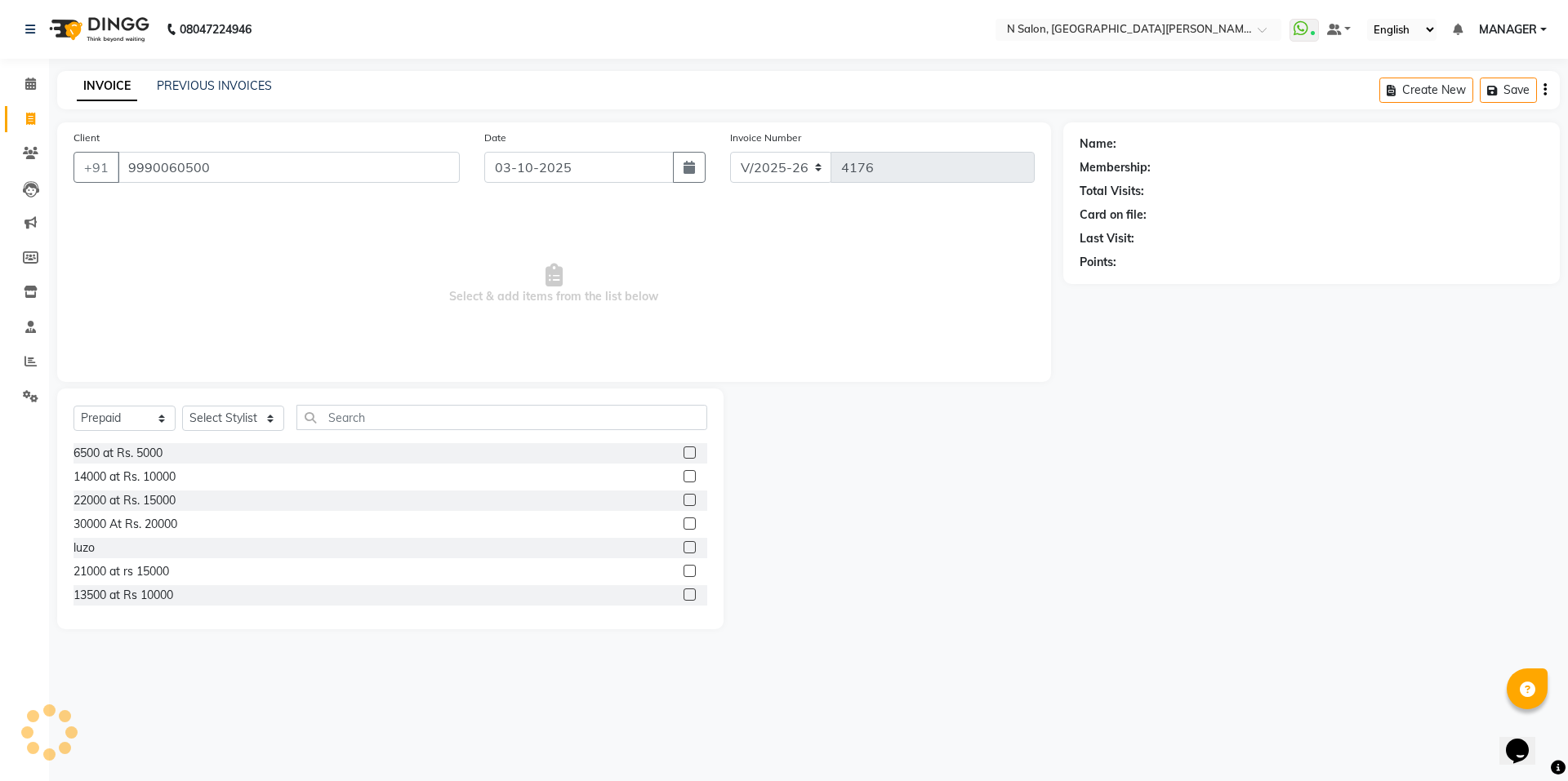
type input "9990060500"
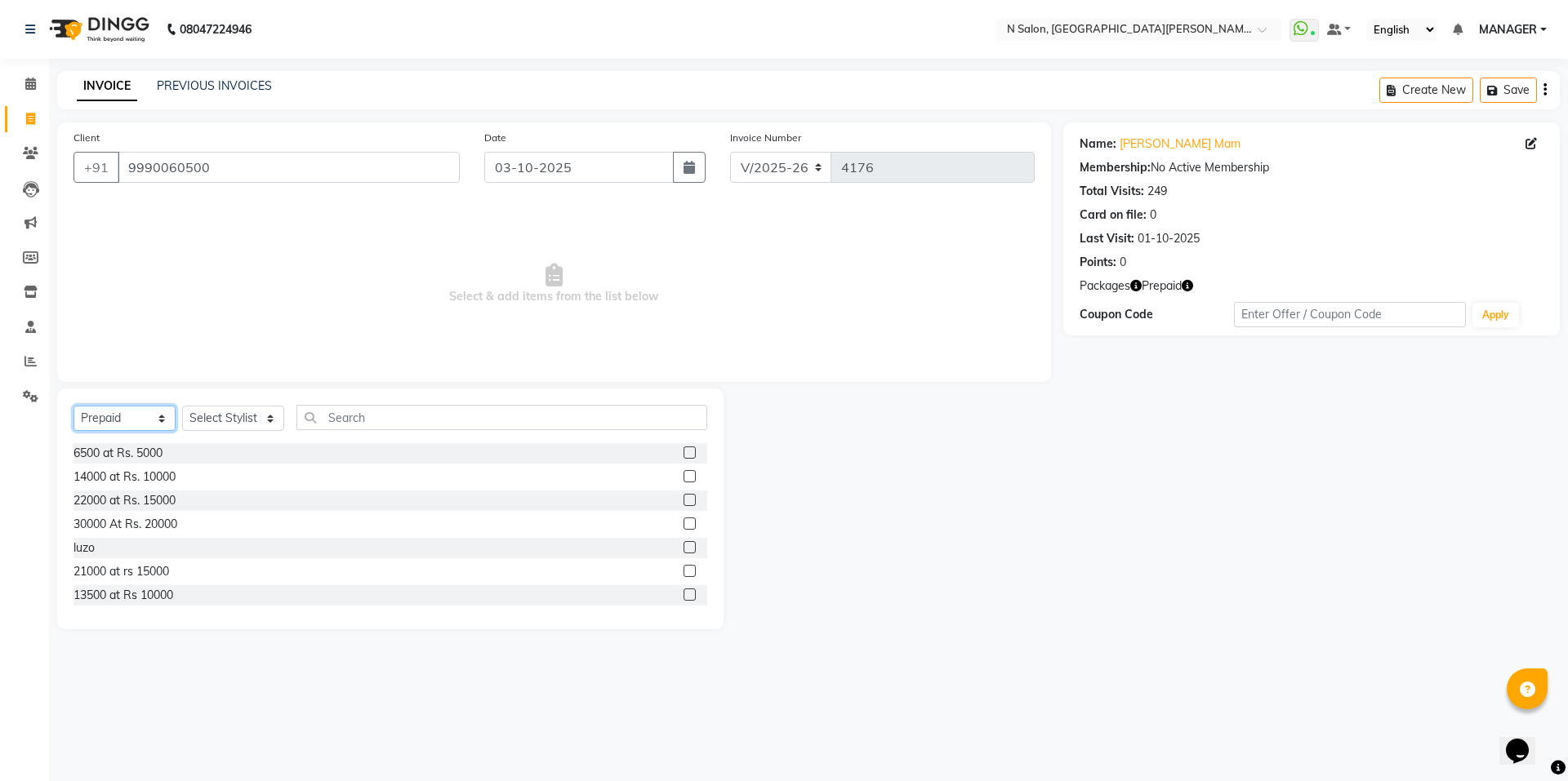
click at [145, 418] on select "Select Service Product Membership Package Voucher Prepaid Gift Card" at bounding box center [124, 418] width 102 height 25
select select "service"
click at [74, 405] on select "Select Service Product Membership Package Voucher Prepaid Gift Card" at bounding box center [124, 418] width 102 height 25
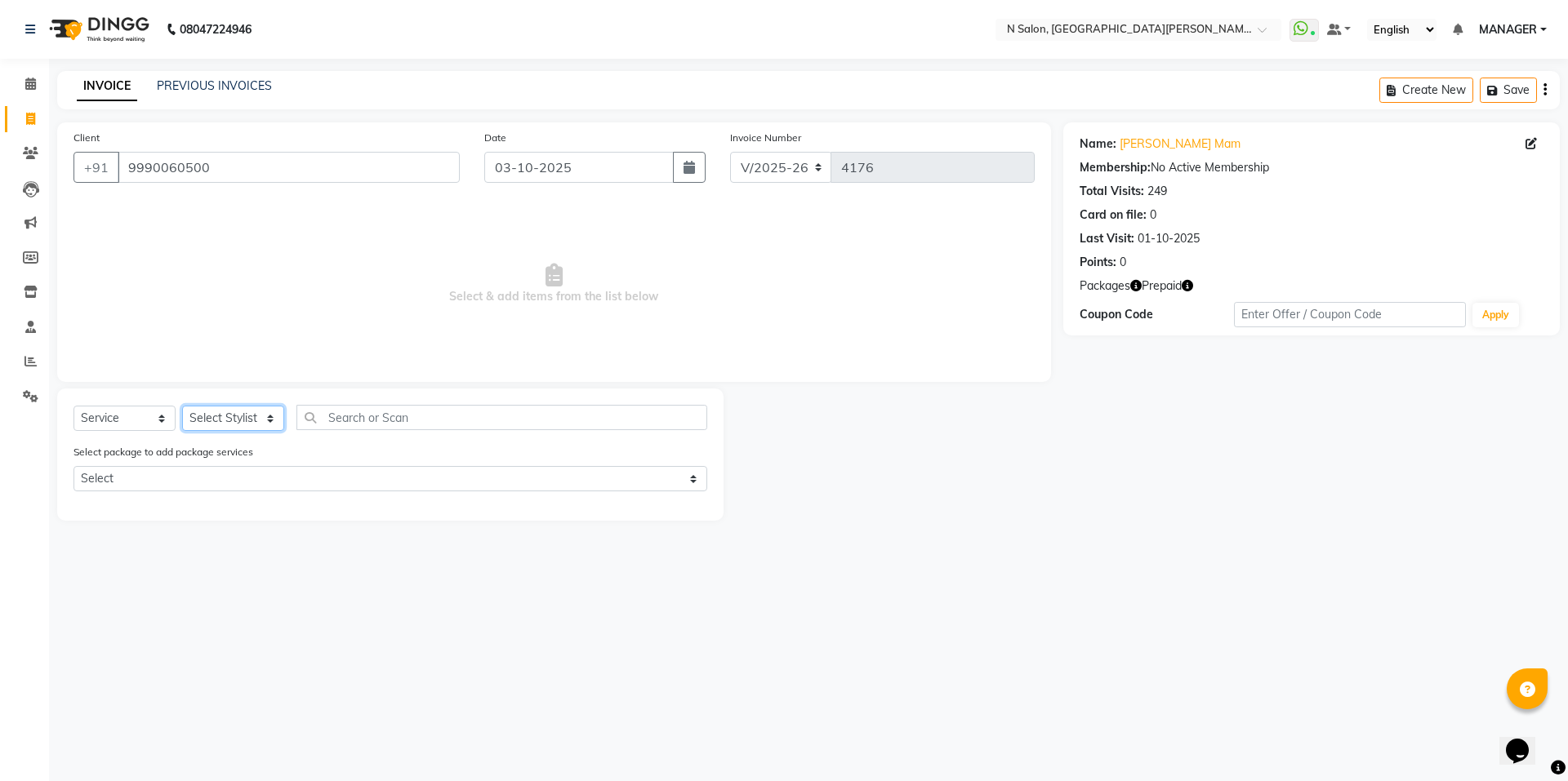
click at [230, 423] on select "Select Stylist Anju Faiz Faizal MANAGER MD..... Pankaj Pradeep Sahil NAWAB same…" at bounding box center [233, 418] width 102 height 25
select select "92955"
click at [182, 405] on select "Select Stylist Anju Faiz Faizal MANAGER MD..... Pankaj Pradeep Sahil NAWAB same…" at bounding box center [233, 418] width 102 height 25
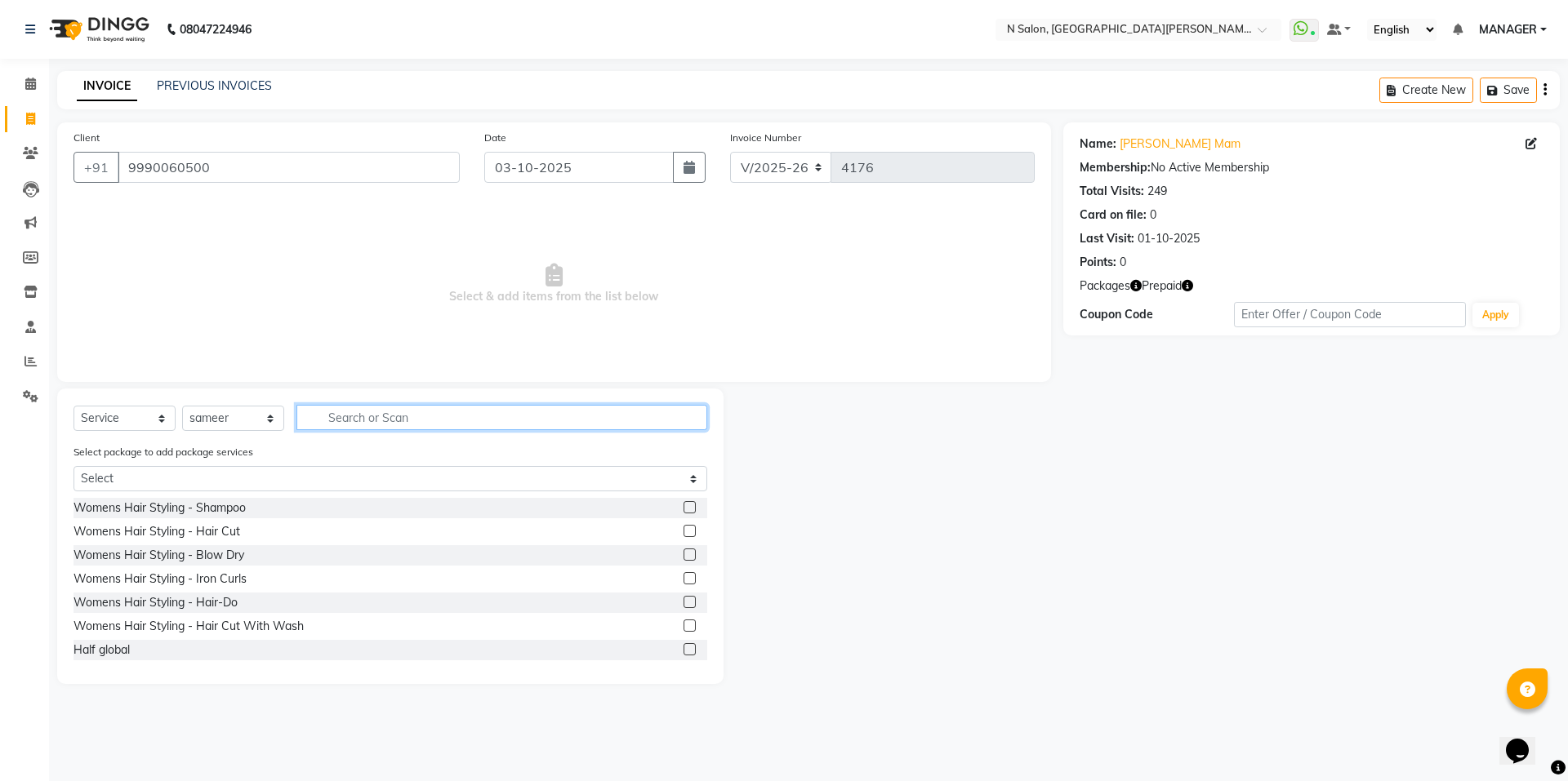
click at [364, 424] on input "text" at bounding box center [501, 417] width 411 height 25
click at [683, 503] on label at bounding box center [689, 508] width 12 height 12
click at [683, 503] on input "checkbox" at bounding box center [689, 508] width 11 height 11
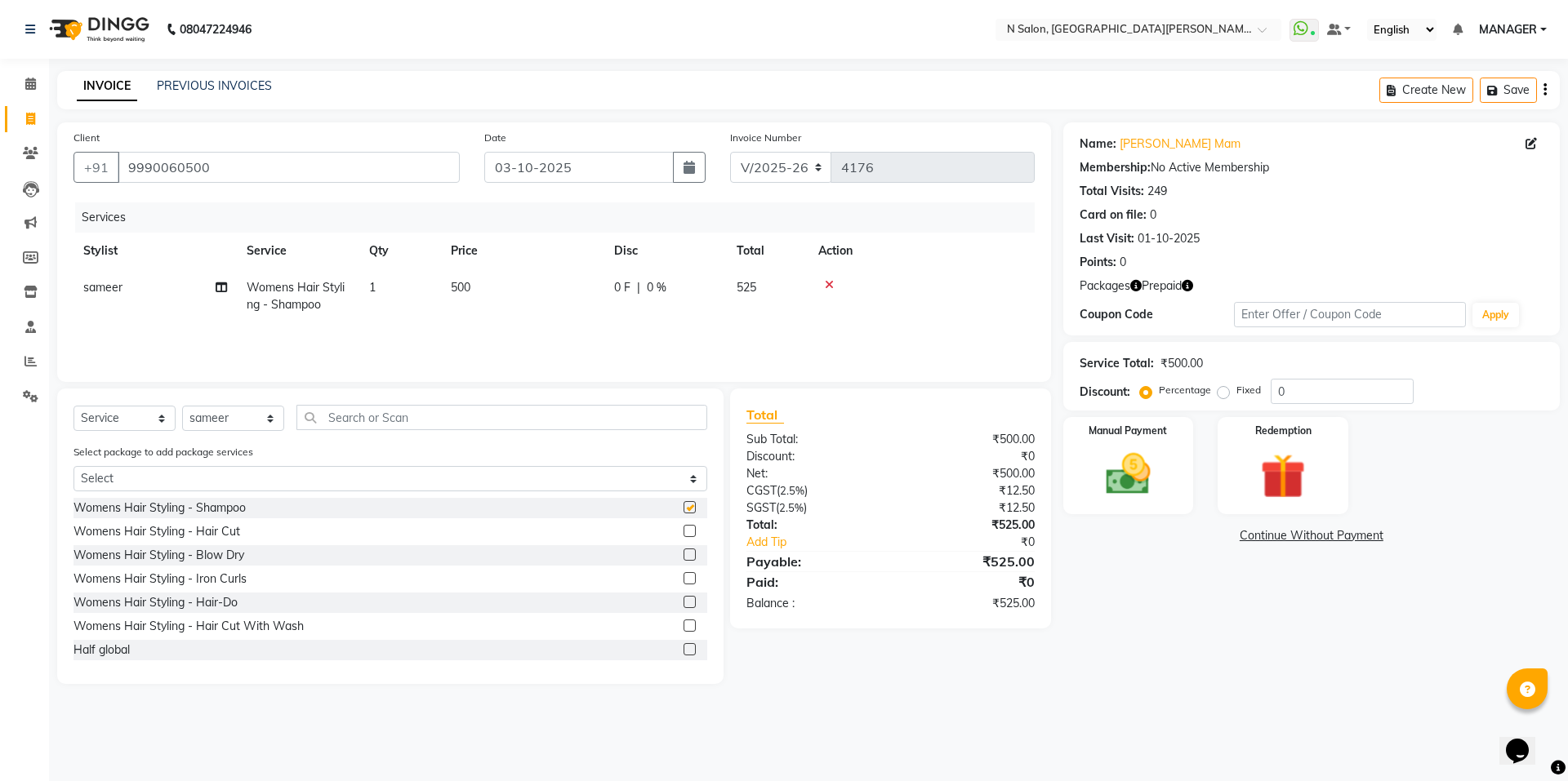
checkbox input "false"
click at [466, 284] on span "500" at bounding box center [461, 287] width 19 height 15
select select "92955"
drag, startPoint x: 560, startPoint y: 292, endPoint x: 489, endPoint y: 313, distance: 74.0
click at [489, 313] on tr "Anju Faiz Faizal MANAGER MD..... Pankaj Pradeep Sahil NAWAB sameer shweta Suzen…" at bounding box center [554, 304] width 962 height 69
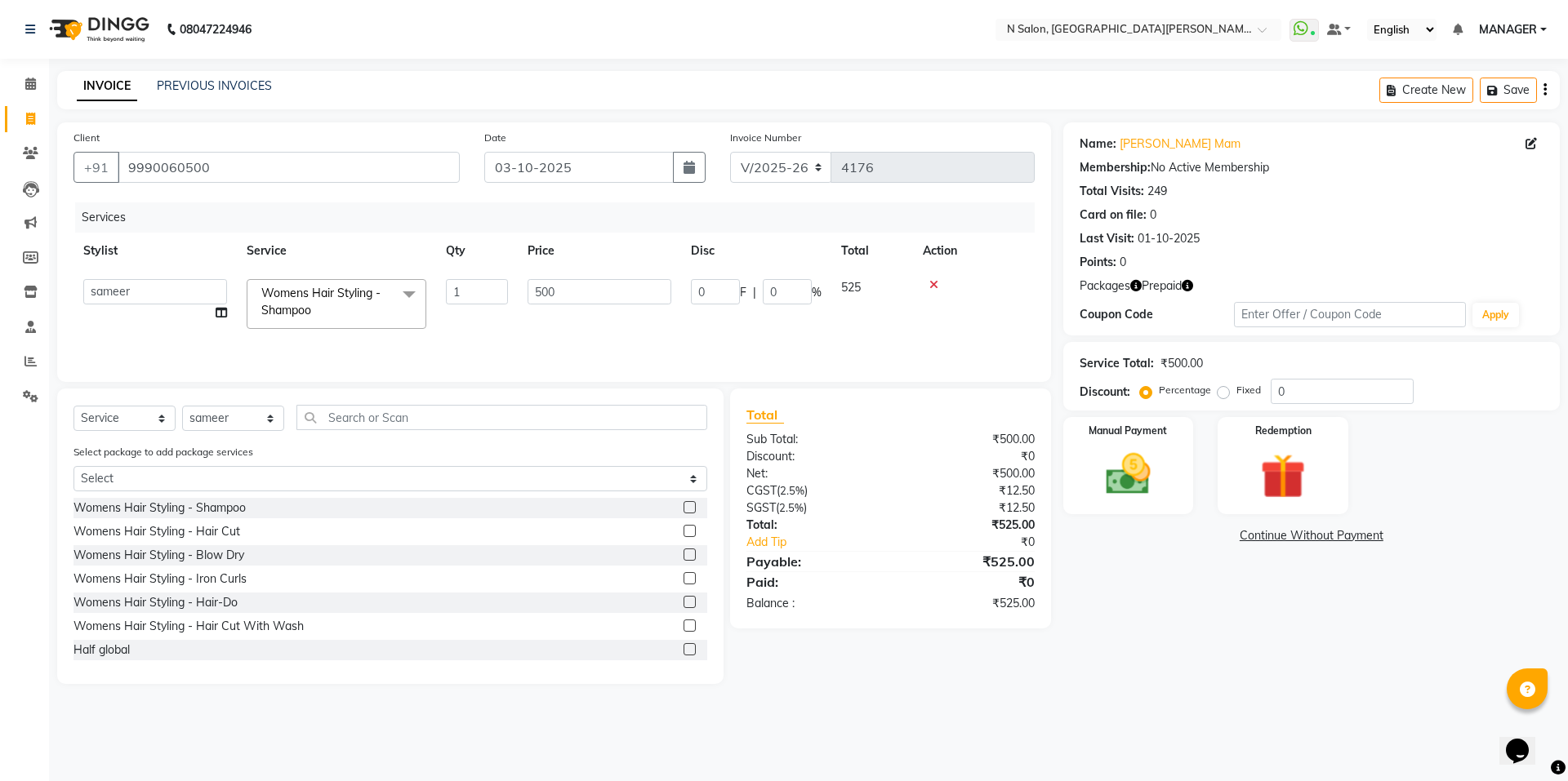
click at [643, 344] on div "Services Stylist Service Qty Price Disc Total Action Anju Faiz Faizal MANAGER M…" at bounding box center [554, 284] width 962 height 163
click at [1261, 470] on img at bounding box center [1282, 476] width 76 height 58
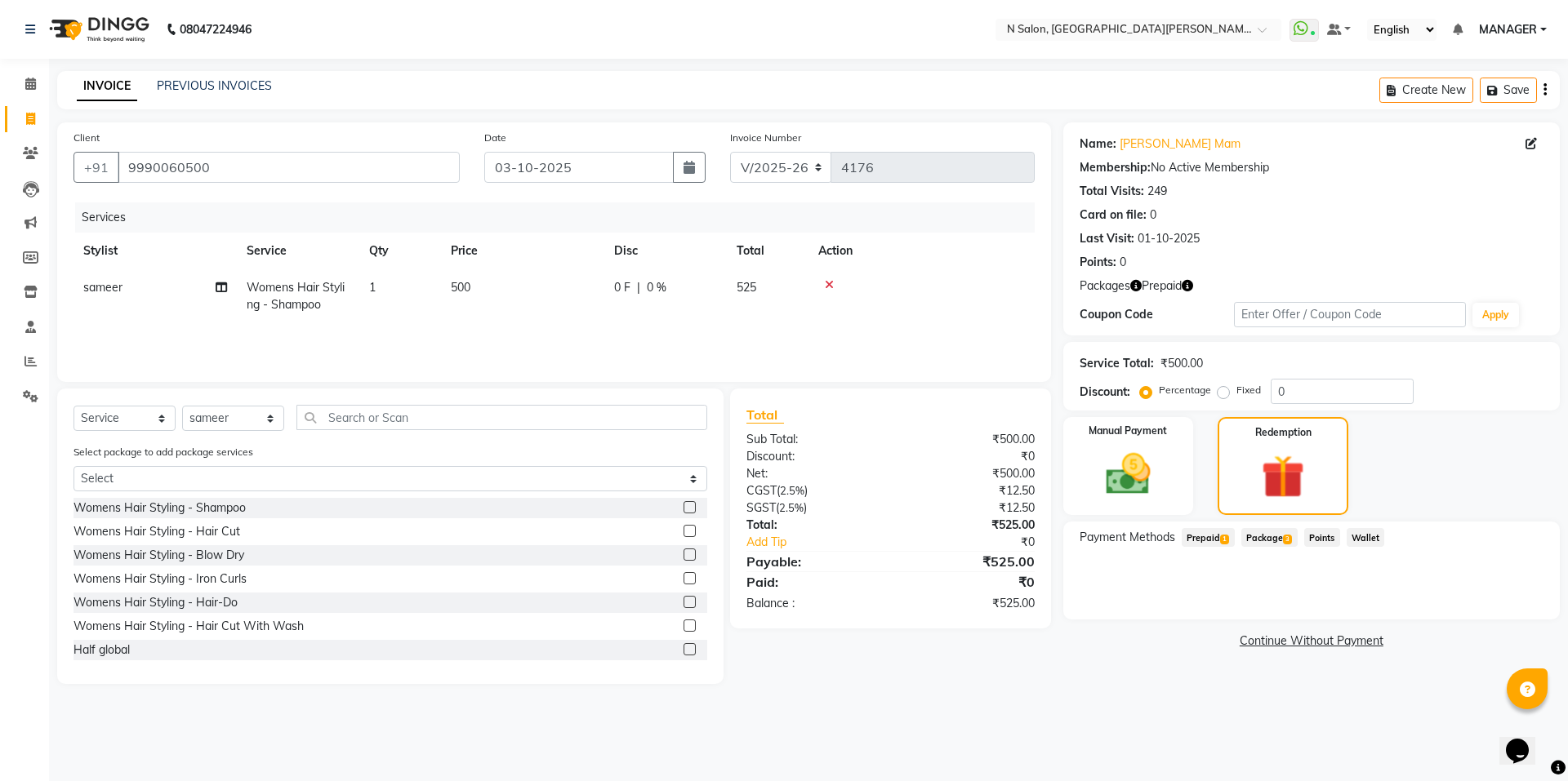
click at [1186, 284] on icon "button" at bounding box center [1187, 285] width 11 height 11
click at [1205, 547] on span "Prepaid 1" at bounding box center [1208, 537] width 53 height 18
click at [1504, 604] on button "Add" at bounding box center [1505, 603] width 60 height 28
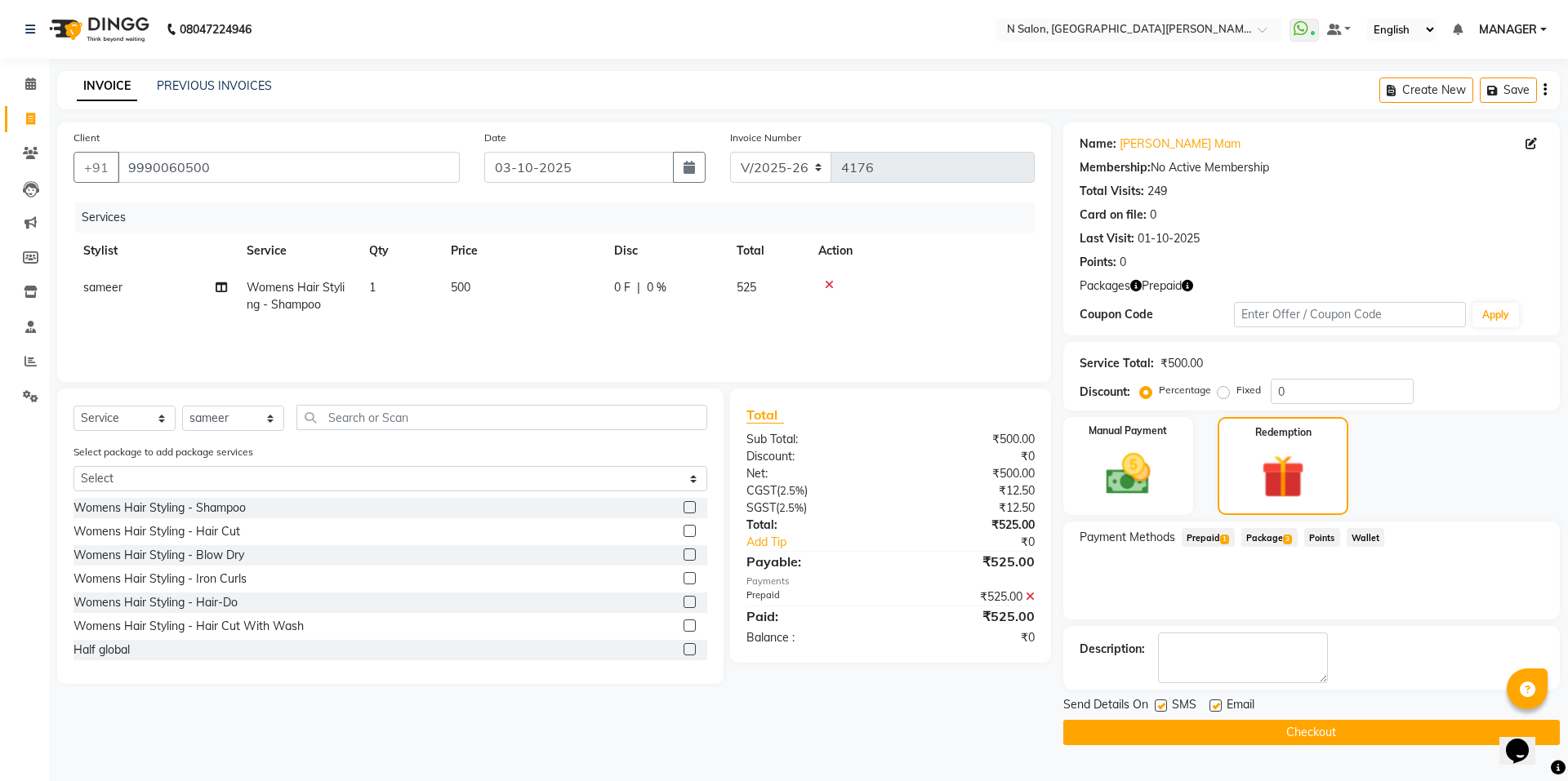
click at [1299, 733] on button "Checkout" at bounding box center [1311, 732] width 497 height 25
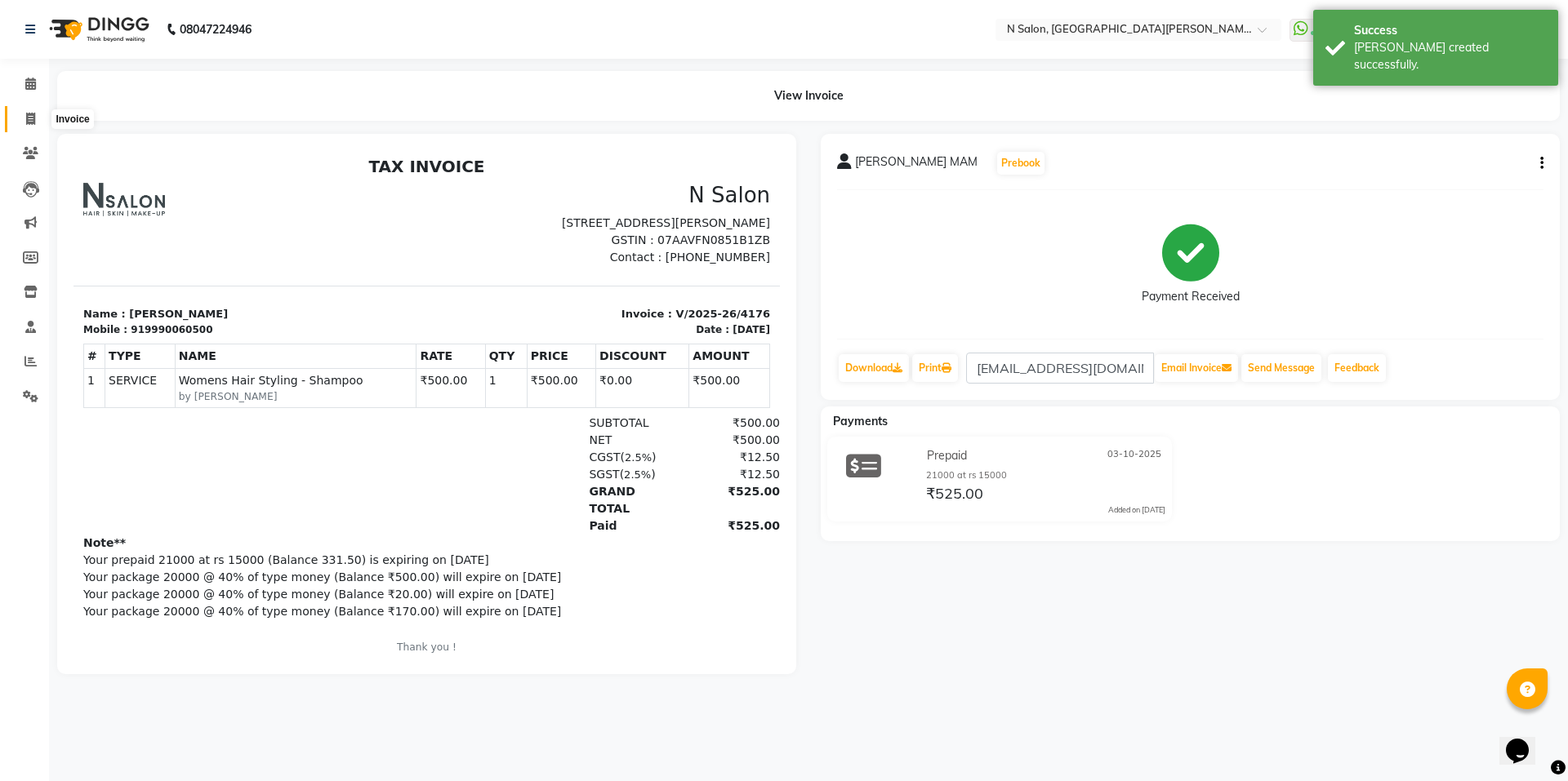
click at [31, 115] on icon at bounding box center [31, 119] width 9 height 12
select select "service"
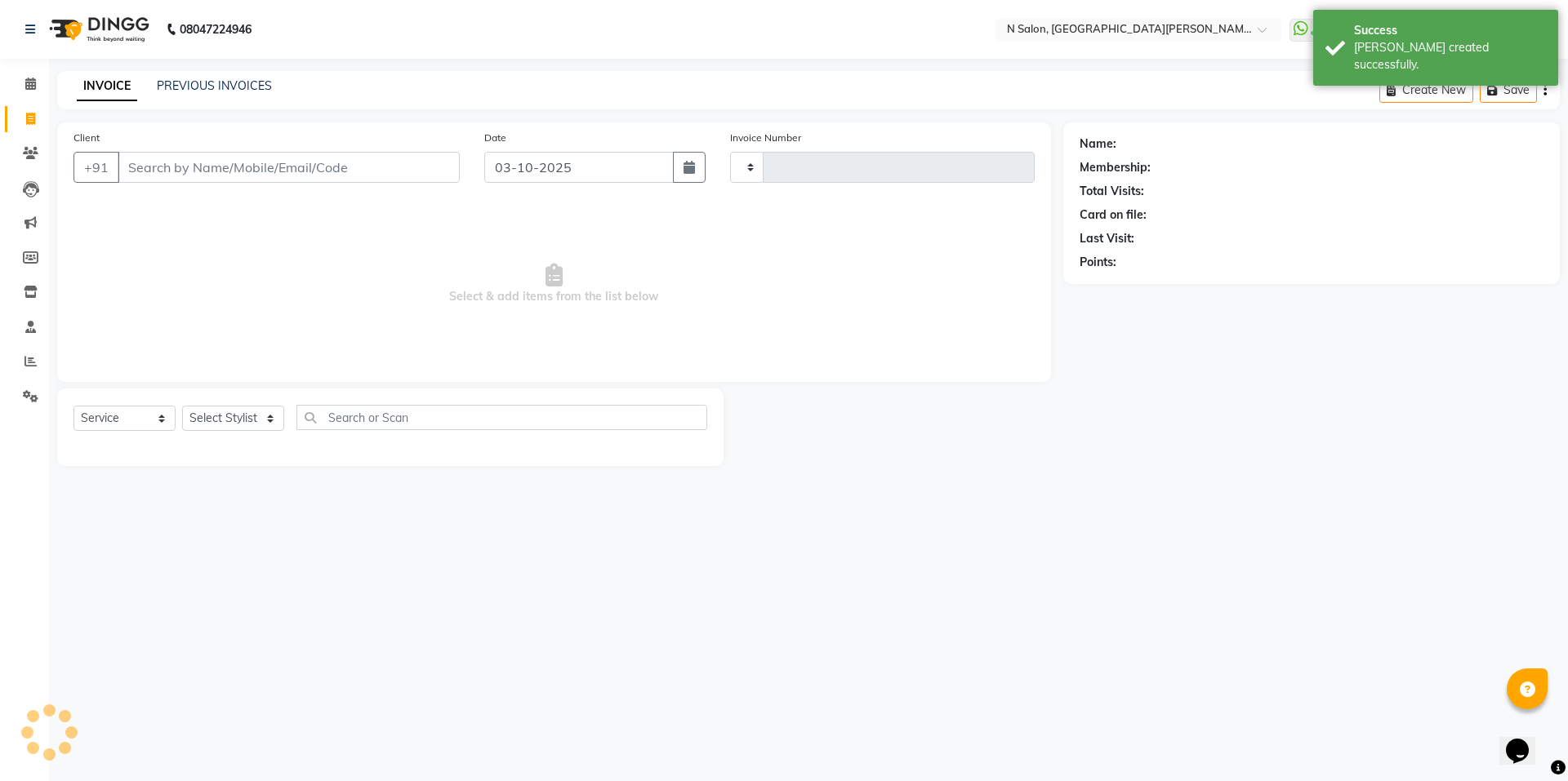
type input "4177"
select select "3472"
select select "P"
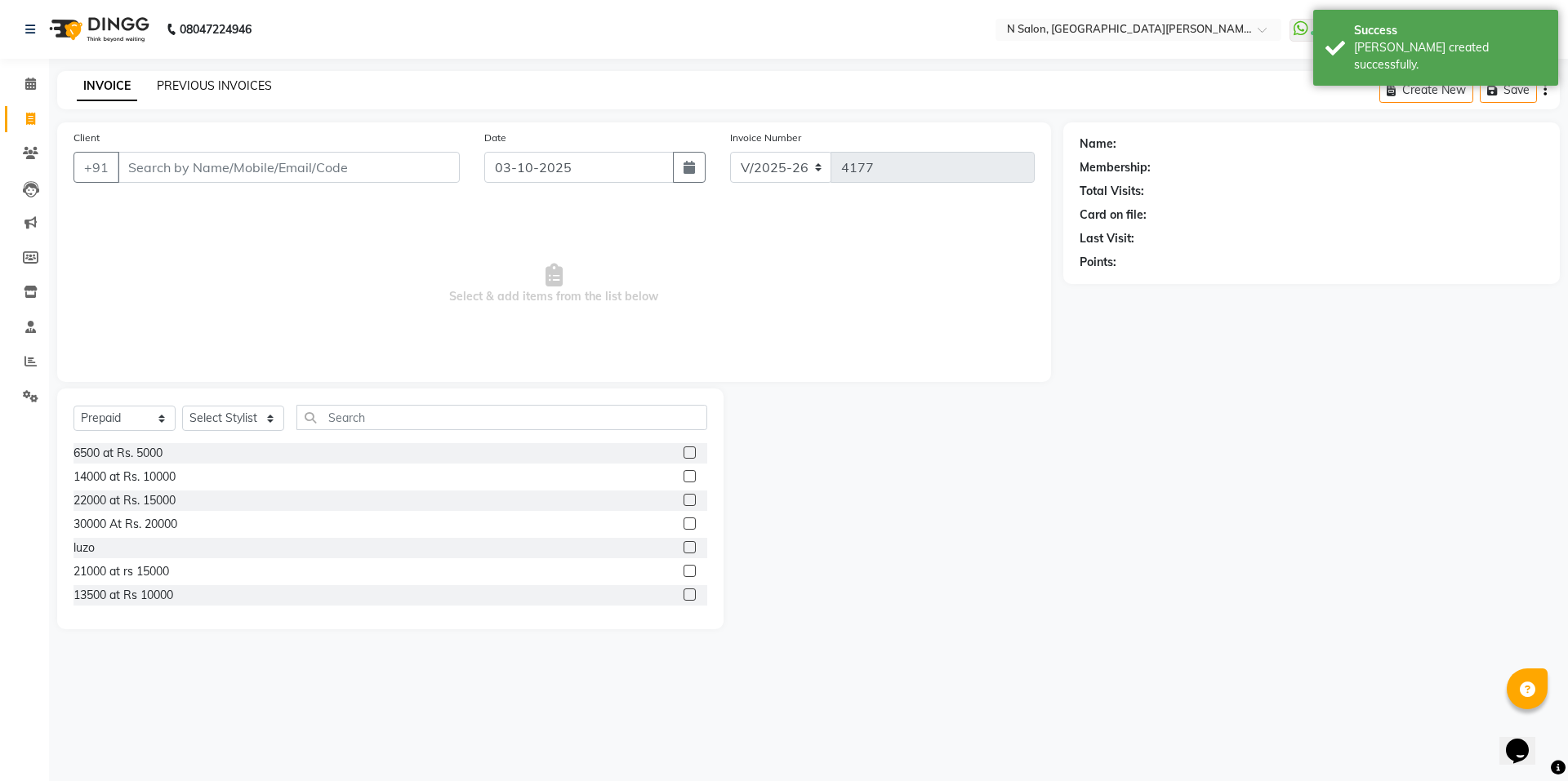
click at [201, 91] on link "PREVIOUS INVOICES" at bounding box center [214, 86] width 115 height 15
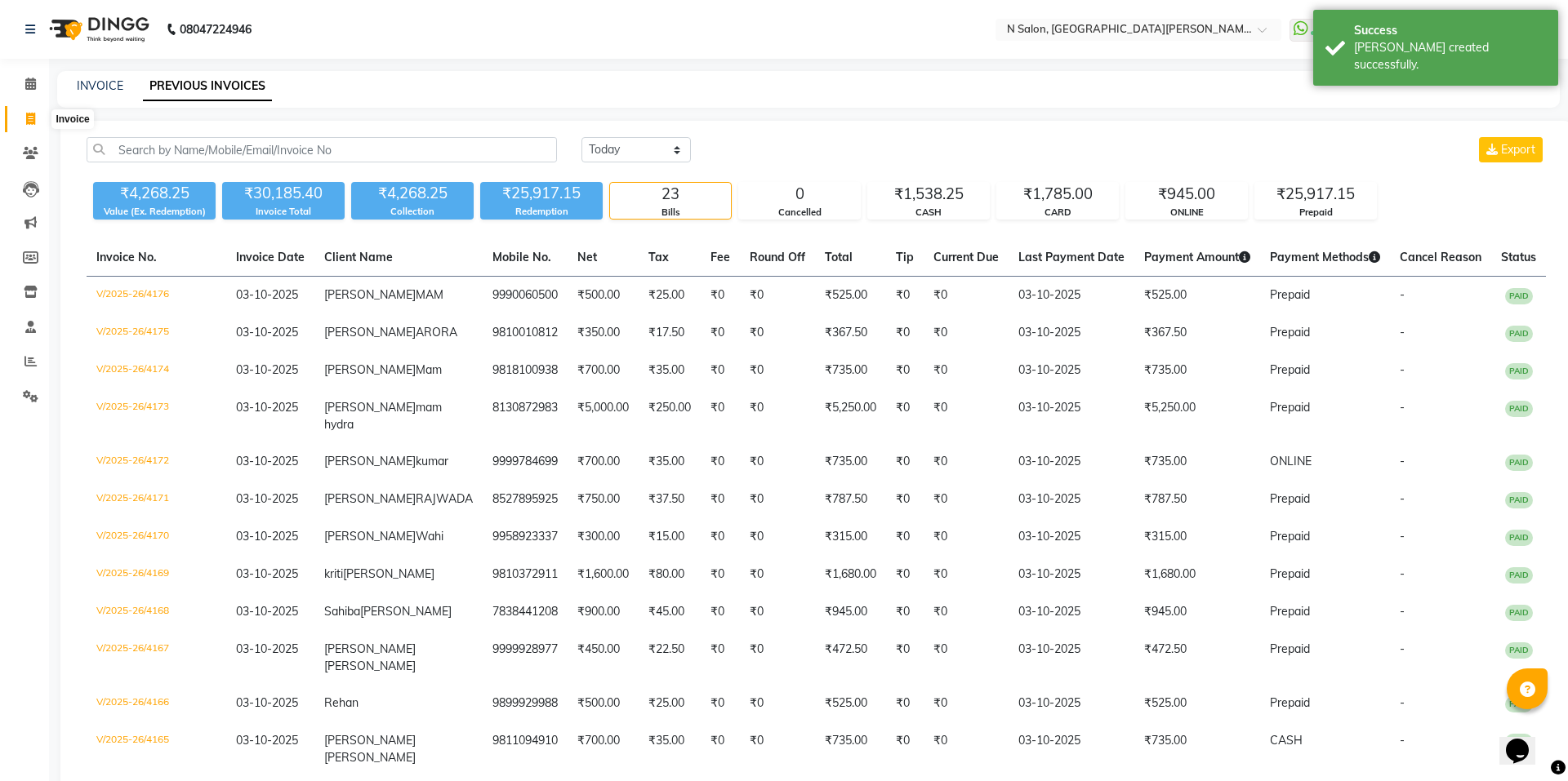
click at [26, 117] on icon at bounding box center [31, 119] width 9 height 12
select select "3472"
select select "service"
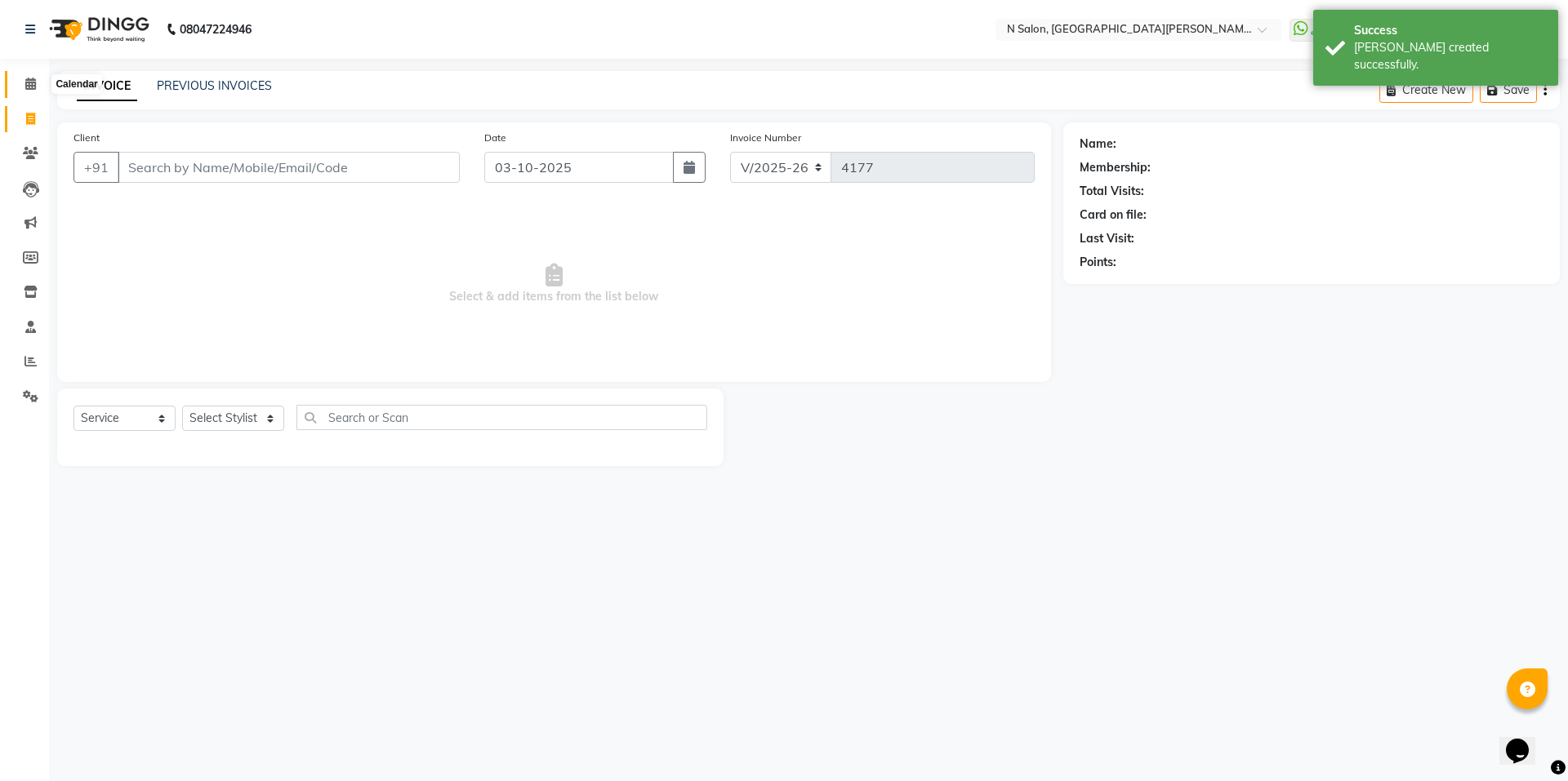
click at [25, 89] on icon at bounding box center [31, 84] width 11 height 12
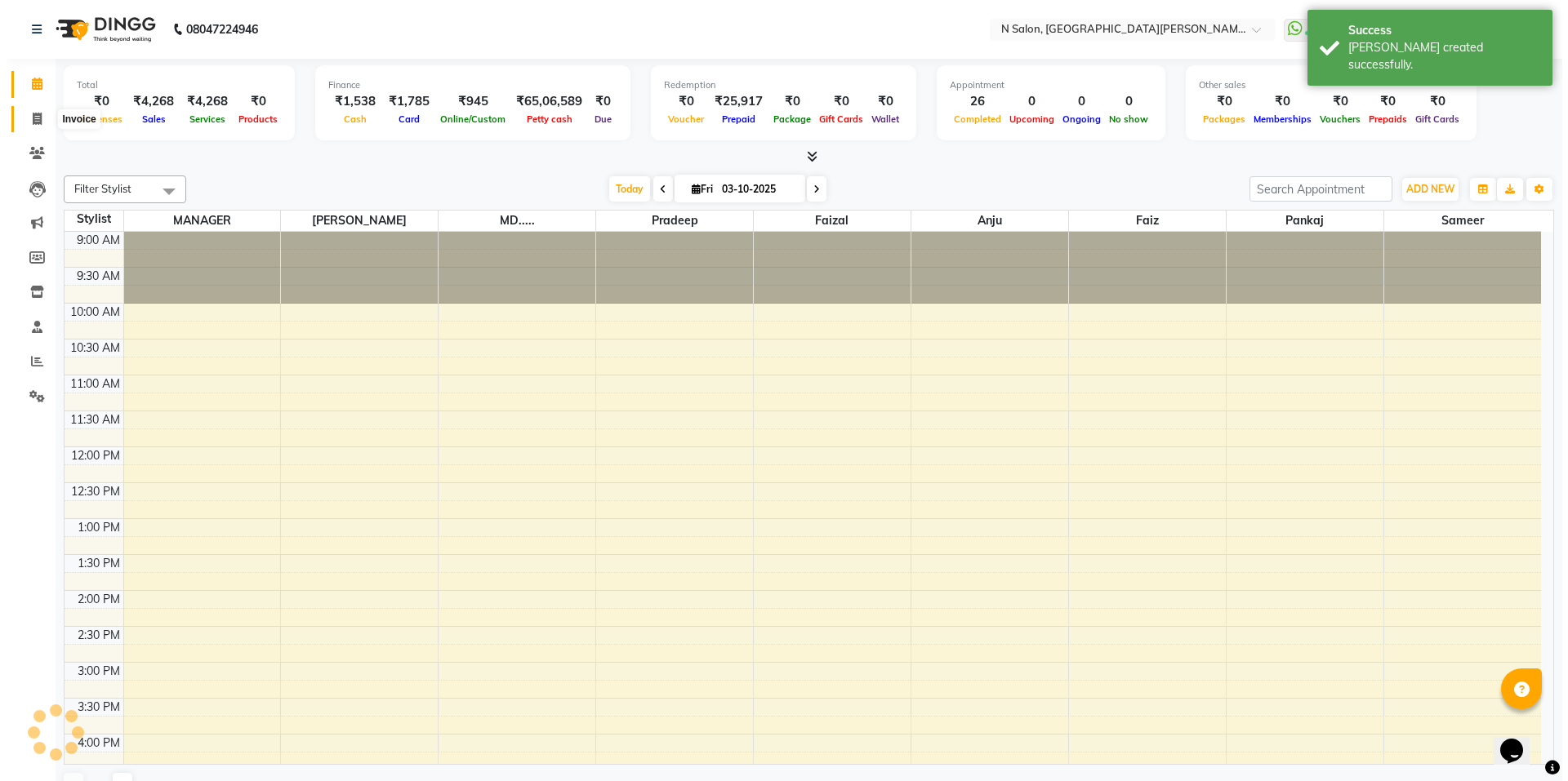
scroll to position [401, 0]
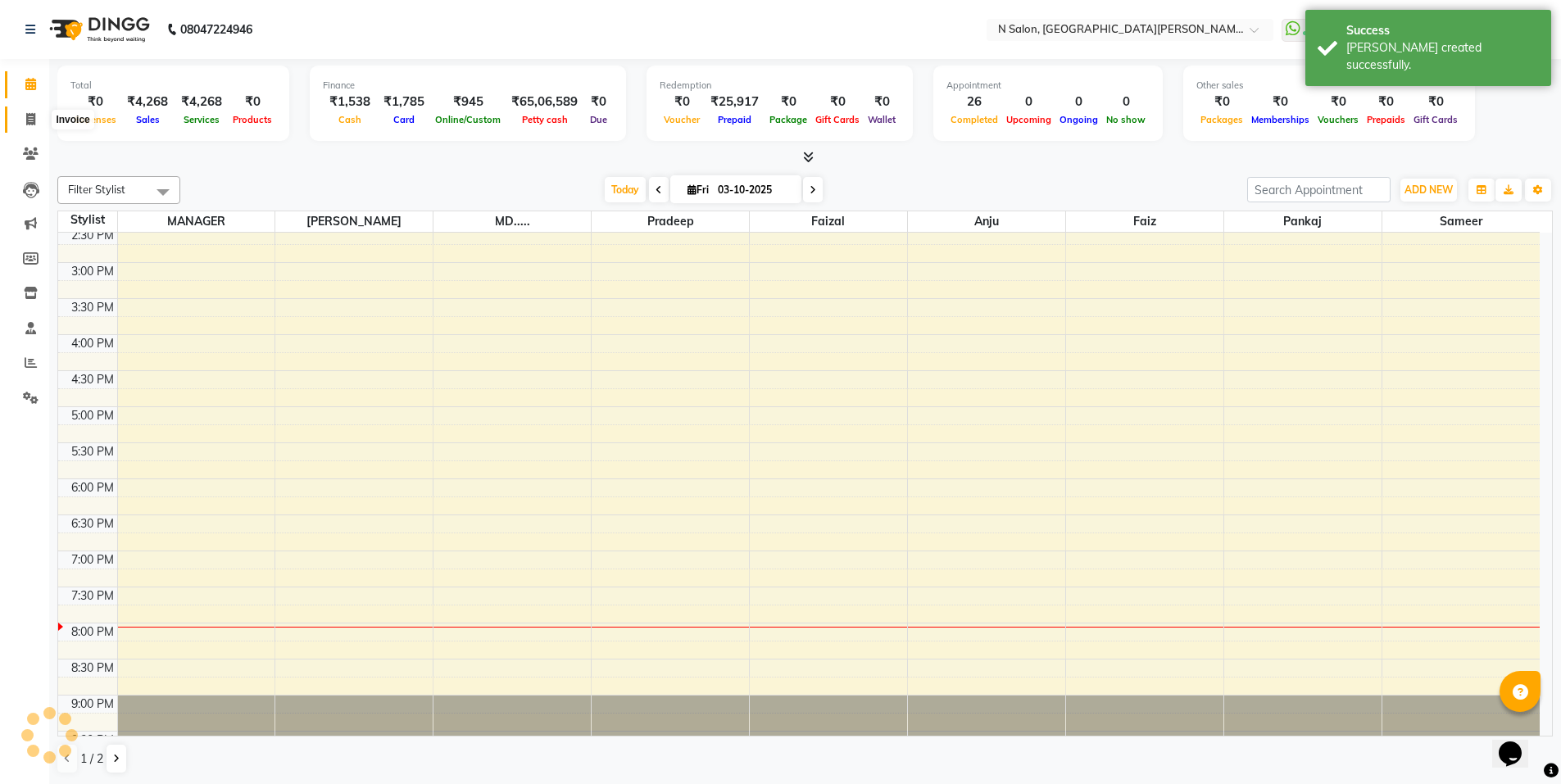
click at [37, 118] on span at bounding box center [31, 120] width 29 height 18
select select "service"
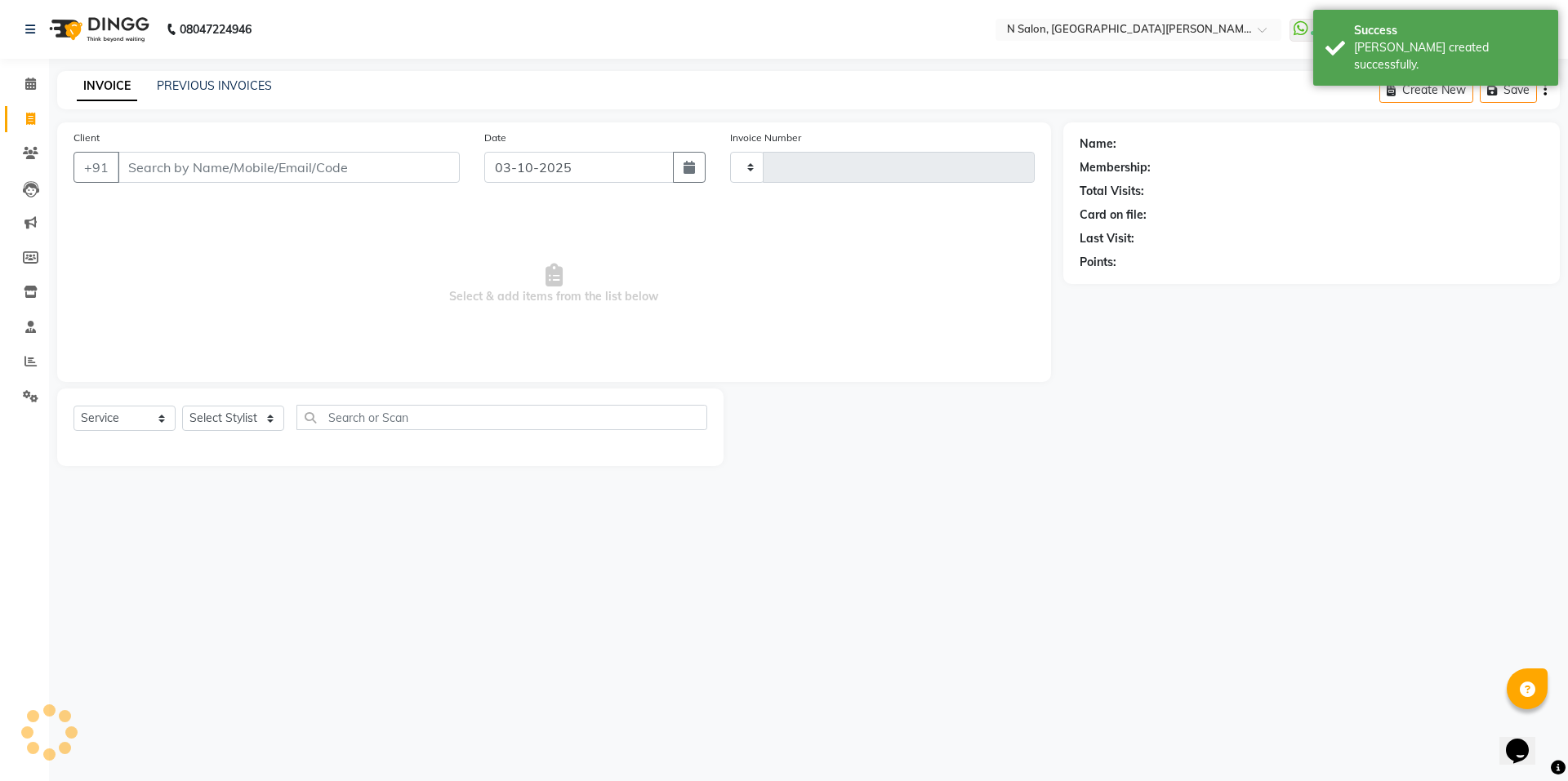
type input "4177"
select select "3472"
select select "P"
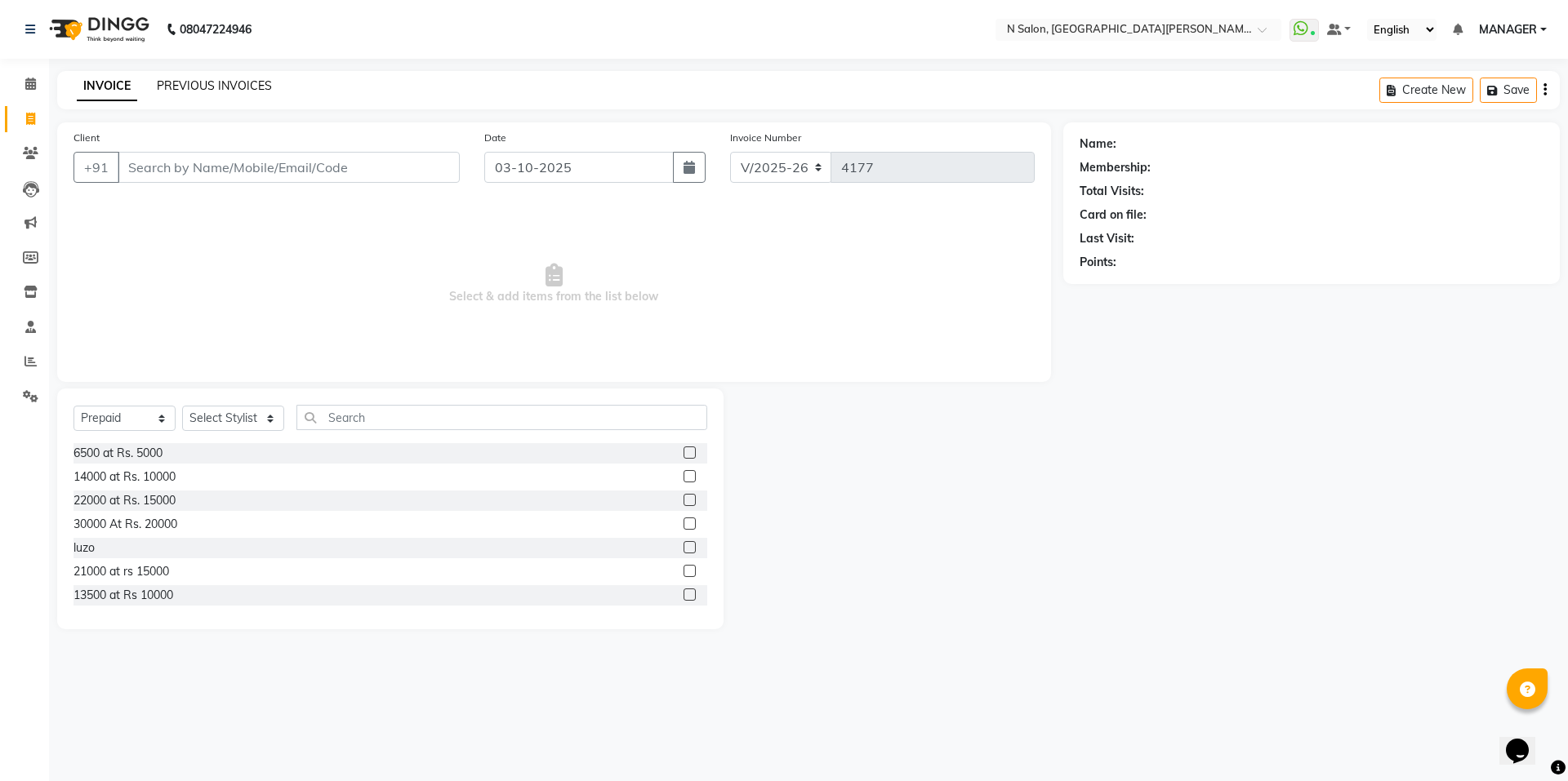
click at [189, 87] on link "PREVIOUS INVOICES" at bounding box center [214, 86] width 115 height 15
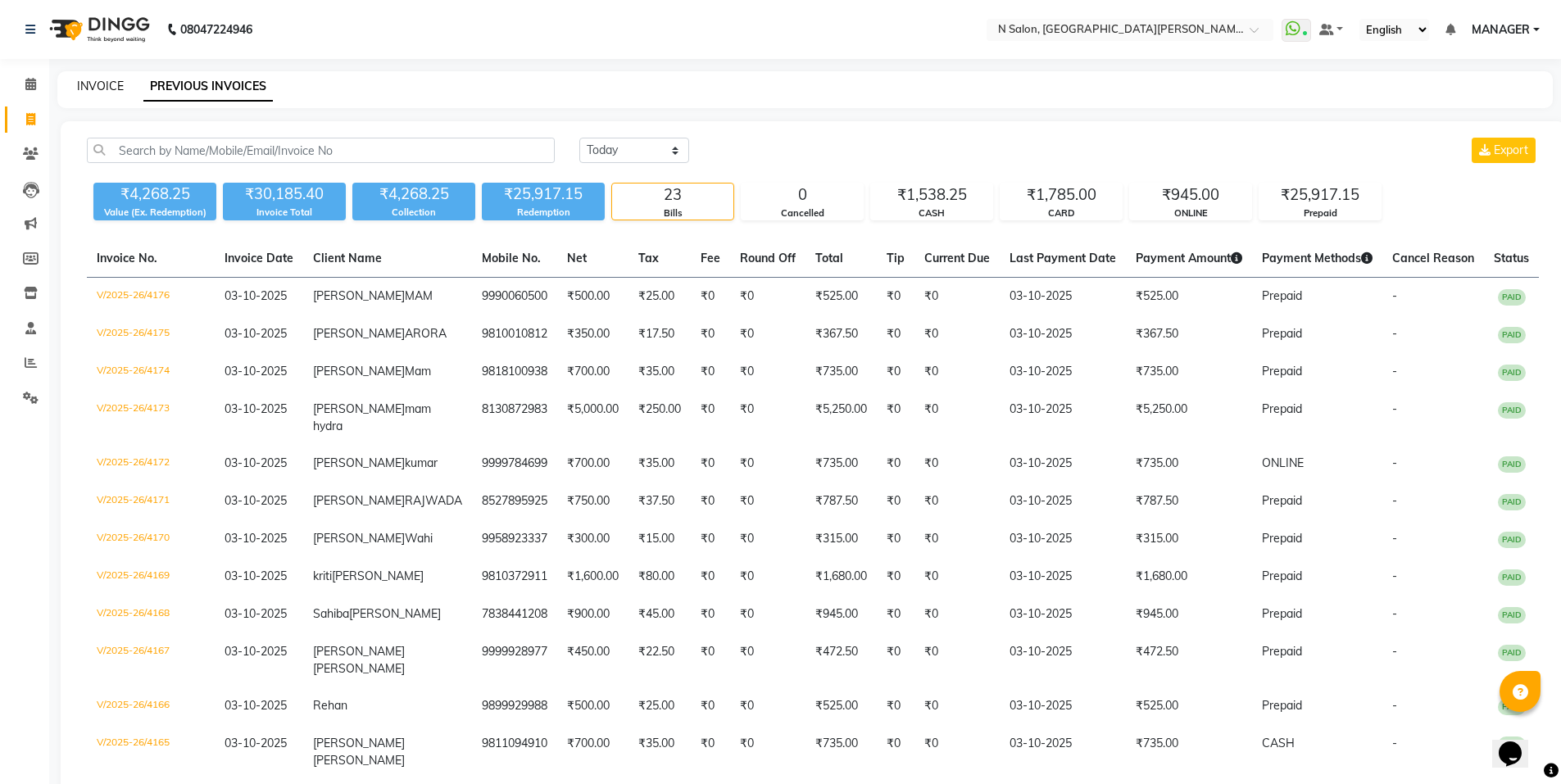
click at [102, 82] on link "INVOICE" at bounding box center [100, 86] width 47 height 15
select select "3472"
select select "service"
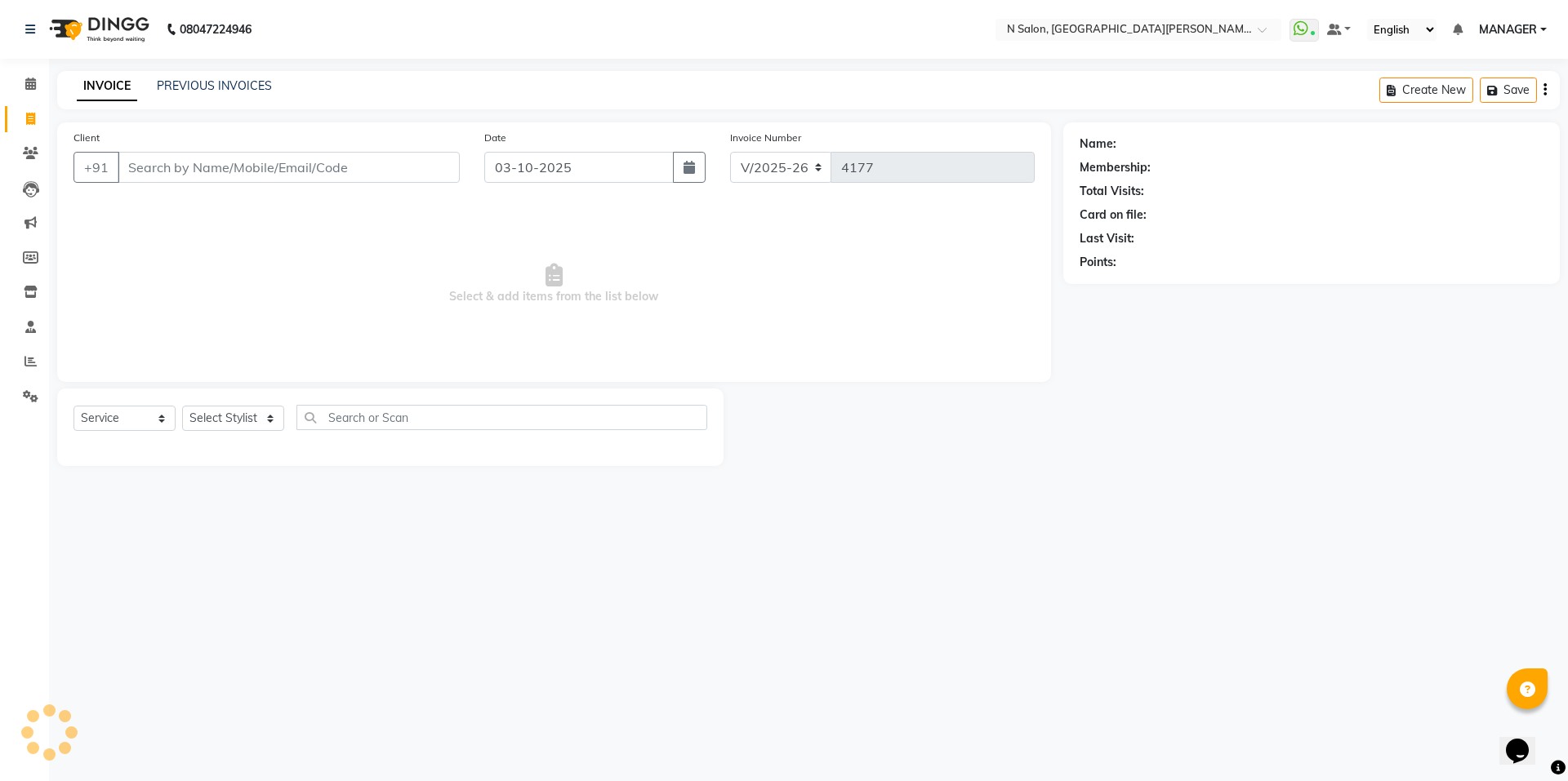
click at [175, 168] on input "Client" at bounding box center [288, 166] width 343 height 31
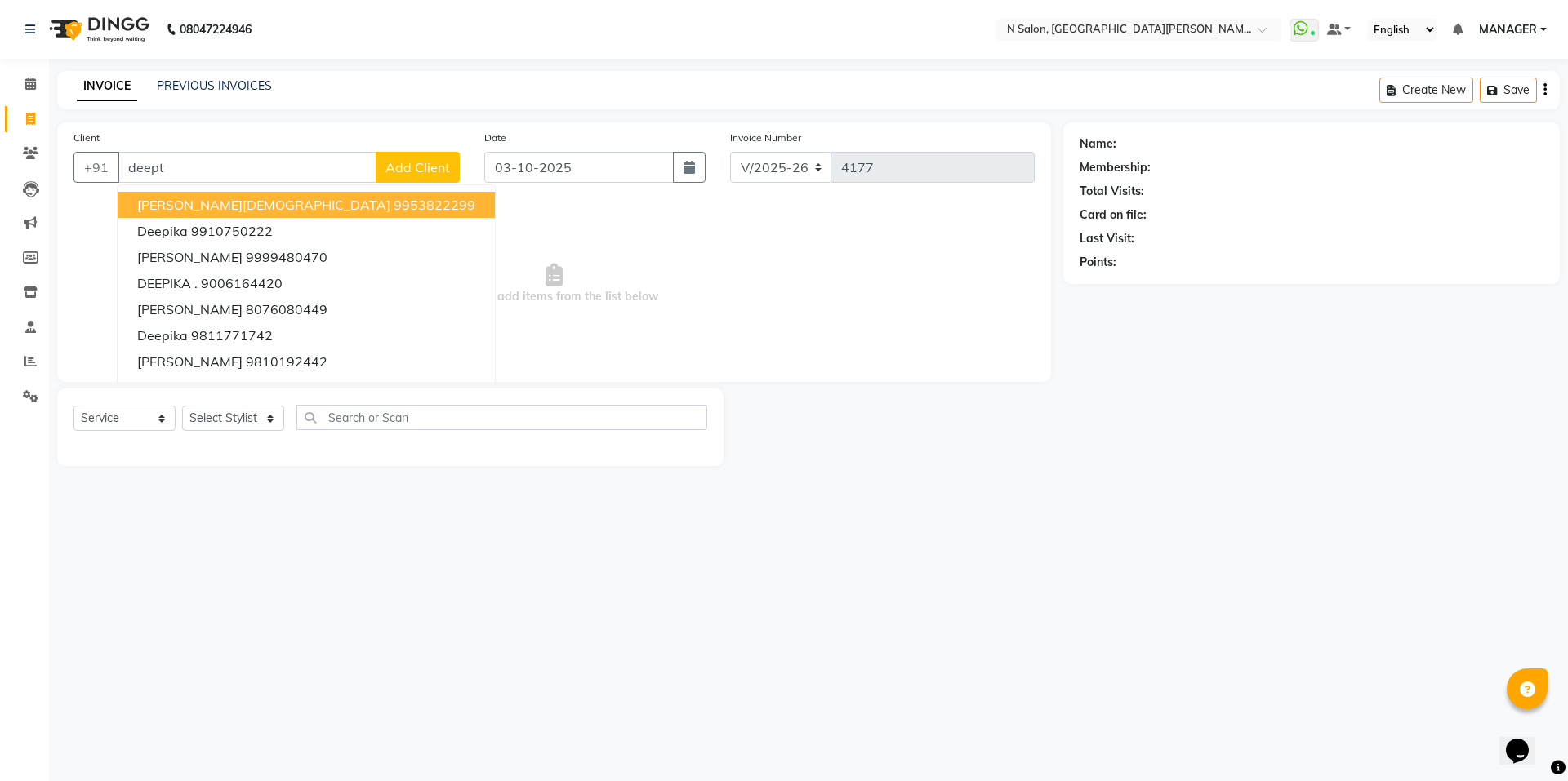
type input "deepti"
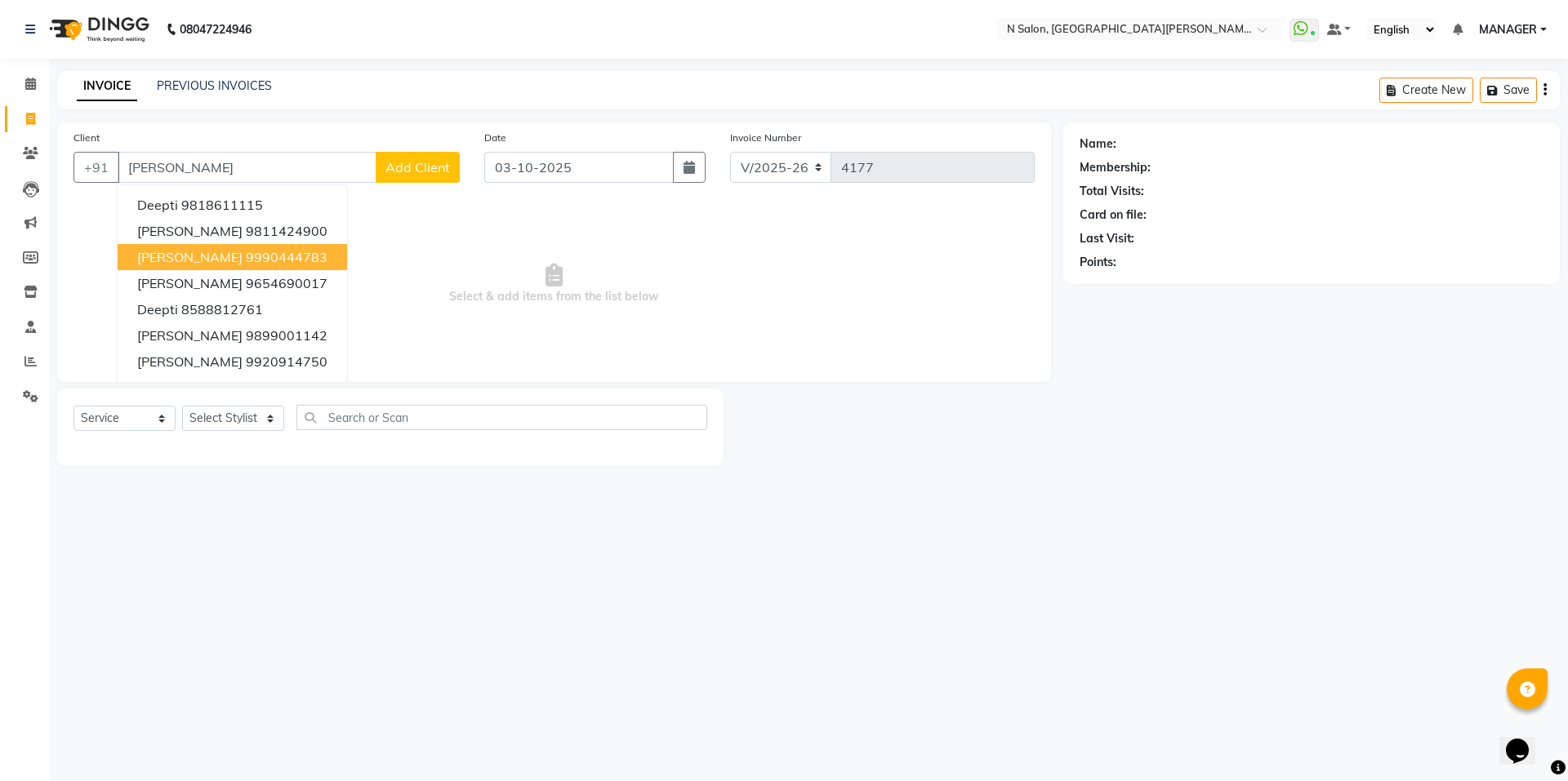
select select "P"
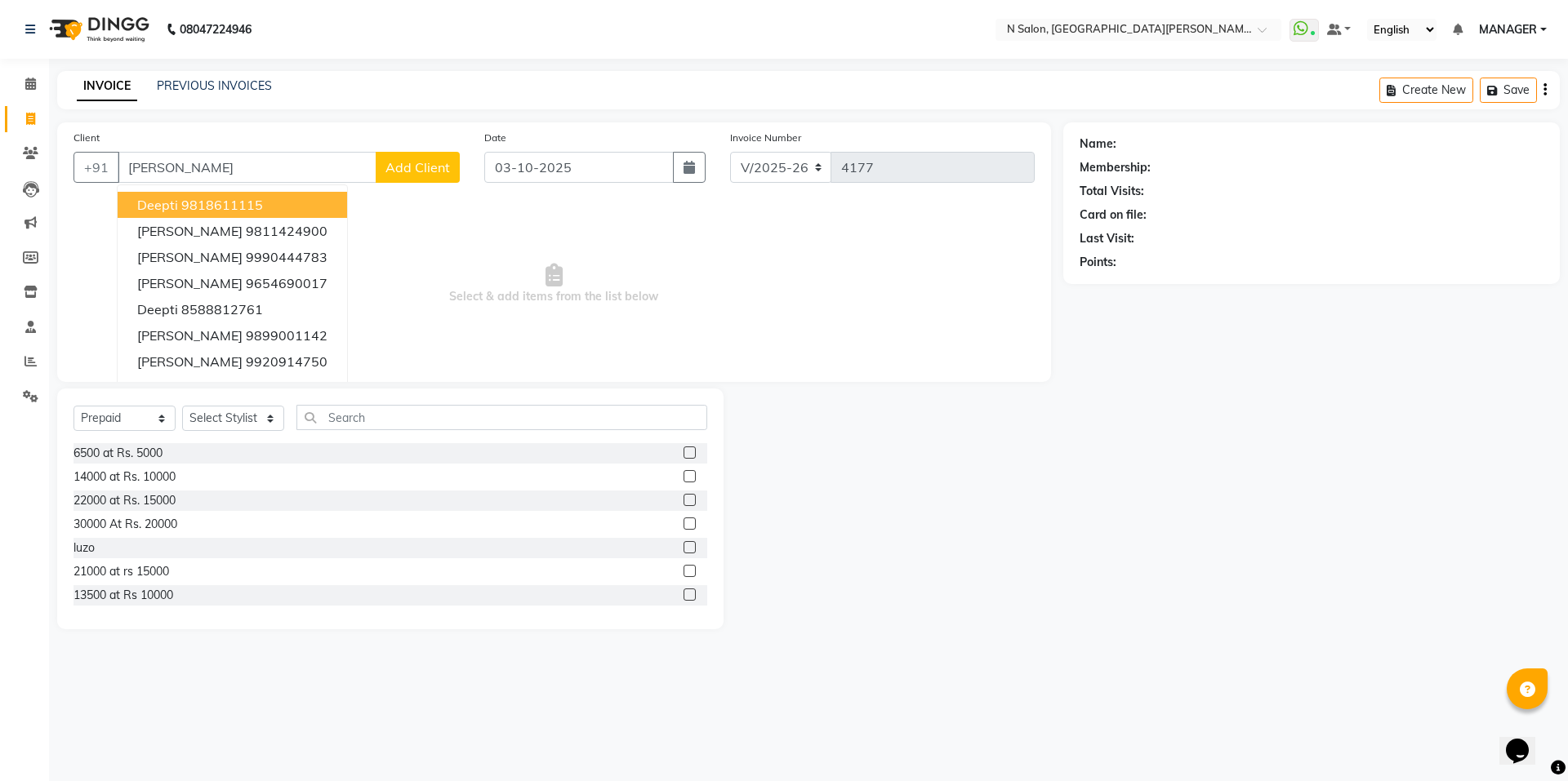
drag, startPoint x: 211, startPoint y: 167, endPoint x: 0, endPoint y: 168, distance: 211.0
click at [0, 168] on app-home "08047224946 Select Location × N Salon, East Patel Nagar WhatsApp Status ✕ Statu…" at bounding box center [784, 327] width 1568 height 654
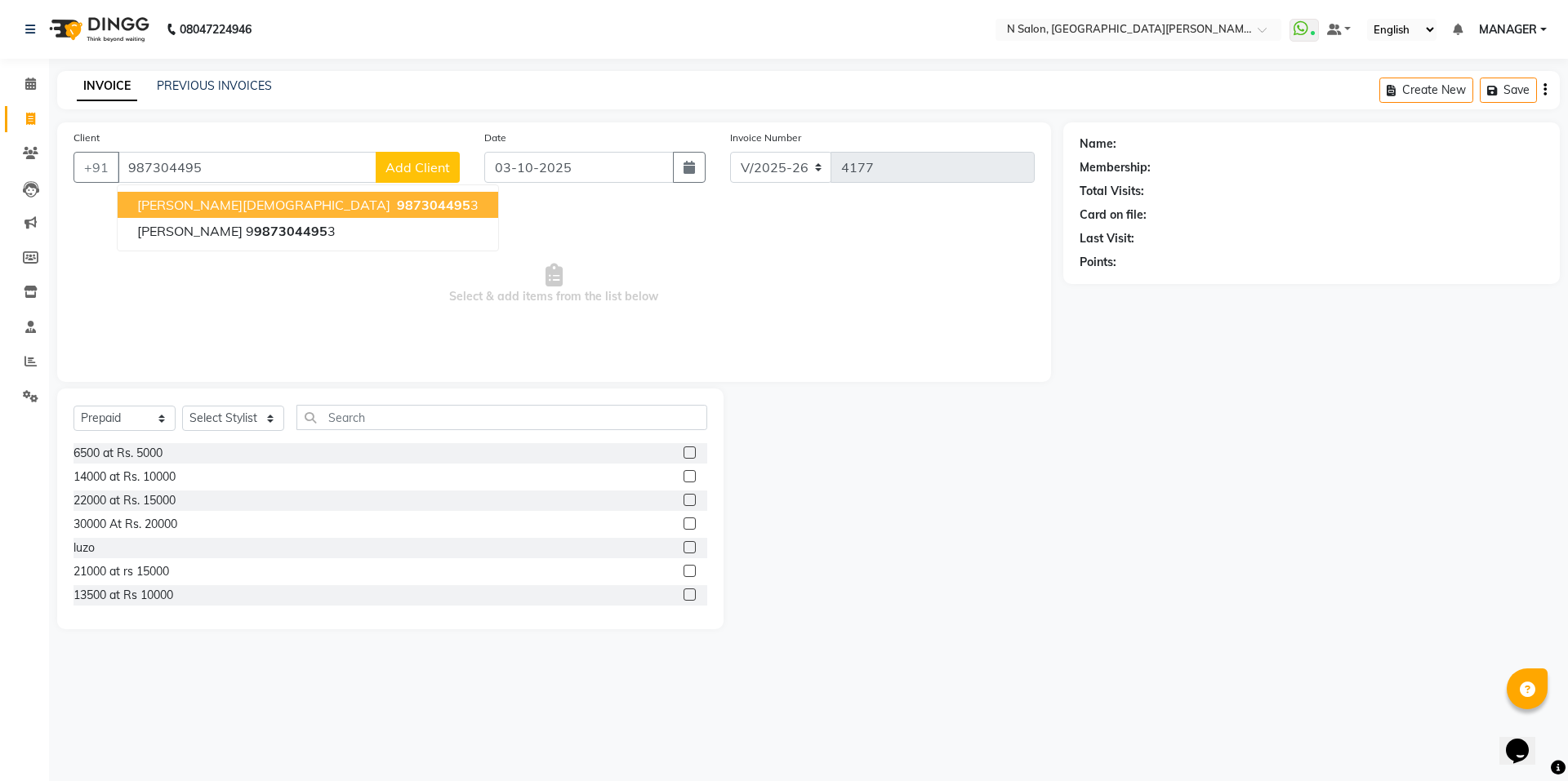
click at [397, 199] on span "987304495" at bounding box center [434, 205] width 74 height 17
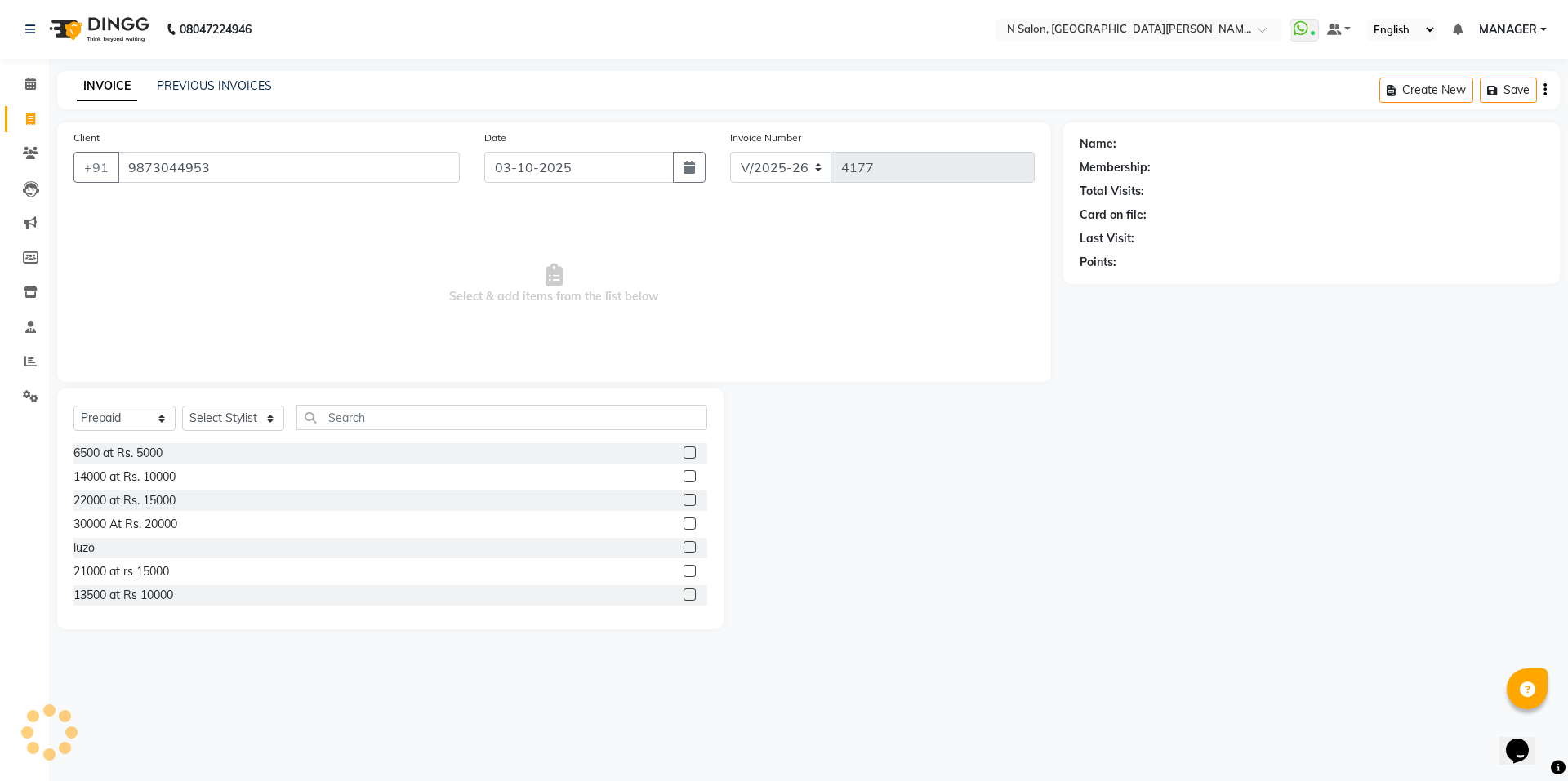
type input "9873044953"
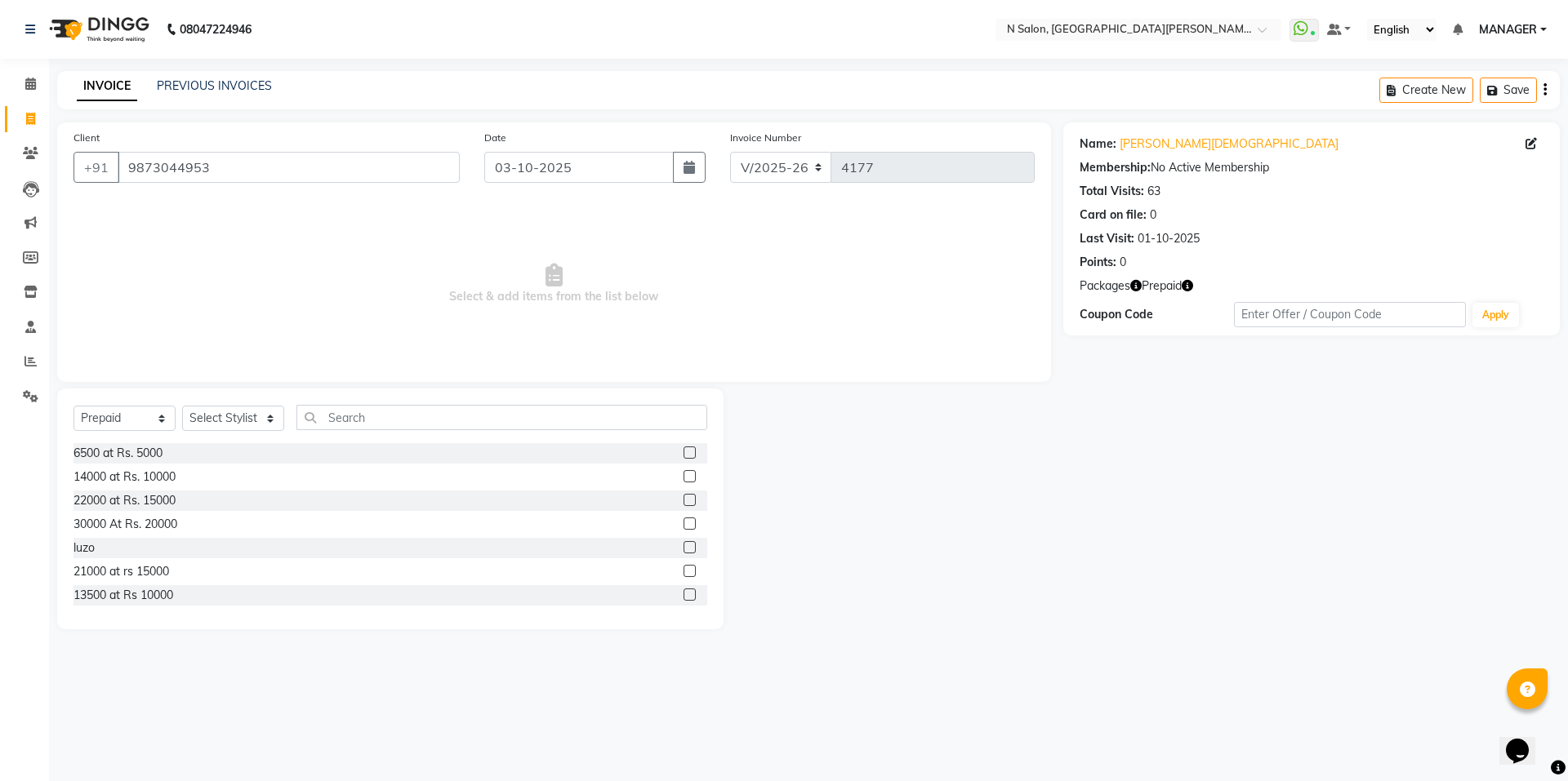
drag, startPoint x: 1184, startPoint y: 280, endPoint x: 1198, endPoint y: 280, distance: 14.0
click at [1186, 280] on icon "button" at bounding box center [1187, 285] width 11 height 11
click at [1300, 272] on div "Name: Deepti Jain Membership: No Active Membership Total Visits: 63 Card on fil…" at bounding box center [1311, 229] width 497 height 213
drag, startPoint x: 139, startPoint y: 419, endPoint x: 138, endPoint y: 430, distance: 11.0
click at [139, 419] on select "Select Service Product Membership Package Voucher Prepaid Gift Card" at bounding box center [124, 418] width 102 height 25
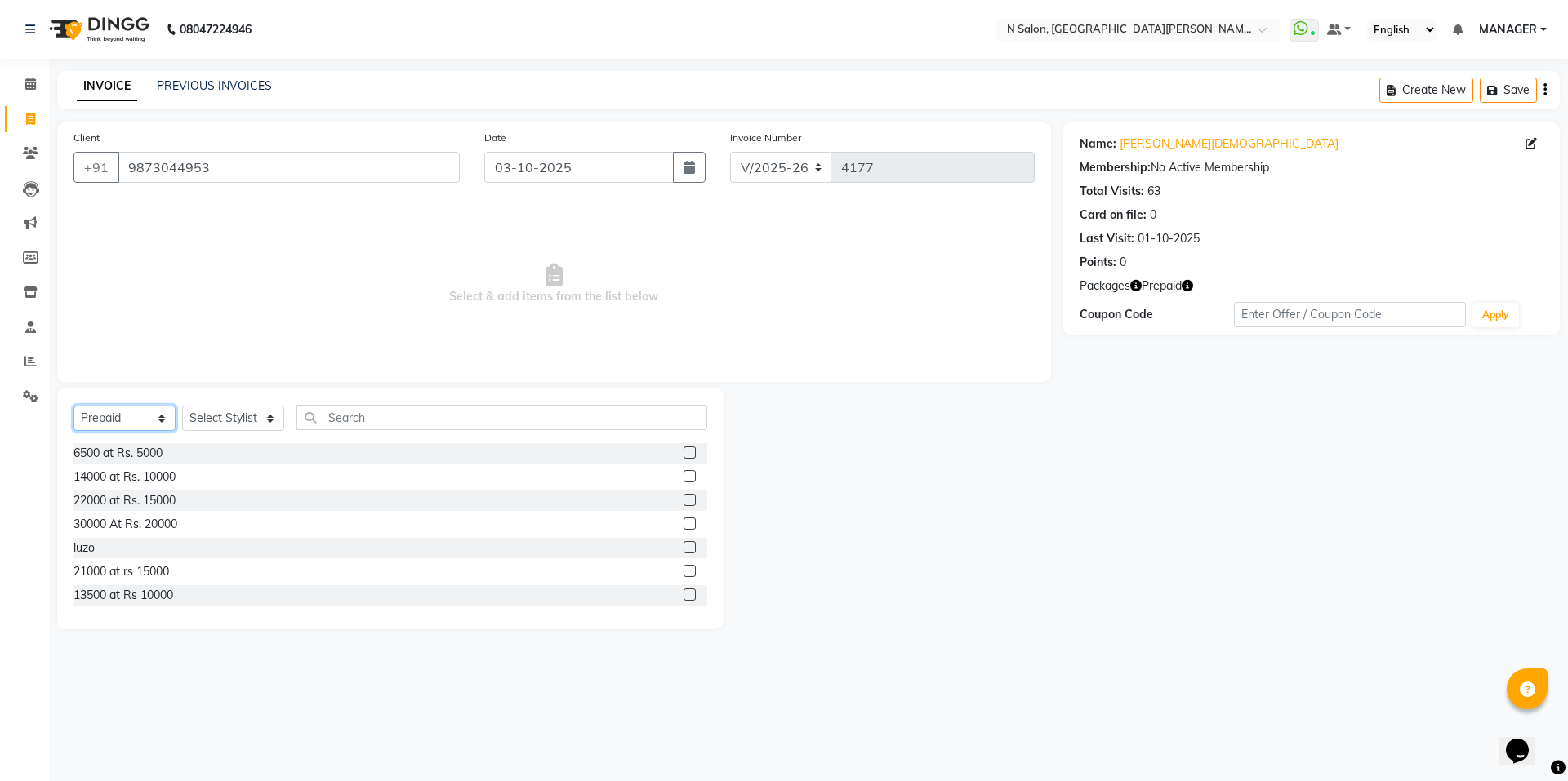
select select "service"
click at [74, 405] on select "Select Service Product Membership Package Voucher Prepaid Gift Card" at bounding box center [124, 418] width 102 height 25
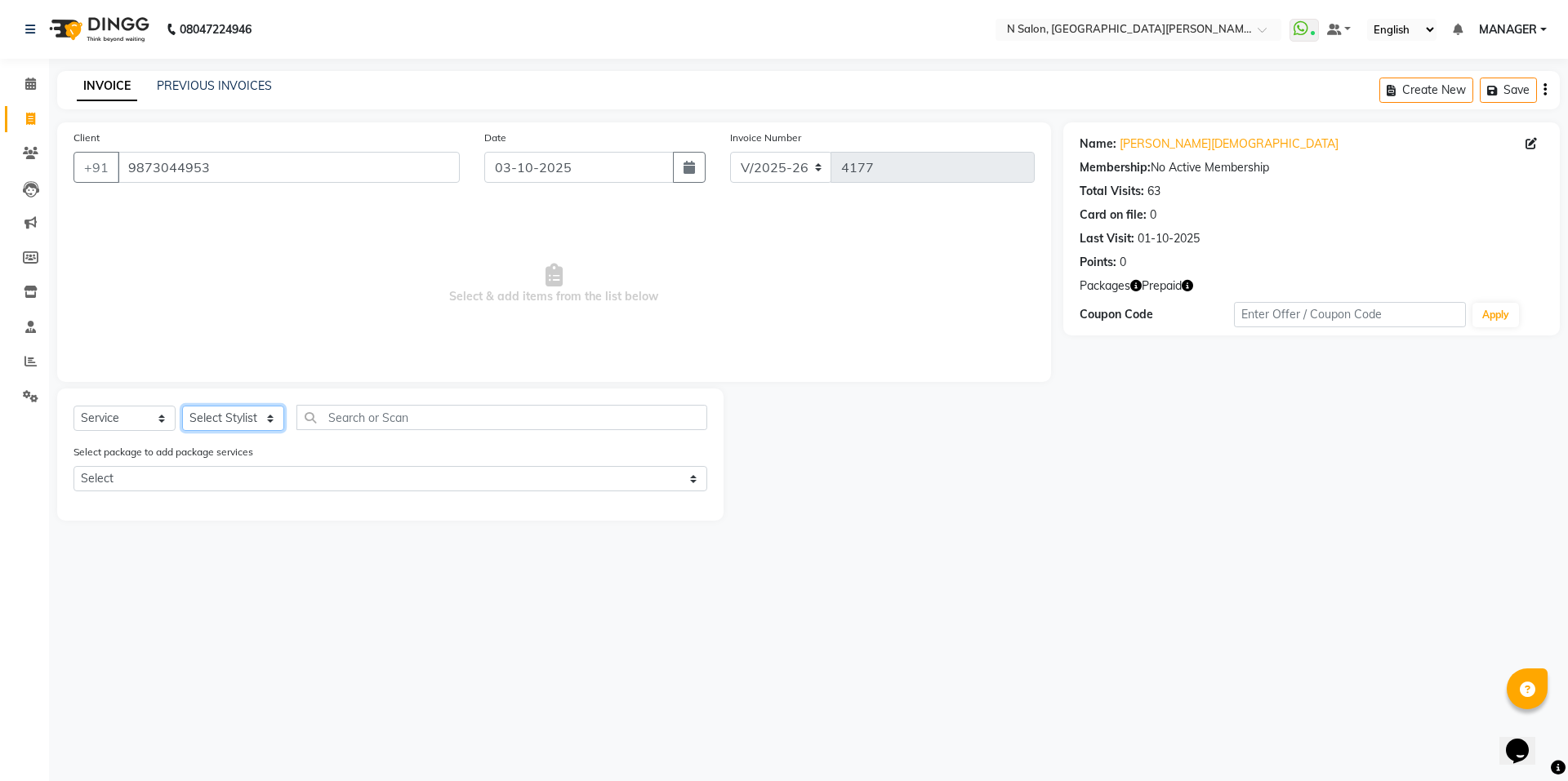
click at [249, 418] on select "Select Stylist Anju Faiz Faizal MANAGER MD..... Pankaj Pradeep Sahil NAWAB same…" at bounding box center [233, 418] width 102 height 25
select select "15667"
click at [182, 405] on select "Select Stylist Anju Faiz Faizal MANAGER MD..... Pankaj Pradeep Sahil NAWAB same…" at bounding box center [233, 418] width 102 height 25
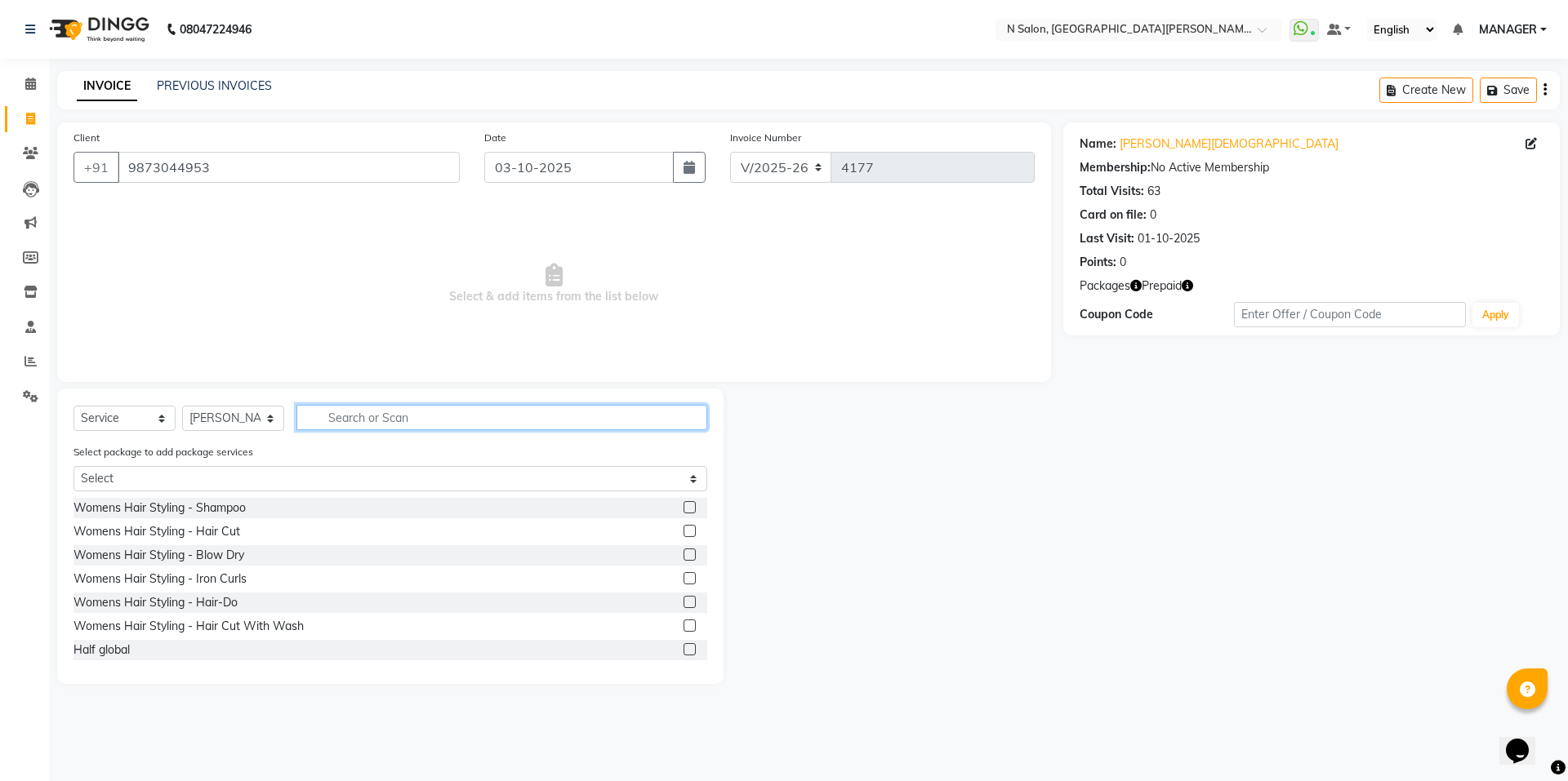
click at [371, 419] on input "text" at bounding box center [501, 417] width 411 height 25
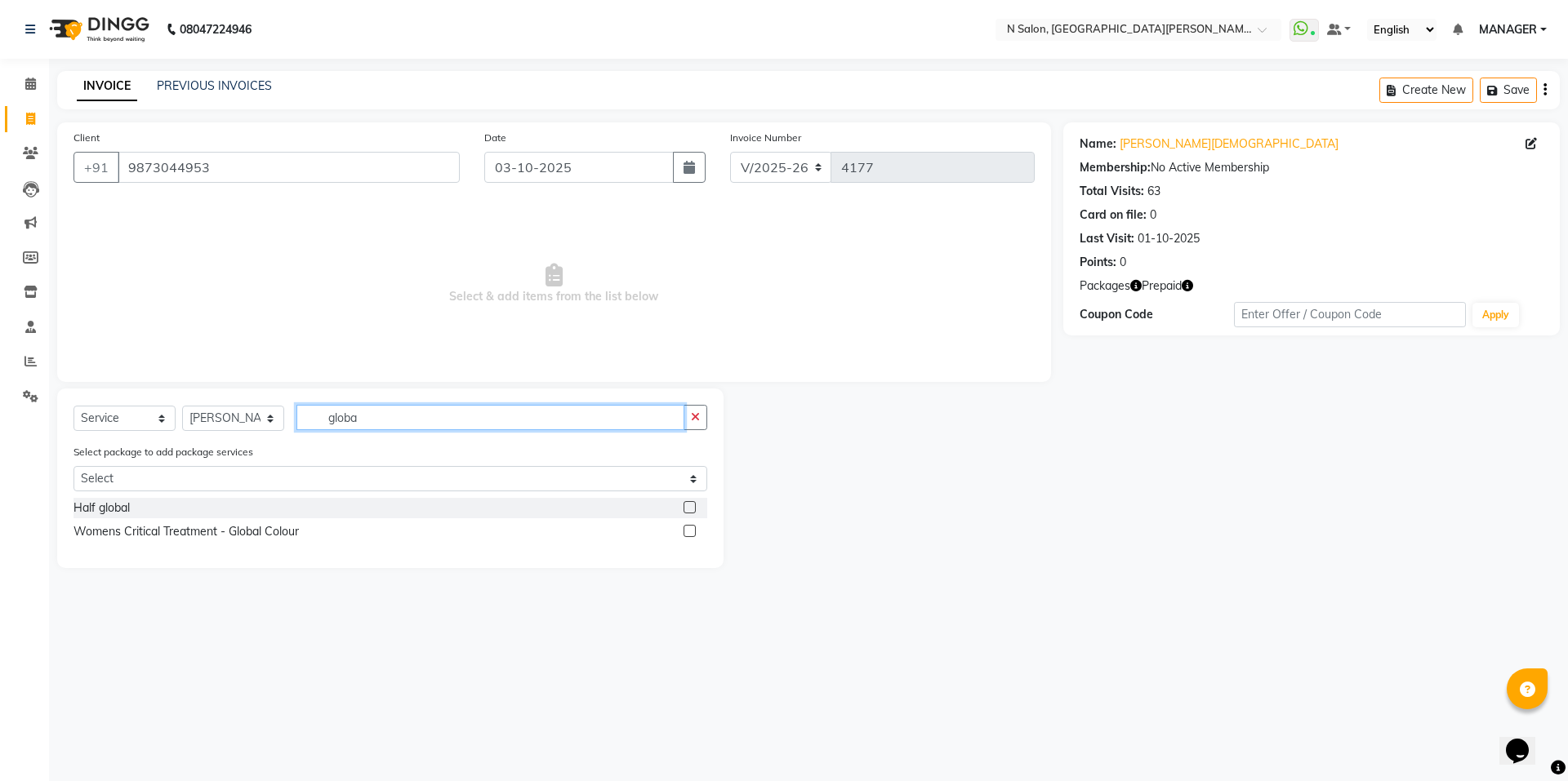
type input "globa"
click at [696, 531] on label at bounding box center [689, 531] width 12 height 12
click at [695, 531] on input "checkbox" at bounding box center [689, 531] width 11 height 11
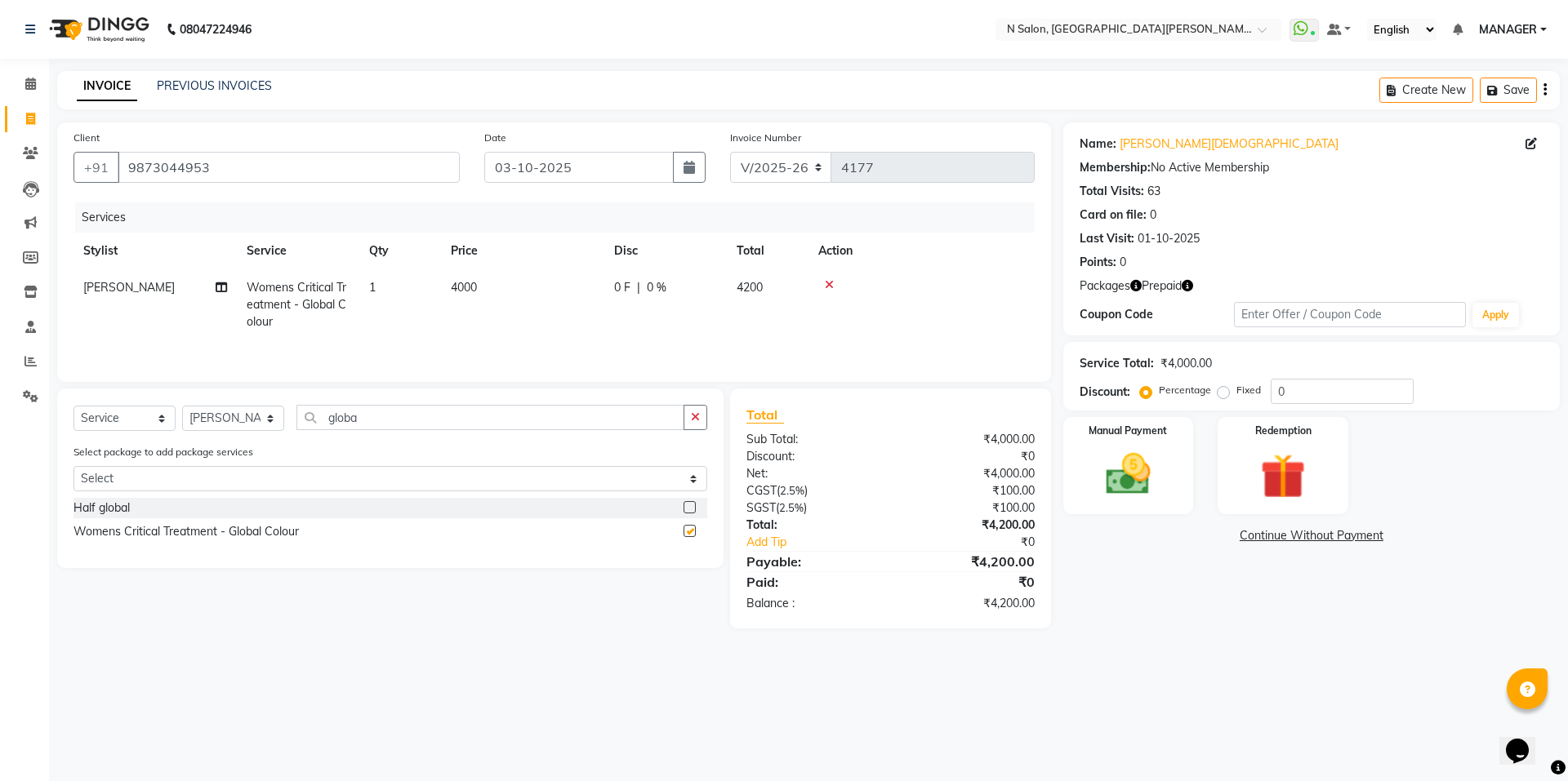
checkbox input "false"
click at [480, 287] on td "4000" at bounding box center [523, 305] width 163 height 71
select select "15667"
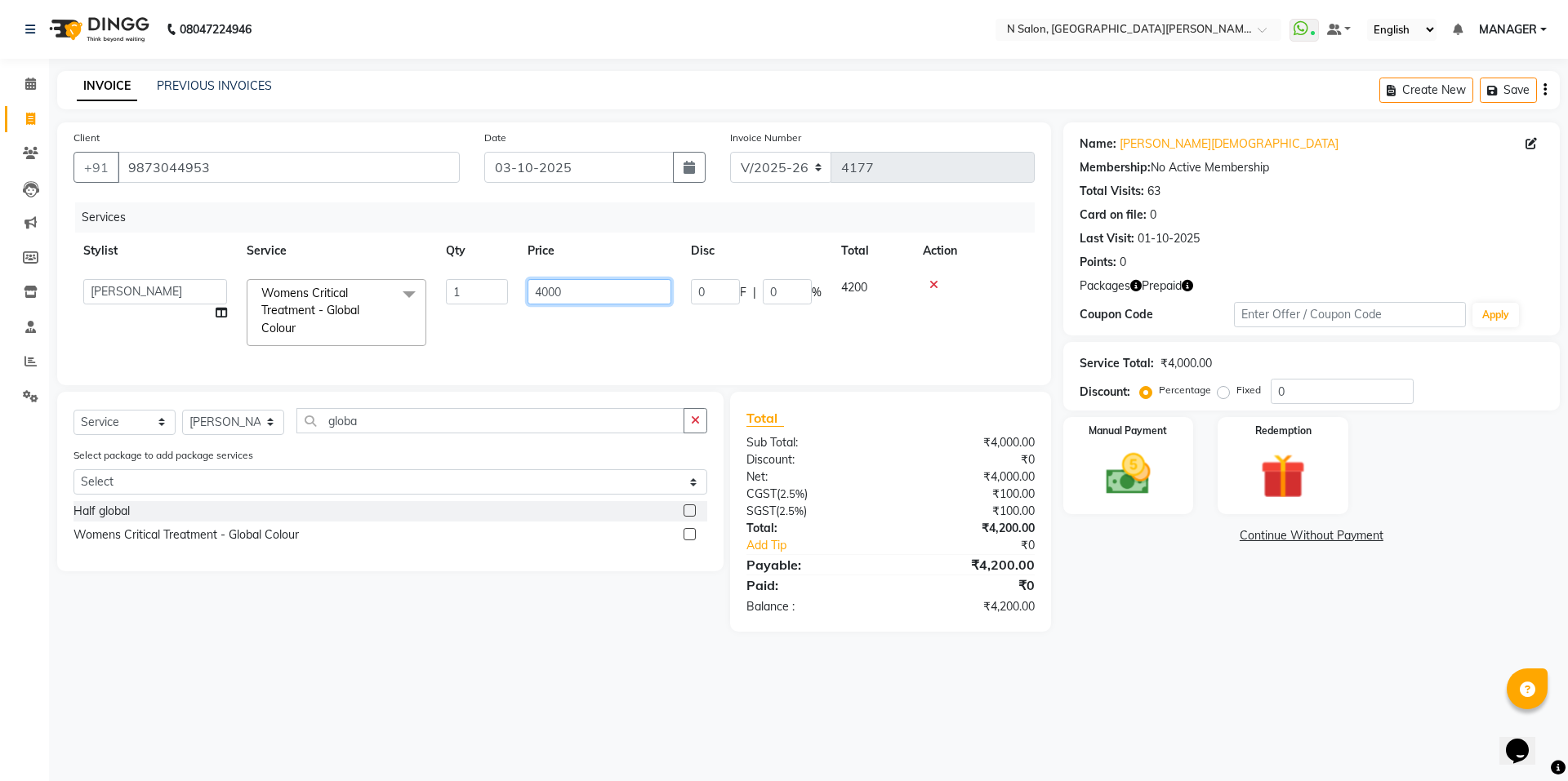
drag, startPoint x: 590, startPoint y: 301, endPoint x: 410, endPoint y: 317, distance: 180.7
click at [410, 317] on tr "Anju Faiz Faizal MANAGER MD..... Pankaj Pradeep Sahil NAWAB sameer shweta Suzen…" at bounding box center [554, 313] width 962 height 87
type input "4500"
click at [450, 317] on tr "Anju Faiz Faizal MANAGER MD..... Pankaj Pradeep Sahil NAWAB sameer shweta Suzen…" at bounding box center [554, 313] width 962 height 87
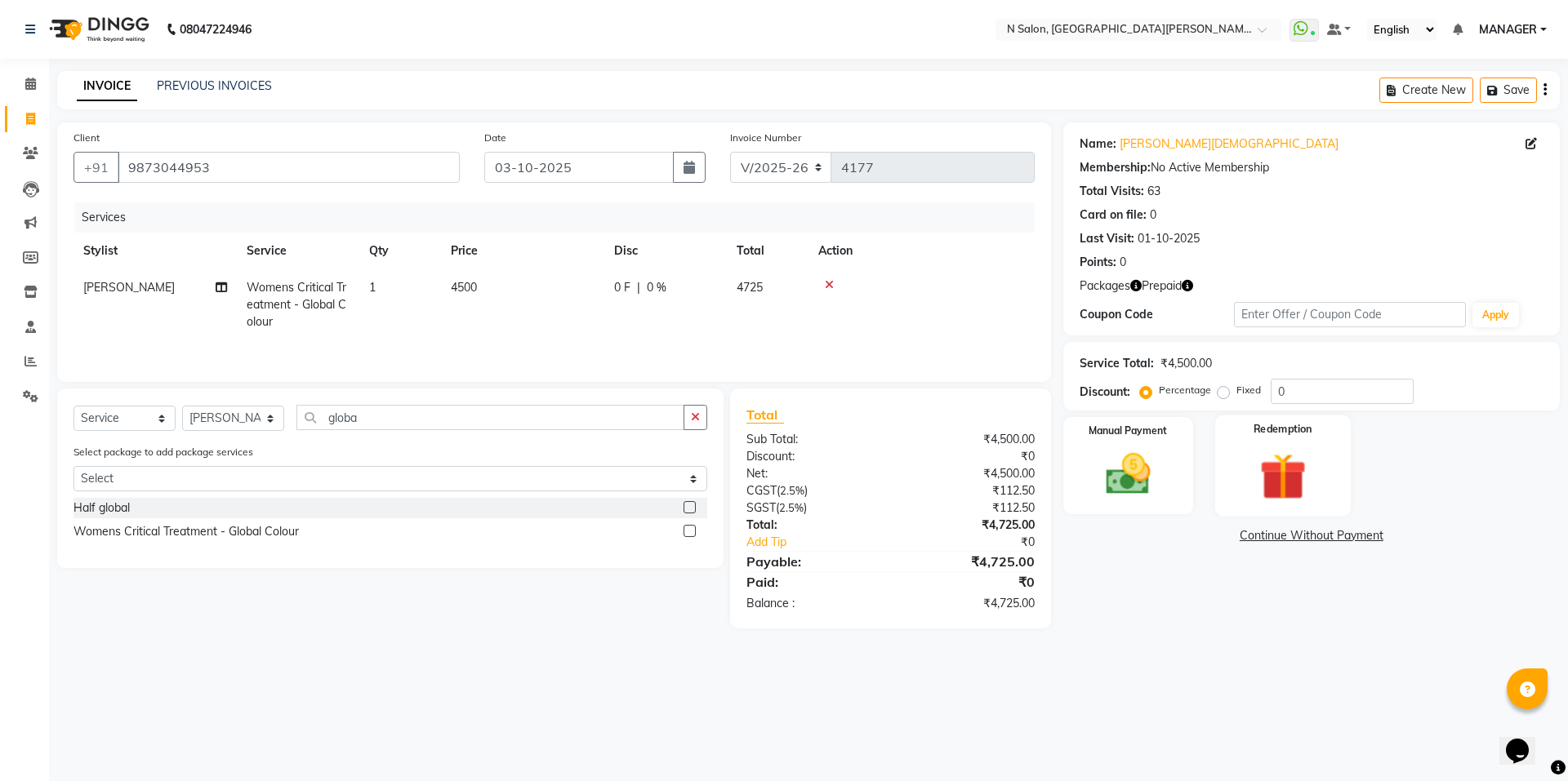
drag, startPoint x: 1297, startPoint y: 405, endPoint x: 1284, endPoint y: 447, distance: 44.0
click at [1293, 419] on div "Name: Deepti Jain Membership: No Active Membership Total Visits: 63 Card on fil…" at bounding box center [1317, 376] width 509 height 506
drag, startPoint x: 1276, startPoint y: 501, endPoint x: 1218, endPoint y: 465, distance: 68.3
click at [1275, 500] on img at bounding box center [1282, 476] width 76 height 58
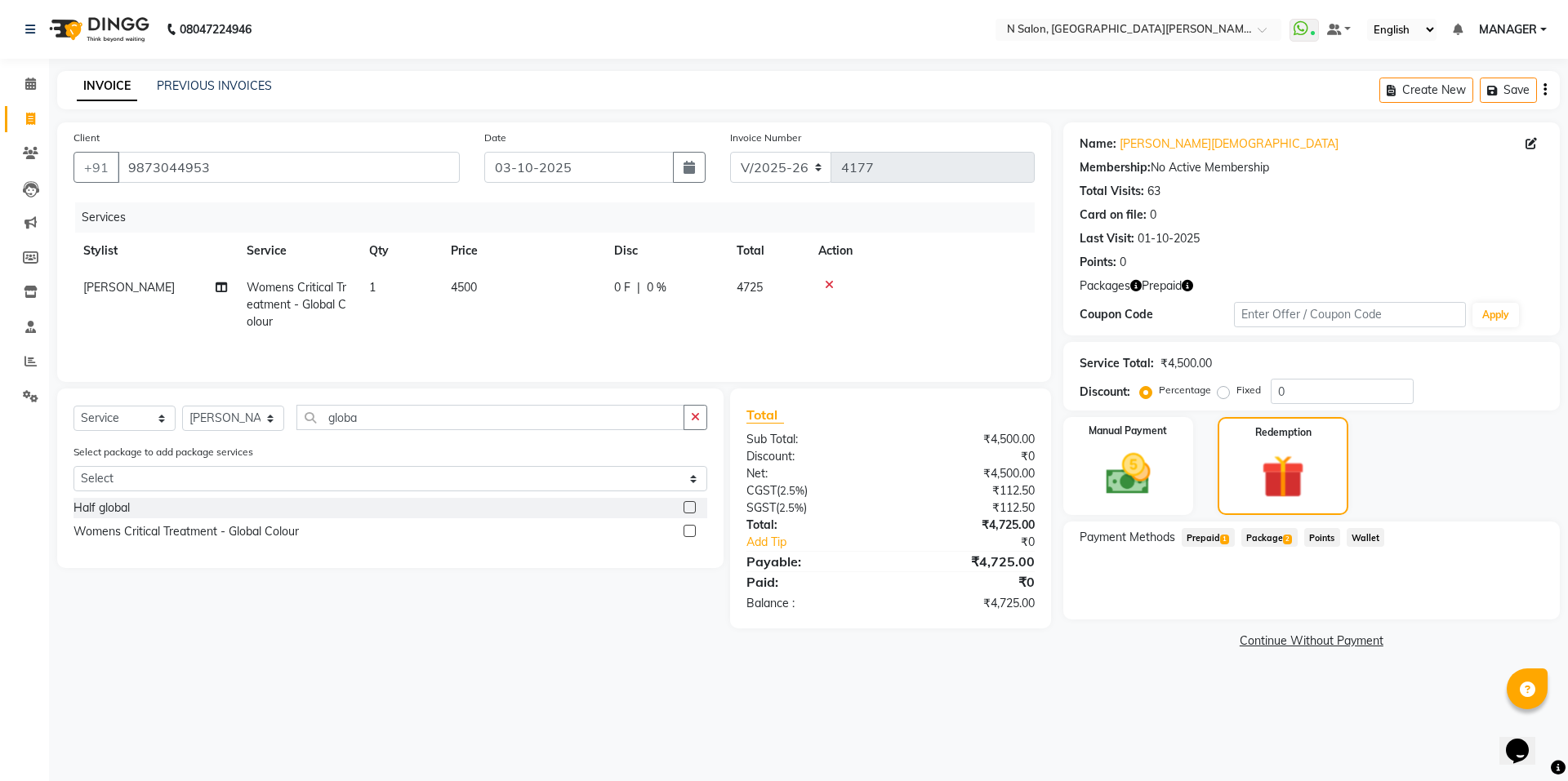
drag, startPoint x: 1204, startPoint y: 541, endPoint x: 1218, endPoint y: 550, distance: 16.6
click at [1208, 545] on span "Prepaid 1" at bounding box center [1208, 537] width 53 height 18
click at [1481, 603] on button "Add" at bounding box center [1505, 603] width 60 height 28
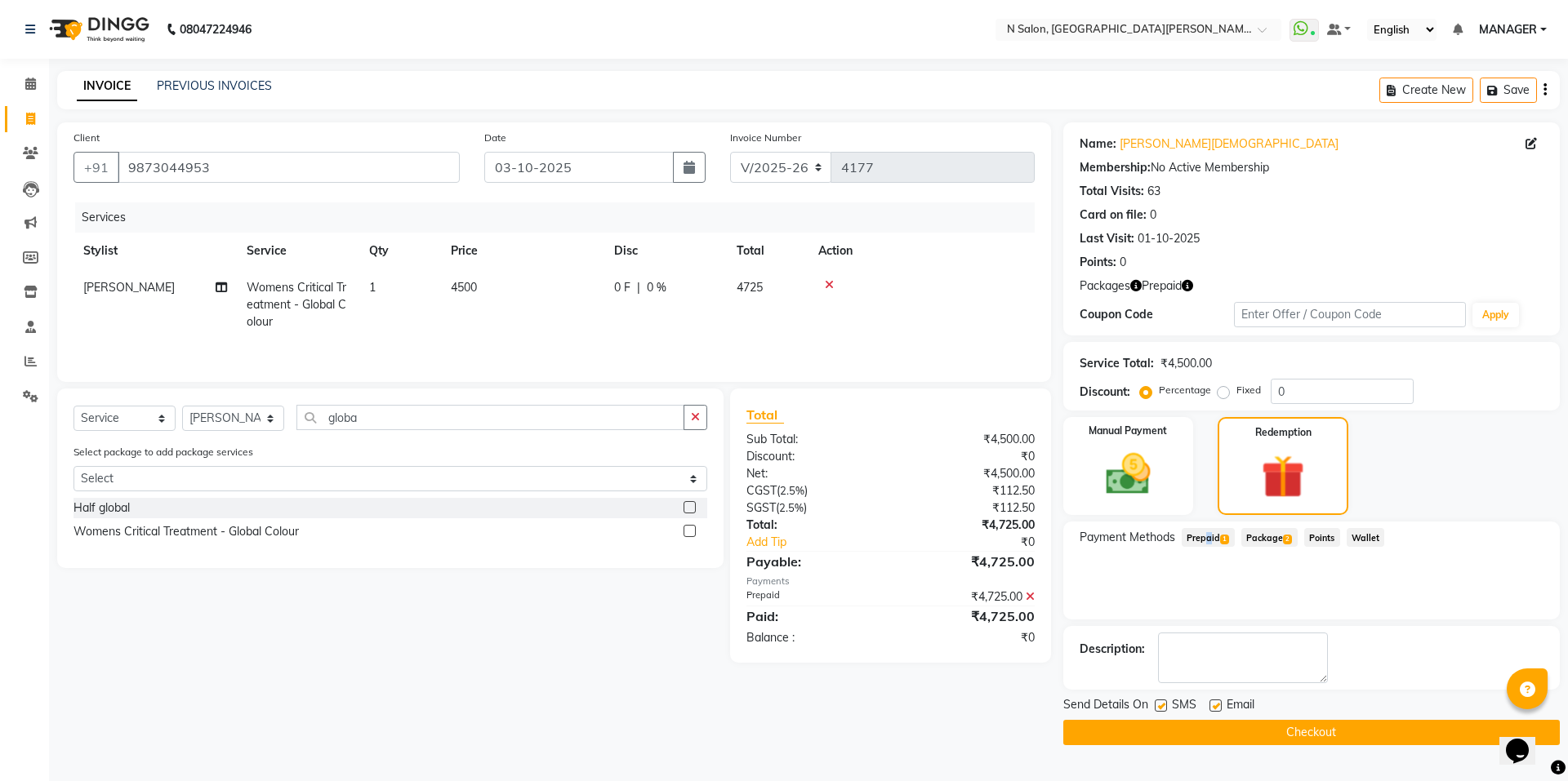
click at [1327, 736] on button "Checkout" at bounding box center [1311, 732] width 497 height 25
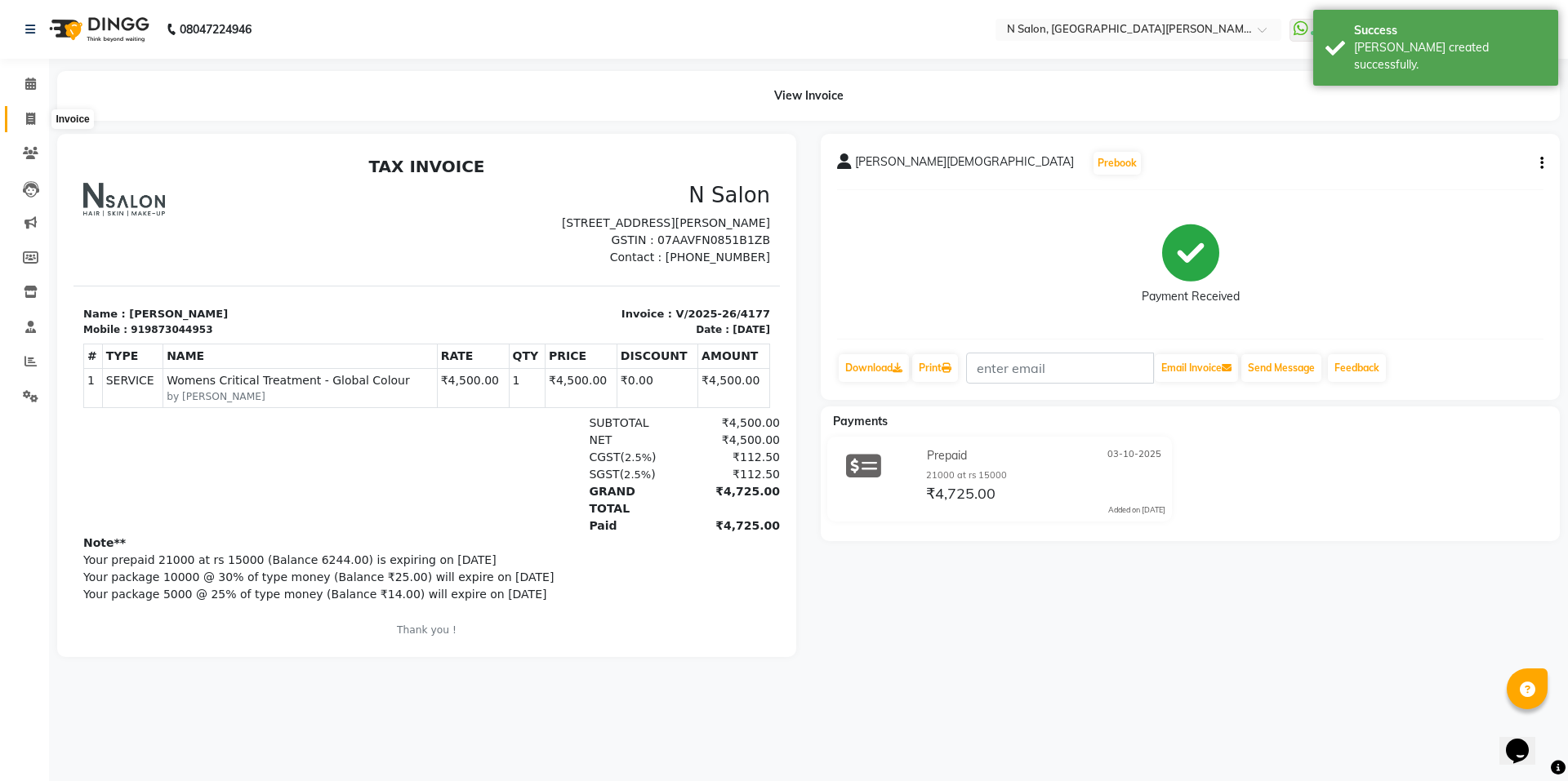
click at [26, 116] on icon at bounding box center [31, 119] width 9 height 12
select select "service"
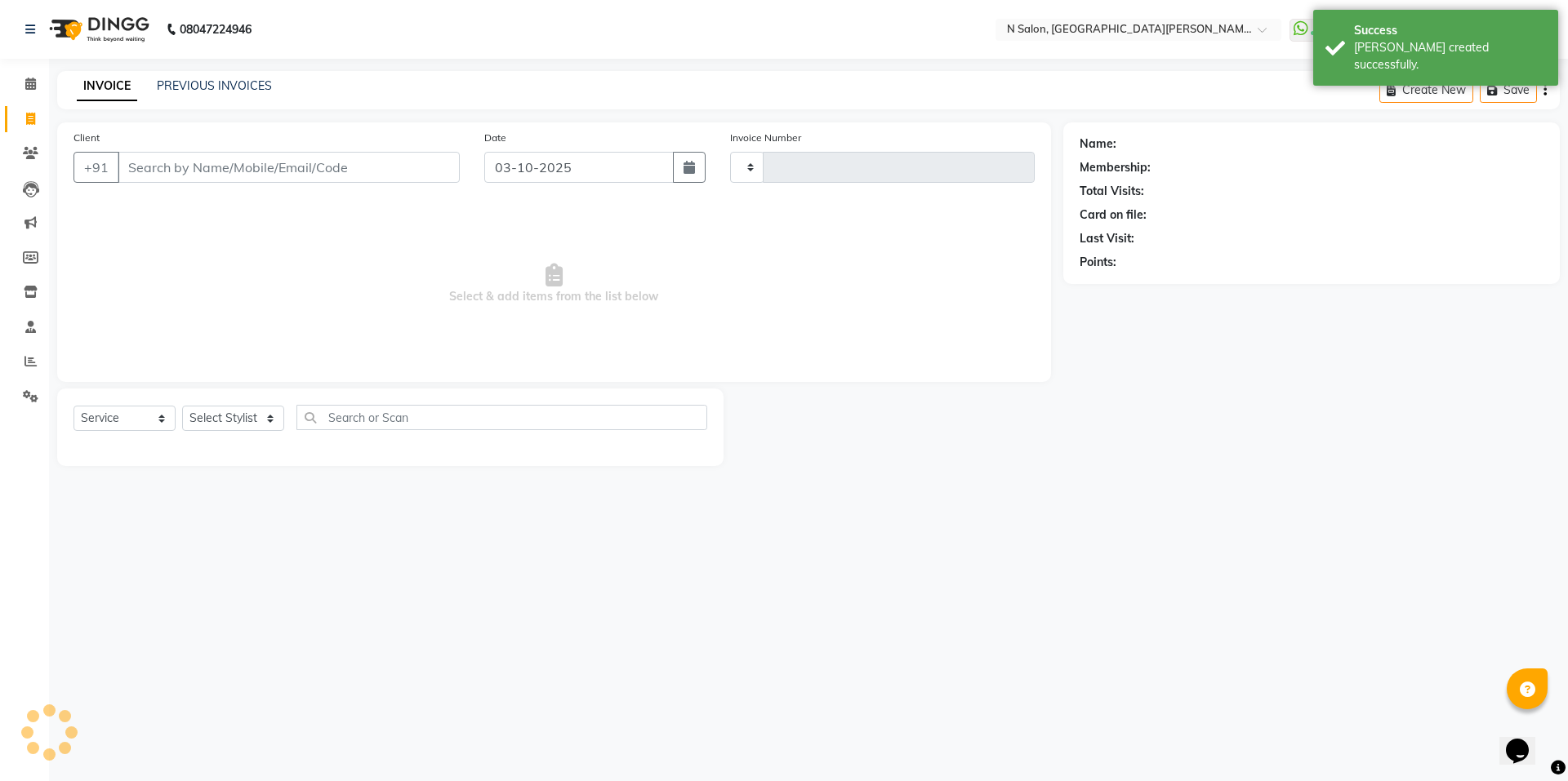
type input "4178"
select select "3472"
select select "P"
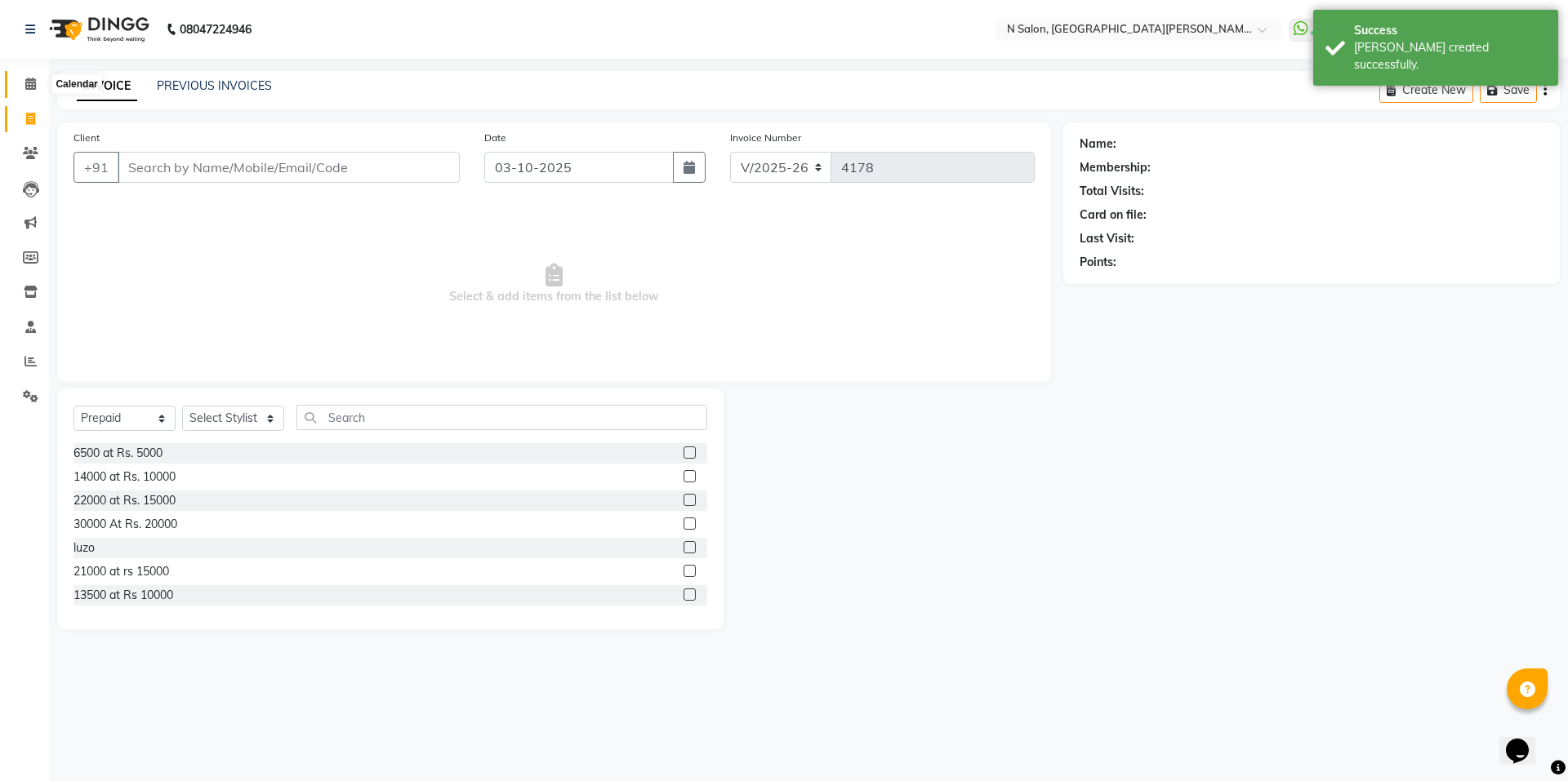
click at [34, 83] on icon at bounding box center [31, 84] width 11 height 12
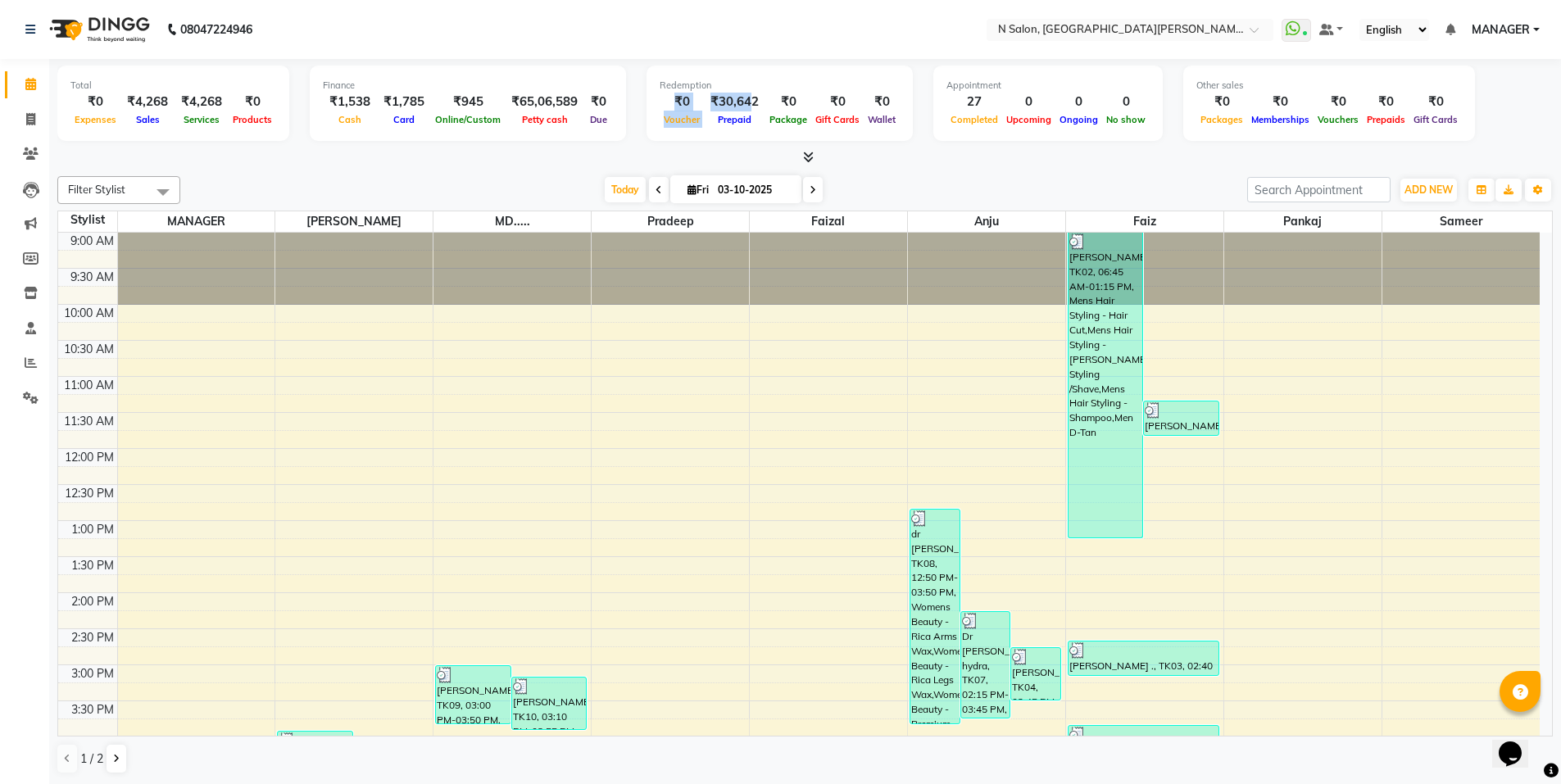
drag, startPoint x: 740, startPoint y: 96, endPoint x: 636, endPoint y: 104, distance: 104.3
click at [647, 104] on div "Redemption ₹0 Voucher ₹30,642 Prepaid ₹0 Package ₹0 Gift Cards ₹0 Wallet" at bounding box center [780, 104] width 266 height 76
click at [980, 161] on div at bounding box center [805, 158] width 1496 height 18
click at [29, 115] on icon at bounding box center [31, 120] width 9 height 12
select select "3472"
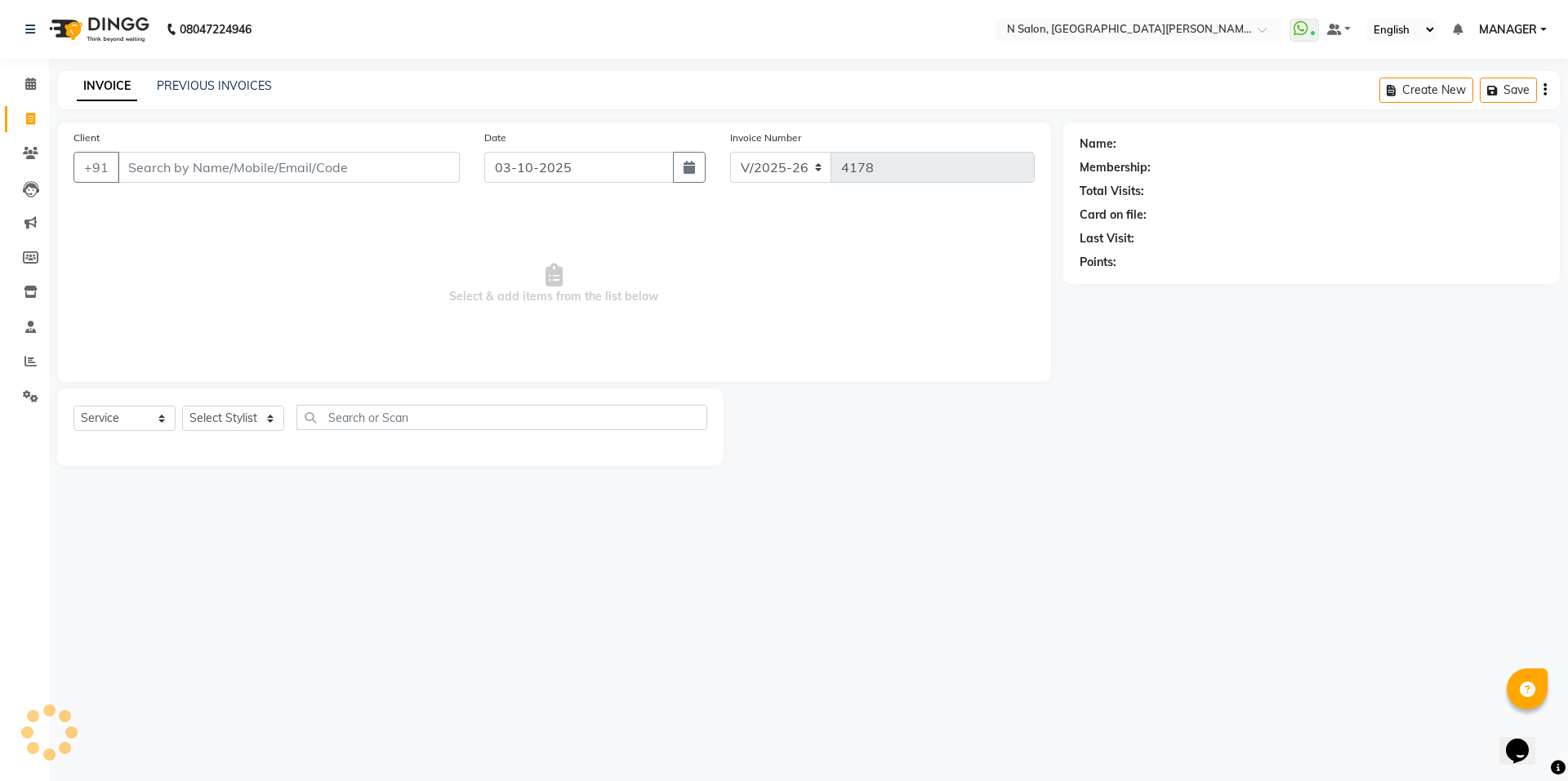
click at [328, 173] on input "Client" at bounding box center [288, 166] width 343 height 31
select select "P"
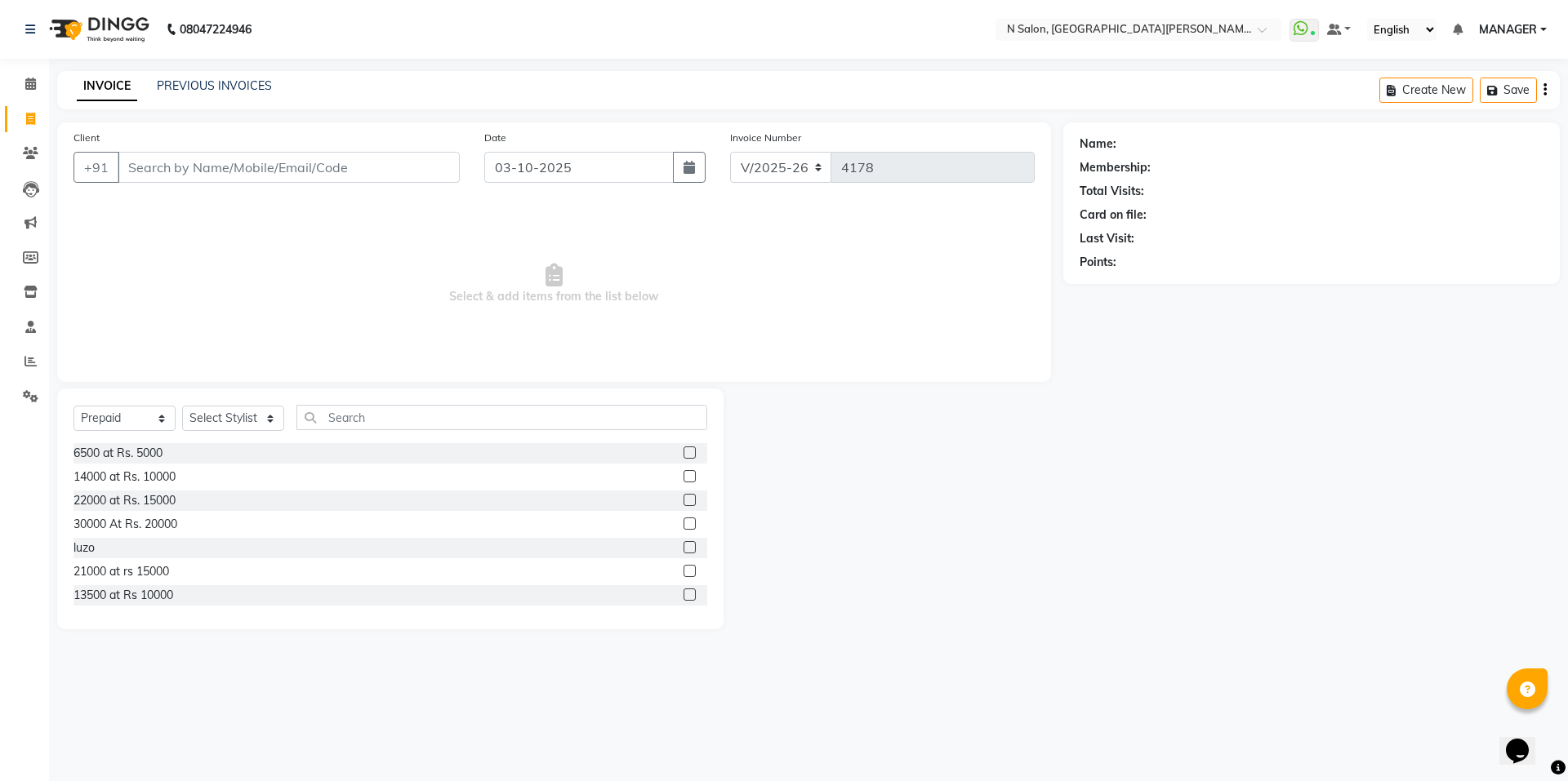
type input "n"
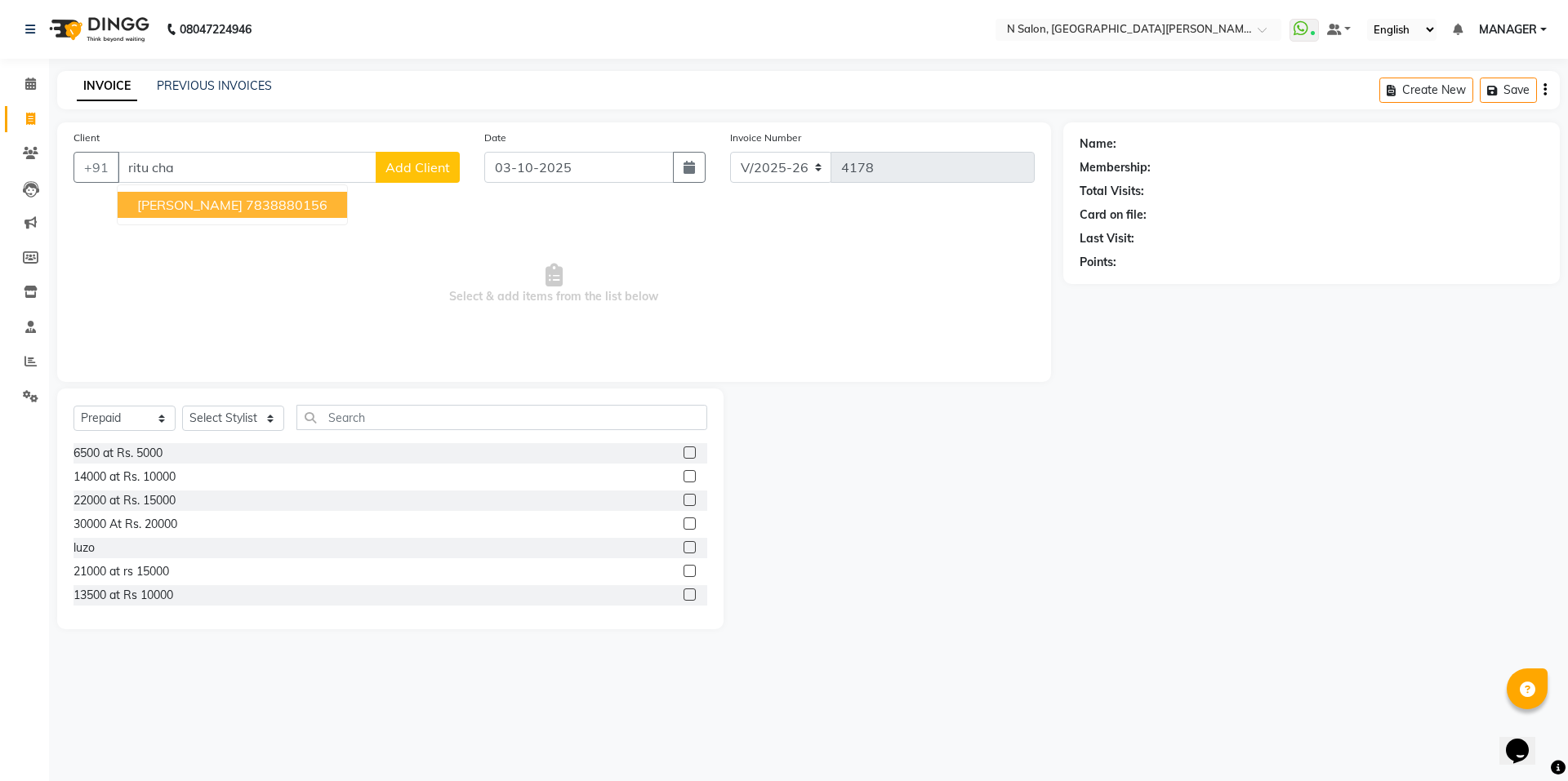
drag, startPoint x: 286, startPoint y: 201, endPoint x: 827, endPoint y: 222, distance: 541.4
click at [301, 199] on ngb-highlight "7838880156" at bounding box center [286, 205] width 81 height 17
type input "7838880156"
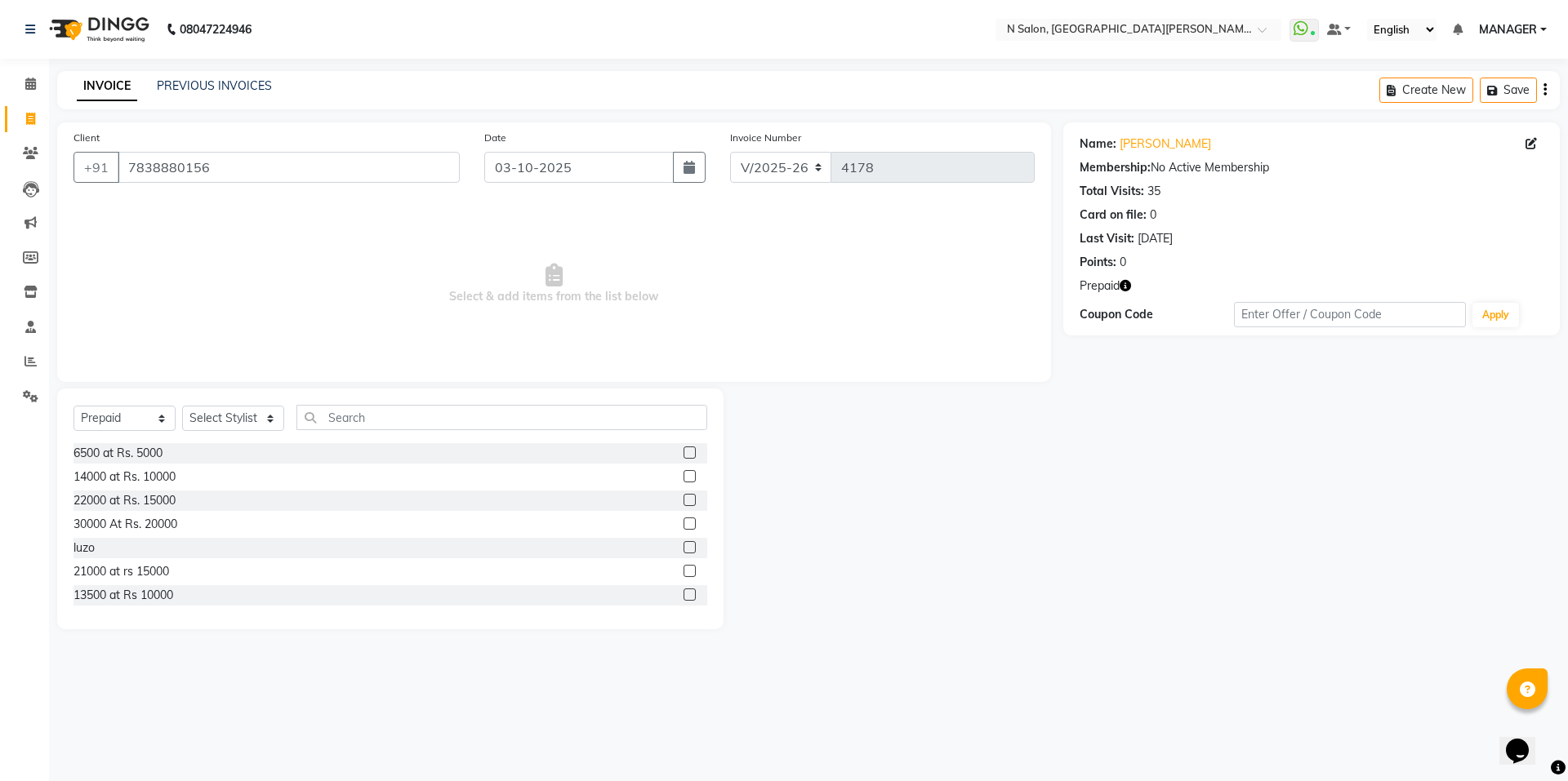
drag, startPoint x: 1119, startPoint y: 285, endPoint x: 1136, endPoint y: 290, distance: 17.7
click at [1126, 288] on icon "button" at bounding box center [1125, 285] width 11 height 11
click at [31, 121] on icon at bounding box center [31, 119] width 9 height 12
select select "service"
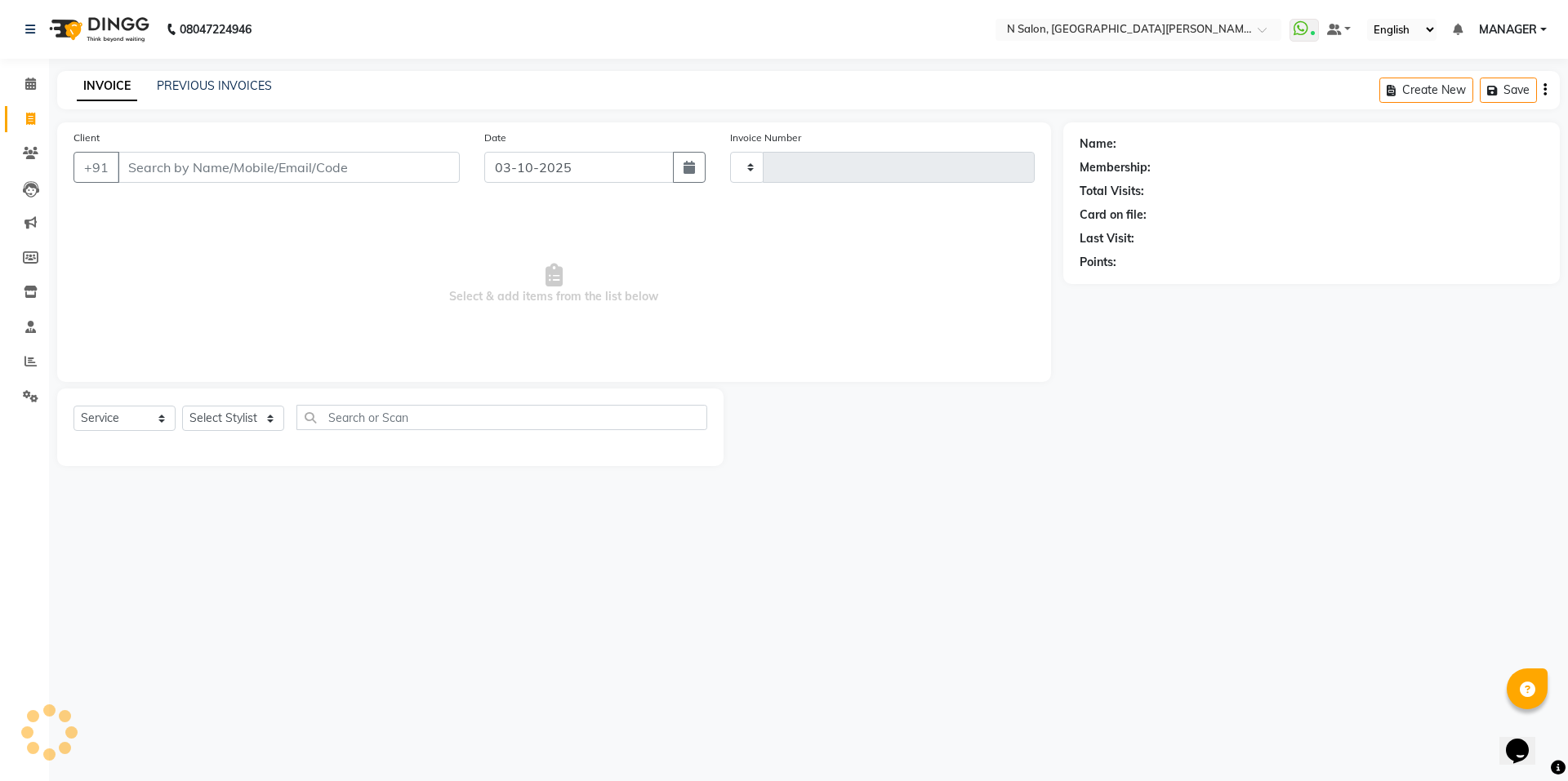
type input "4178"
select select "3472"
select select "P"
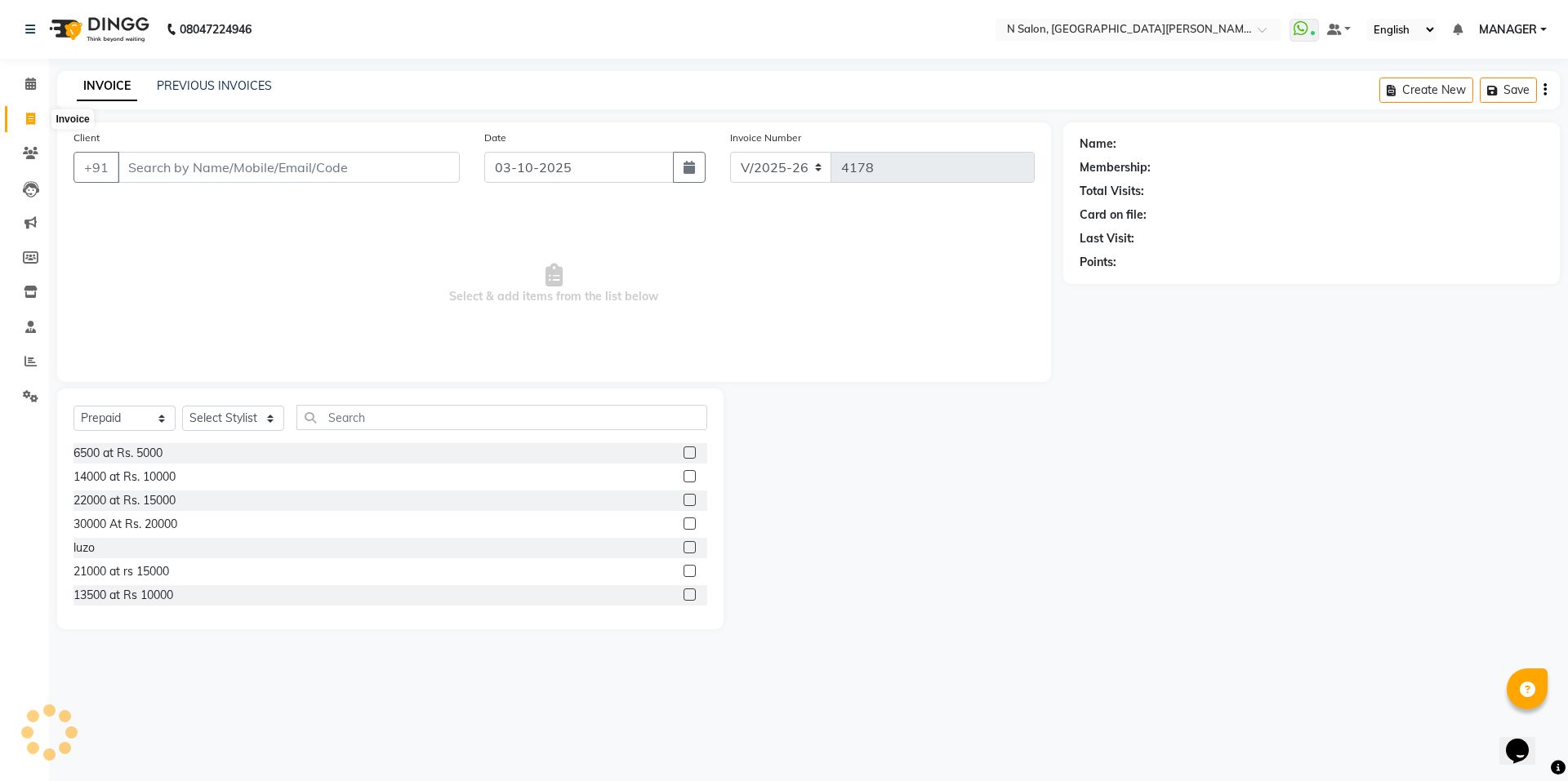
click at [34, 118] on icon at bounding box center [31, 119] width 9 height 12
select select "service"
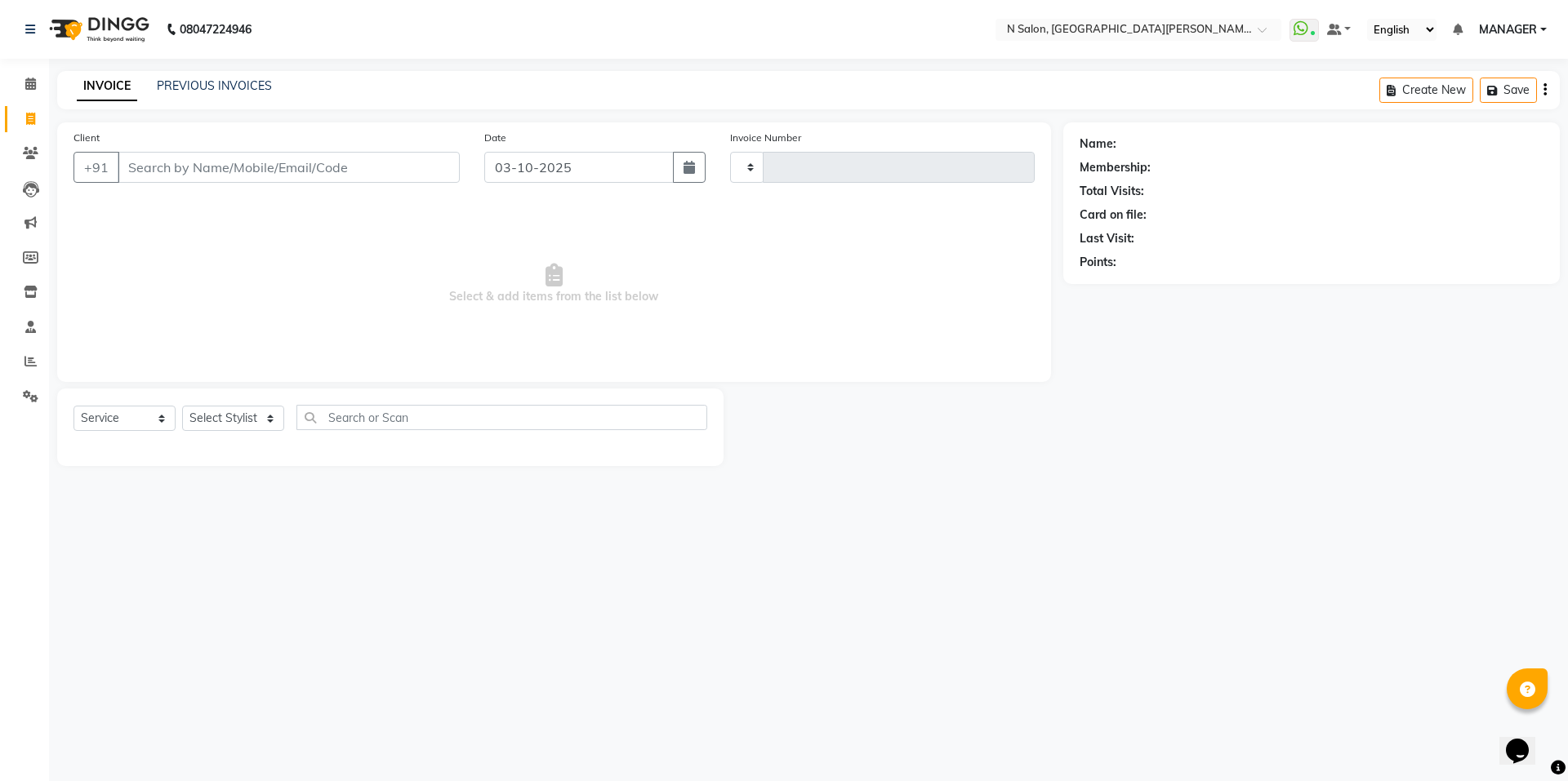
type input "4178"
select select "3472"
select select "P"
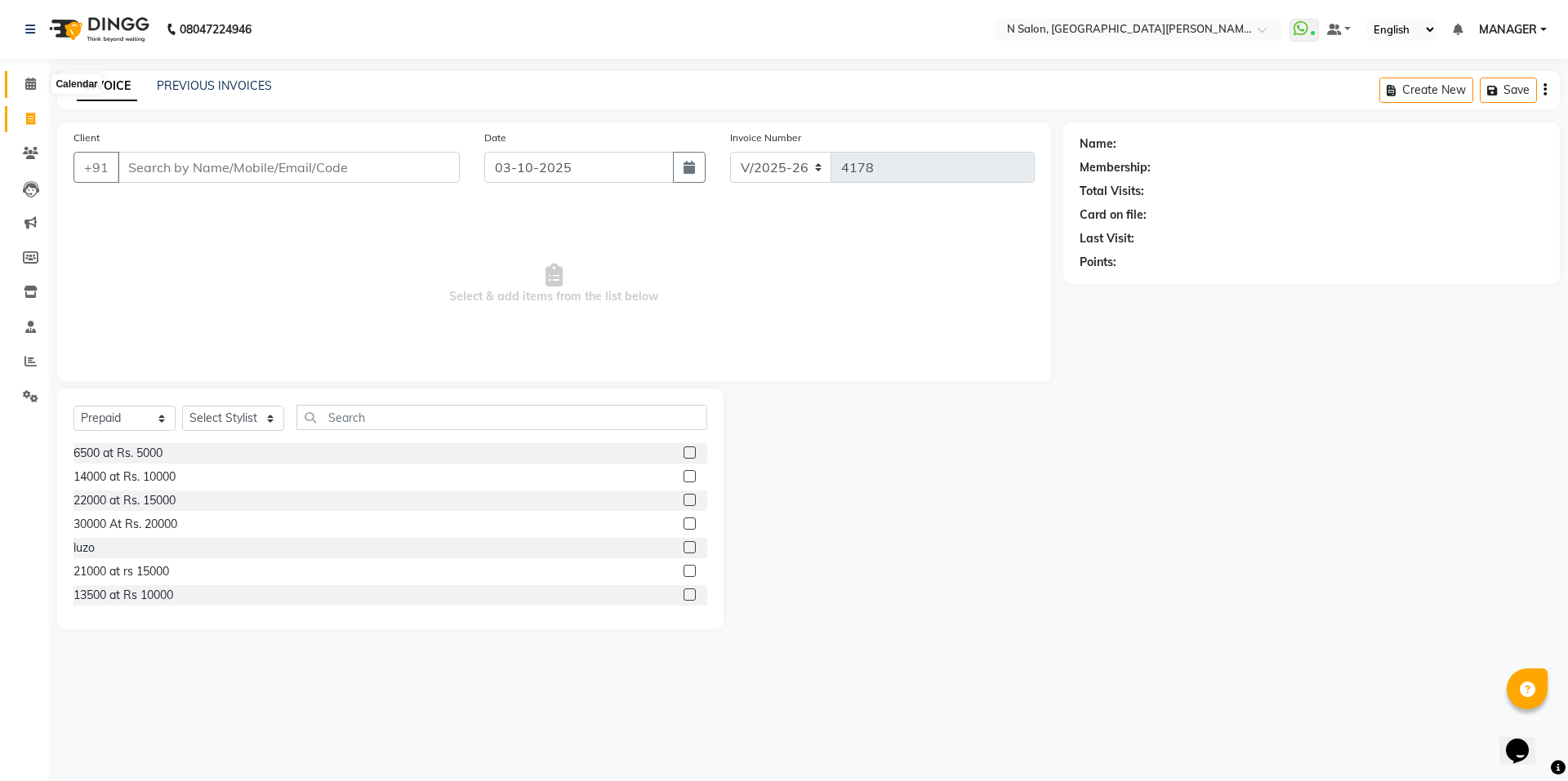
click at [36, 79] on icon at bounding box center [31, 84] width 11 height 12
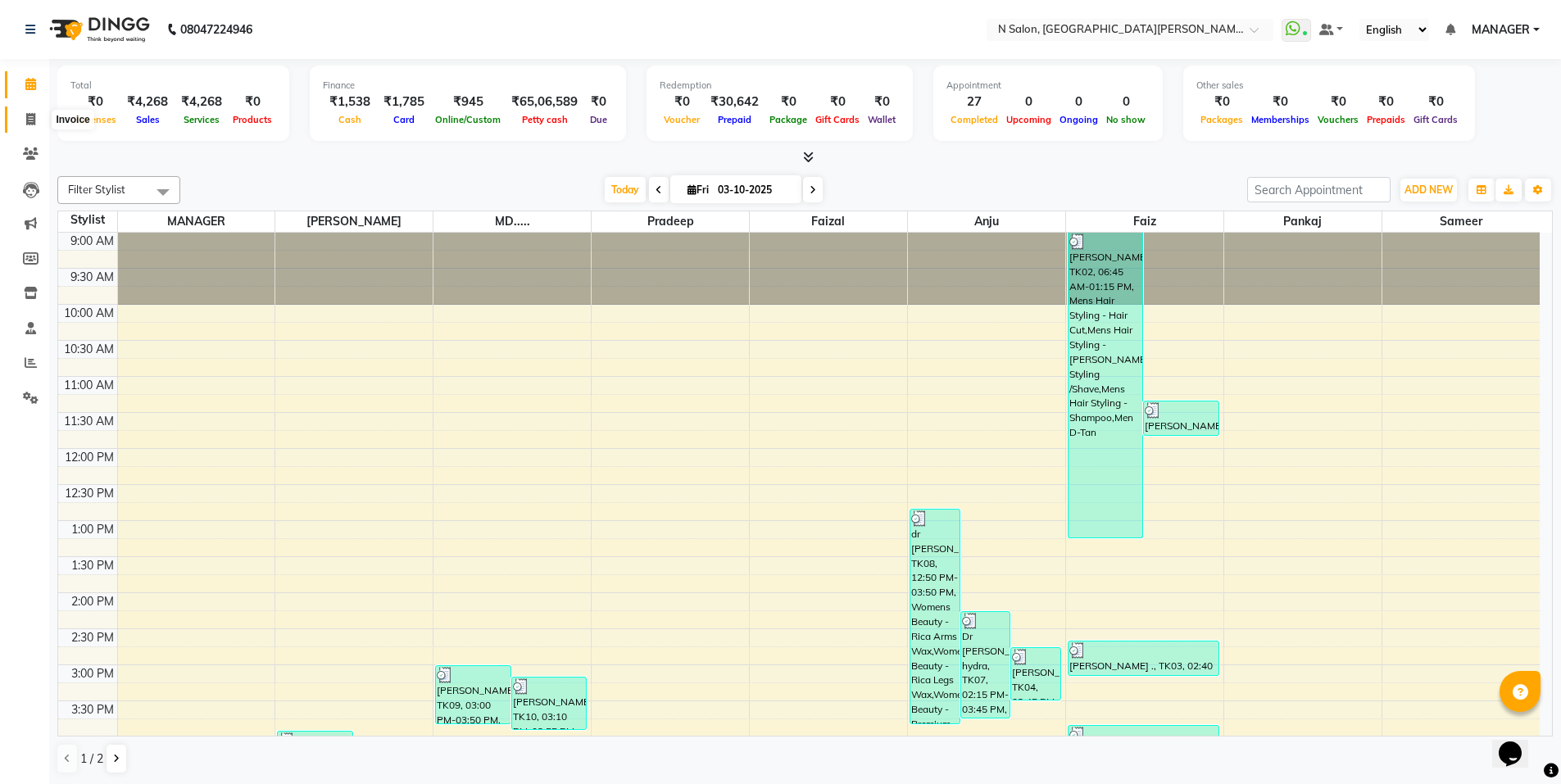
scroll to position [403, 0]
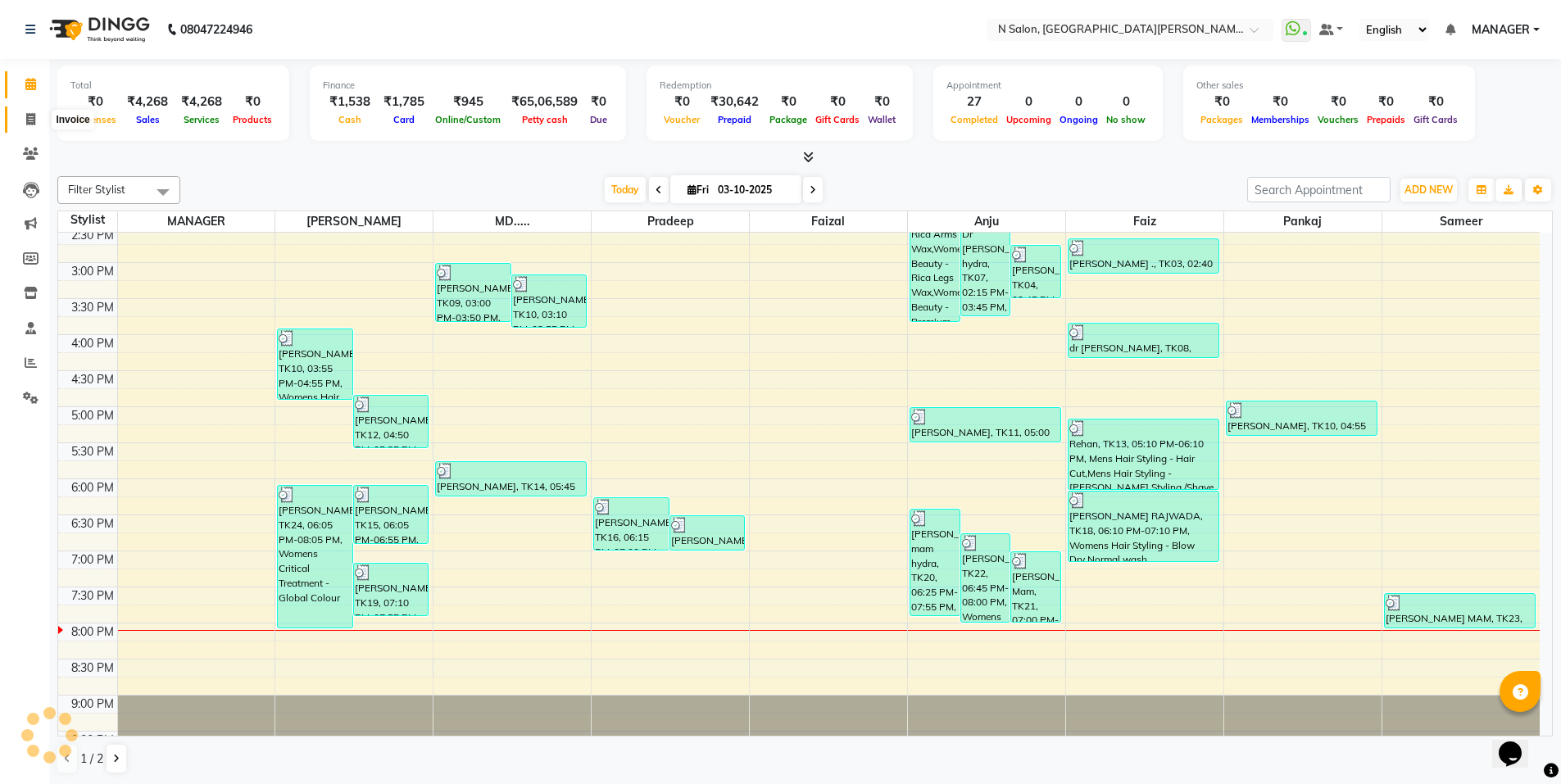
click at [33, 121] on icon at bounding box center [31, 120] width 9 height 12
select select "3472"
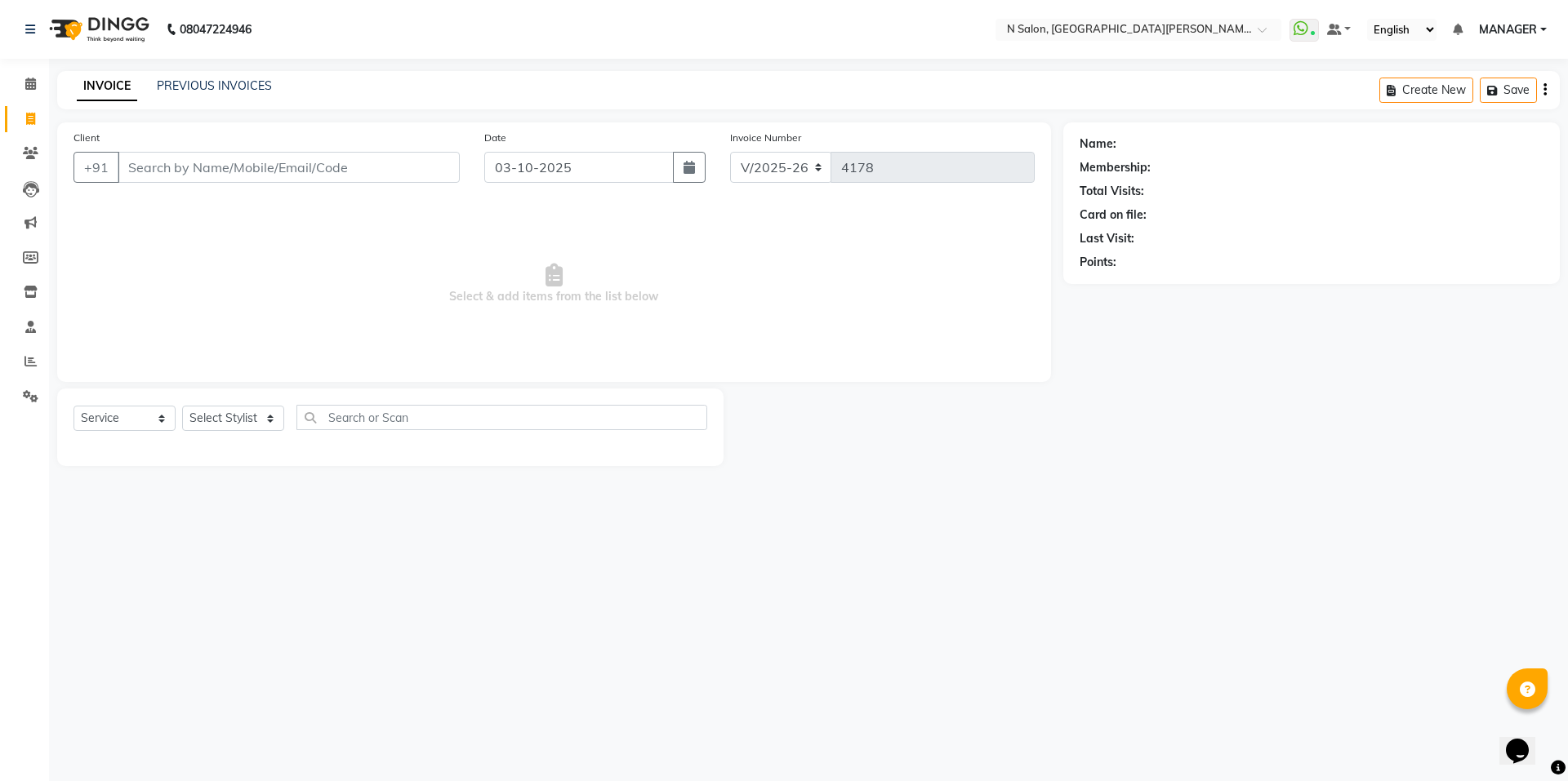
select select "P"
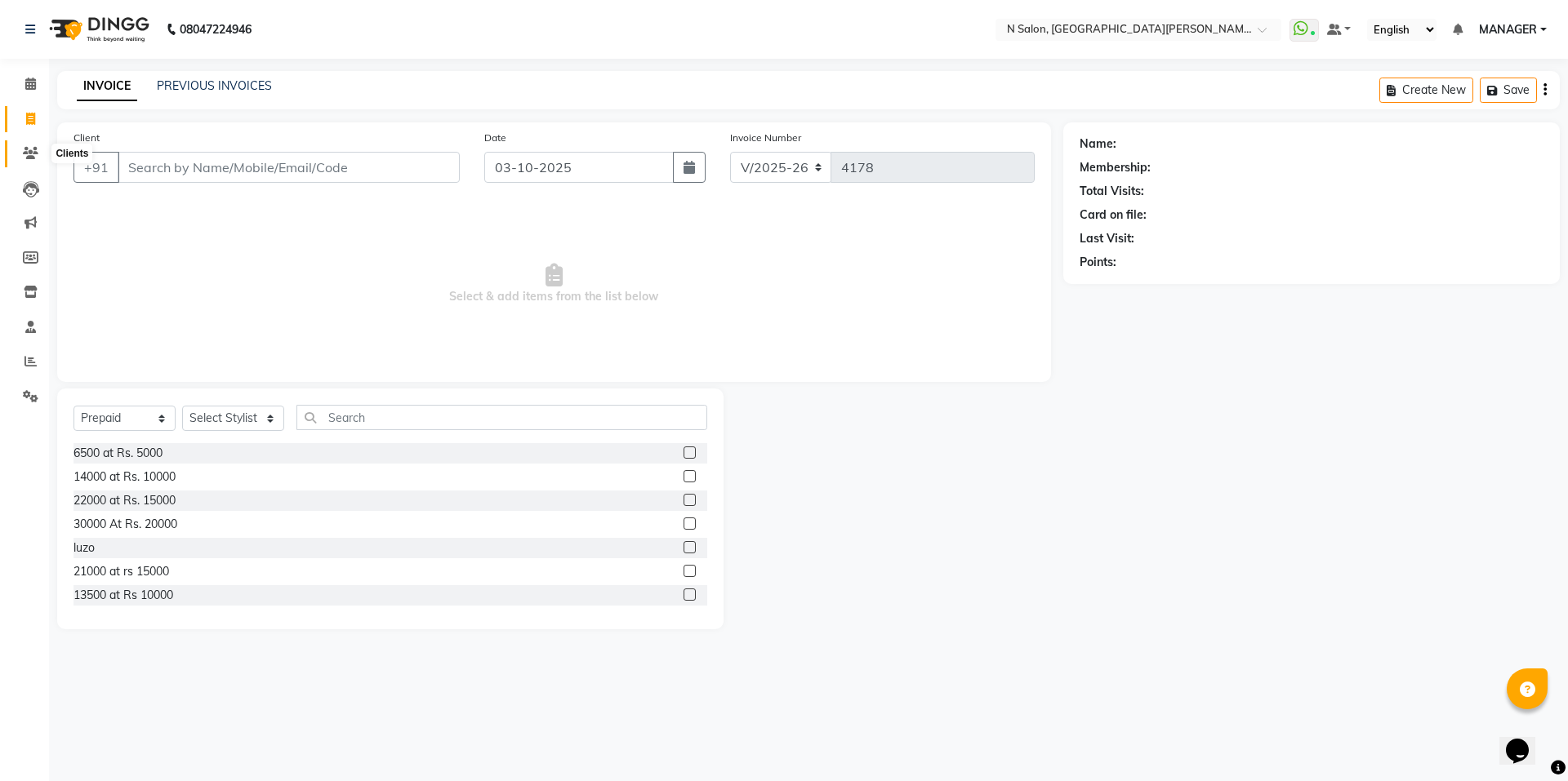
click at [34, 151] on icon at bounding box center [31, 153] width 16 height 12
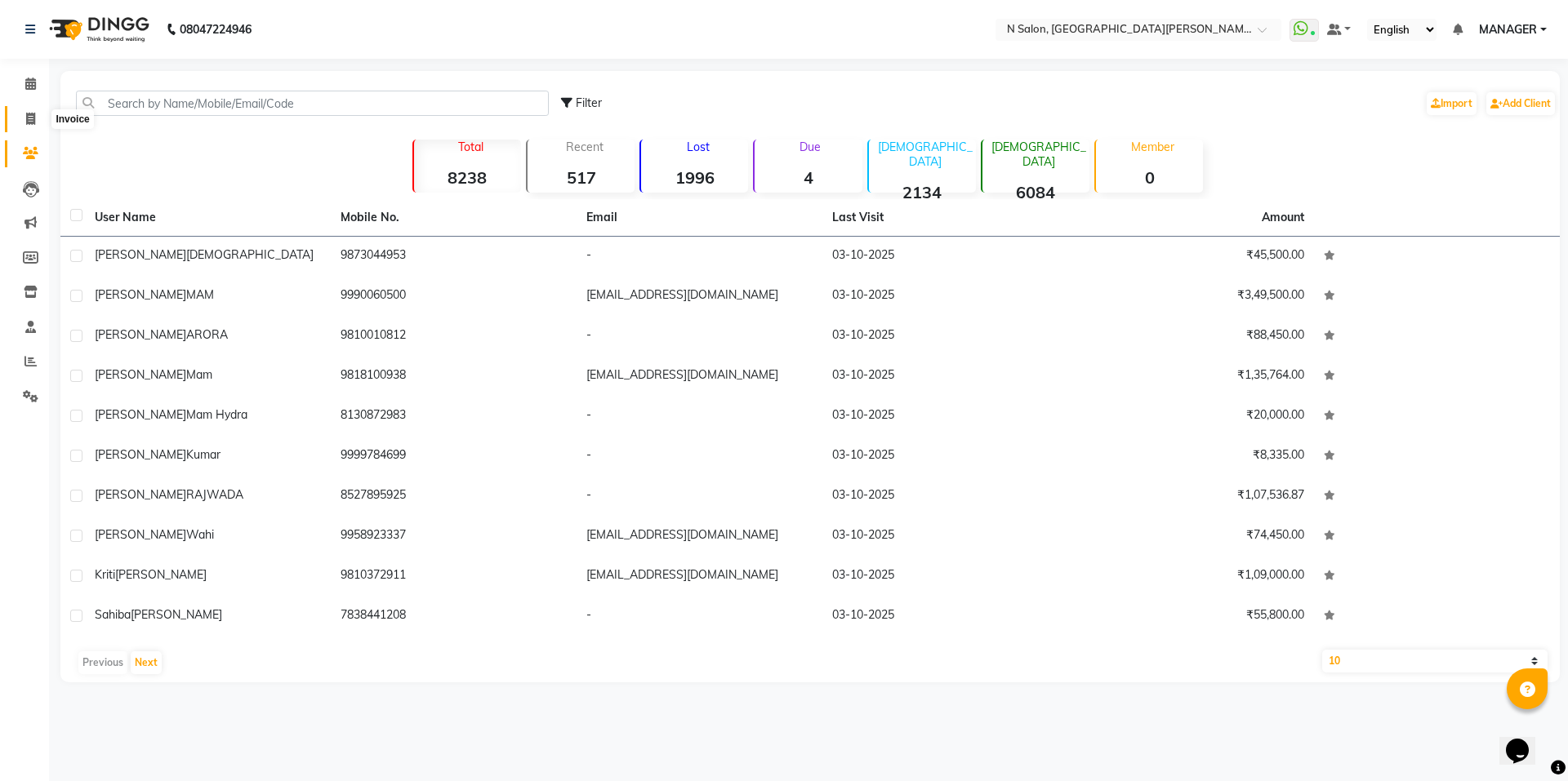
click at [22, 115] on span at bounding box center [31, 119] width 29 height 18
select select "3472"
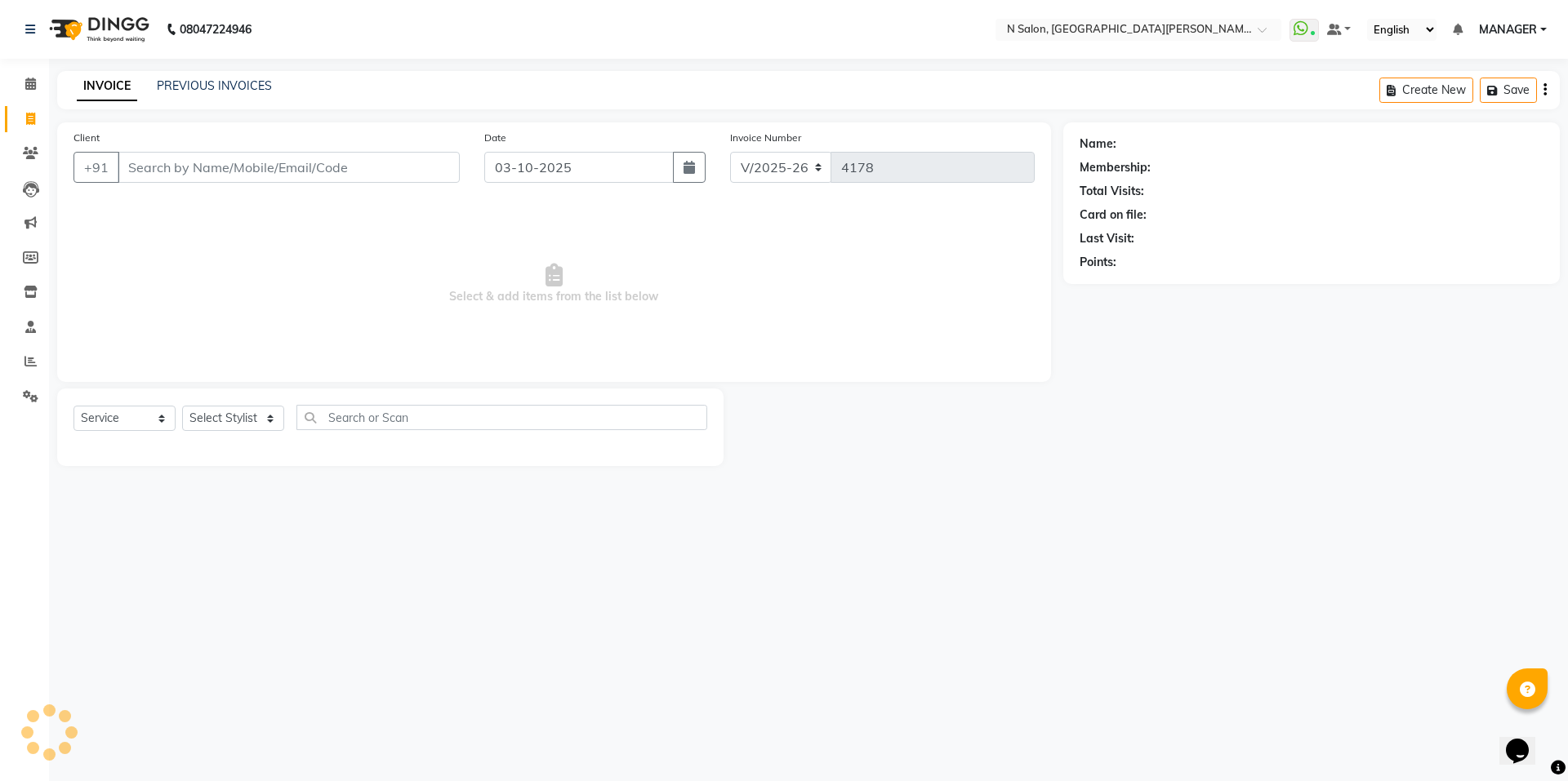
select select "P"
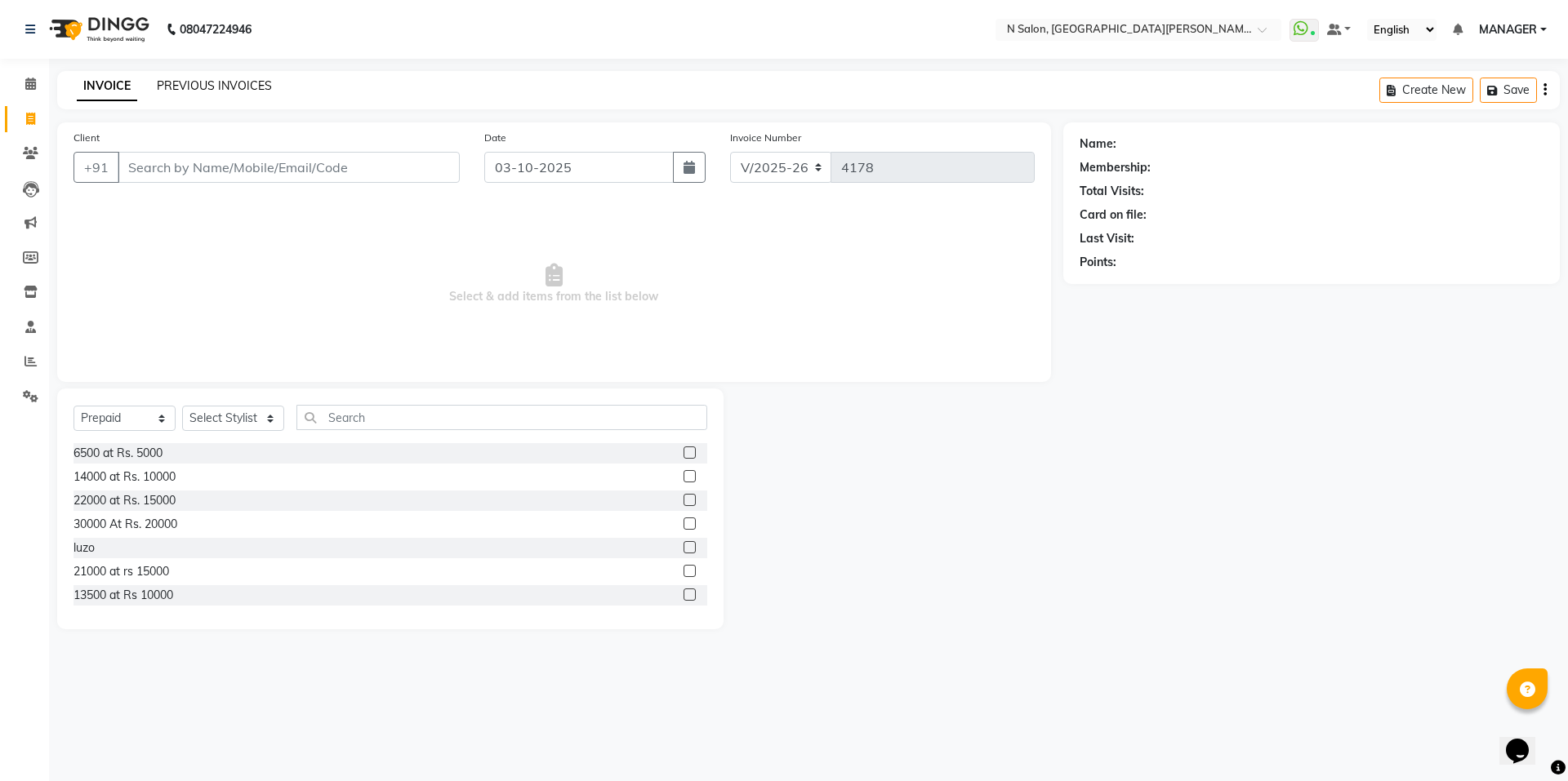
click at [203, 83] on link "PREVIOUS INVOICES" at bounding box center [214, 86] width 115 height 15
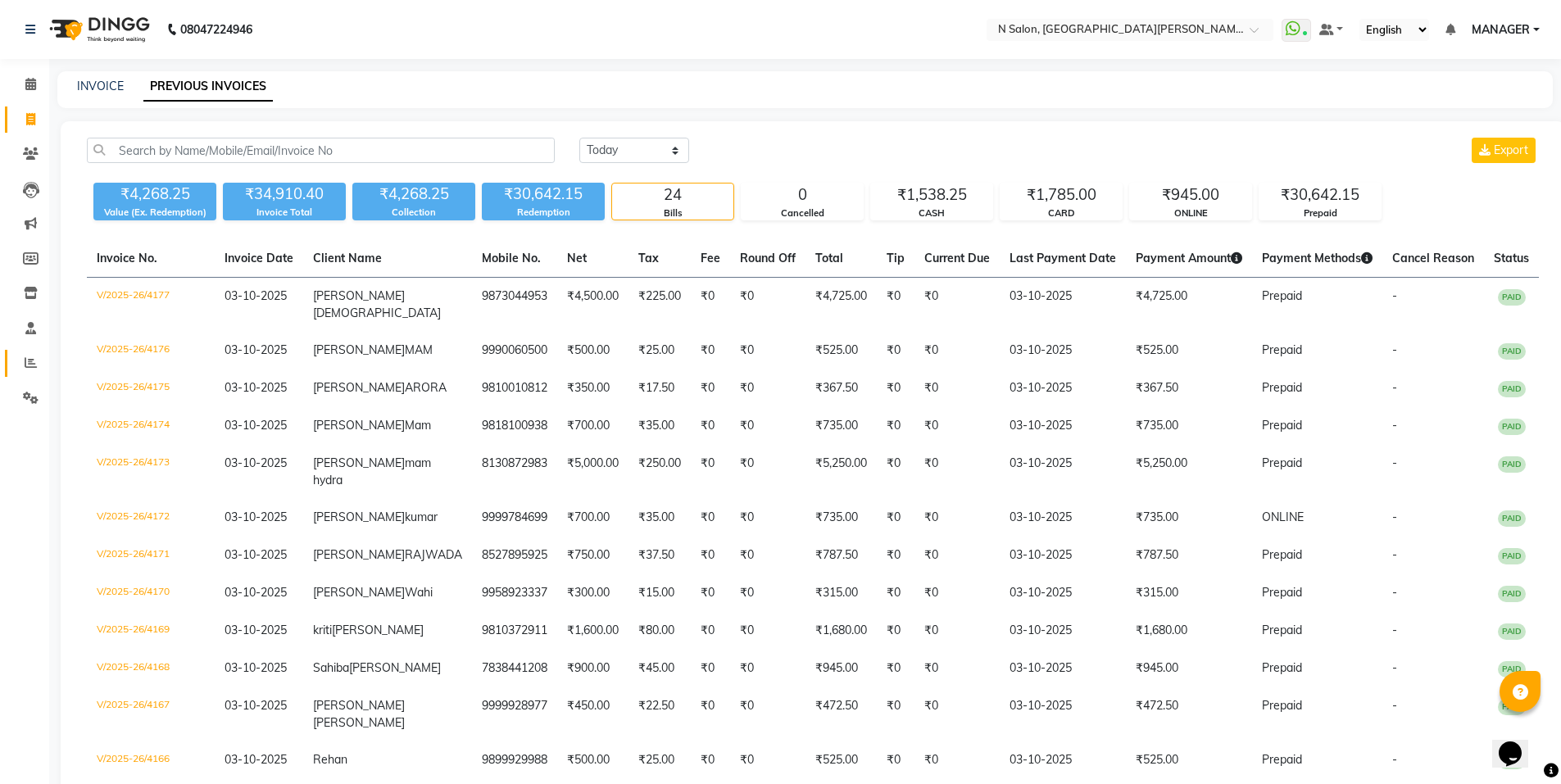
click at [33, 352] on link "Reports" at bounding box center [25, 363] width 40 height 27
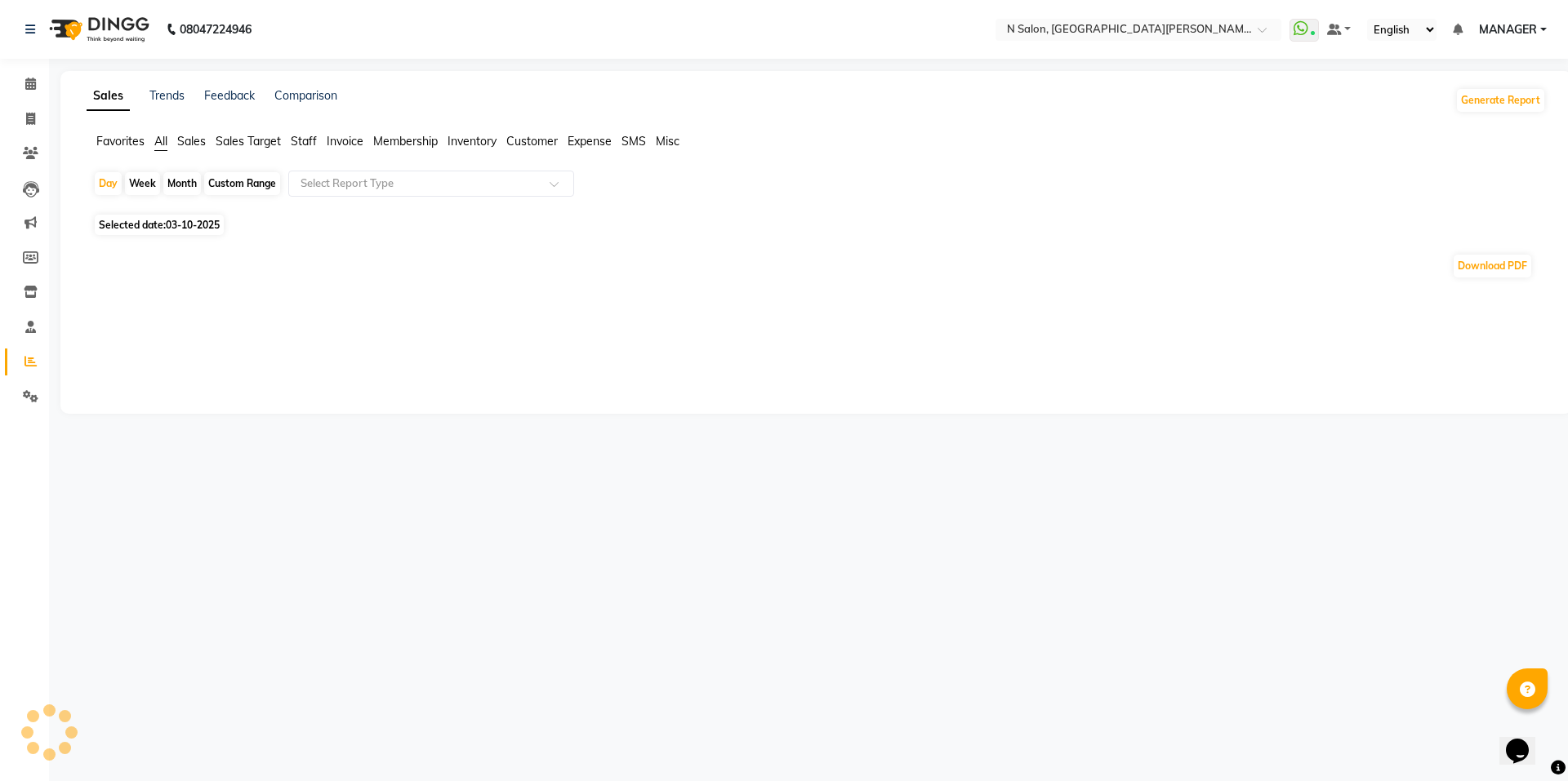
click at [20, 378] on li "Reports" at bounding box center [25, 362] width 49 height 35
click at [310, 136] on span "Staff" at bounding box center [304, 141] width 26 height 15
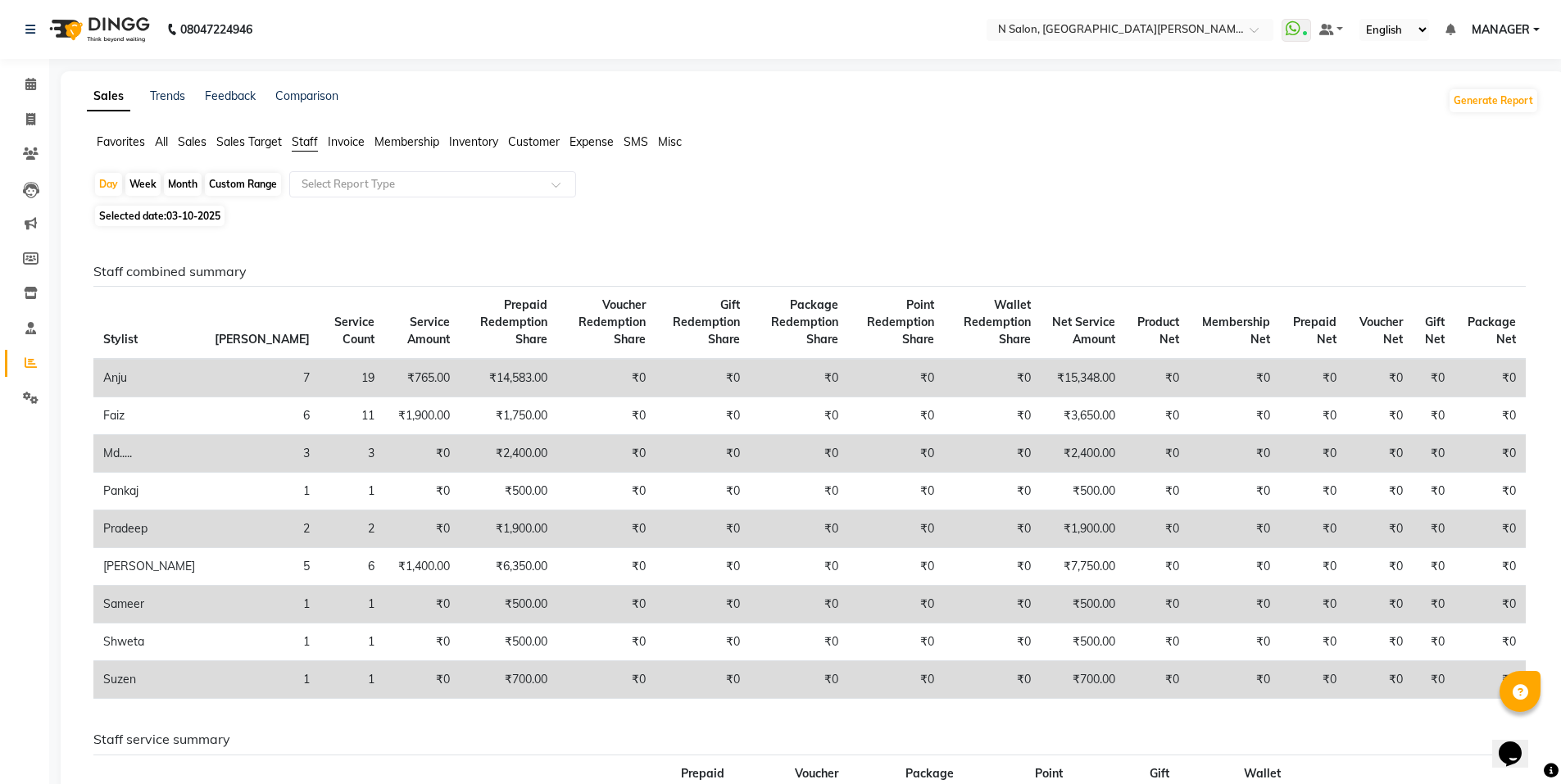
click at [177, 187] on div "Month" at bounding box center [182, 185] width 38 height 23
select select "10"
select select "2025"
click at [191, 174] on div "Month" at bounding box center [182, 185] width 38 height 23
select select "10"
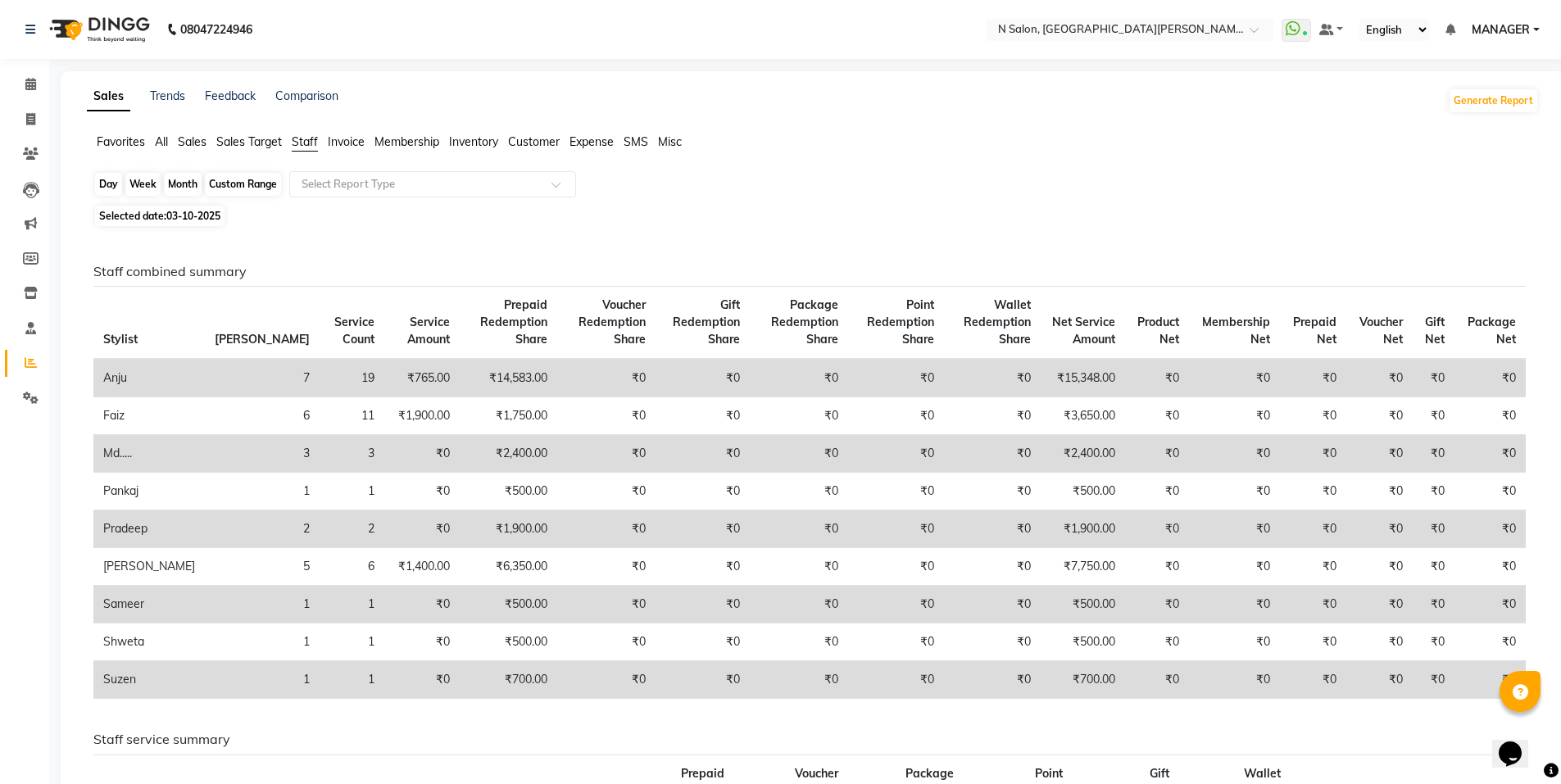
select select "2025"
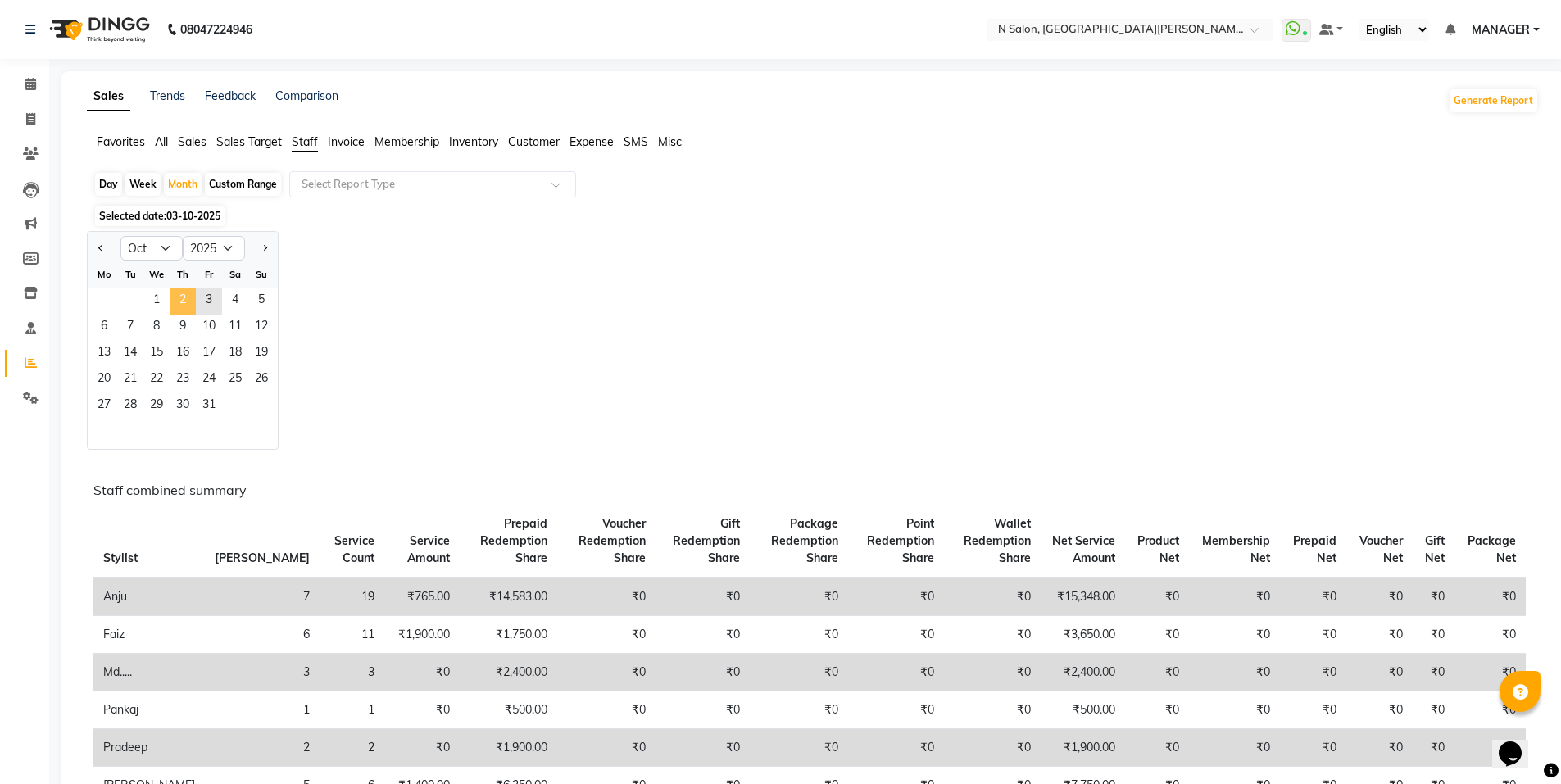
drag, startPoint x: 186, startPoint y: 307, endPoint x: 309, endPoint y: 292, distance: 123.9
click at [187, 308] on span "2" at bounding box center [183, 301] width 26 height 26
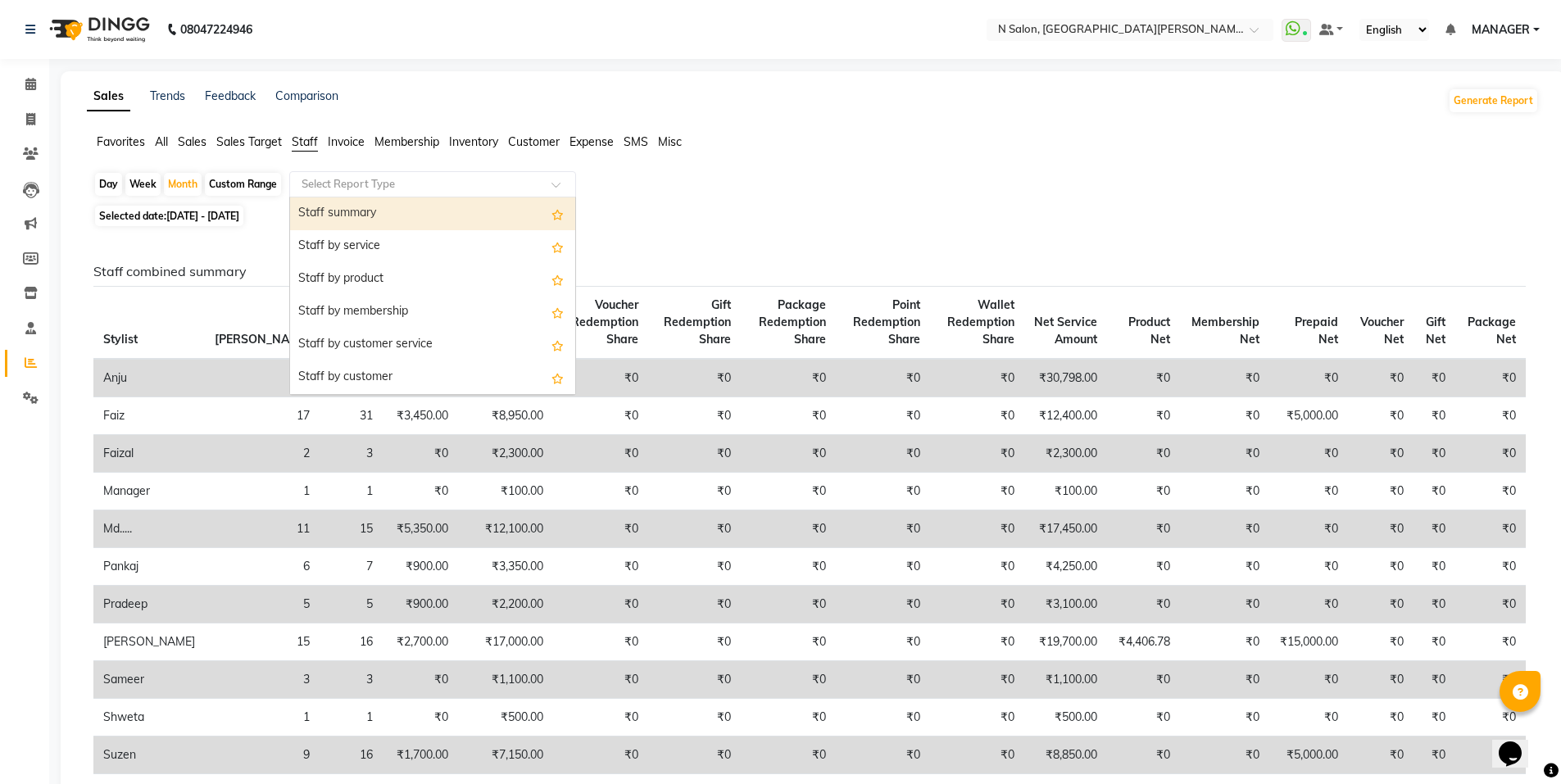
click at [405, 185] on input "text" at bounding box center [416, 184] width 236 height 17
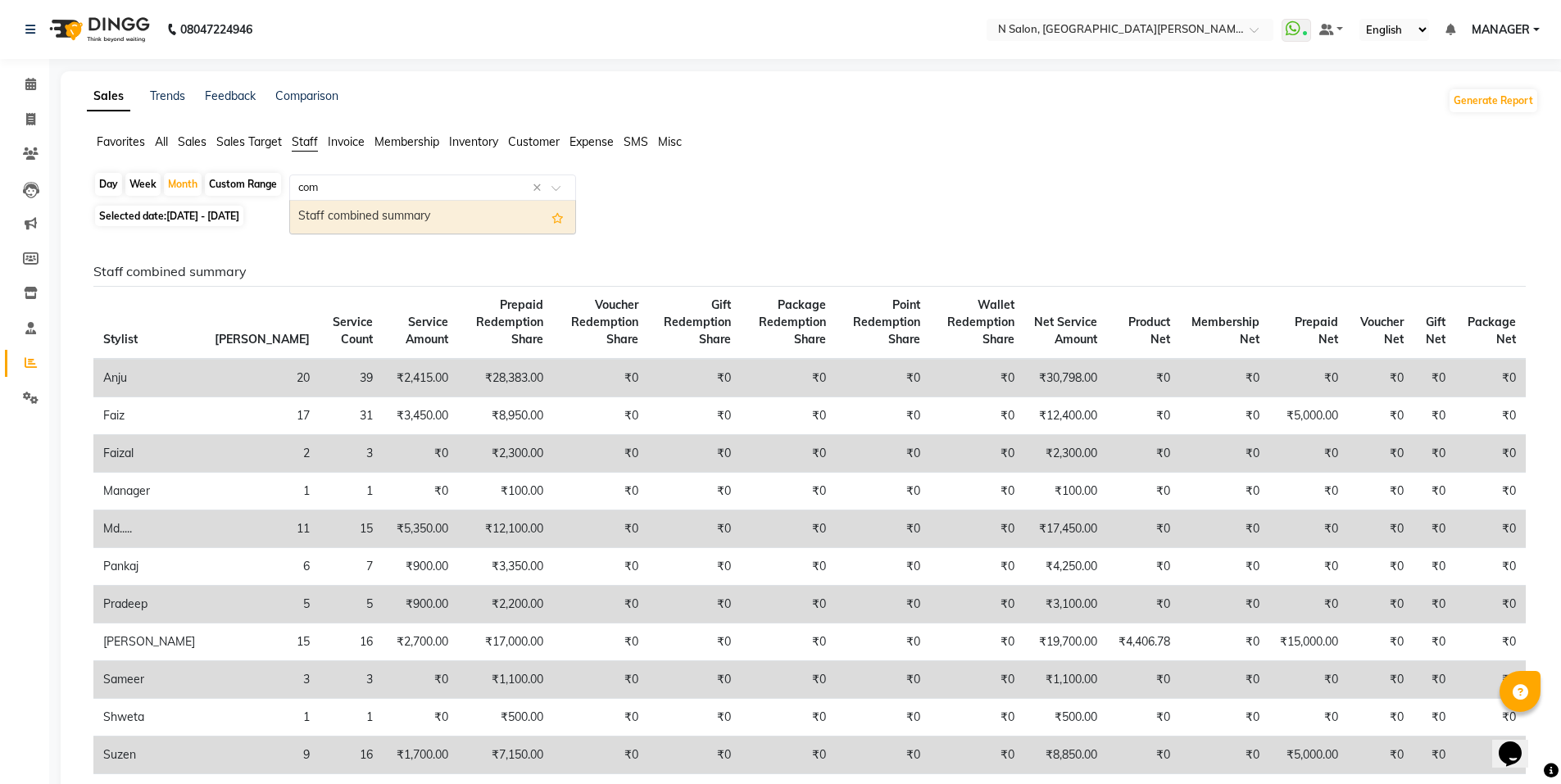
type input "comb"
click at [395, 214] on div "Staff combined summary" at bounding box center [432, 216] width 285 height 33
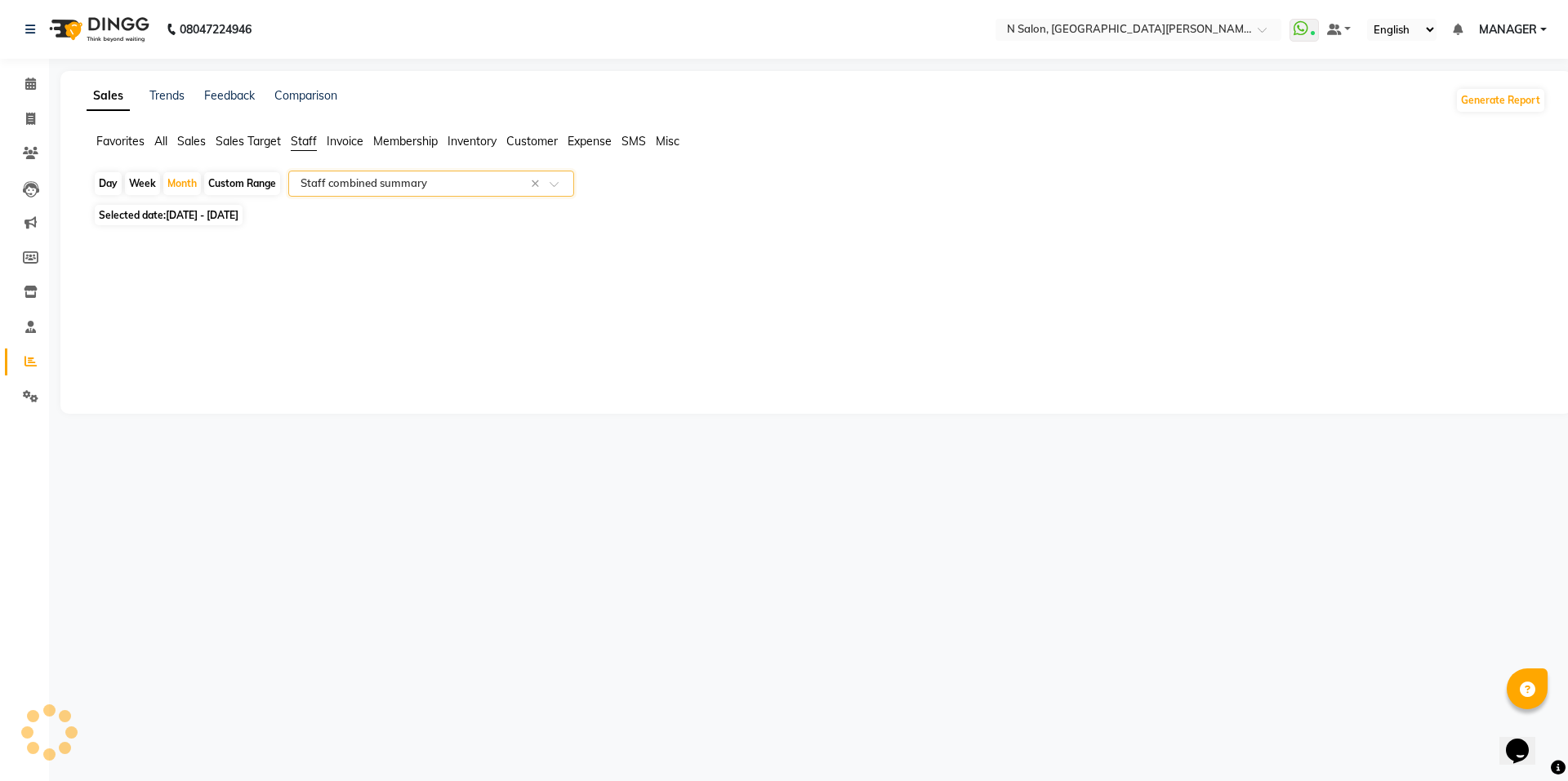
select select "full_report"
select select "csv"
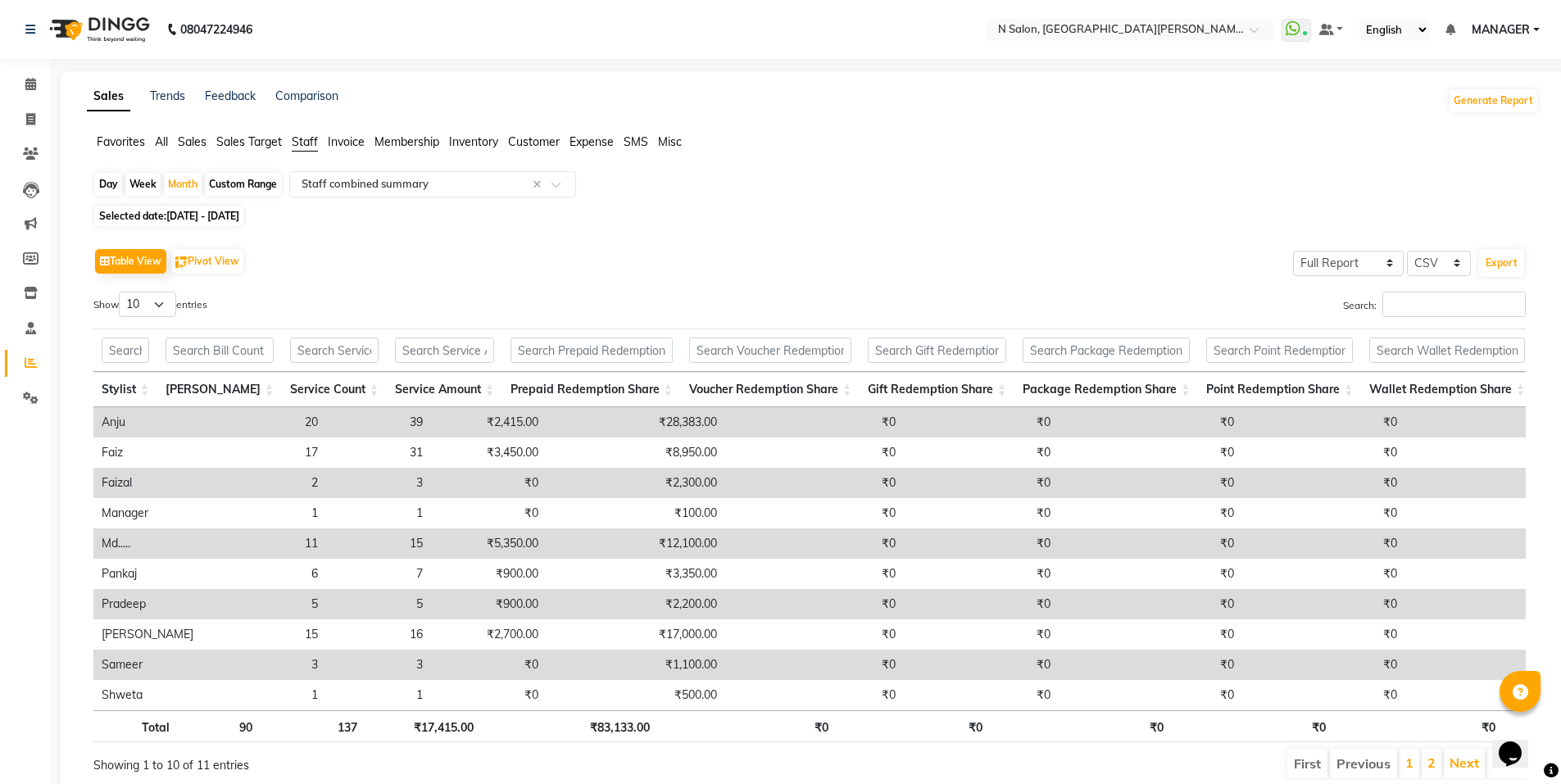
drag, startPoint x: 114, startPoint y: 186, endPoint x: 176, endPoint y: 203, distance: 64.3
click at [122, 186] on div "Day" at bounding box center [108, 185] width 27 height 23
select select "10"
select select "2025"
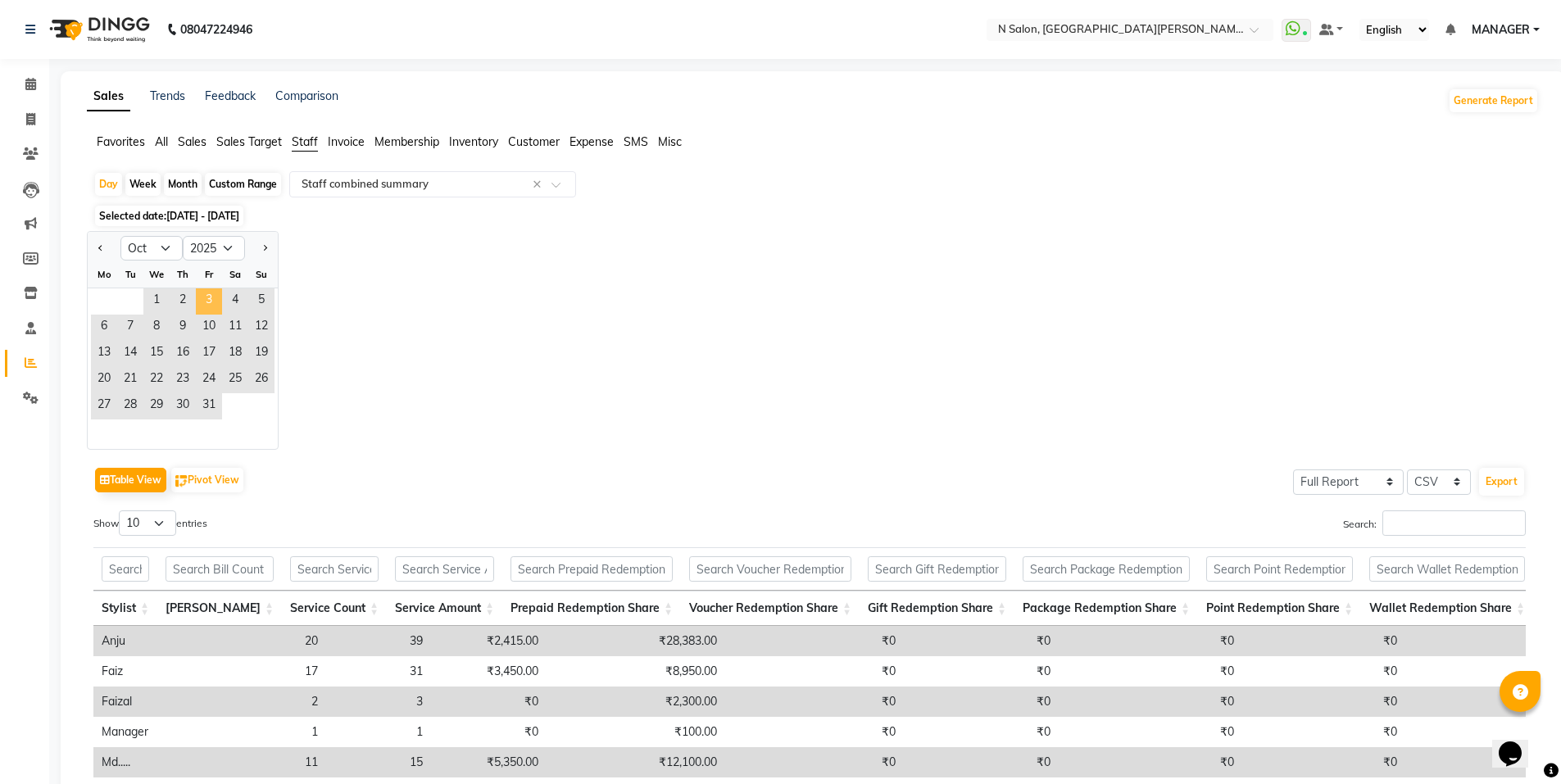
click at [210, 296] on span "3" at bounding box center [209, 301] width 26 height 26
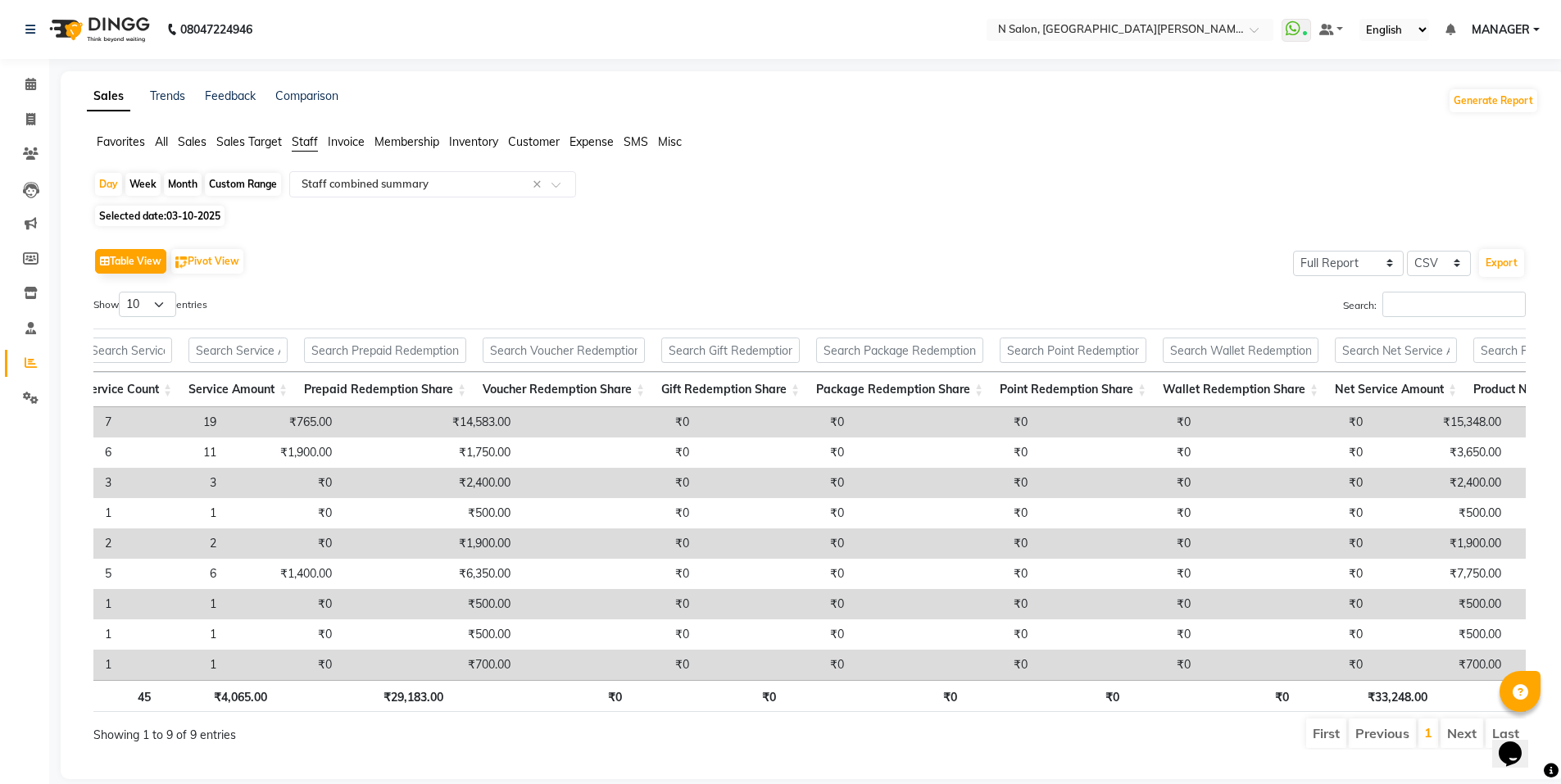
scroll to position [0, 7]
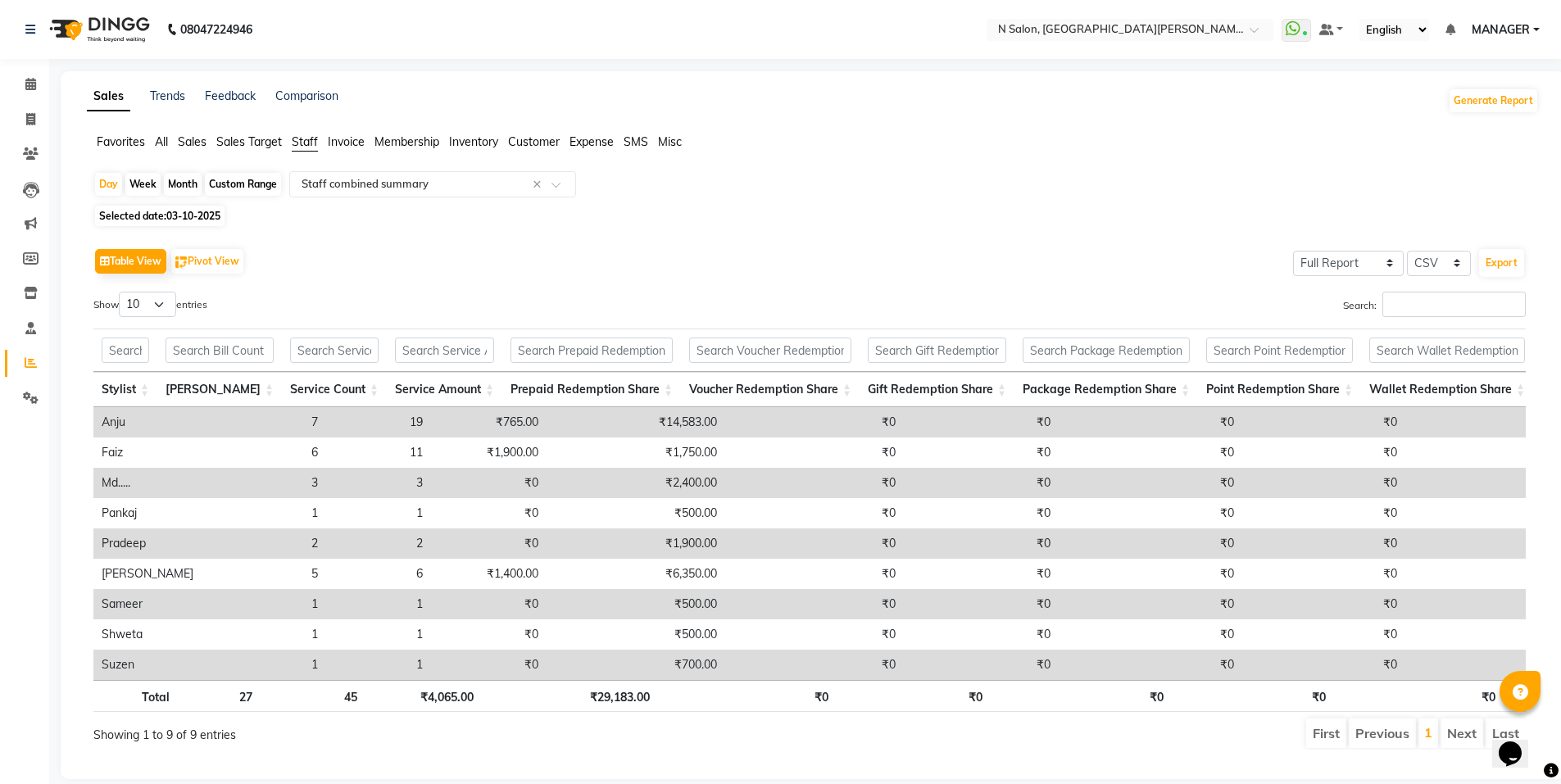
click at [172, 179] on div "Month" at bounding box center [182, 185] width 38 height 23
select select "10"
select select "2025"
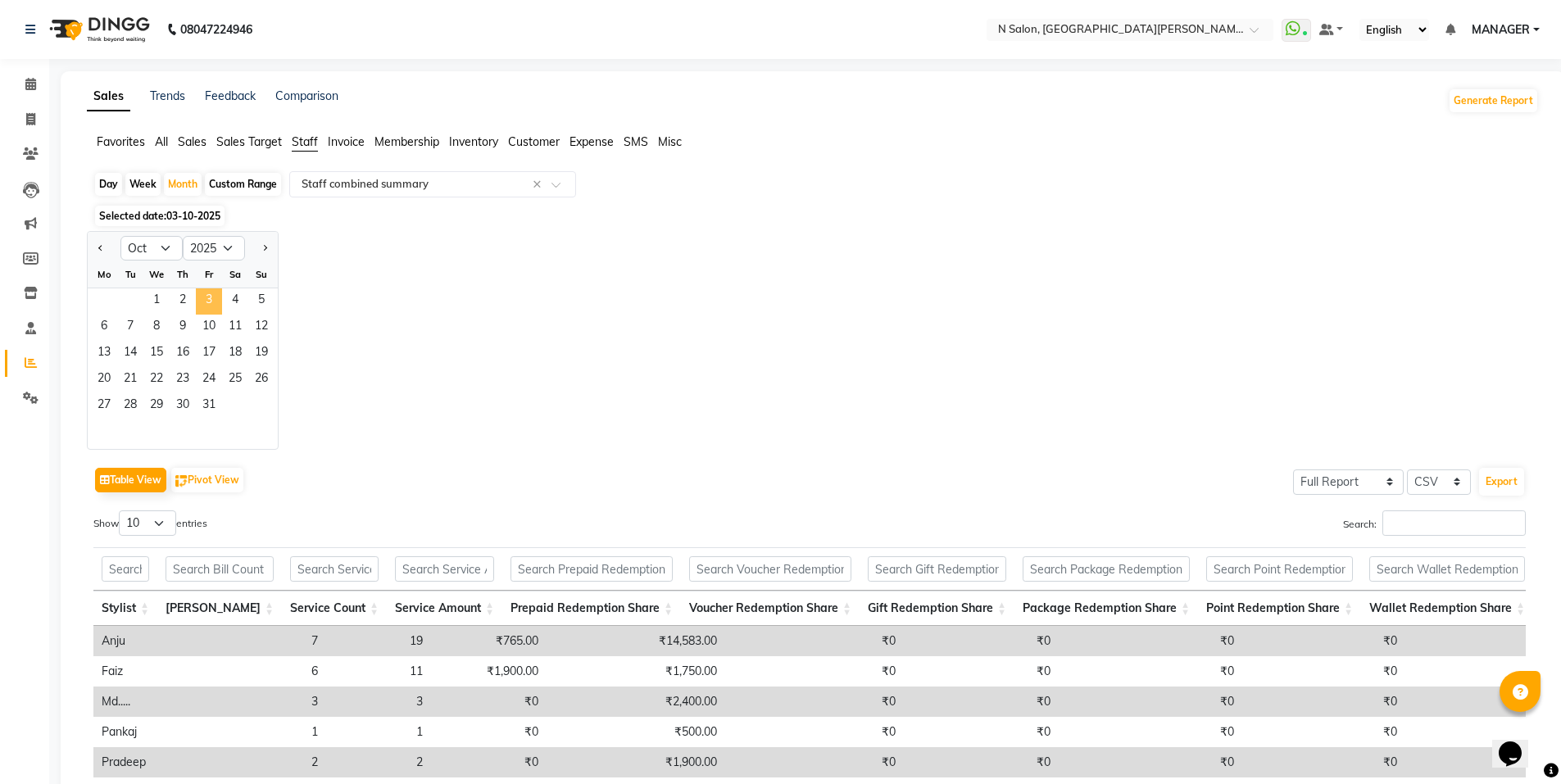
click at [212, 297] on span "3" at bounding box center [209, 301] width 26 height 26
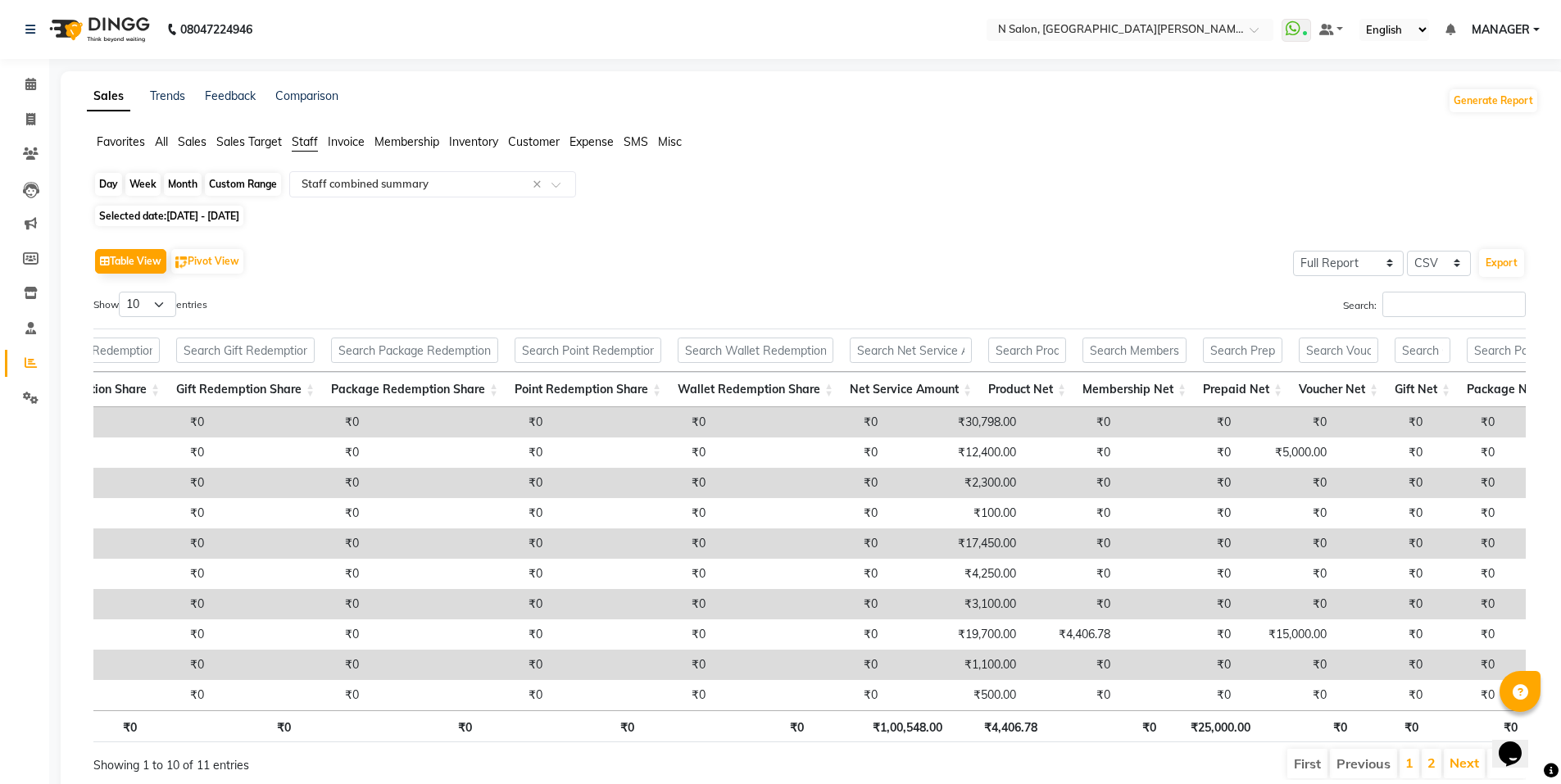
click at [187, 178] on div "Month" at bounding box center [182, 185] width 38 height 23
select select "10"
select select "2025"
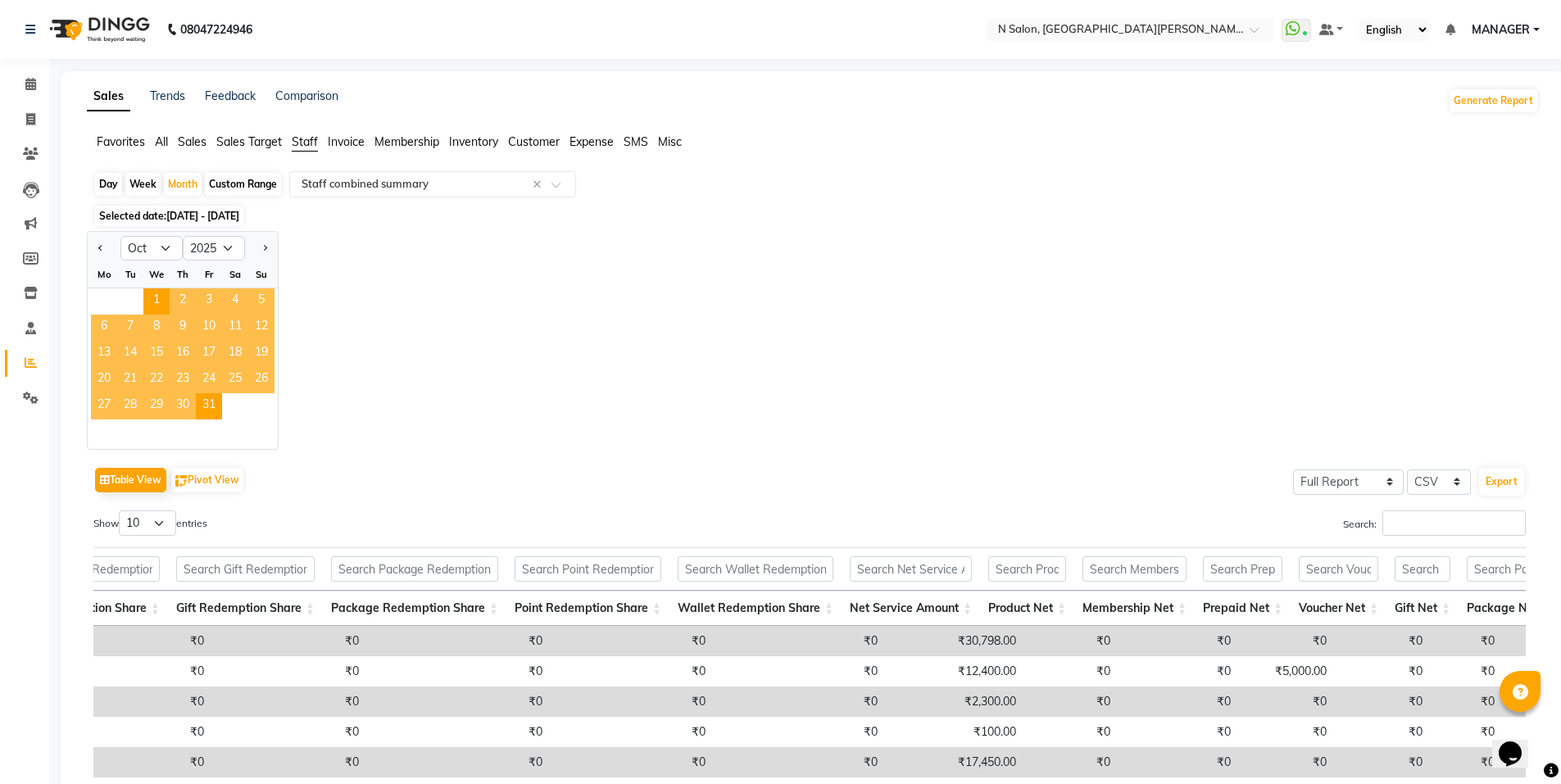
click at [207, 354] on span "17" at bounding box center [209, 354] width 26 height 26
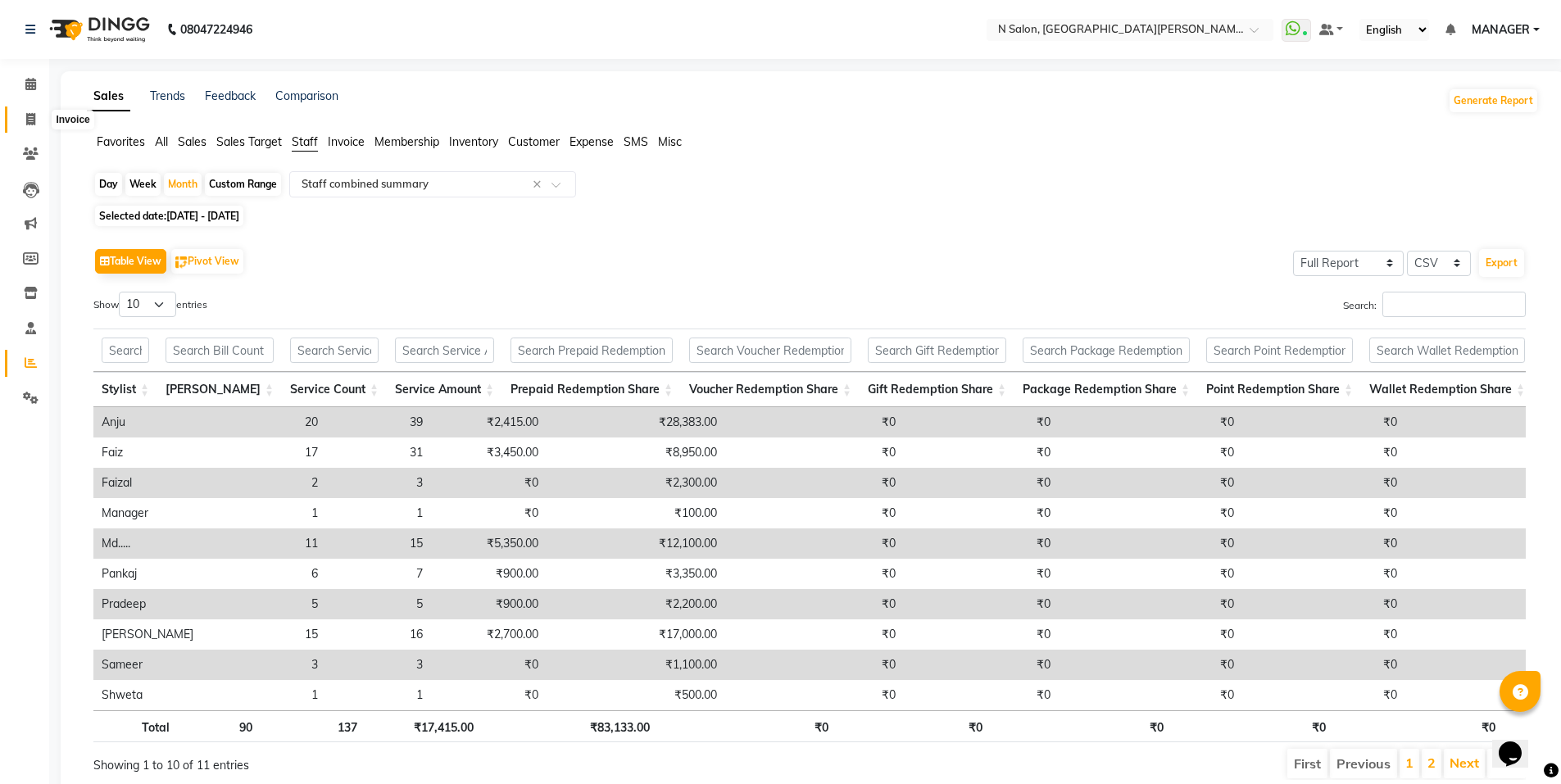
click at [37, 117] on span at bounding box center [31, 120] width 29 height 18
select select "service"
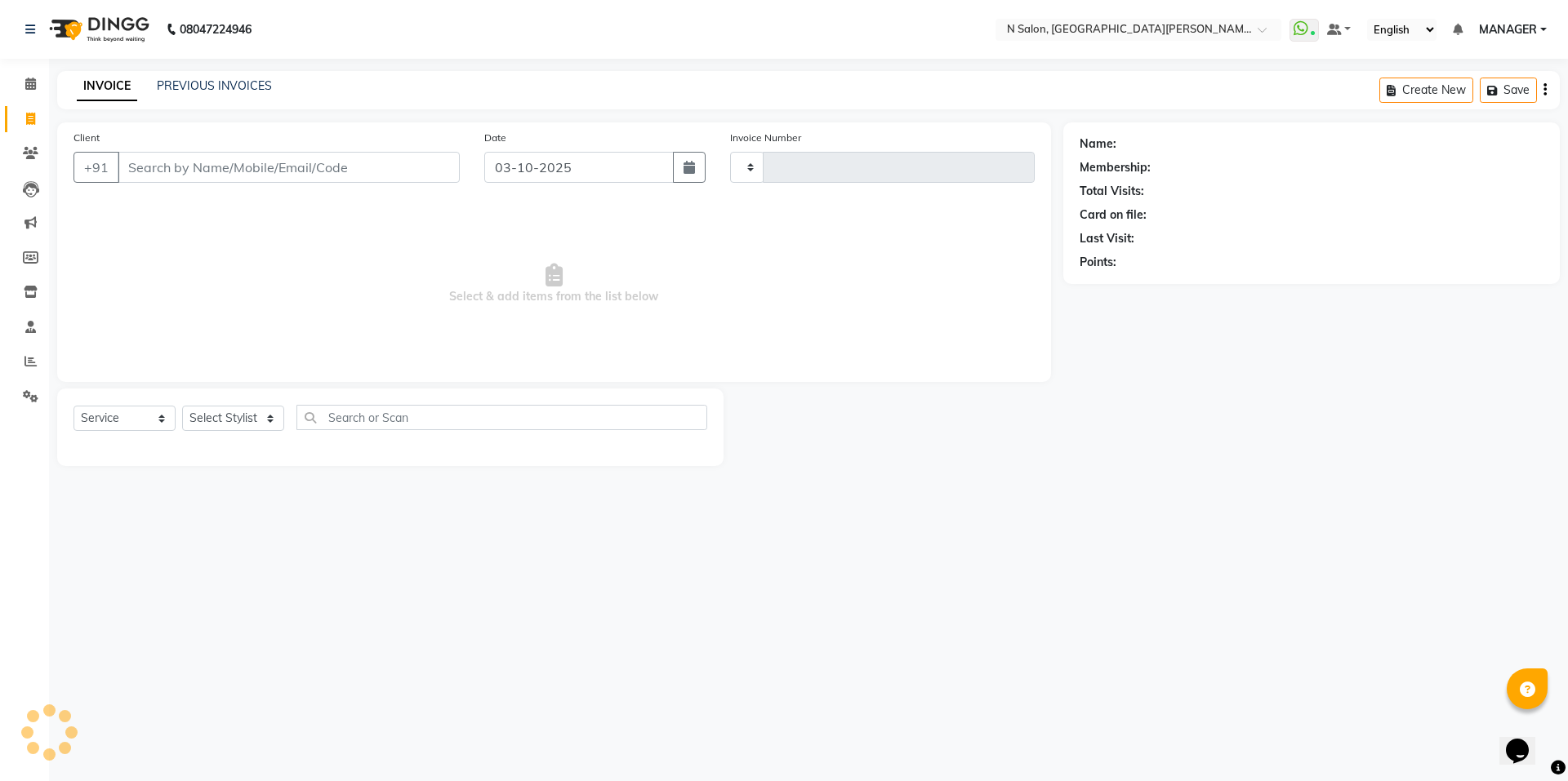
type input "4178"
select select "3472"
select select "P"
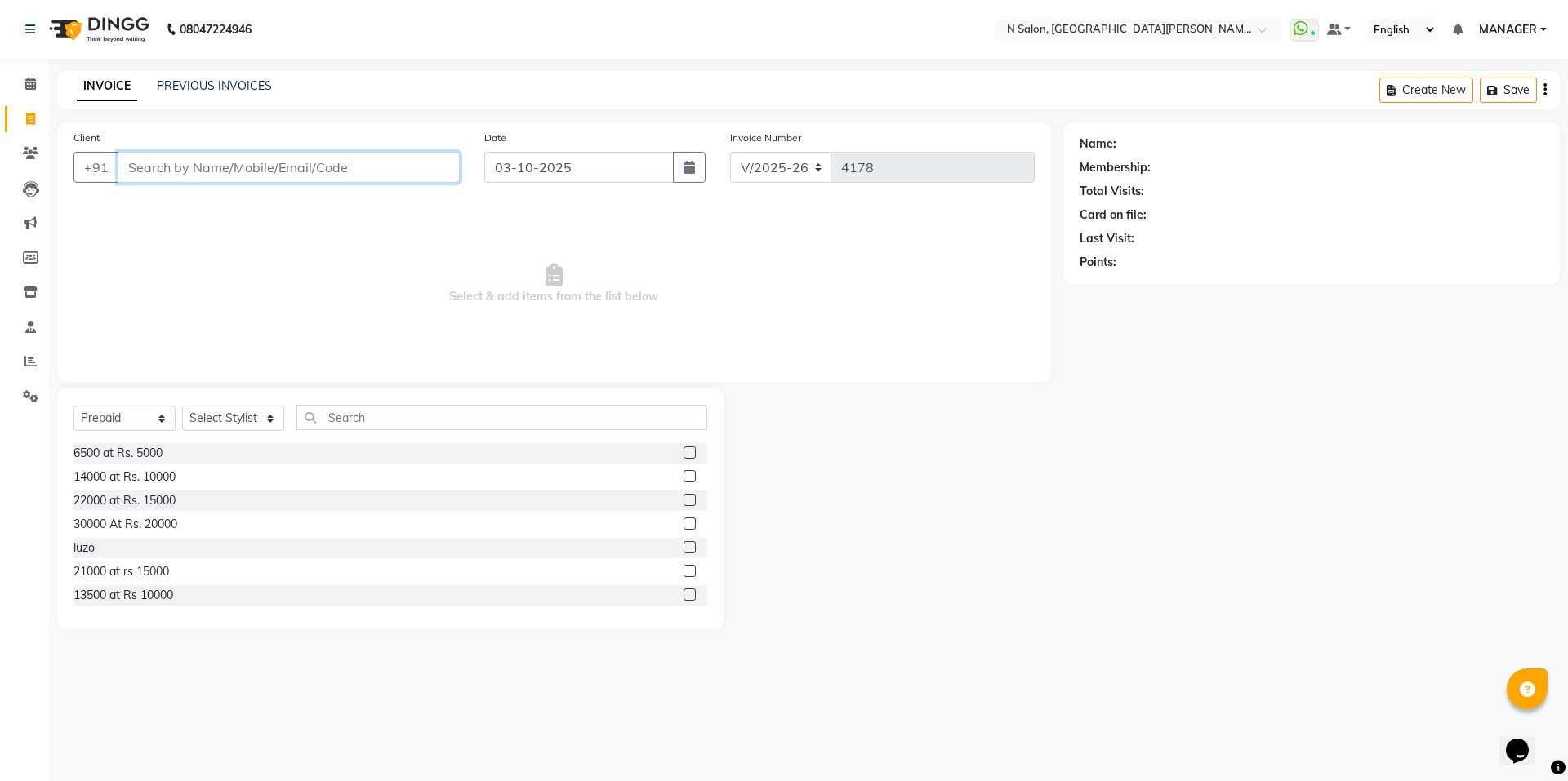
click at [268, 166] on input "Client" at bounding box center [288, 166] width 343 height 31
type input "a"
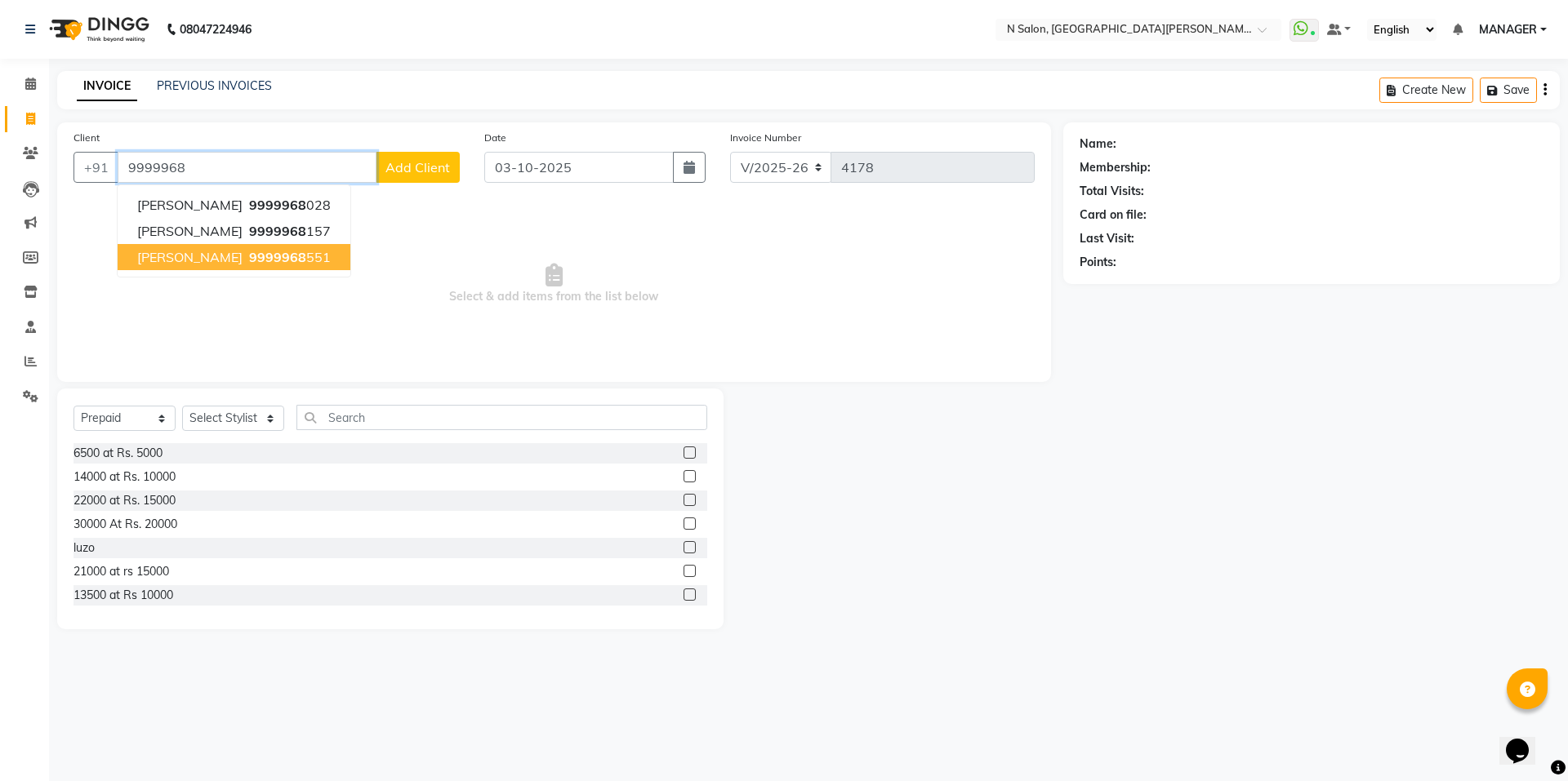
click at [279, 259] on span "9999968" at bounding box center [277, 257] width 57 height 17
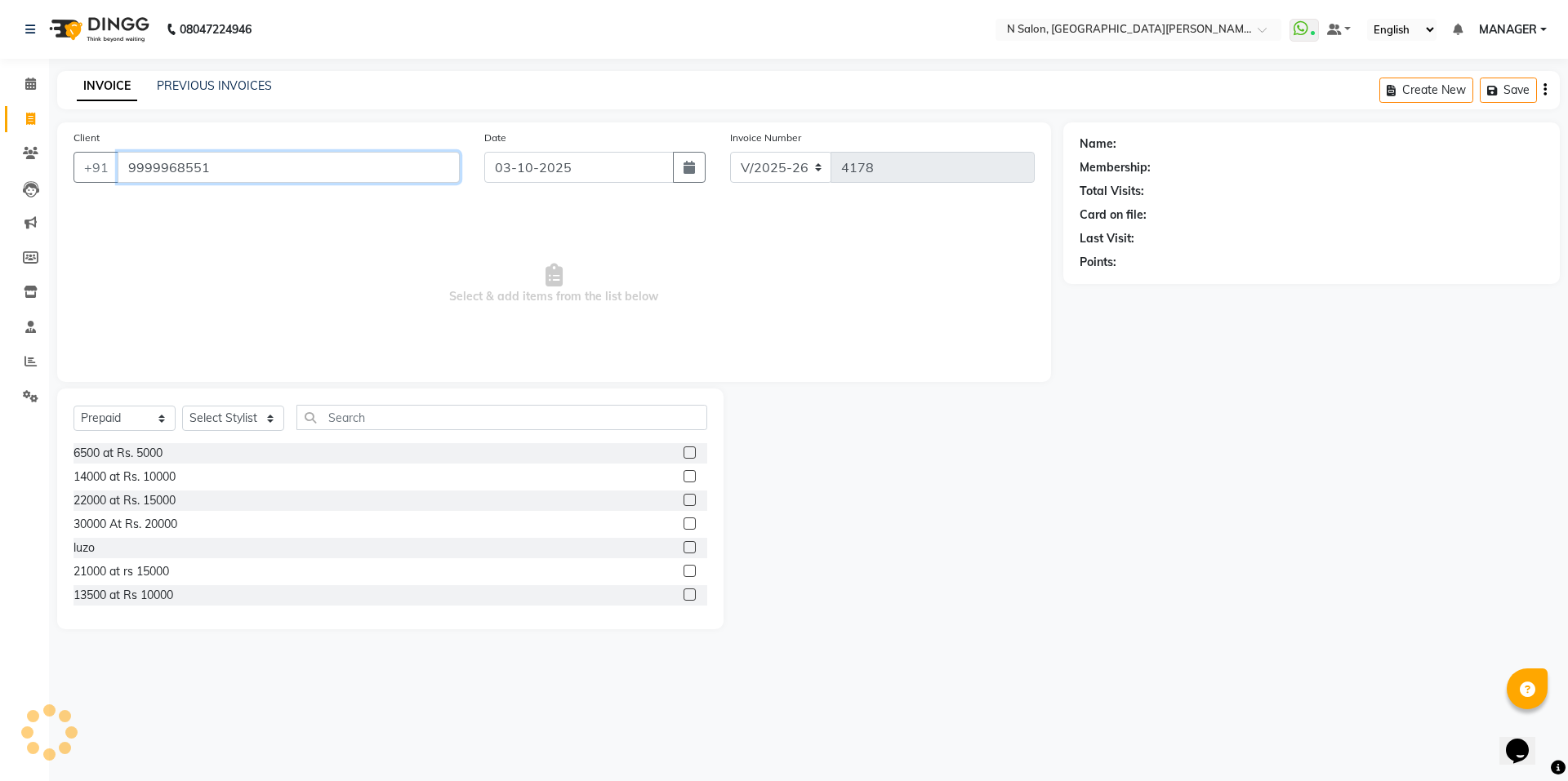
type input "9999968551"
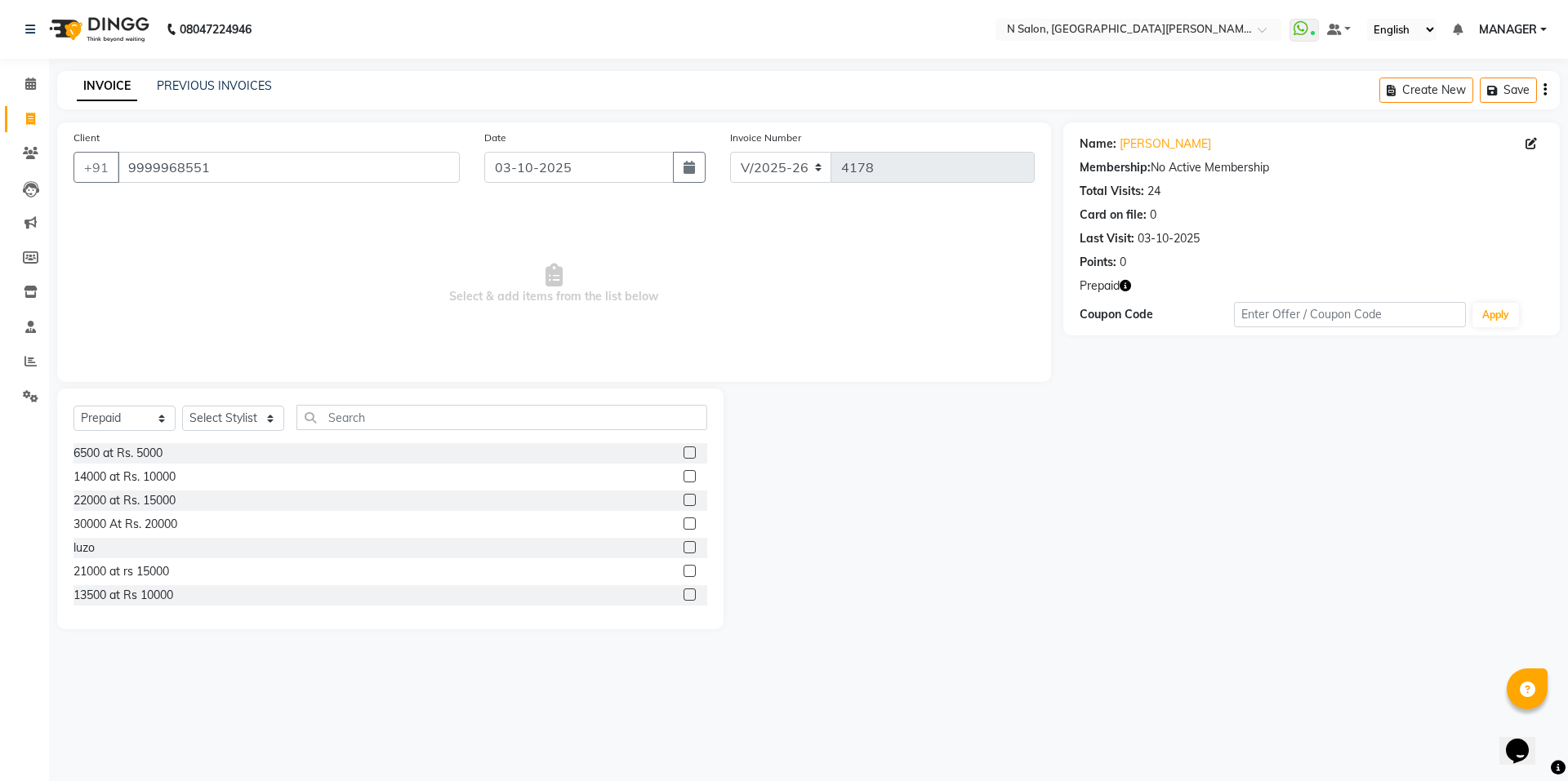
drag, startPoint x: 1120, startPoint y: 285, endPoint x: 1145, endPoint y: 281, distance: 25.3
click at [1131, 283] on icon "button" at bounding box center [1125, 285] width 11 height 11
click at [31, 122] on icon at bounding box center [31, 119] width 9 height 12
select select "service"
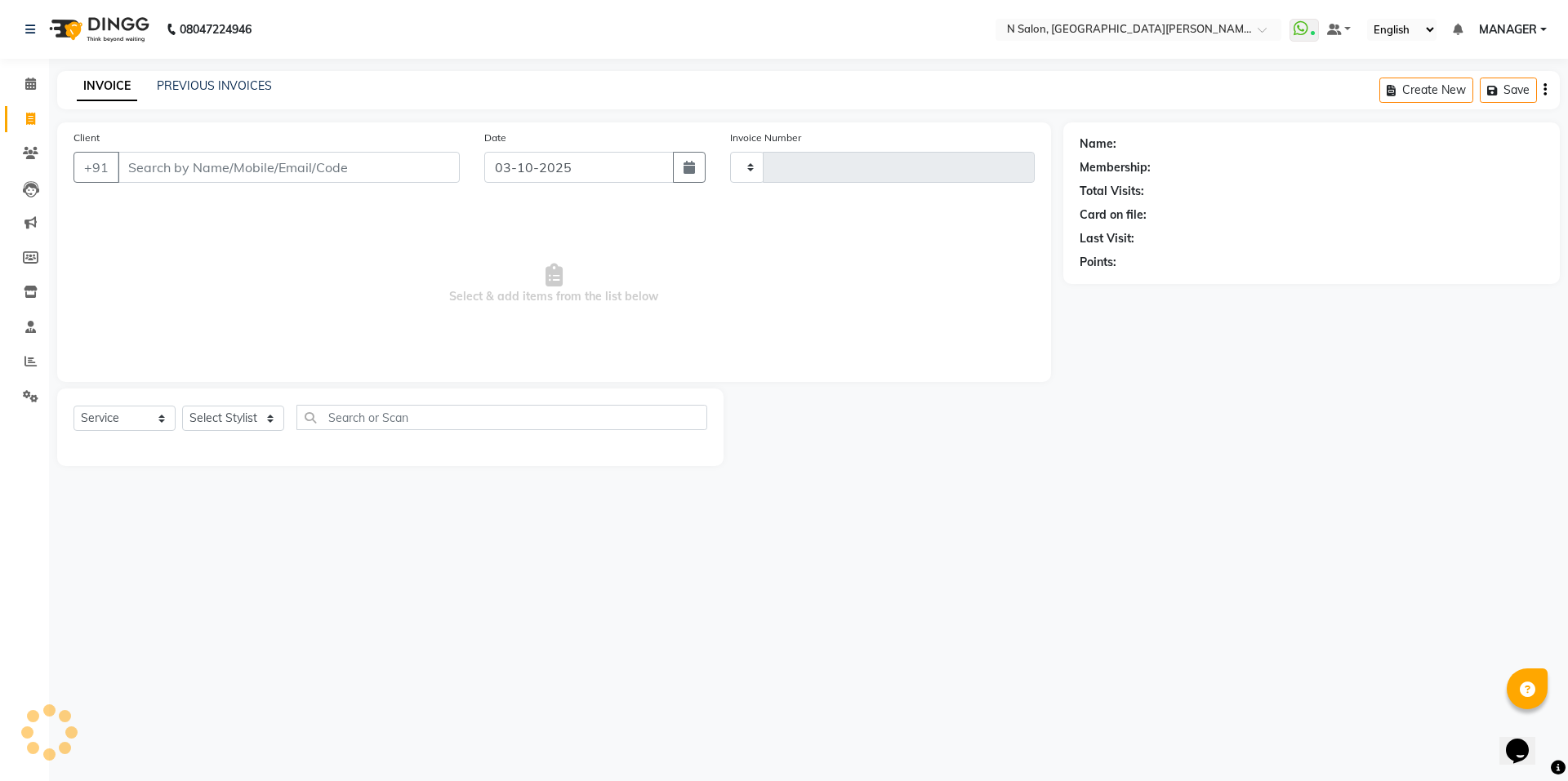
type input "4178"
select select "3472"
select select "P"
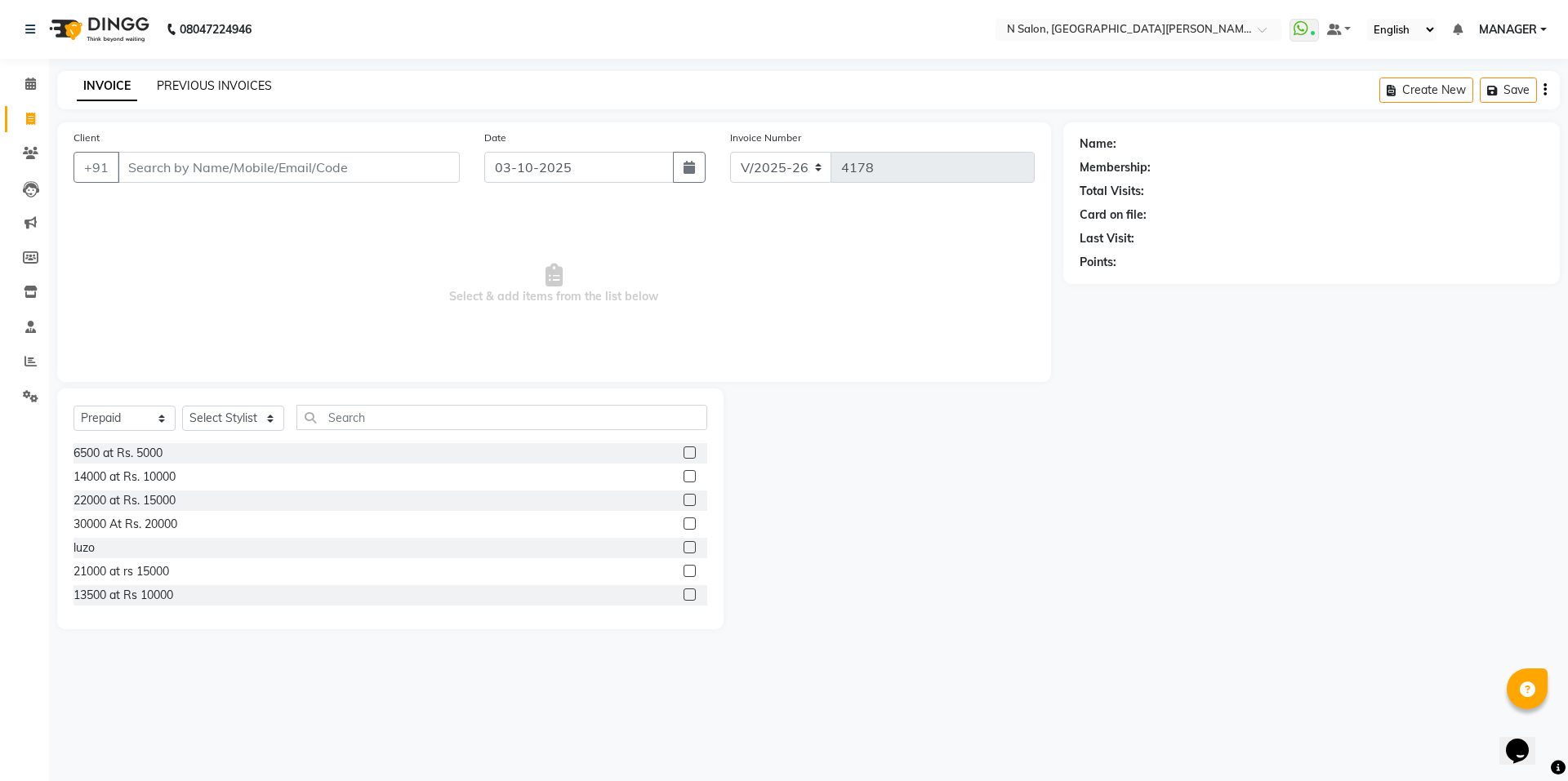
click at [234, 90] on link "PREVIOUS INVOICES" at bounding box center [214, 86] width 115 height 15
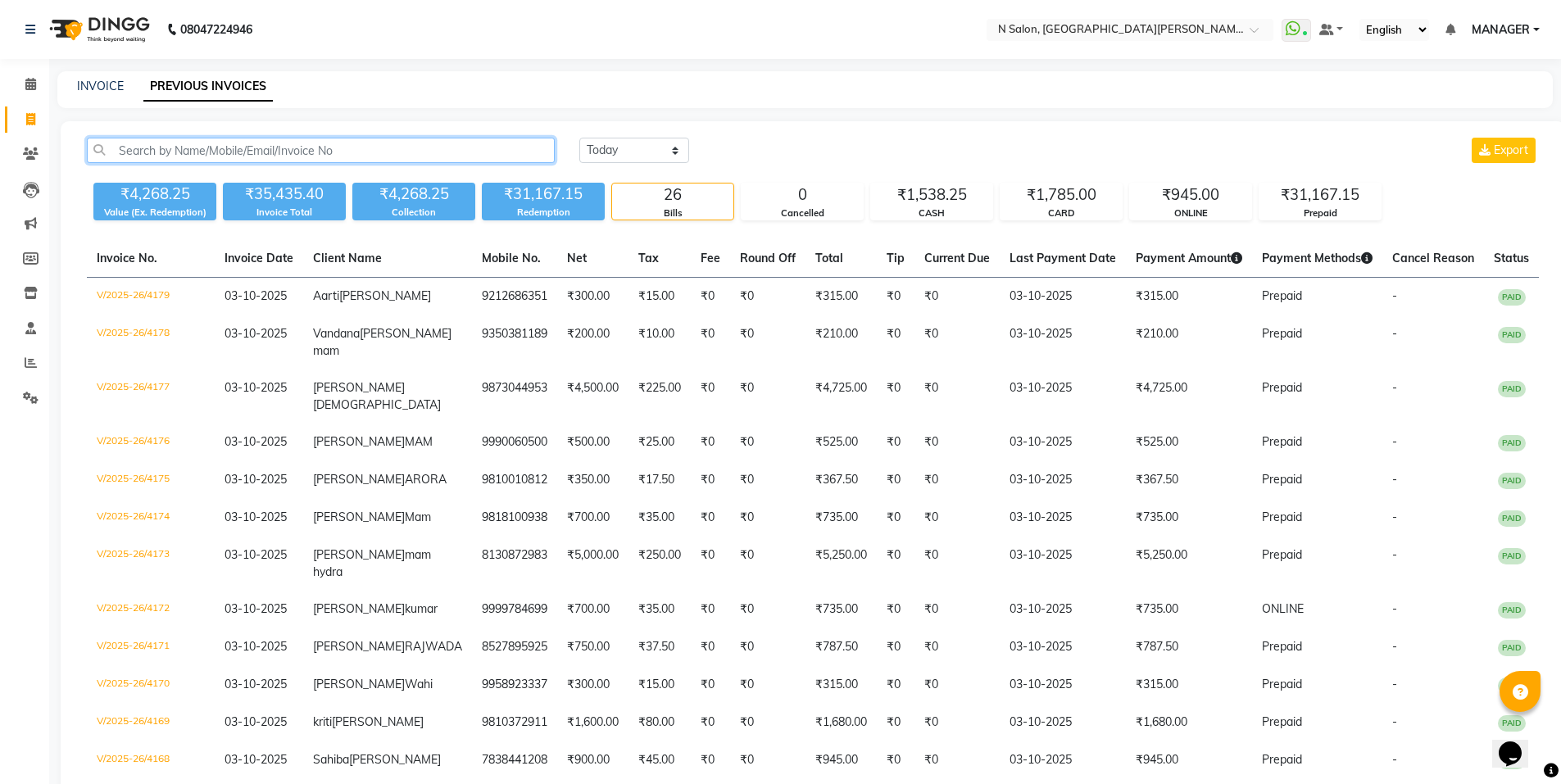
click at [263, 148] on input "text" at bounding box center [321, 150] width 468 height 25
paste input "9810042916"
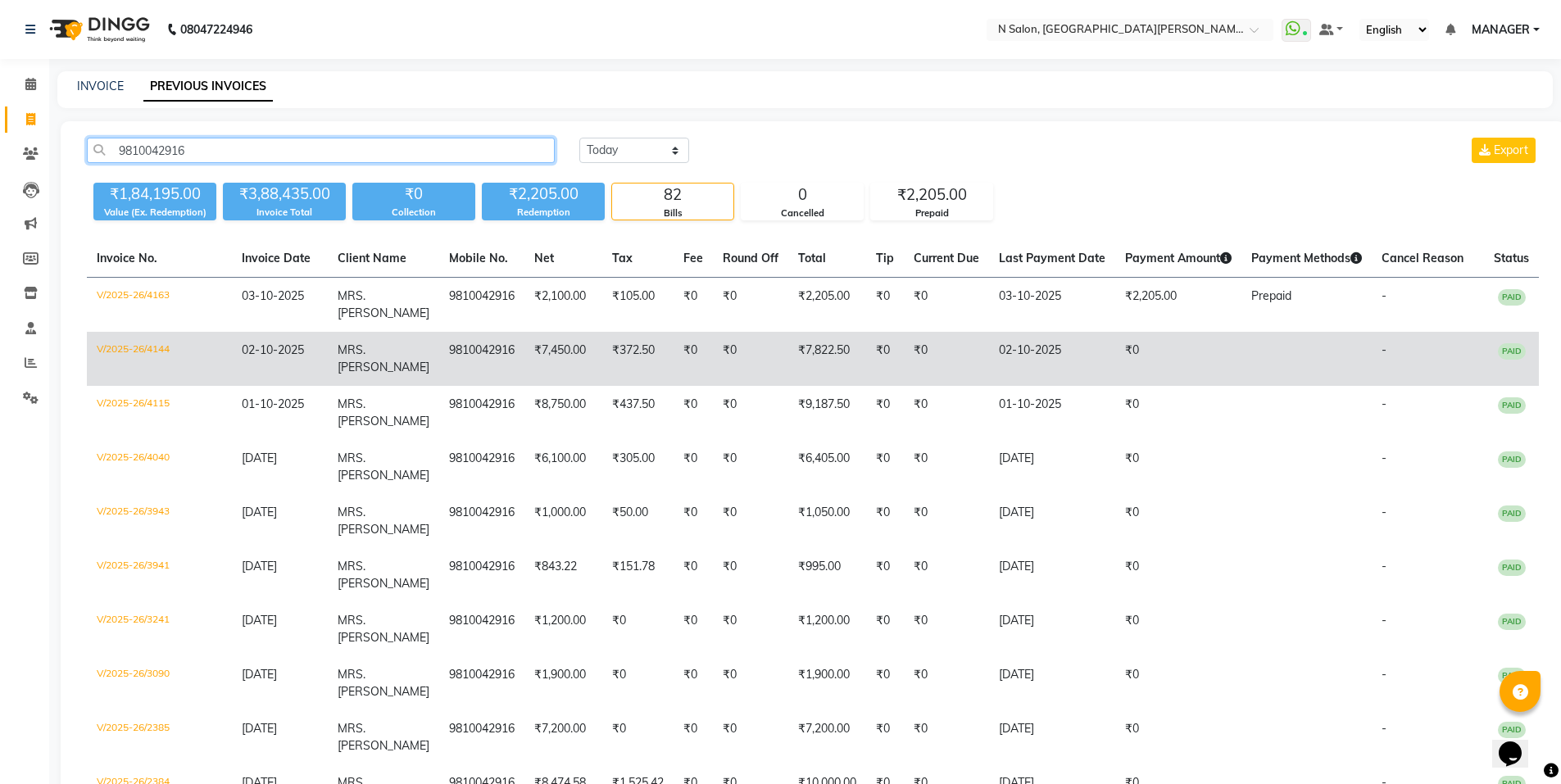
type input "9810042916"
click at [144, 367] on td "V/2025-26/4144" at bounding box center [159, 359] width 145 height 54
click at [142, 367] on td "V/2025-26/4144" at bounding box center [159, 359] width 145 height 54
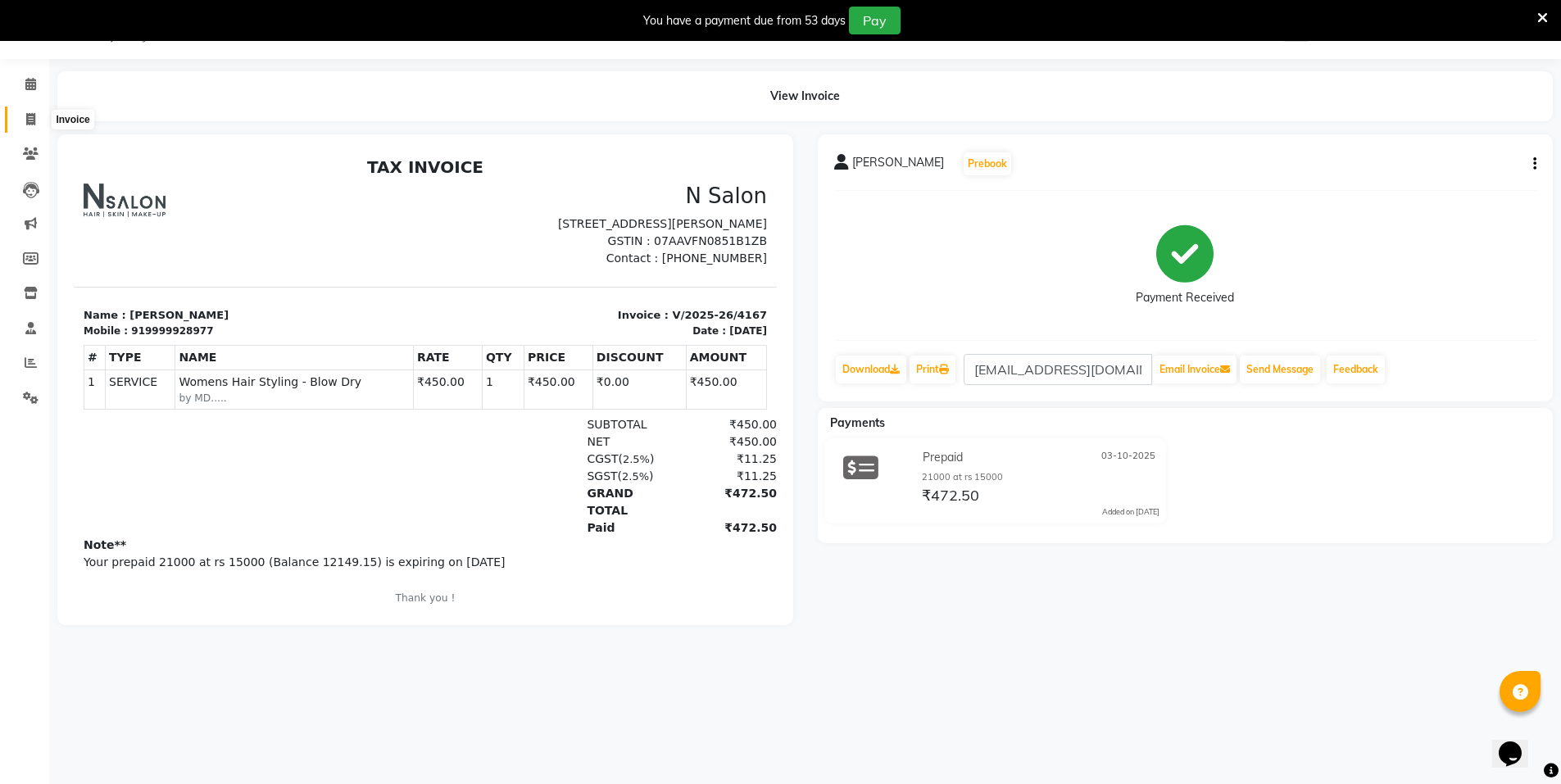
click at [32, 111] on span at bounding box center [31, 120] width 29 height 18
select select "service"
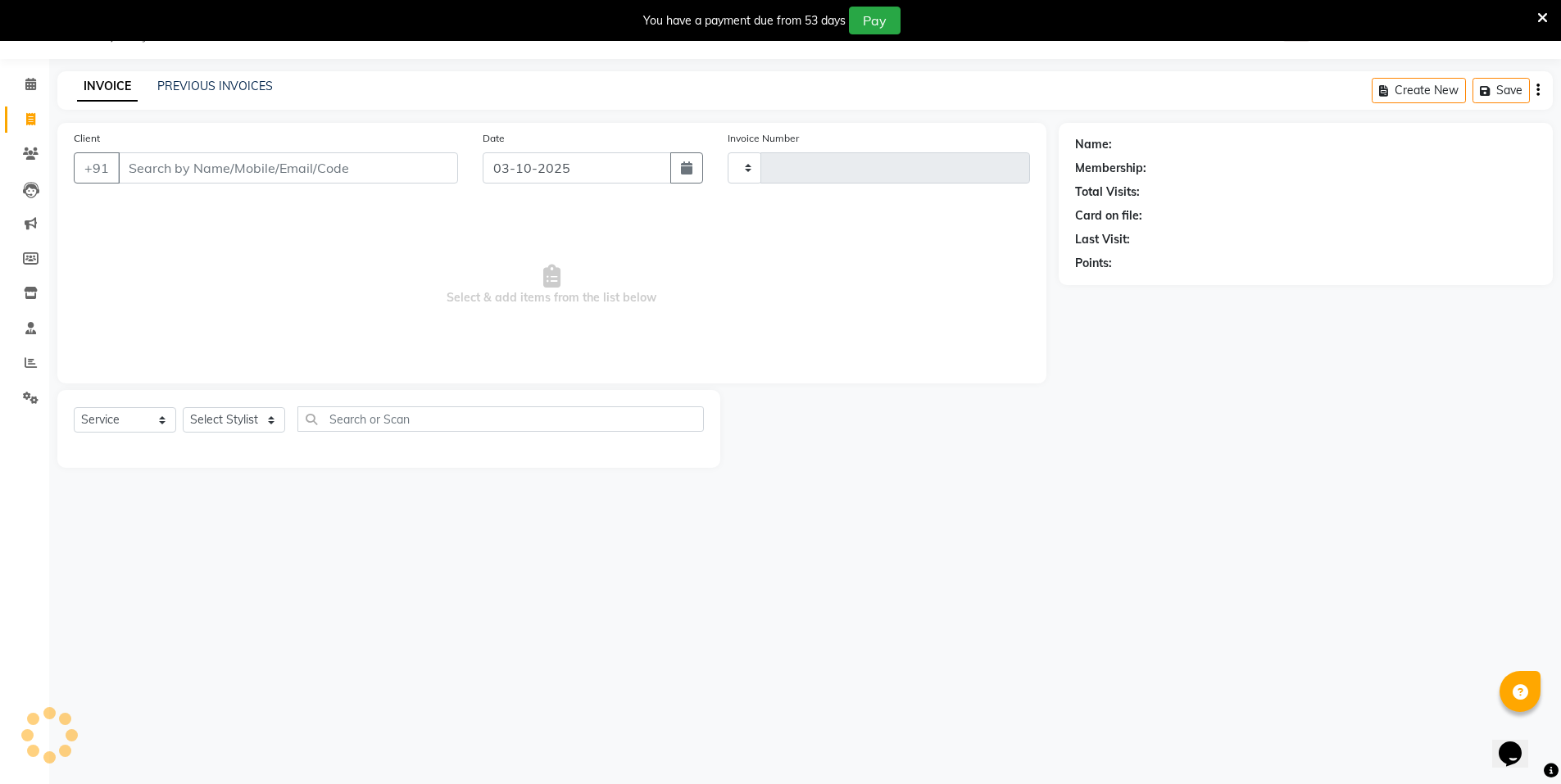
type input "4172"
select select "3472"
click at [35, 92] on span at bounding box center [31, 84] width 29 height 18
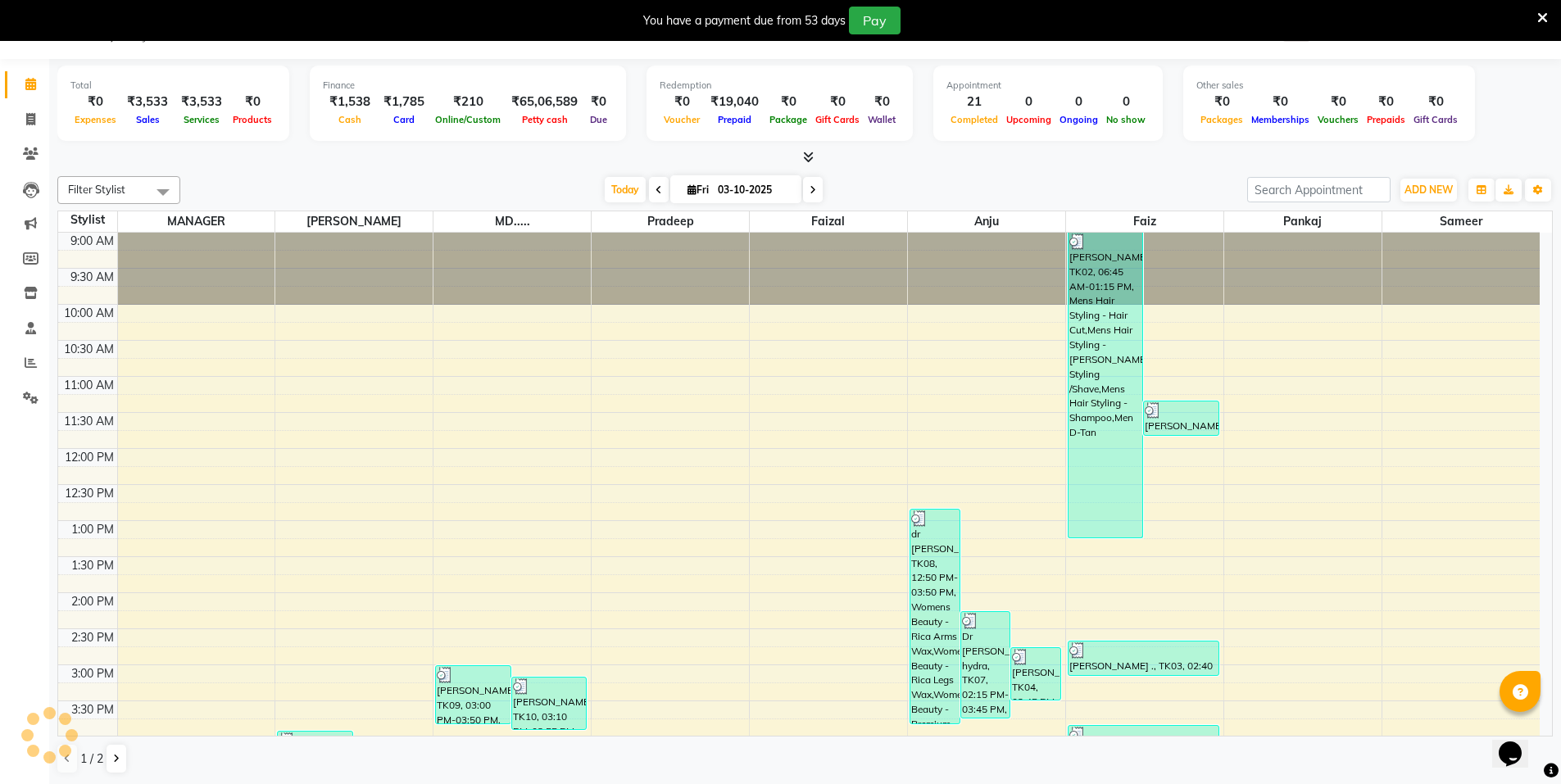
click at [812, 157] on icon at bounding box center [809, 157] width 11 height 12
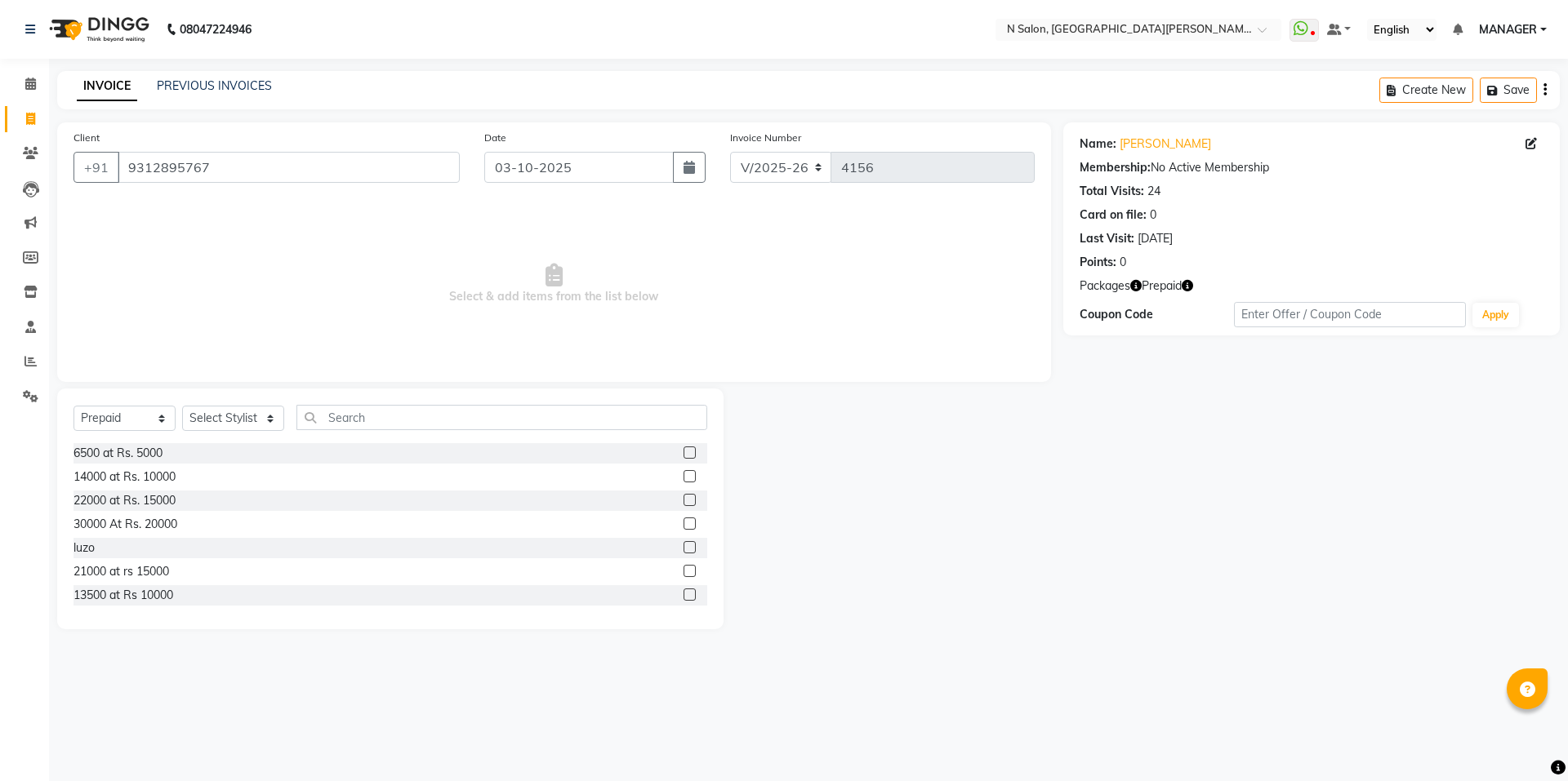
select select "3472"
select select "P"
drag, startPoint x: 32, startPoint y: 86, endPoint x: 113, endPoint y: 29, distance: 99.0
click at [32, 86] on icon at bounding box center [31, 84] width 11 height 12
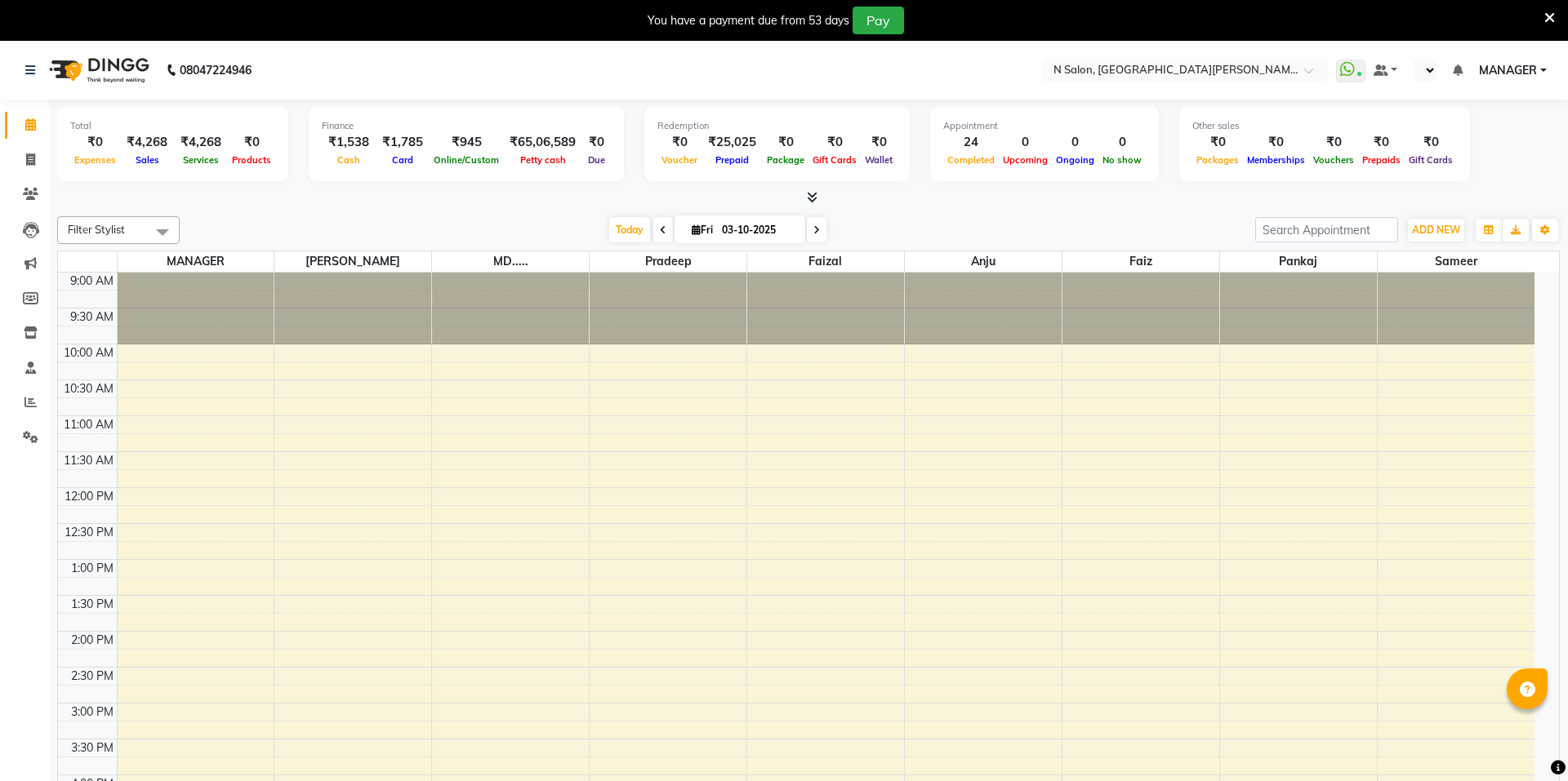
select select "en"
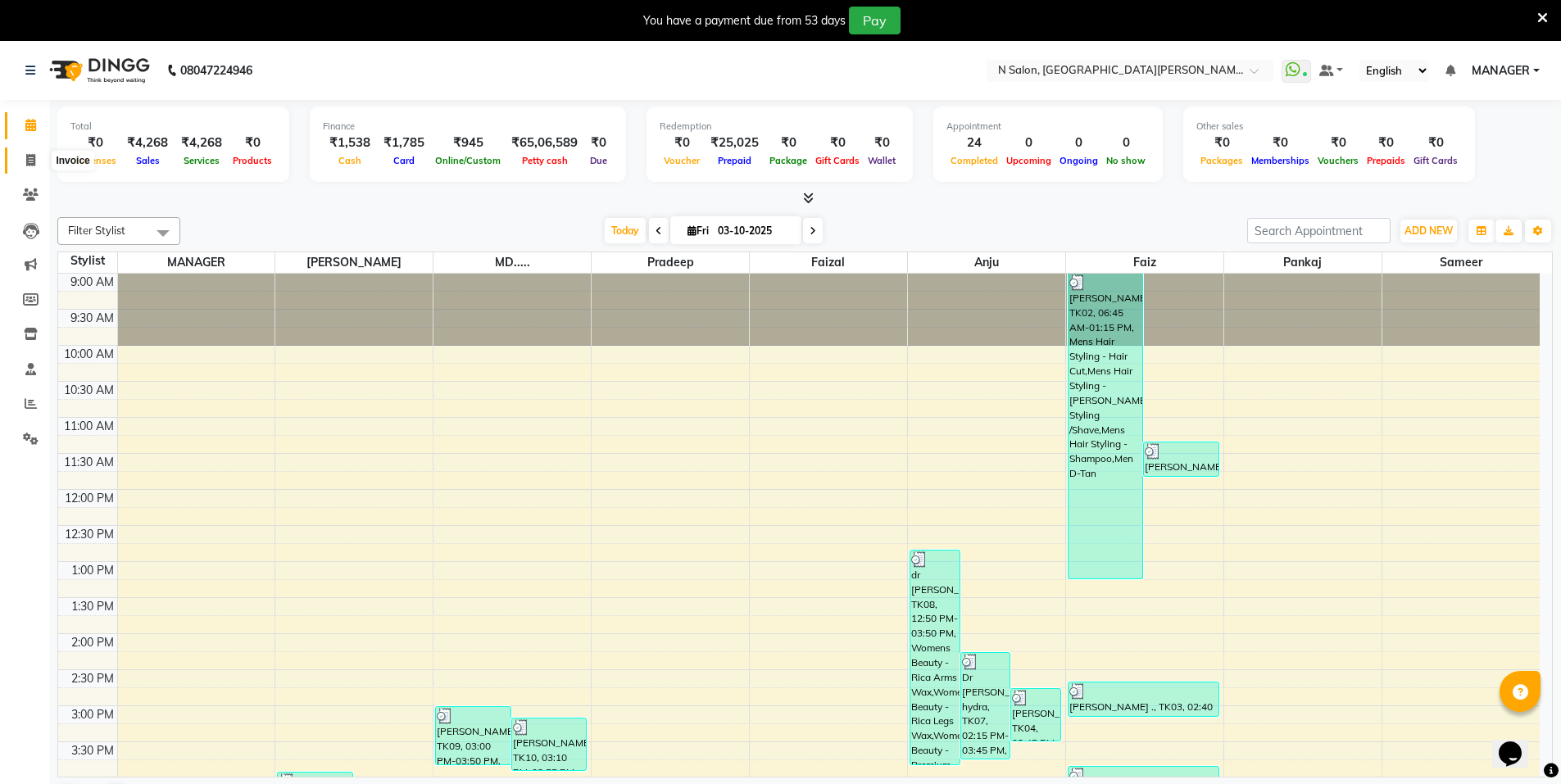
click at [33, 162] on icon at bounding box center [31, 160] width 9 height 12
select select "3472"
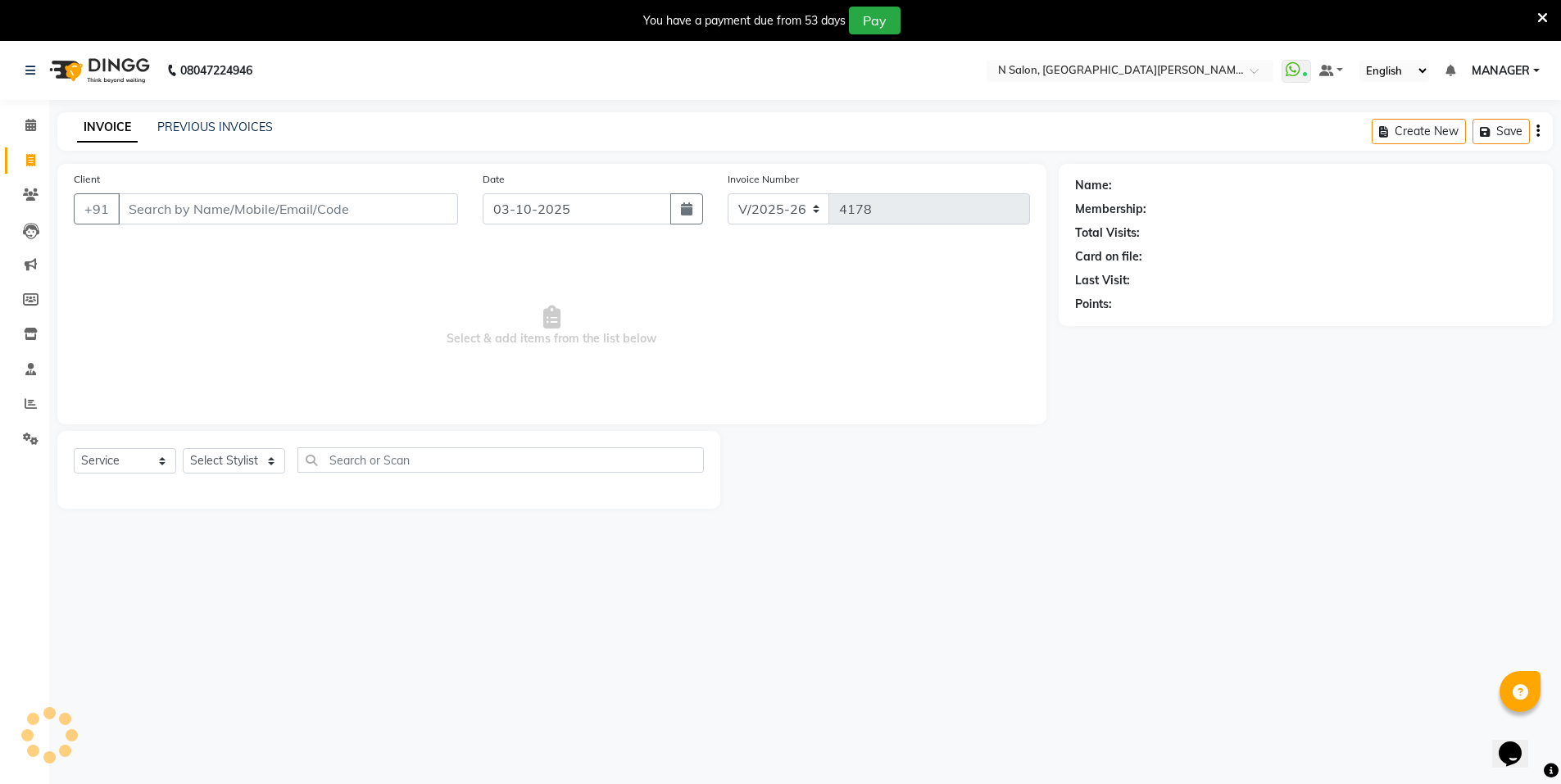
select select "P"
click at [255, 209] on input "Client" at bounding box center [287, 208] width 340 height 31
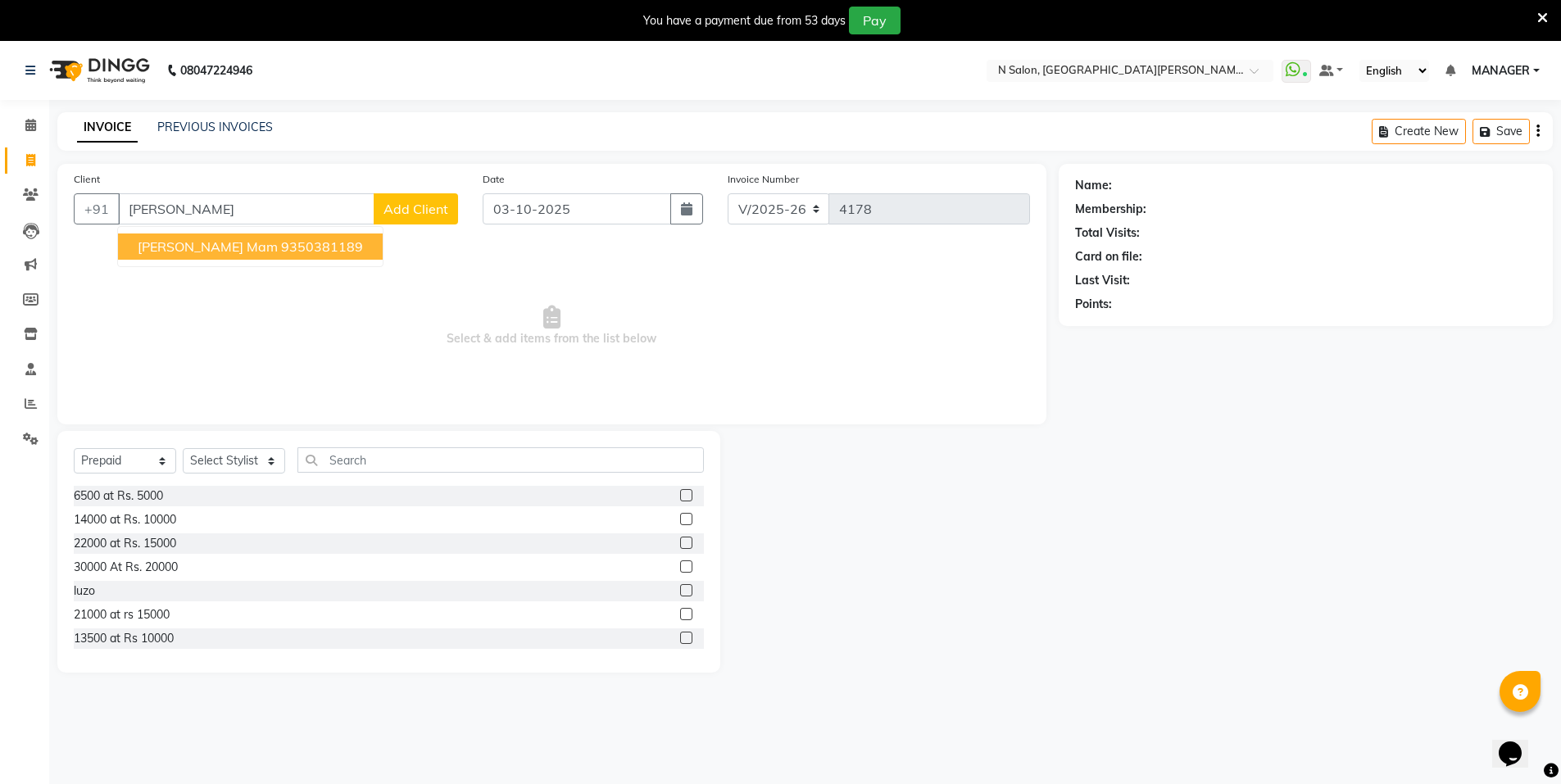
click at [287, 236] on button "Vandana Nagpal mam 9350381189" at bounding box center [250, 247] width 265 height 26
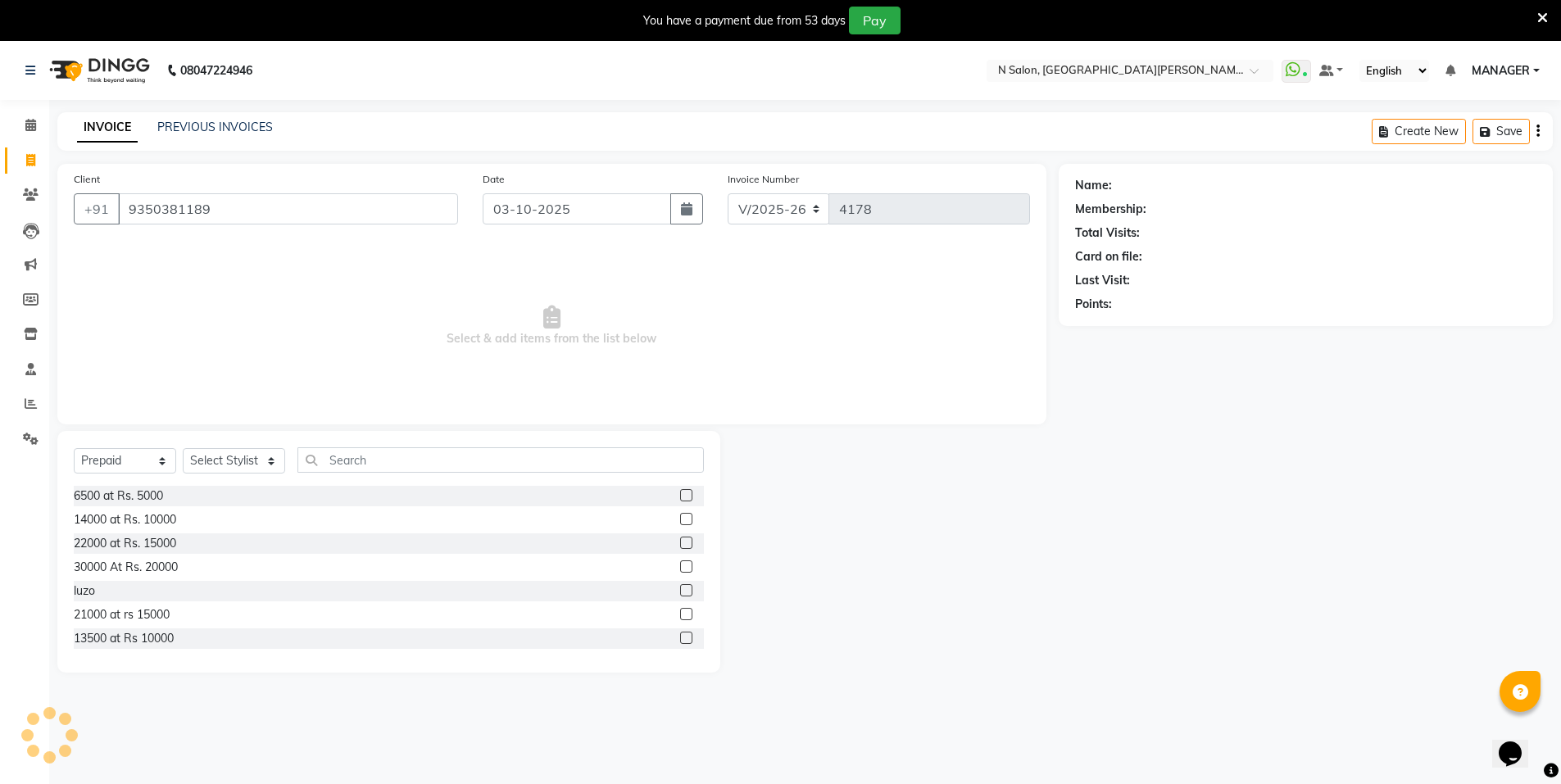
type input "9350381189"
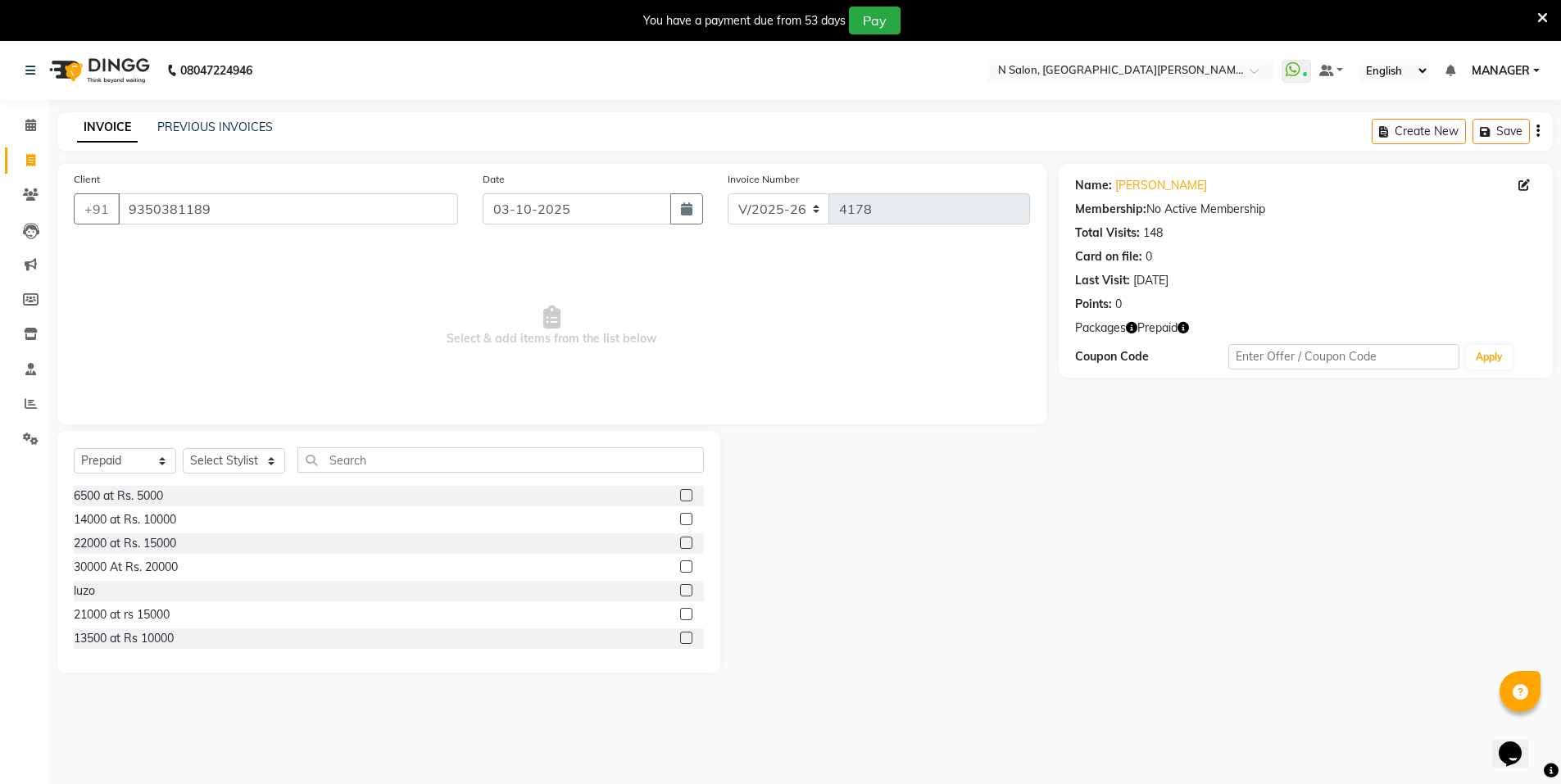
click at [1185, 329] on icon "button" at bounding box center [1183, 327] width 11 height 11
click at [1163, 417] on div "Name: Vandana Nagpal Mam Membership: No Active Membership Total Visits: 148 Car…" at bounding box center [1312, 417] width 506 height 509
click at [164, 454] on select "Select Service Product Membership Package Voucher Prepaid Gift Card" at bounding box center [125, 461] width 103 height 25
select select "service"
click at [74, 448] on select "Select Service Product Membership Package Voucher Prepaid Gift Card" at bounding box center [125, 461] width 103 height 25
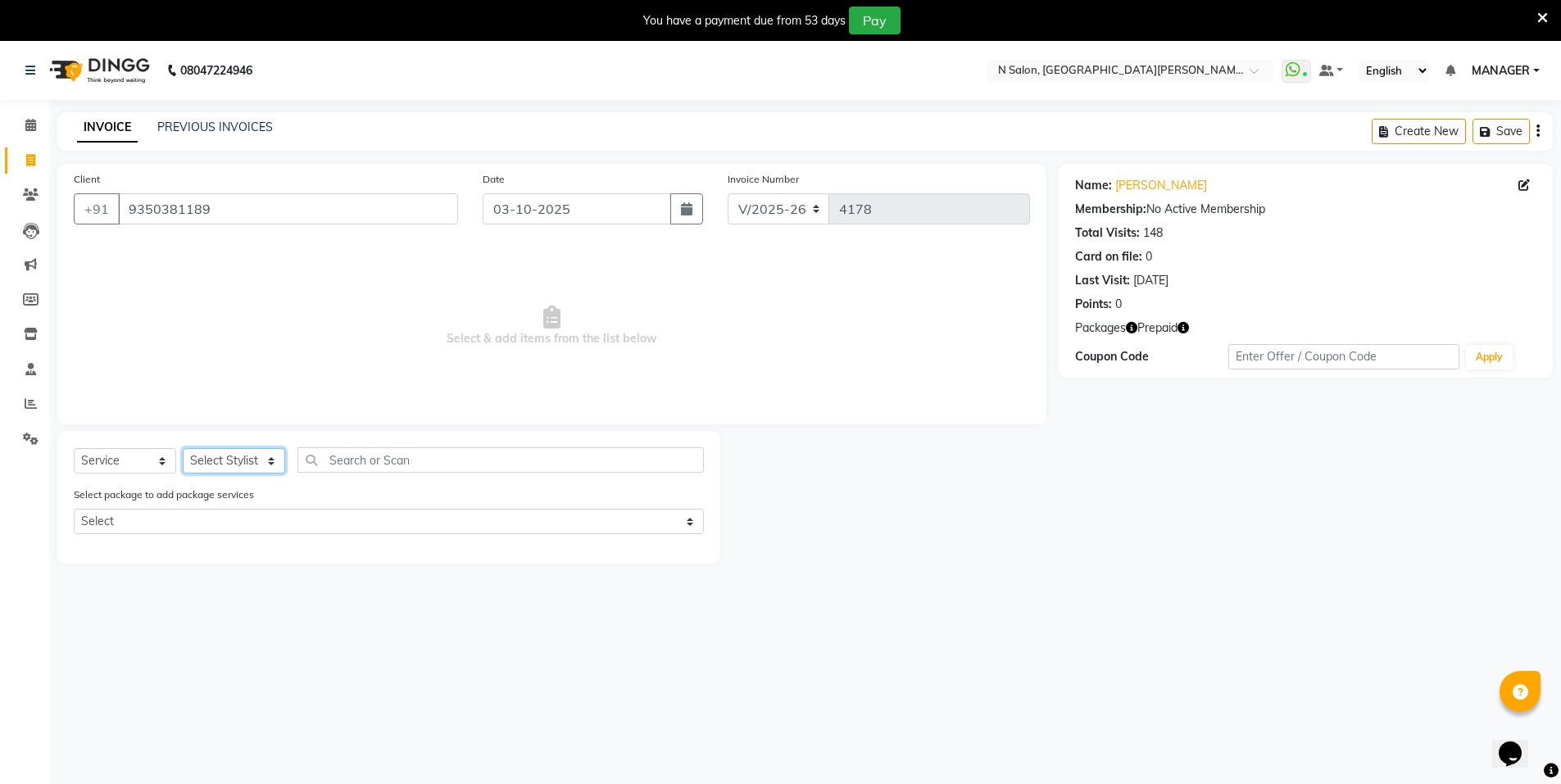
click at [258, 449] on select "Select Stylist [PERSON_NAME] [PERSON_NAME] MANAGER MD..... [PERSON_NAME] [PERSO…" at bounding box center [234, 461] width 103 height 25
select select "72439"
click at [183, 448] on select "Select Stylist [PERSON_NAME] [PERSON_NAME] MANAGER MD..... [PERSON_NAME] [PERSO…" at bounding box center [234, 461] width 103 height 25
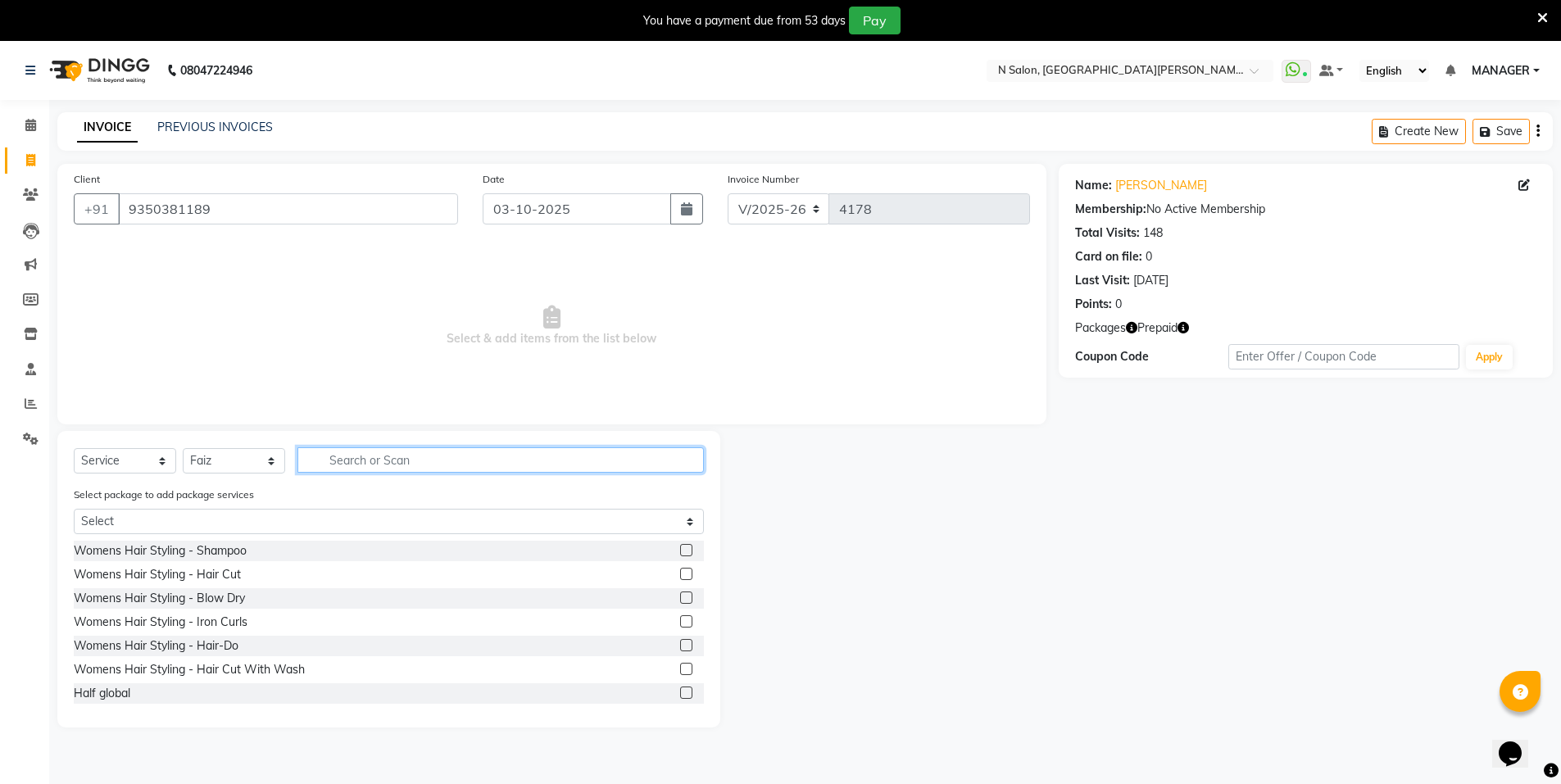
click at [385, 464] on input "text" at bounding box center [500, 460] width 406 height 25
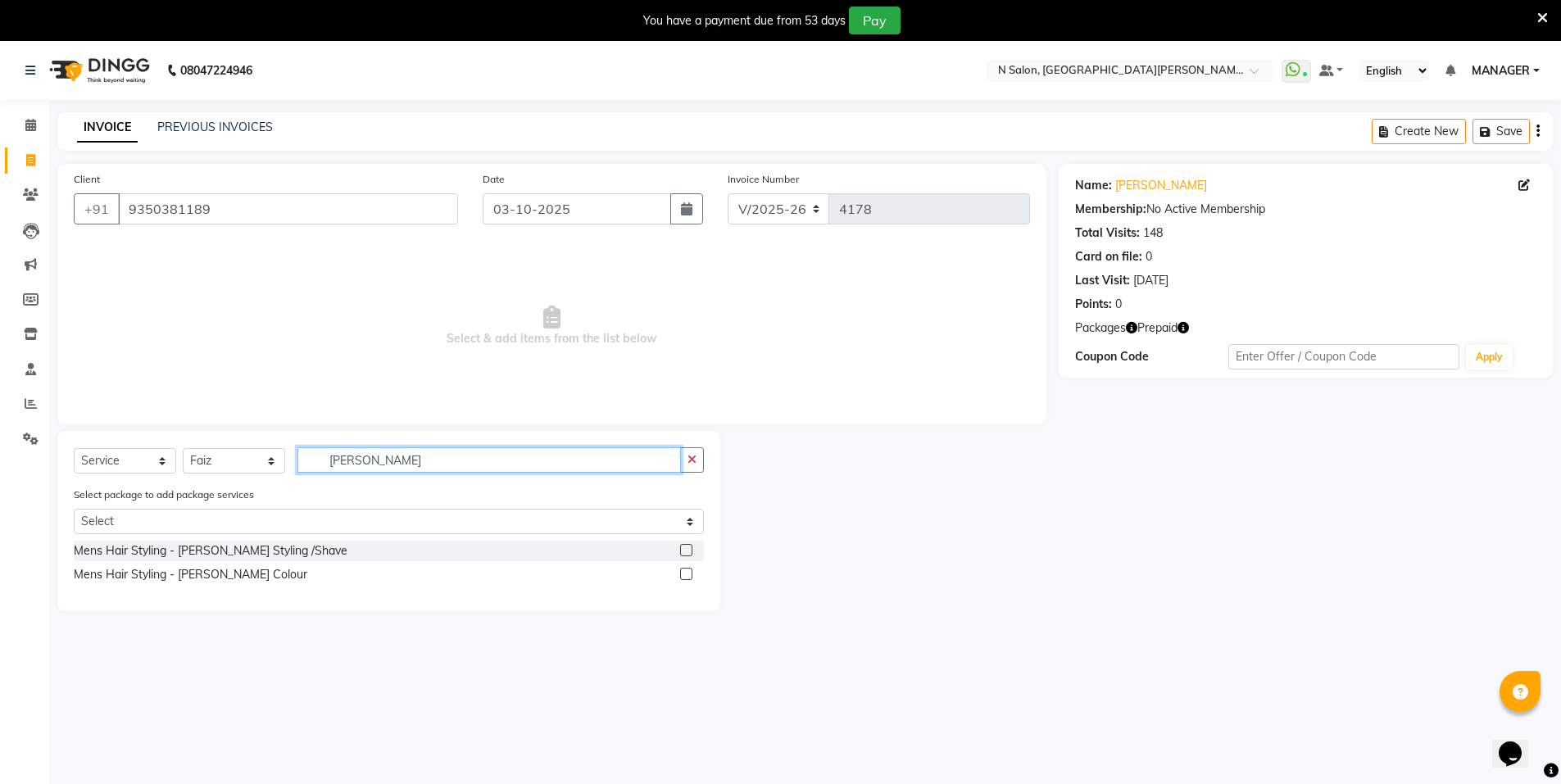
type input "beard"
click at [684, 548] on label at bounding box center [686, 550] width 12 height 12
click at [684, 548] on input "checkbox" at bounding box center [686, 551] width 11 height 11
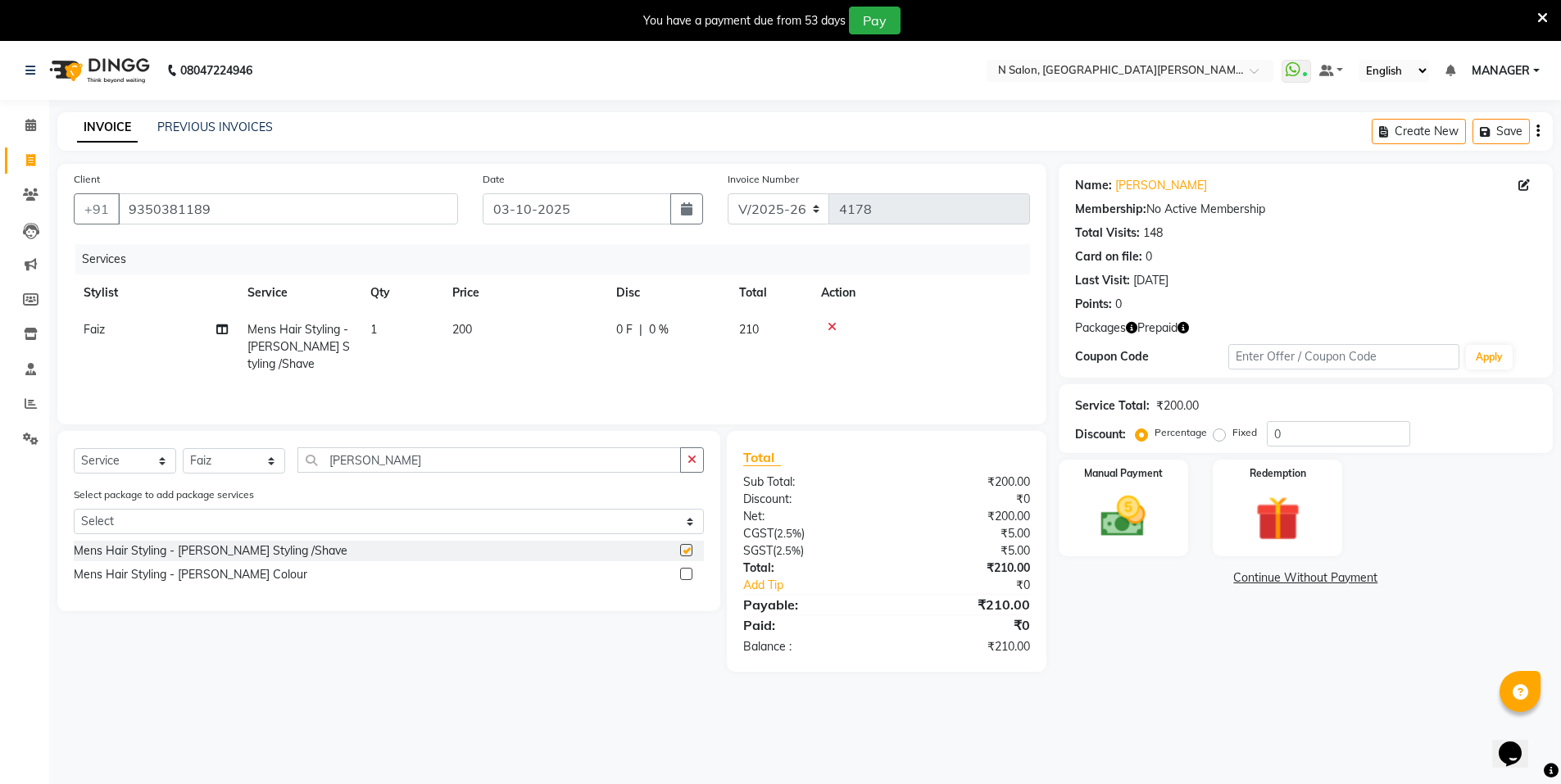
checkbox input "false"
drag, startPoint x: 1282, startPoint y: 516, endPoint x: 1286, endPoint y: 524, distance: 8.9
click at [1281, 517] on img at bounding box center [1278, 519] width 76 height 58
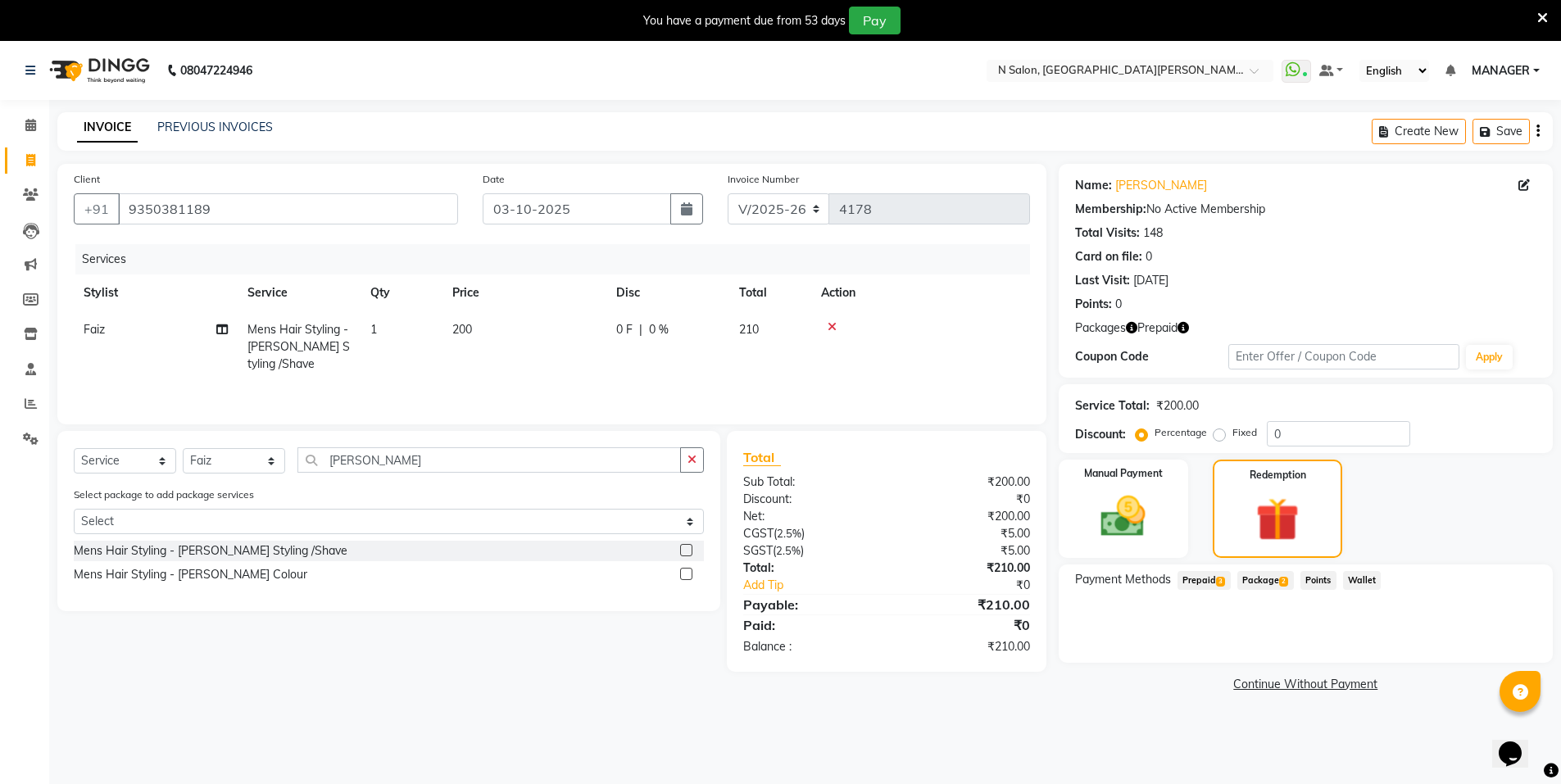
drag, startPoint x: 1214, startPoint y: 579, endPoint x: 1234, endPoint y: 592, distance: 23.9
click at [1220, 585] on span "Prepaid 3" at bounding box center [1204, 580] width 54 height 18
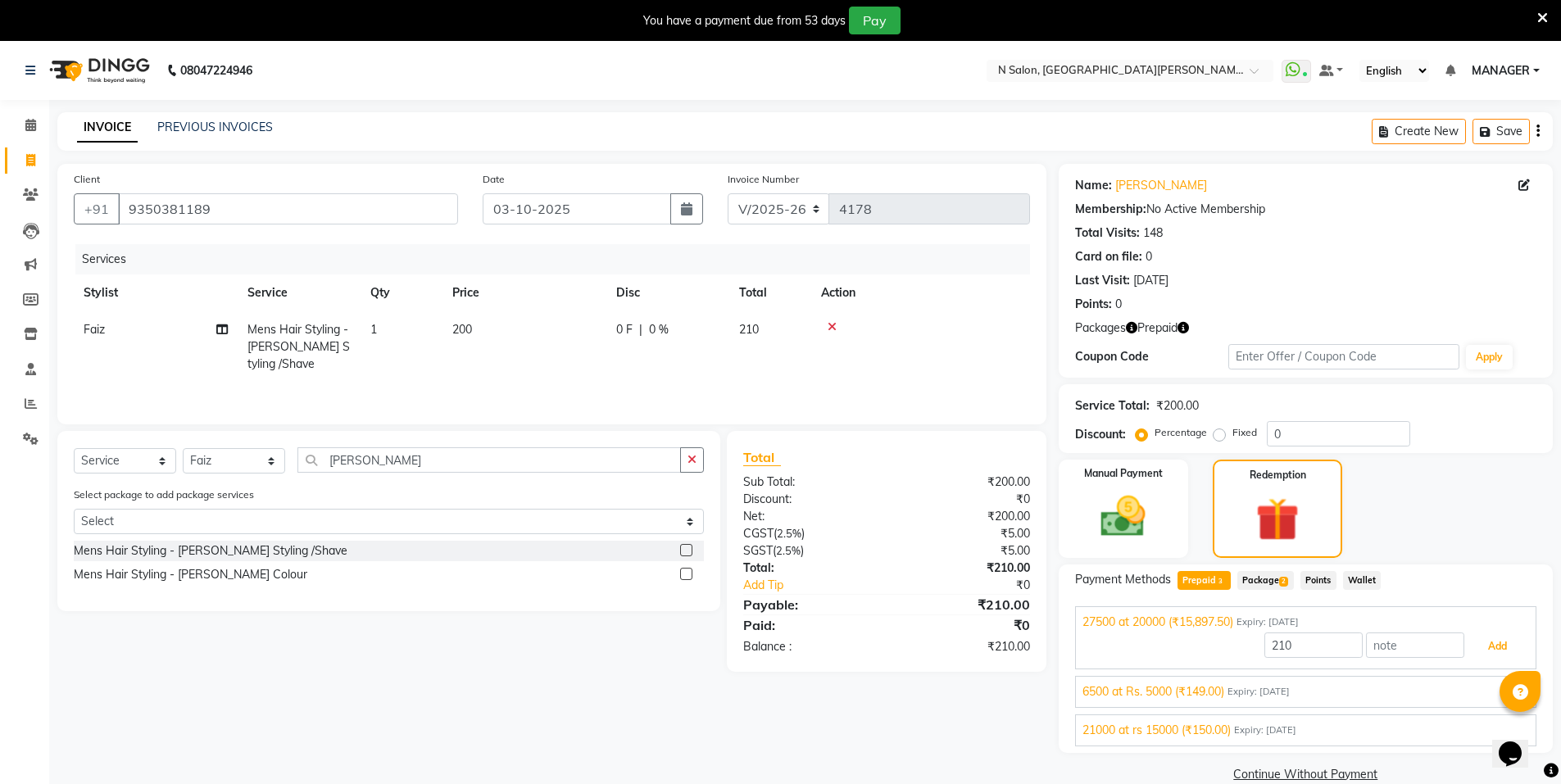
drag, startPoint x: 1493, startPoint y: 648, endPoint x: 1469, endPoint y: 658, distance: 26.0
click at [1491, 650] on button "Add" at bounding box center [1498, 647] width 60 height 28
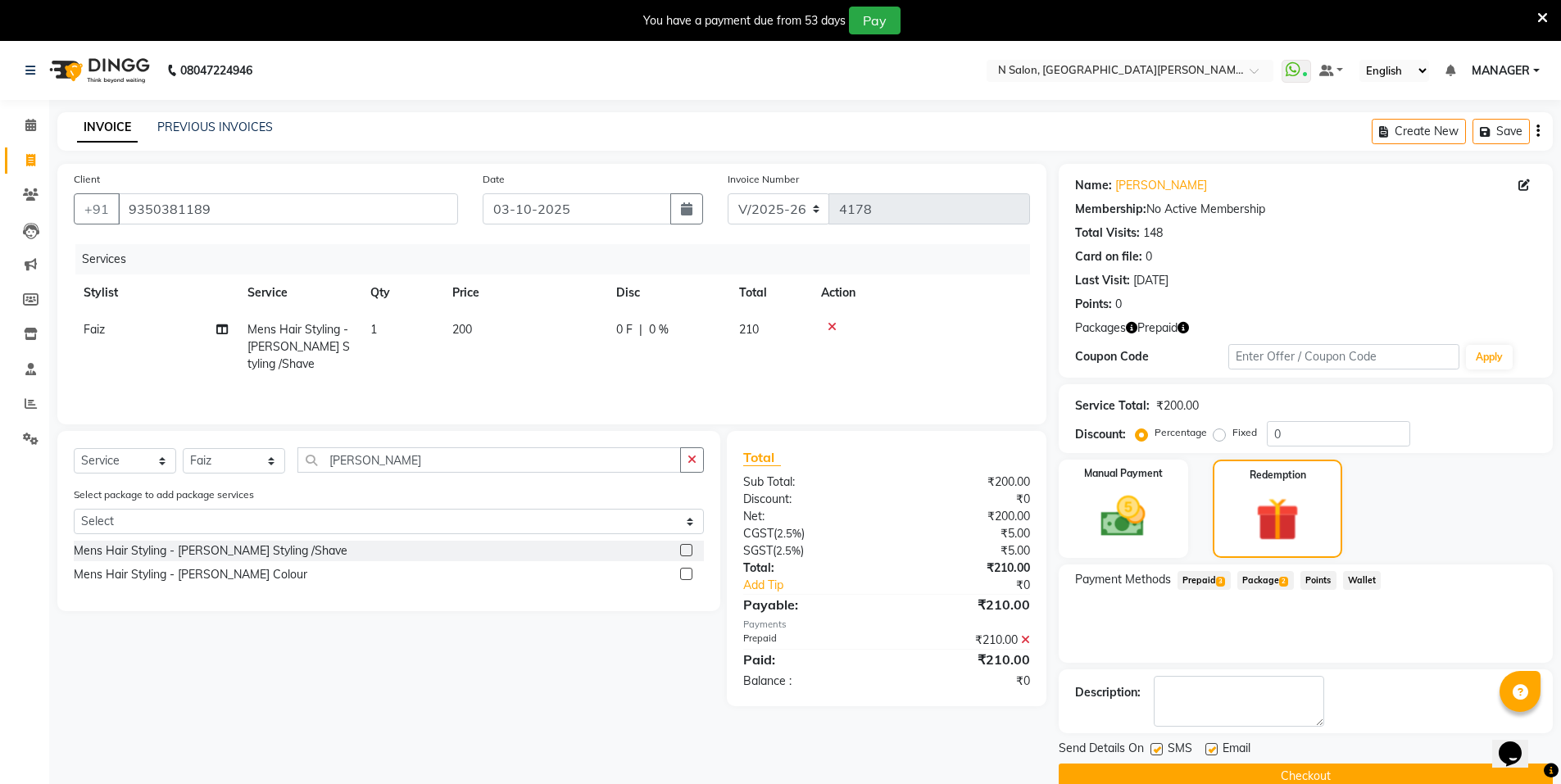
click at [1318, 777] on button "Checkout" at bounding box center [1306, 776] width 494 height 25
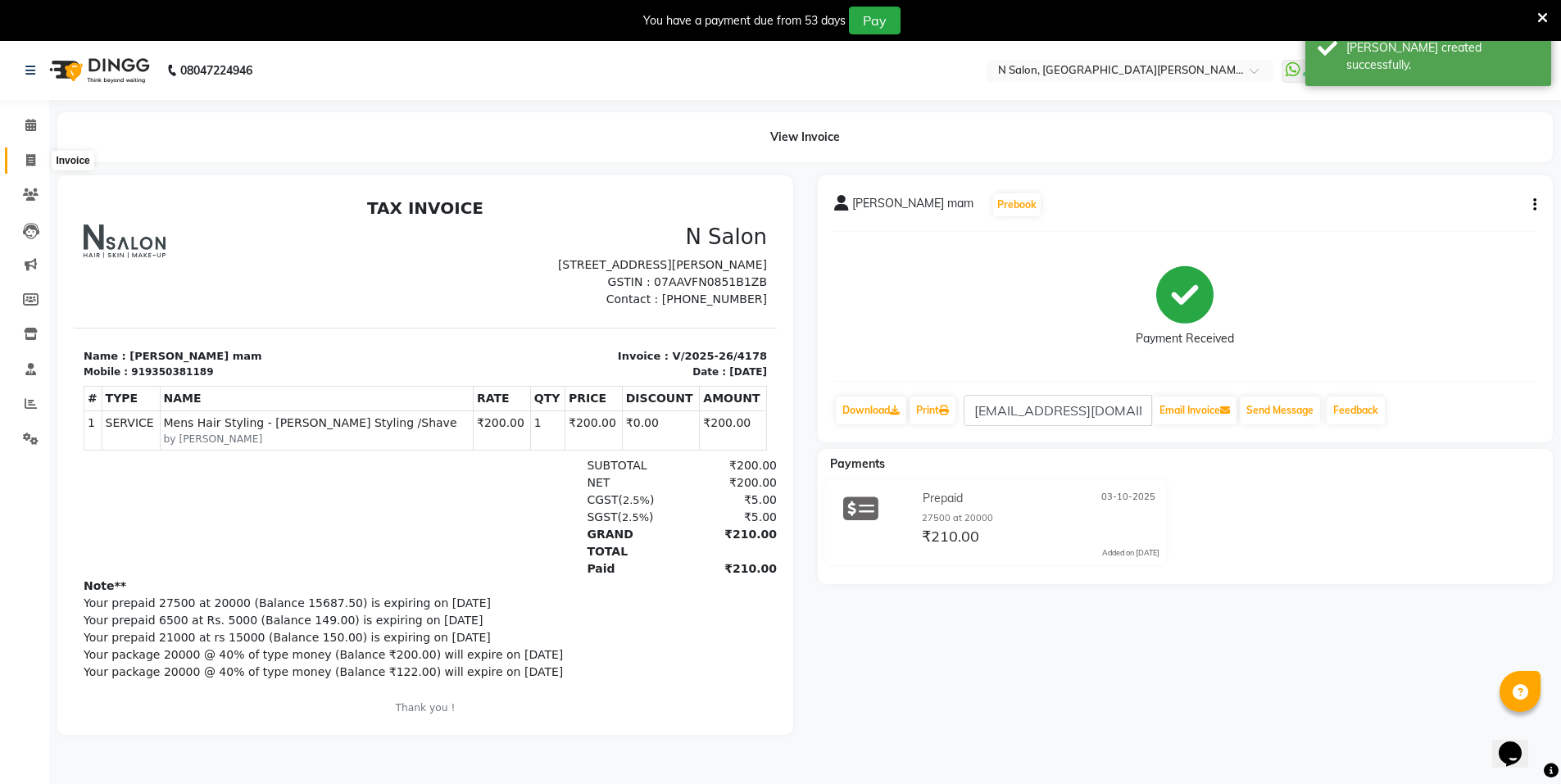
click at [21, 154] on span at bounding box center [31, 161] width 29 height 18
select select "3472"
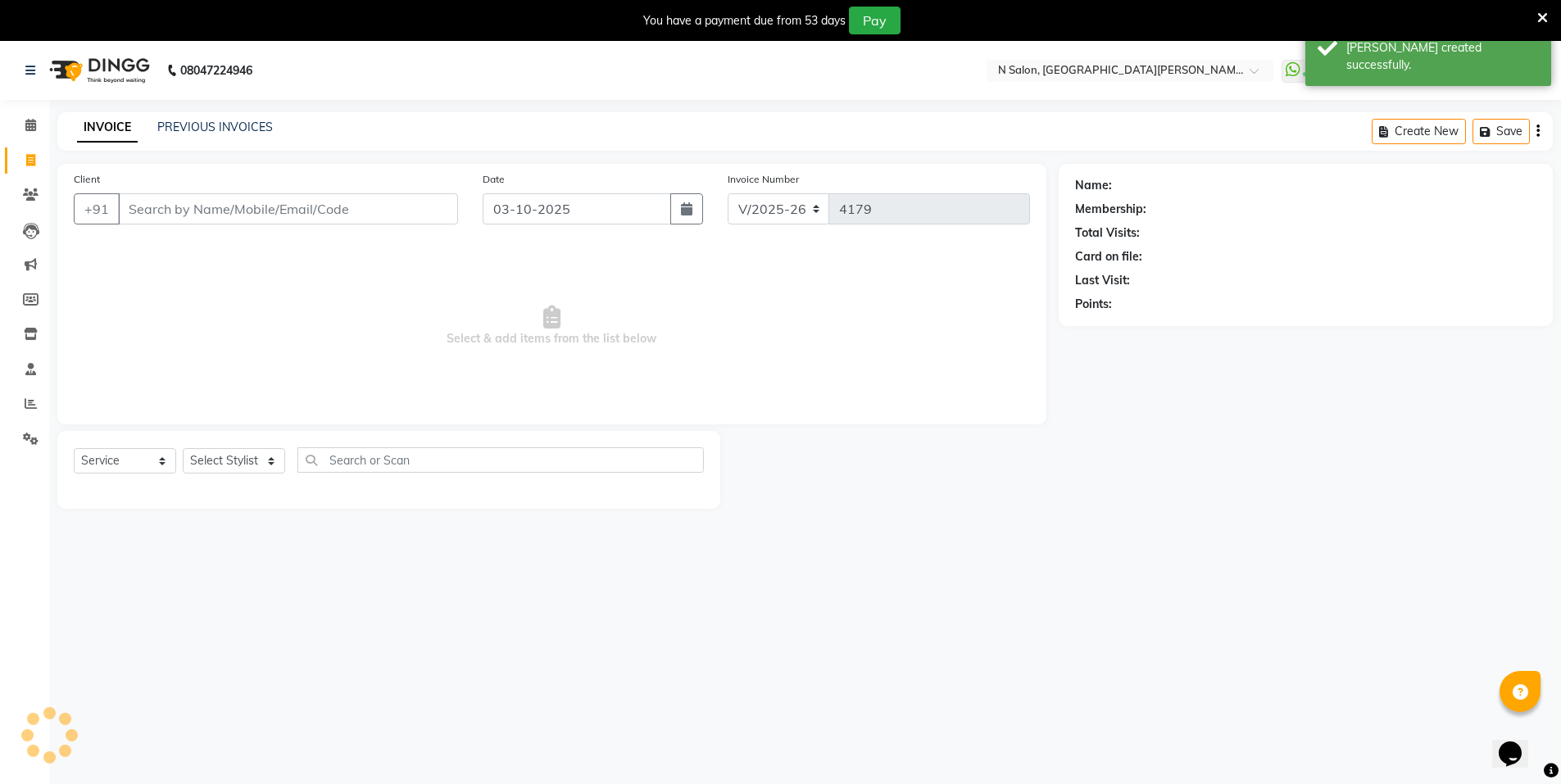
scroll to position [41, 0]
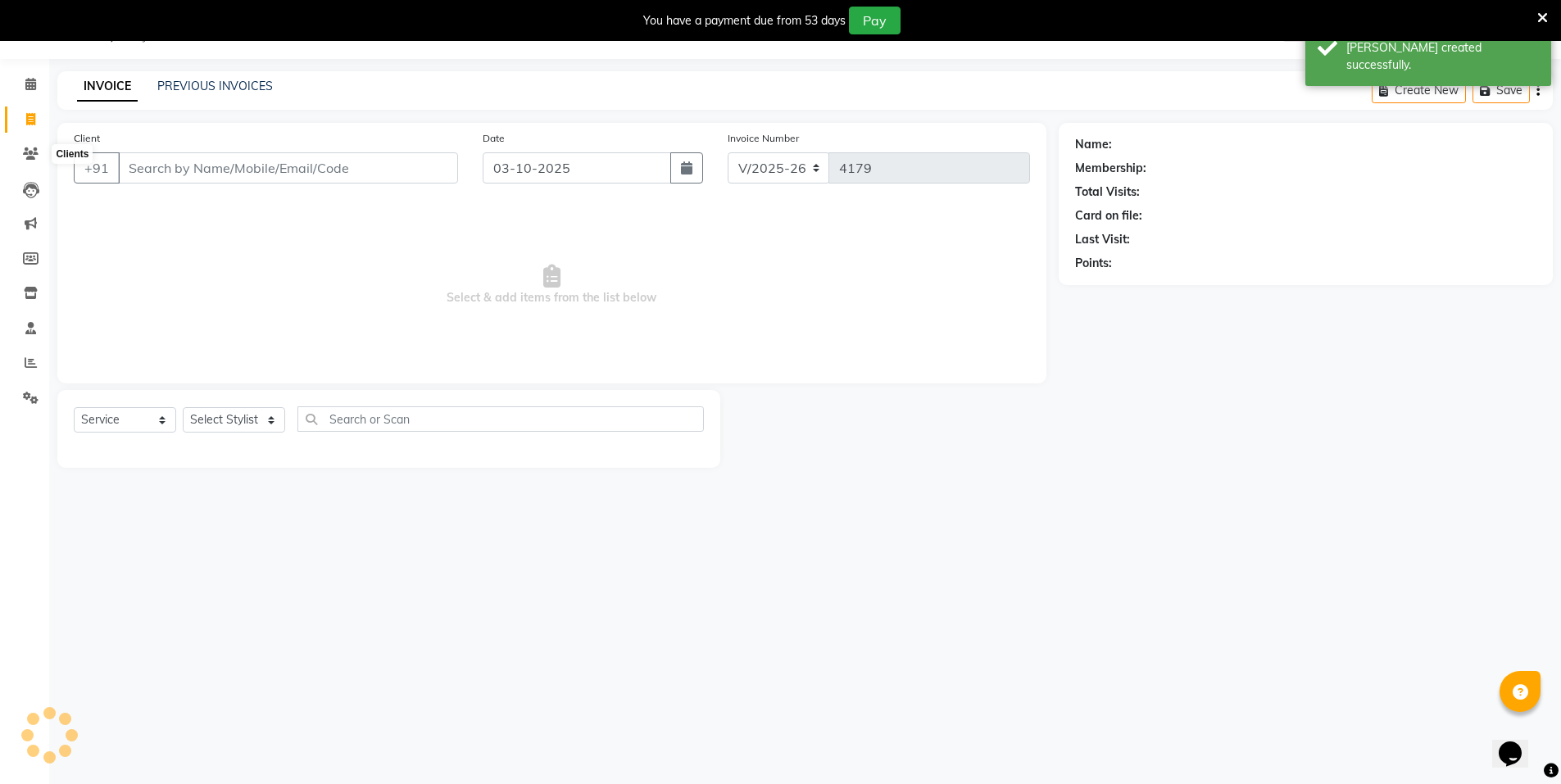
select select "P"
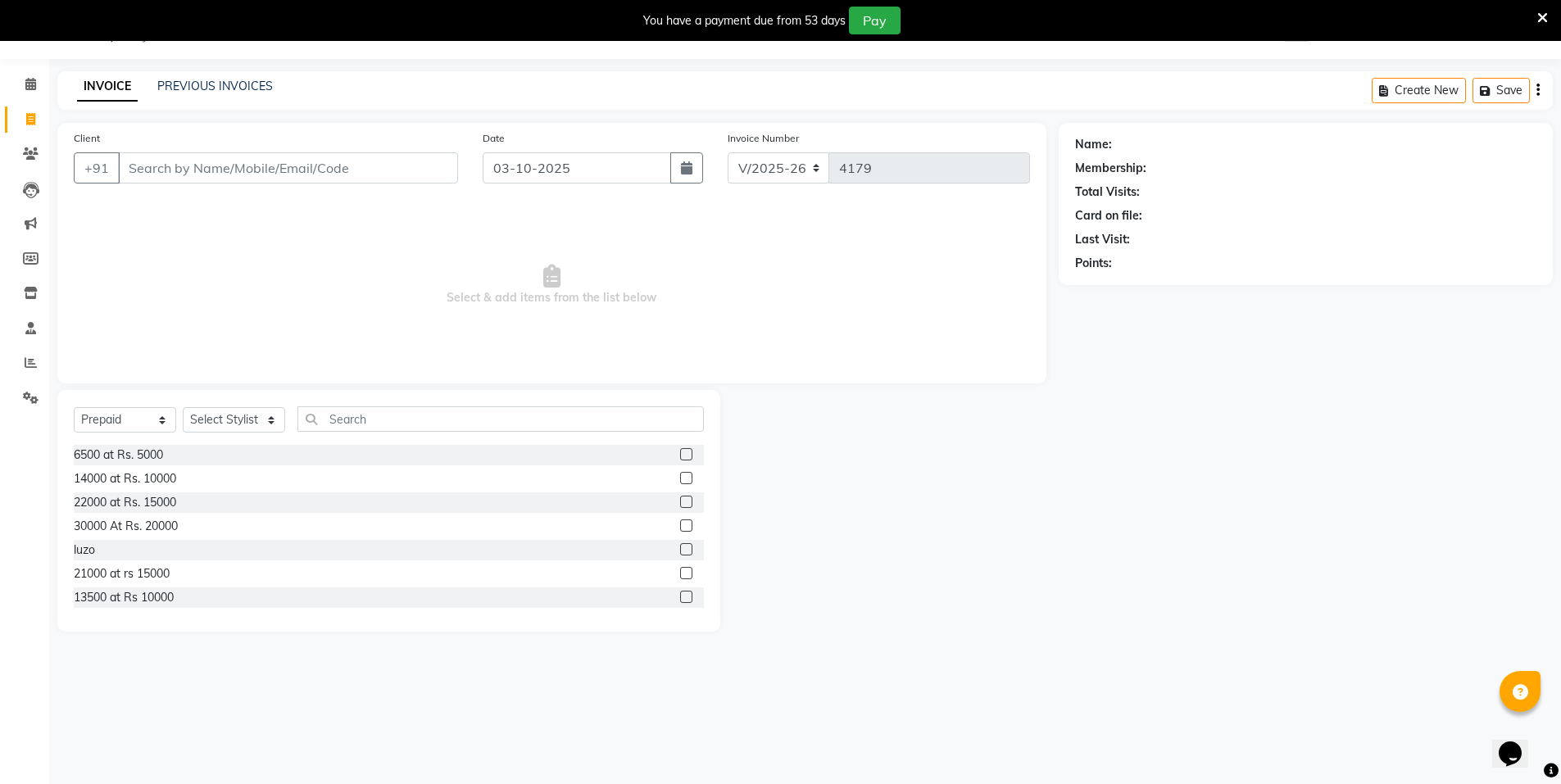
click at [387, 177] on input "Client" at bounding box center [287, 167] width 340 height 31
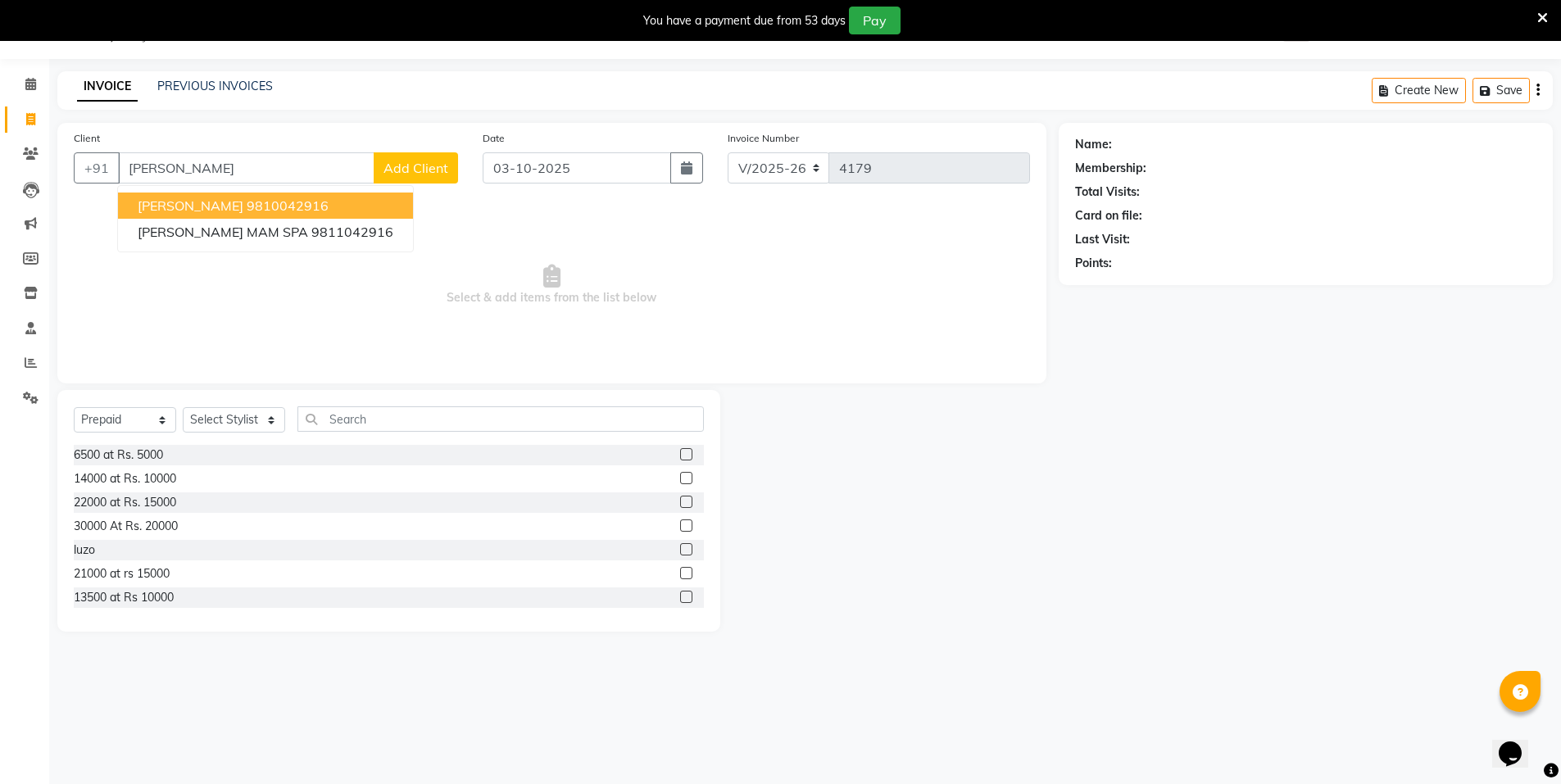
click at [329, 202] on ngb-highlight "9810042916" at bounding box center [287, 206] width 82 height 17
type input "9810042916"
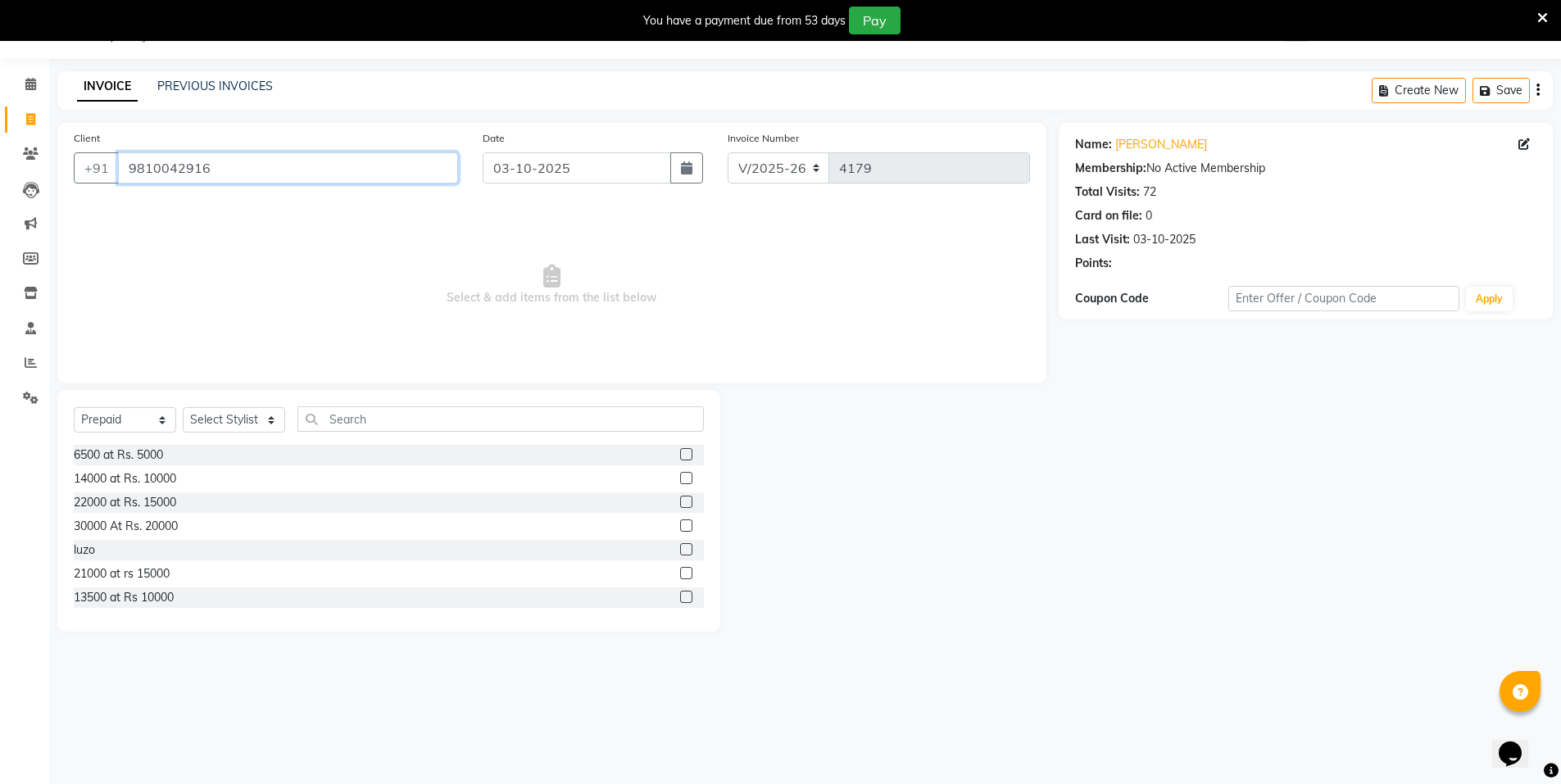
drag, startPoint x: 300, startPoint y: 170, endPoint x: 0, endPoint y: 183, distance: 300.3
click at [0, 183] on app-home "08047224946 Select Location × N Salon, East Patel Nagar WhatsApp Status ✕ Statu…" at bounding box center [780, 328] width 1561 height 657
click at [180, 81] on link "PREVIOUS INVOICES" at bounding box center [214, 86] width 115 height 15
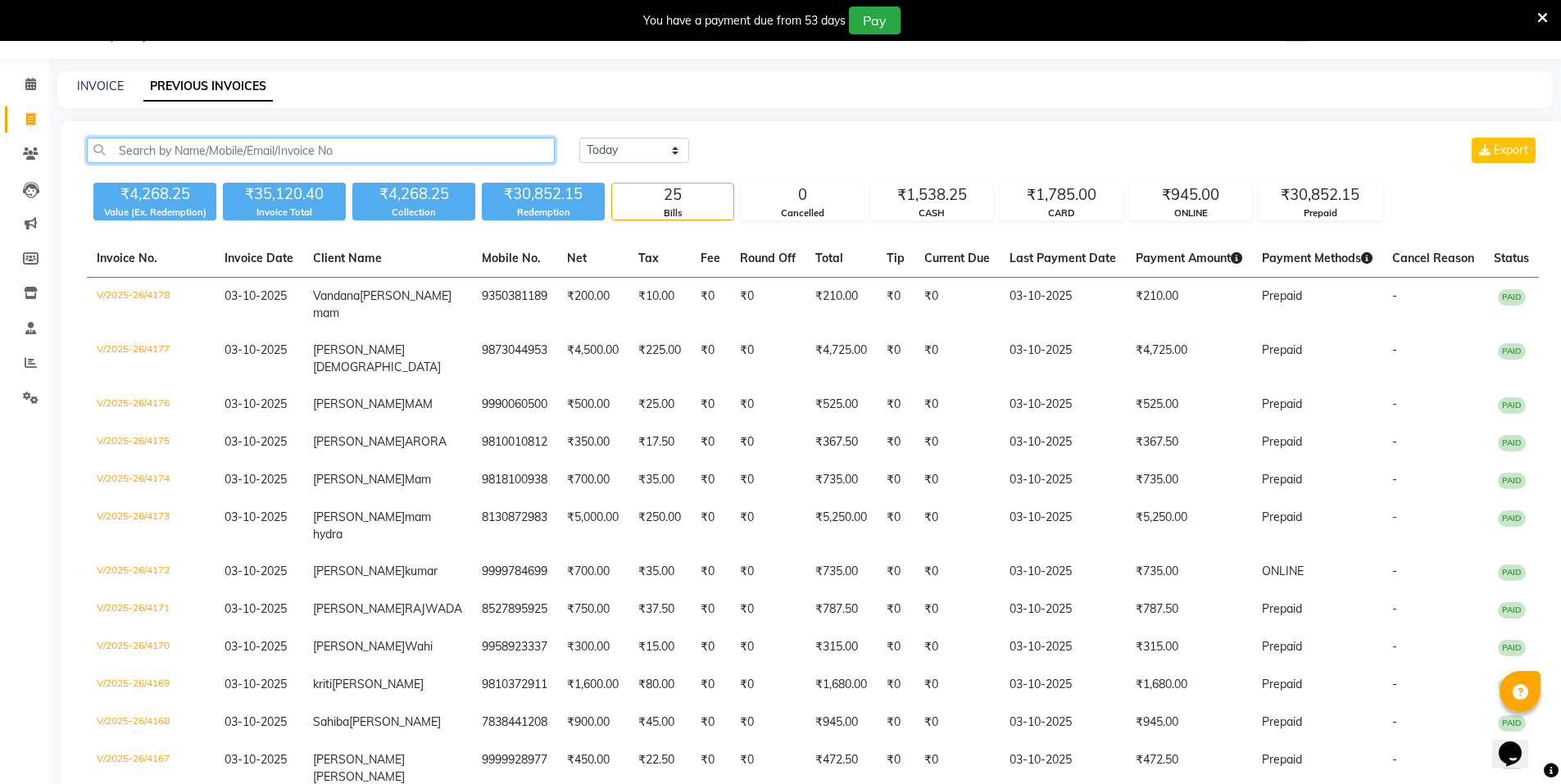
click at [248, 157] on input "text" at bounding box center [321, 150] width 468 height 25
paste input "9810042916"
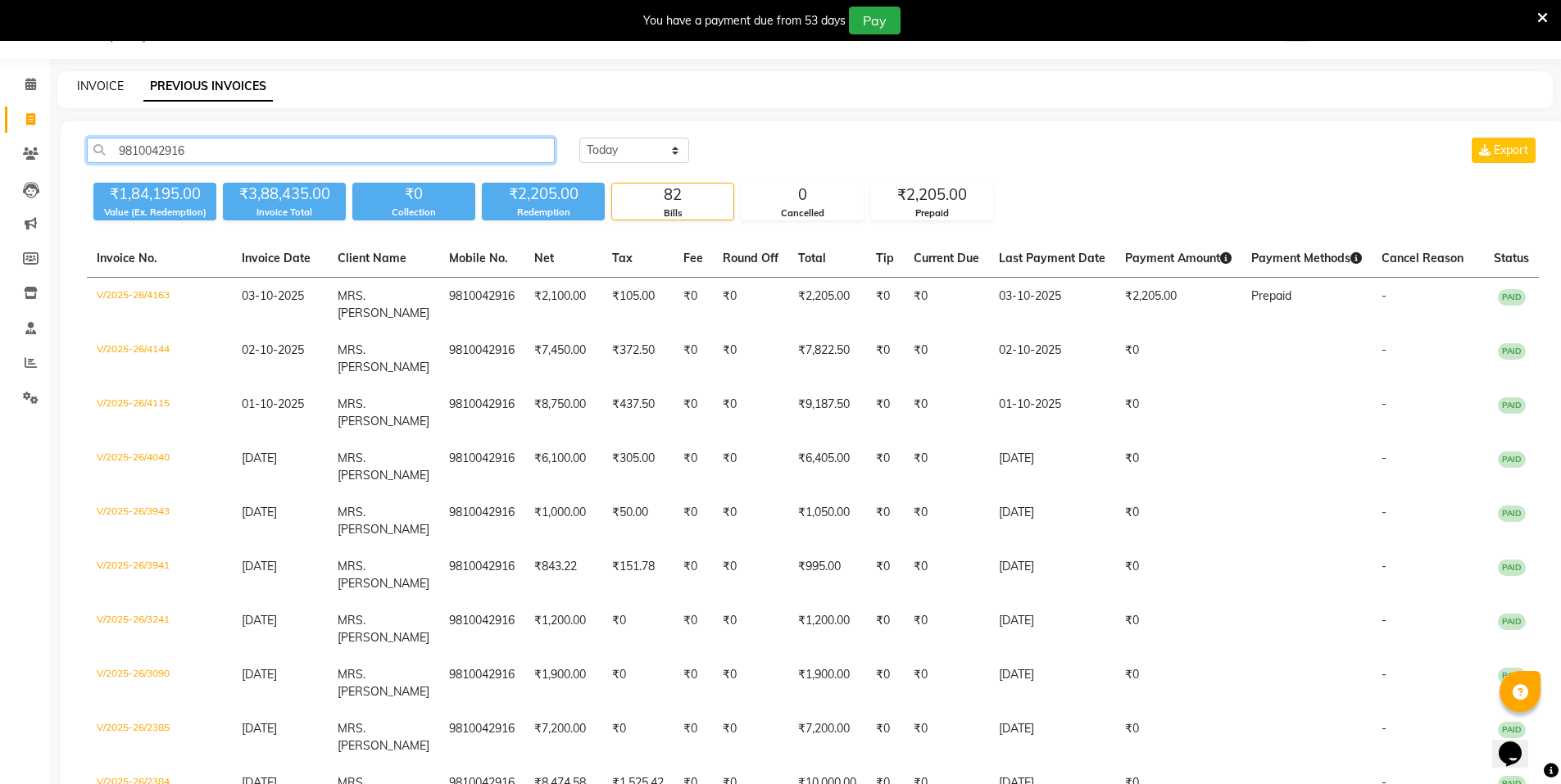
type input "9810042916"
click at [99, 83] on link "INVOICE" at bounding box center [100, 86] width 47 height 15
select select "service"
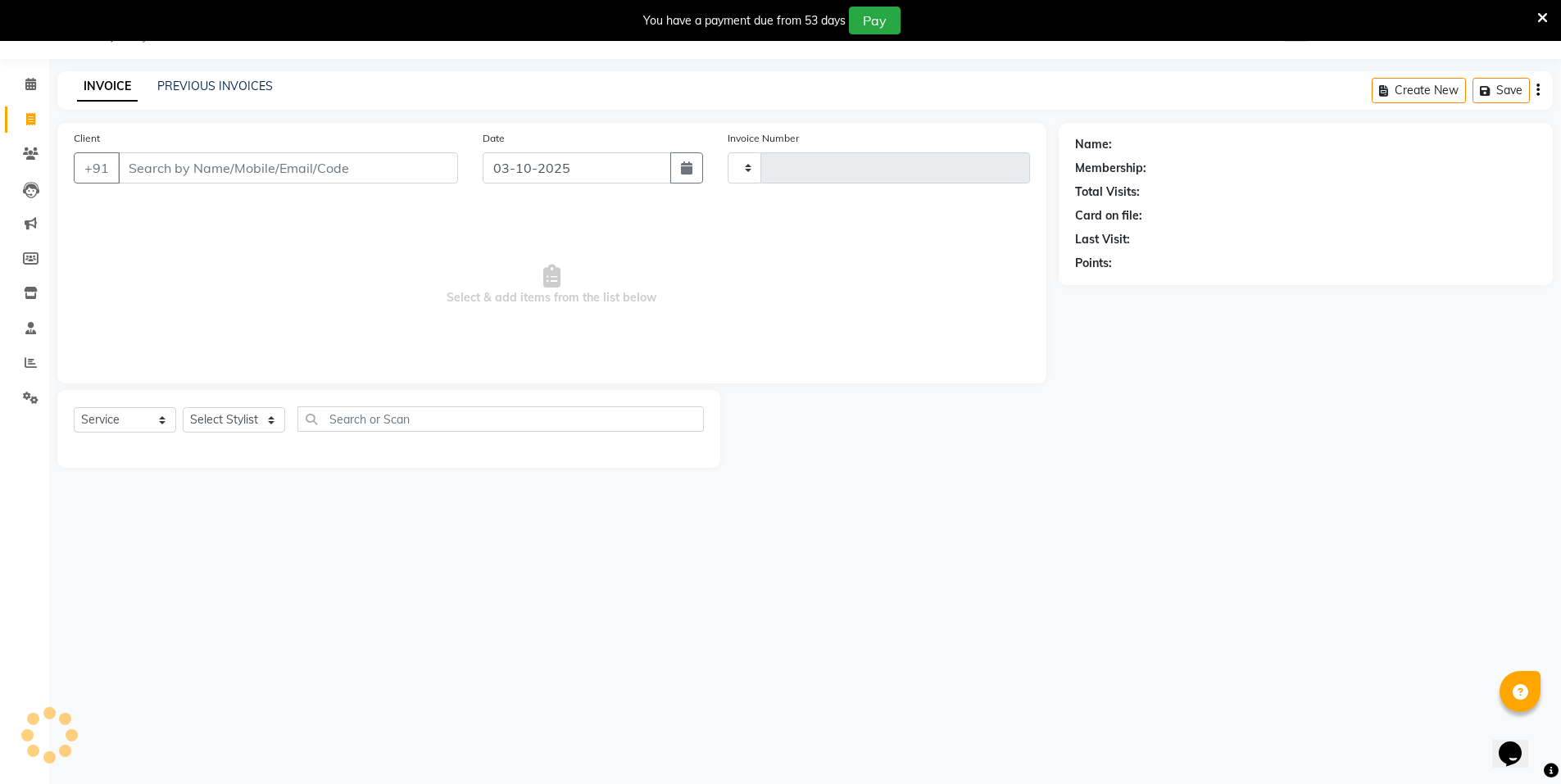
type input "4179"
select select "3472"
click at [167, 175] on input "Client" at bounding box center [287, 167] width 340 height 31
select select "P"
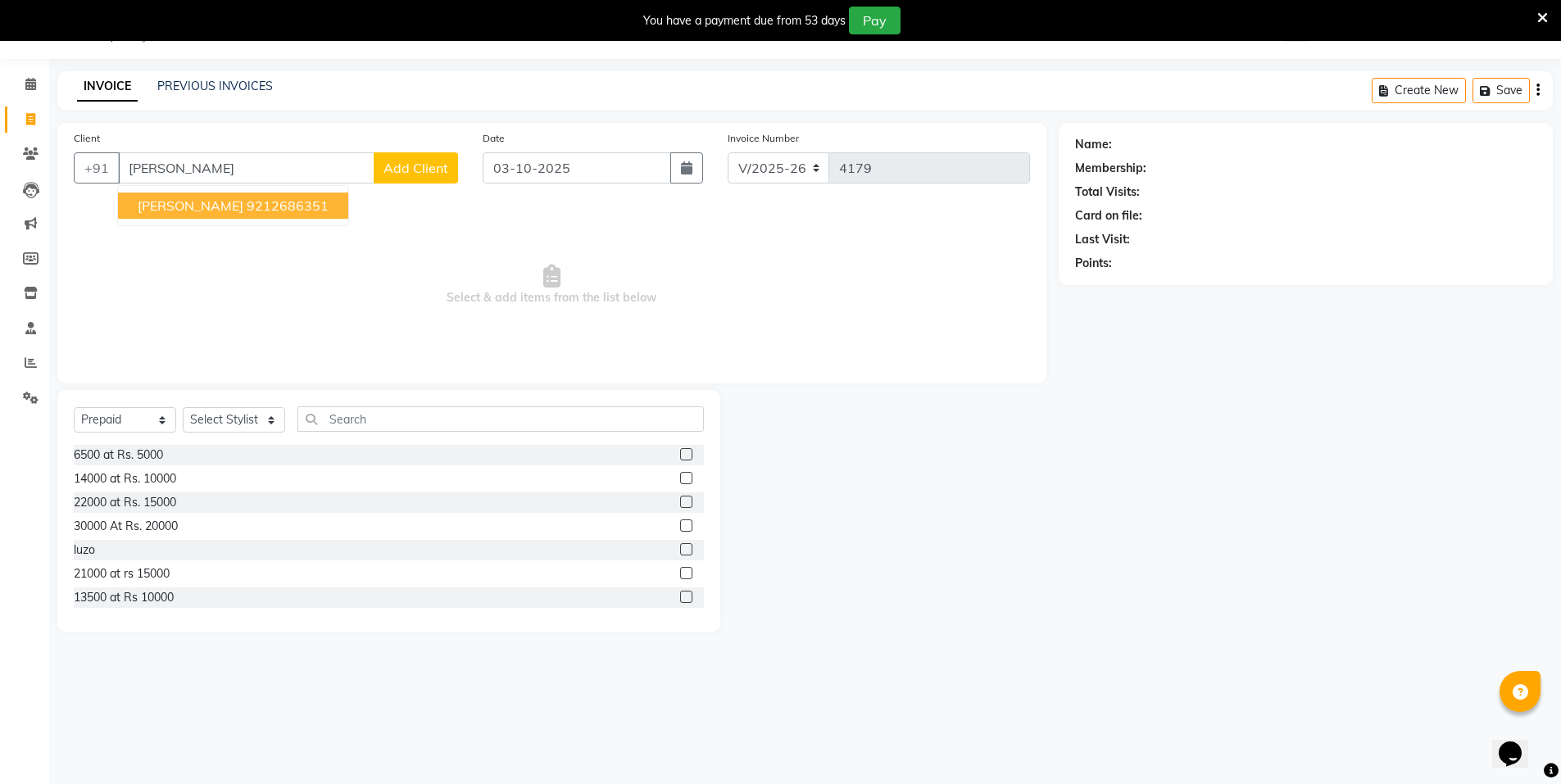
click at [193, 210] on span "Aarti Handa" at bounding box center [191, 206] width 105 height 17
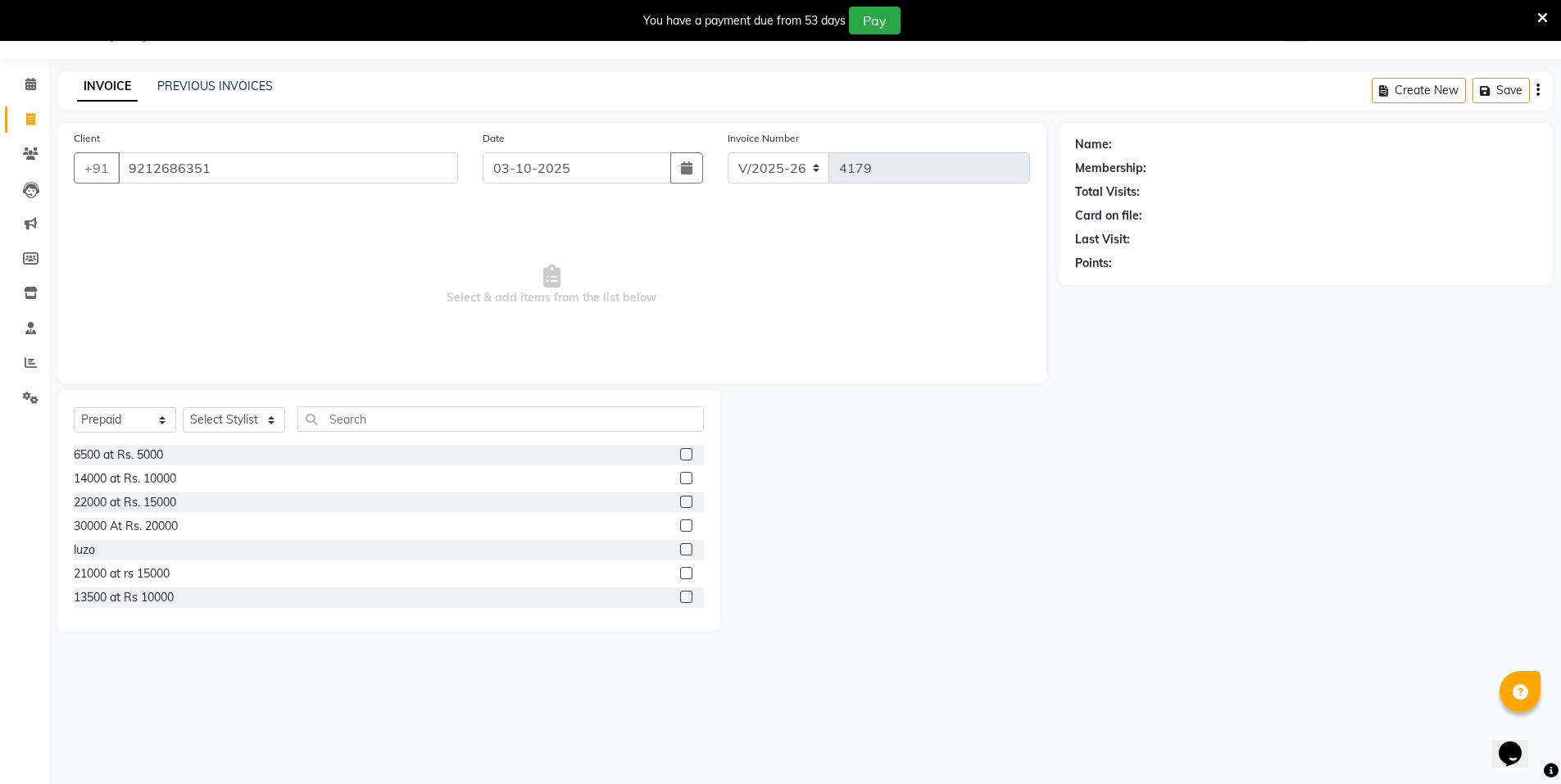
type input "9212686351"
click at [151, 417] on select "Select Service Product Membership Package Voucher Prepaid Gift Card" at bounding box center [125, 419] width 103 height 25
select select "service"
click at [74, 407] on select "Select Service Product Membership Package Voucher Prepaid Gift Card" at bounding box center [125, 419] width 103 height 25
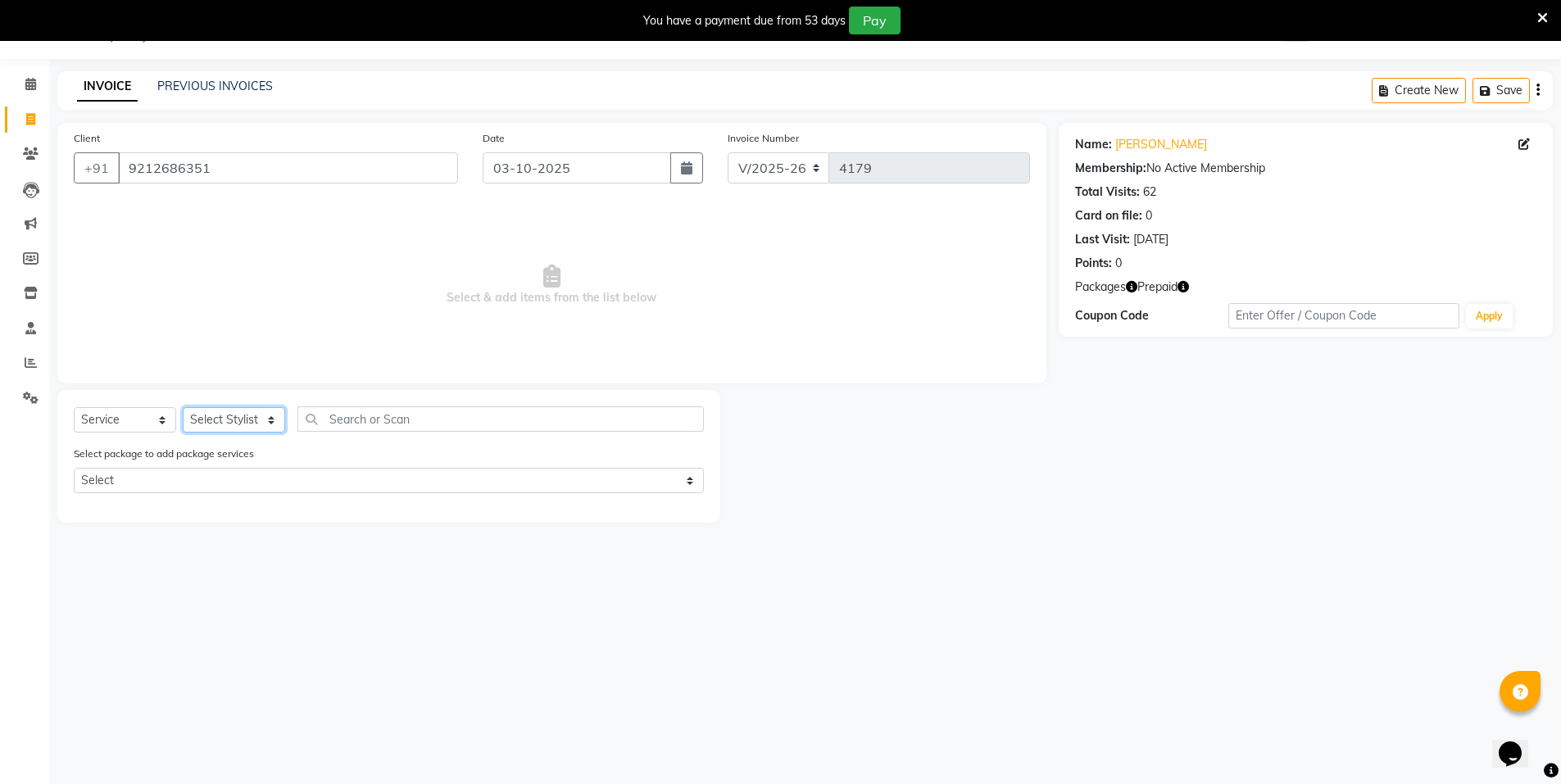
click at [200, 428] on select "Select Stylist Anju Faiz Faizal MANAGER MD..... Pankaj Pradeep Sahil NAWAB same…" at bounding box center [234, 419] width 103 height 25
select select "72439"
click at [183, 407] on select "Select Stylist Anju Faiz Faizal MANAGER MD..... Pankaj Pradeep Sahil NAWAB same…" at bounding box center [234, 419] width 103 height 25
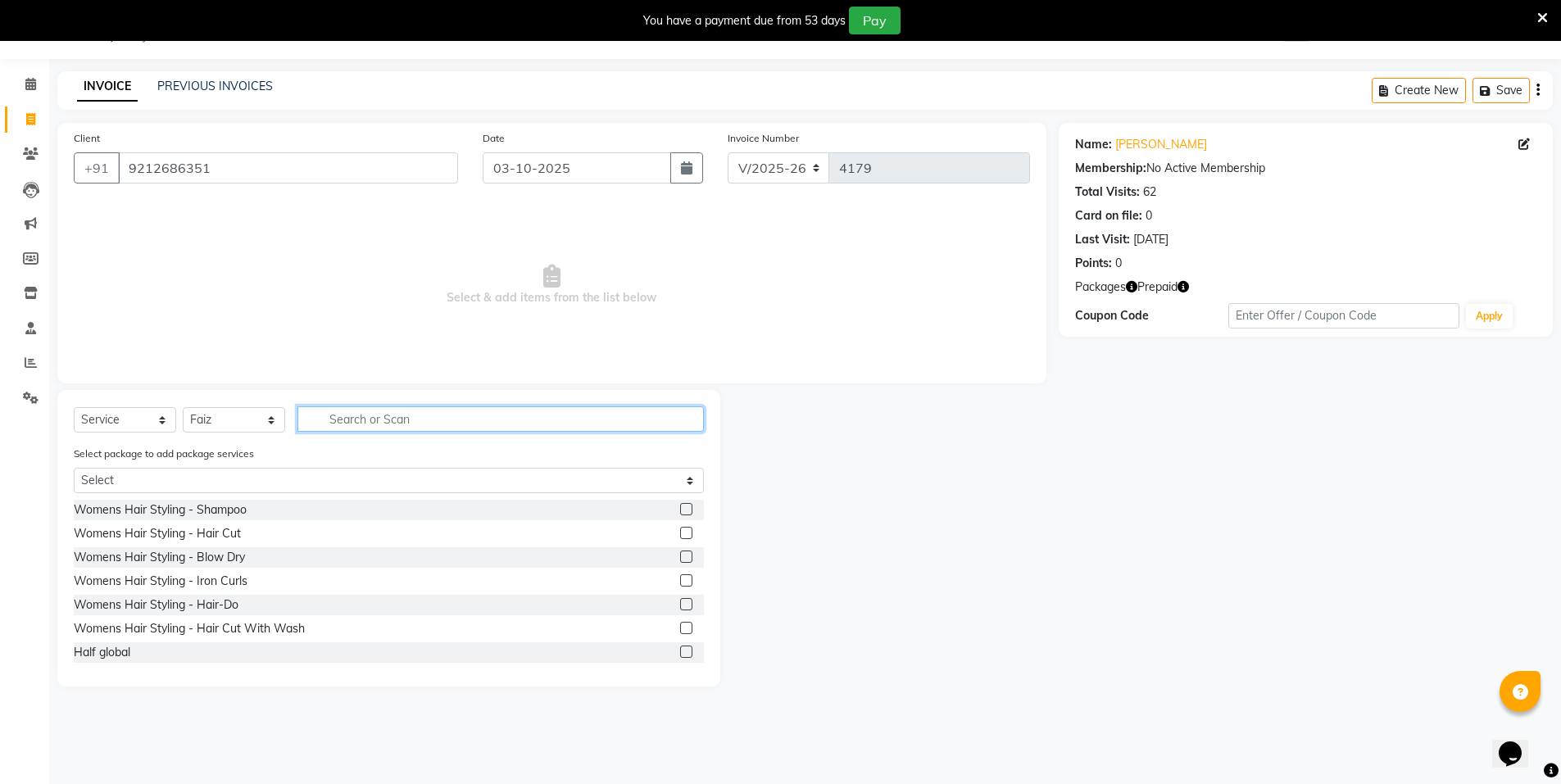
click at [377, 417] on input "text" at bounding box center [500, 418] width 406 height 25
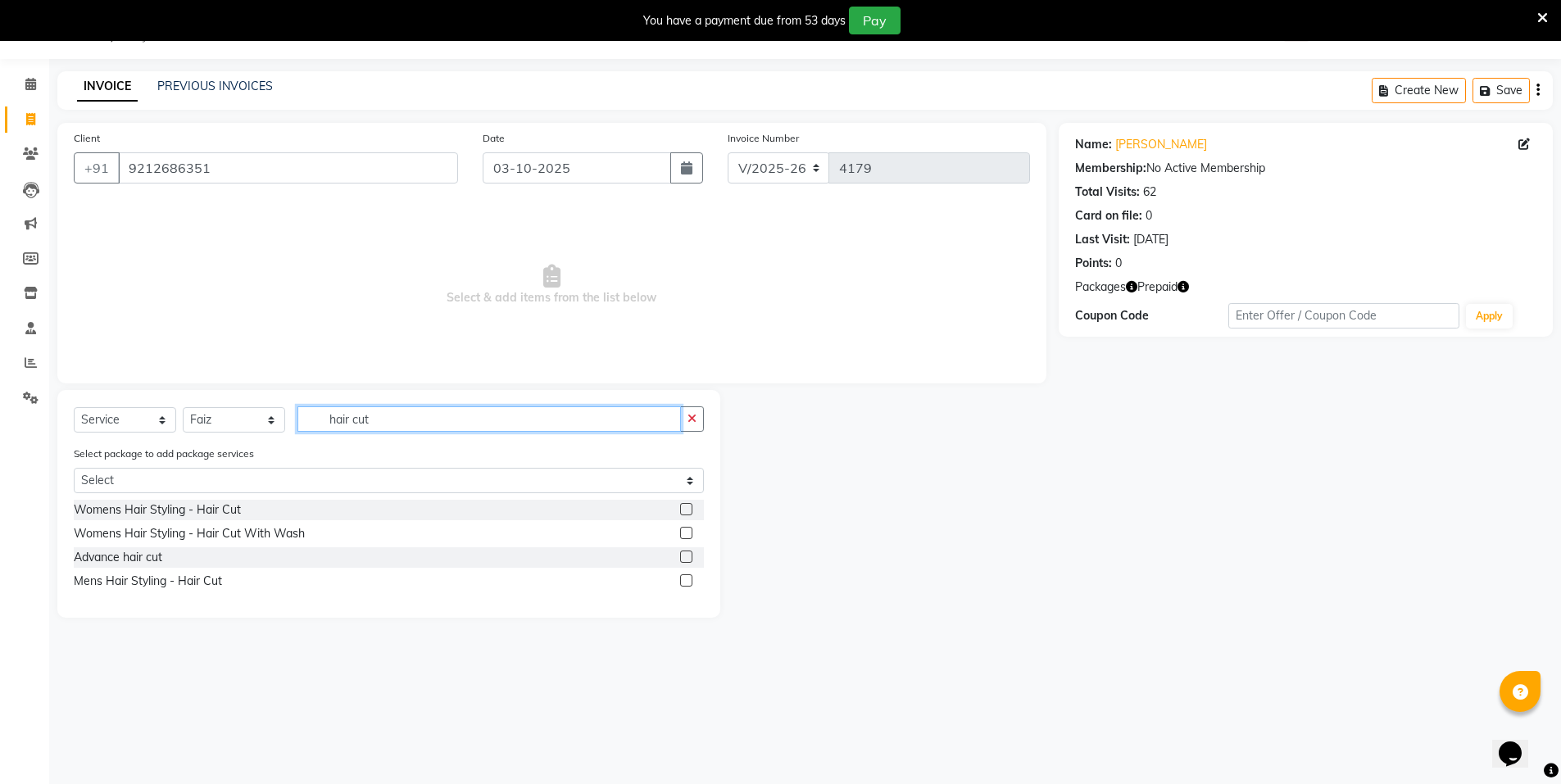
type input "hair cut"
click at [684, 577] on label at bounding box center [686, 581] width 12 height 12
click at [684, 577] on input "checkbox" at bounding box center [686, 582] width 11 height 11
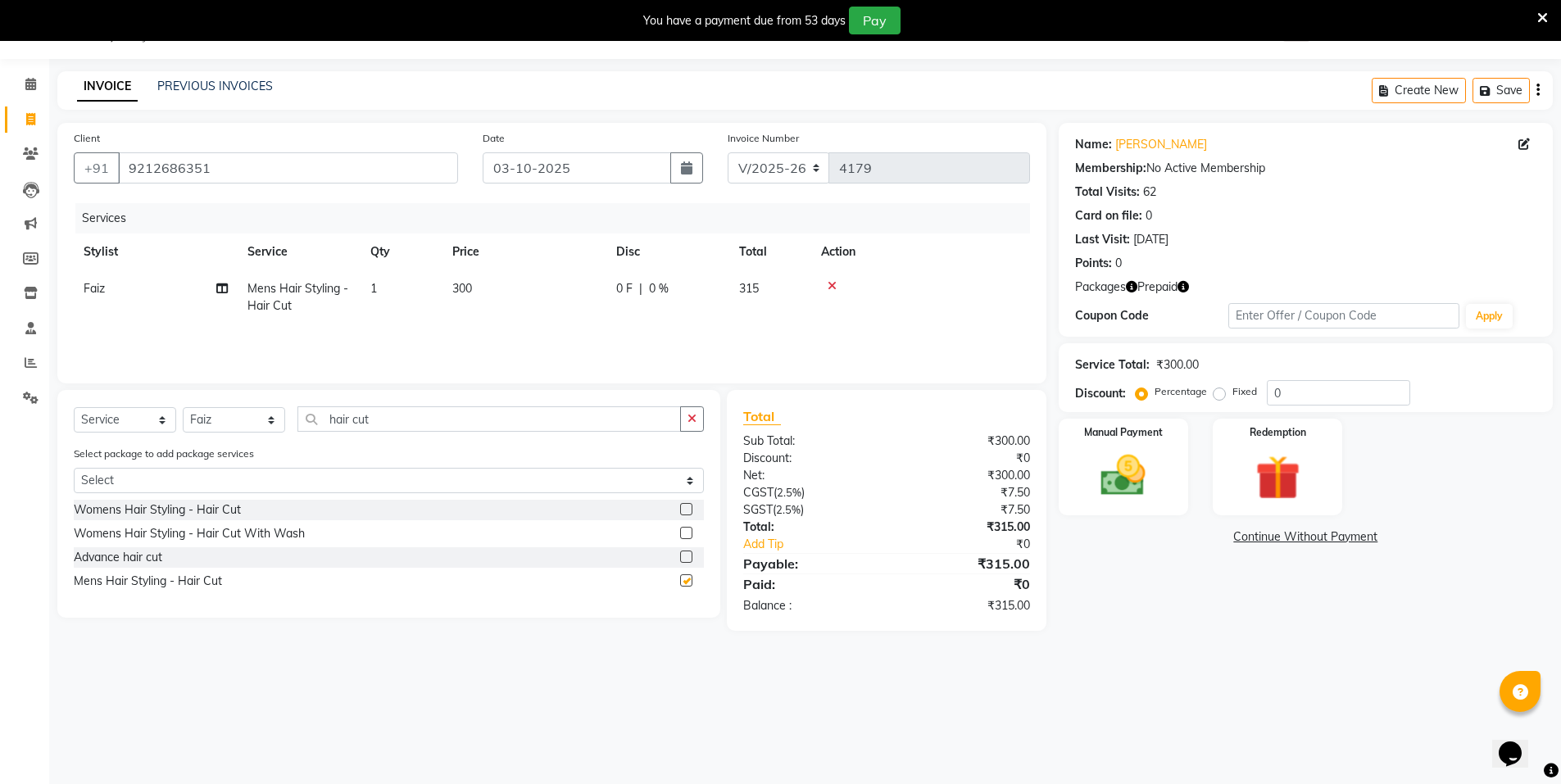
checkbox input "false"
click at [1187, 287] on icon "button" at bounding box center [1183, 287] width 11 height 11
click at [1346, 273] on div "Name: Aarti Handa Membership: No Active Membership Total Visits: 62 Card on fil…" at bounding box center [1306, 229] width 494 height 214
click at [1283, 477] on img at bounding box center [1278, 478] width 76 height 58
drag, startPoint x: 1204, startPoint y: 536, endPoint x: 1211, endPoint y: 557, distance: 22.1
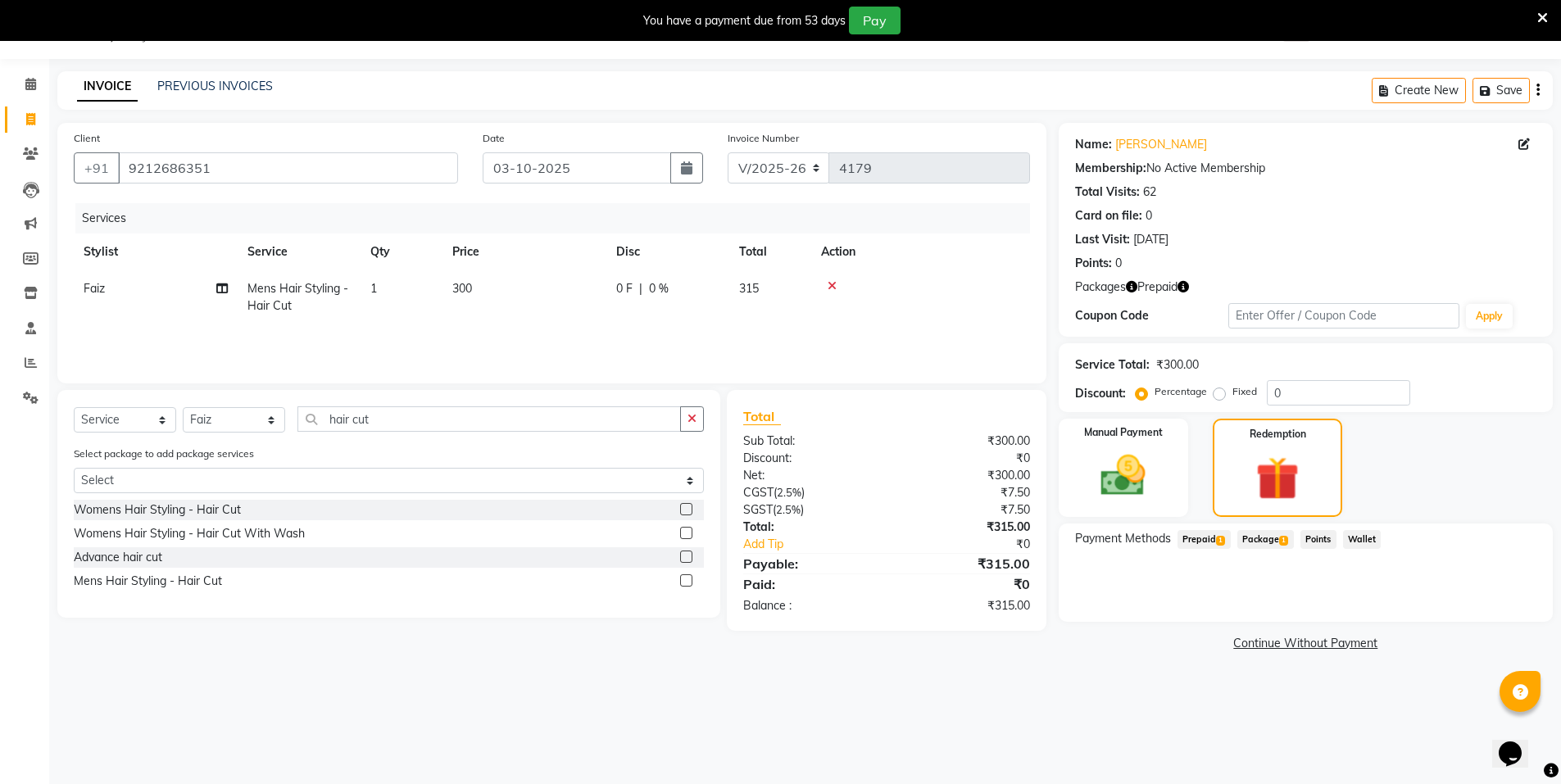
click at [1205, 535] on span "Prepaid 1" at bounding box center [1204, 539] width 54 height 18
click at [1488, 607] on button "Add" at bounding box center [1498, 606] width 60 height 28
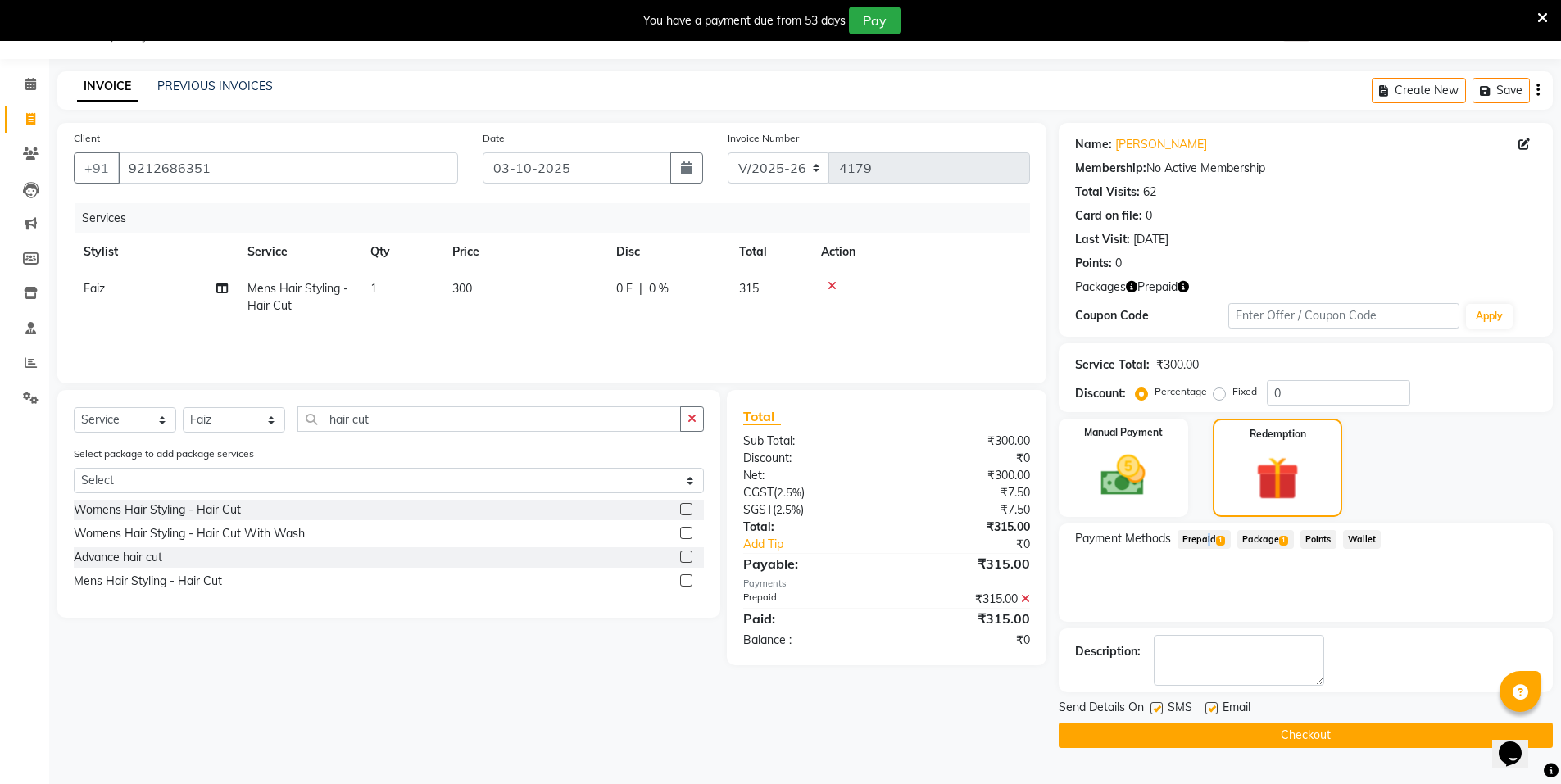
click at [1321, 727] on button "Checkout" at bounding box center [1306, 735] width 494 height 25
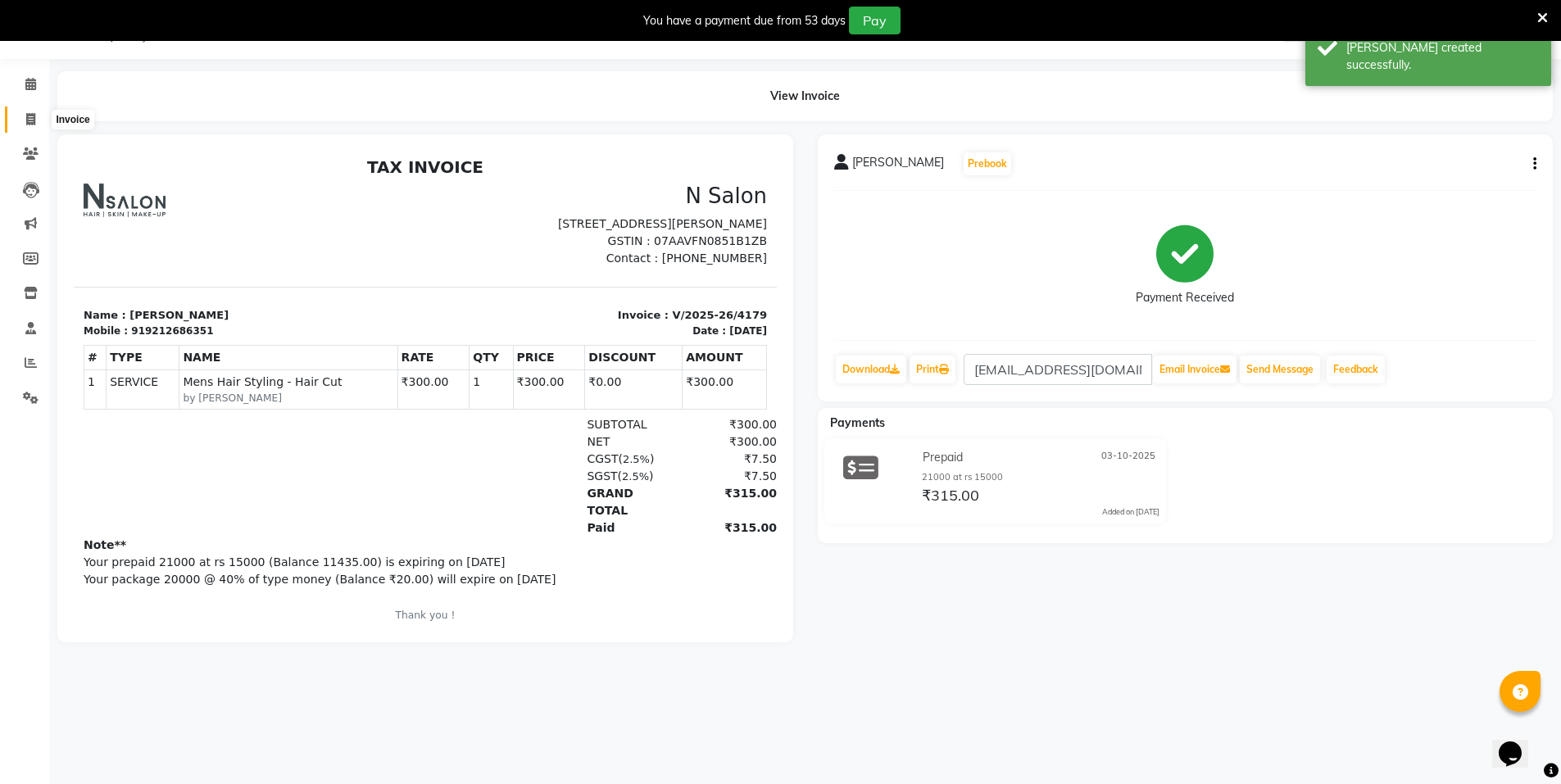
click at [29, 120] on icon at bounding box center [31, 120] width 9 height 12
select select "service"
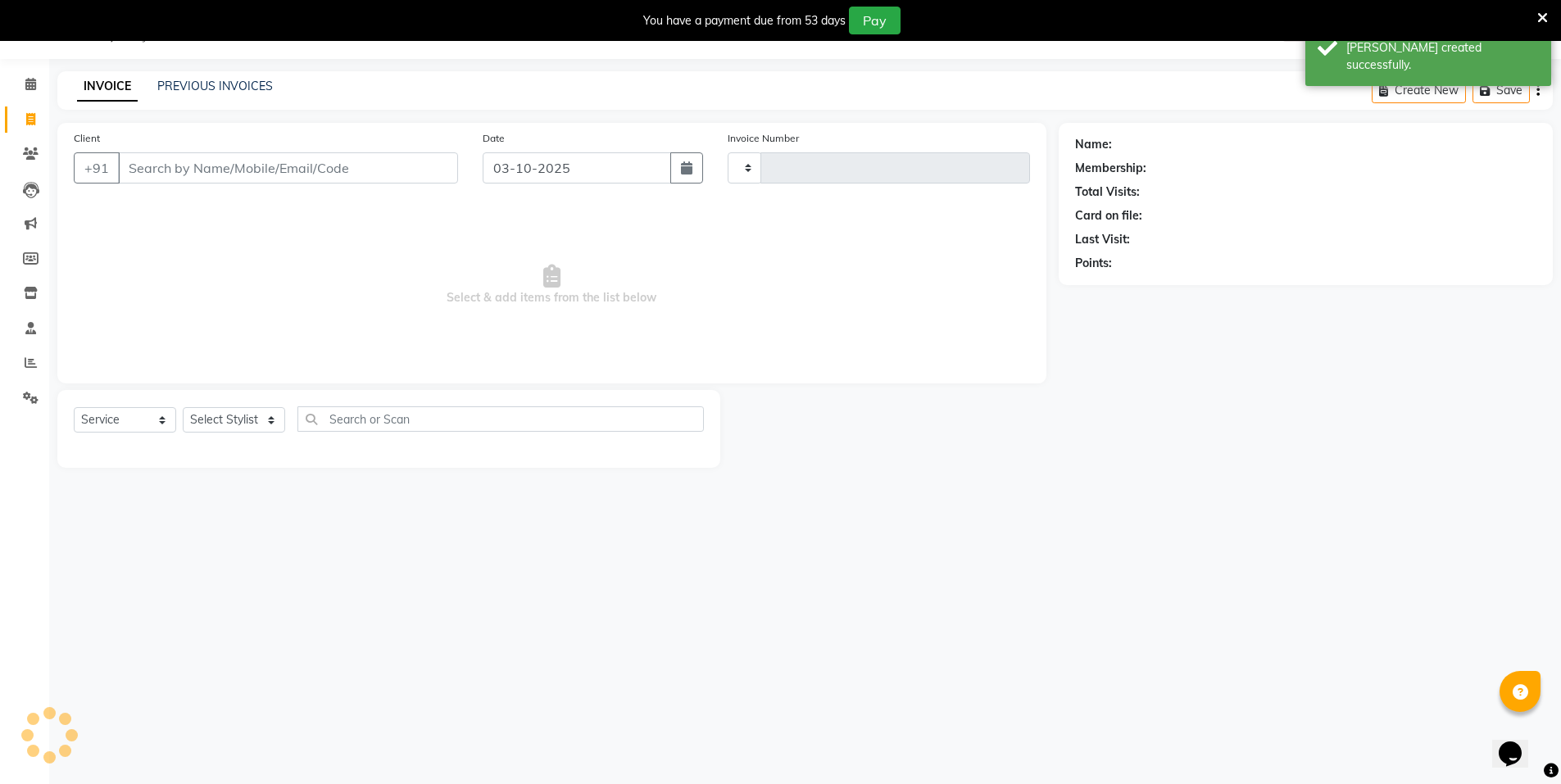
type input "4180"
select select "3472"
select select "P"
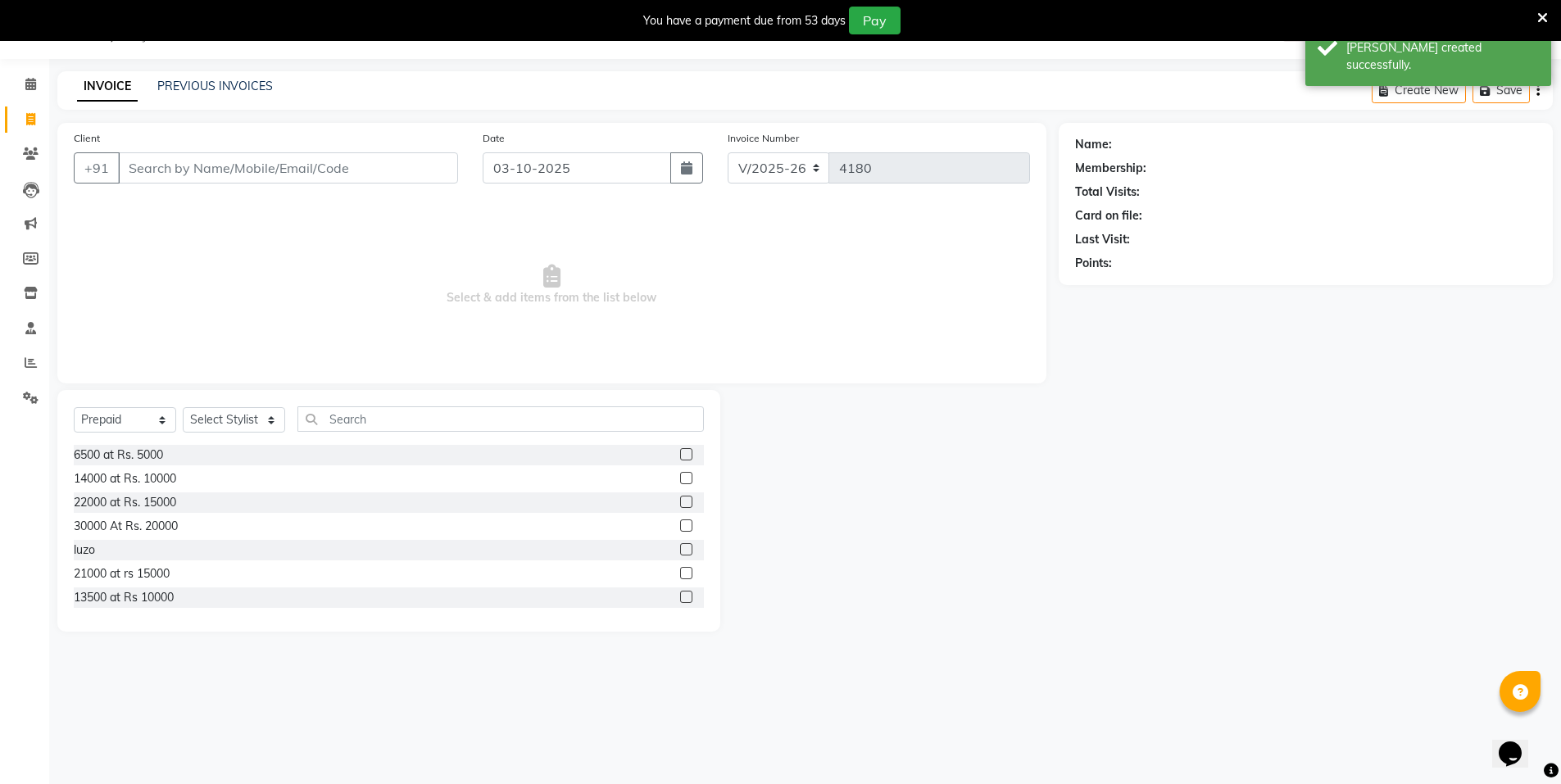
click at [1547, 11] on icon at bounding box center [1543, 18] width 11 height 15
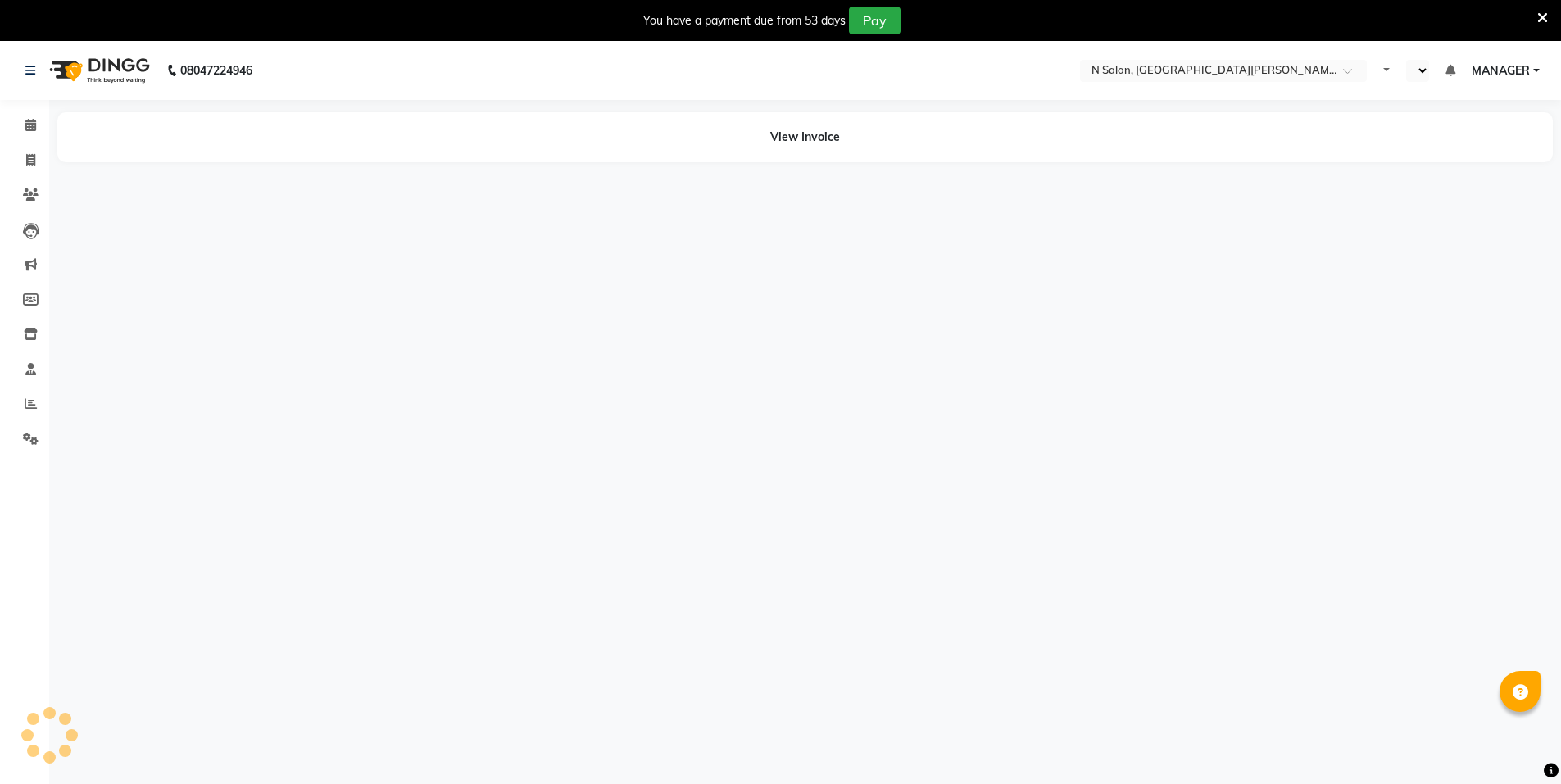
select select "en"
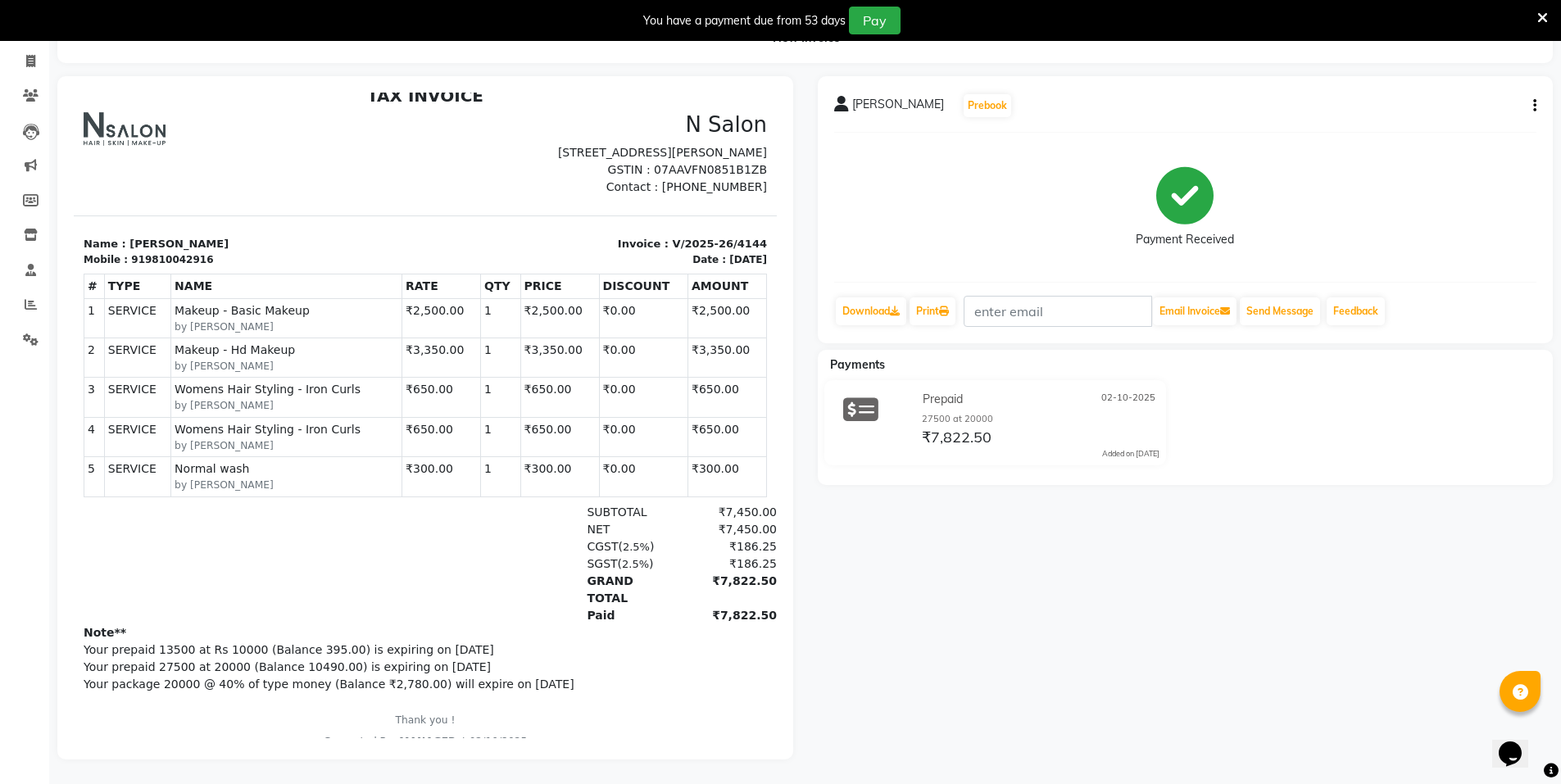
scroll to position [112, 0]
click at [1537, 89] on div "[PERSON_NAME] Prebook Payment Received Download Print Email Invoice Send Messag…" at bounding box center [1186, 210] width 736 height 267
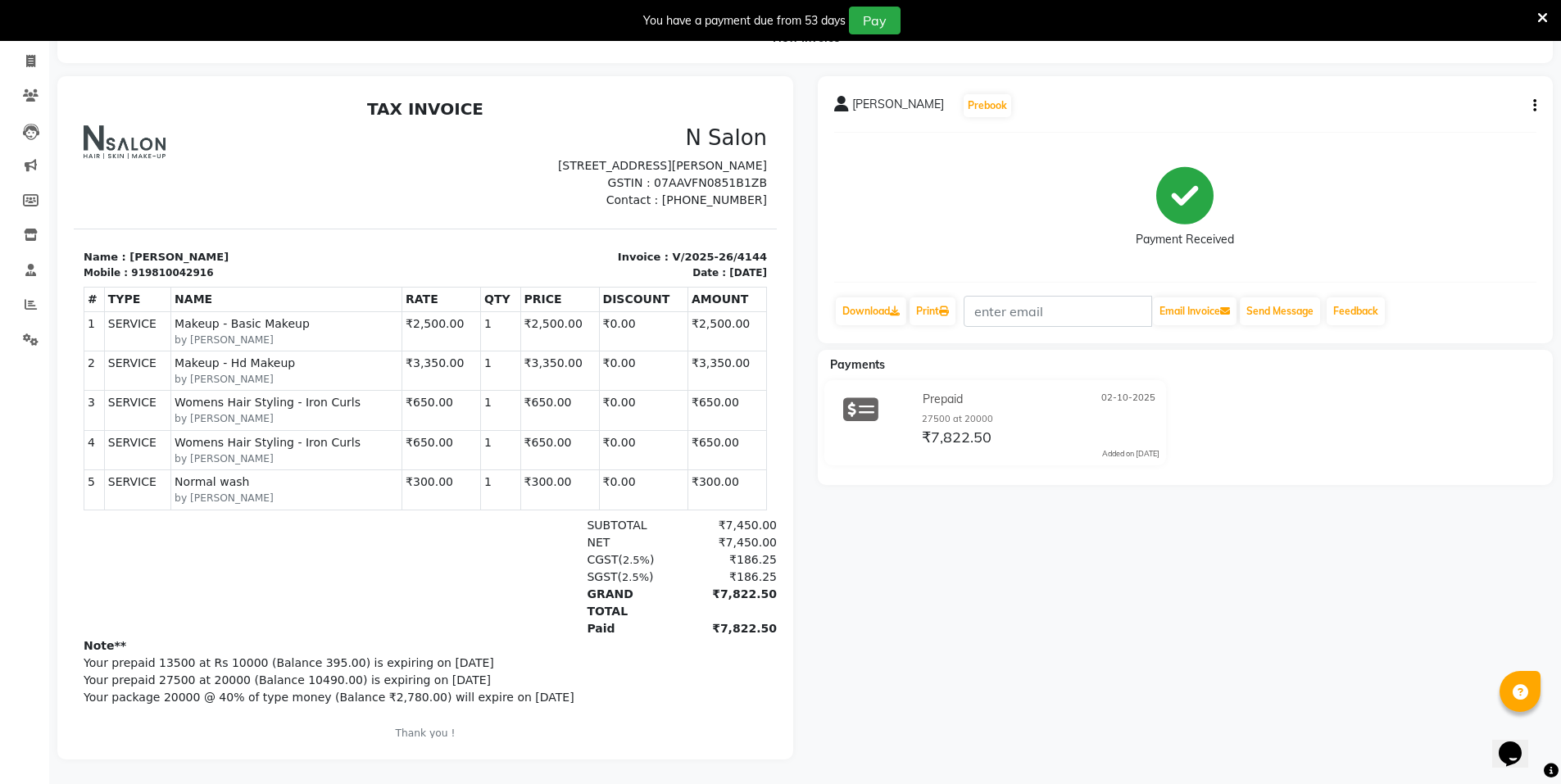
scroll to position [0, 0]
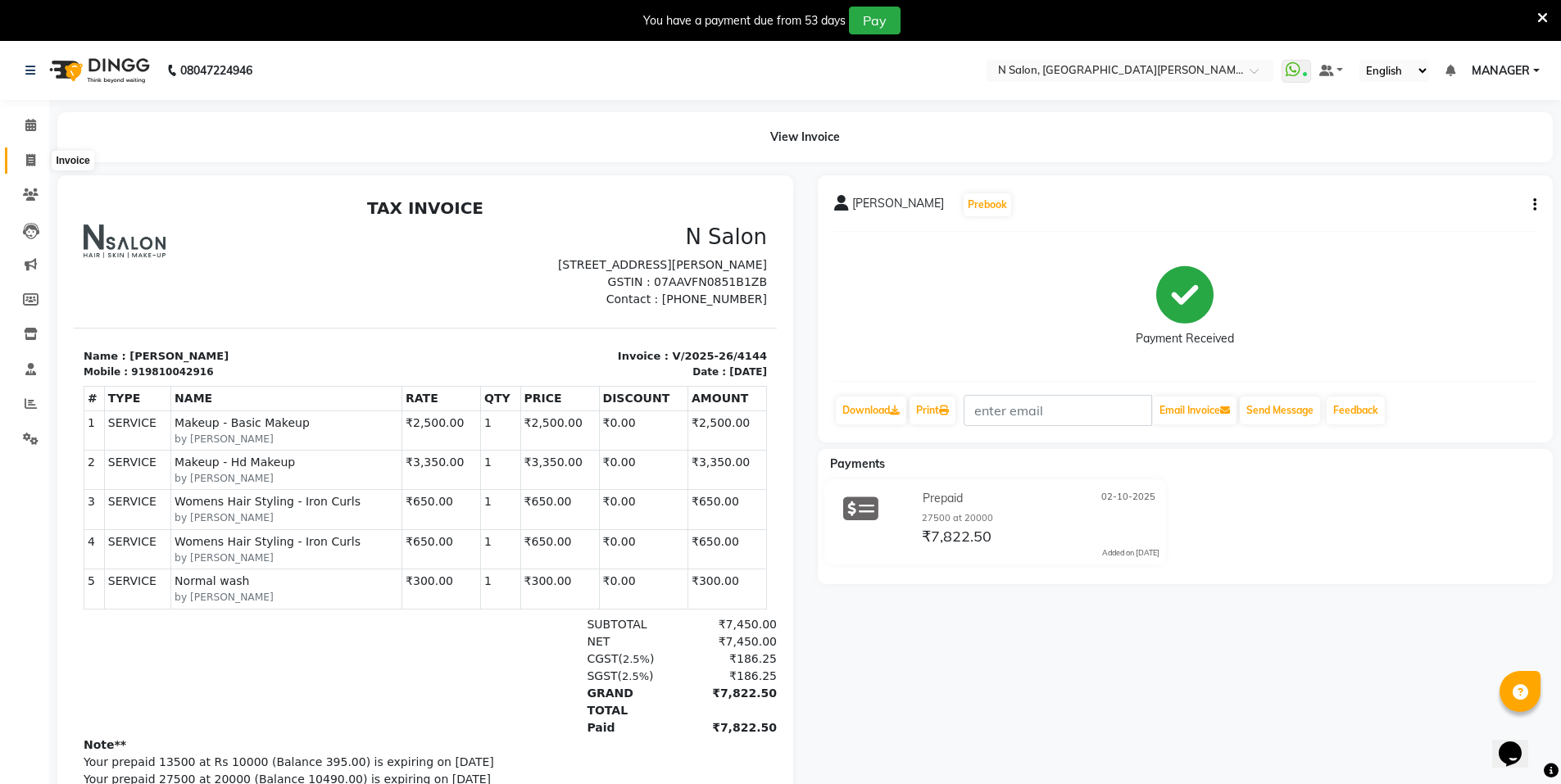
drag, startPoint x: 30, startPoint y: 156, endPoint x: 58, endPoint y: 161, distance: 28.4
click at [30, 156] on icon at bounding box center [31, 160] width 9 height 12
select select "service"
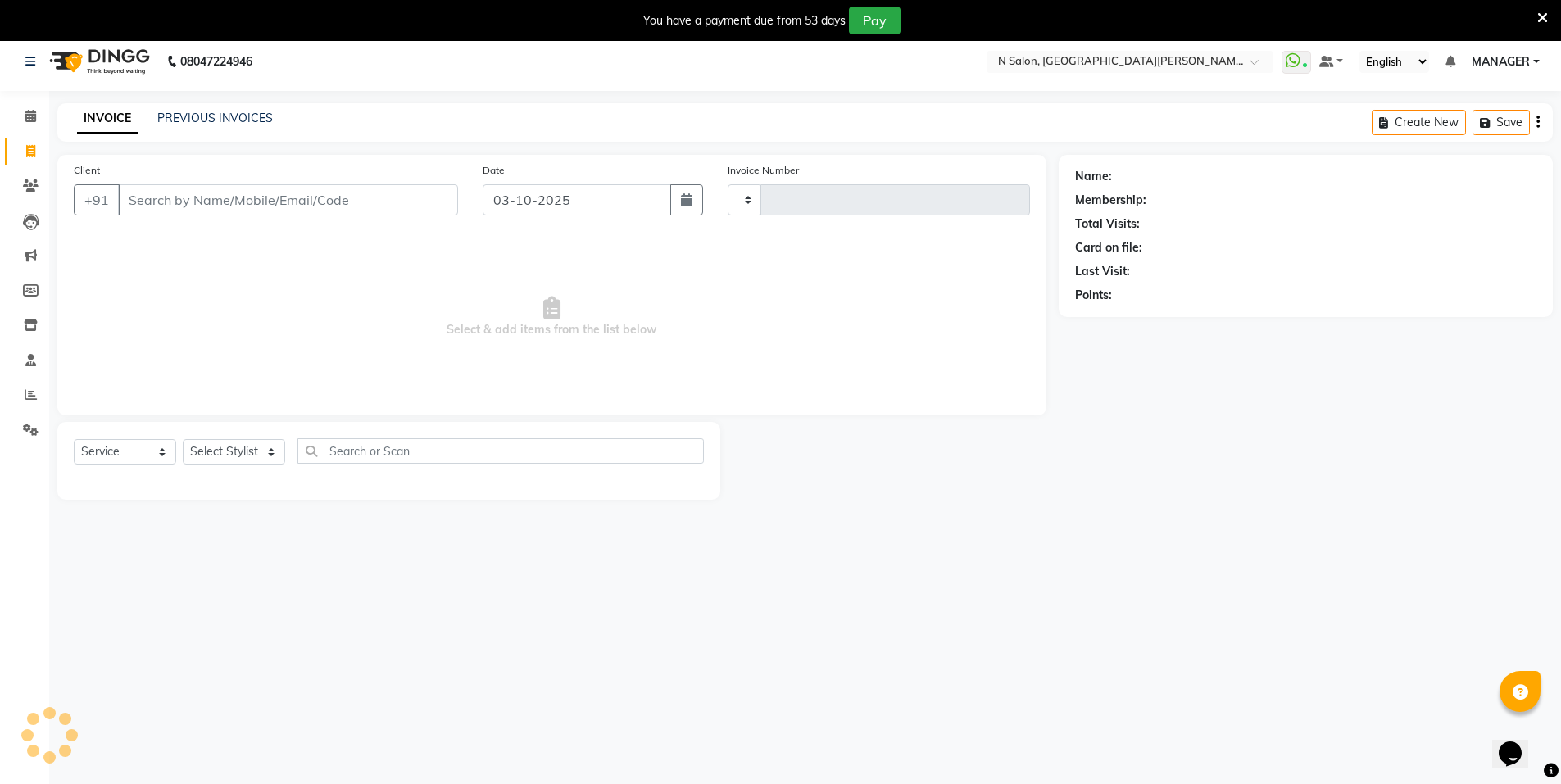
type input "4180"
select select "3472"
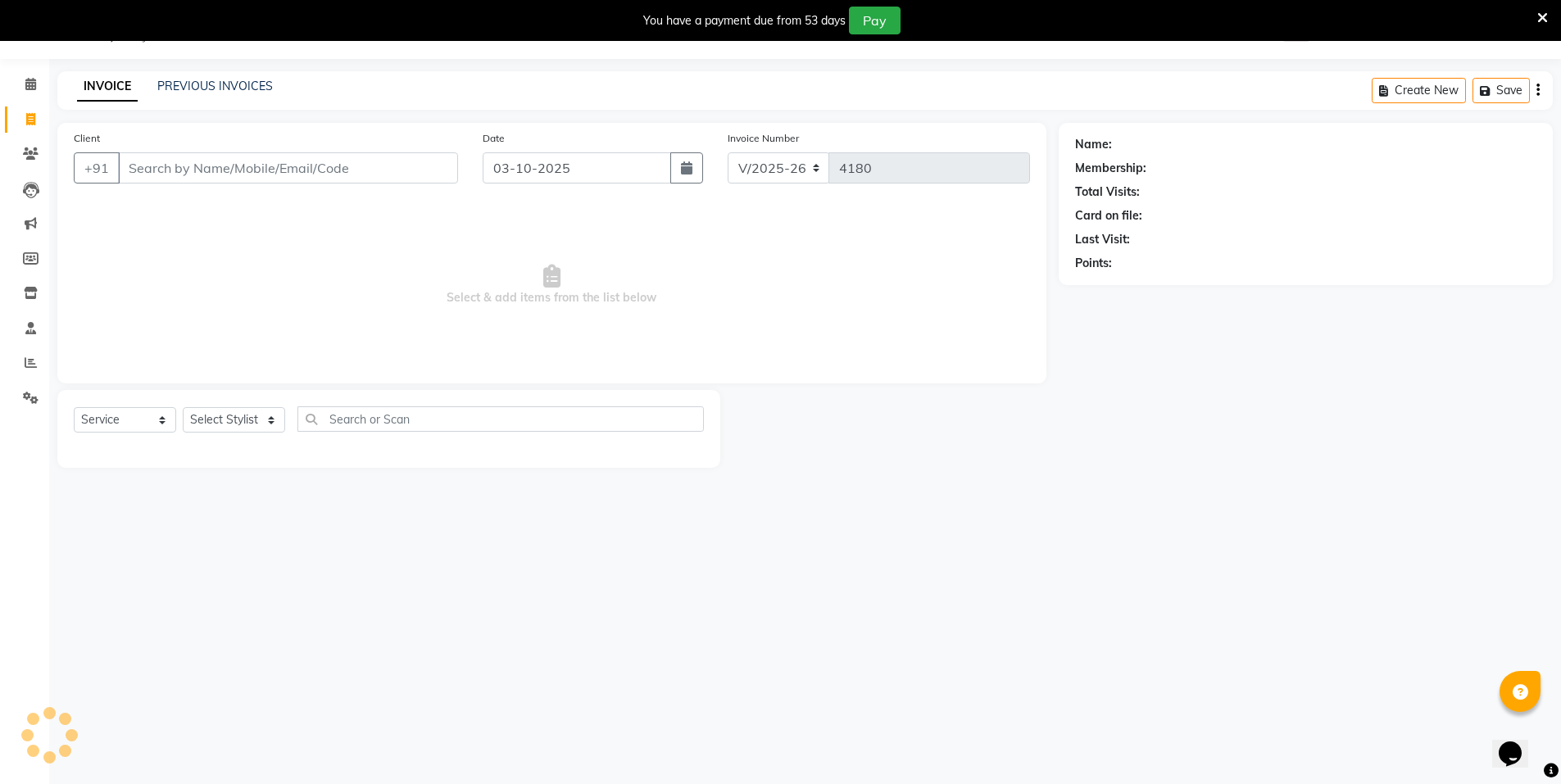
select select "P"
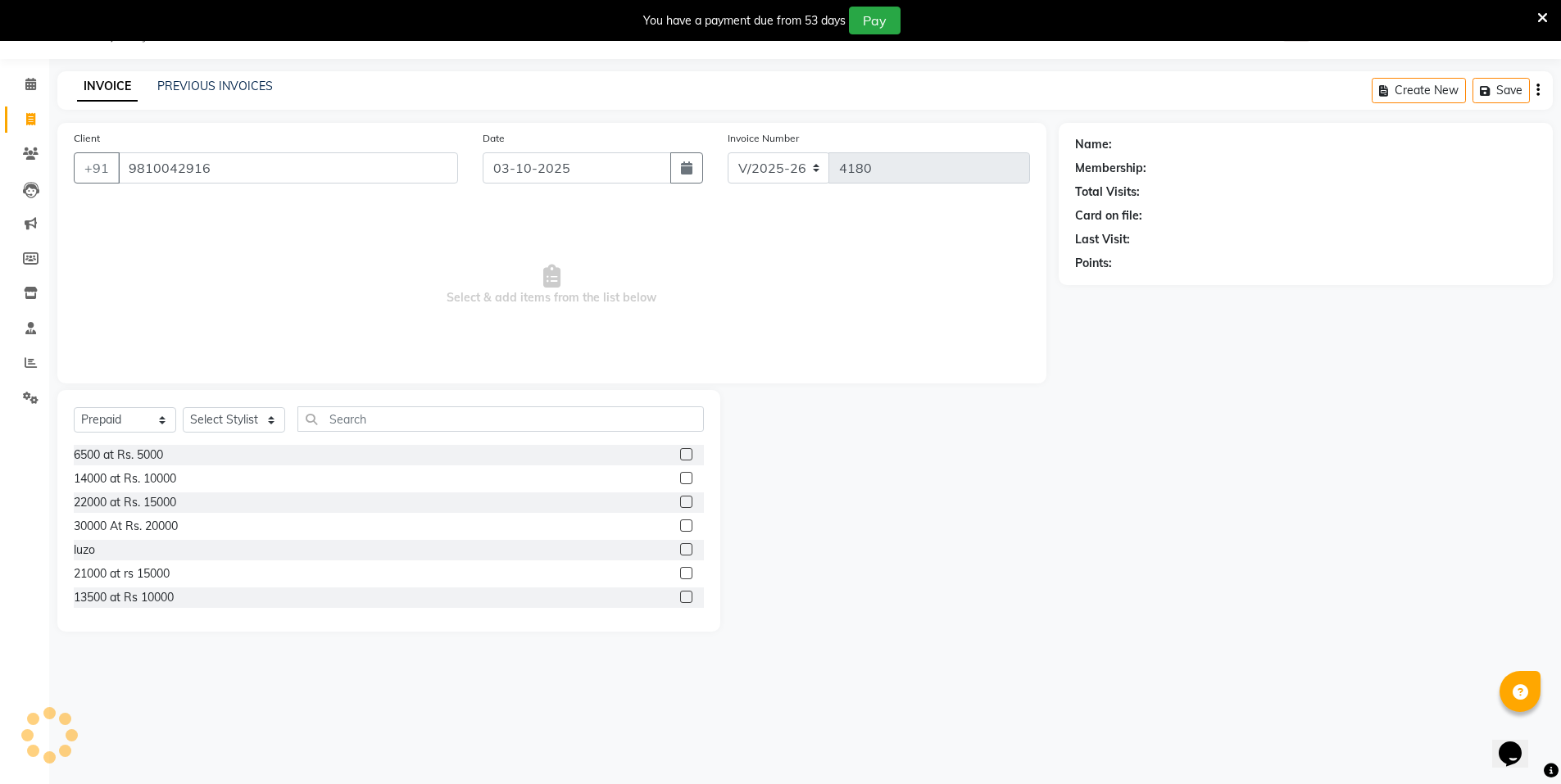
type input "9810042916"
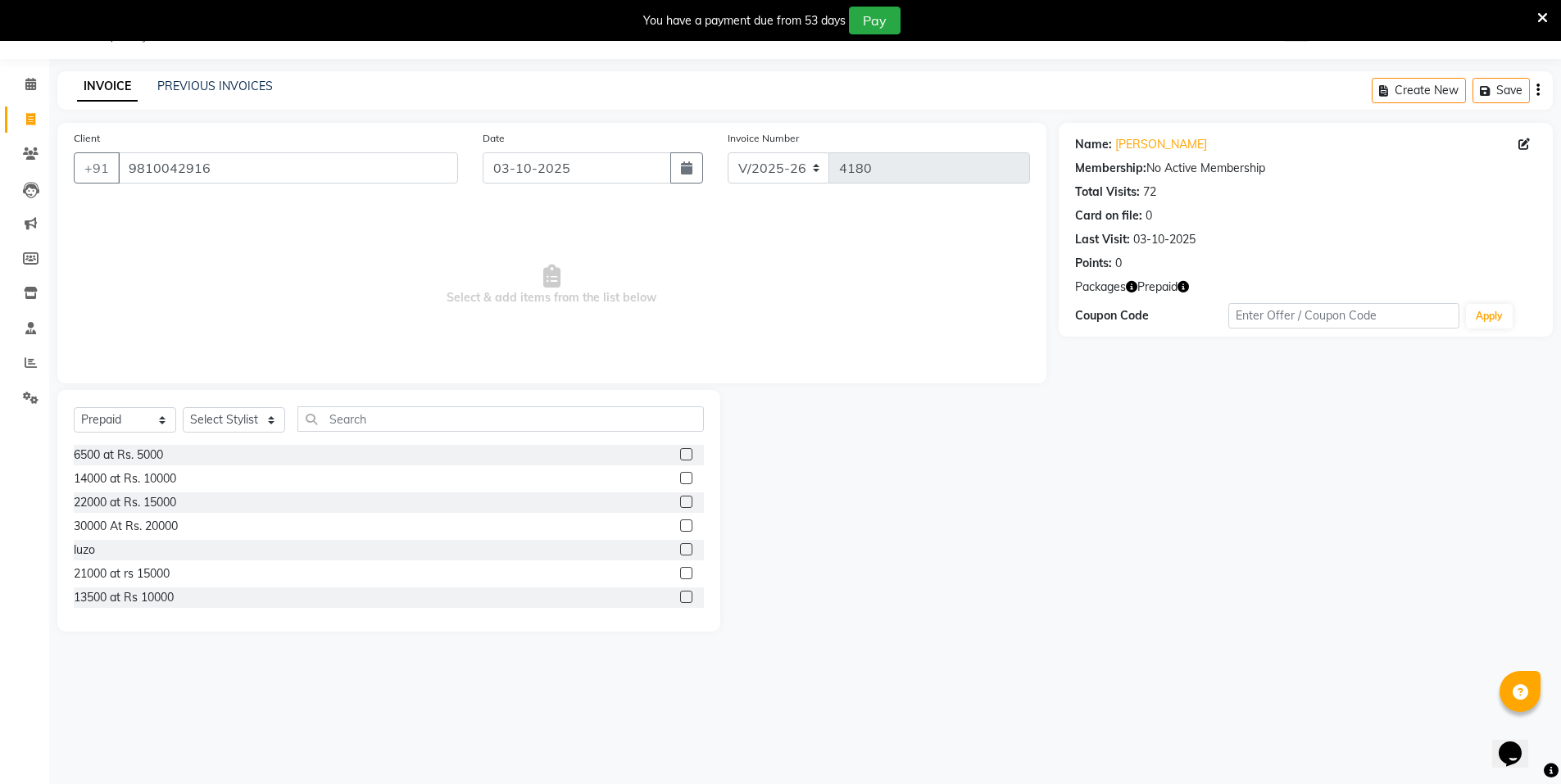
click at [1180, 285] on icon "button" at bounding box center [1183, 287] width 11 height 11
click at [1202, 470] on div "Name: [PERSON_NAME] Membership: No Active Membership Total Visits: 72 Card on f…" at bounding box center [1312, 377] width 506 height 509
click at [232, 90] on link "PREVIOUS INVOICES" at bounding box center [214, 86] width 115 height 15
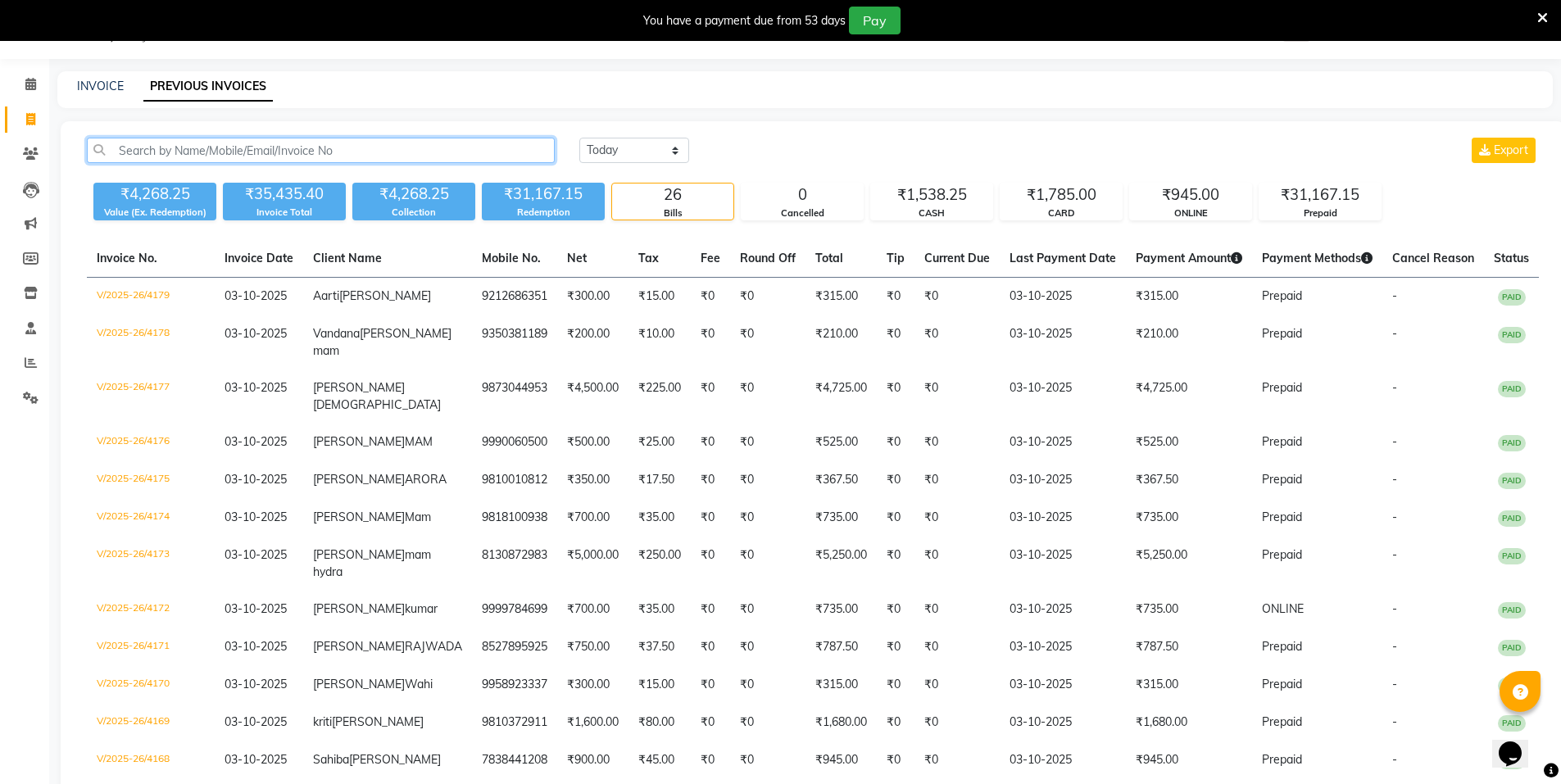
click at [406, 149] on input "text" at bounding box center [321, 150] width 468 height 25
paste input "9810042916"
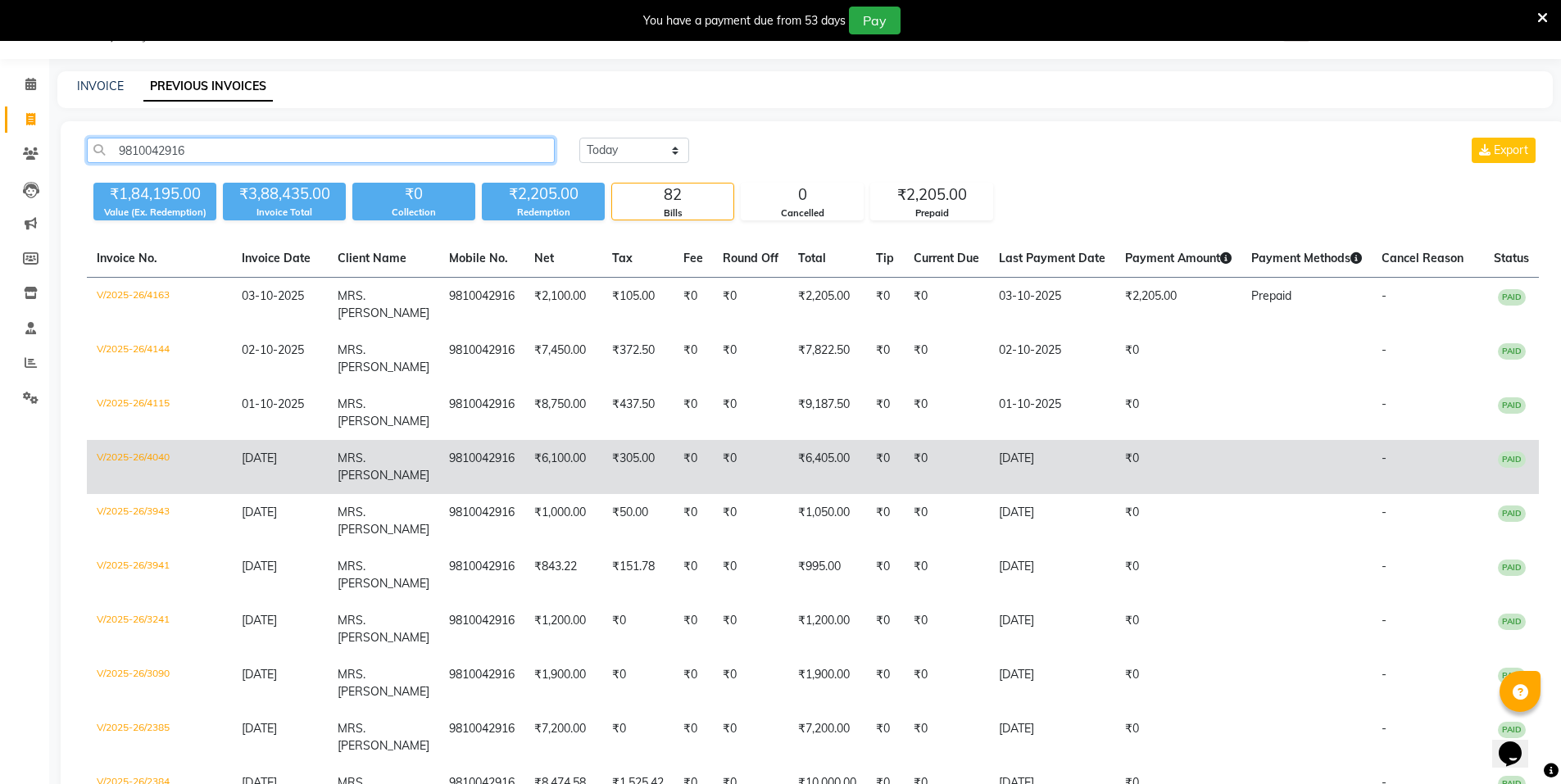
type input "9810042916"
click at [129, 494] on td "V/2025-26/4040" at bounding box center [159, 468] width 145 height 54
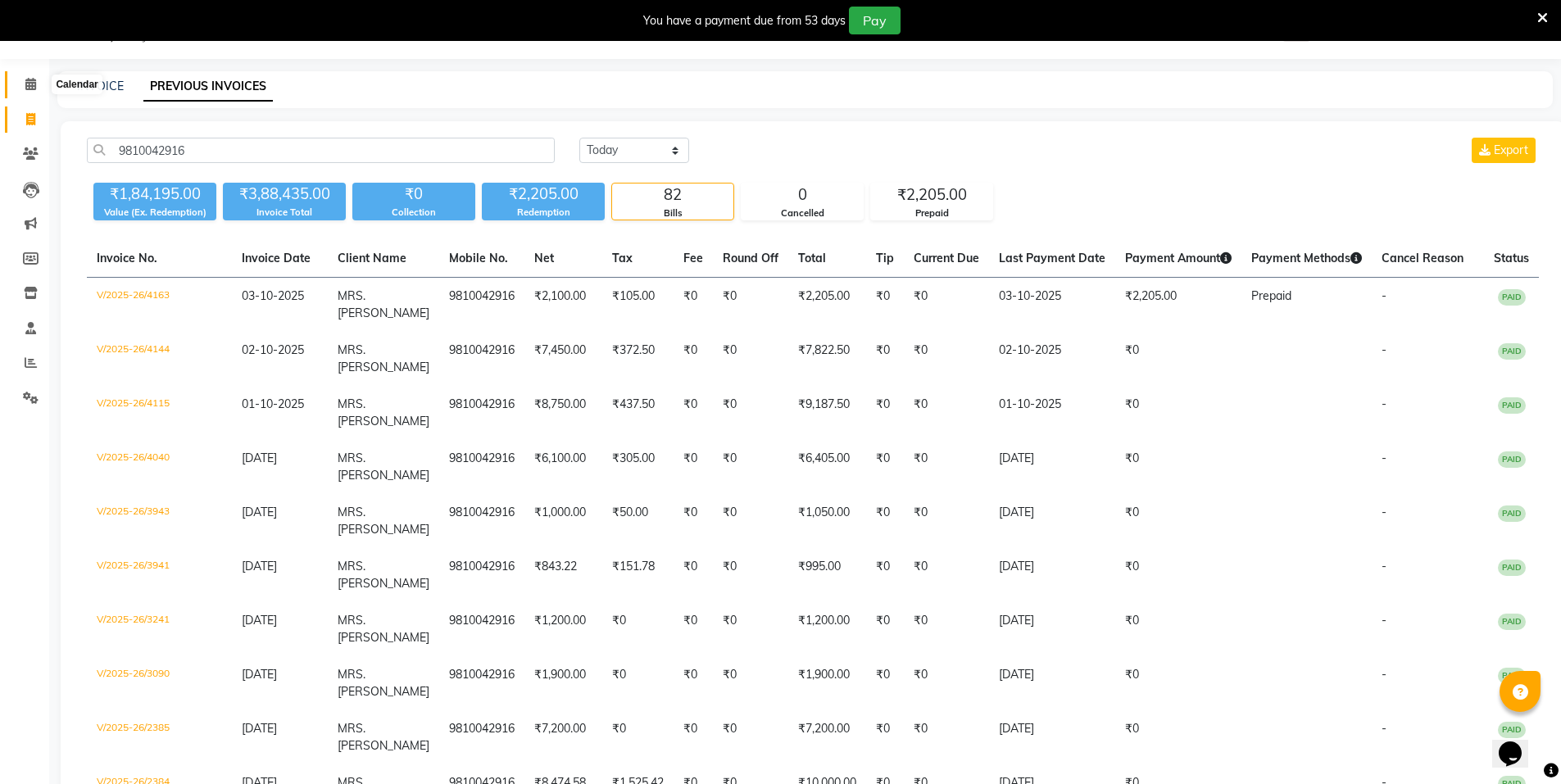
click at [30, 81] on icon at bounding box center [31, 84] width 11 height 12
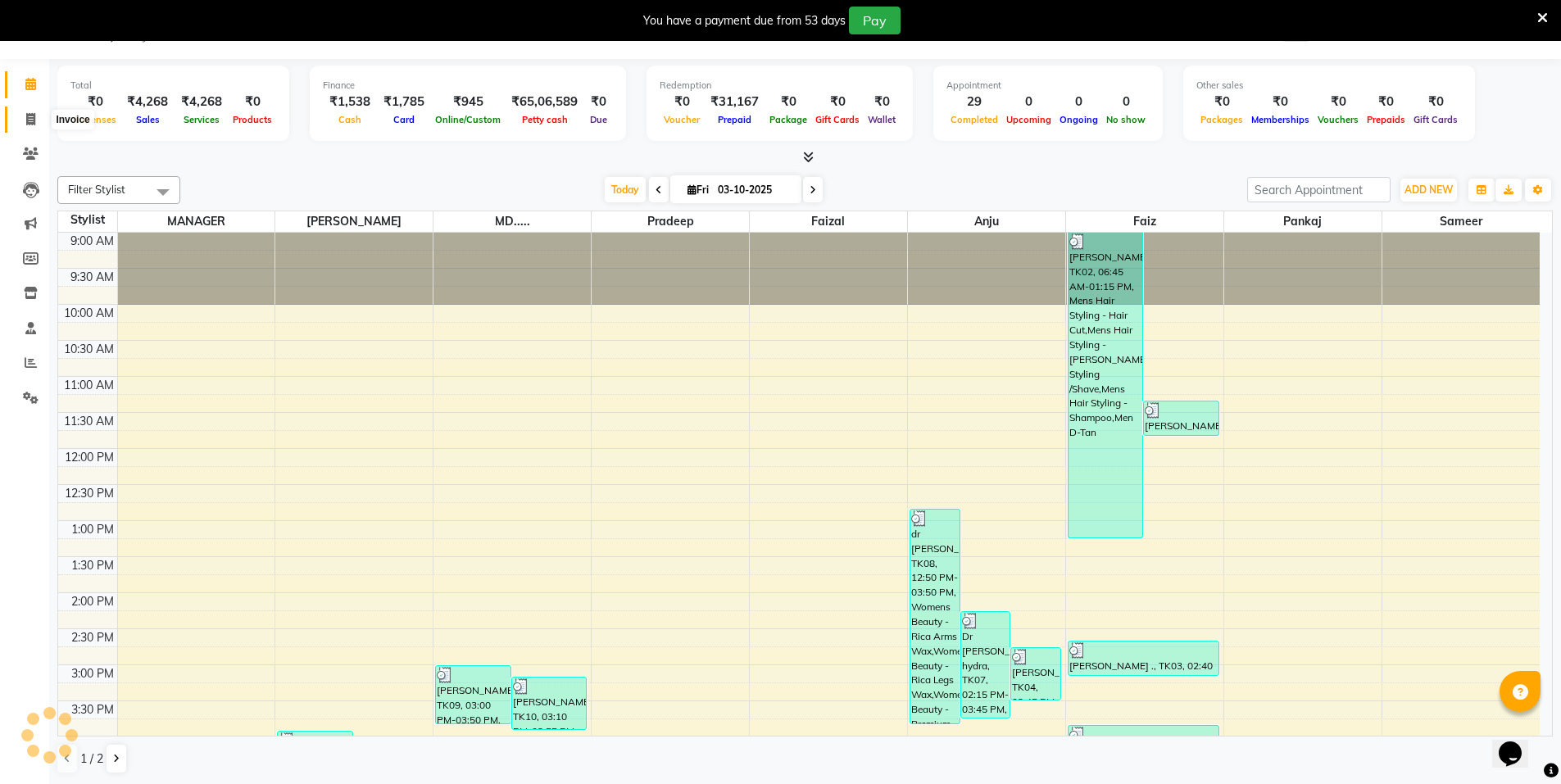
click at [29, 113] on icon at bounding box center [31, 120] width 9 height 12
select select "service"
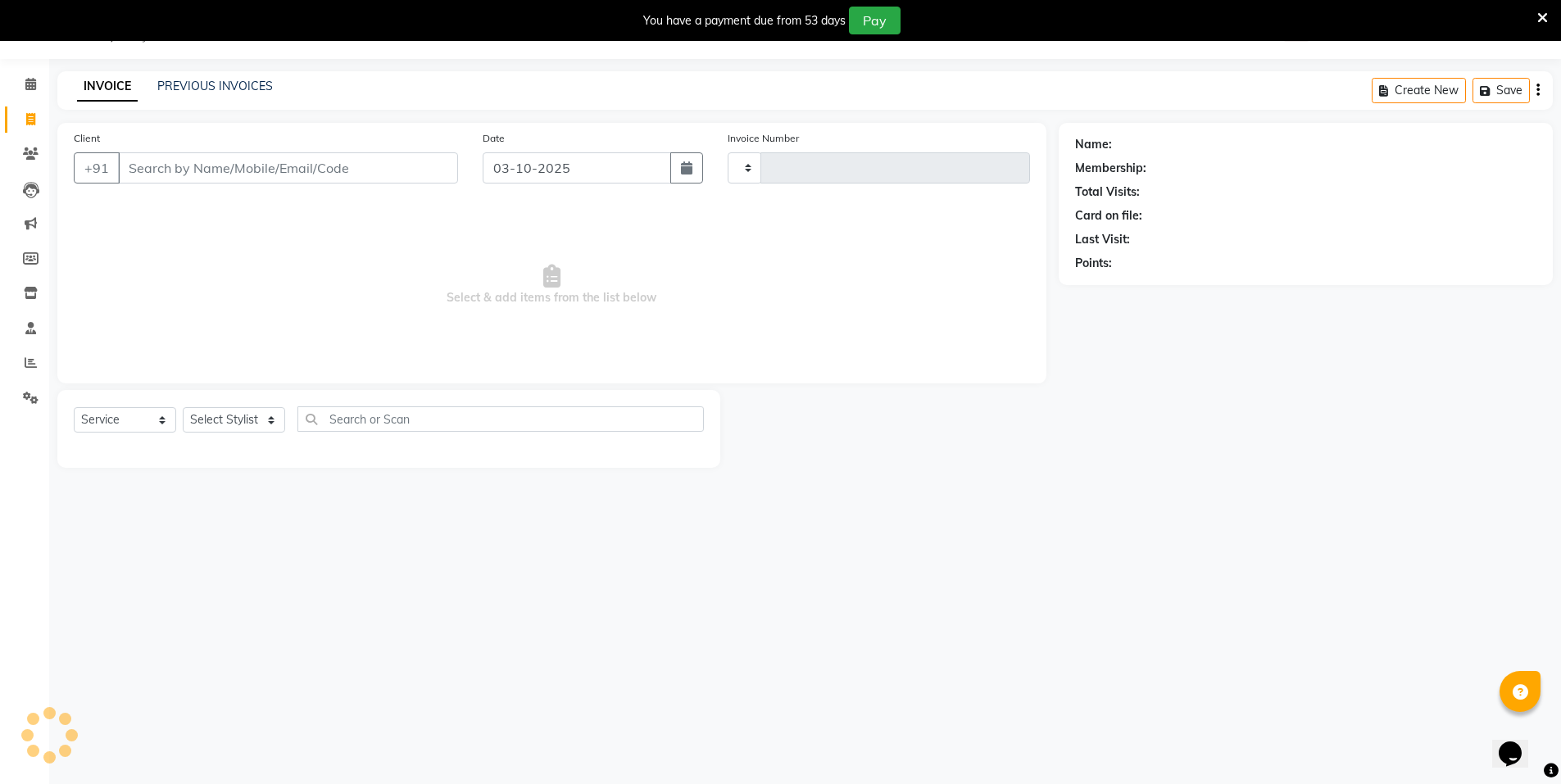
type input "4180"
select select "3472"
select select "P"
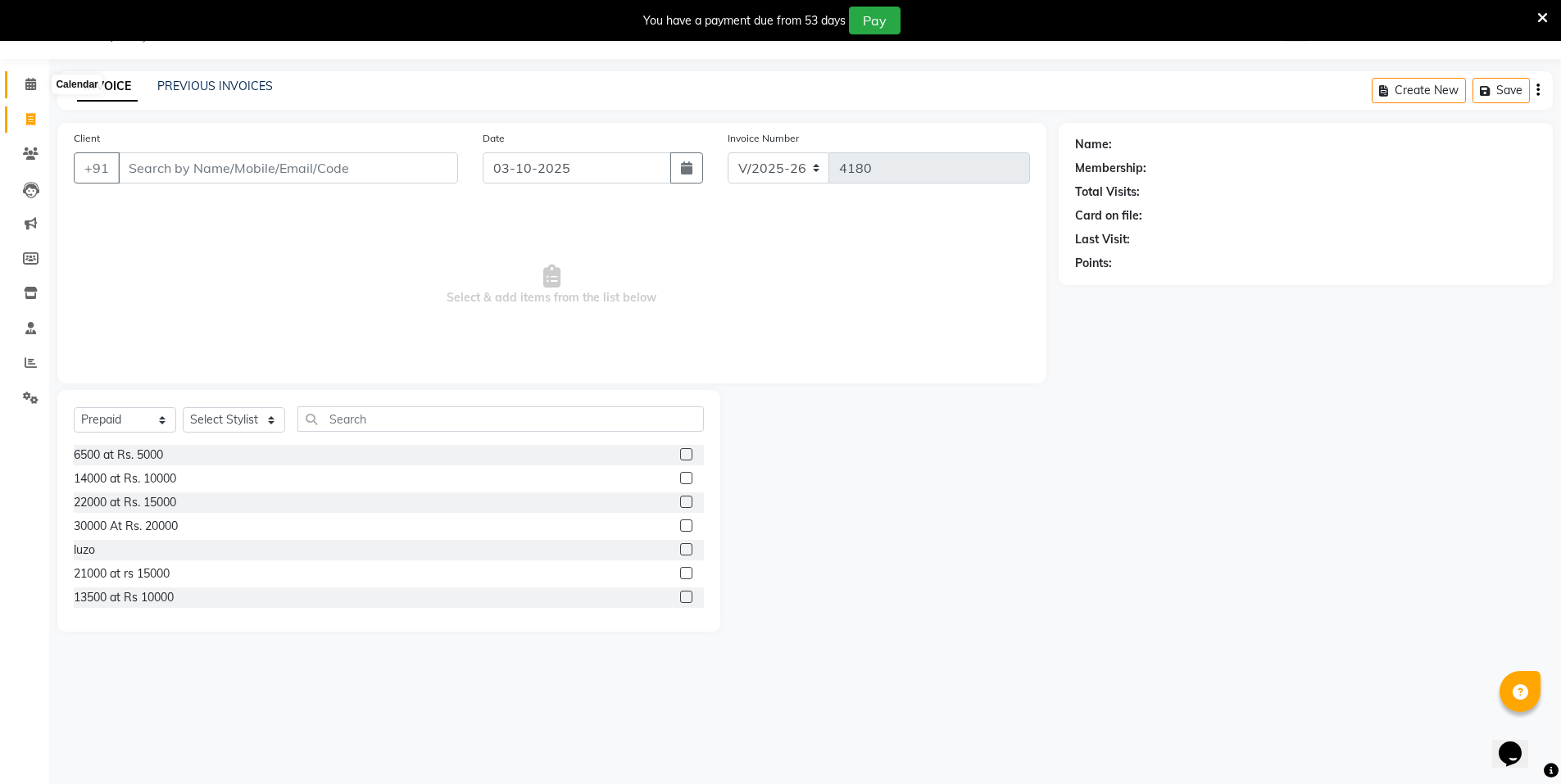
click at [34, 87] on icon at bounding box center [31, 84] width 11 height 12
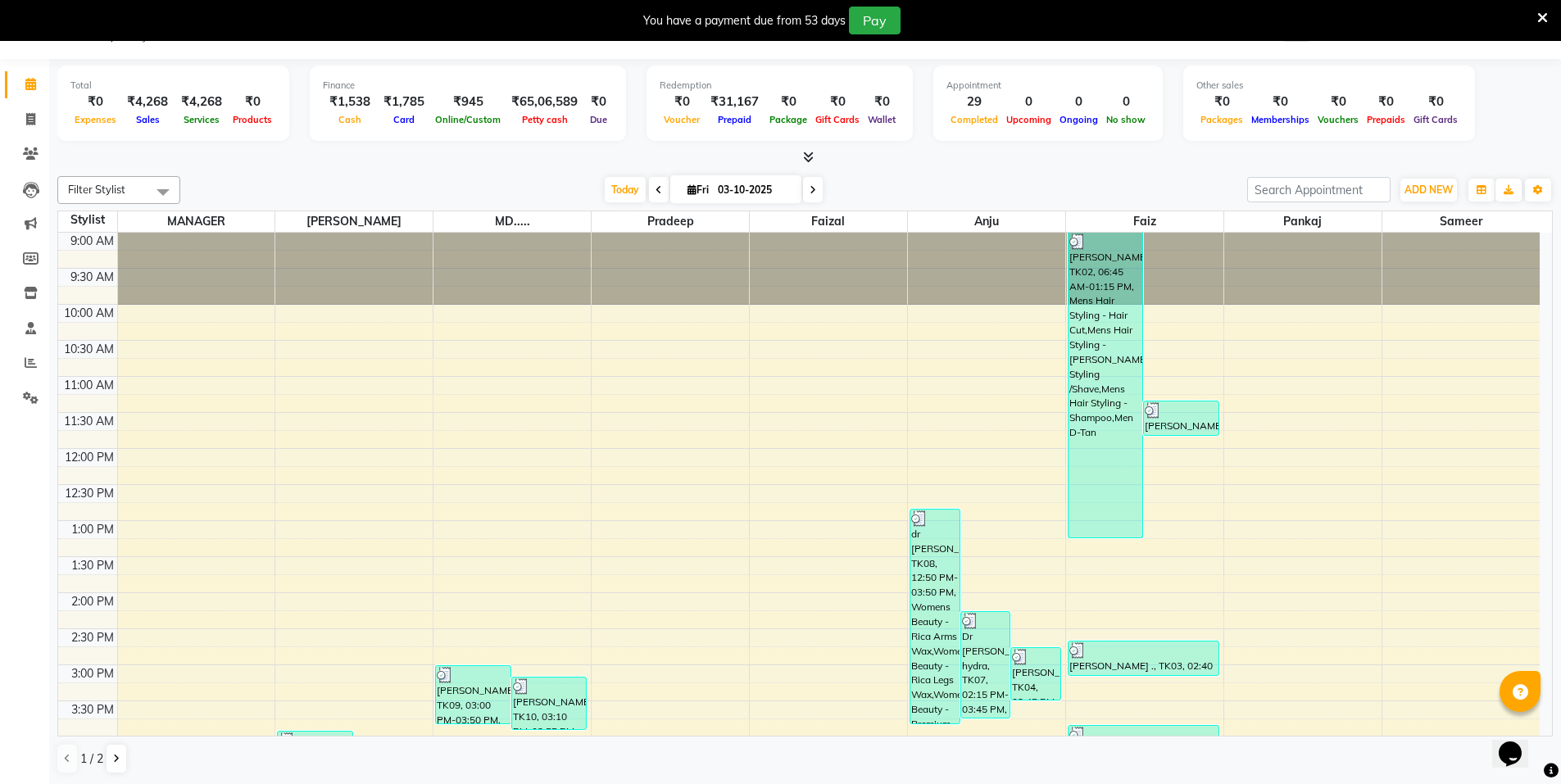
click at [1543, 9] on span at bounding box center [1543, 17] width 11 height 18
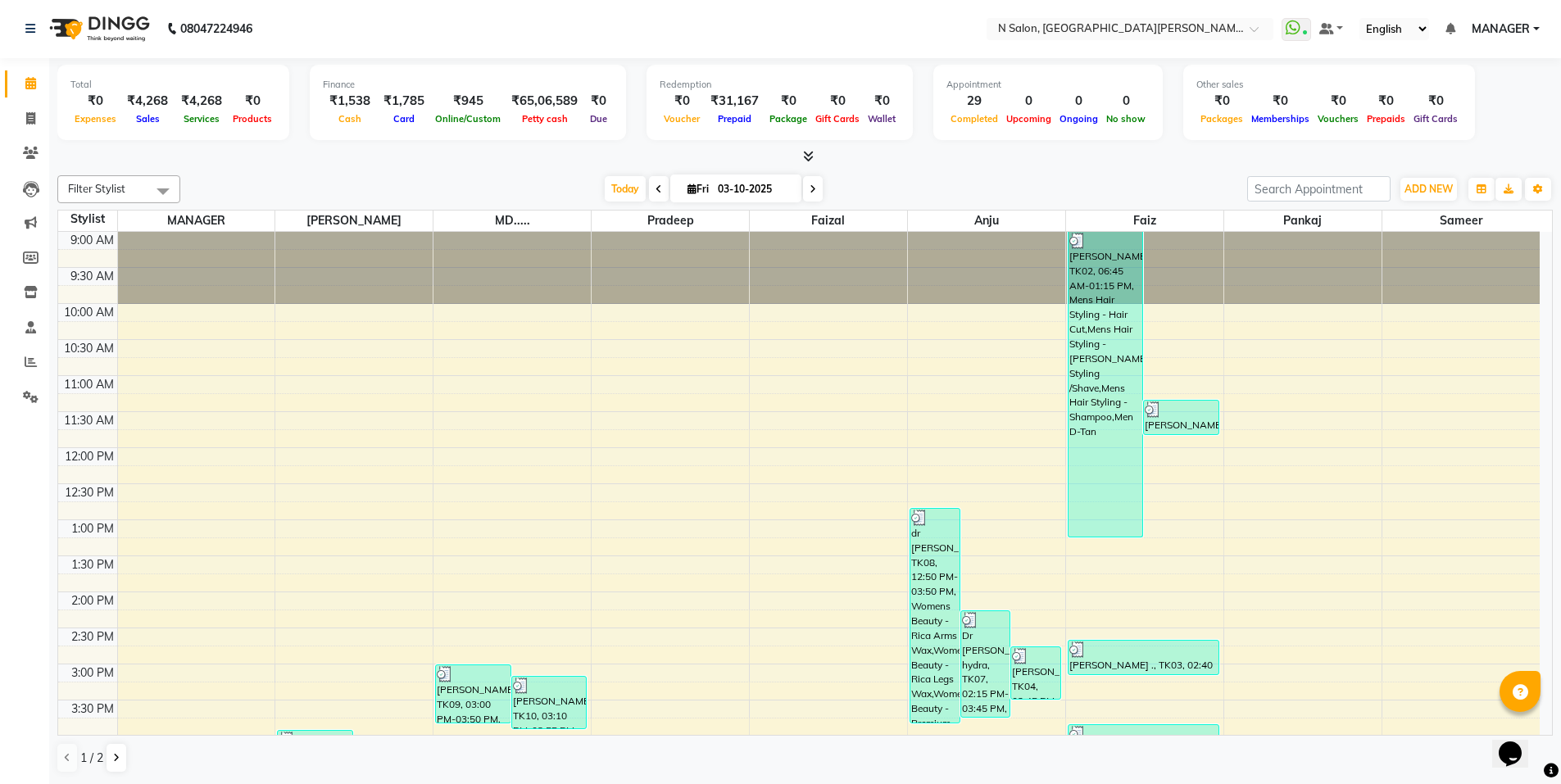
scroll to position [1, 0]
click at [35, 113] on icon at bounding box center [31, 119] width 9 height 12
select select "service"
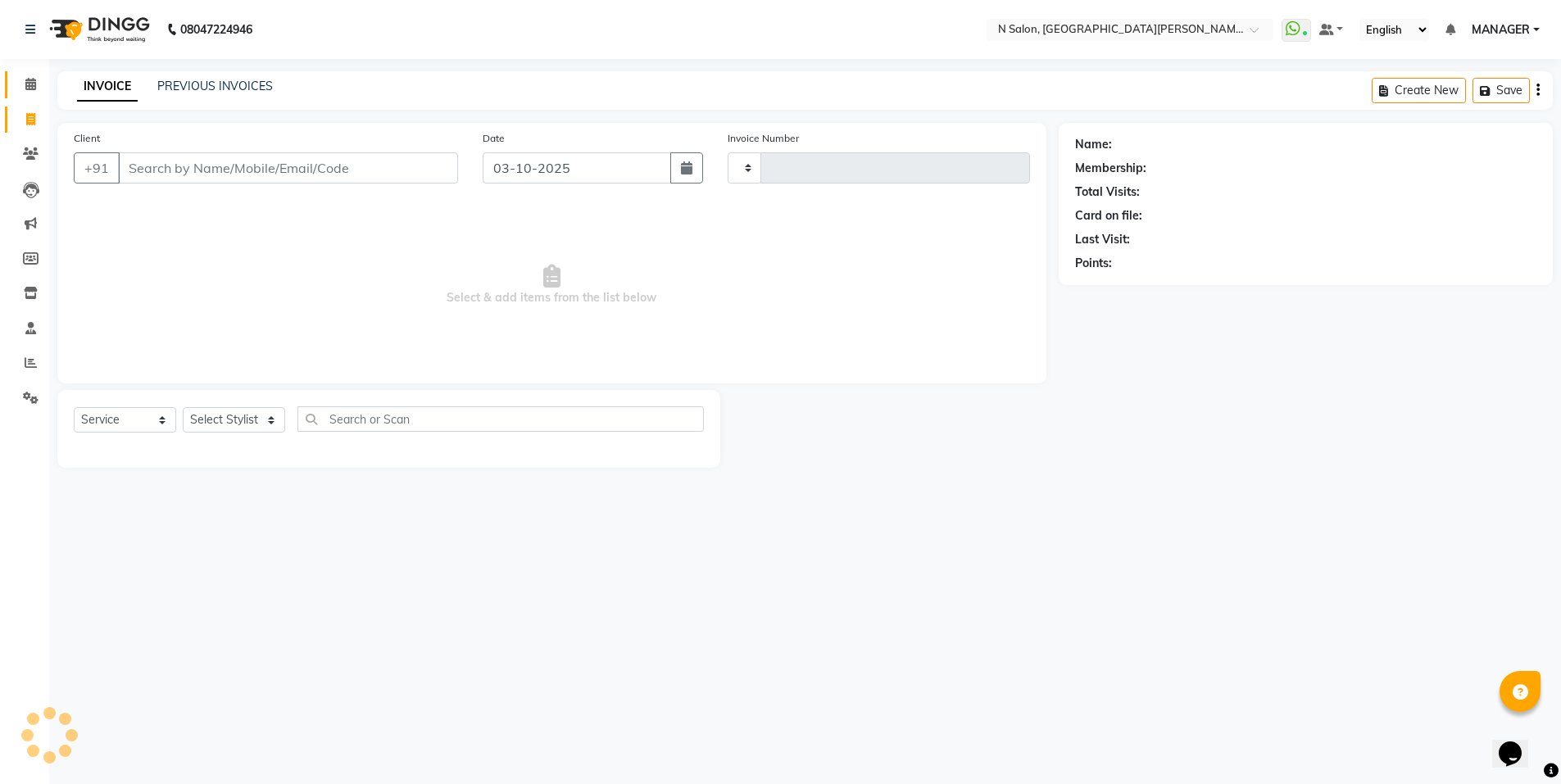
type input "4180"
select select "3472"
select select "P"
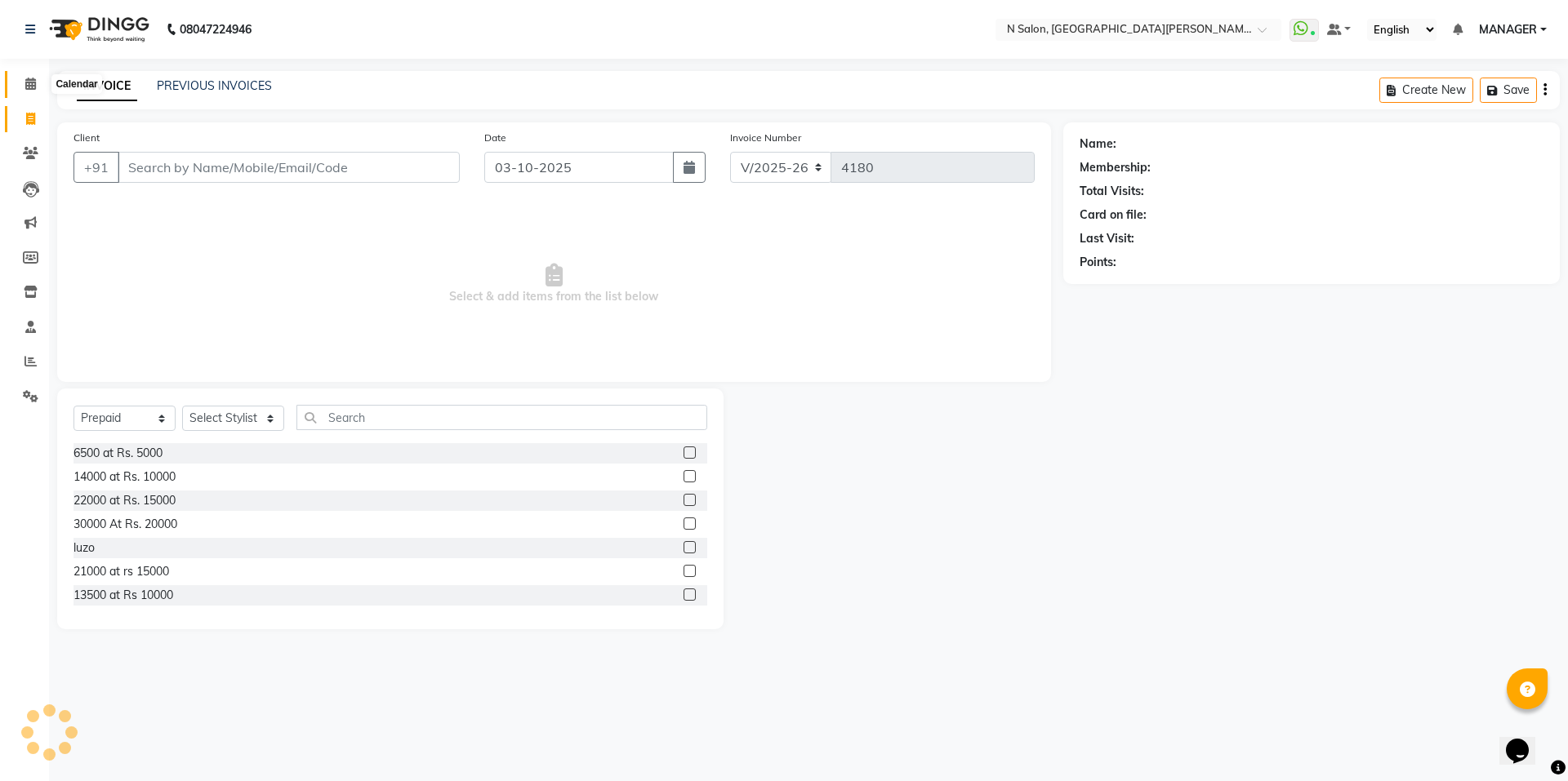
click at [28, 90] on span at bounding box center [31, 84] width 29 height 18
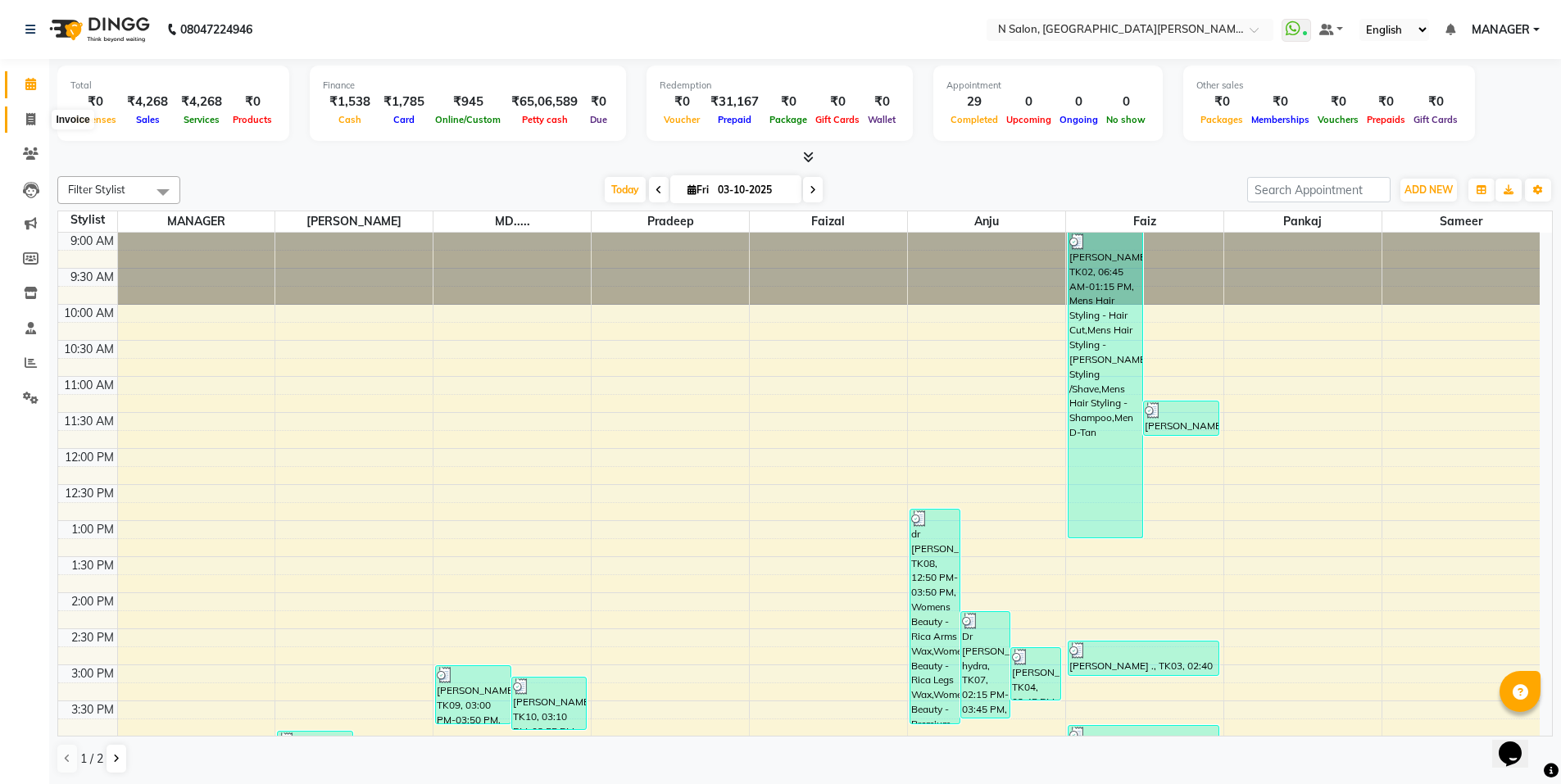
click at [31, 123] on icon at bounding box center [31, 120] width 9 height 12
select select "service"
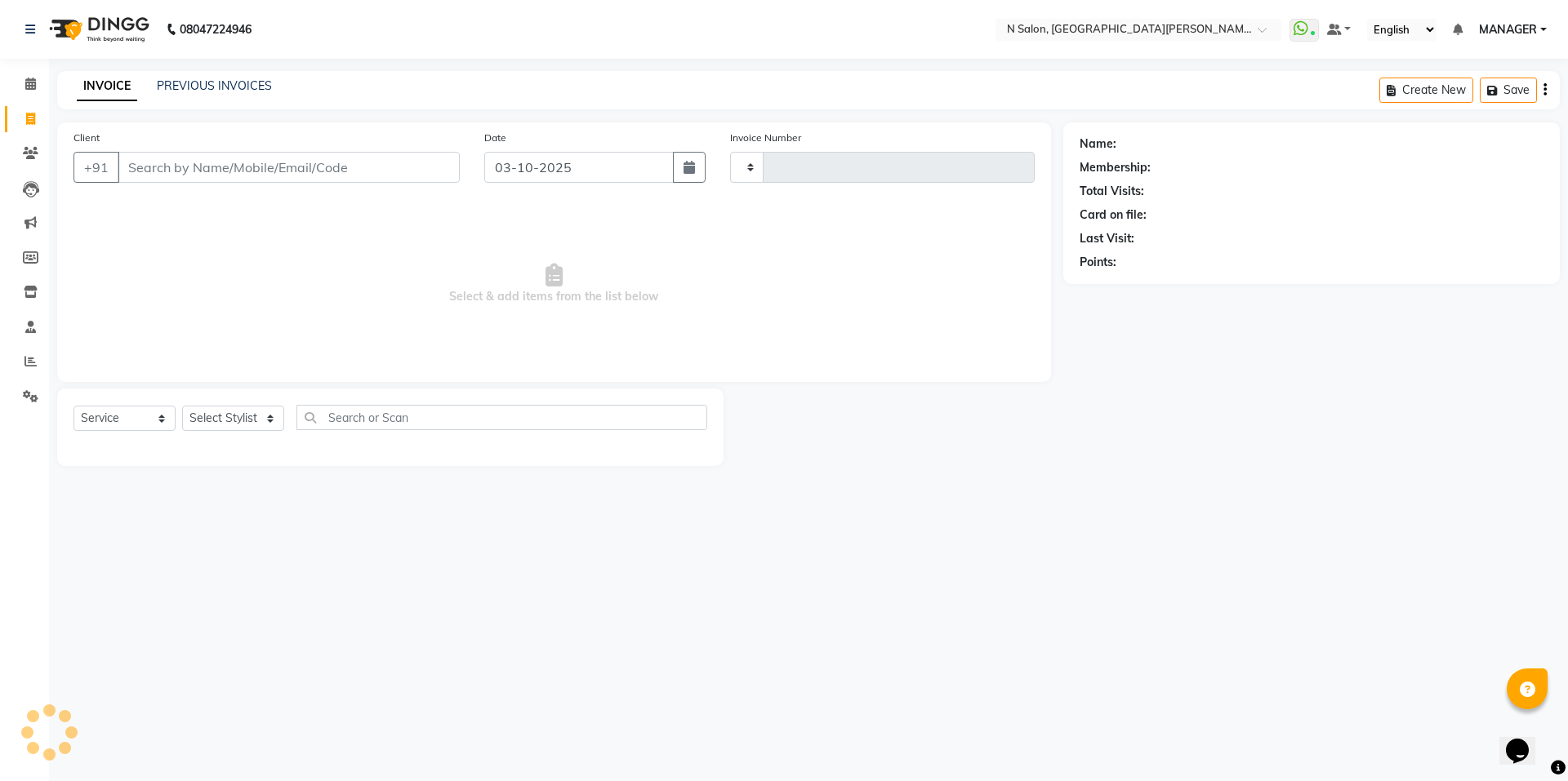
type input "4180"
select select "3472"
click at [193, 163] on input "Client" at bounding box center [288, 166] width 343 height 31
select select "P"
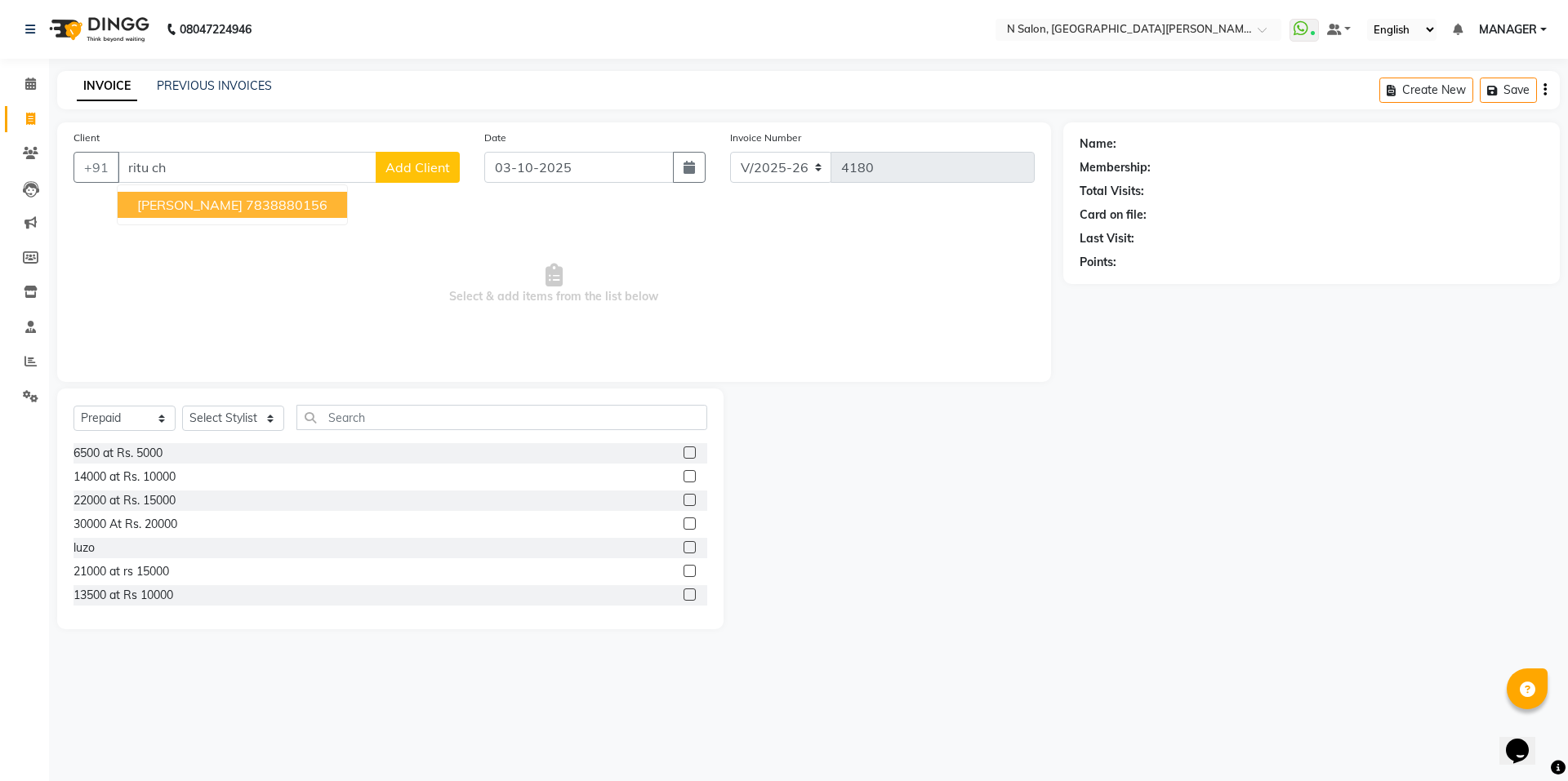
click at [266, 207] on ngb-highlight "7838880156" at bounding box center [286, 205] width 81 height 17
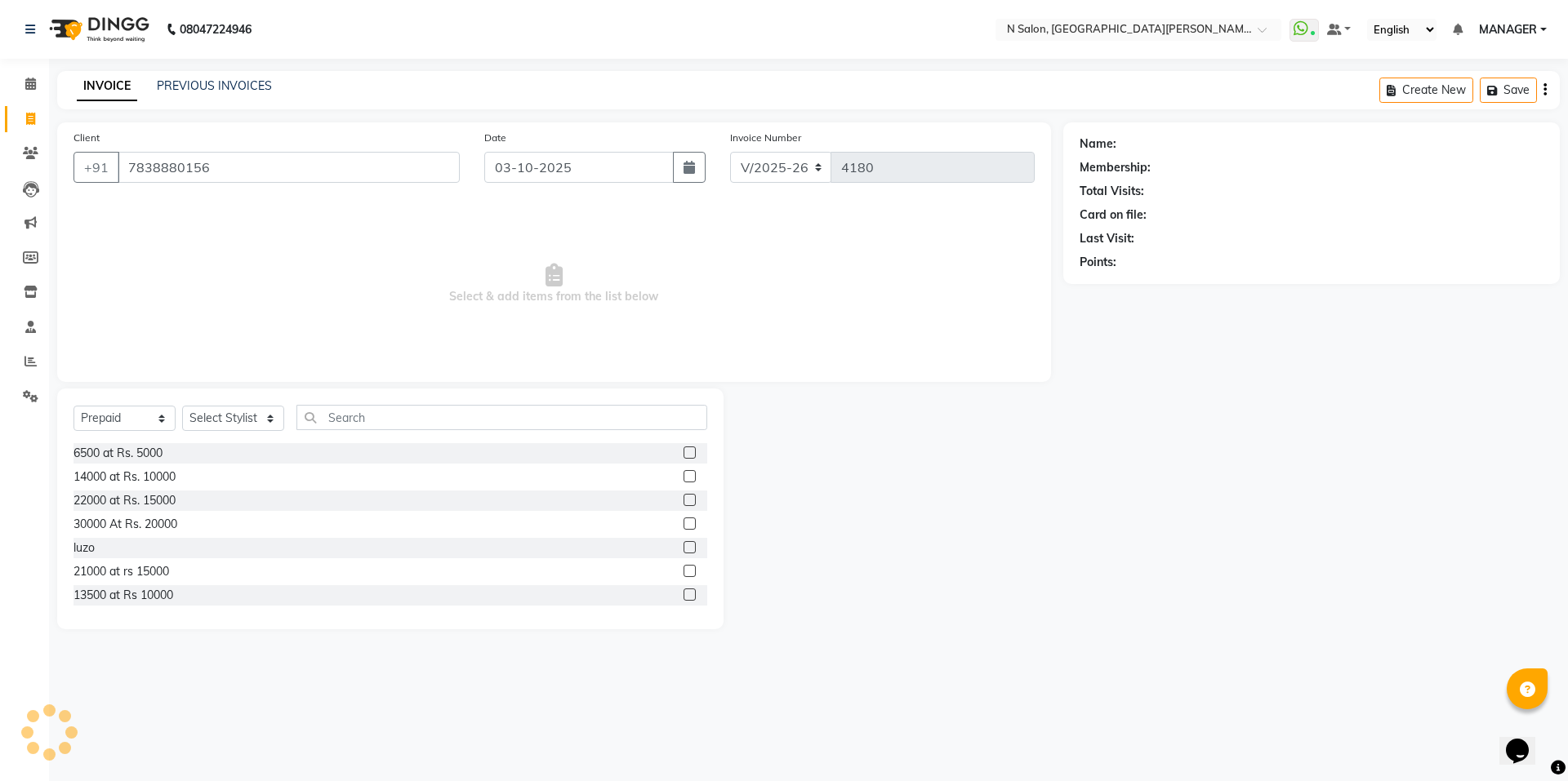
type input "7838880156"
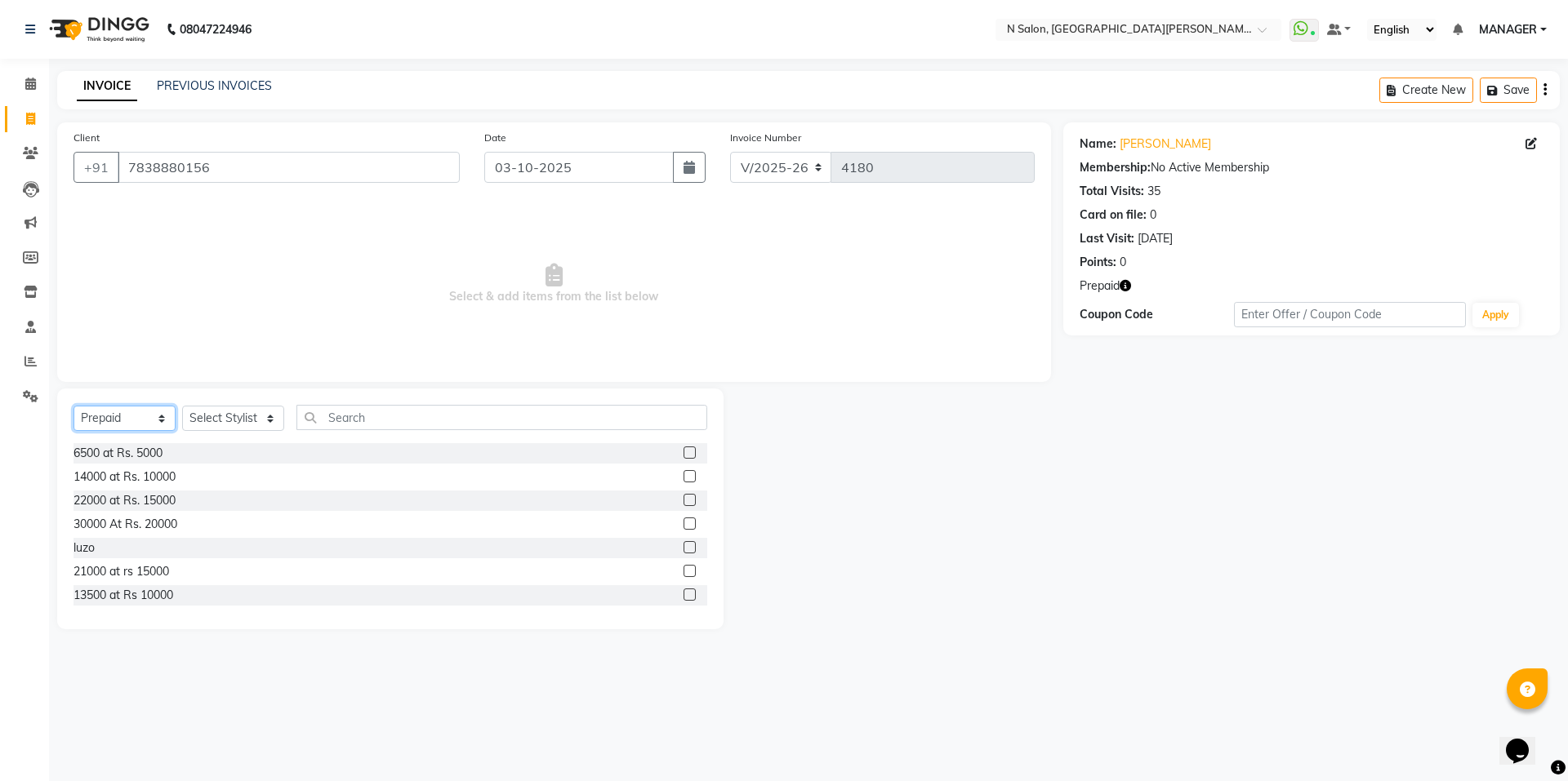
click at [108, 418] on select "Select Service Product Membership Package Voucher Prepaid Gift Card" at bounding box center [124, 418] width 102 height 25
select select "service"
click at [74, 405] on select "Select Service Product Membership Package Voucher Prepaid Gift Card" at bounding box center [124, 418] width 102 height 25
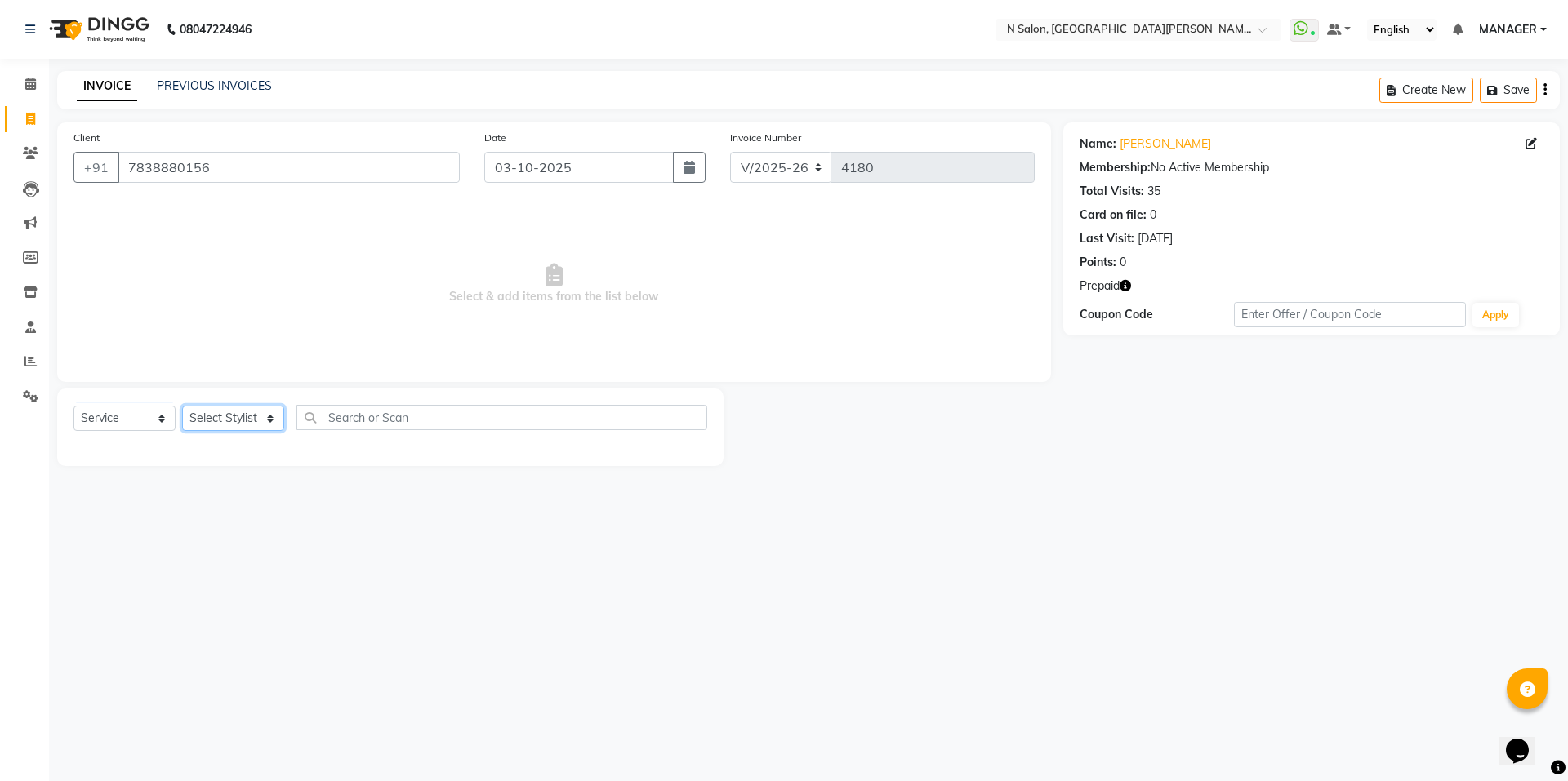
click at [199, 420] on select "Select Stylist Anju Faiz Faizal MANAGER MD..... Pankaj Pradeep Sahil NAWAB same…" at bounding box center [233, 418] width 102 height 25
select select "15667"
click at [182, 405] on select "Select Stylist Anju Faiz Faizal MANAGER MD..... Pankaj Pradeep Sahil NAWAB same…" at bounding box center [233, 418] width 102 height 25
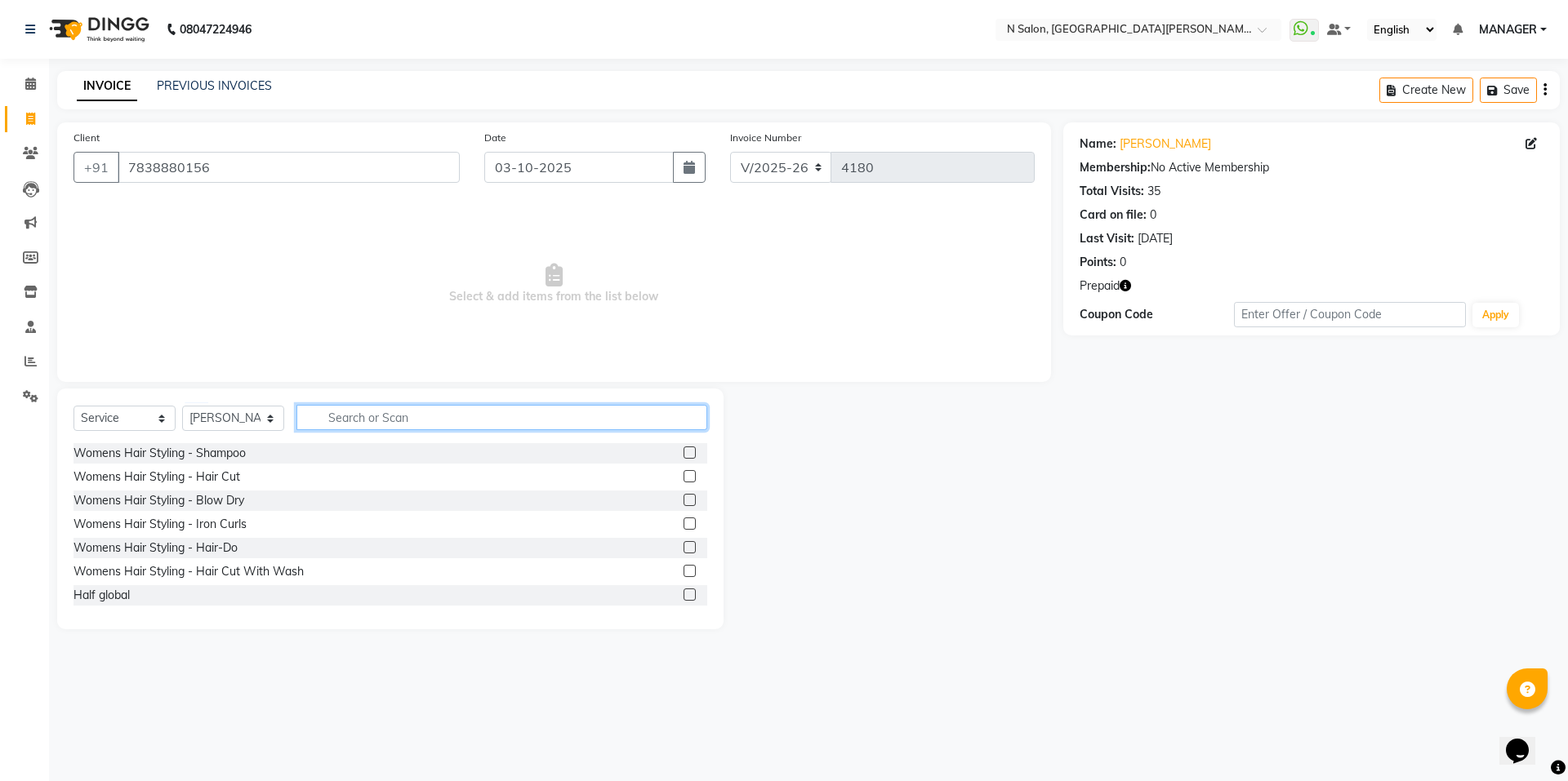
click at [357, 421] on input "text" at bounding box center [501, 417] width 411 height 25
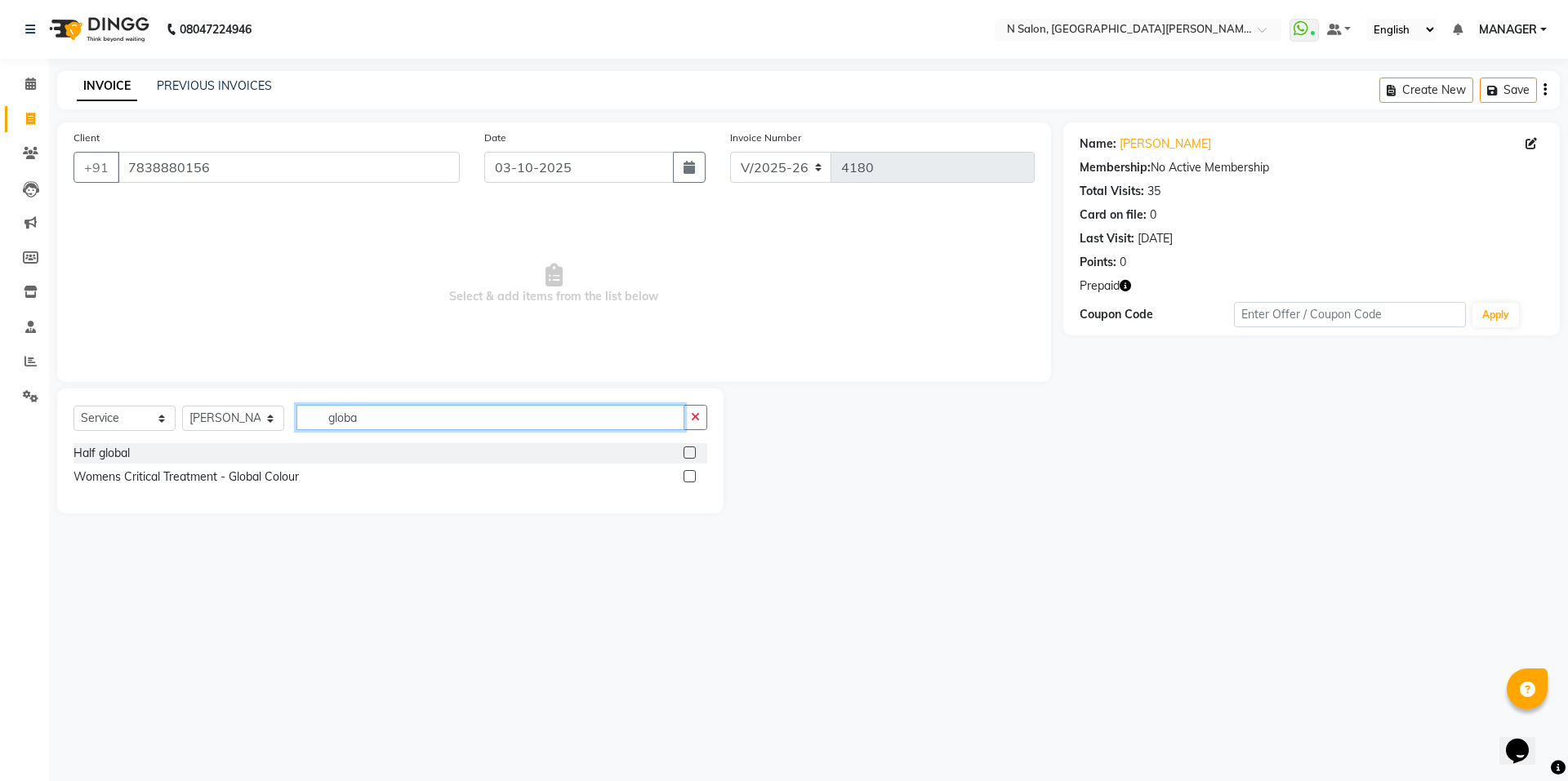
type input "globa"
click at [689, 475] on label at bounding box center [689, 476] width 12 height 12
click at [689, 475] on input "checkbox" at bounding box center [689, 477] width 11 height 11
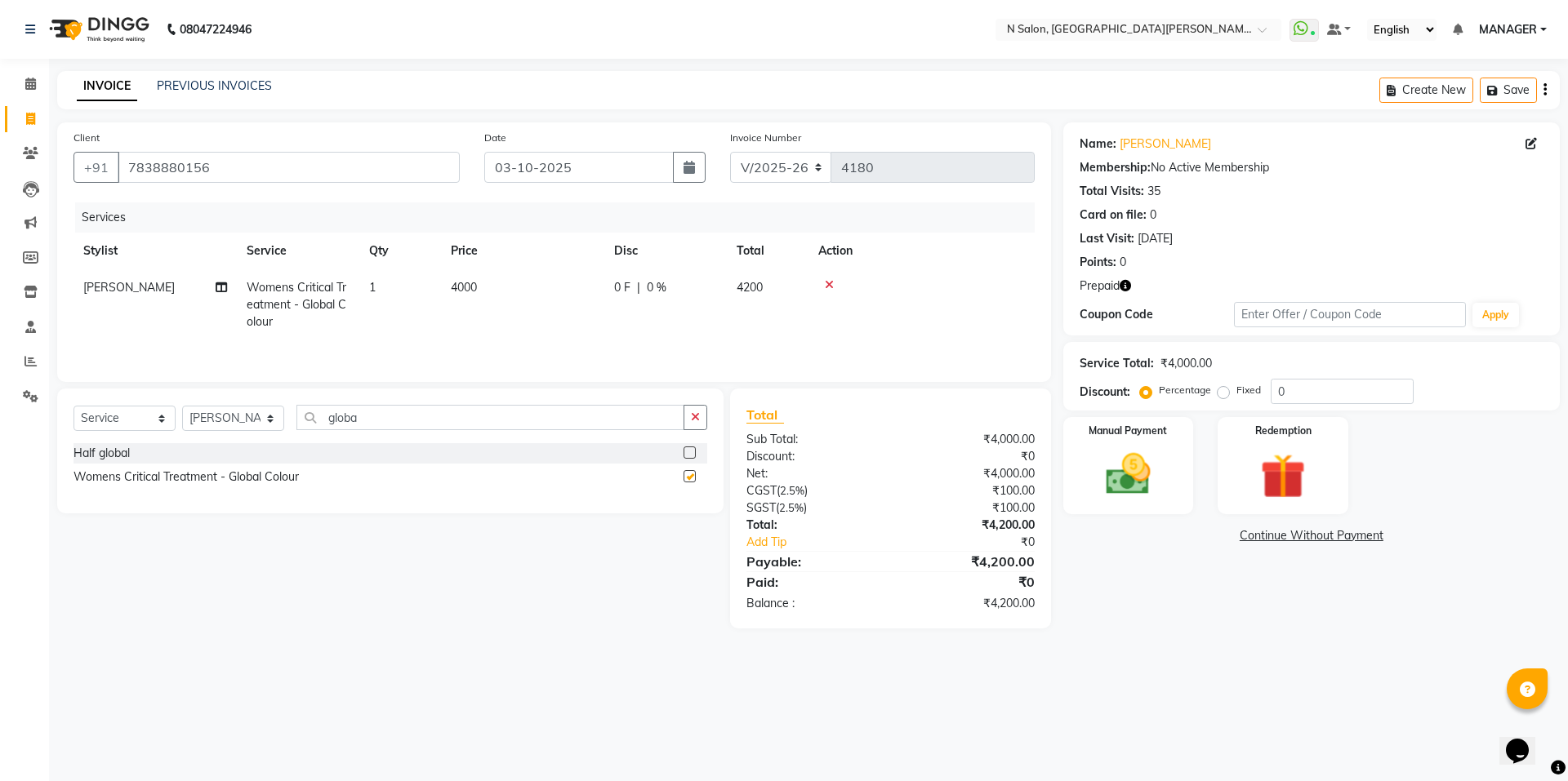
checkbox input "false"
click at [477, 287] on span "4000" at bounding box center [464, 287] width 26 height 15
select select "15667"
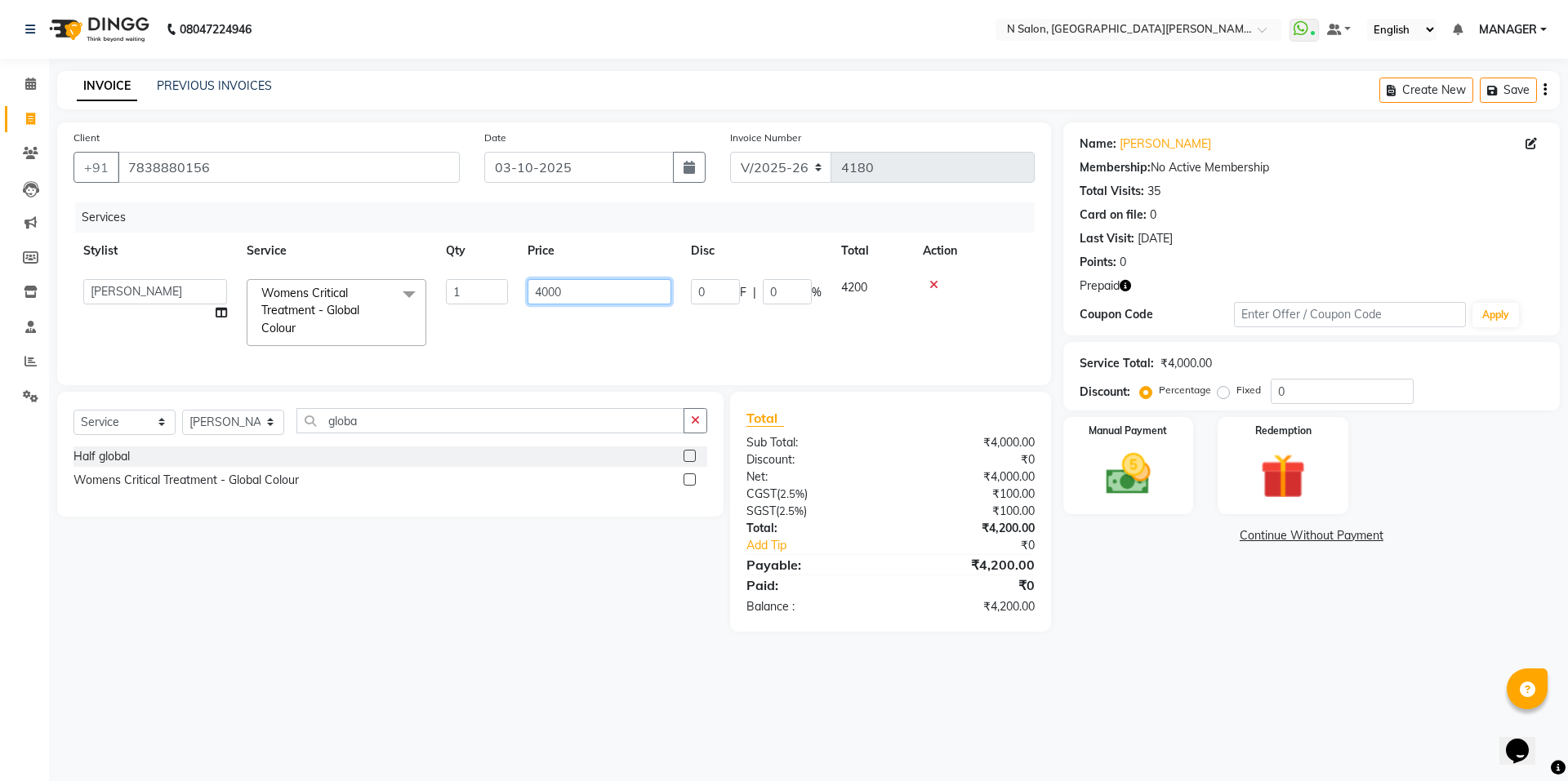
drag, startPoint x: 591, startPoint y: 296, endPoint x: 413, endPoint y: 325, distance: 180.3
click at [413, 325] on tr "Anju Faiz Faizal MANAGER MD..... Pankaj Pradeep Sahil NAWAB sameer shweta Suzen…" at bounding box center [554, 313] width 962 height 87
type input "5500"
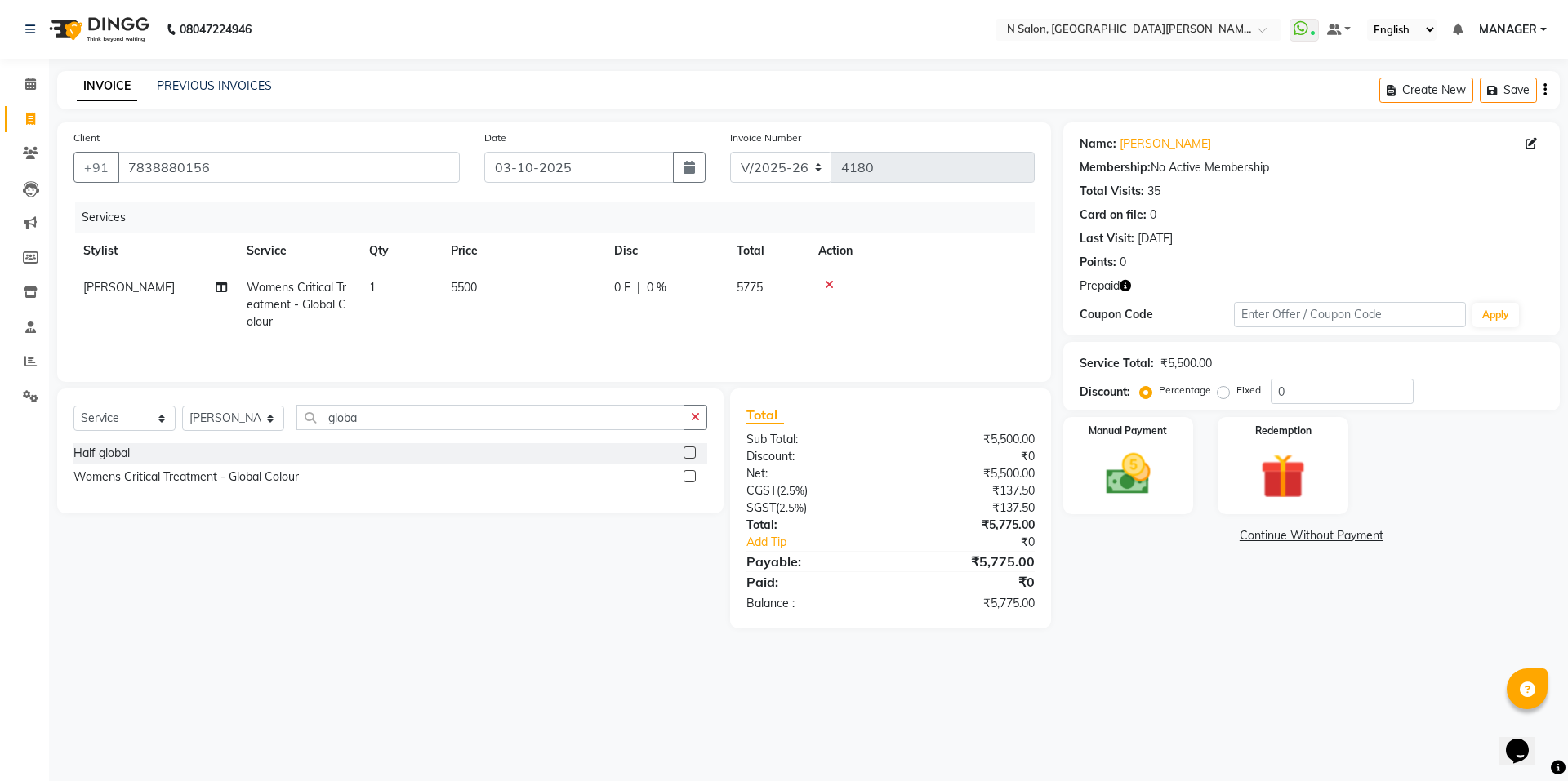
click at [518, 340] on td "5500" at bounding box center [523, 305] width 163 height 71
select select "15667"
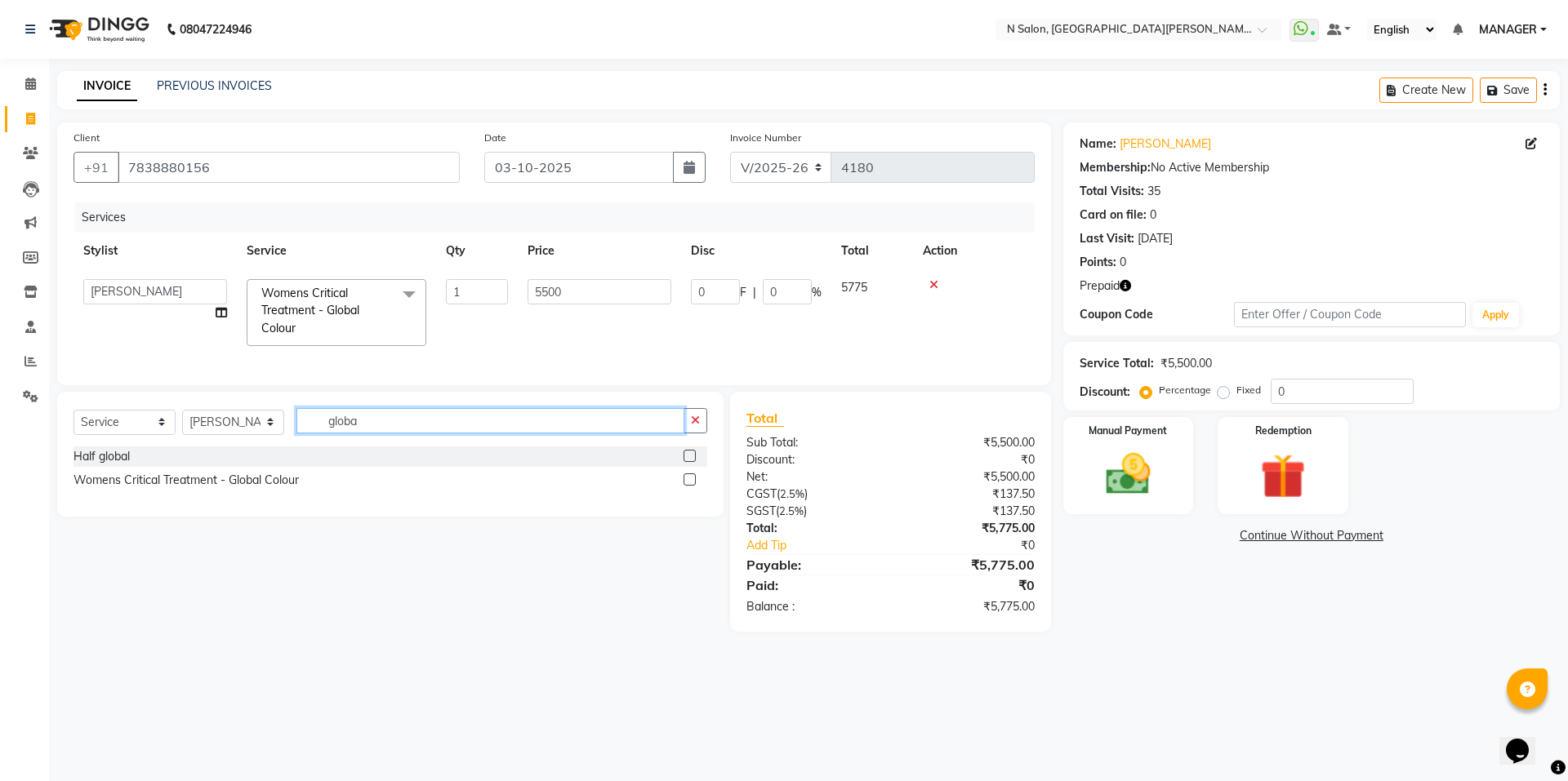
drag, startPoint x: 374, startPoint y: 438, endPoint x: 264, endPoint y: 458, distance: 111.8
click at [264, 447] on div "Select Service Product Membership Package Voucher Prepaid Gift Card Select Styl…" at bounding box center [391, 427] width 634 height 39
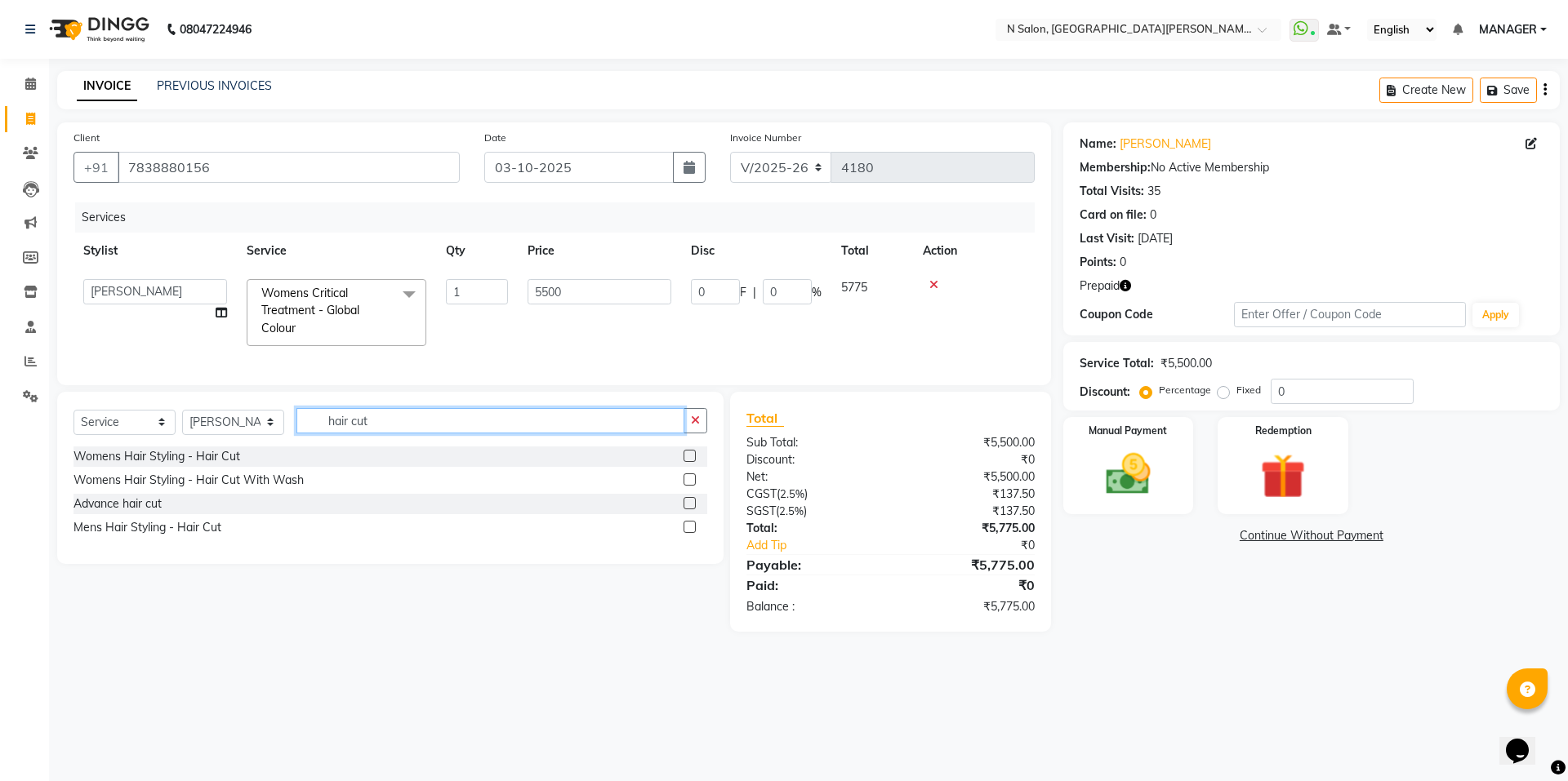
type input "hair cut"
click at [687, 462] on label at bounding box center [689, 456] width 12 height 12
click at [687, 462] on input "checkbox" at bounding box center [689, 457] width 11 height 11
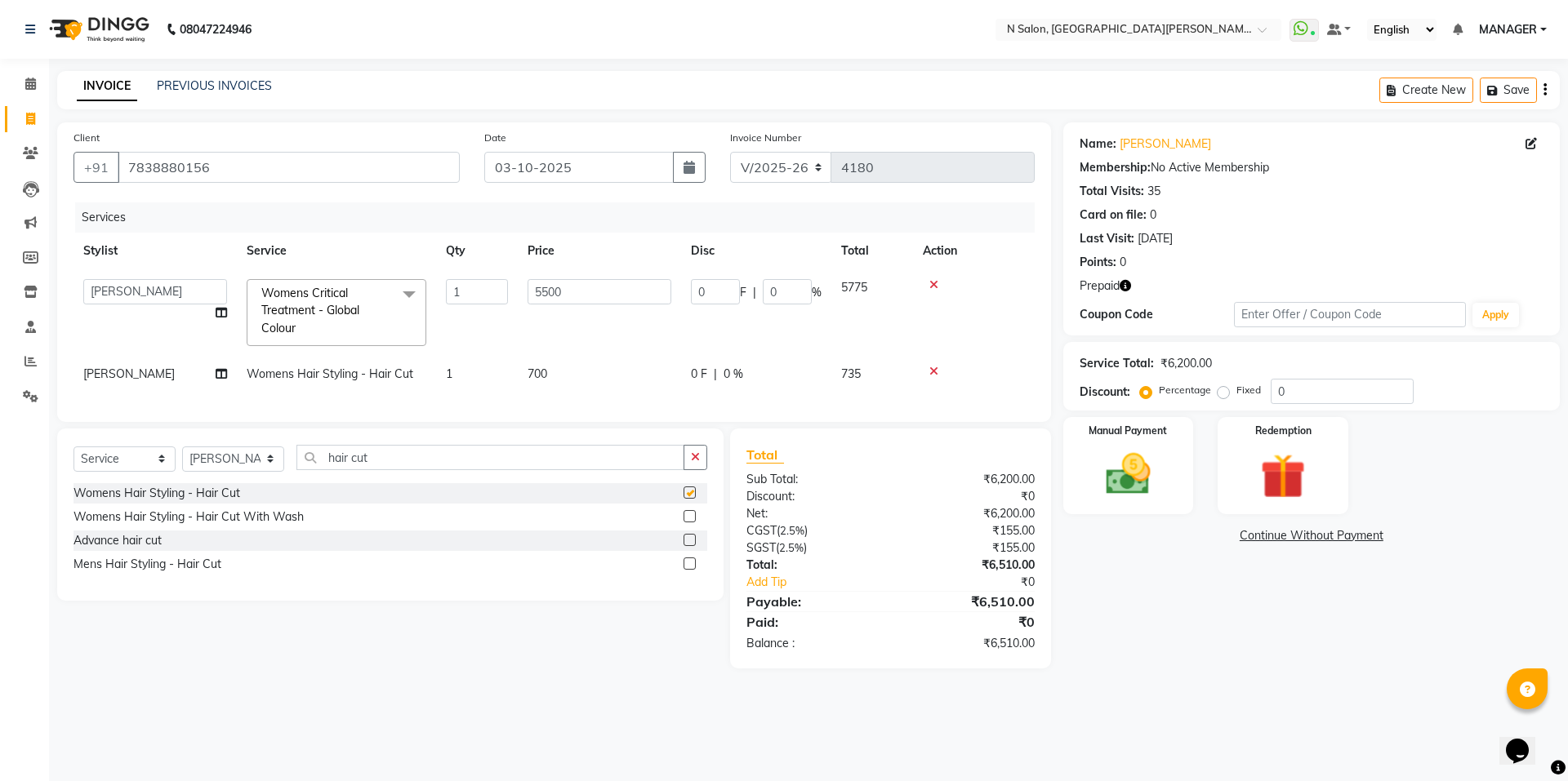
checkbox input "false"
click at [691, 523] on label at bounding box center [689, 517] width 12 height 12
click at [691, 523] on input "checkbox" at bounding box center [689, 517] width 11 height 11
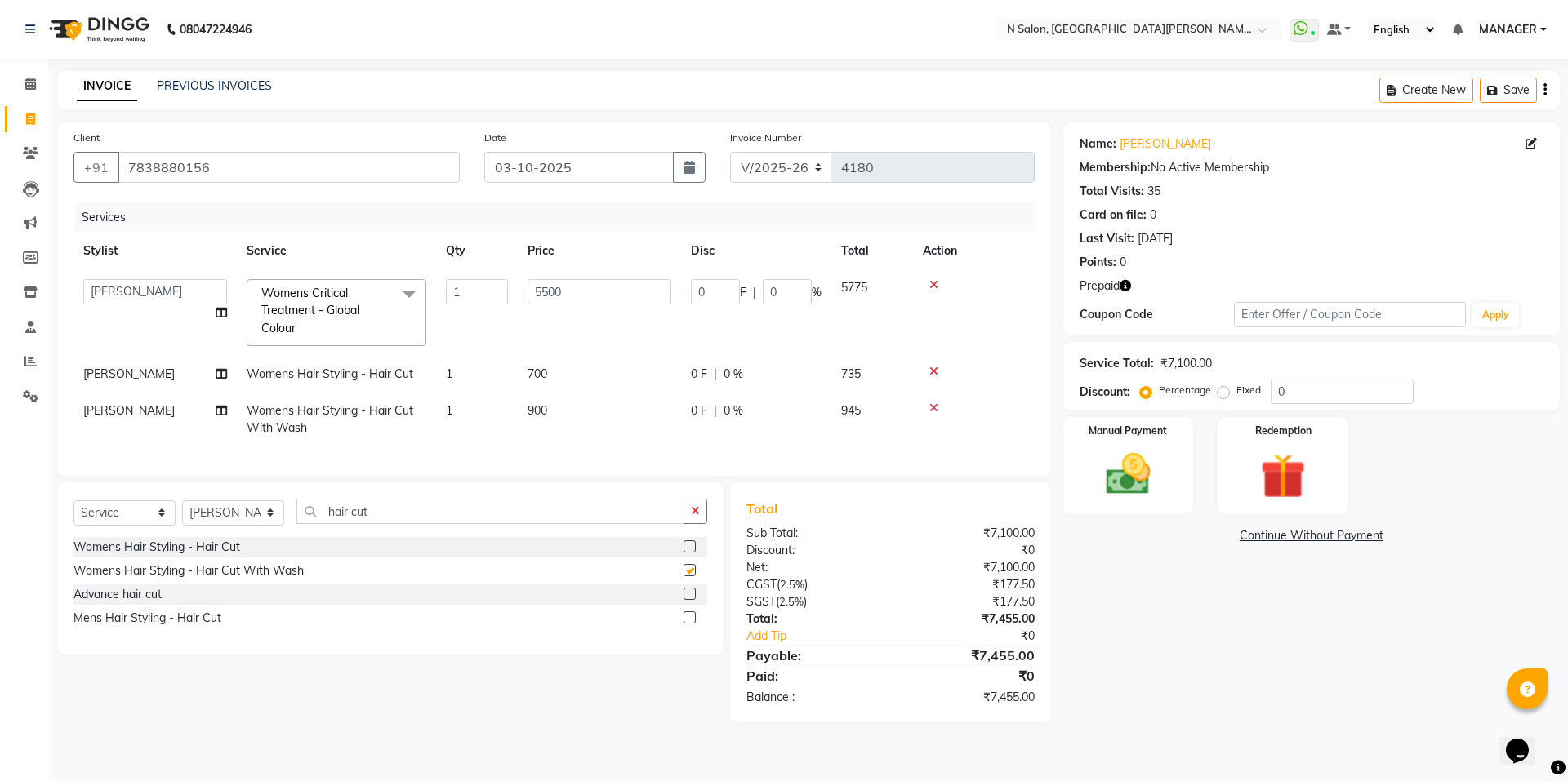
checkbox input "false"
drag, startPoint x: 936, startPoint y: 371, endPoint x: 915, endPoint y: 383, distance: 24.2
click at [934, 373] on icon at bounding box center [934, 371] width 9 height 11
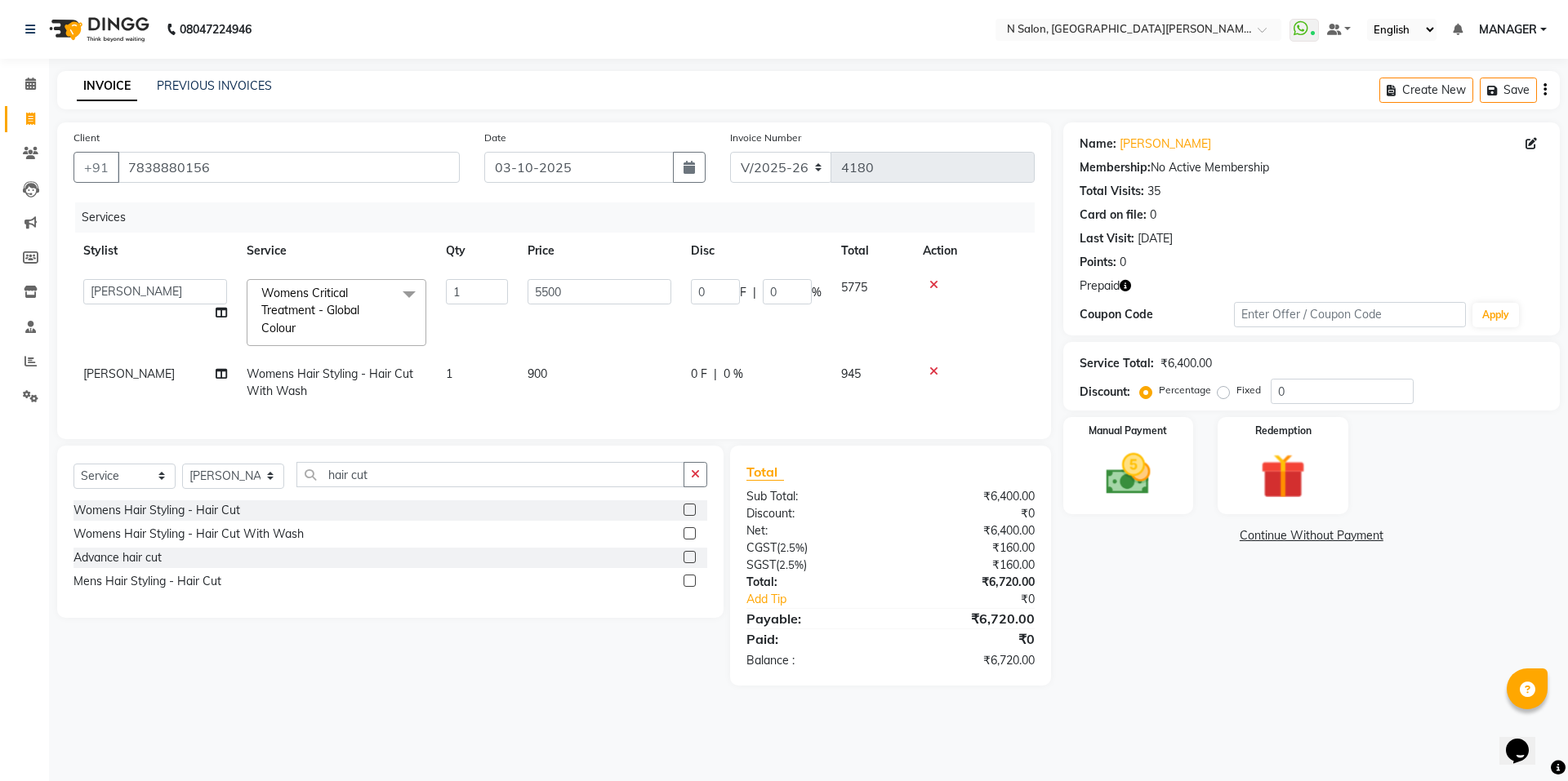
click at [541, 376] on span "900" at bounding box center [537, 374] width 19 height 15
select select "15667"
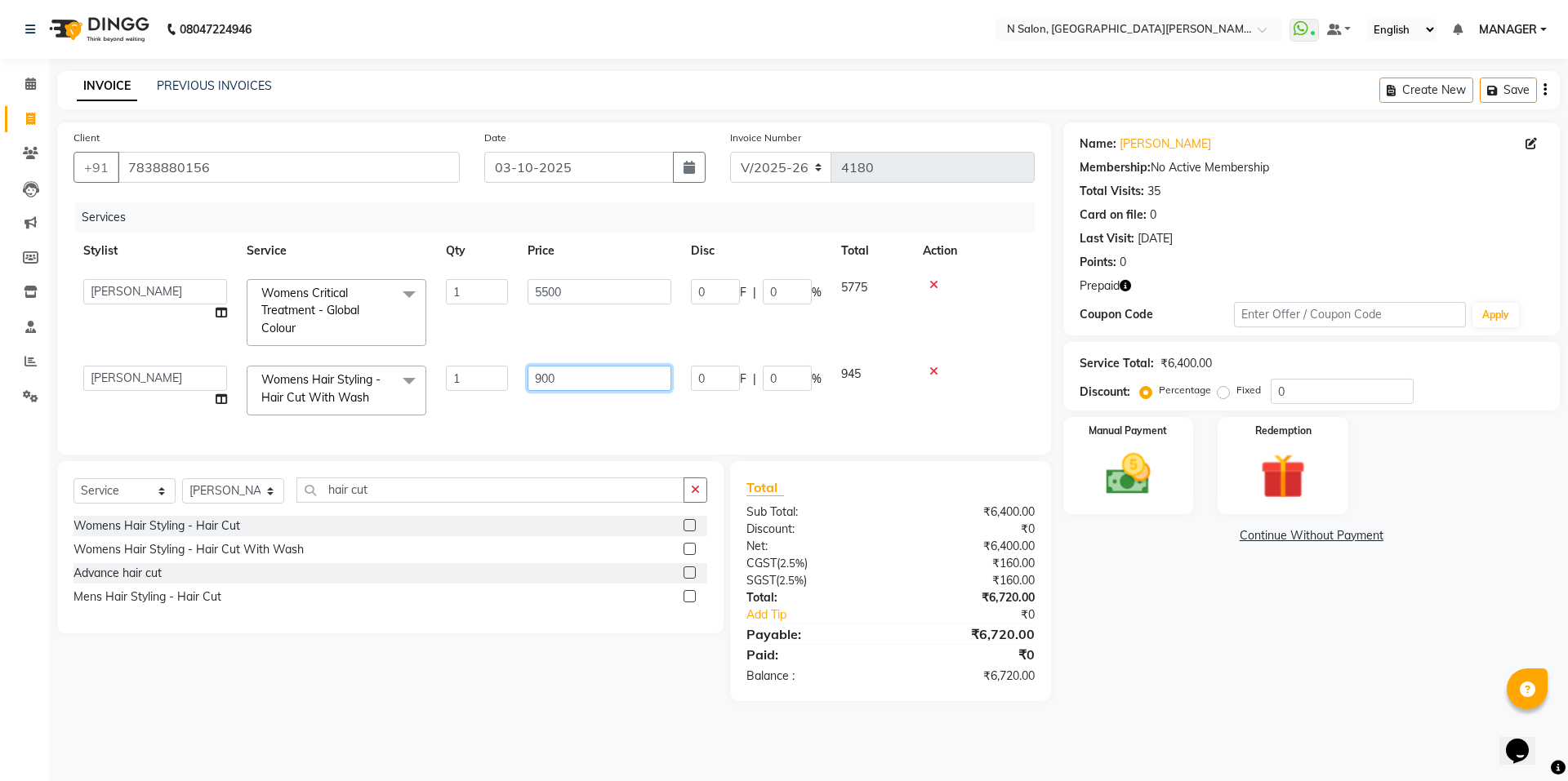
drag, startPoint x: 587, startPoint y: 383, endPoint x: 479, endPoint y: 401, distance: 109.5
click at [480, 402] on tr "Anju Faiz Faizal MANAGER MD..... Pankaj Pradeep Sahil NAWAB sameer shweta Suzen…" at bounding box center [554, 390] width 962 height 69
type input "1000"
click at [479, 401] on td "1" at bounding box center [477, 390] width 81 height 69
select select "15667"
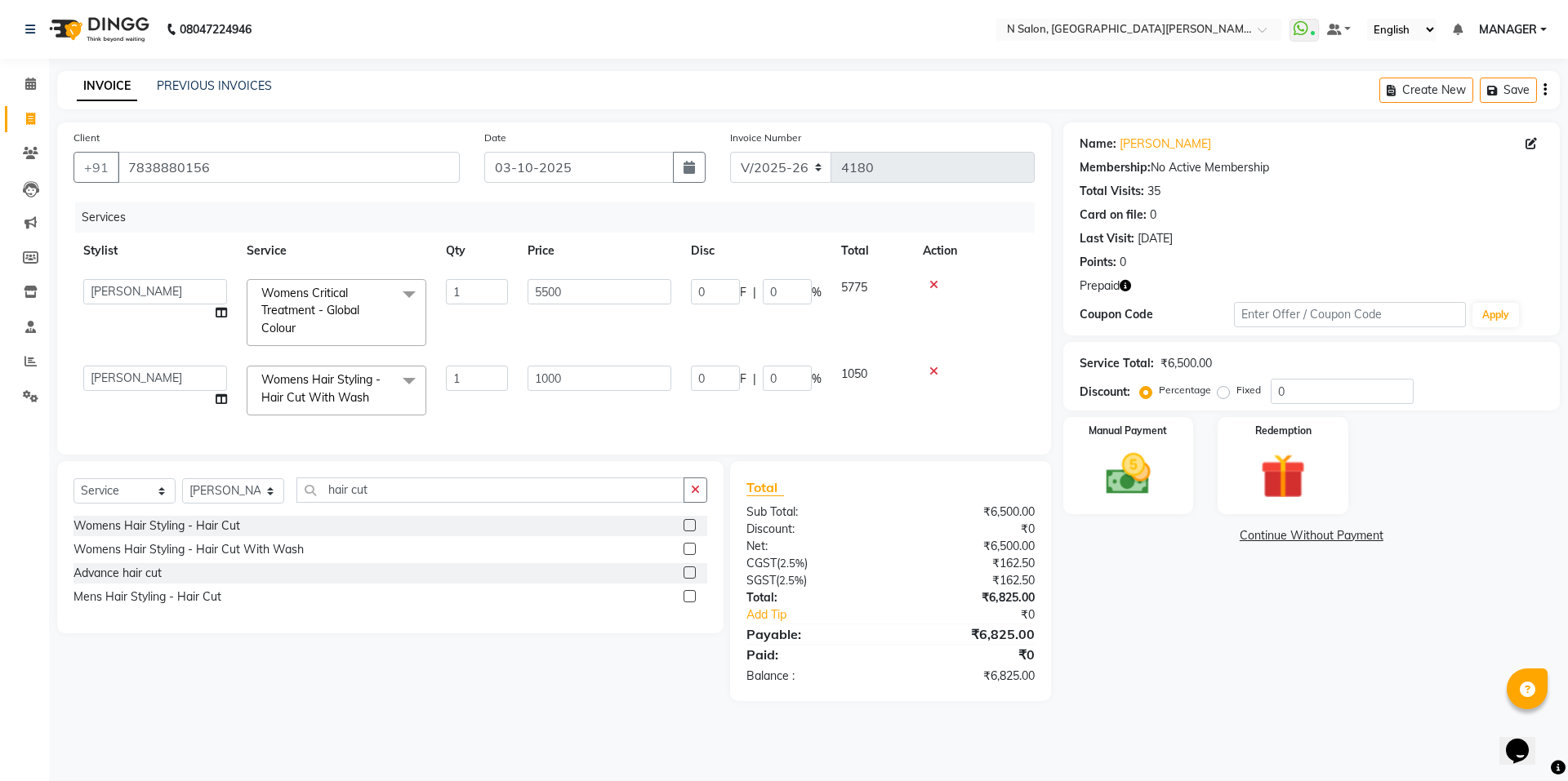
click at [1126, 286] on icon "button" at bounding box center [1125, 285] width 11 height 11
click at [1272, 258] on div "Points: 0" at bounding box center [1312, 263] width 464 height 18
click at [1324, 475] on div "Redemption" at bounding box center [1282, 466] width 136 height 101
click at [1207, 541] on span "Prepaid 2" at bounding box center [1208, 537] width 53 height 18
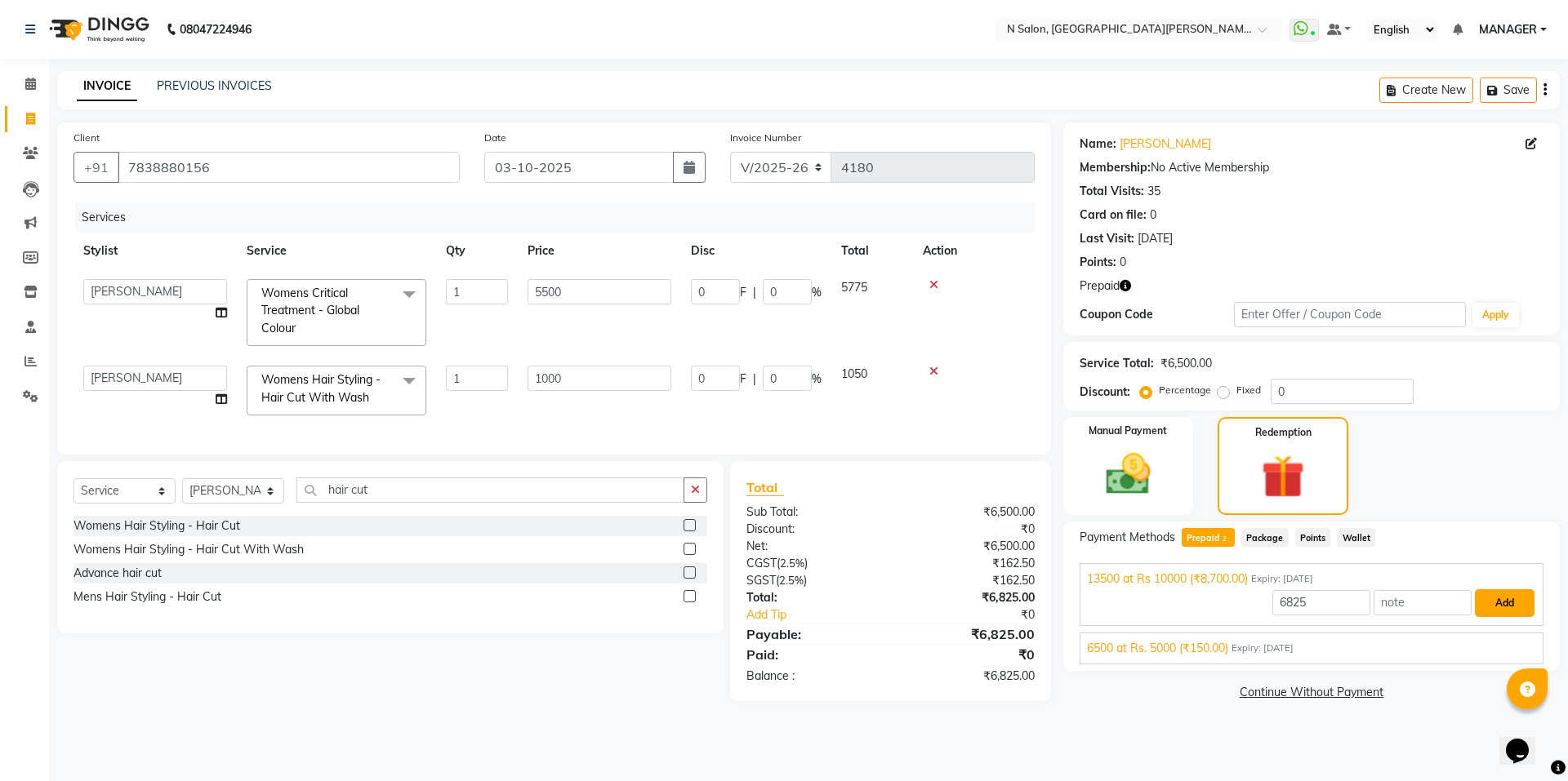
click at [1494, 602] on button "Add" at bounding box center [1505, 603] width 60 height 28
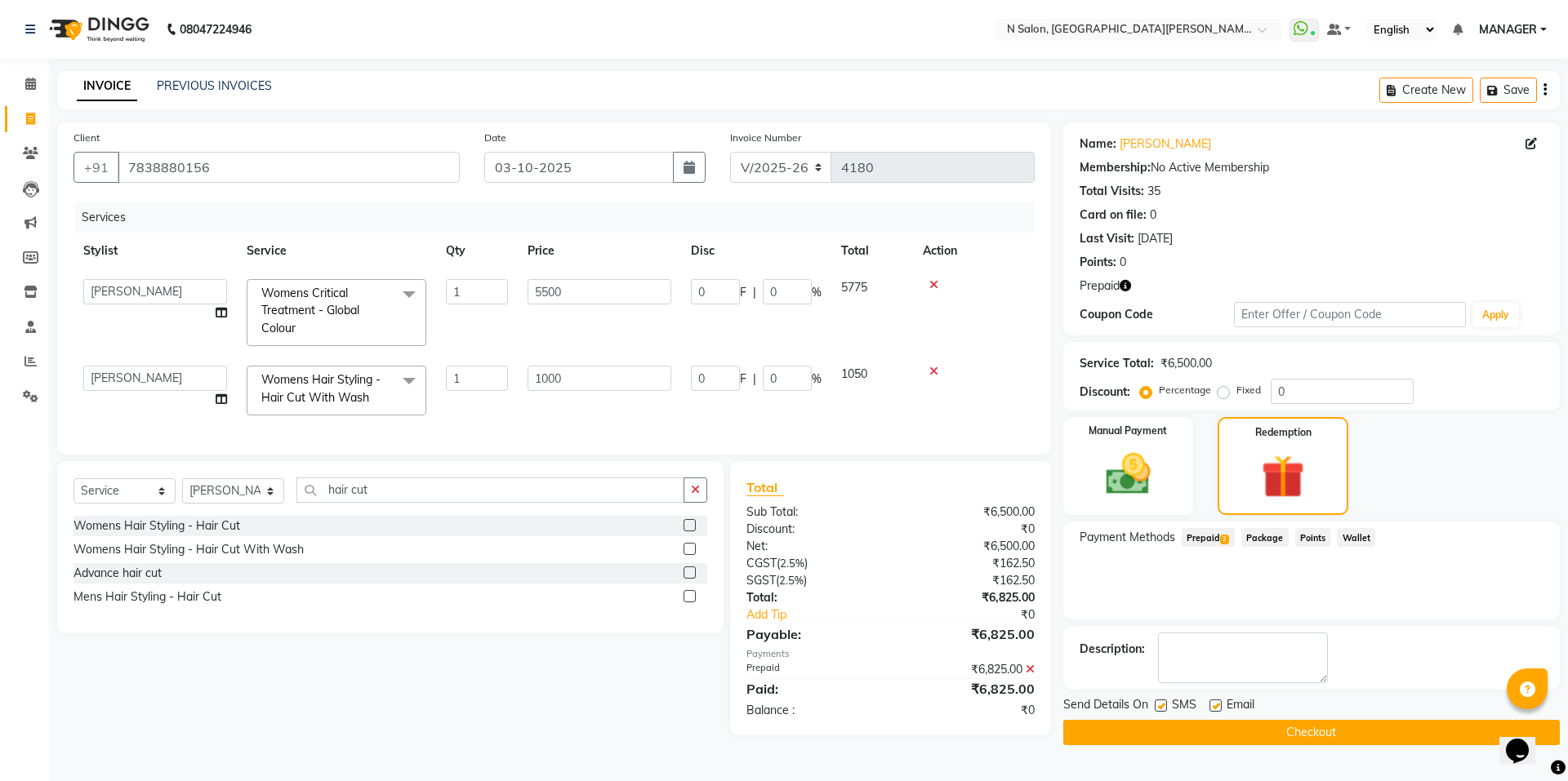
click at [1274, 737] on button "Checkout" at bounding box center [1311, 732] width 497 height 25
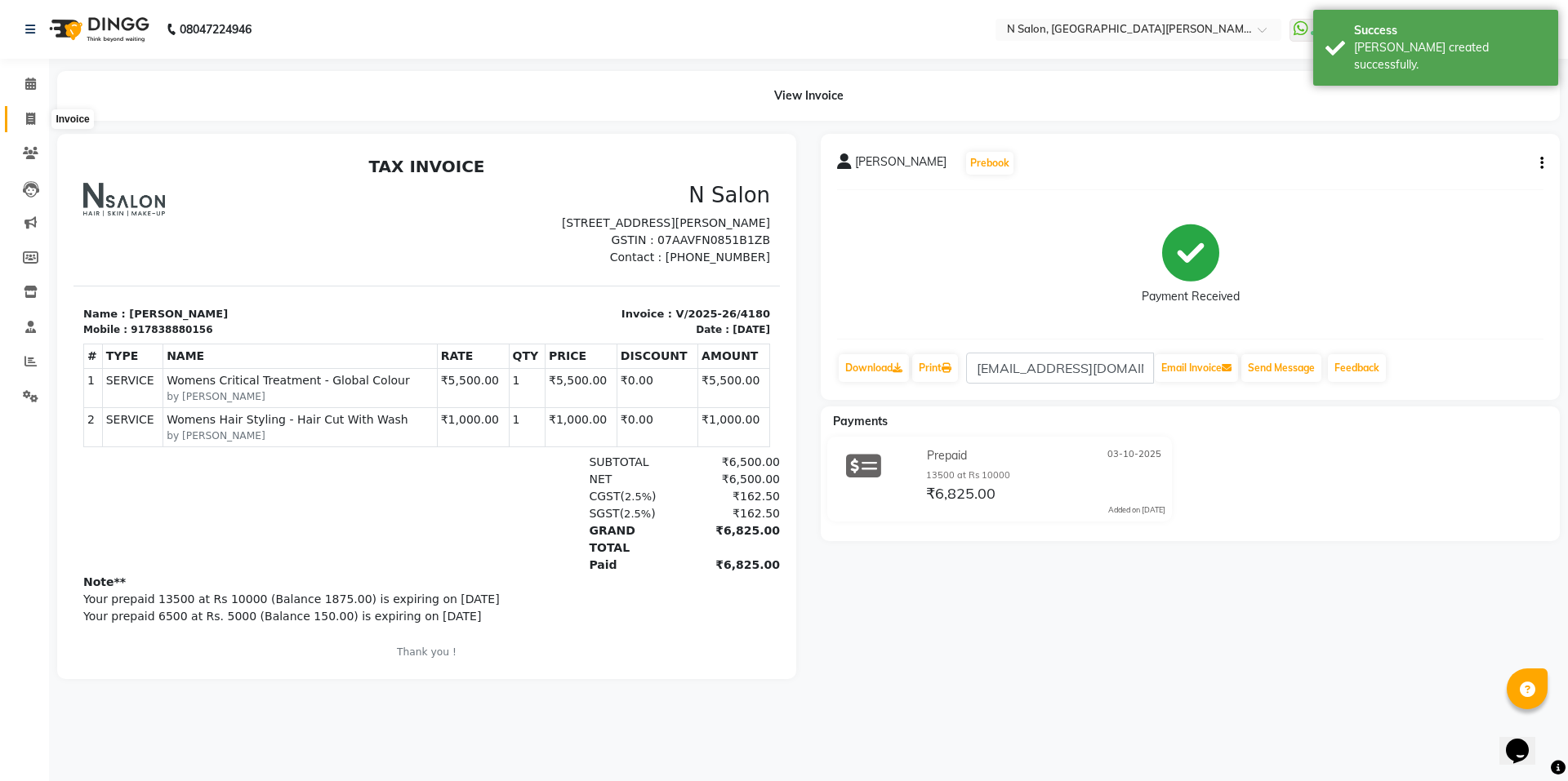
click at [30, 114] on icon at bounding box center [31, 119] width 9 height 12
select select "service"
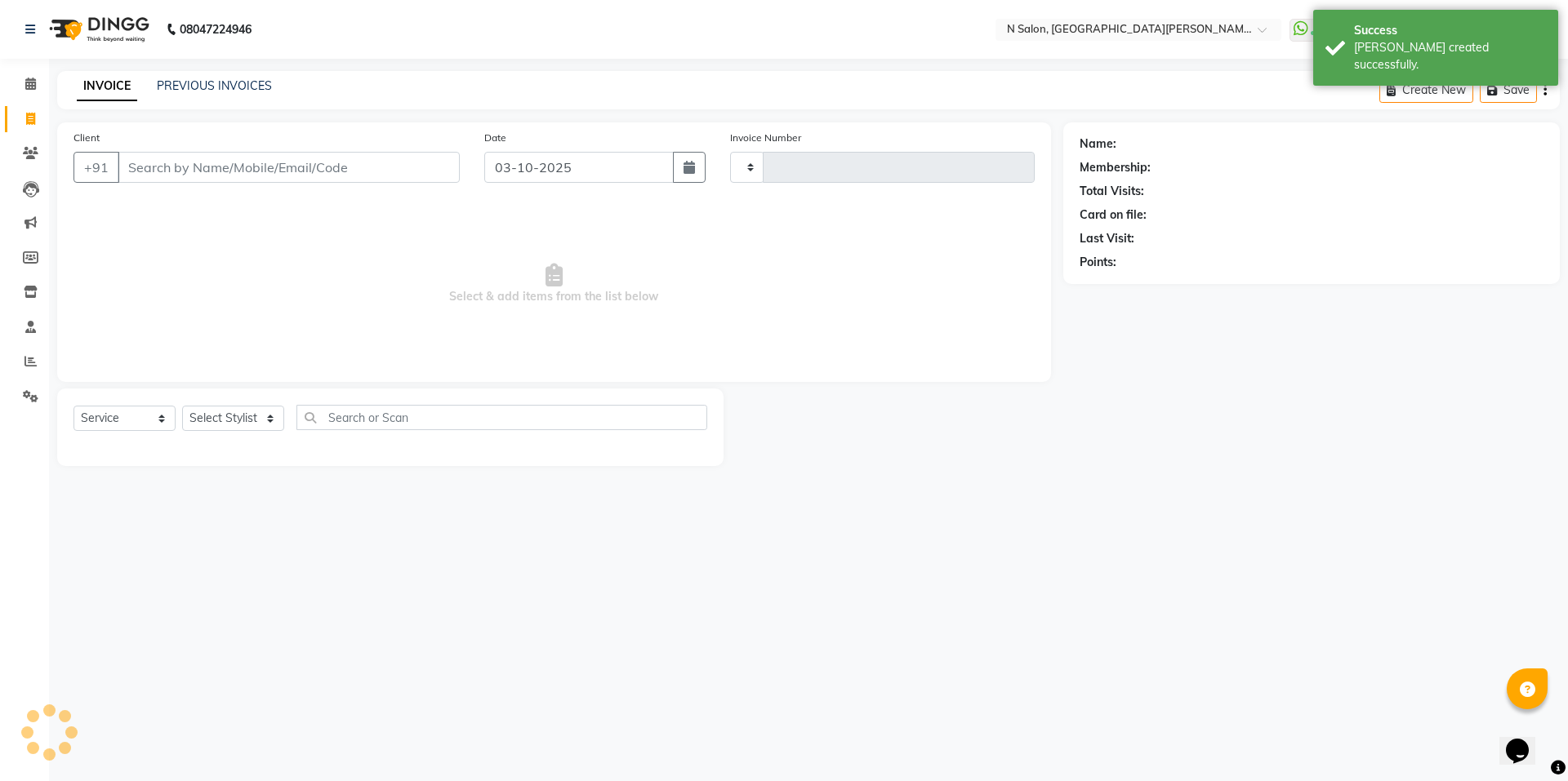
type input "4181"
select select "3472"
select select "P"
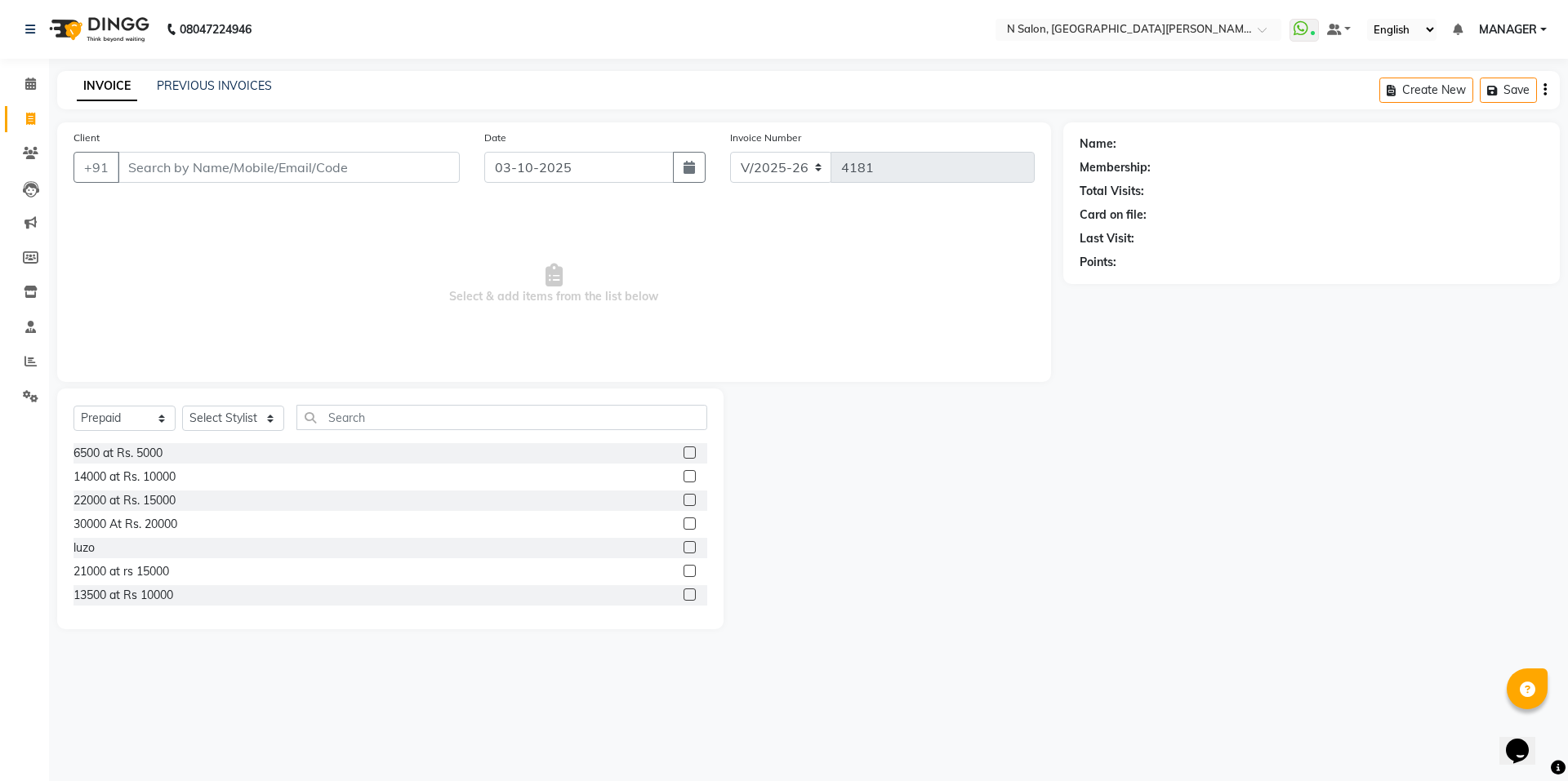
click at [384, 32] on nav "08047224946 Select Location × N Salon, East Patel Nagar WhatsApp Status ✕ Statu…" at bounding box center [784, 29] width 1568 height 59
click at [31, 131] on link "Invoice" at bounding box center [25, 119] width 39 height 27
select select "service"
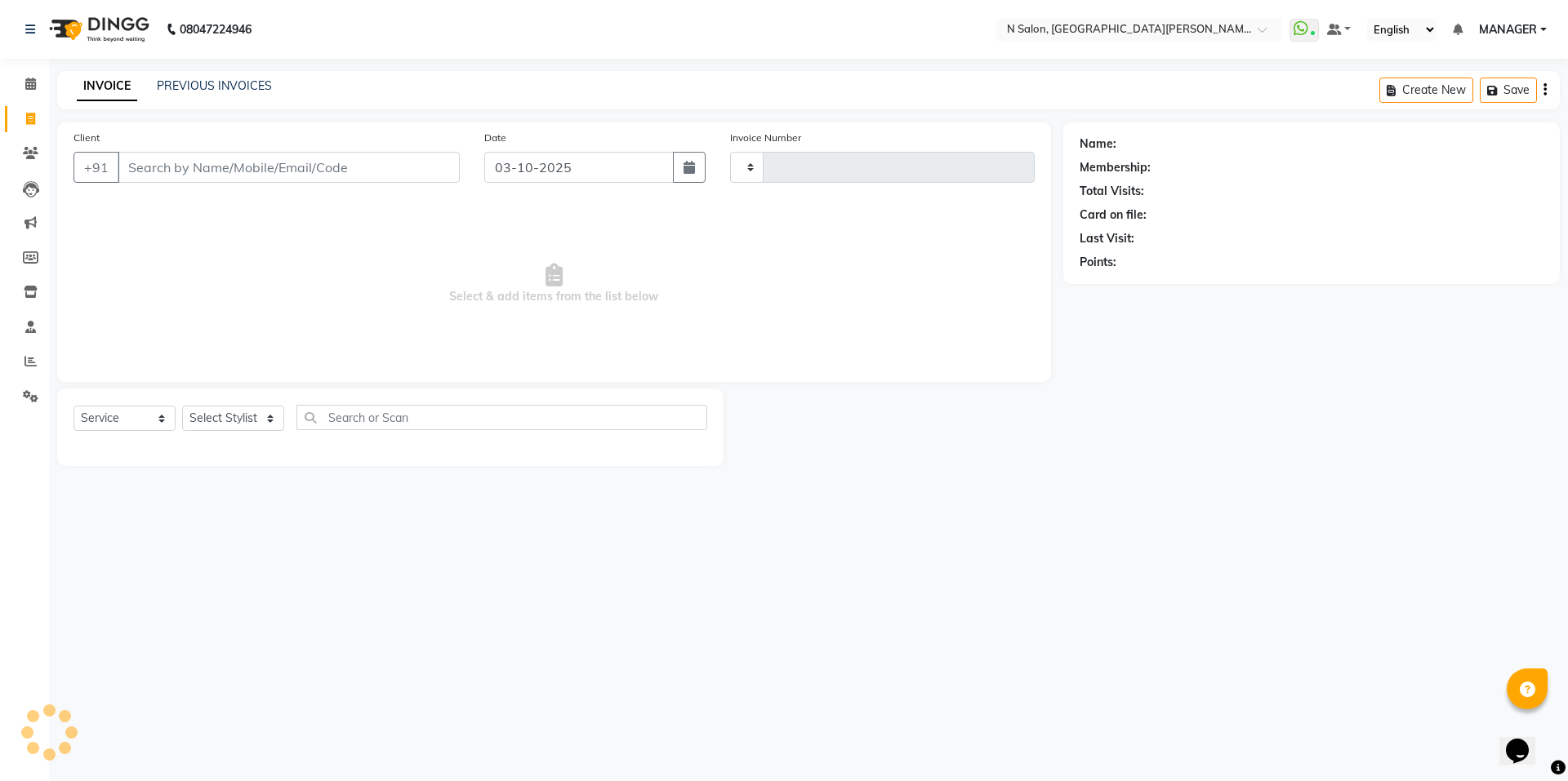
type input "4181"
select select "3472"
click at [29, 101] on li "Calendar" at bounding box center [25, 84] width 49 height 35
select select "P"
click at [36, 80] on icon at bounding box center [31, 84] width 11 height 12
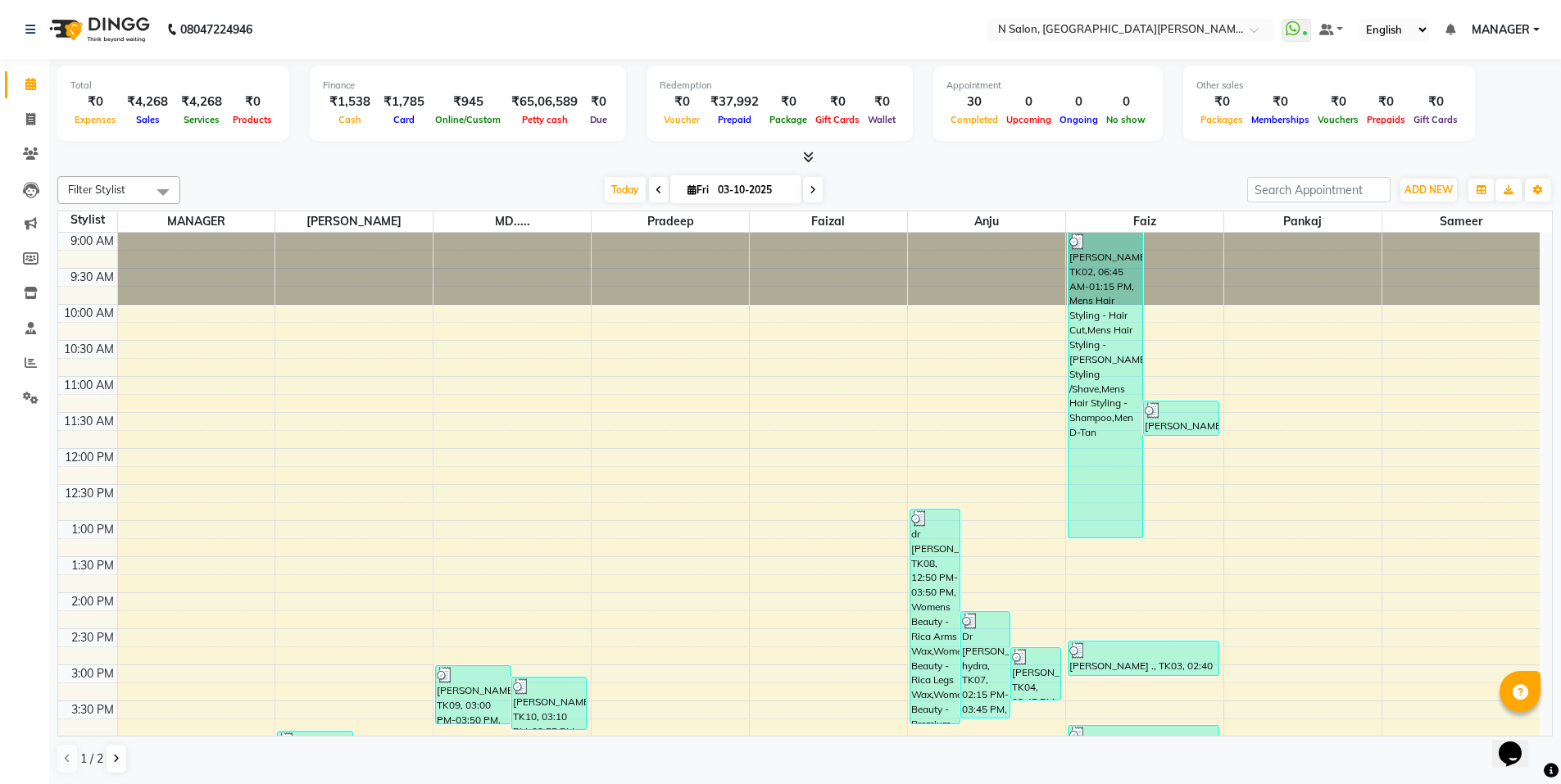
click at [806, 153] on icon at bounding box center [809, 157] width 11 height 12
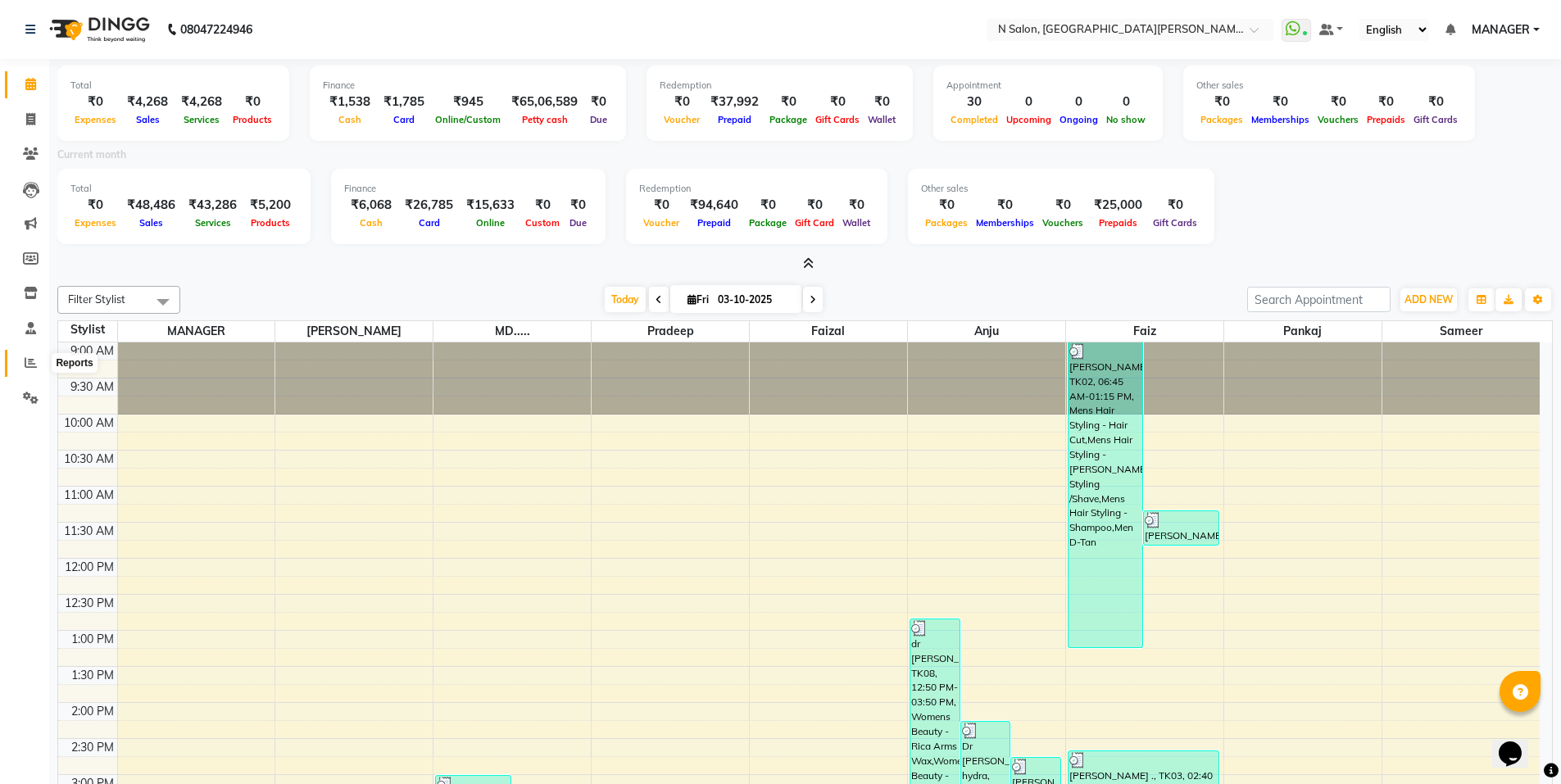
click at [25, 364] on icon at bounding box center [31, 363] width 12 height 12
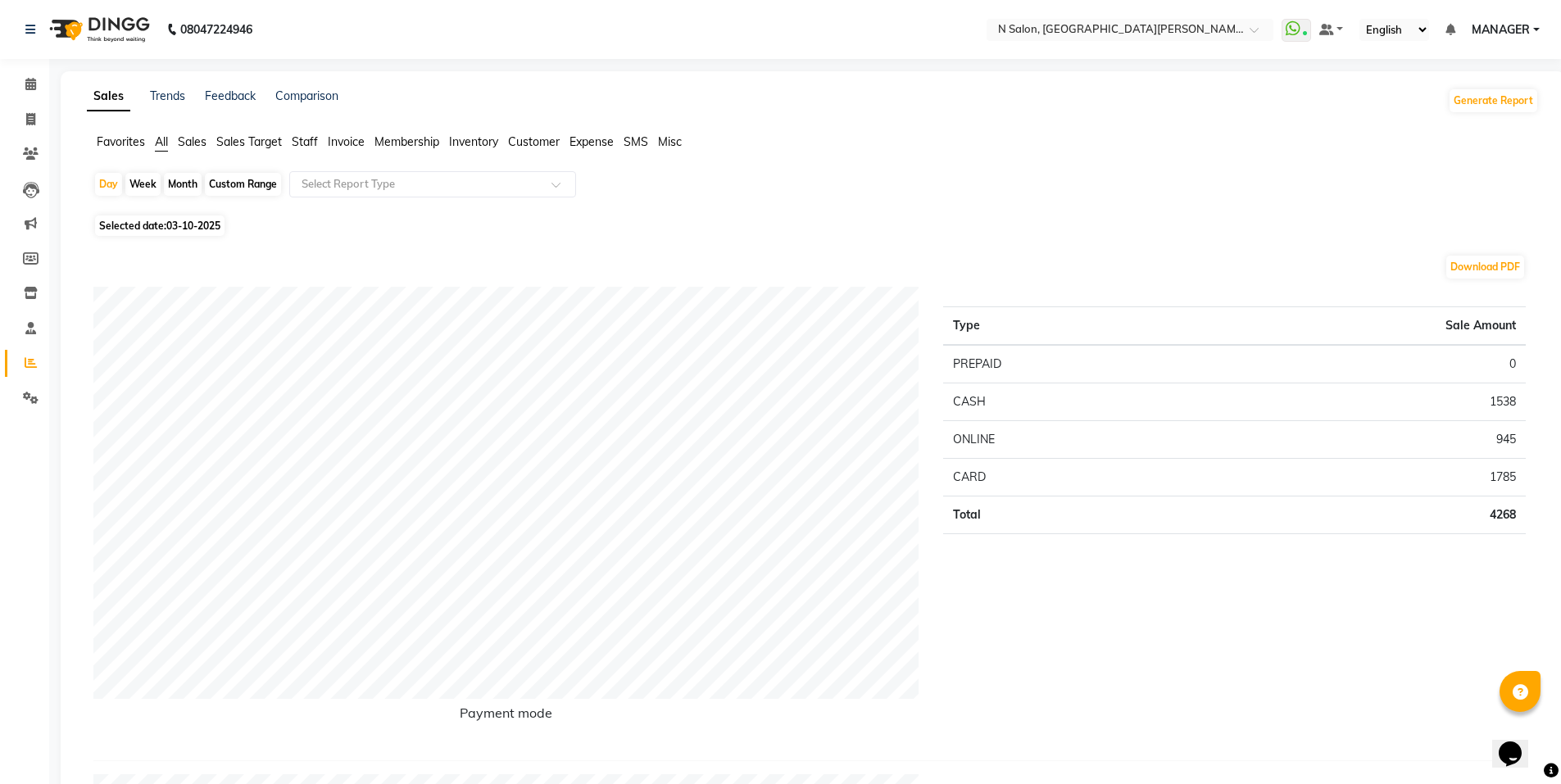
drag, startPoint x: 0, startPoint y: 774, endPoint x: 0, endPoint y: 785, distance: 11.0
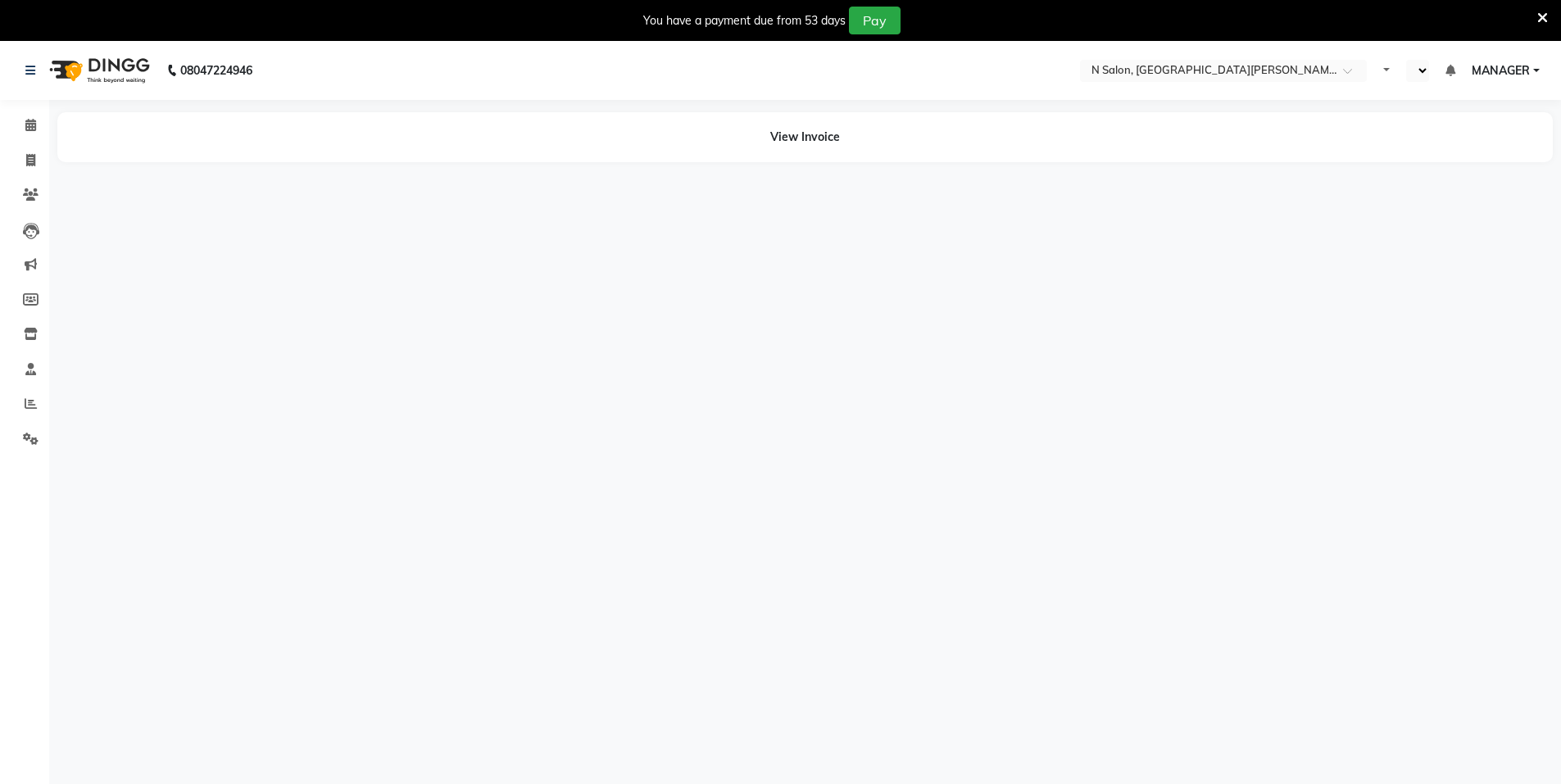
select select "en"
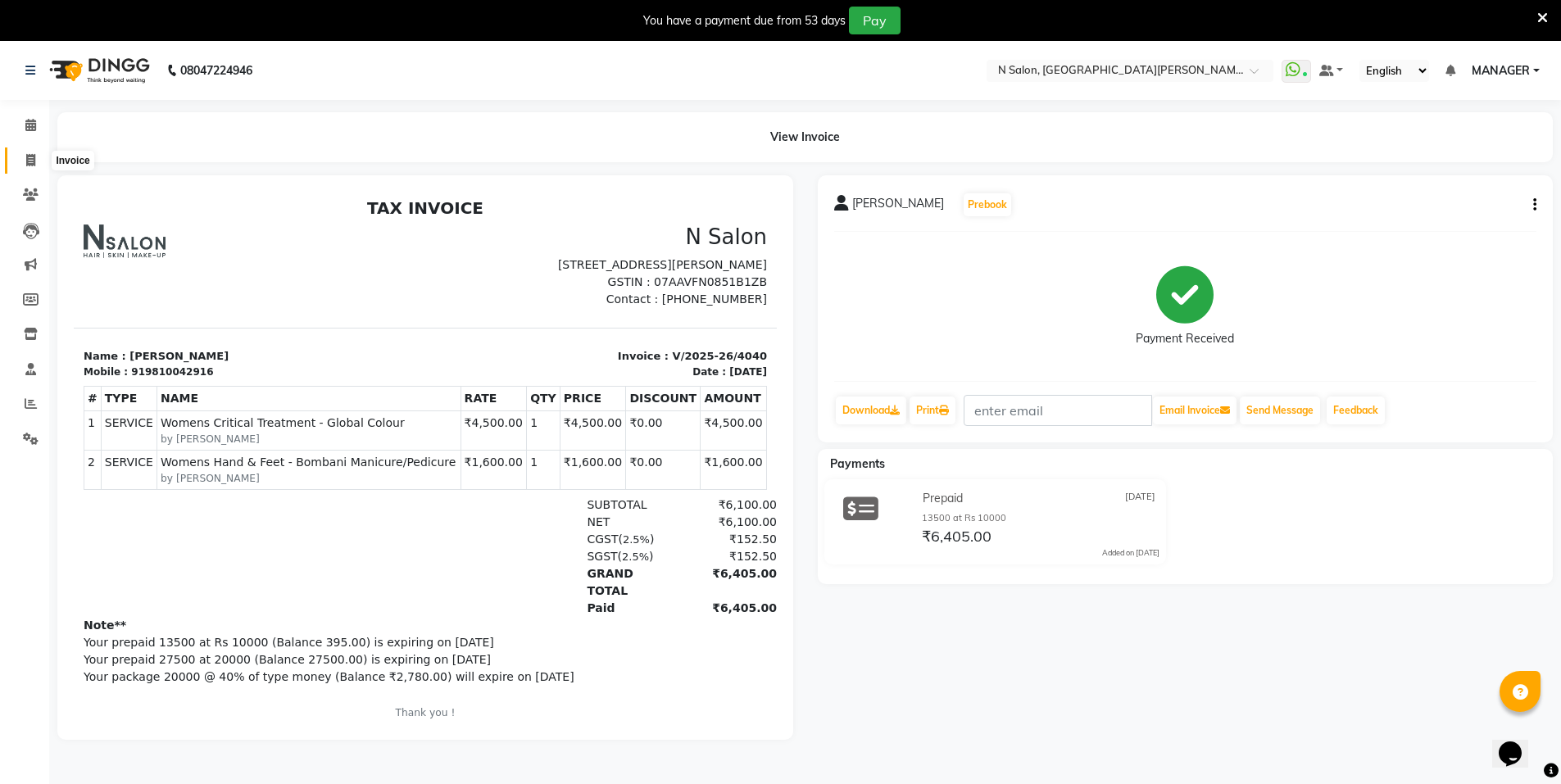
click at [25, 154] on span at bounding box center [31, 161] width 29 height 18
select select "service"
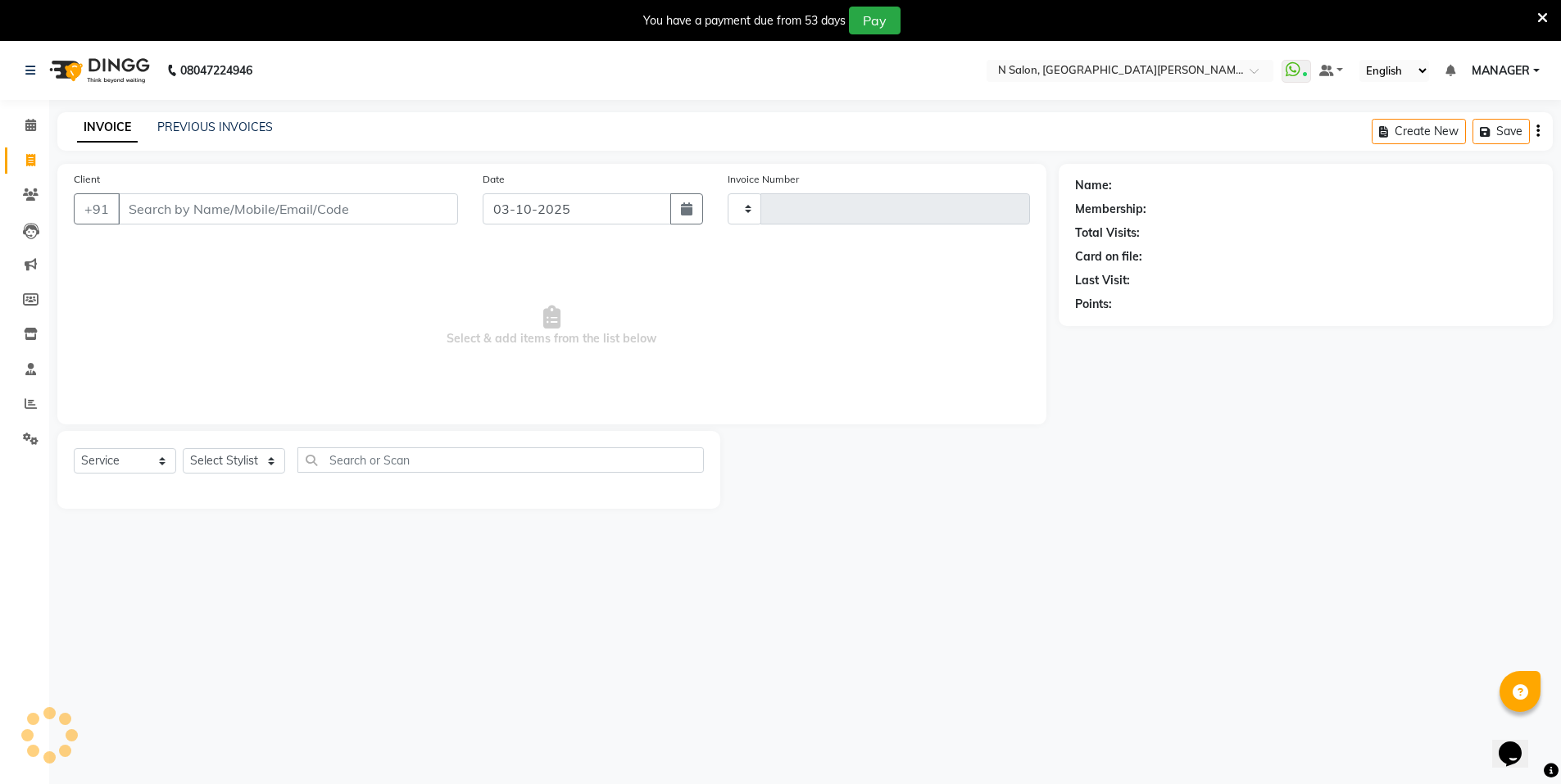
type input "4180"
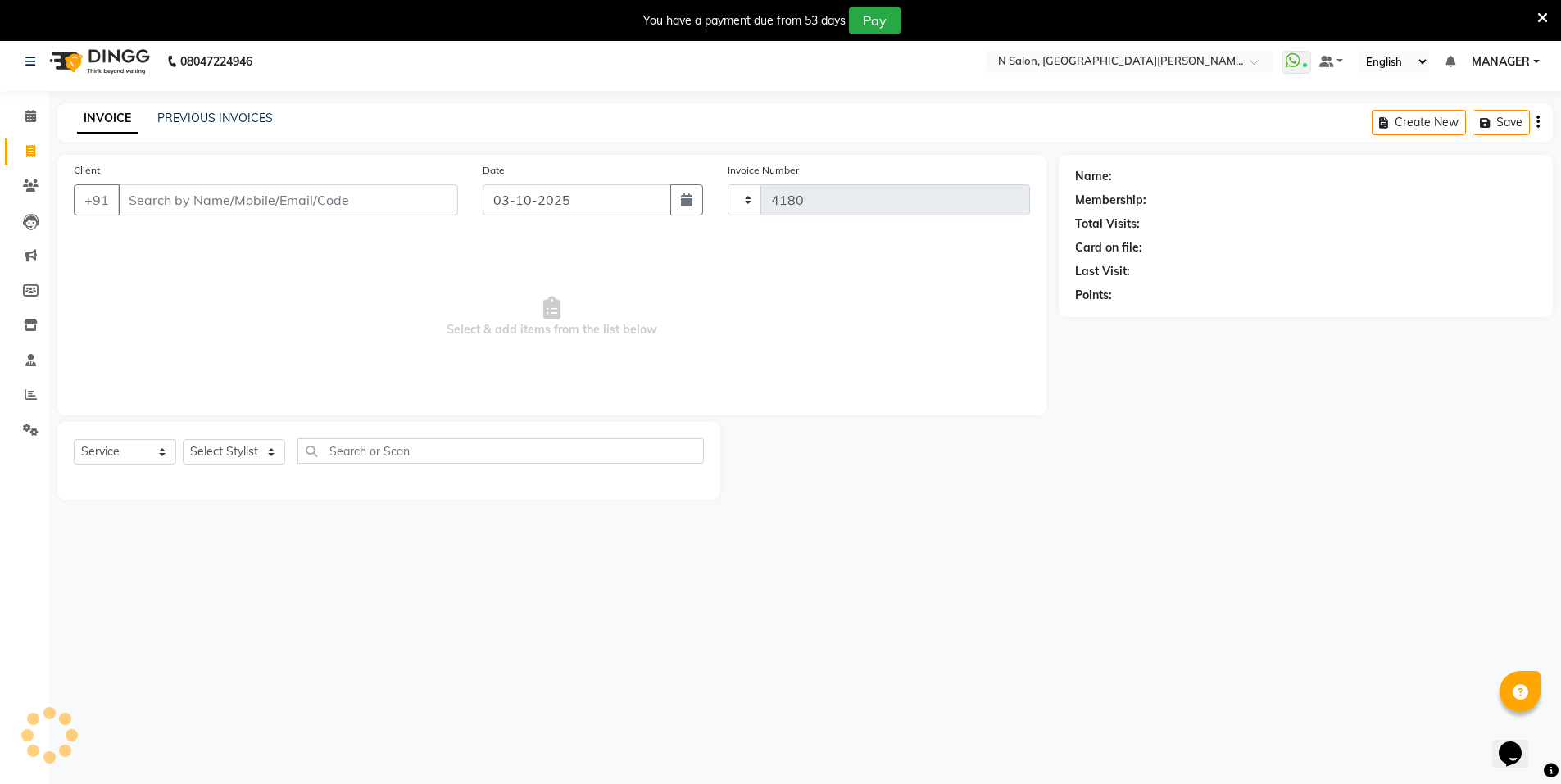
select select "3472"
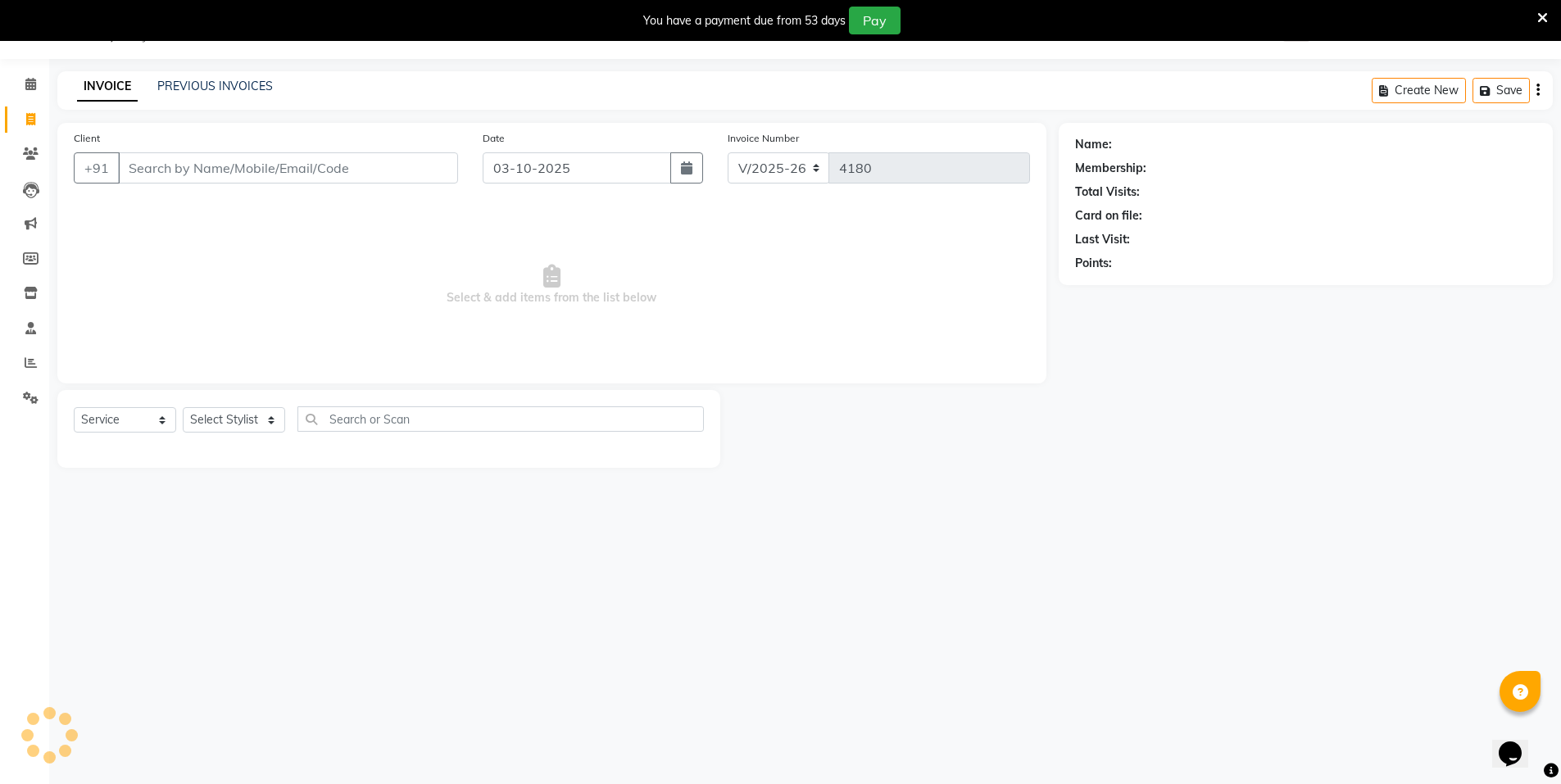
select select "P"
